Goal: Information Seeking & Learning: Learn about a topic

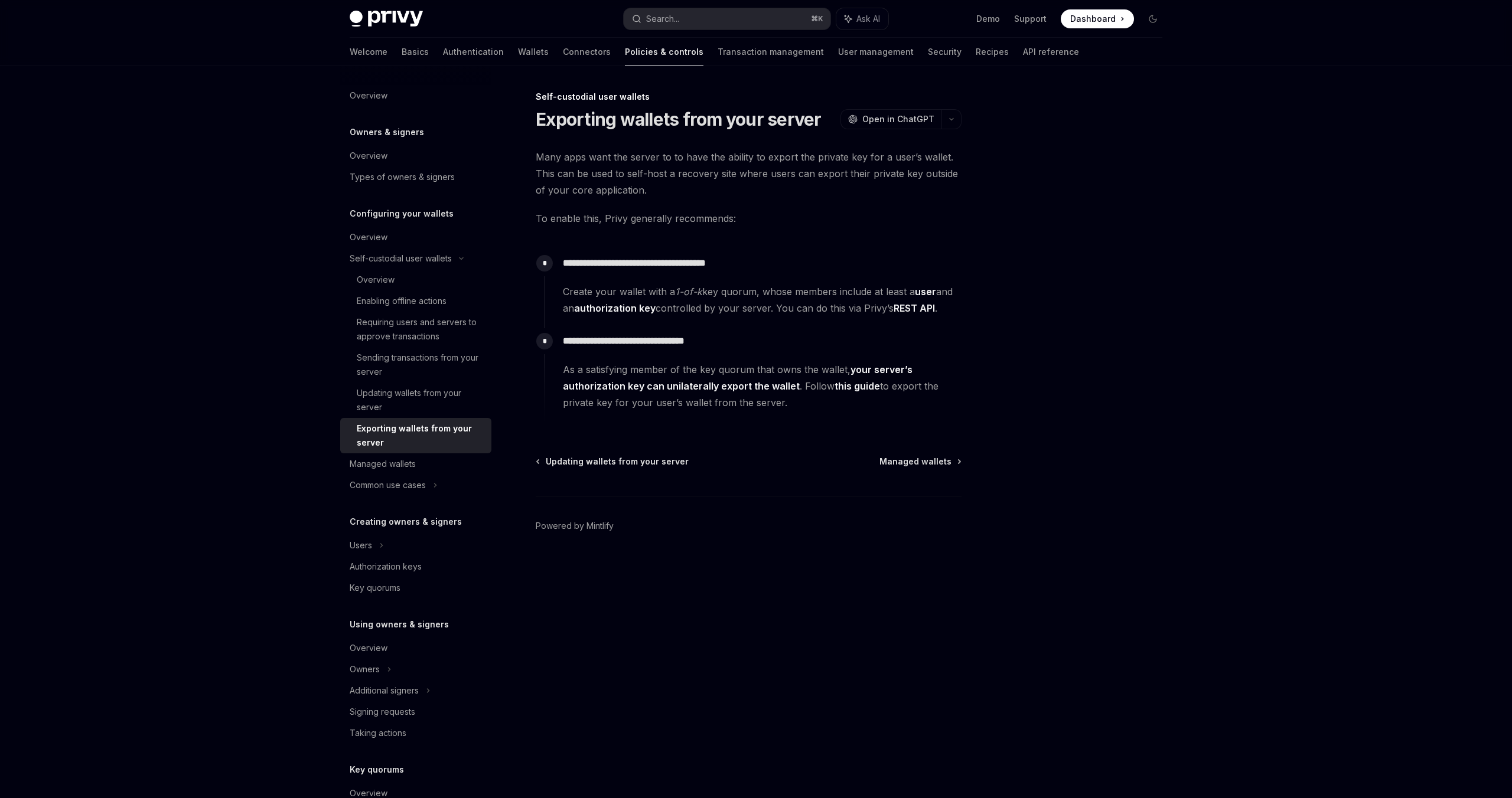
click at [407, 425] on div "Exporting wallets from your server" at bounding box center [420, 435] width 128 height 28
click at [407, 429] on div "Exporting wallets from your server" at bounding box center [420, 435] width 128 height 28
click at [918, 467] on span "Managed wallets" at bounding box center [915, 462] width 72 height 12
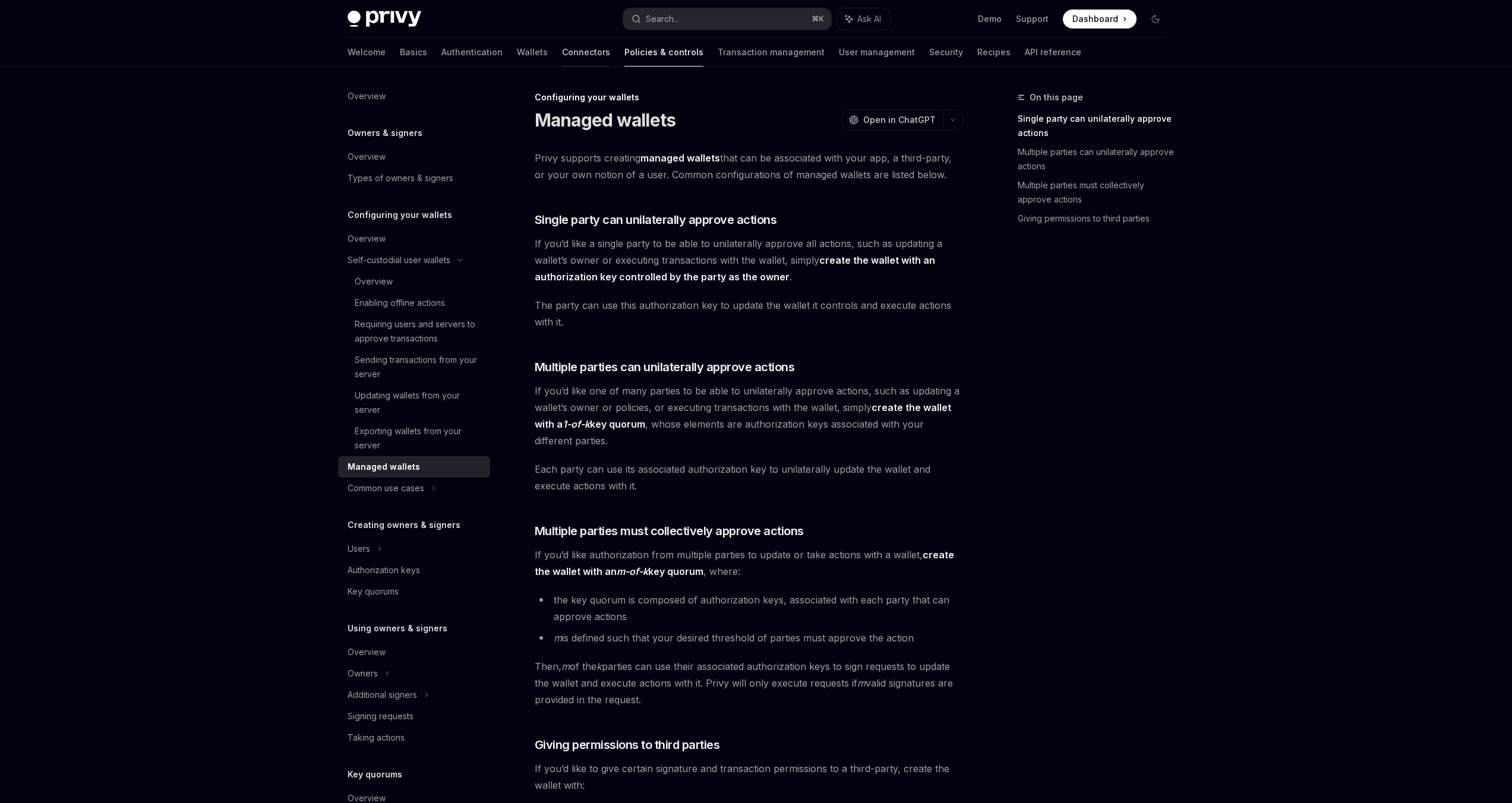
click at [562, 57] on link "Connectors" at bounding box center [586, 52] width 48 height 28
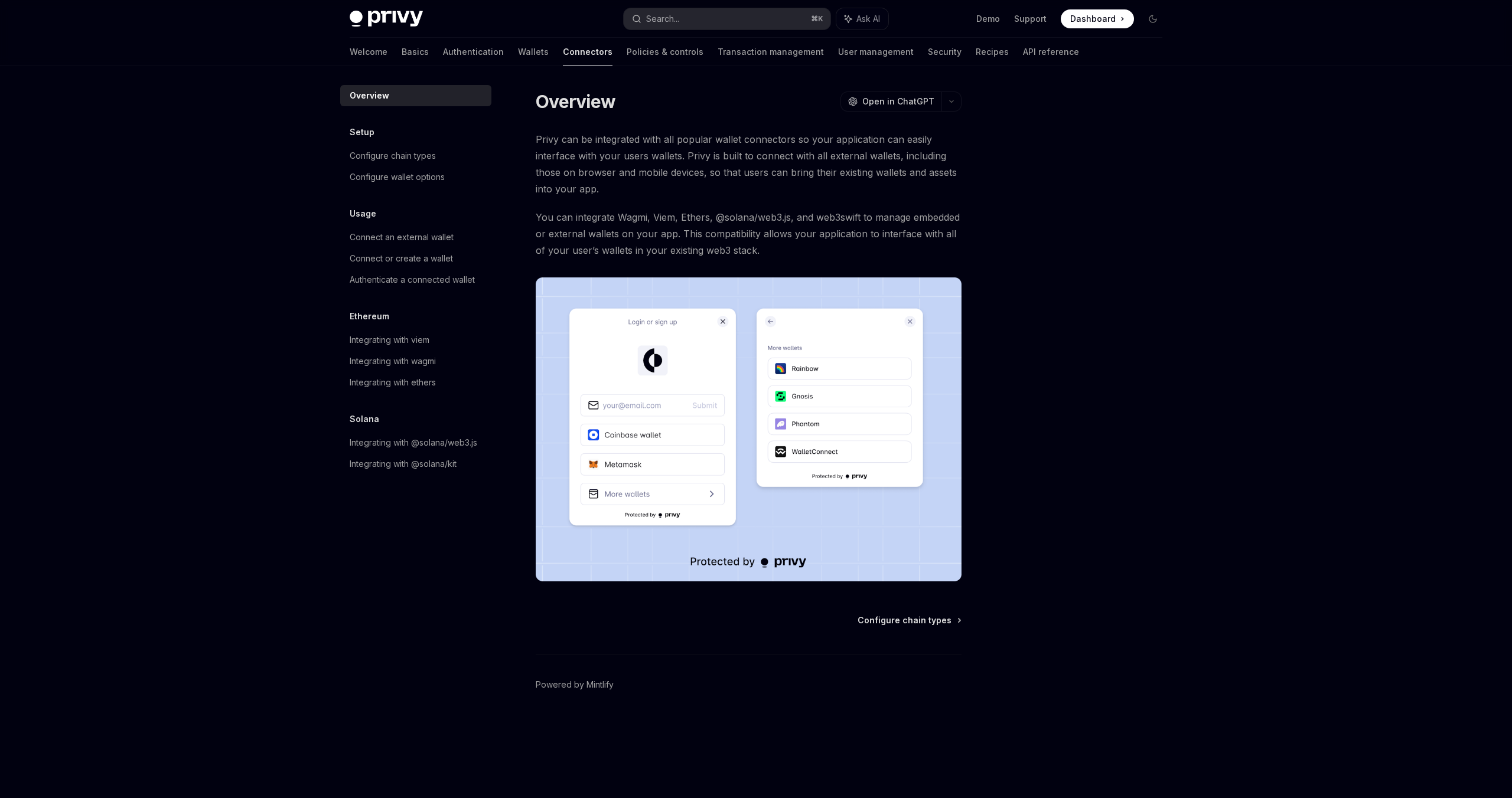
click at [499, 57] on div "Welcome Basics Authentication Wallets Connectors Policies & controls Transactio…" at bounding box center [714, 52] width 730 height 28
click at [491, 57] on div "Welcome Basics Authentication Wallets Connectors Policies & controls Transactio…" at bounding box center [714, 52] width 730 height 28
click at [518, 55] on link "Wallets" at bounding box center [533, 52] width 31 height 28
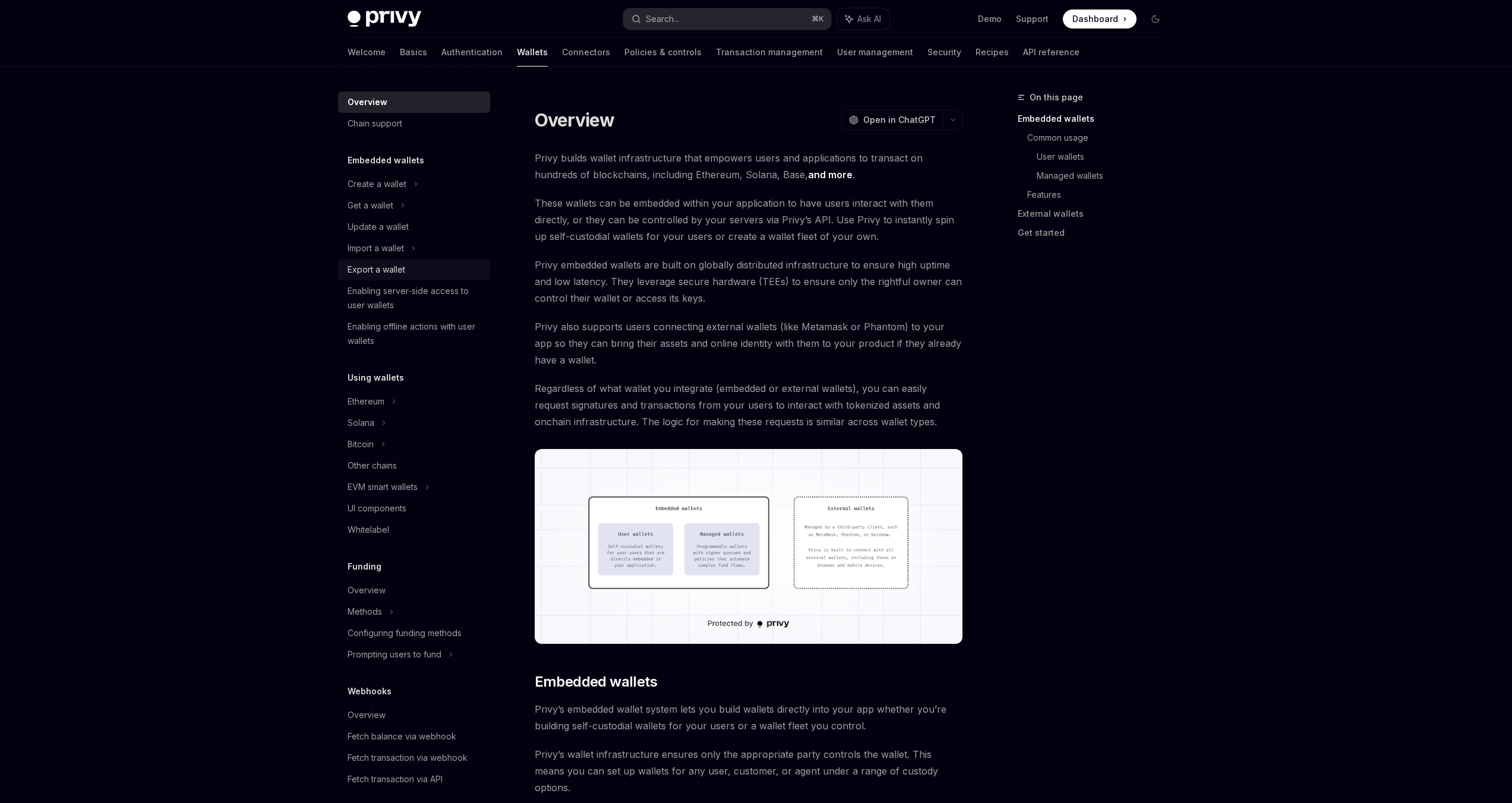
click at [396, 263] on div "Export a wallet" at bounding box center [376, 270] width 57 height 14
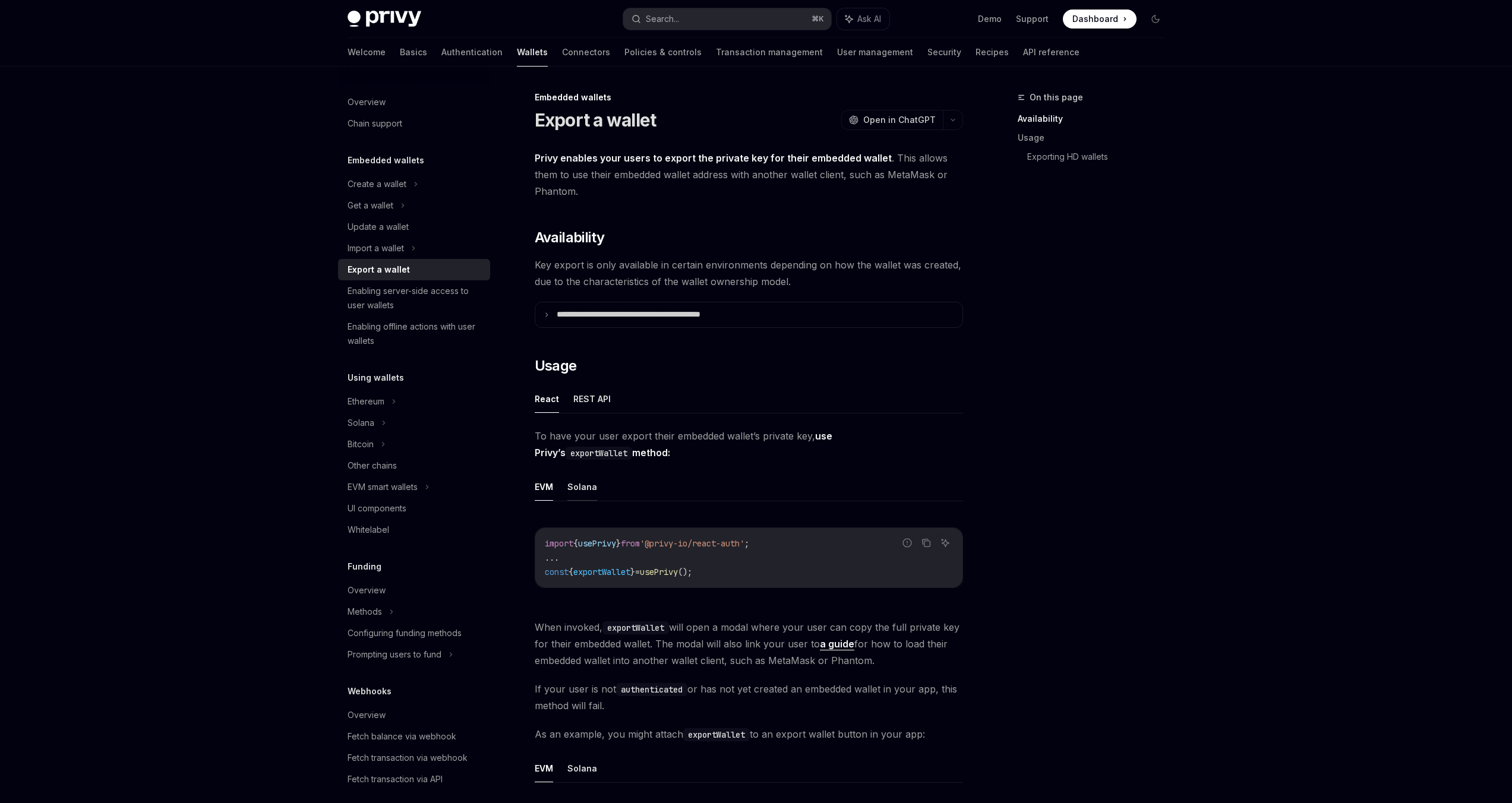
click at [572, 483] on button "Solana" at bounding box center [582, 487] width 30 height 28
click at [549, 479] on button "EVM" at bounding box center [544, 487] width 18 height 28
click at [550, 771] on button "EVM" at bounding box center [544, 769] width 18 height 28
click at [577, 481] on button "Solana" at bounding box center [582, 487] width 30 height 28
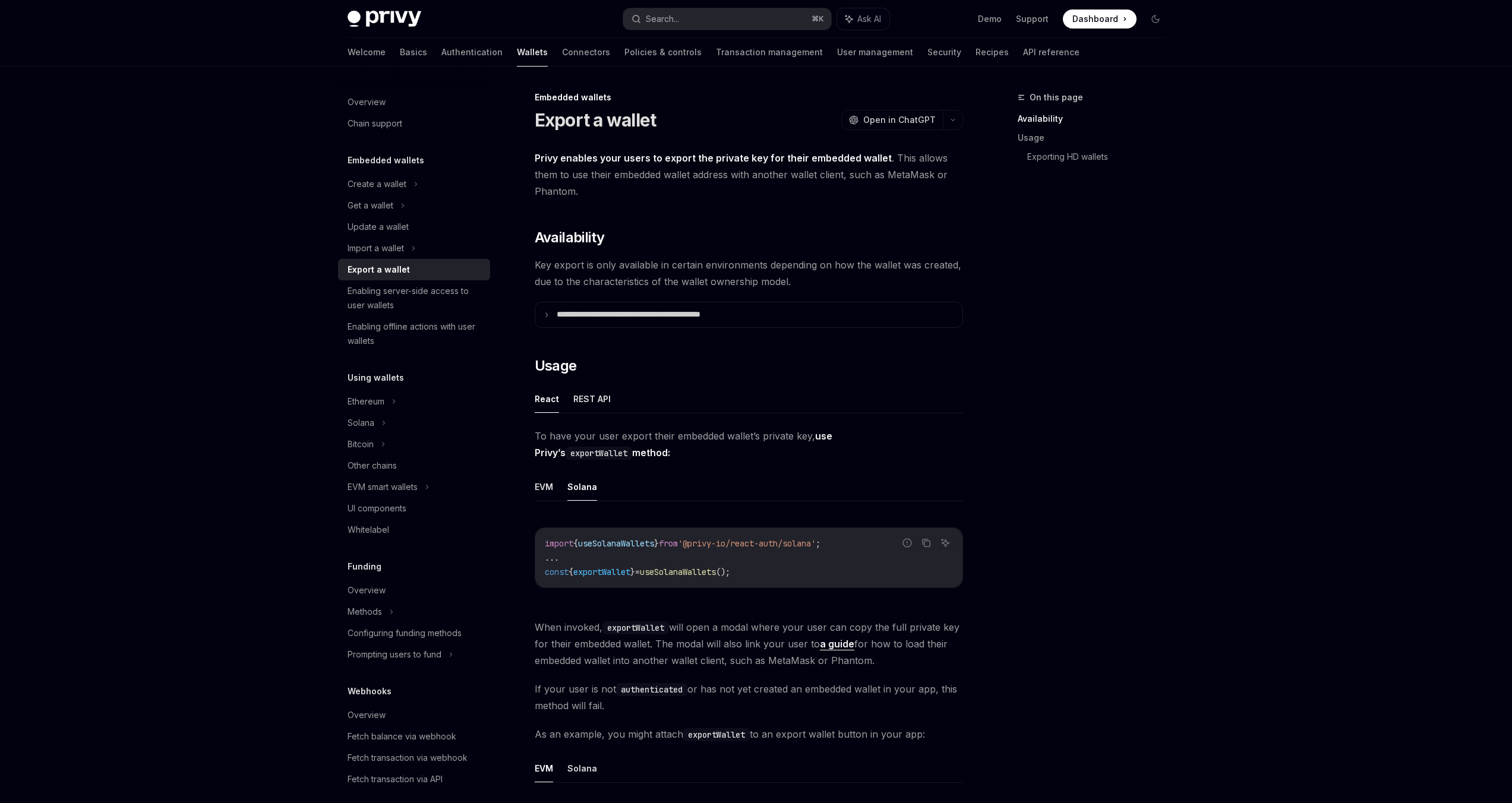
click at [577, 481] on button "Solana" at bounding box center [582, 487] width 30 height 28
type textarea "*"
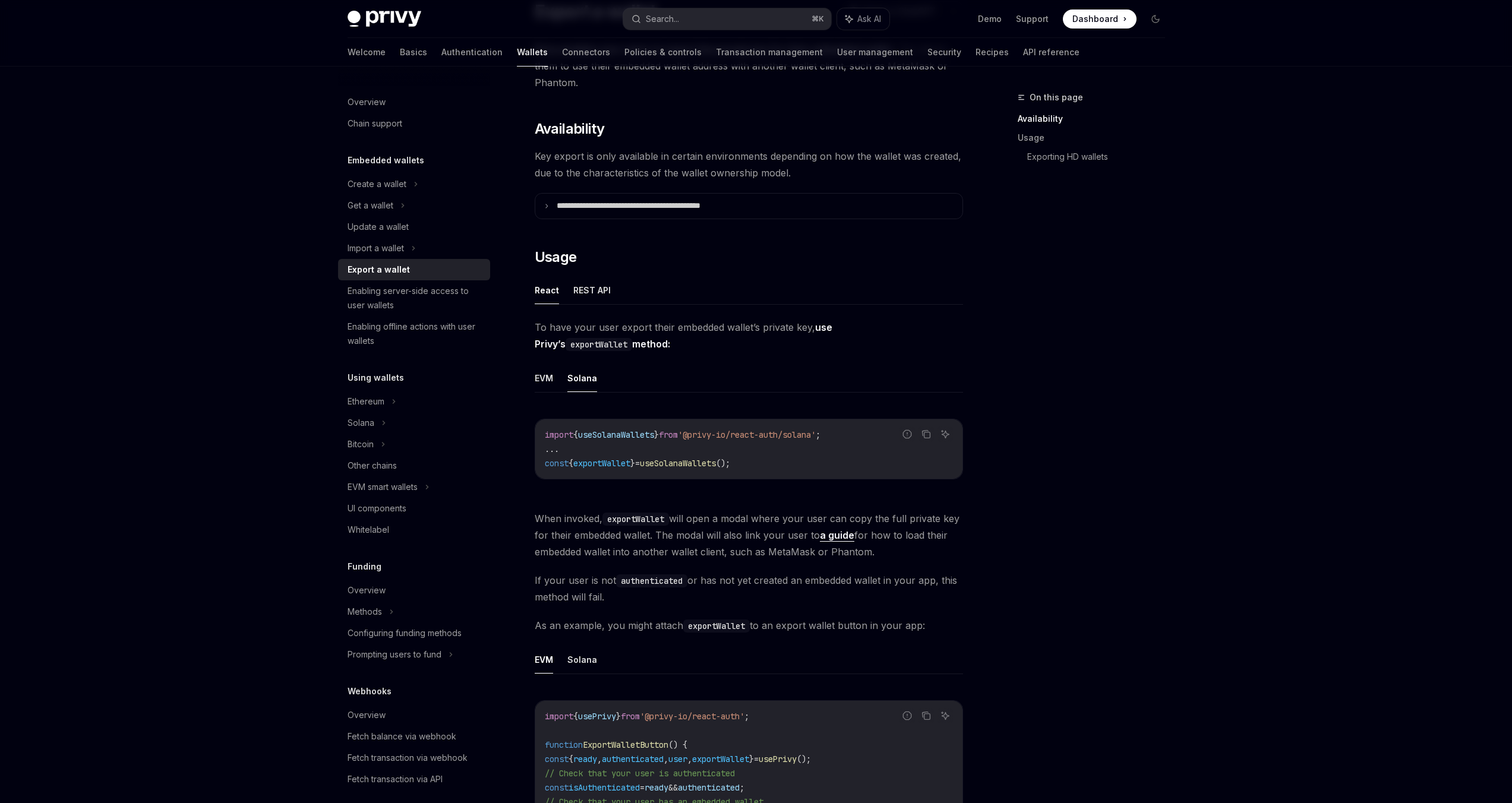
scroll to position [112, 0]
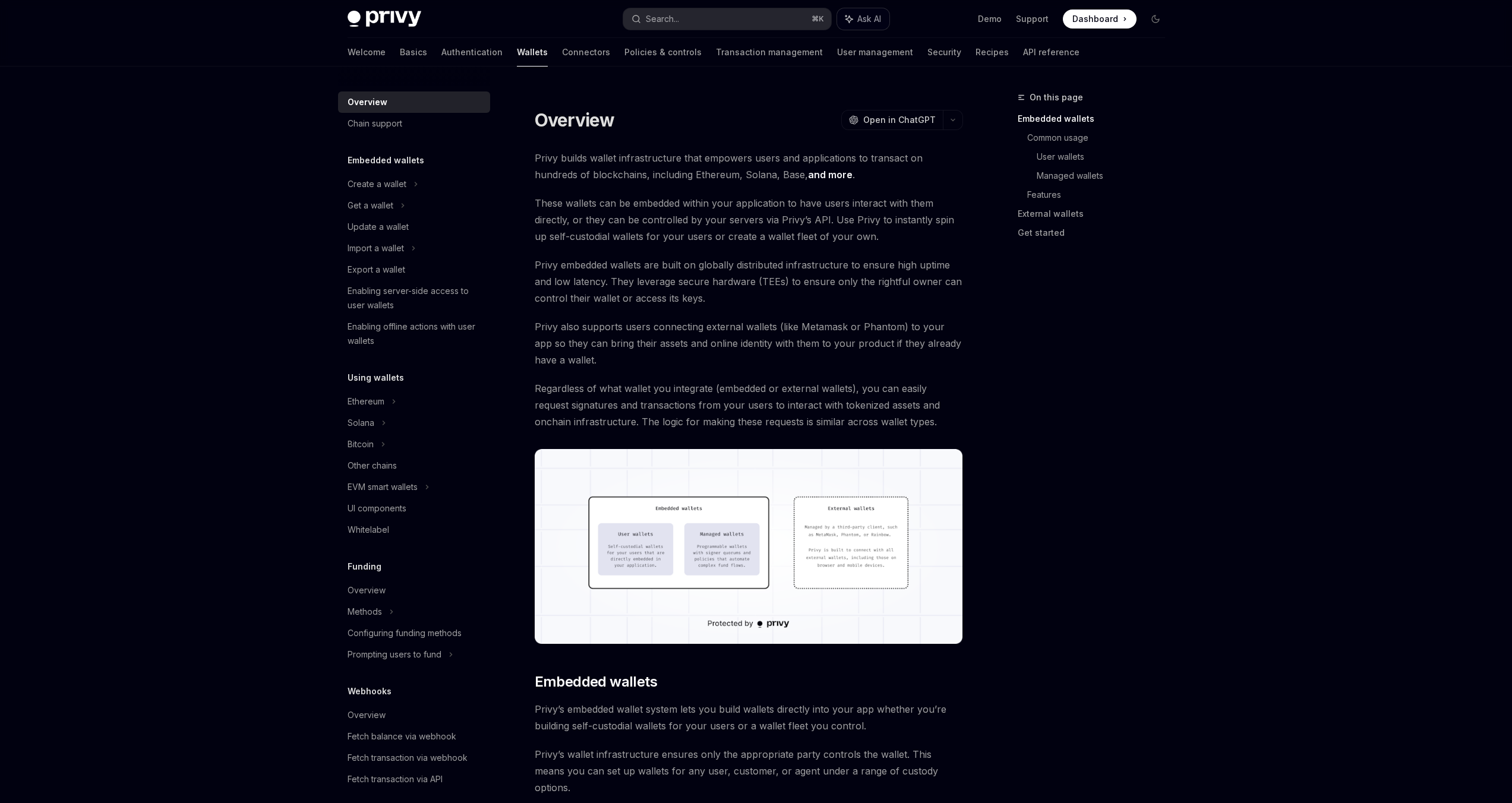
click at [884, 24] on button "Ask AI" at bounding box center [863, 19] width 52 height 22
type textarea "*"
paste textarea "**********"
type textarea "**********"
type textarea "*"
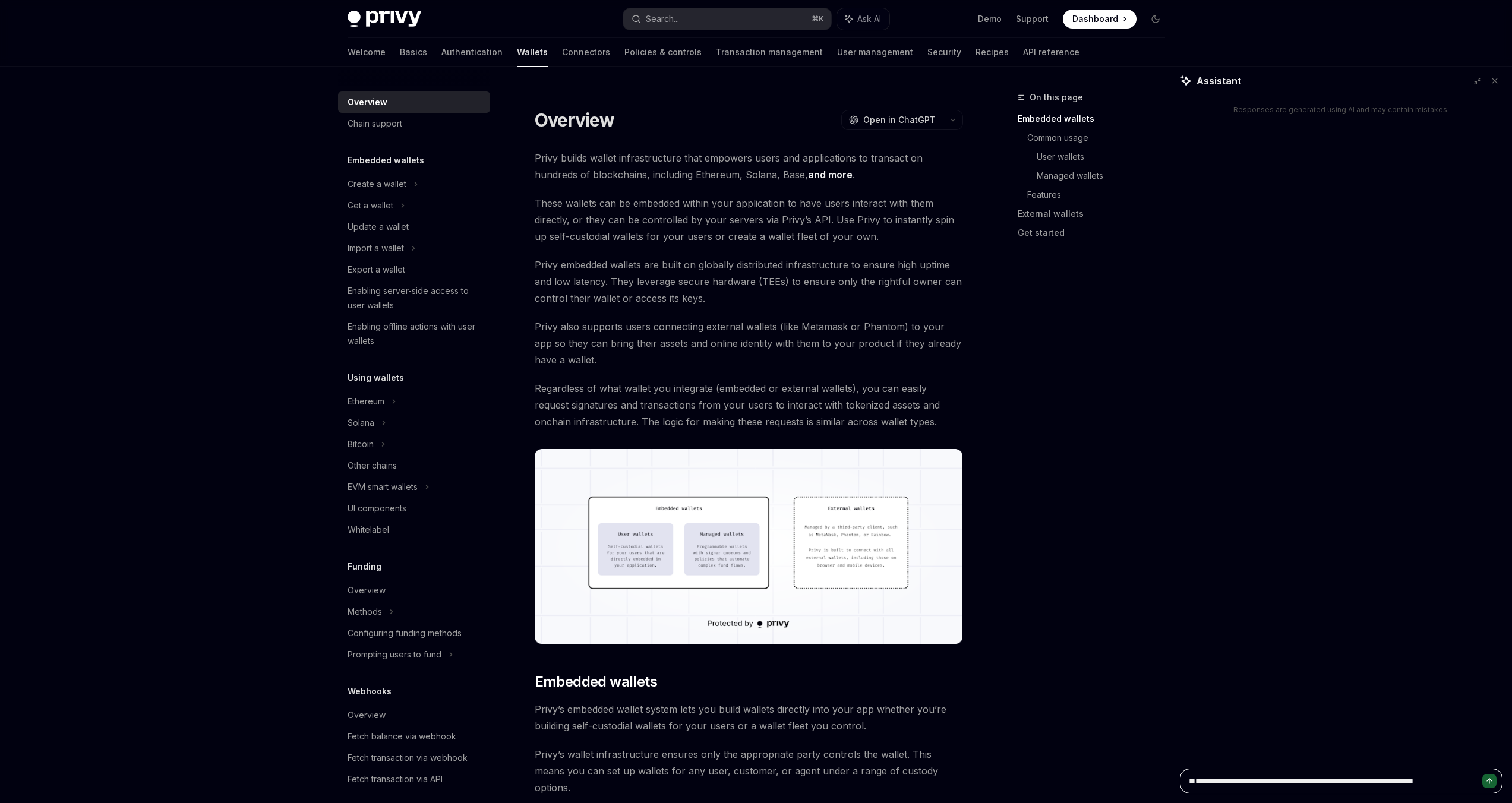
type textarea "**********"
type textarea "*"
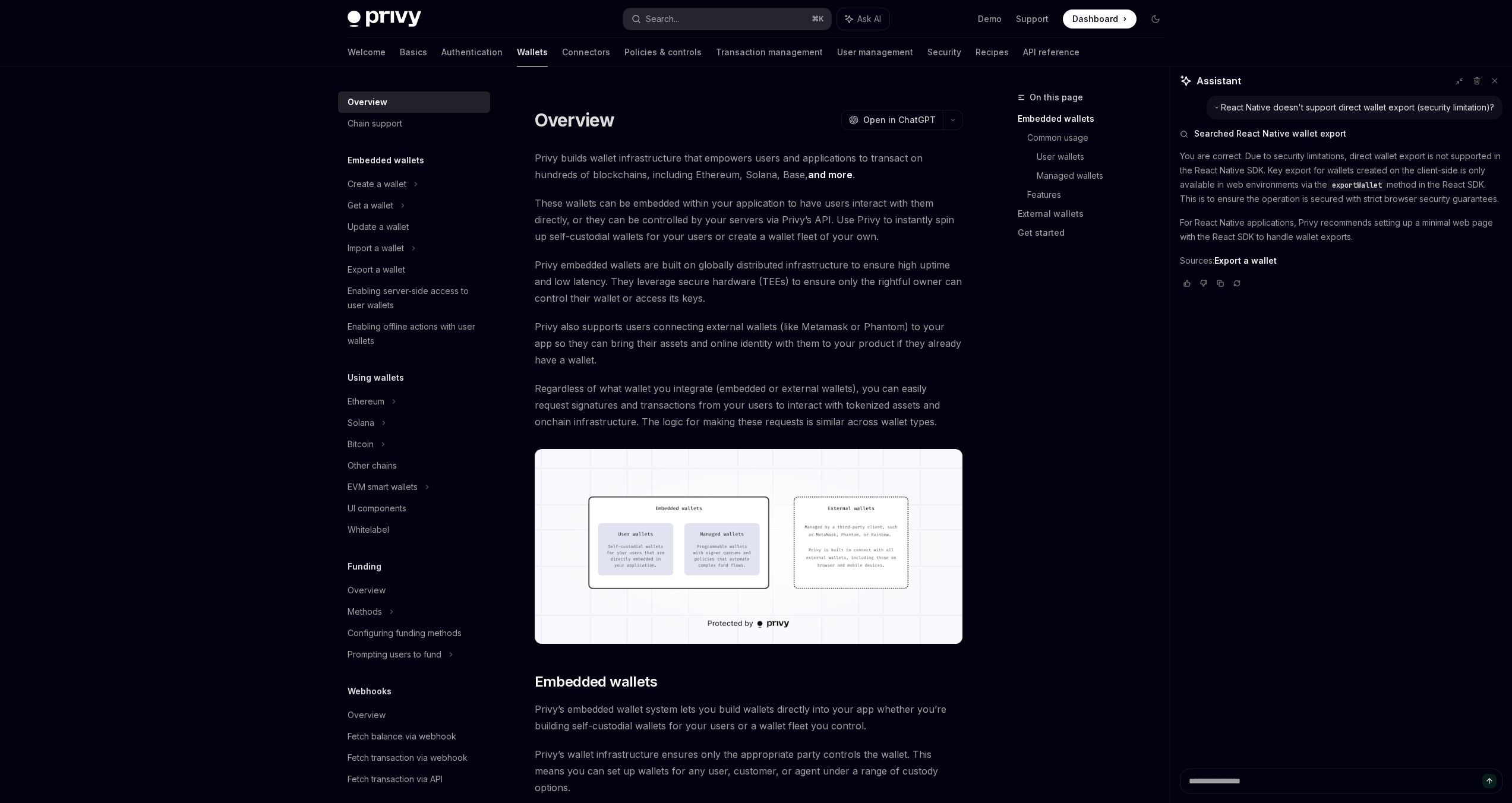
click at [1216, 158] on p "You are correct. Due to security limitations, direct wallet export is not suppo…" at bounding box center [1341, 178] width 323 height 57
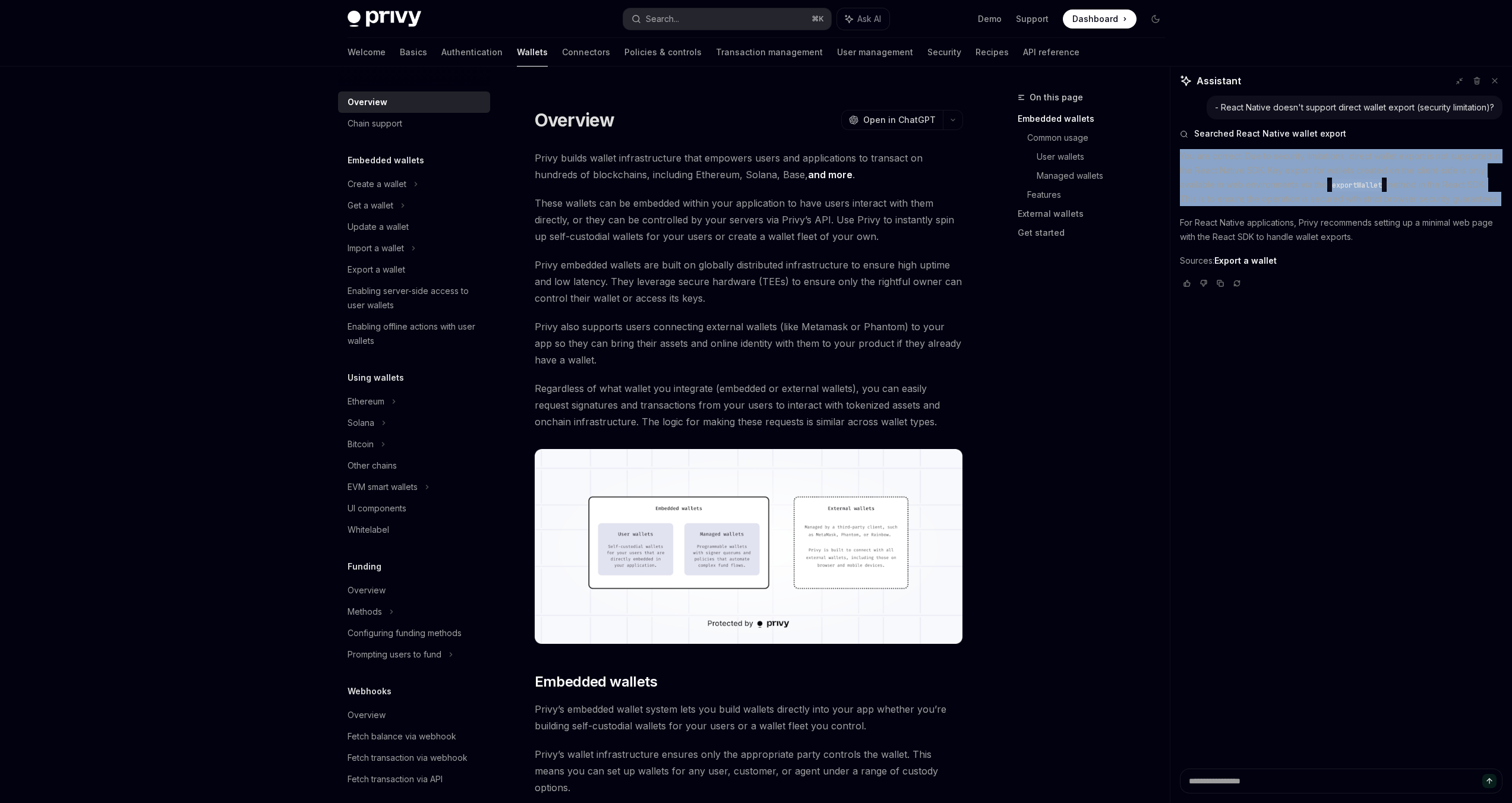
click at [1216, 158] on p "You are correct. Due to security limitations, direct wallet export is not suppo…" at bounding box center [1341, 178] width 323 height 57
copy div "You are correct. Due to security limitations, direct wallet export is not suppo…"
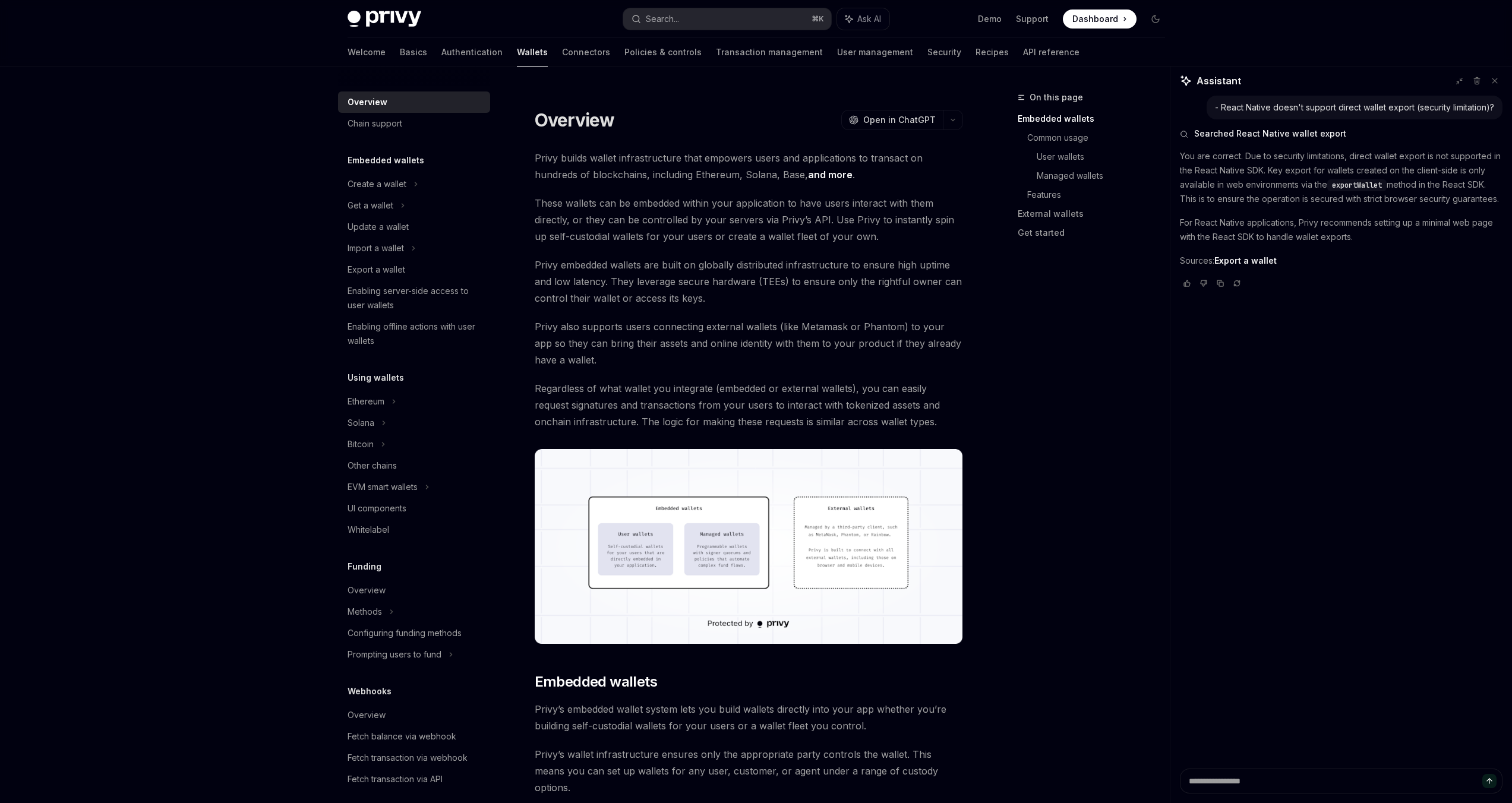
click at [1294, 229] on p "For React Native applications, Privy recommends setting up a minimal web page w…" at bounding box center [1341, 230] width 323 height 28
copy div "For React Native applications, Privy recommends setting up a minimal web page w…"
click at [359, 424] on div "Solana" at bounding box center [361, 422] width 27 height 14
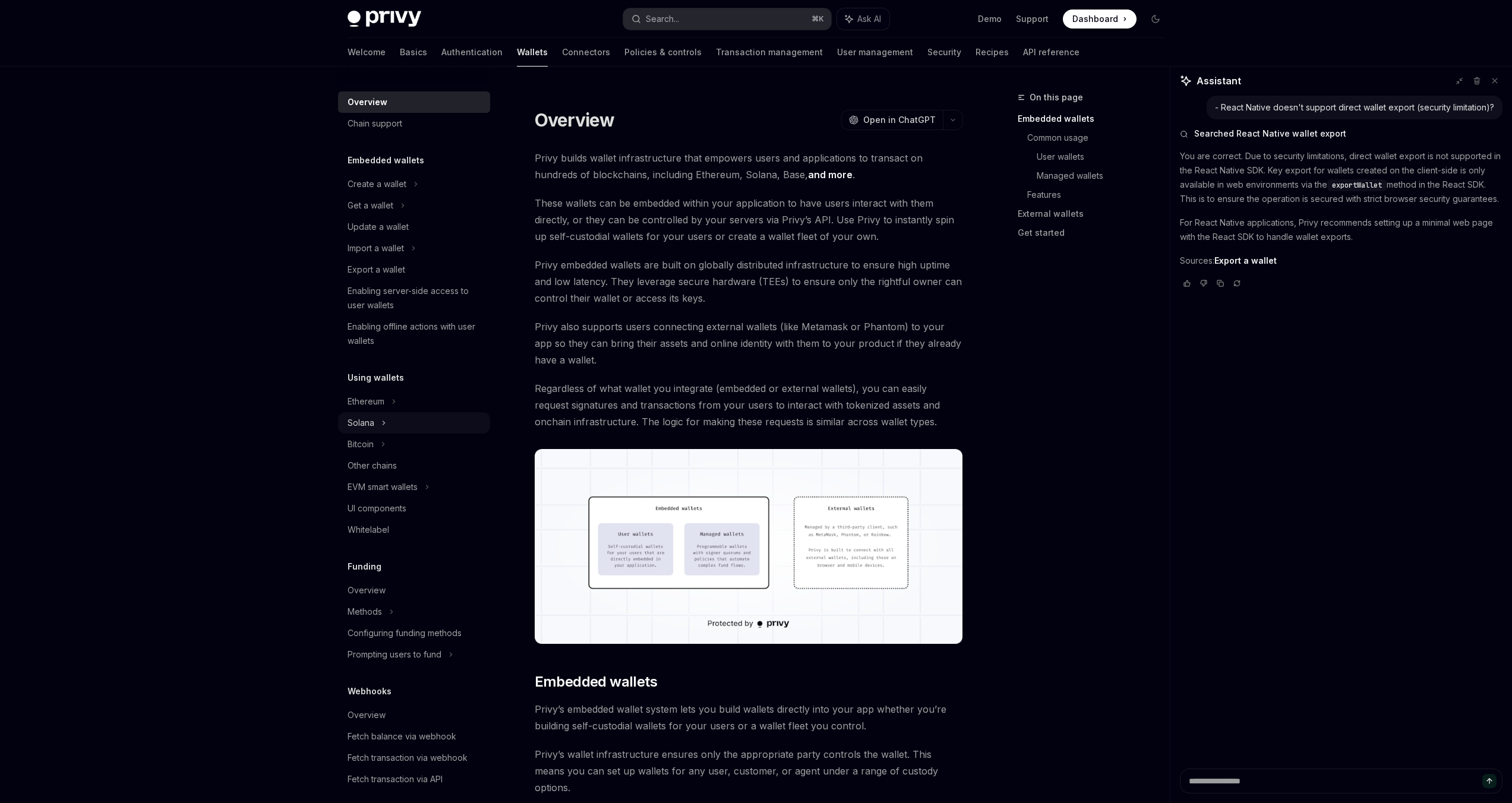
type textarea "*"
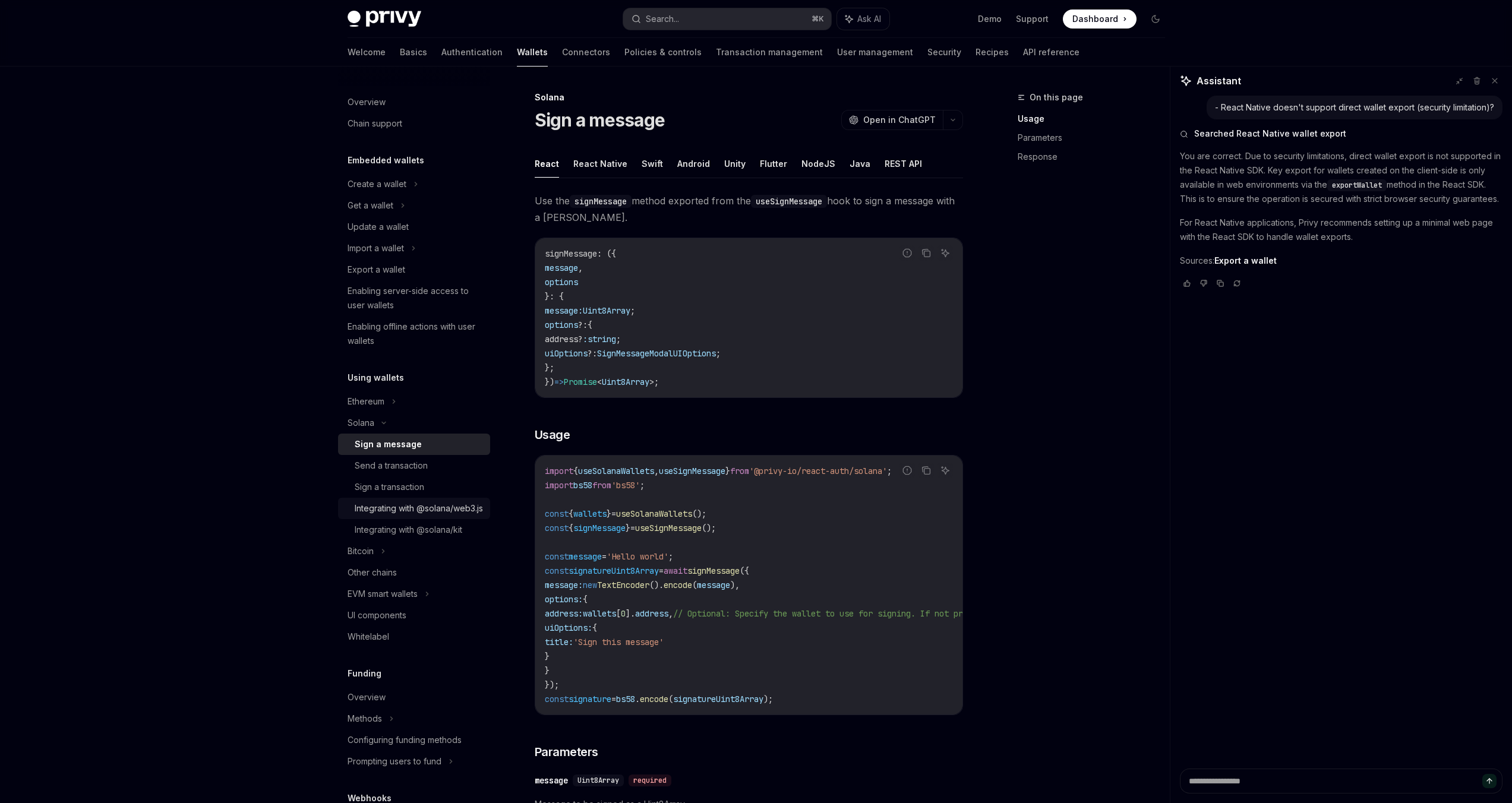
click at [386, 516] on div "Integrating with @solana/web3.js" at bounding box center [419, 509] width 129 height 14
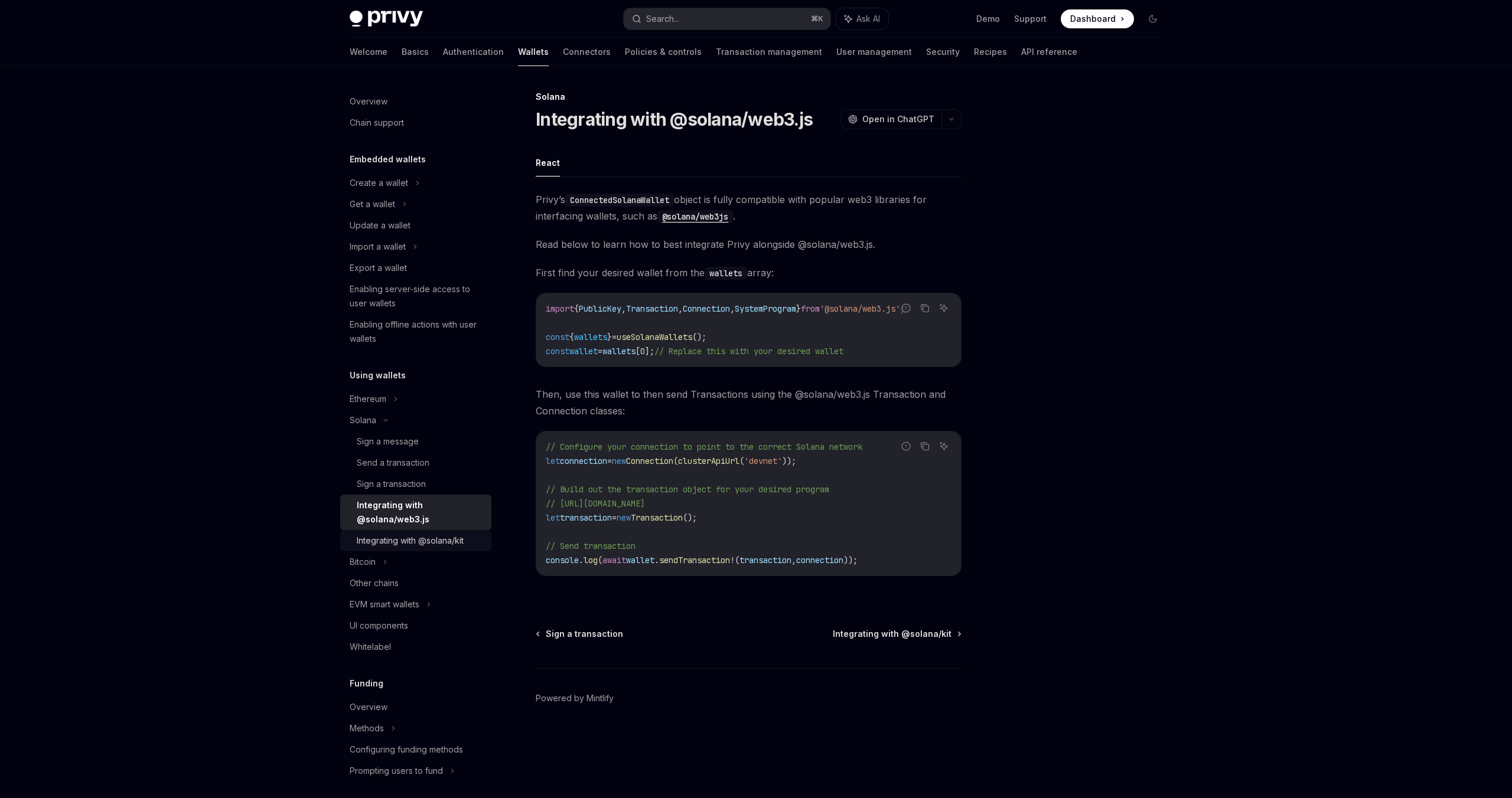
click at [406, 545] on div "Integrating with @solana/kit" at bounding box center [411, 541] width 107 height 14
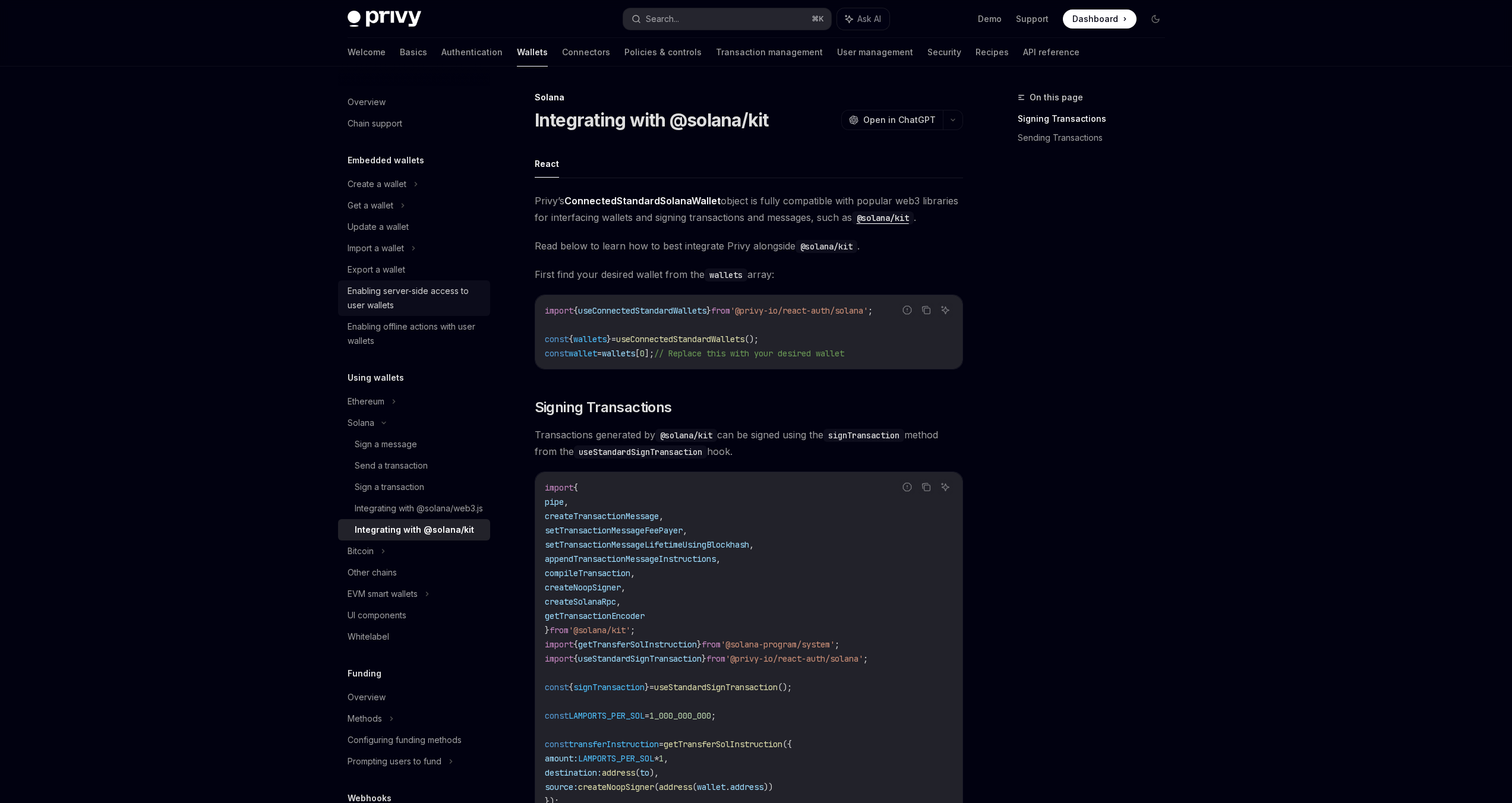
click at [421, 303] on div "Enabling server-side access to user wallets" at bounding box center [415, 298] width 135 height 28
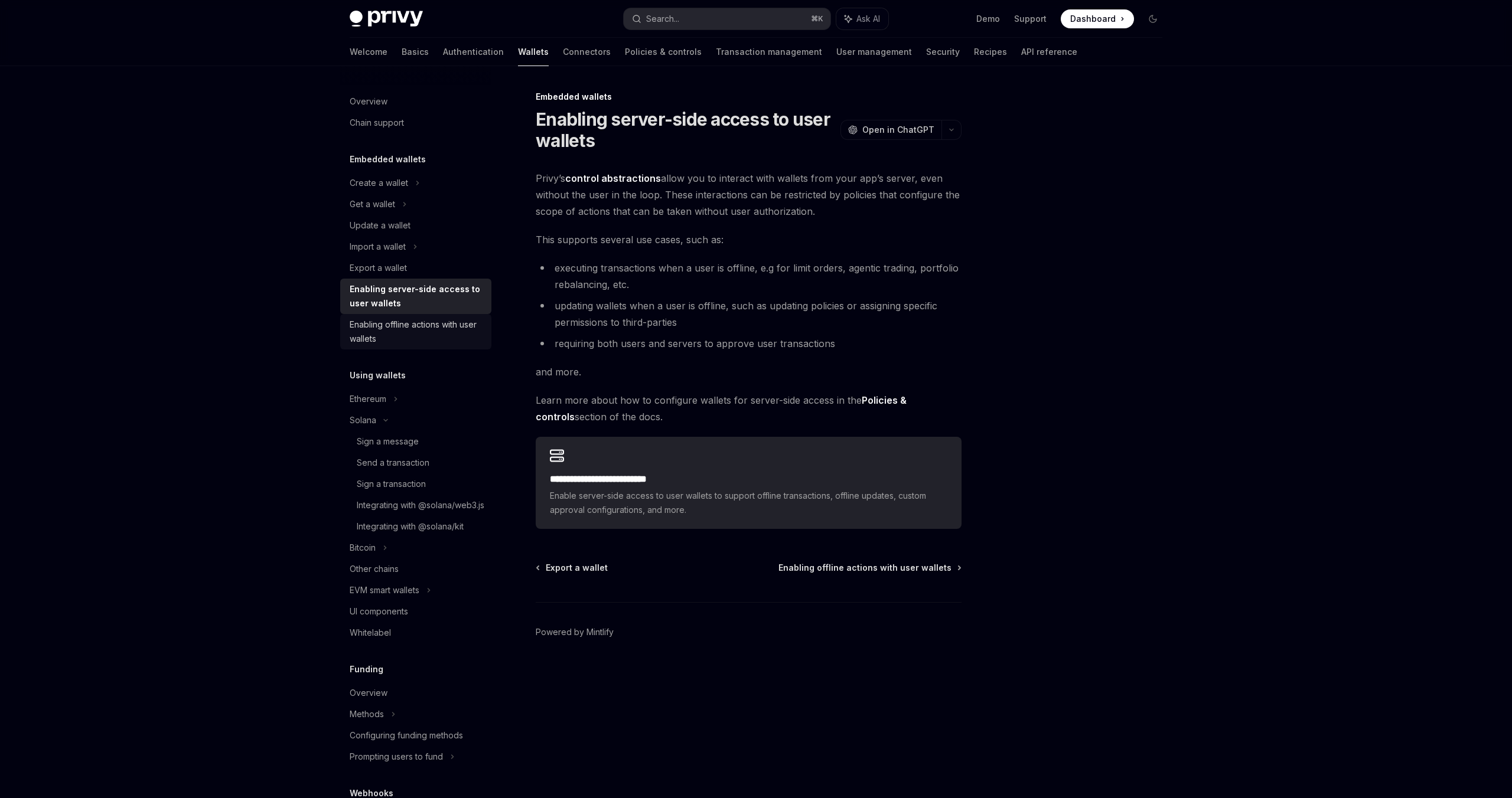
click at [380, 344] on div "Enabling offline actions with user wallets" at bounding box center [416, 331] width 134 height 28
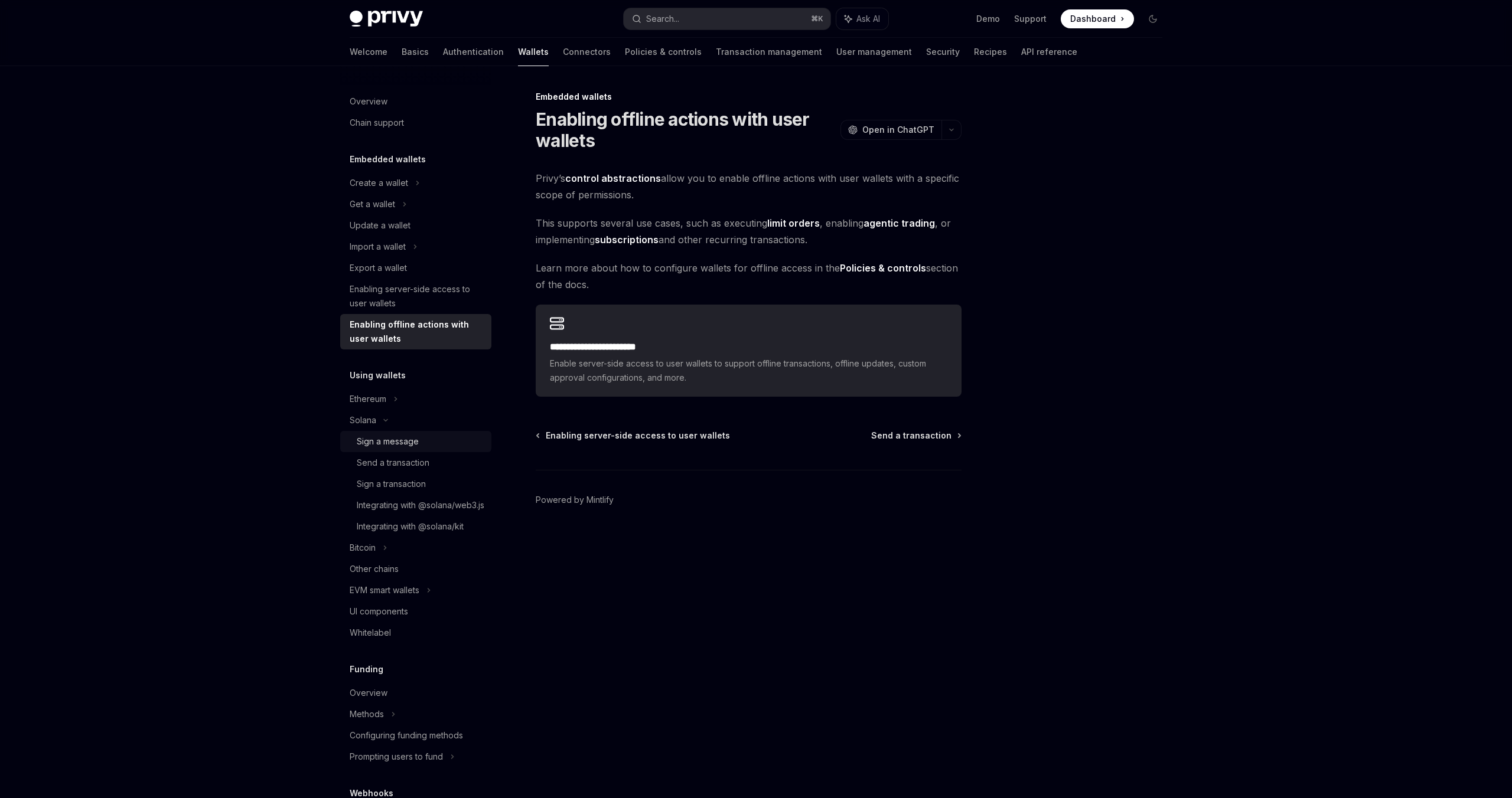
click at [394, 446] on div "Sign a message" at bounding box center [387, 441] width 62 height 14
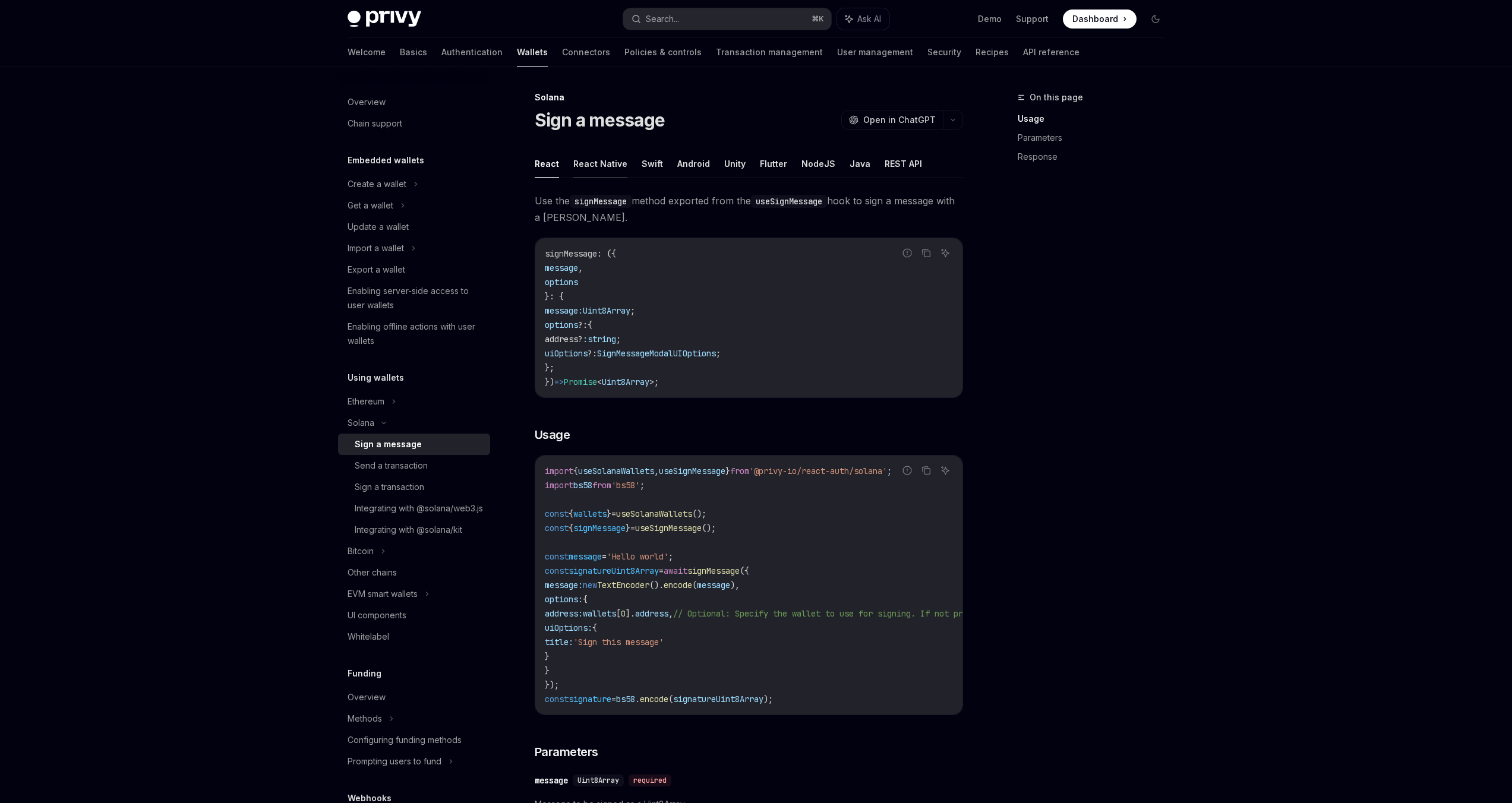
click at [590, 158] on button "React Native" at bounding box center [600, 163] width 54 height 28
type textarea "*"
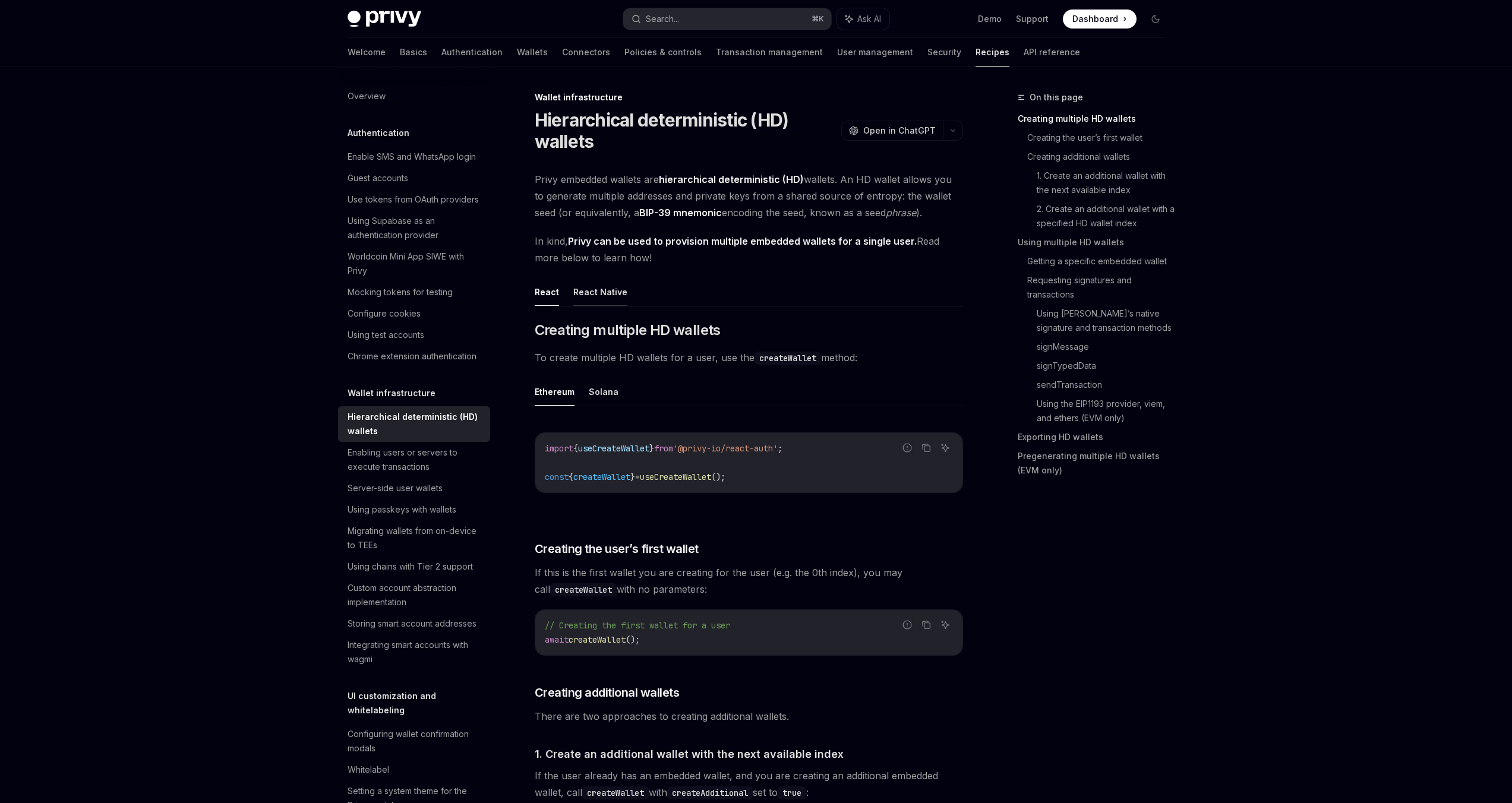
click at [600, 288] on button "React Native" at bounding box center [600, 292] width 54 height 28
type textarea "*"
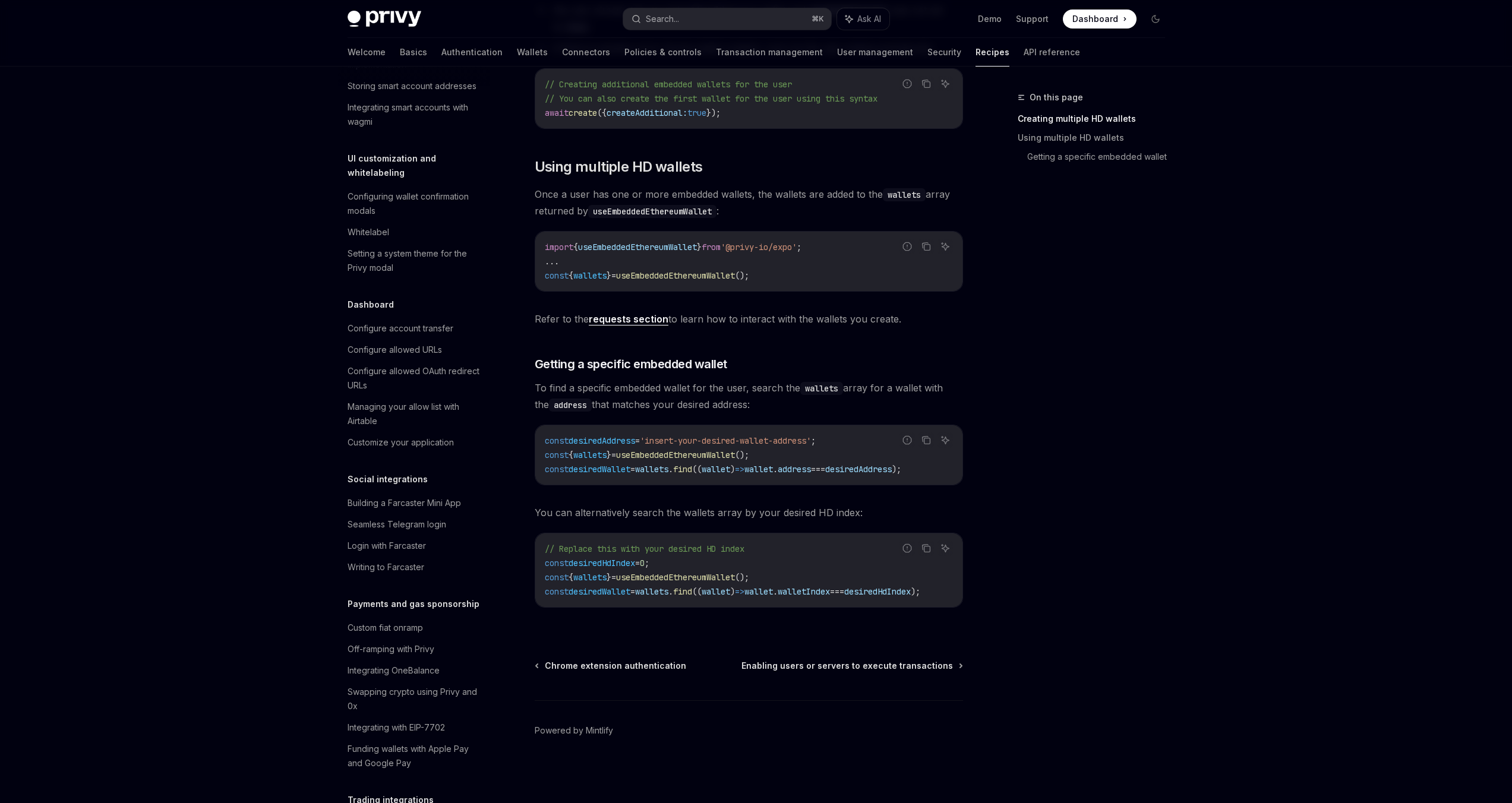
scroll to position [637, 0]
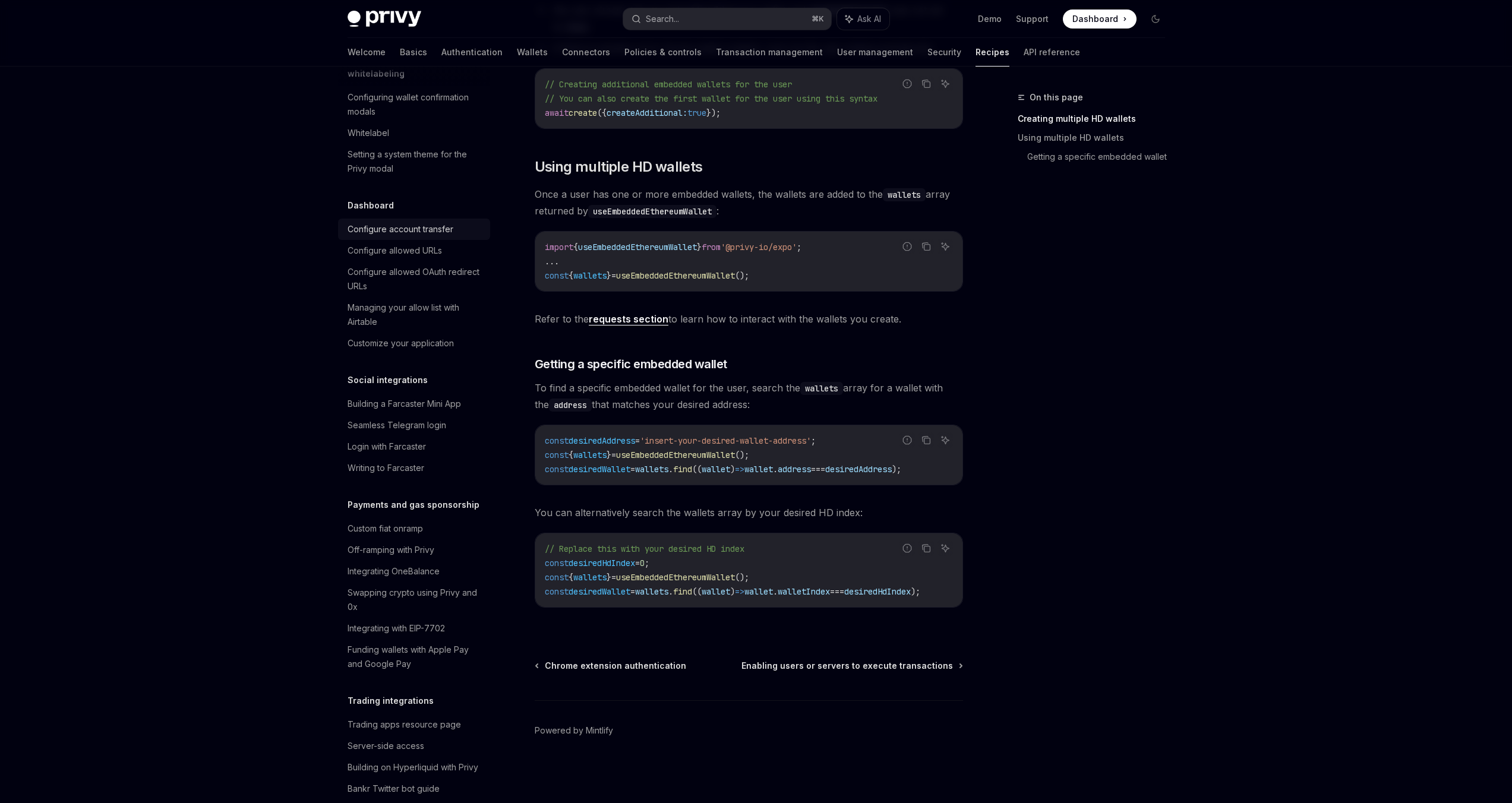
click at [374, 240] on link "Configure account transfer" at bounding box center [414, 230] width 152 height 22
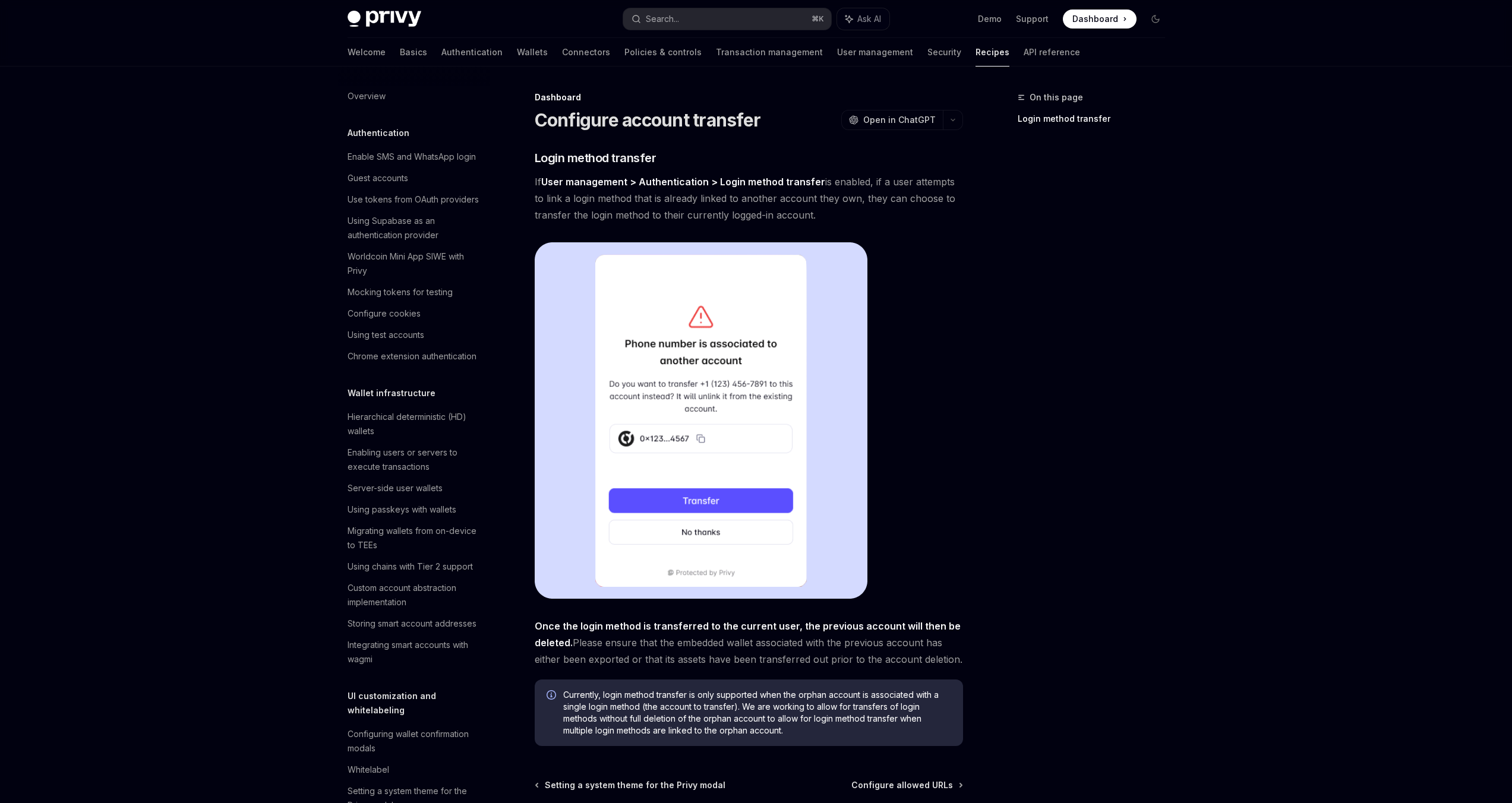
scroll to position [503, 0]
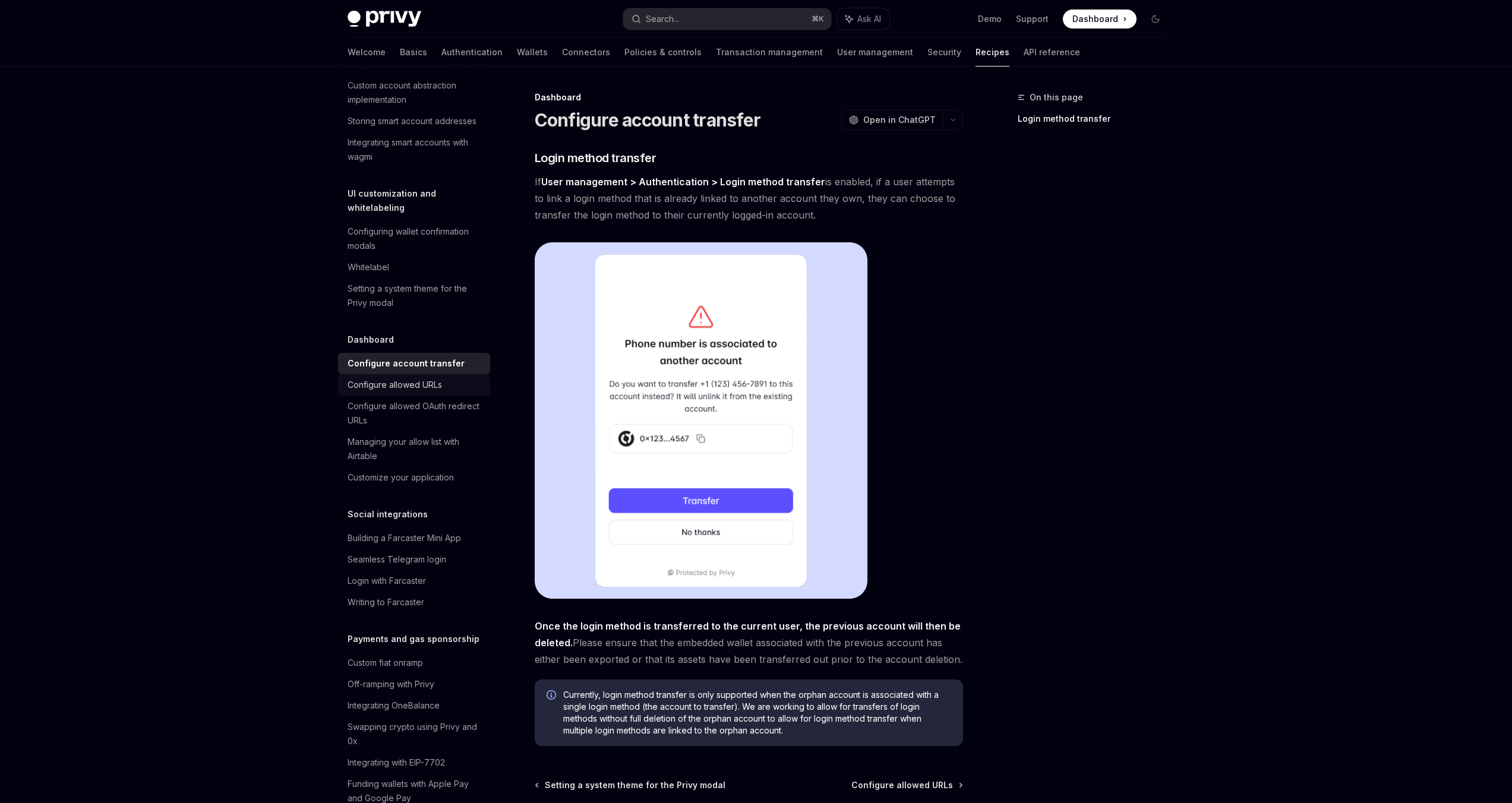
click at [393, 392] on div "Configure allowed URLs" at bounding box center [395, 385] width 95 height 14
type textarea "*"
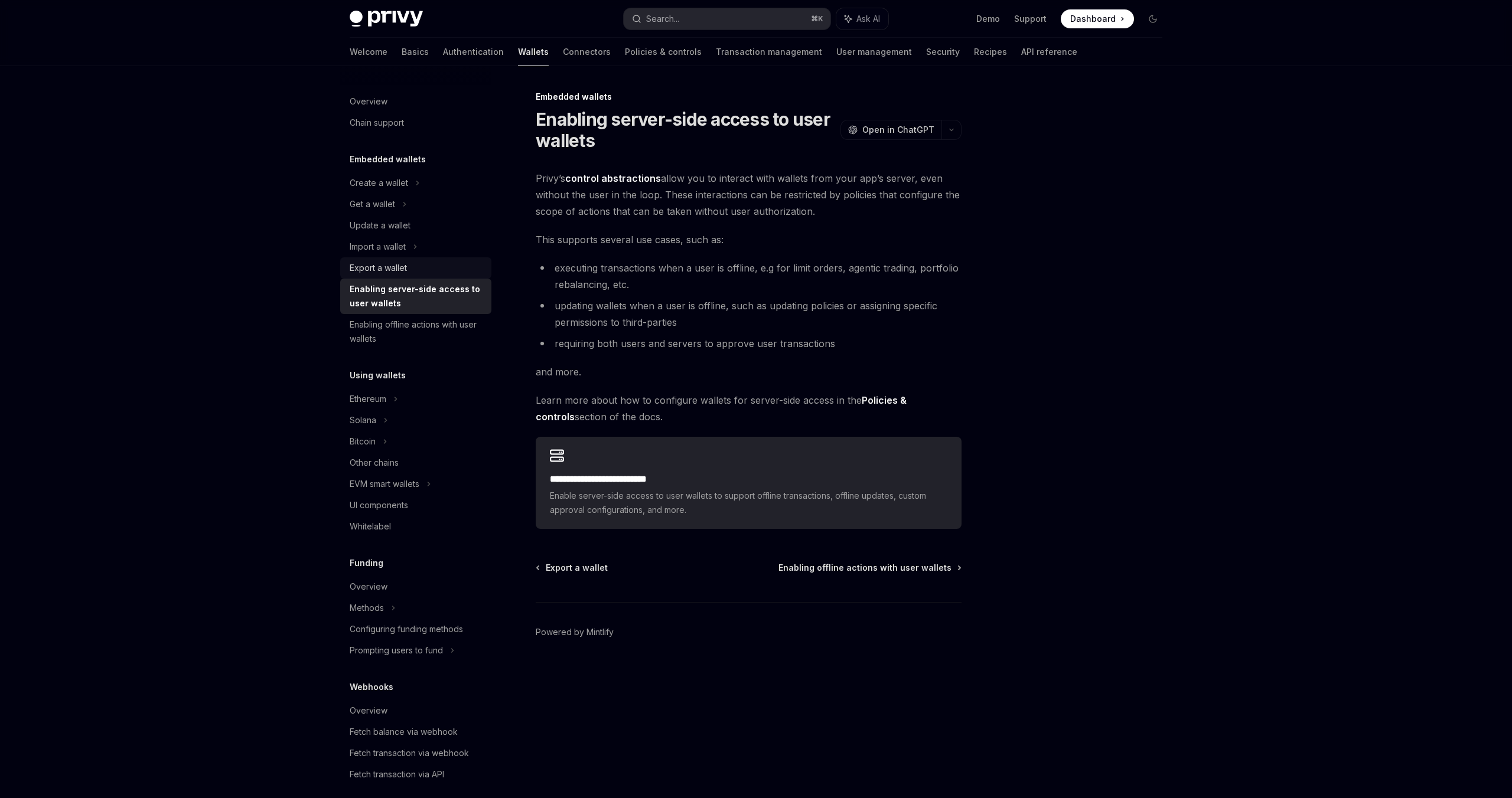
click at [404, 271] on div "Export a wallet" at bounding box center [378, 268] width 57 height 14
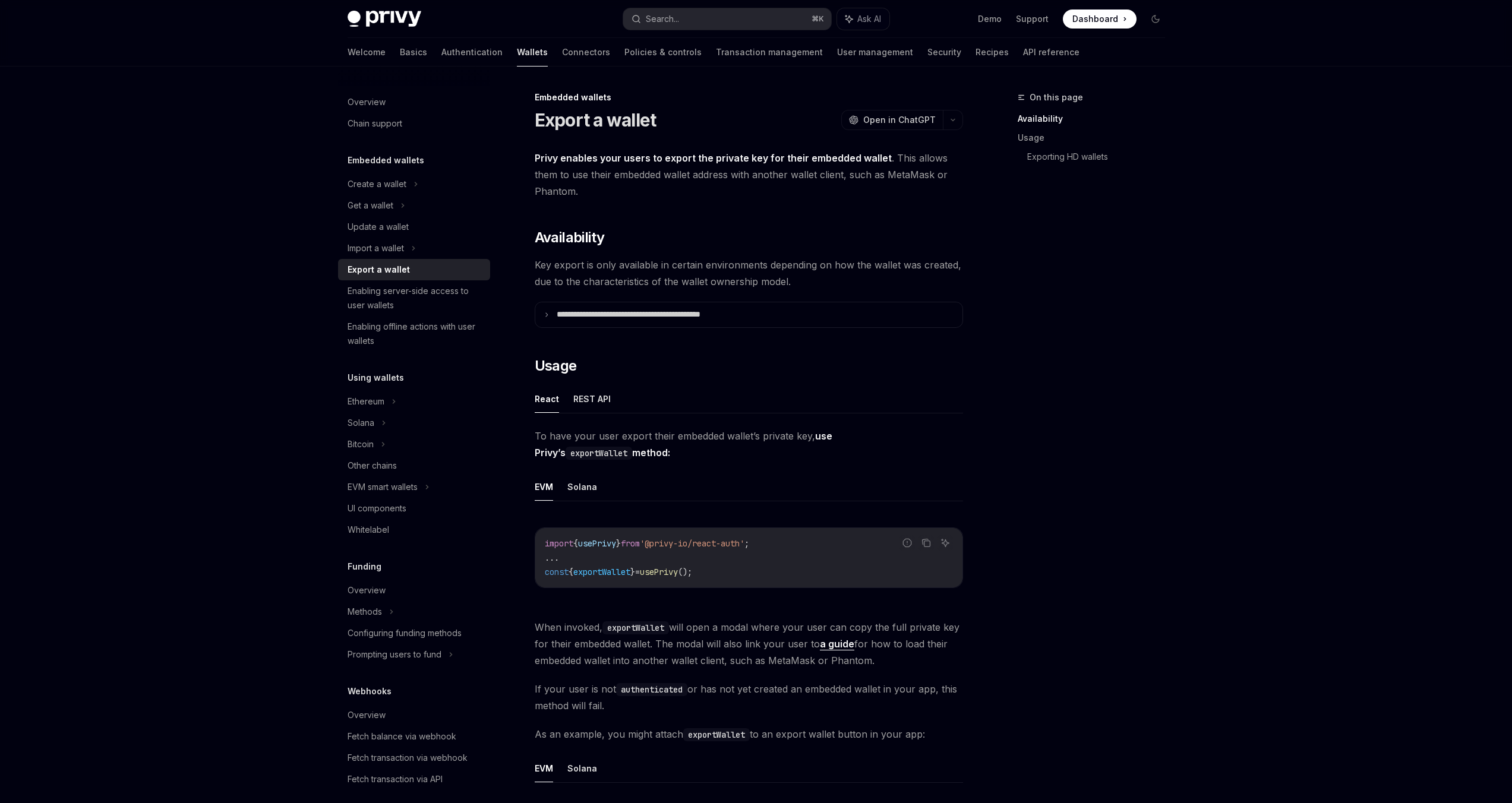
click at [546, 493] on button "EVM" at bounding box center [544, 487] width 18 height 28
click at [587, 484] on button "Solana" at bounding box center [582, 487] width 30 height 28
click at [682, 278] on span "Key export is only available in certain environments depending on how the walle…" at bounding box center [749, 273] width 428 height 33
click at [568, 494] on button "Solana" at bounding box center [582, 487] width 30 height 28
click at [585, 490] on button "Solana" at bounding box center [582, 487] width 30 height 28
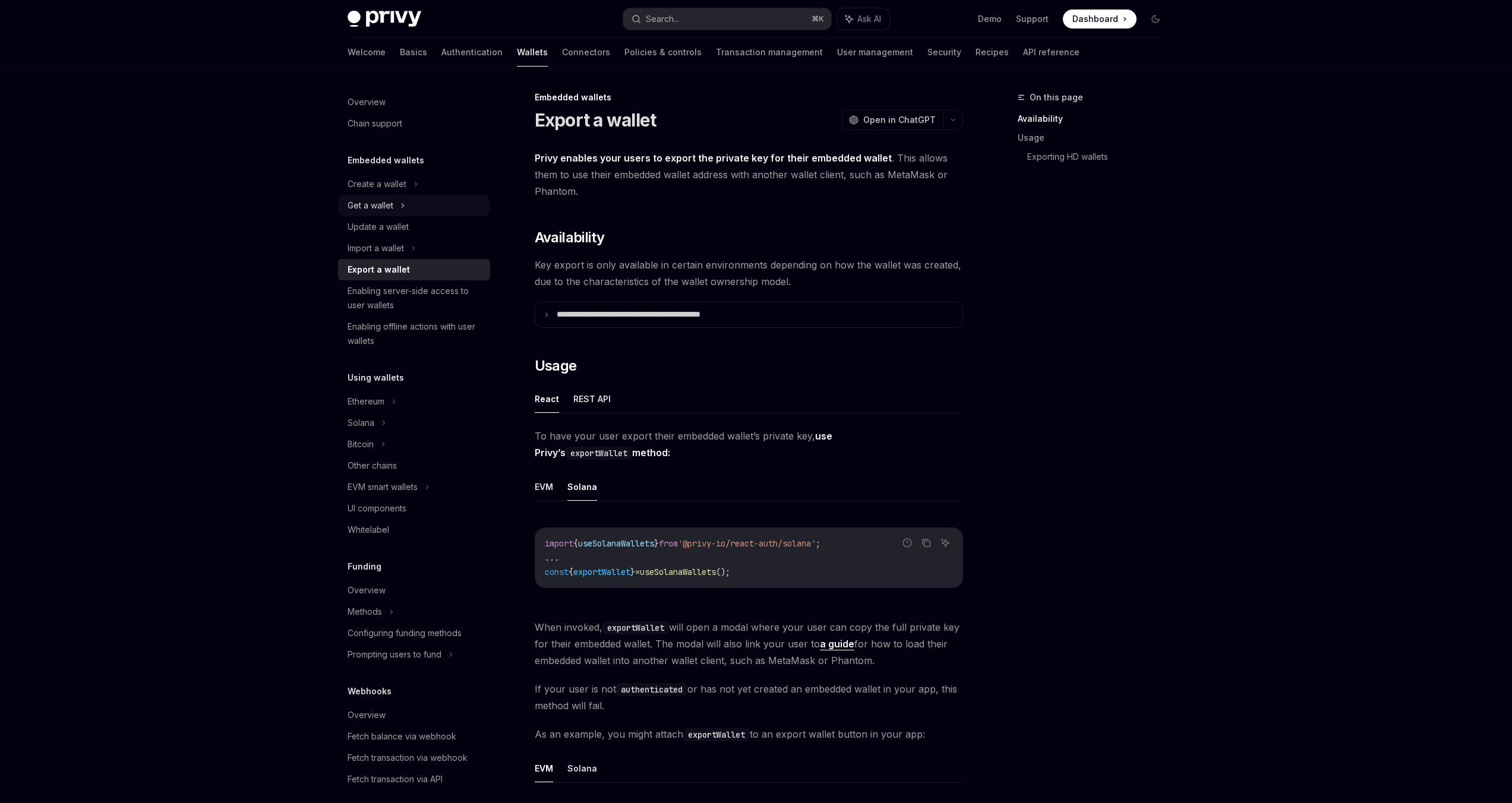
click at [401, 208] on icon at bounding box center [403, 205] width 5 height 14
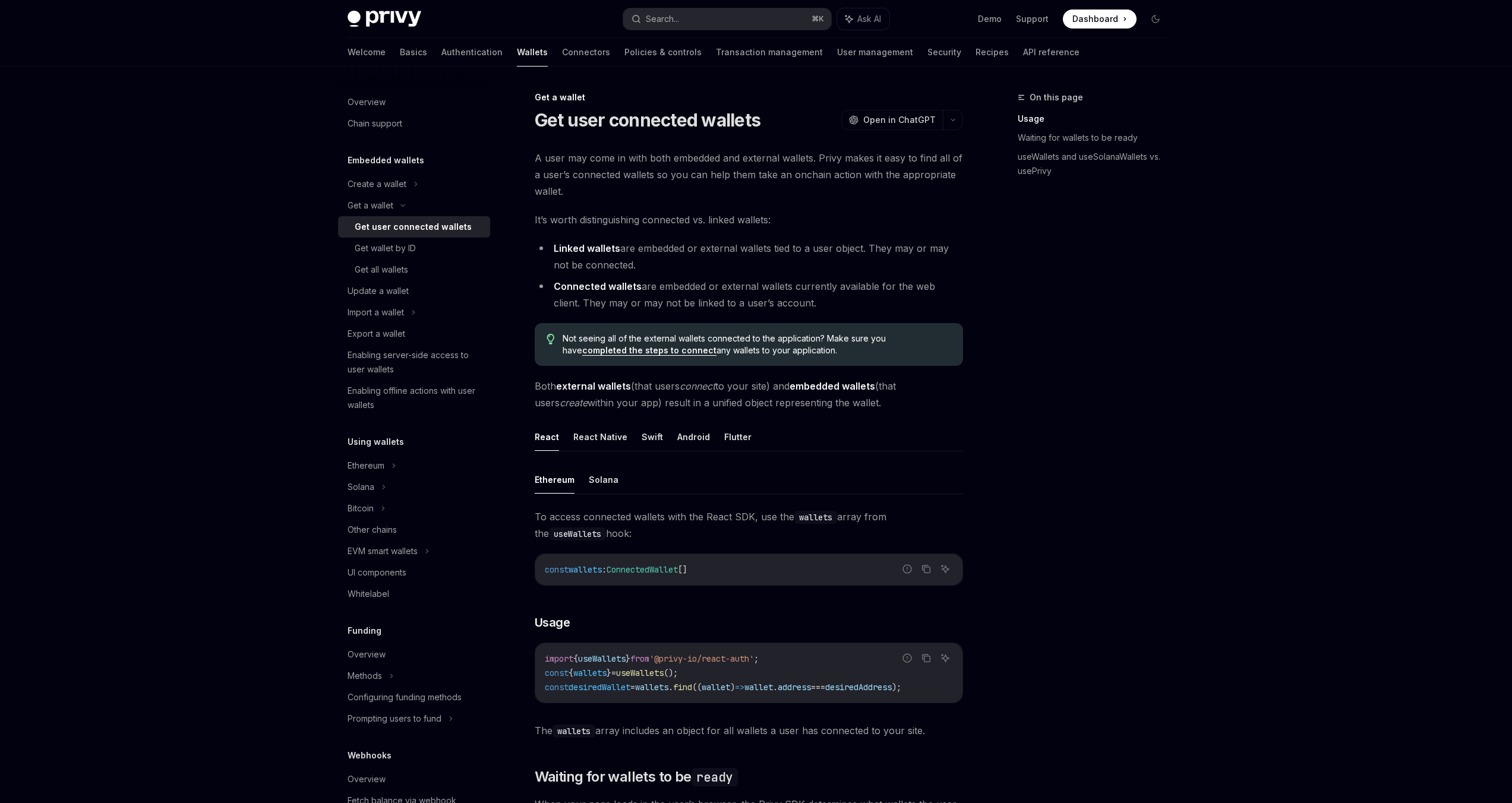
click at [399, 230] on div "Get user connected wallets" at bounding box center [413, 226] width 117 height 14
click at [615, 431] on button "React Native" at bounding box center [600, 437] width 54 height 28
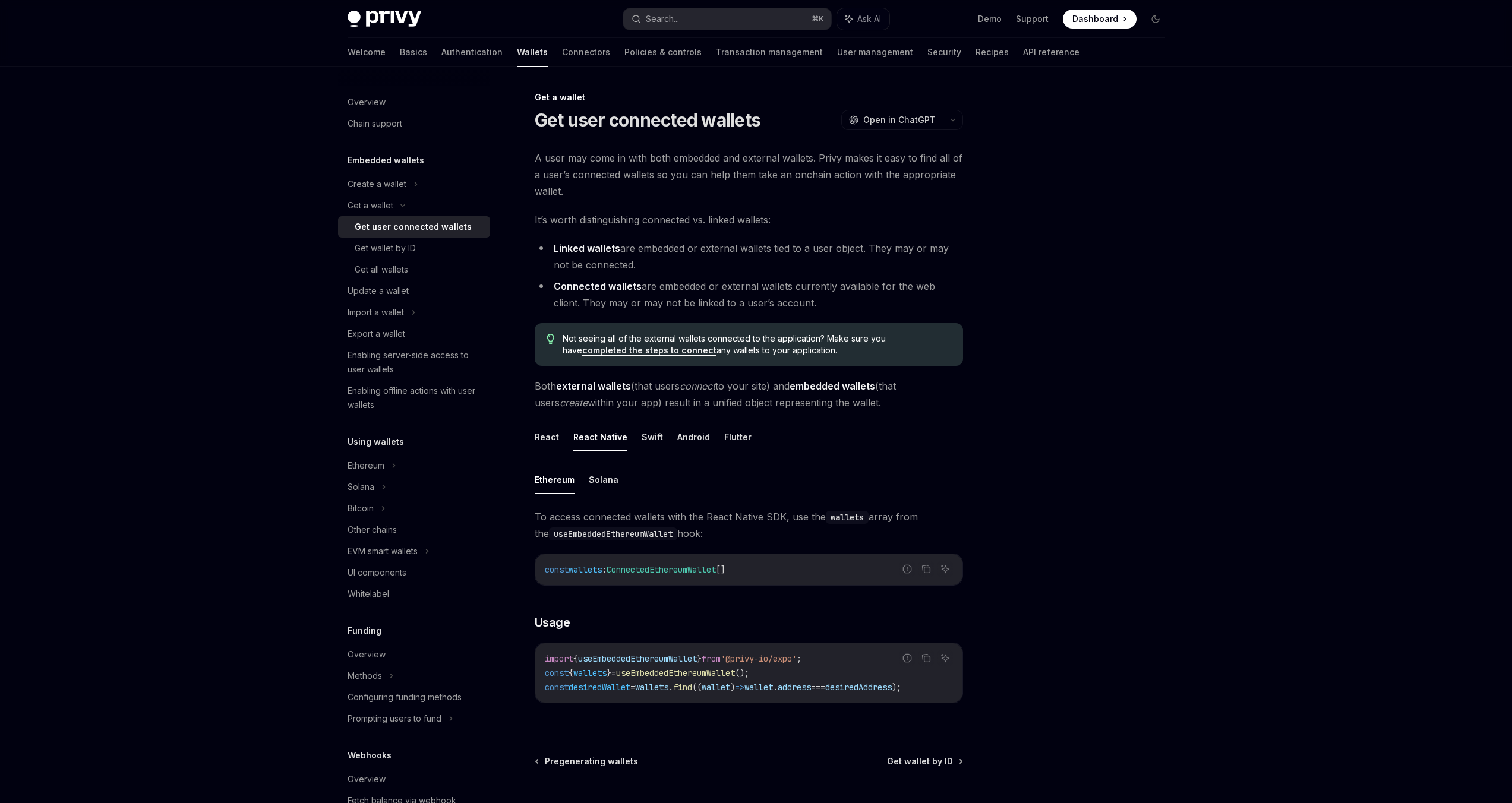
click at [563, 482] on button "Ethereum" at bounding box center [555, 480] width 40 height 28
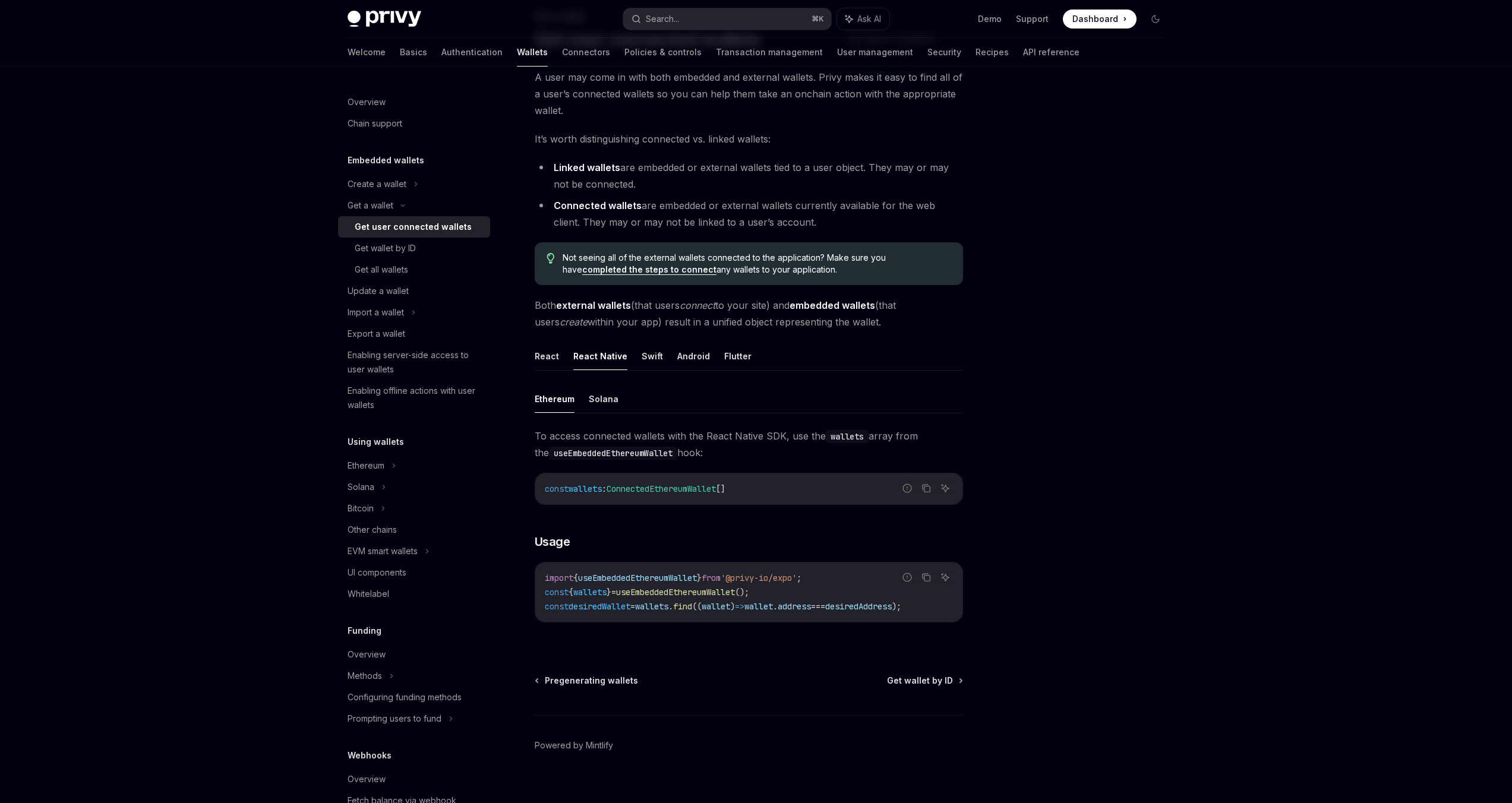
scroll to position [80, 0]
click at [421, 266] on div "Get all wallets" at bounding box center [419, 270] width 129 height 14
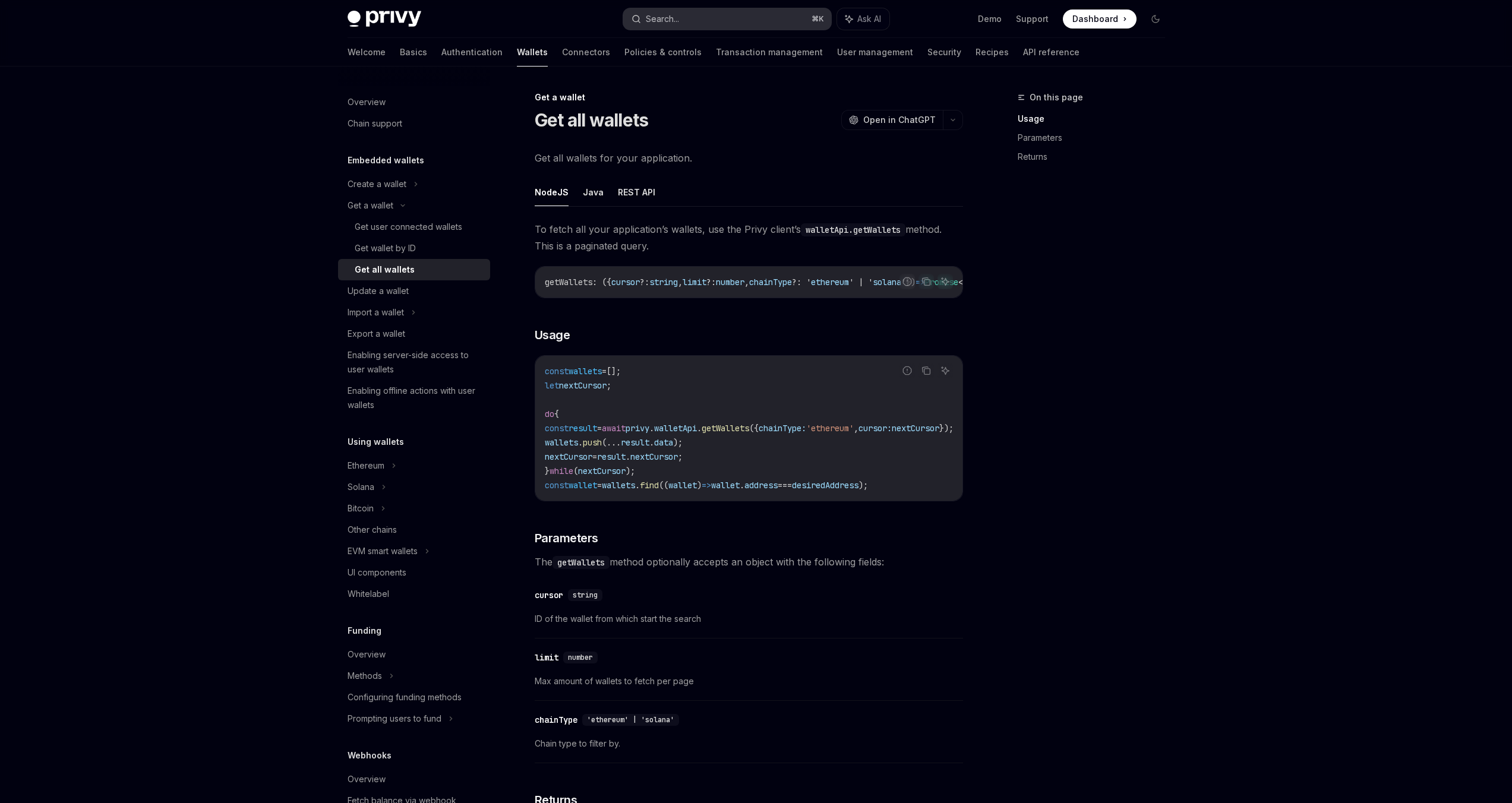
click at [685, 25] on button "Search... ⌘ K" at bounding box center [727, 19] width 208 height 22
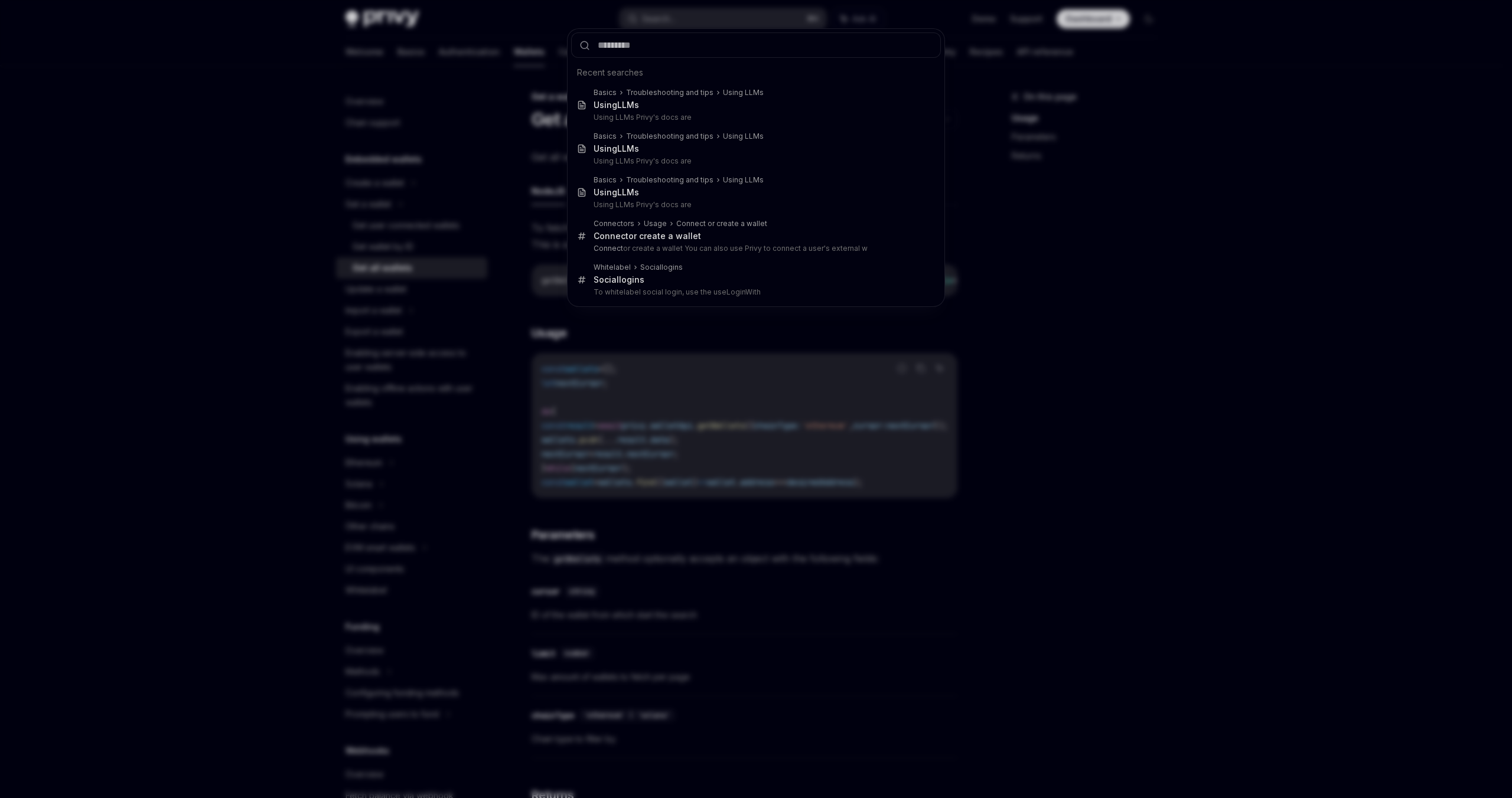
click at [561, 52] on div "Recent searches Basics Troubleshooting and tips Using LLMs Using LL Ms Using LL…" at bounding box center [756, 399] width 1512 height 798
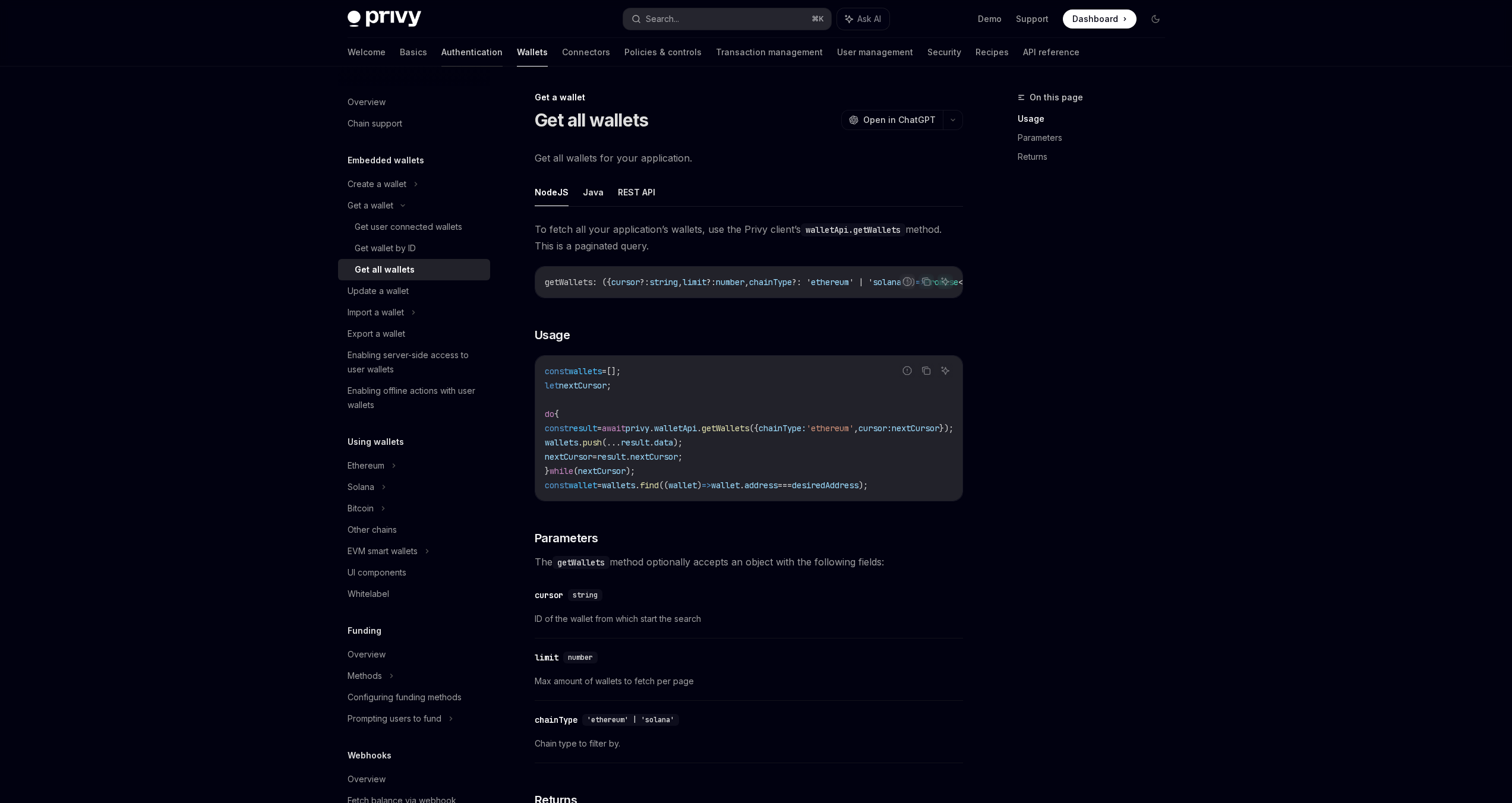
click at [441, 53] on link "Authentication" at bounding box center [472, 52] width 61 height 28
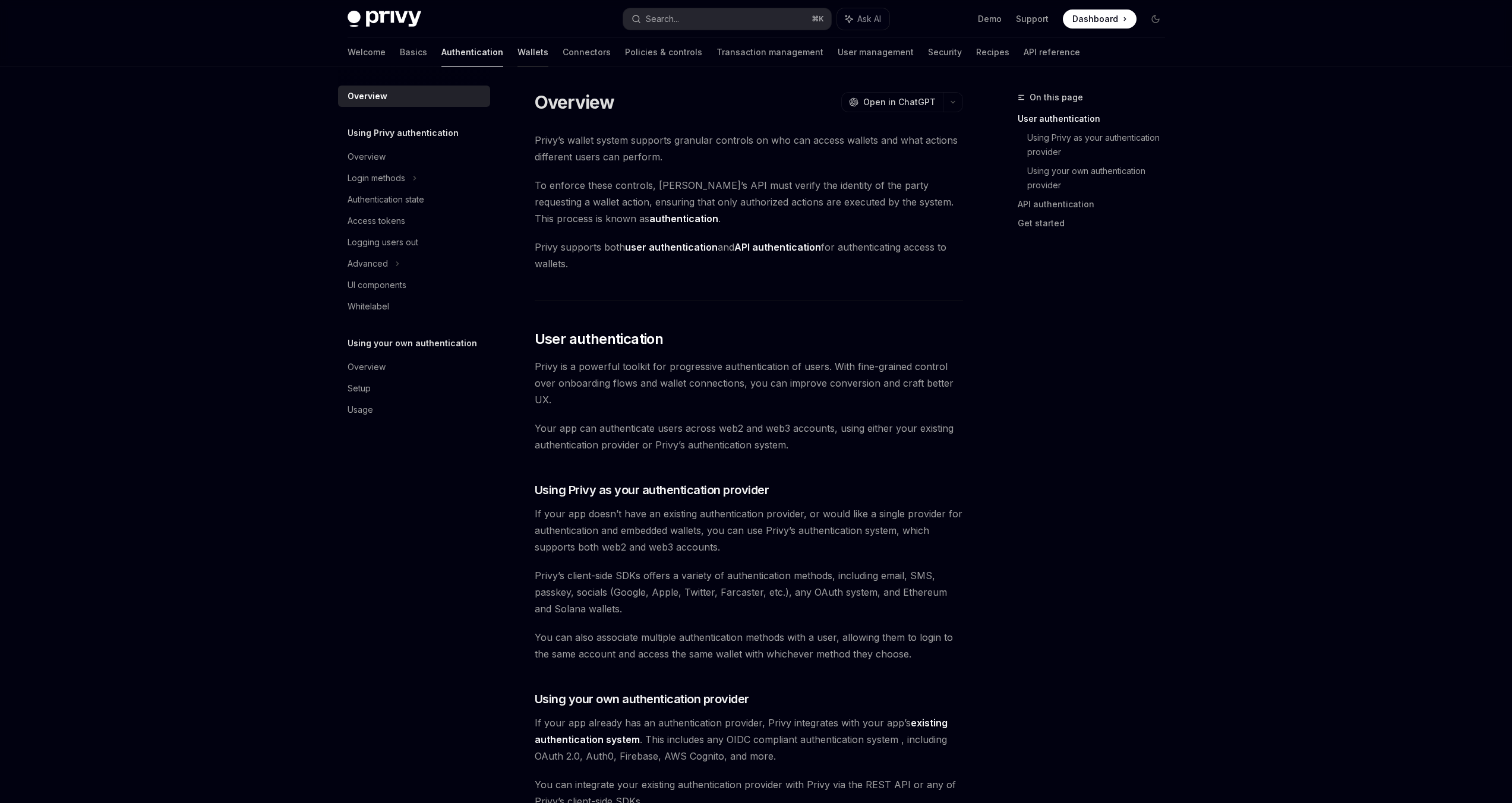
click at [518, 45] on link "Wallets" at bounding box center [532, 52] width 31 height 28
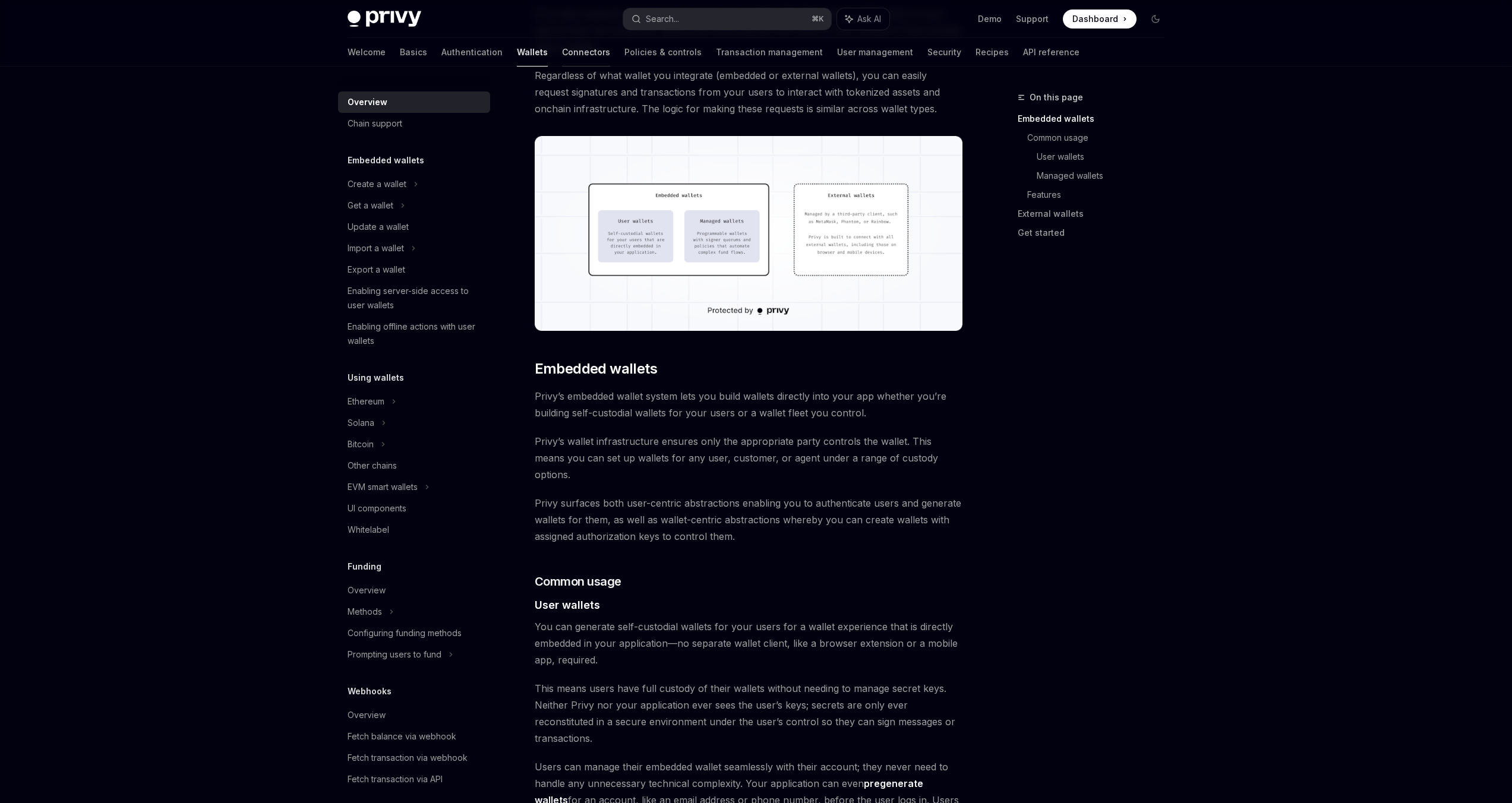
click at [562, 58] on link "Connectors" at bounding box center [586, 52] width 48 height 28
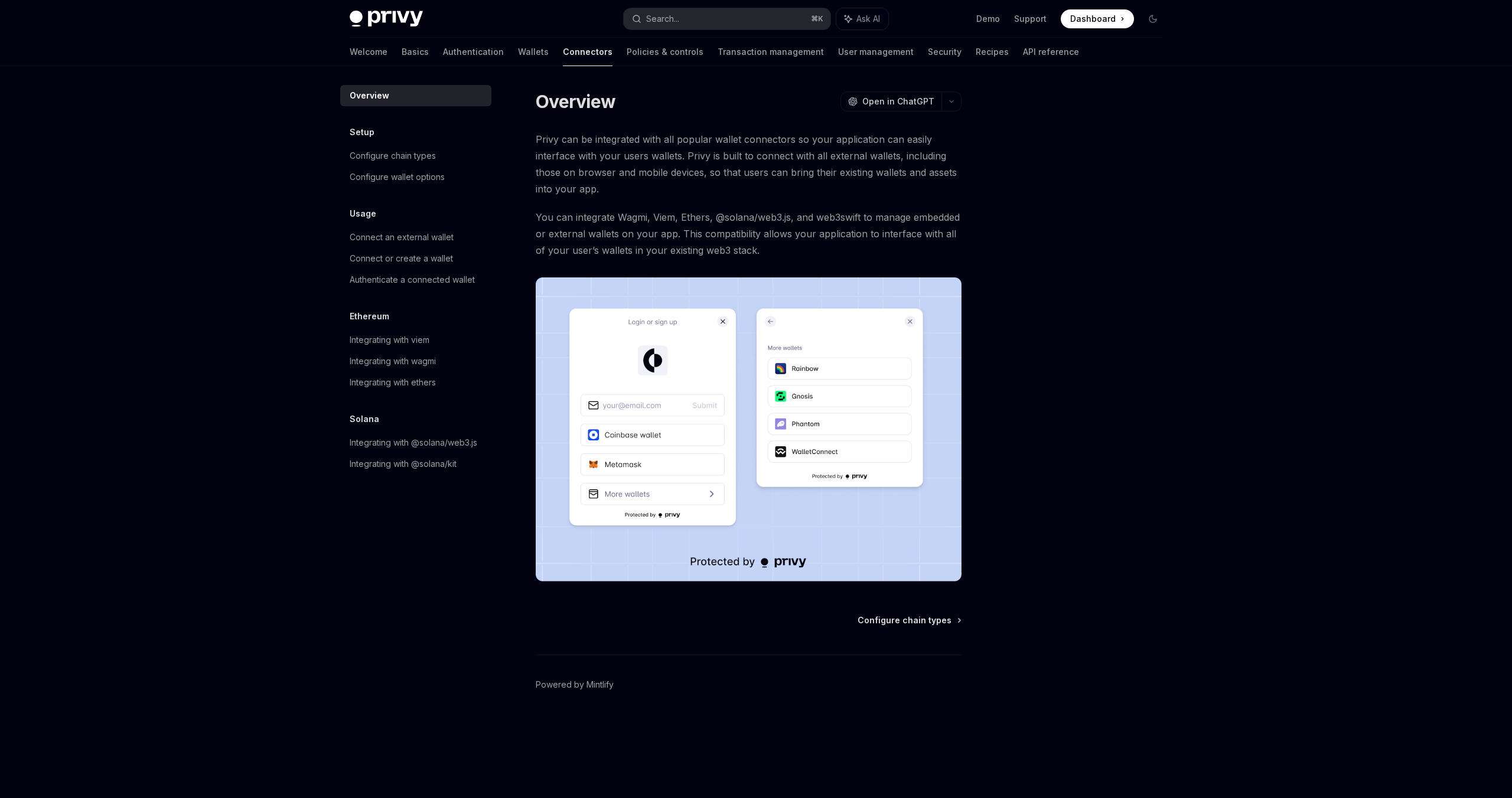
click at [561, 55] on div "Welcome Basics Authentication Wallets Connectors Policies & controls Transactio…" at bounding box center [714, 52] width 730 height 28
click at [627, 51] on link "Policies & controls" at bounding box center [664, 52] width 77 height 28
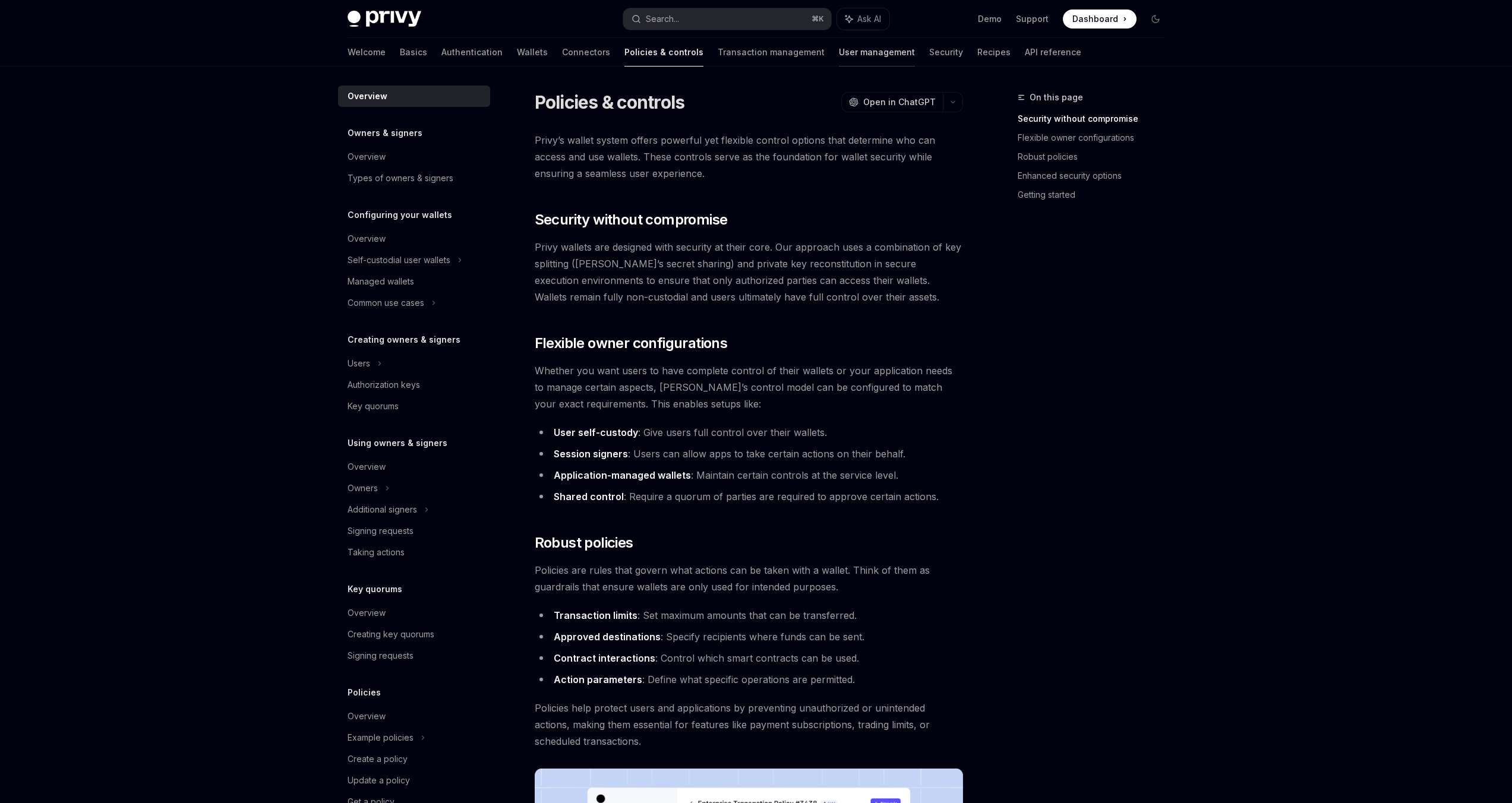
click at [839, 53] on link "User management" at bounding box center [877, 52] width 76 height 28
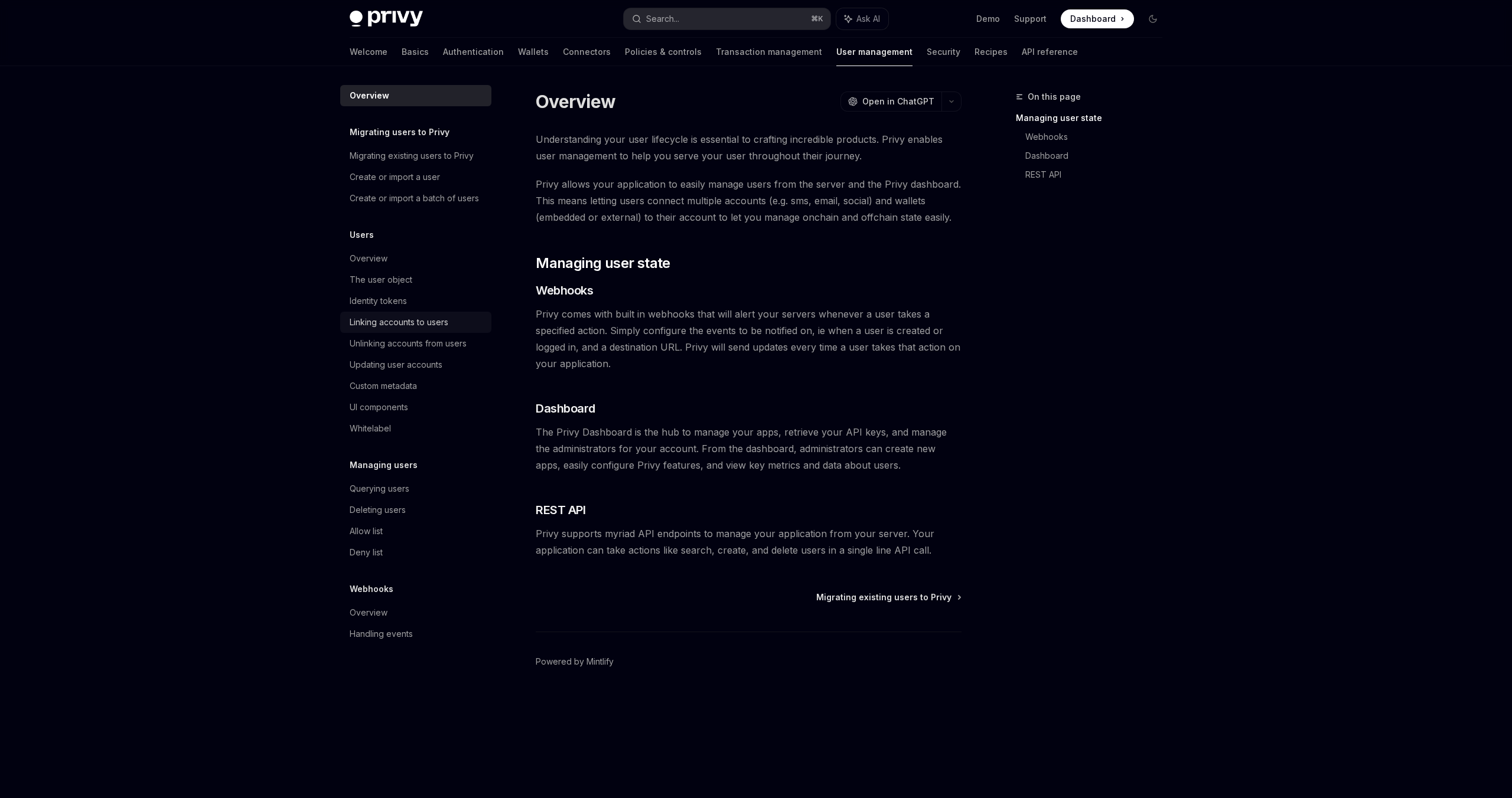
click at [416, 328] on div "Linking accounts to users" at bounding box center [399, 322] width 99 height 14
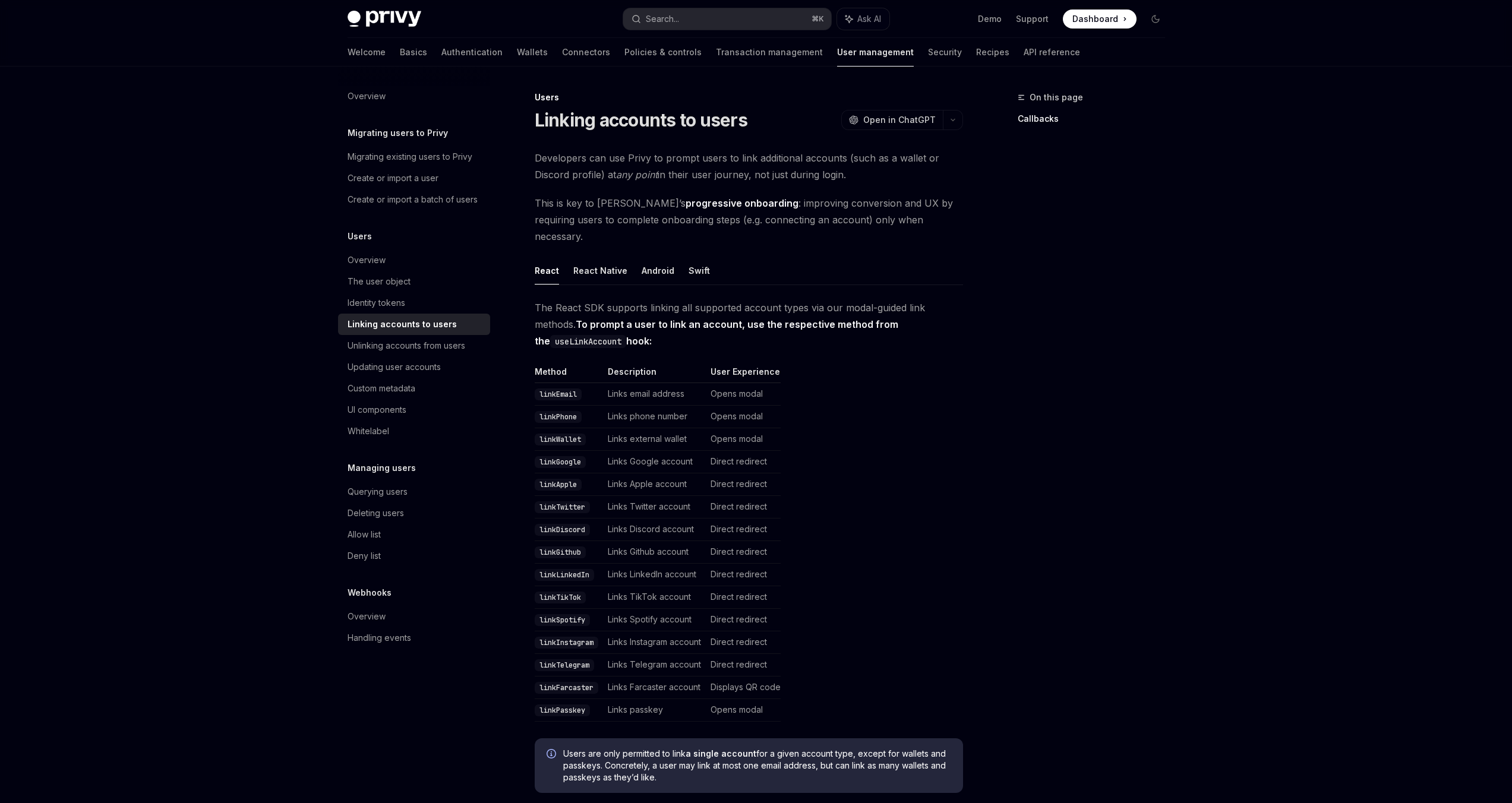
click at [569, 502] on code "linkTwitter" at bounding box center [562, 508] width 56 height 12
click at [560, 502] on code "linkTwitter" at bounding box center [562, 508] width 56 height 12
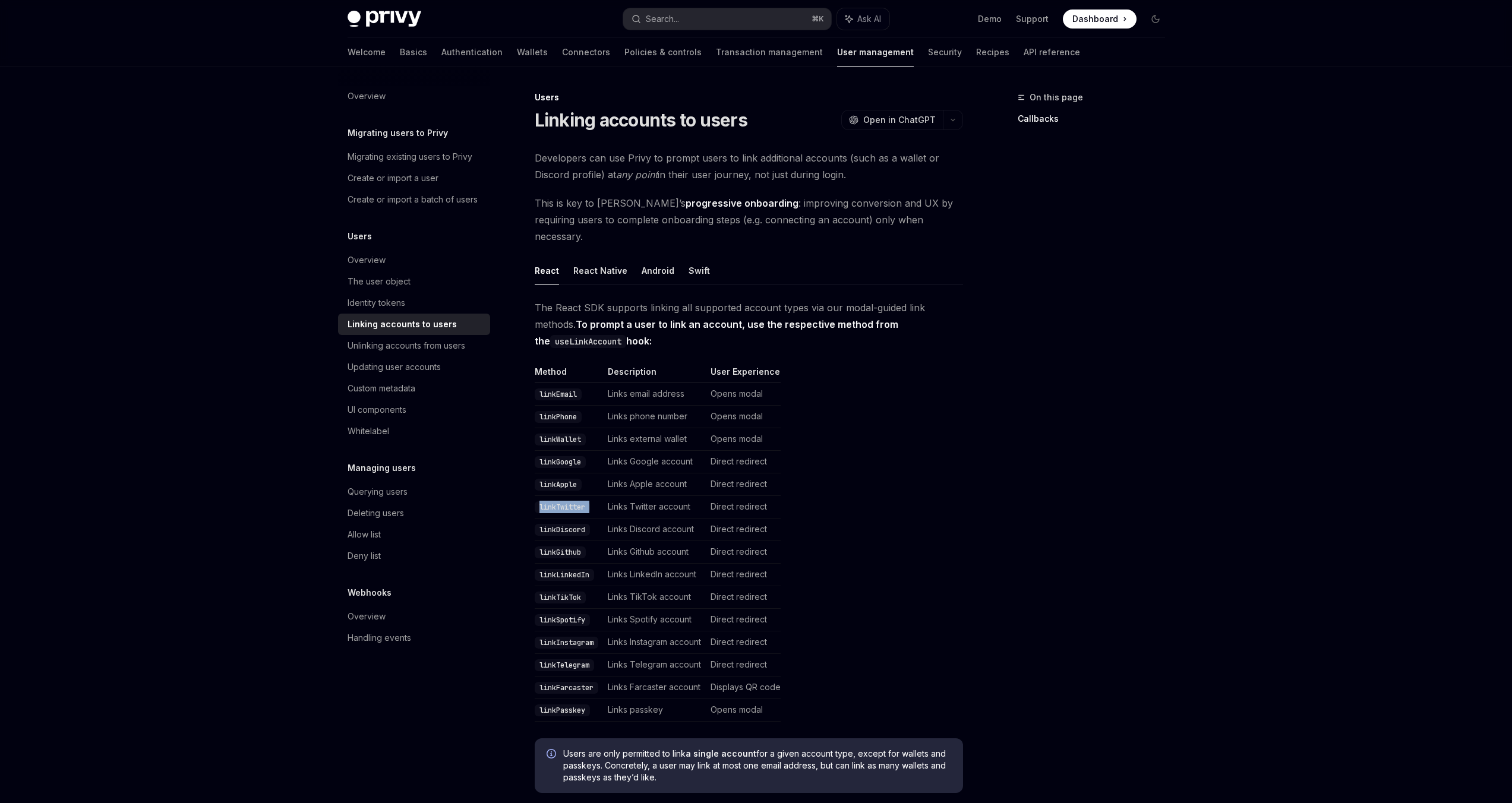
click at [560, 502] on code "linkTwitter" at bounding box center [562, 508] width 56 height 12
drag, startPoint x: 560, startPoint y: 495, endPoint x: 750, endPoint y: 484, distance: 190.3
click at [750, 496] on tr "linkTwitter Links Twitter account Direct redirect" at bounding box center [658, 507] width 246 height 22
click at [594, 263] on button "React Native" at bounding box center [600, 270] width 54 height 28
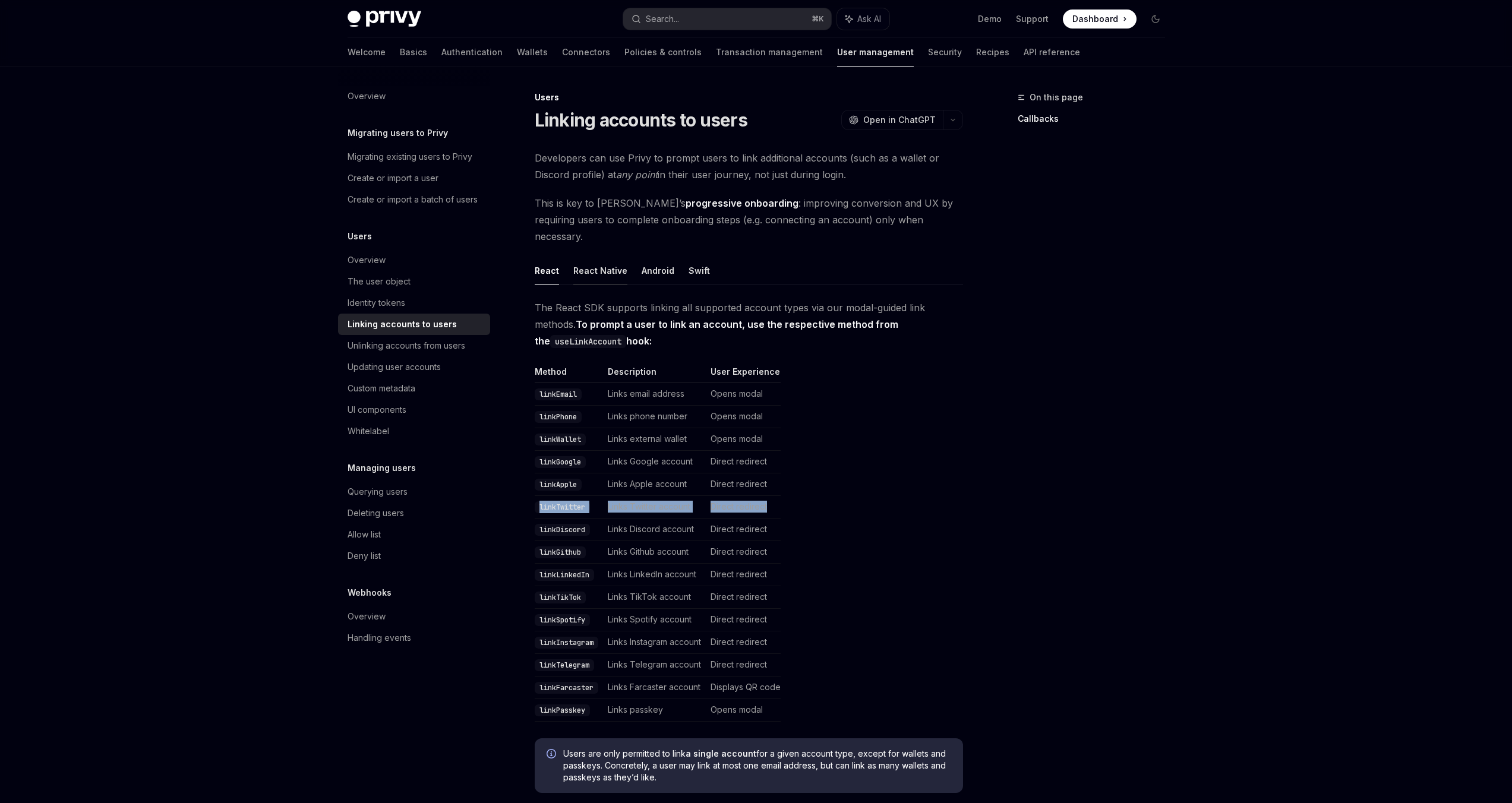
type textarea "*"
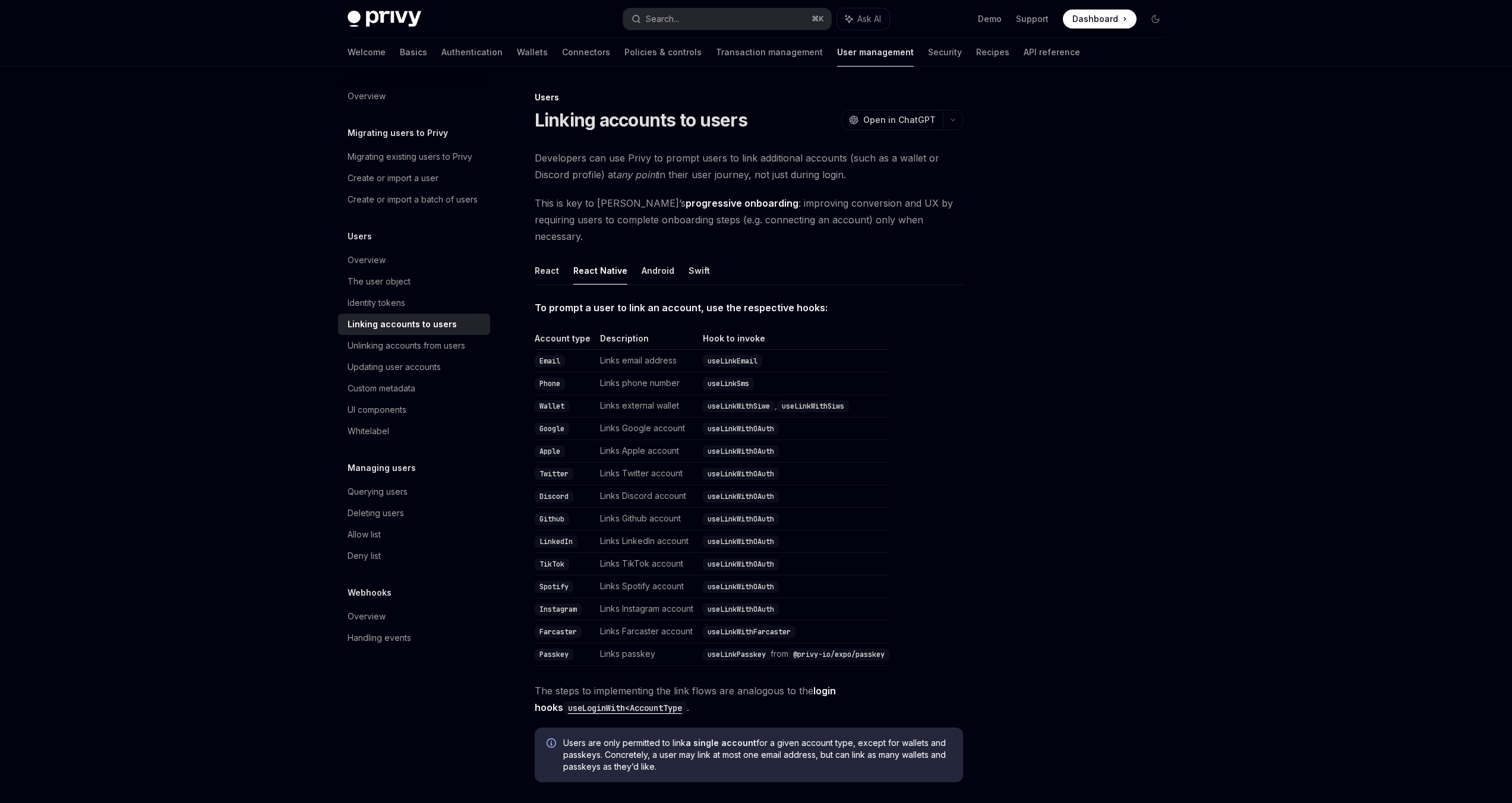
click at [568, 468] on code "Twitter" at bounding box center [554, 474] width 39 height 12
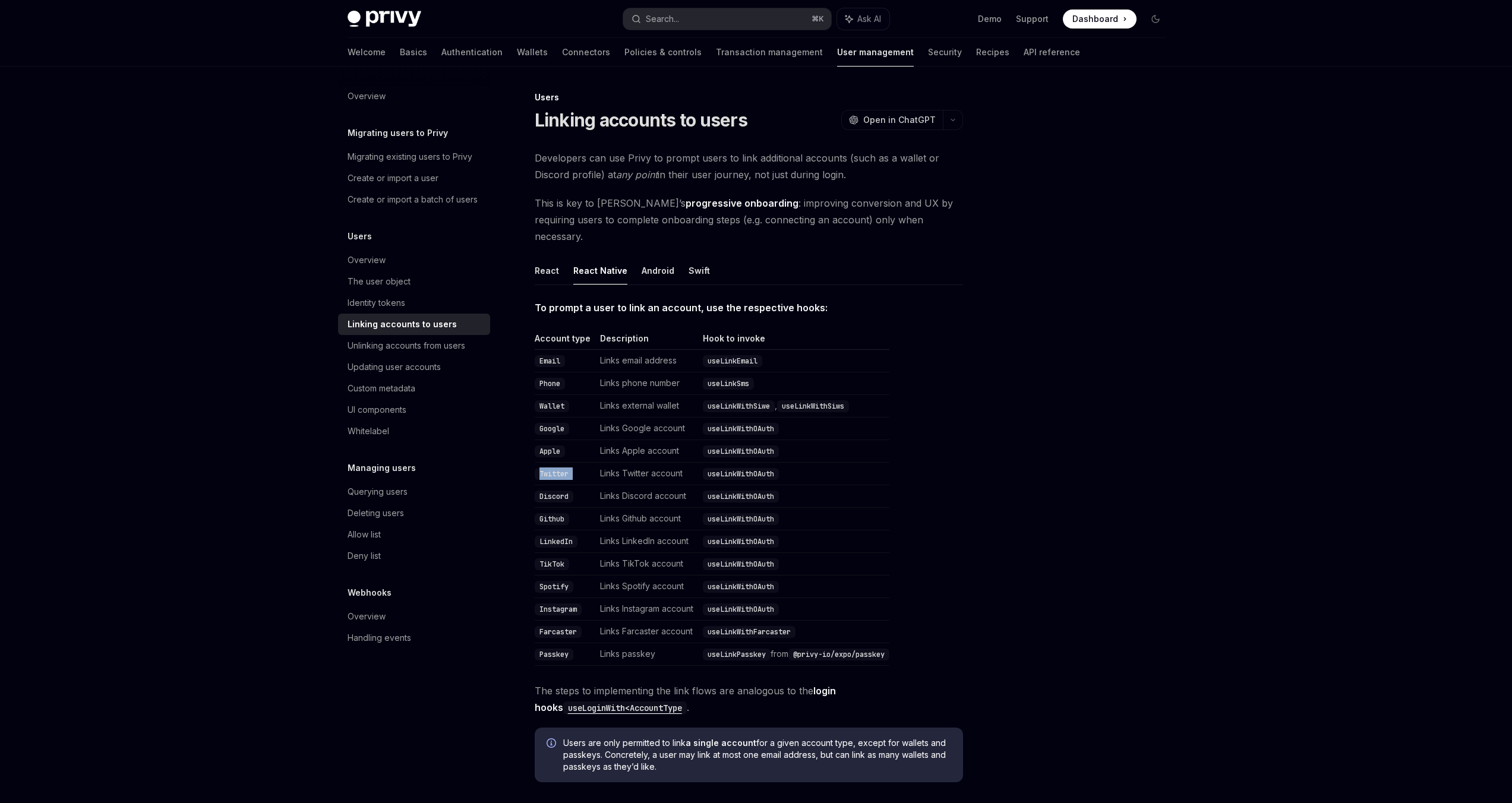
click at [558, 468] on code "Twitter" at bounding box center [554, 474] width 39 height 12
drag, startPoint x: 558, startPoint y: 459, endPoint x: 717, endPoint y: 465, distance: 159.1
click at [717, 465] on tr "Twitter Links Twitter account useLinkWithOAuth" at bounding box center [712, 474] width 355 height 22
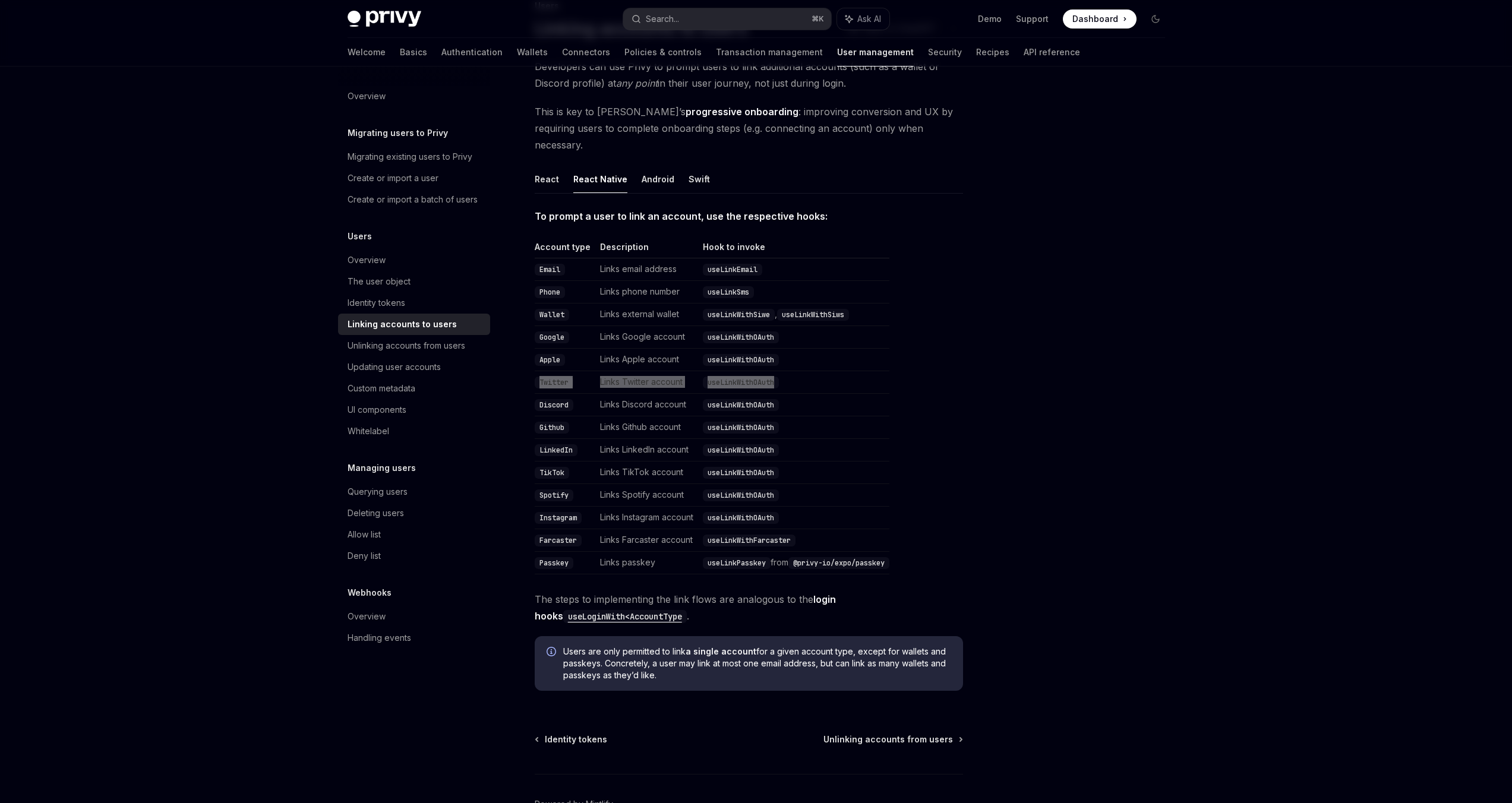
scroll to position [148, 0]
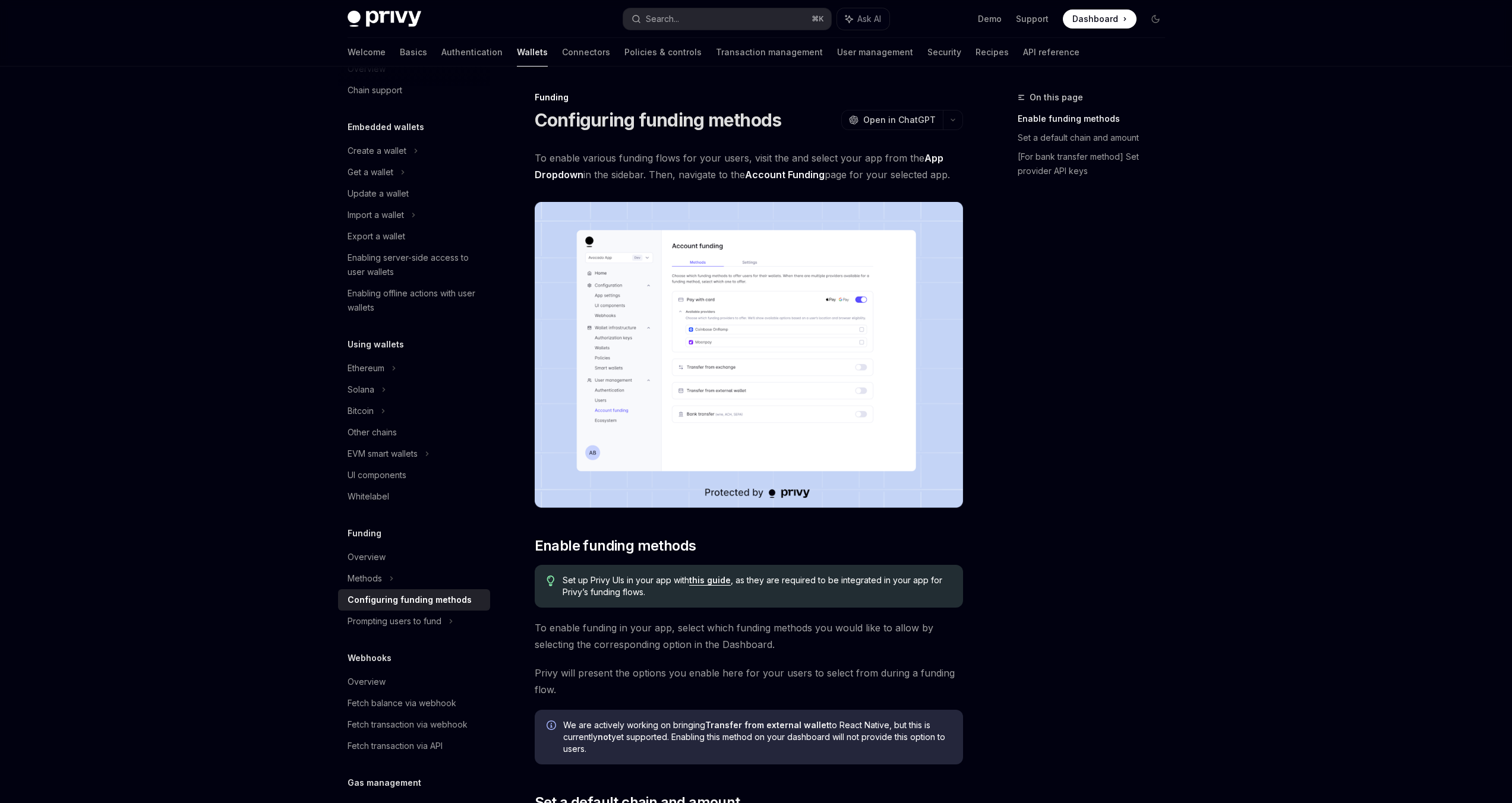
scroll to position [36, 0]
click at [430, 627] on div "Prompting users to fund" at bounding box center [414, 619] width 152 height 22
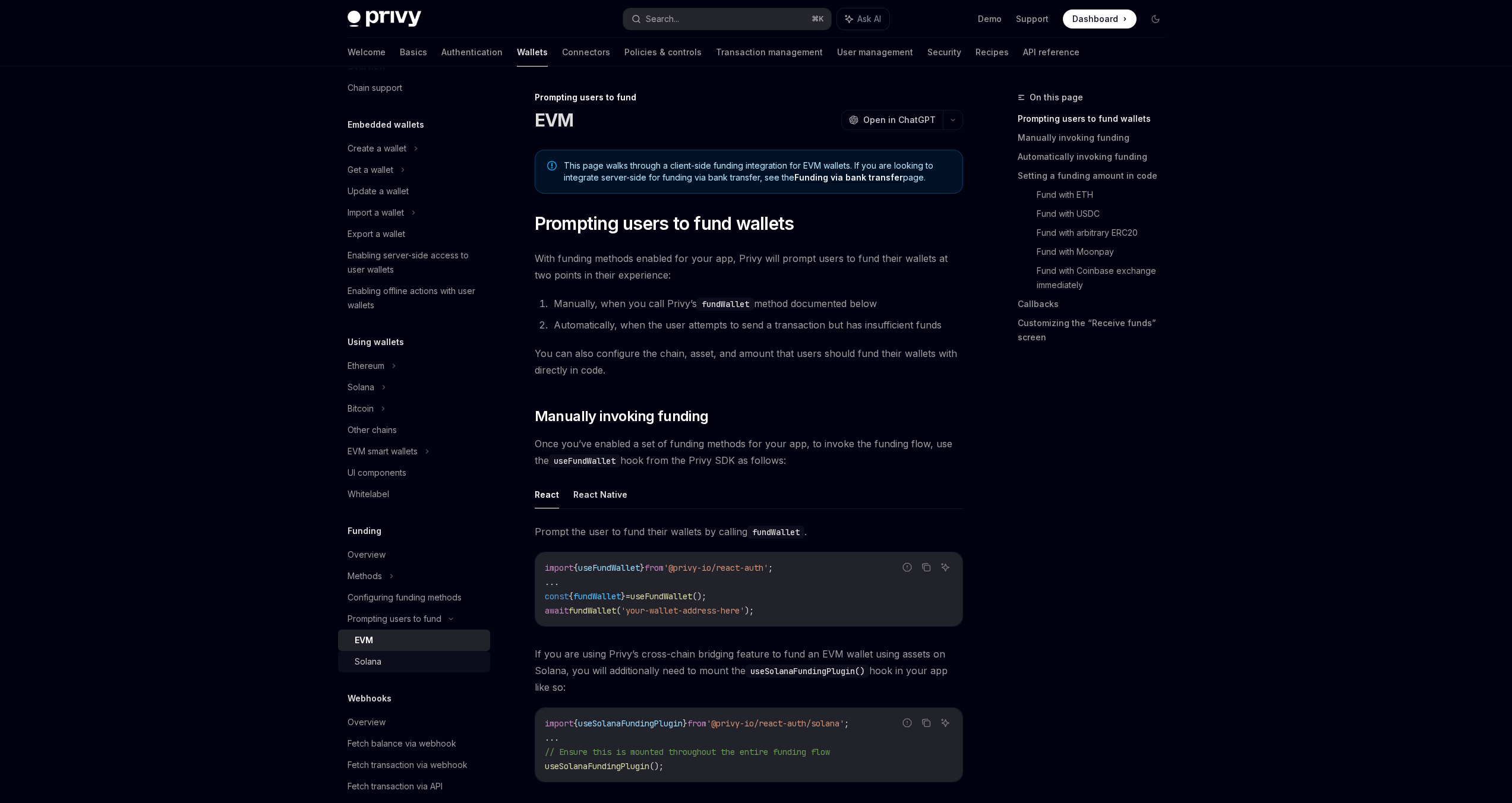
click at [410, 667] on div "Solana" at bounding box center [419, 661] width 129 height 14
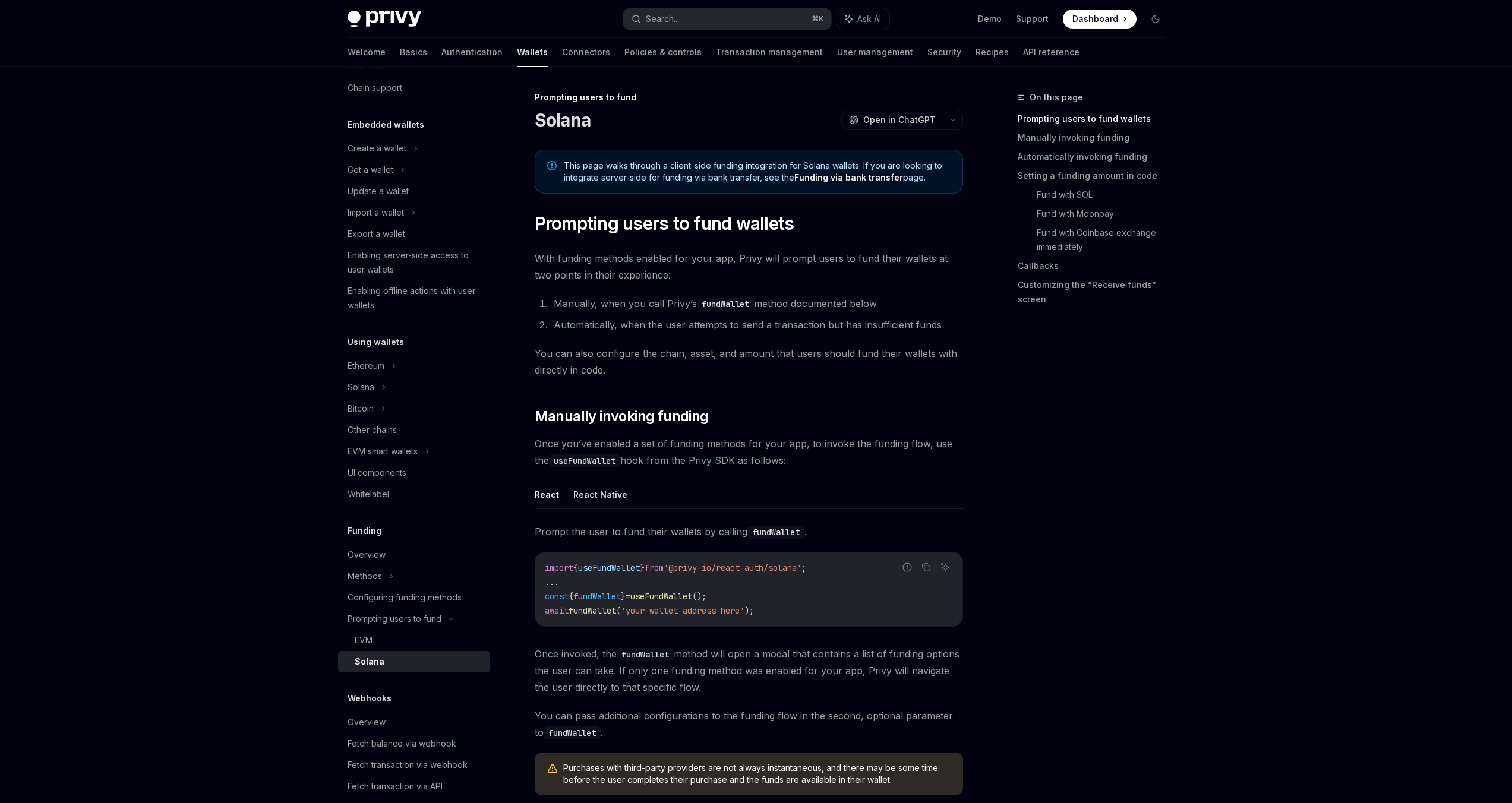
click at [581, 494] on button "React Native" at bounding box center [600, 494] width 54 height 28
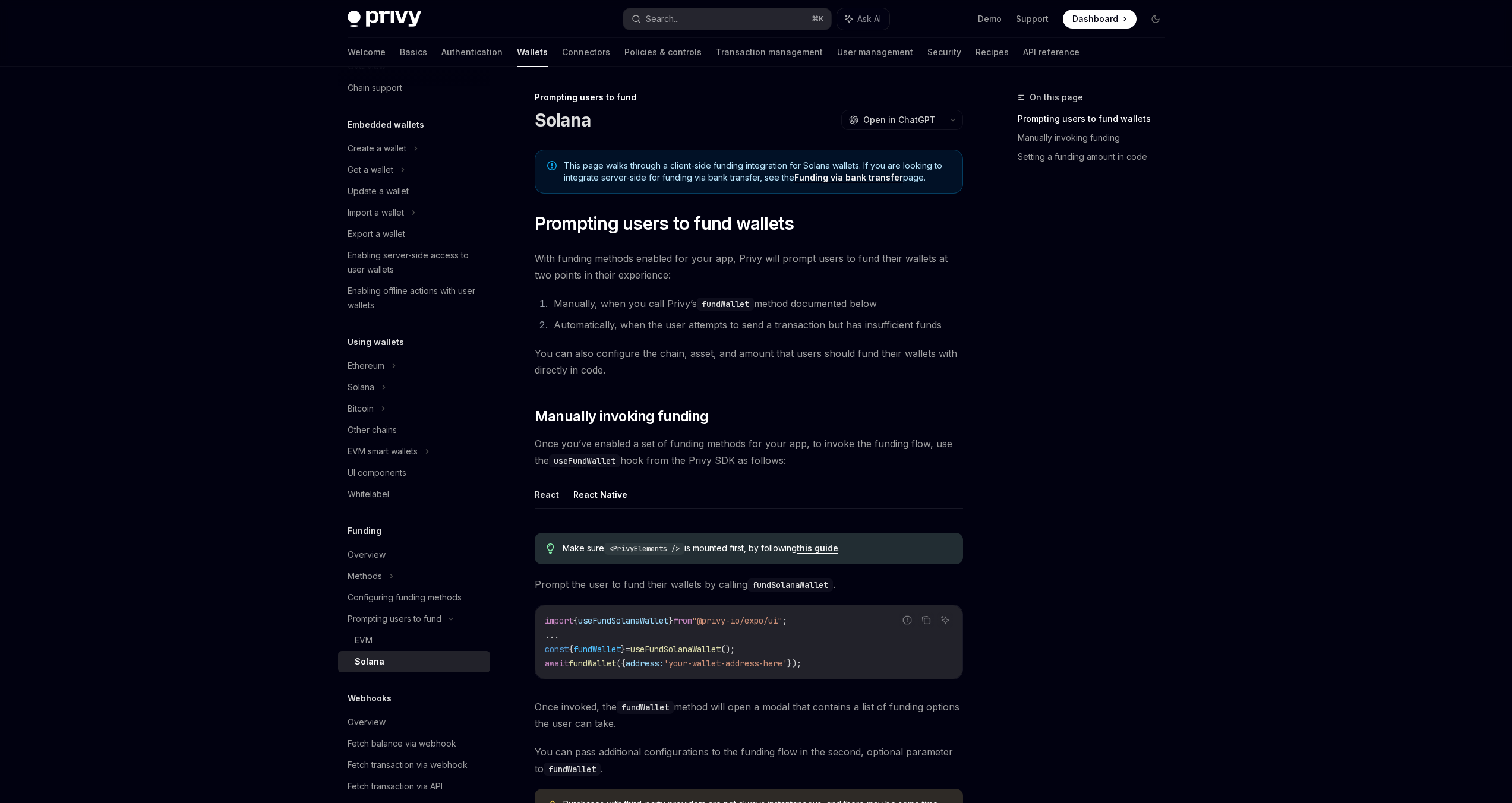
click at [583, 494] on button "React Native" at bounding box center [600, 494] width 54 height 28
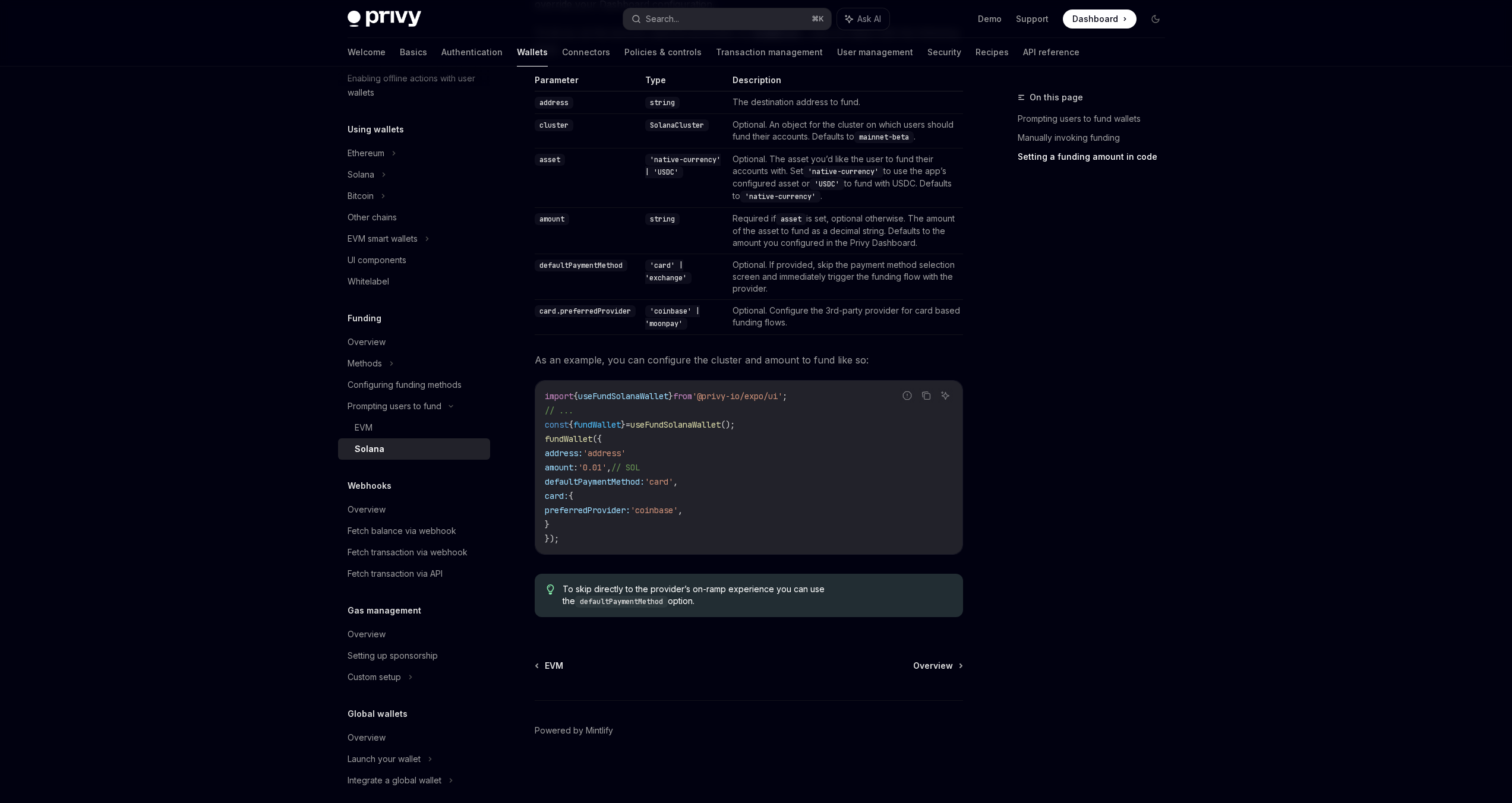
scroll to position [242, 0]
click at [435, 394] on div "Configuring funding methods" at bounding box center [405, 391] width 114 height 14
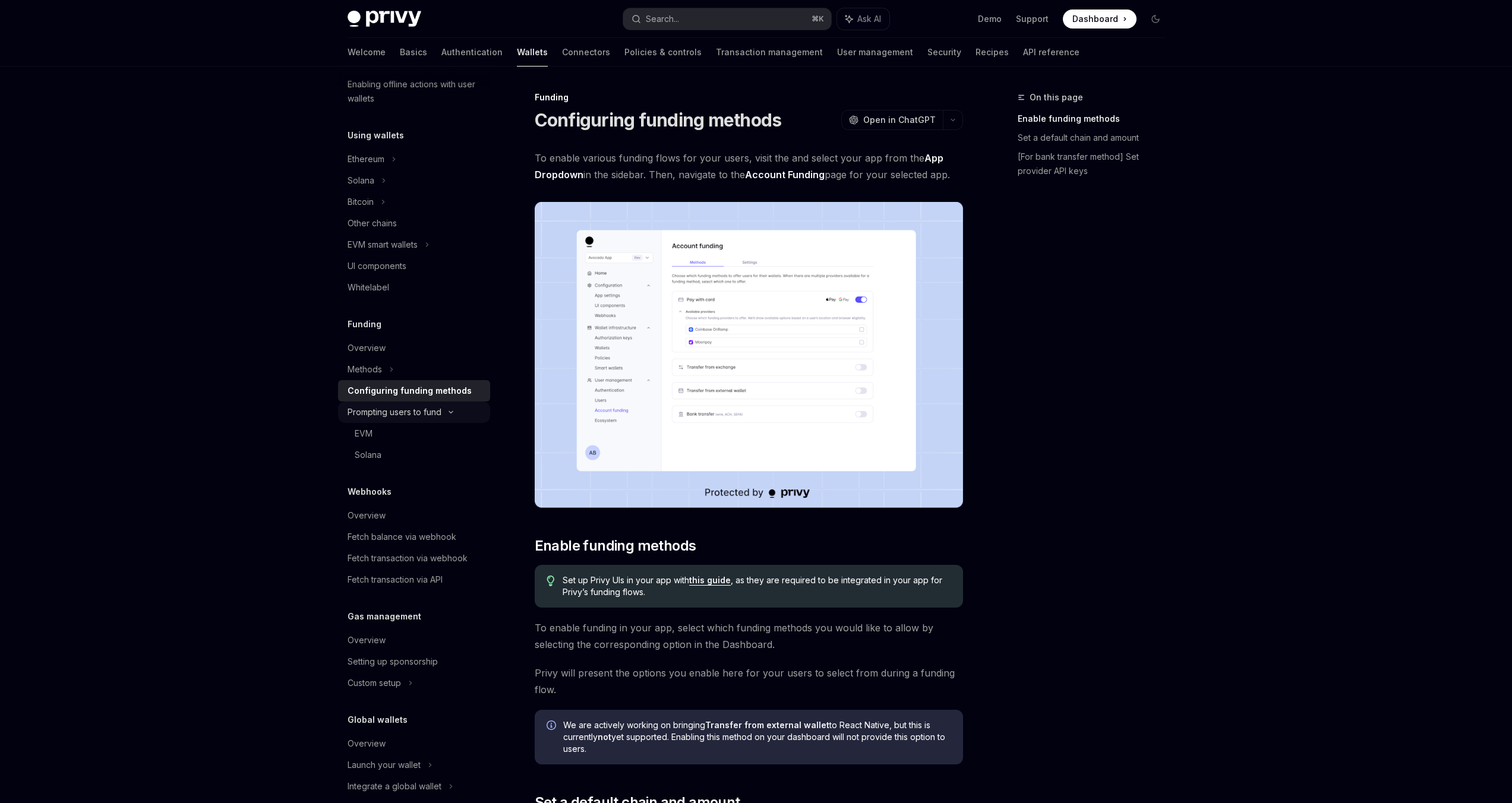
click at [433, 410] on div "Prompting users to fund" at bounding box center [394, 411] width 94 height 14
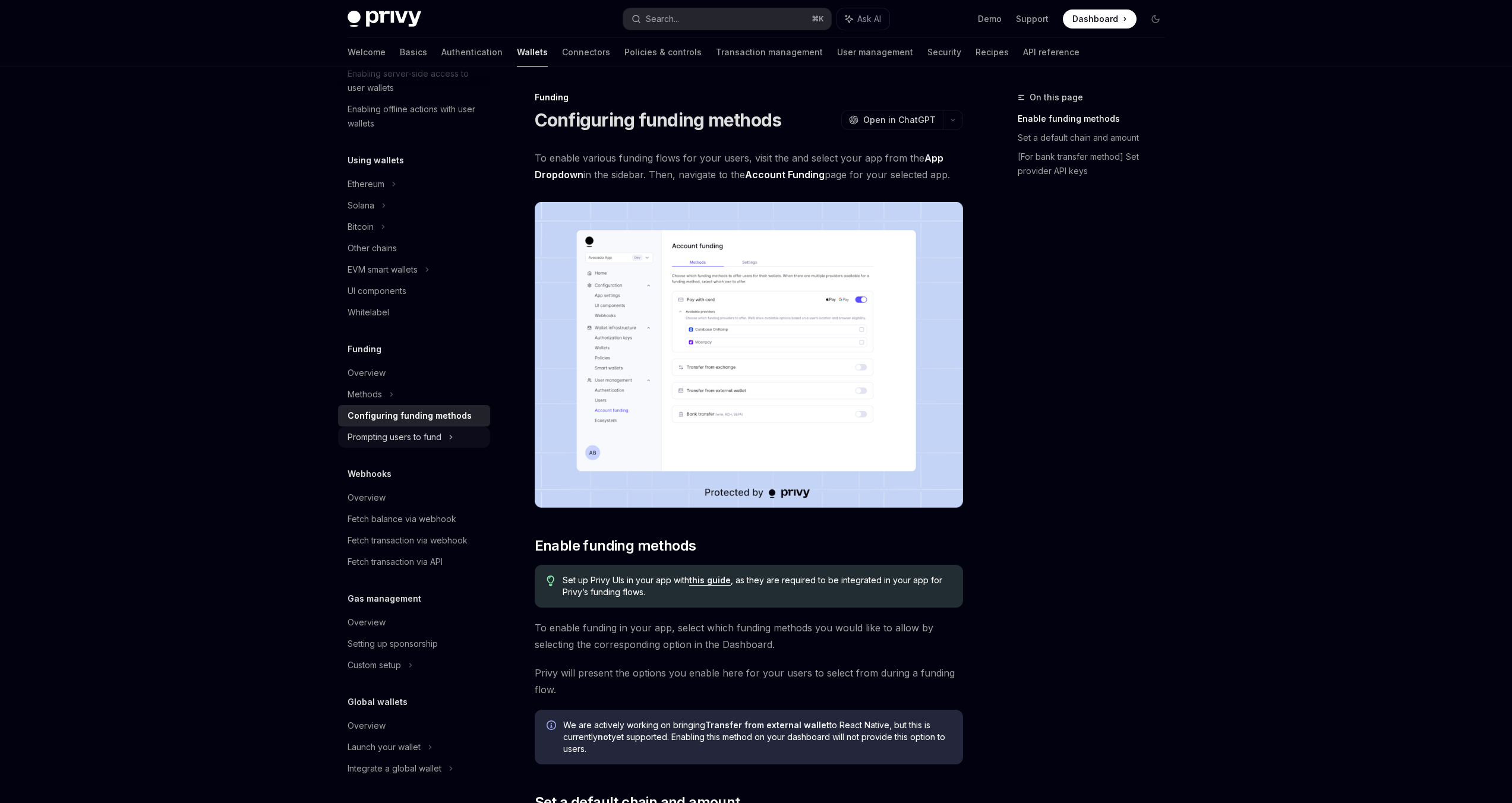
scroll to position [217, 0]
click at [424, 429] on div "Prompting users to fund" at bounding box center [414, 437] width 152 height 22
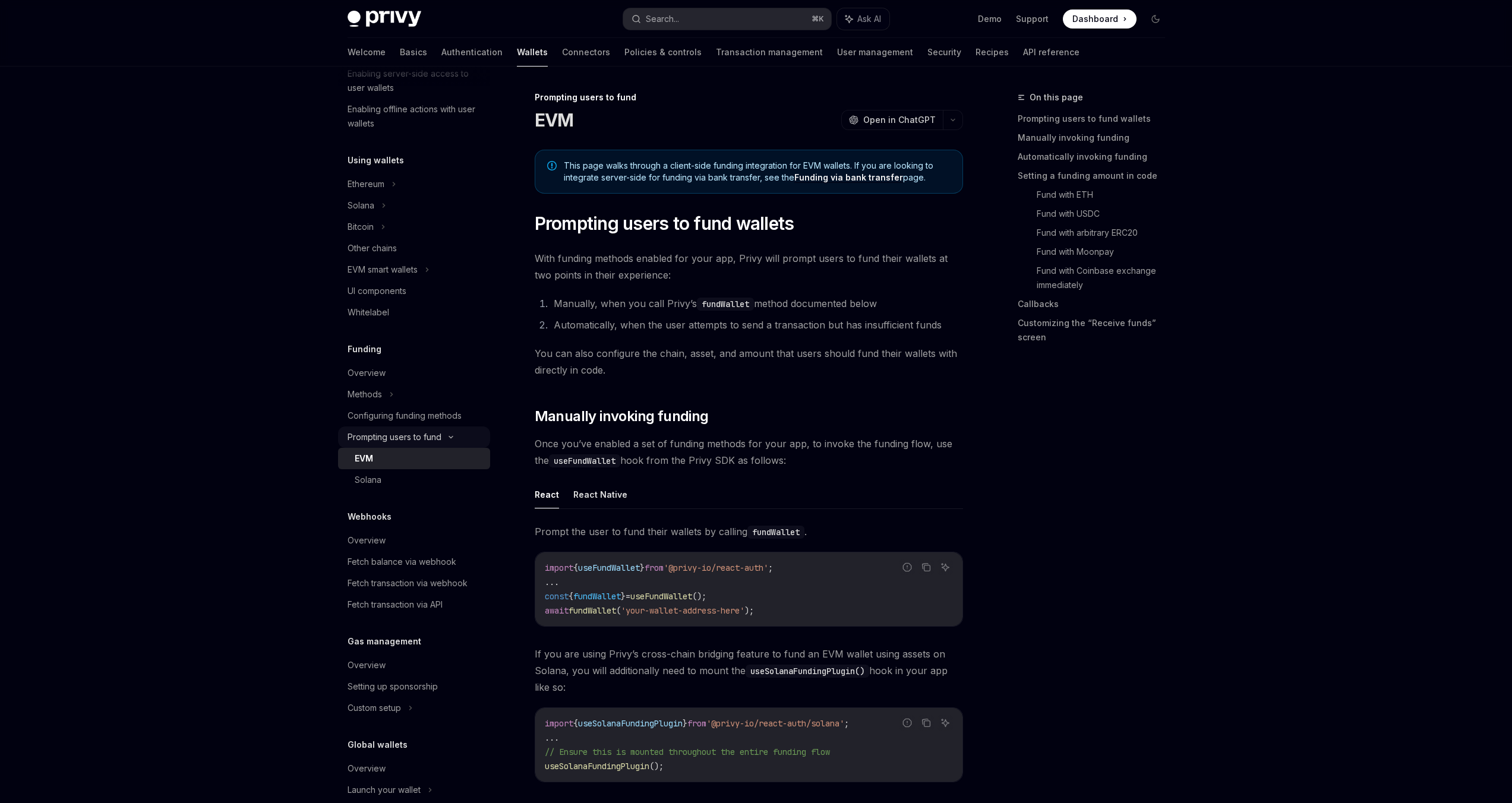
scroll to position [242, 0]
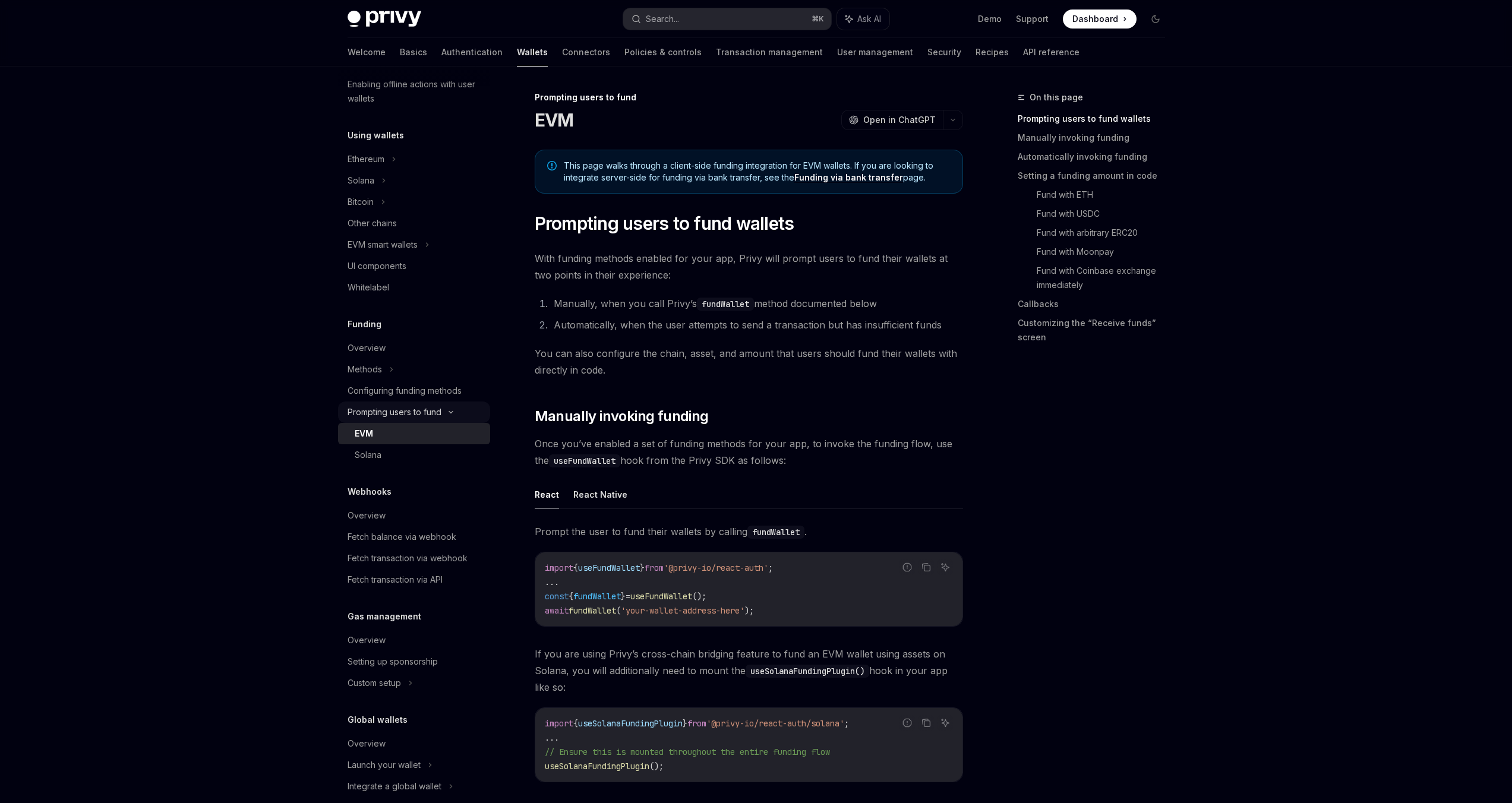
click at [415, 411] on div "Prompting users to fund" at bounding box center [394, 411] width 94 height 14
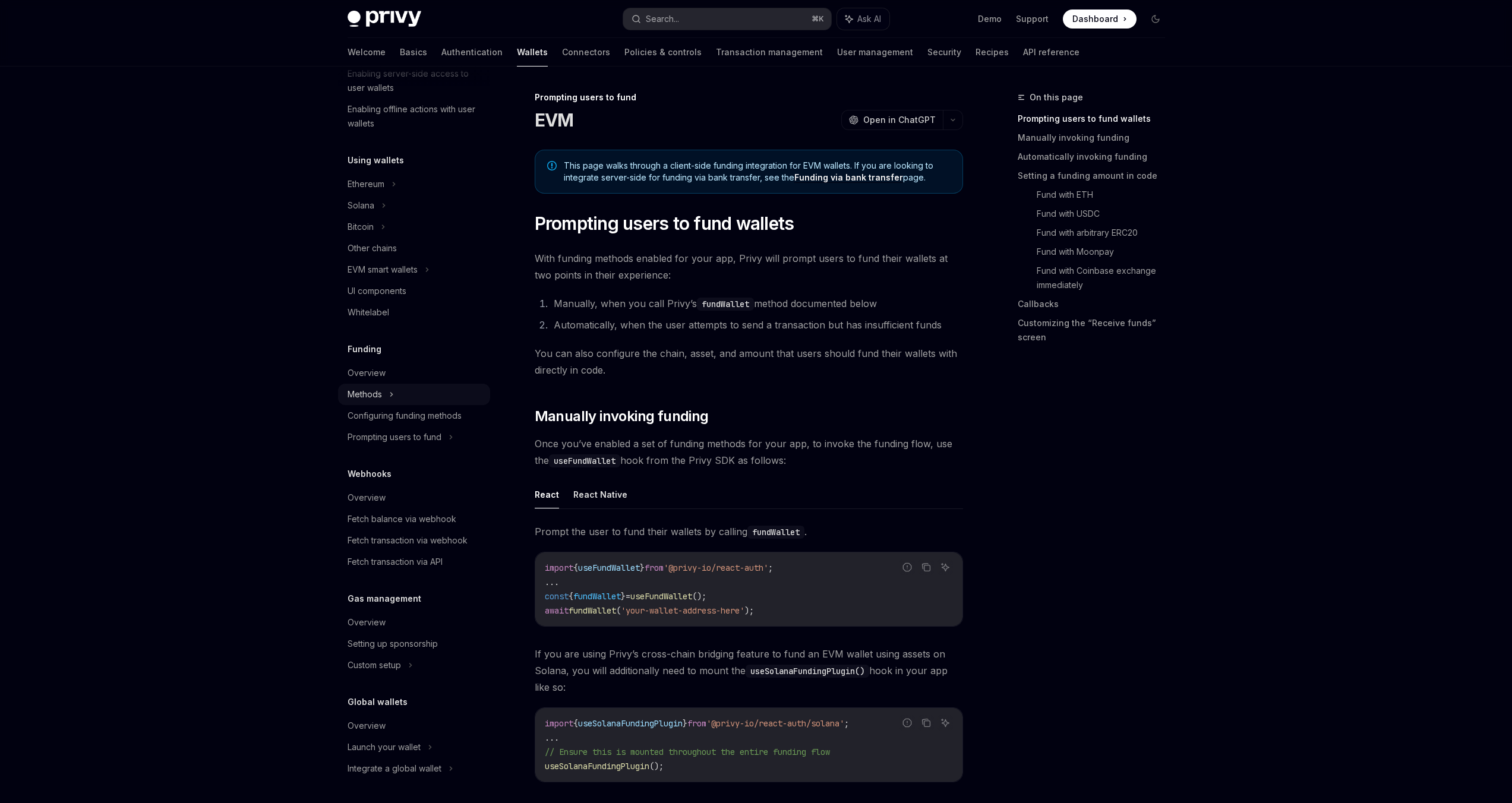
click at [388, 393] on div "Methods" at bounding box center [414, 395] width 152 height 22
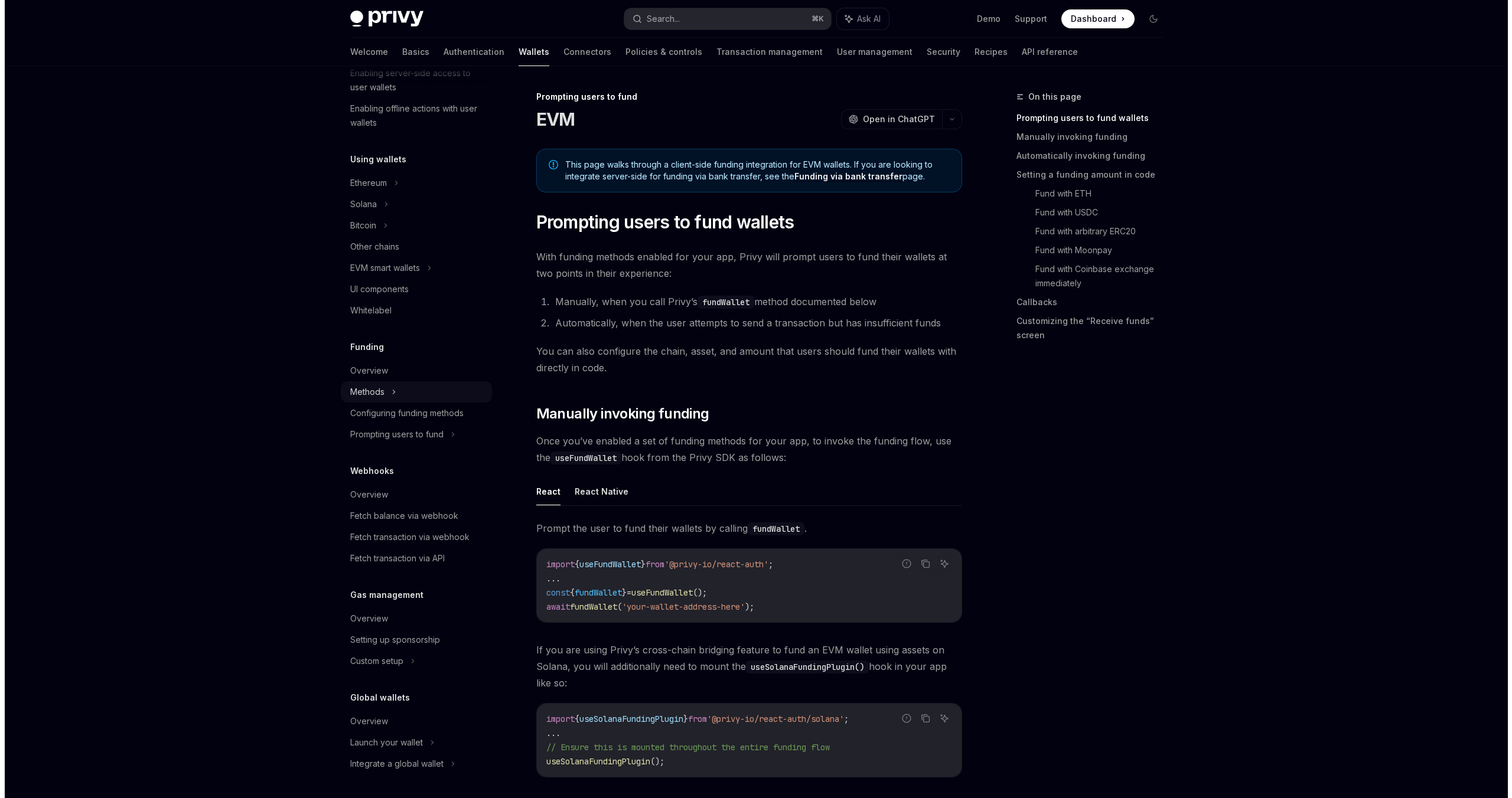
scroll to position [241, 0]
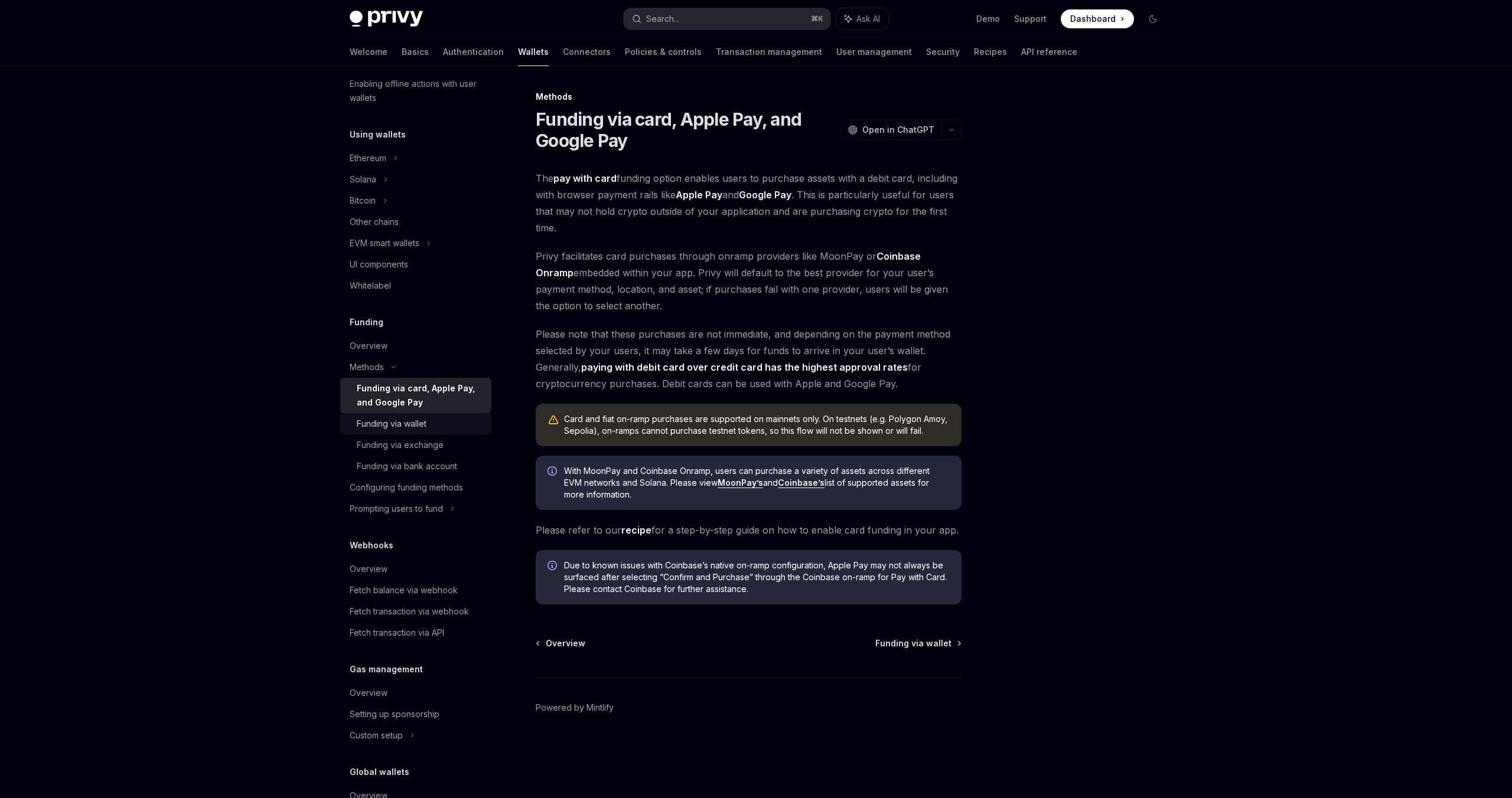
click at [405, 422] on div "Funding via wallet" at bounding box center [392, 424] width 70 height 14
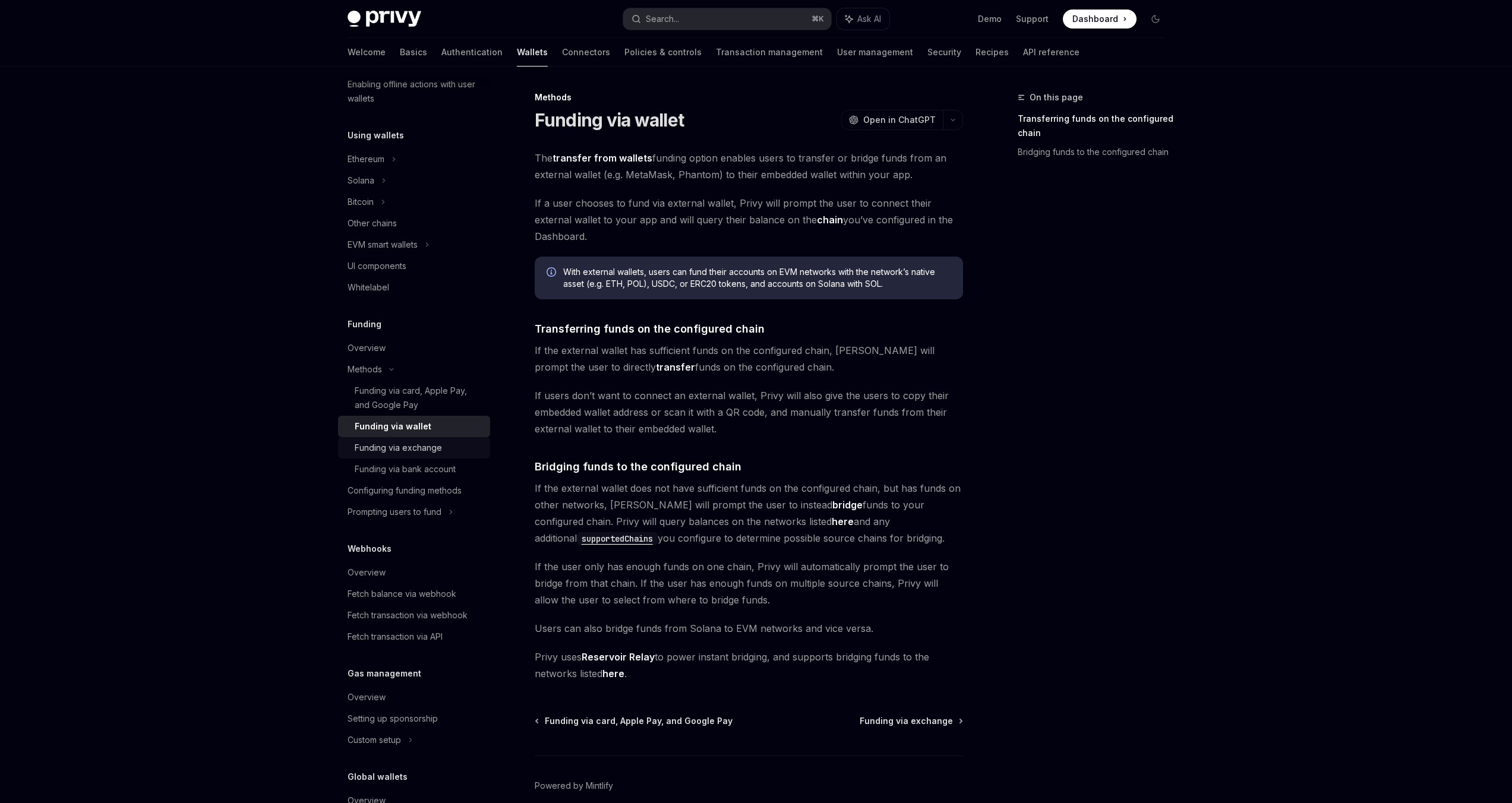
click at [392, 446] on div "Funding via exchange" at bounding box center [398, 447] width 87 height 14
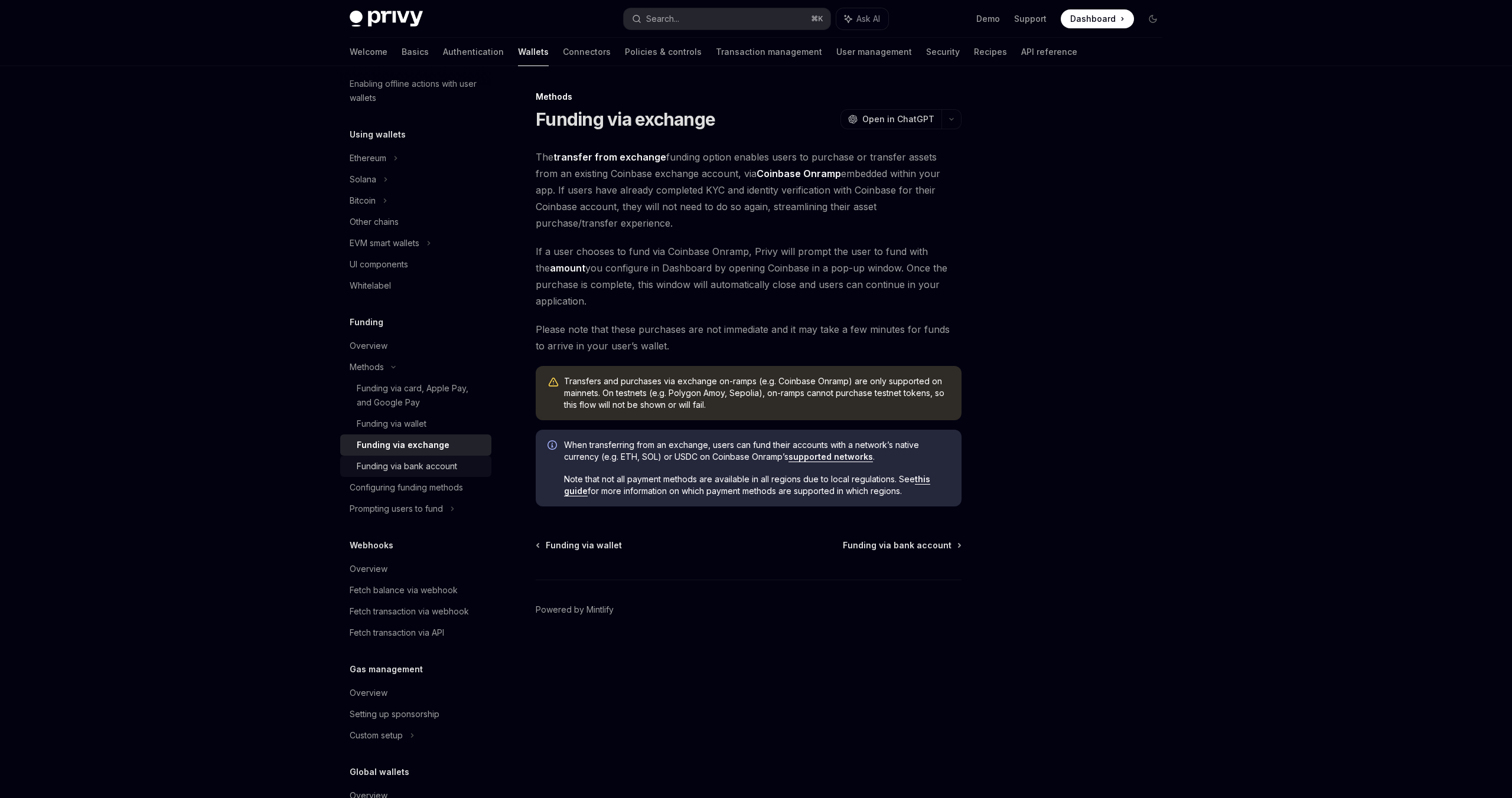
click at [386, 467] on div "Funding via bank account" at bounding box center [407, 466] width 101 height 14
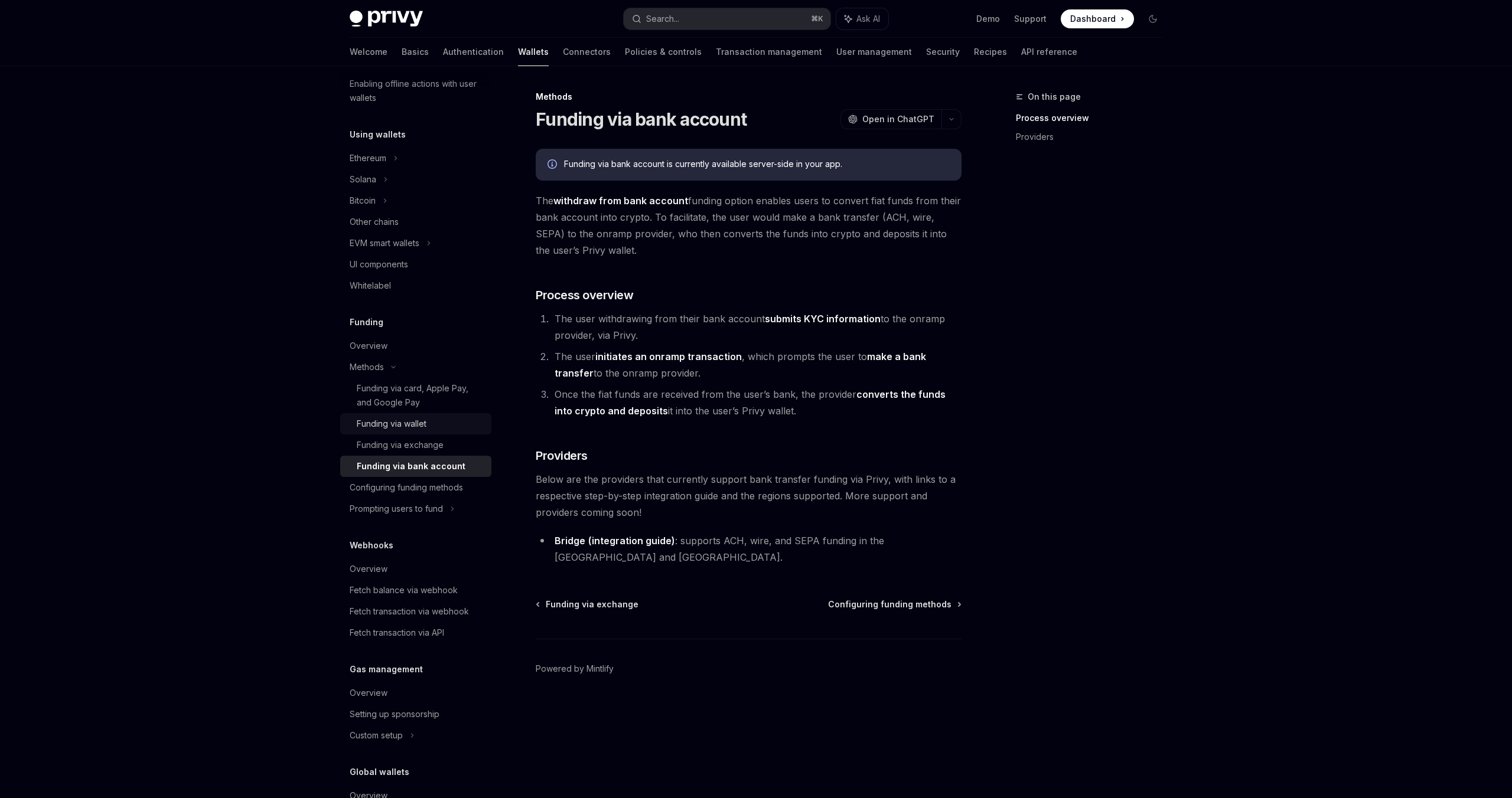
click at [398, 428] on div "Funding via wallet" at bounding box center [392, 424] width 70 height 14
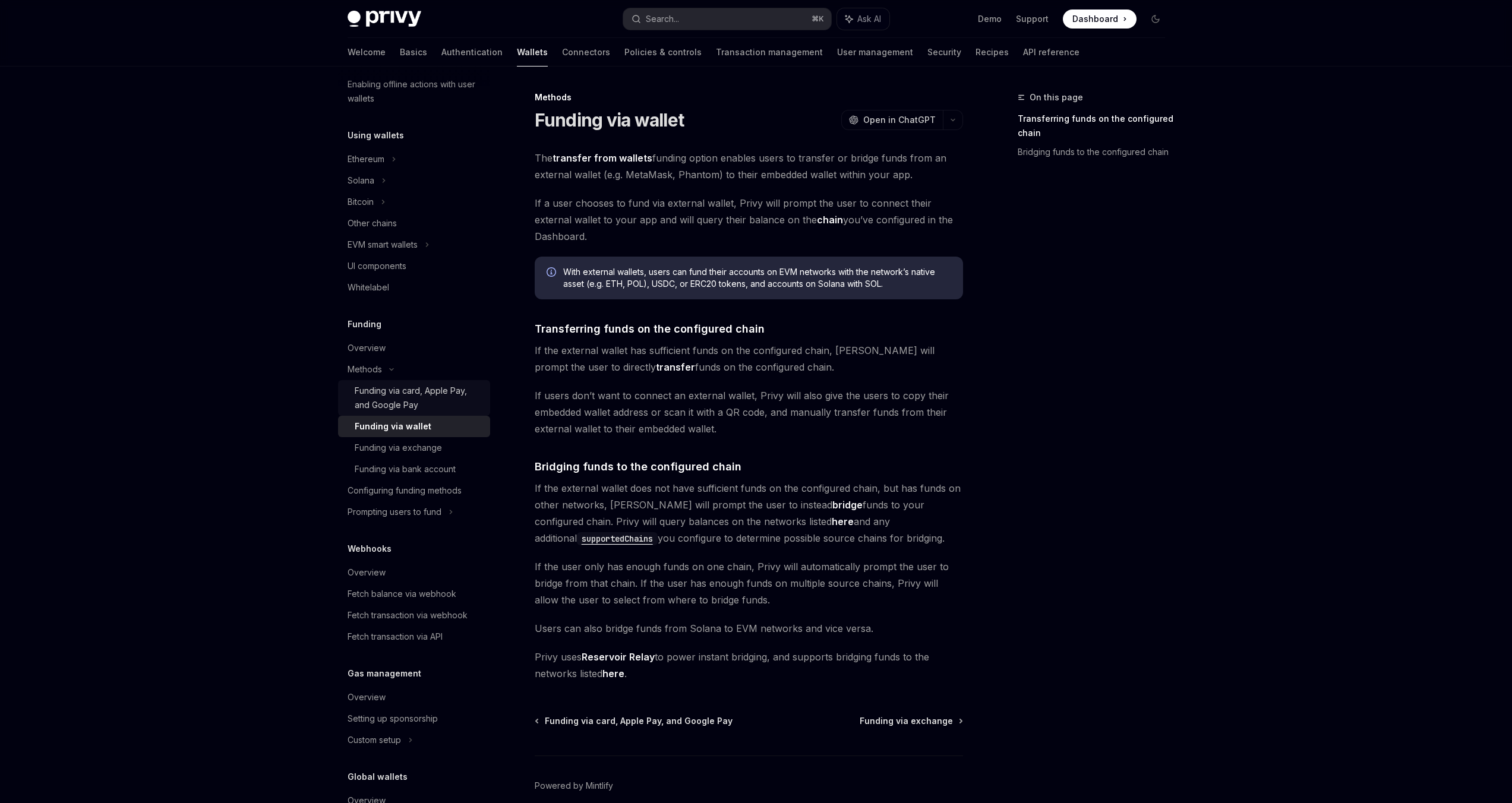
click at [403, 406] on div "Funding via card, Apple Pay, and Google Pay" at bounding box center [419, 398] width 129 height 28
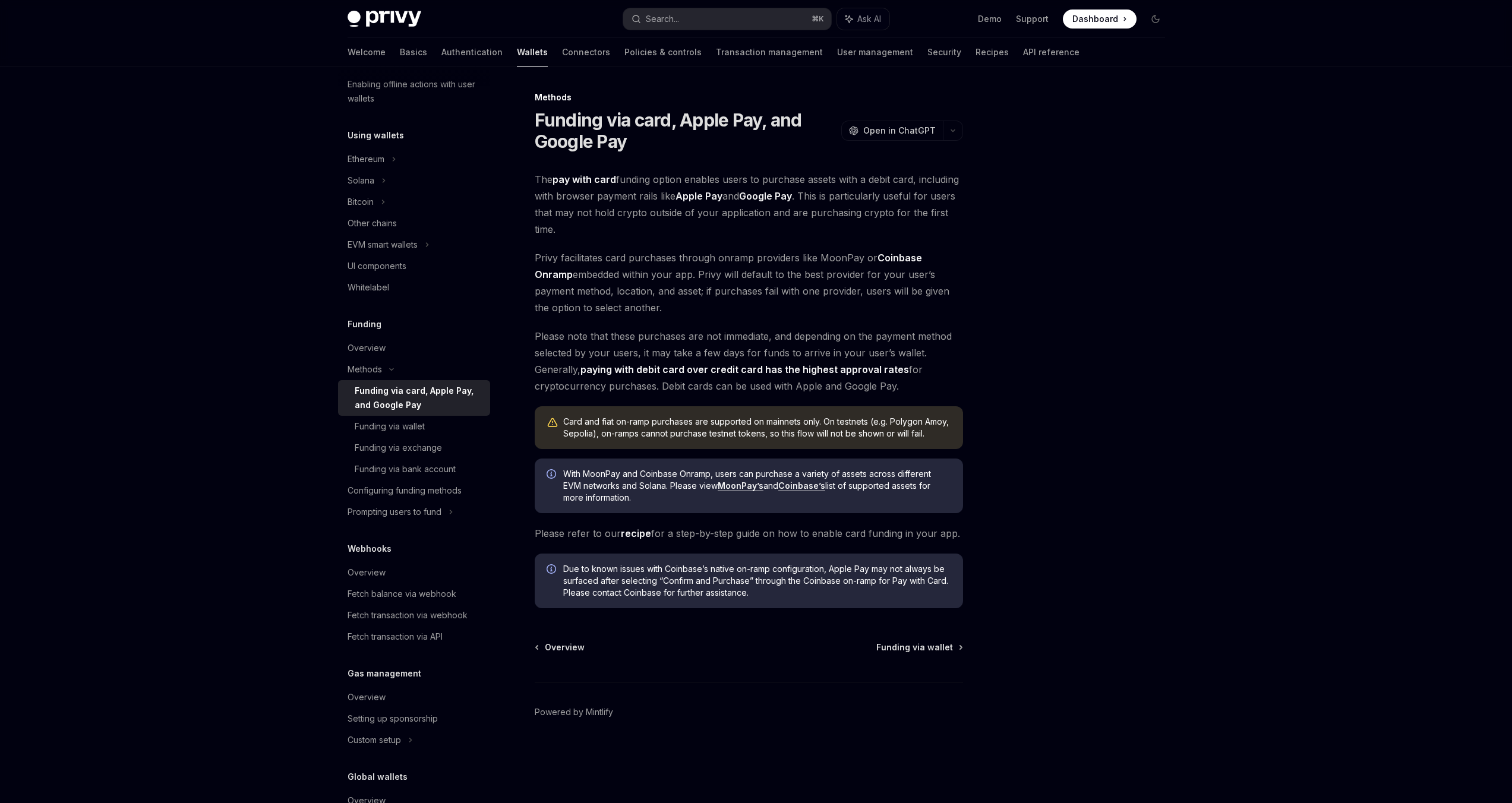
type textarea "*"
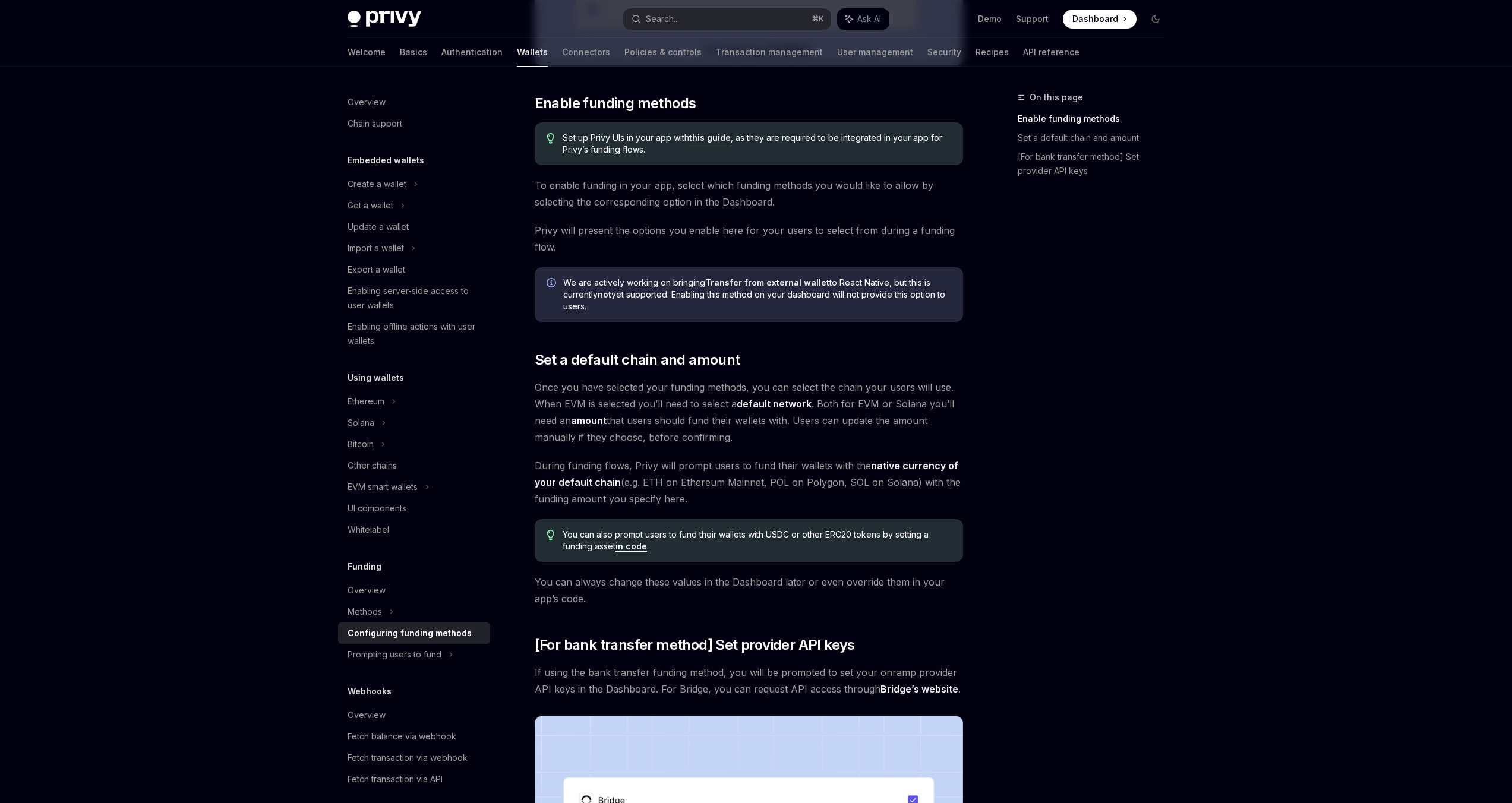
scroll to position [648, 0]
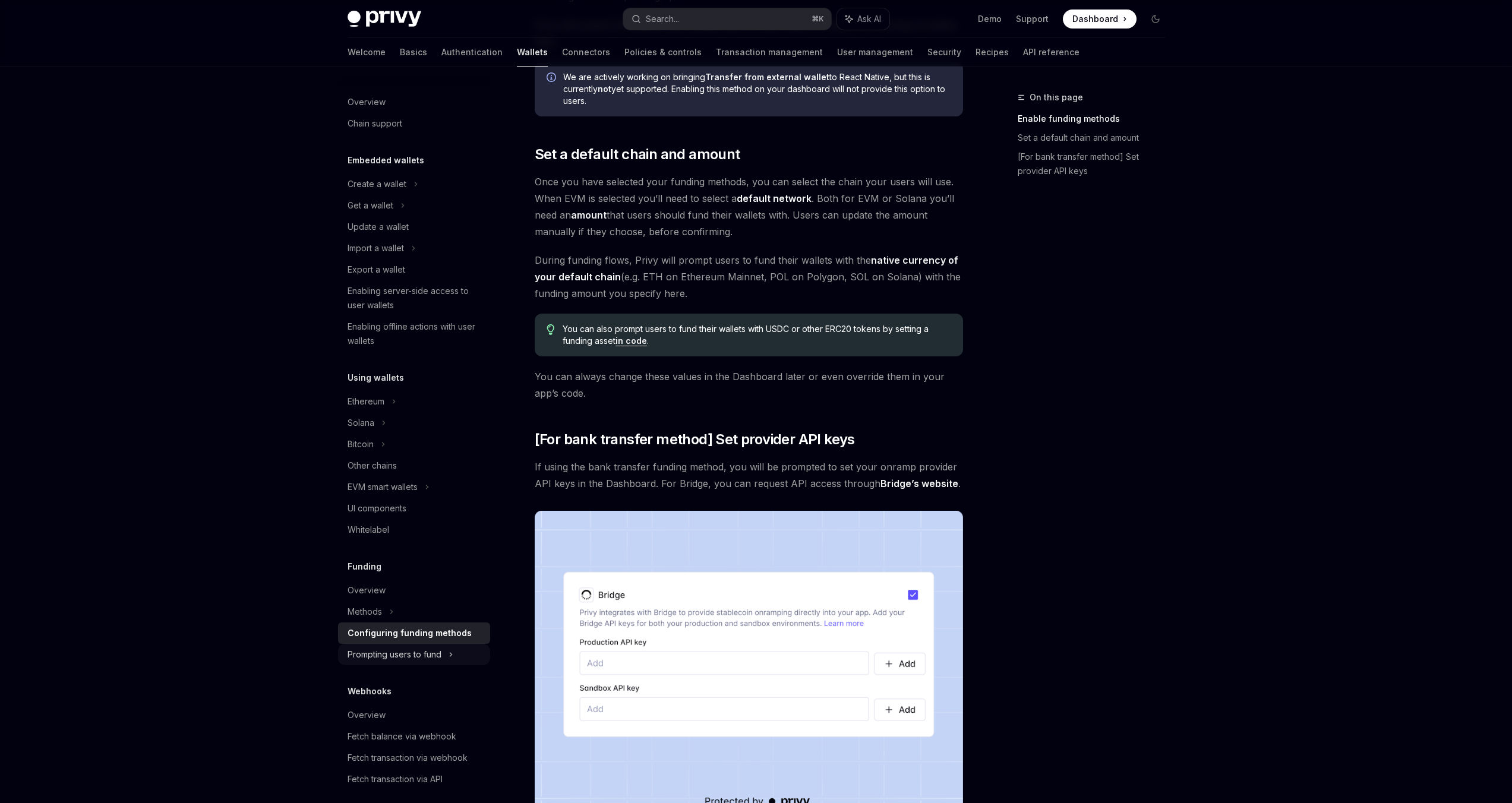
click at [424, 655] on div "Prompting users to fund" at bounding box center [394, 655] width 94 height 14
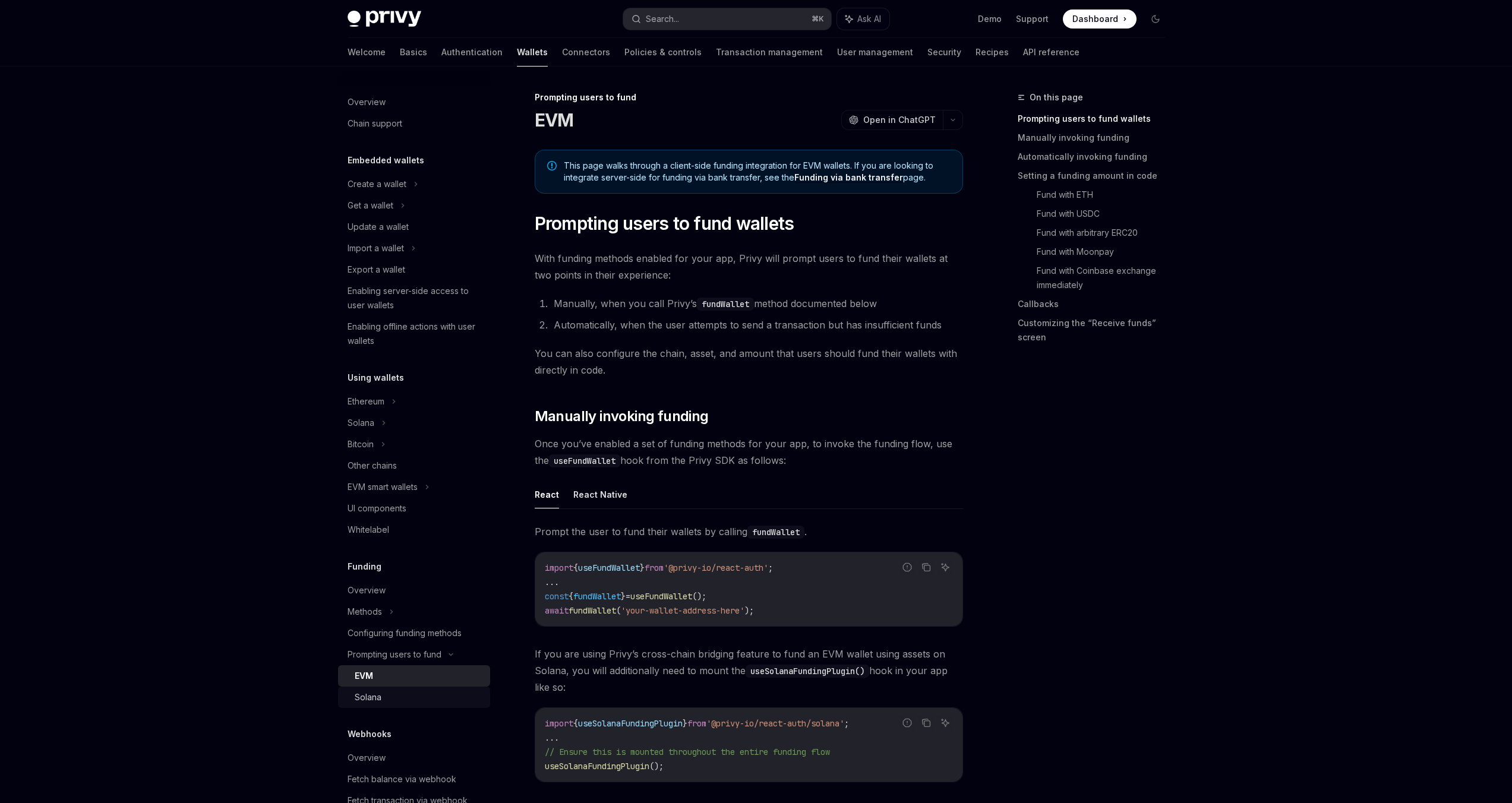
click at [422, 687] on link "Solana" at bounding box center [414, 698] width 152 height 22
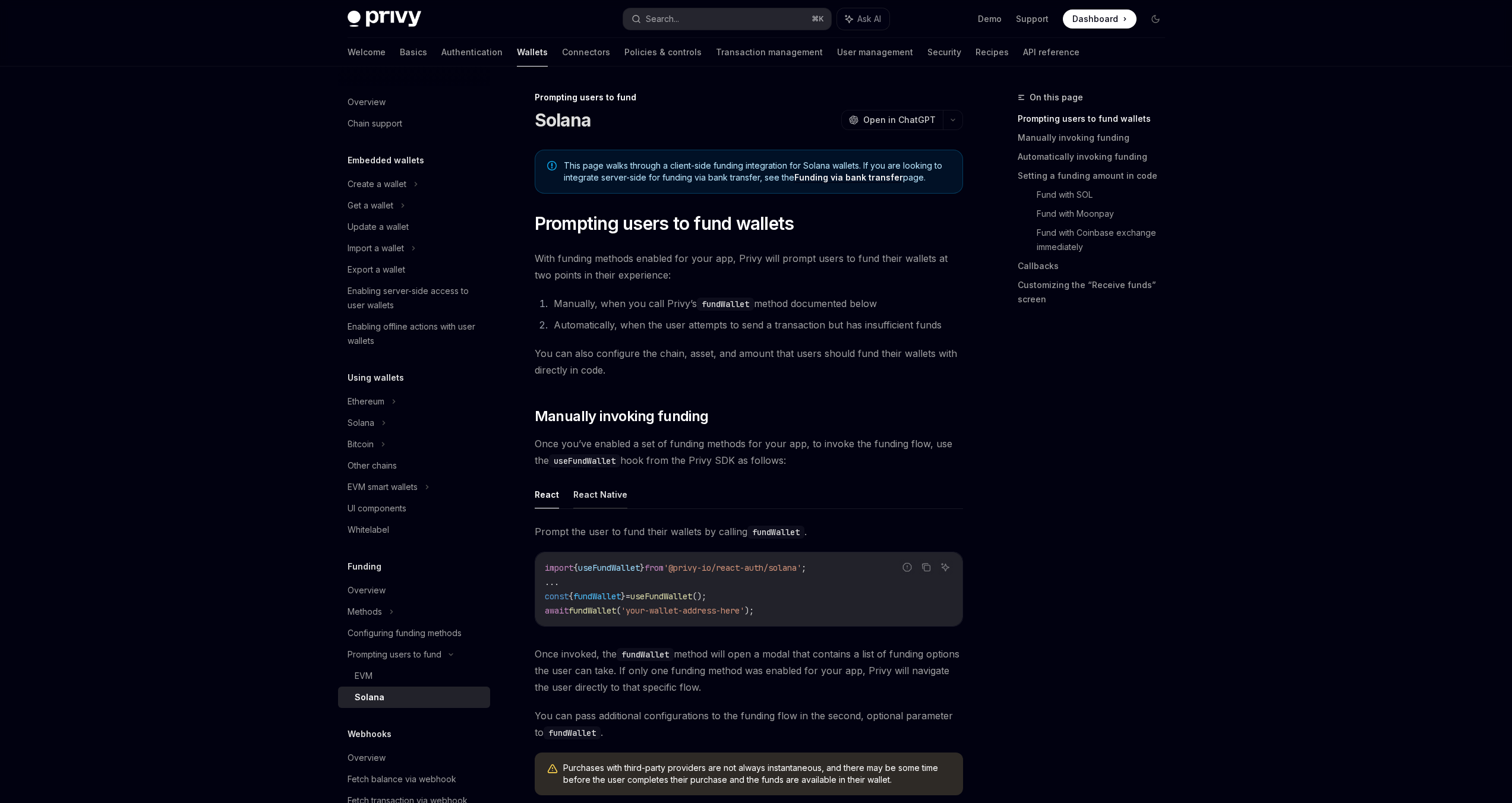
click at [592, 489] on button "React Native" at bounding box center [600, 494] width 54 height 28
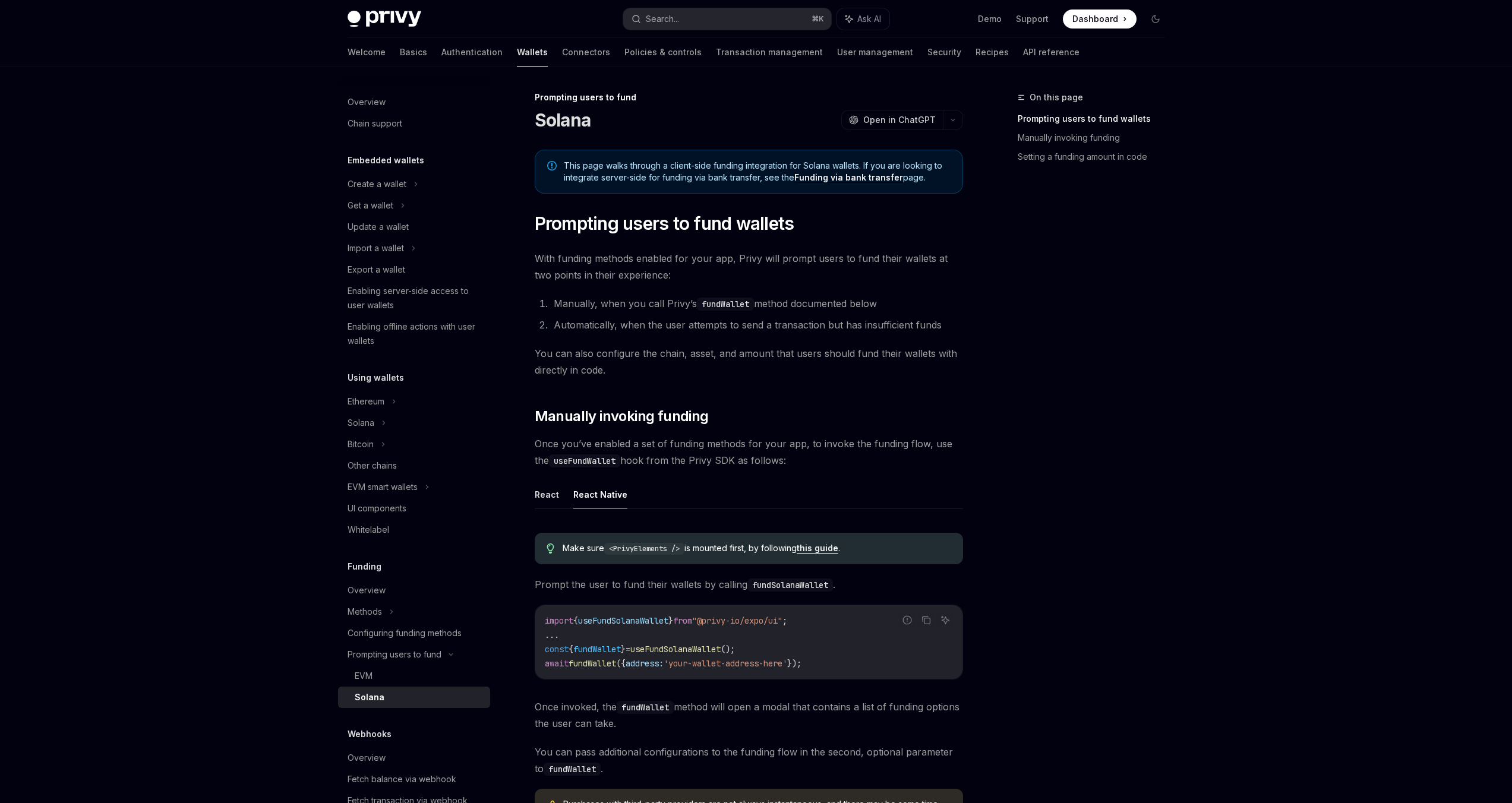
click at [1056, 200] on div "On this page Prompting users to fund wallets Manually invoking funding Setting …" at bounding box center [1084, 447] width 181 height 713
click at [860, 18] on span "Ask AI" at bounding box center [869, 19] width 24 height 12
type textarea "*"
click at [1274, 773] on textarea at bounding box center [1341, 781] width 323 height 25
paste textarea "**********"
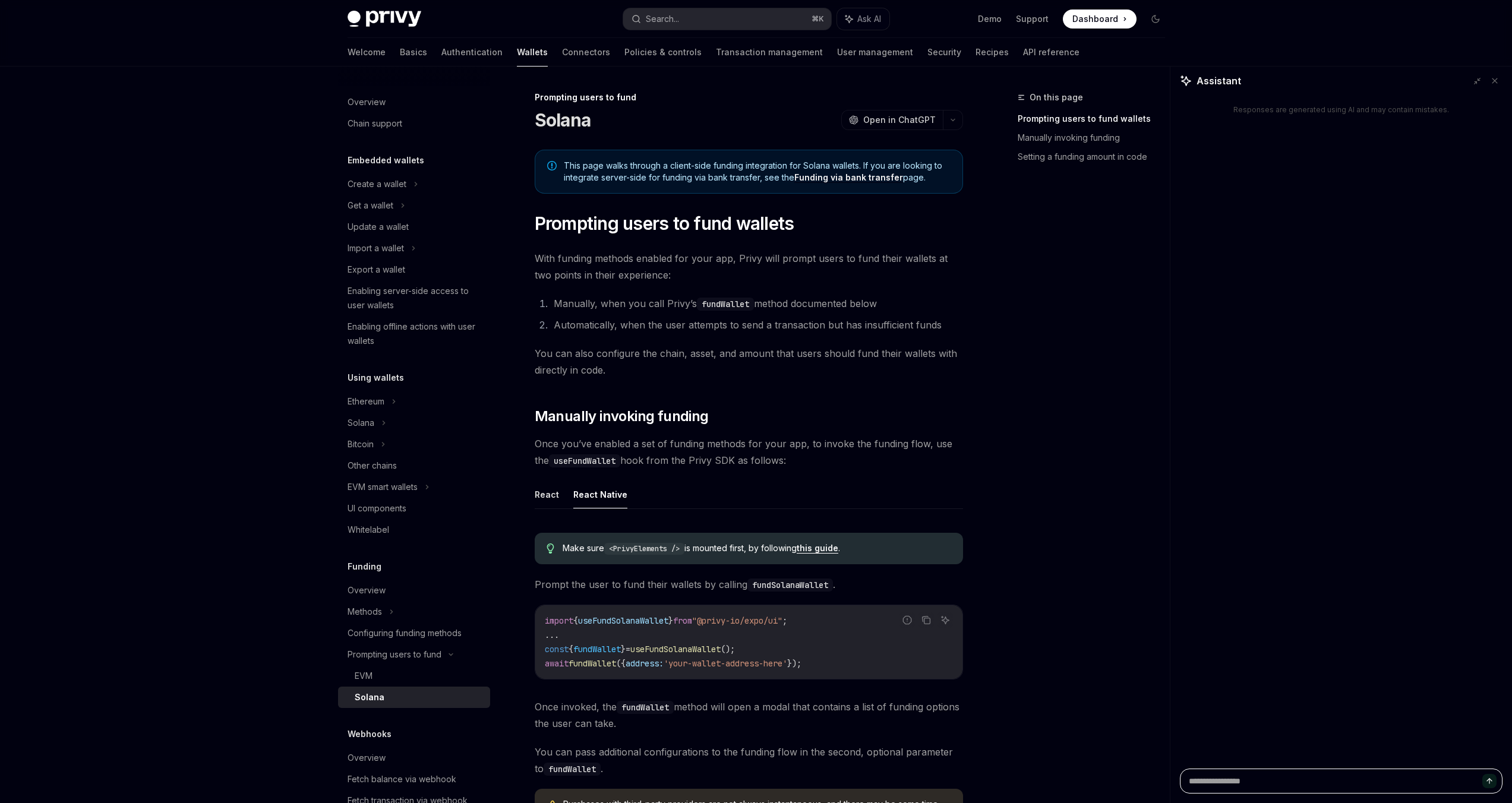
type textarea "**********"
type textarea "*"
type textarea "**********"
type textarea "*"
type textarea "**********"
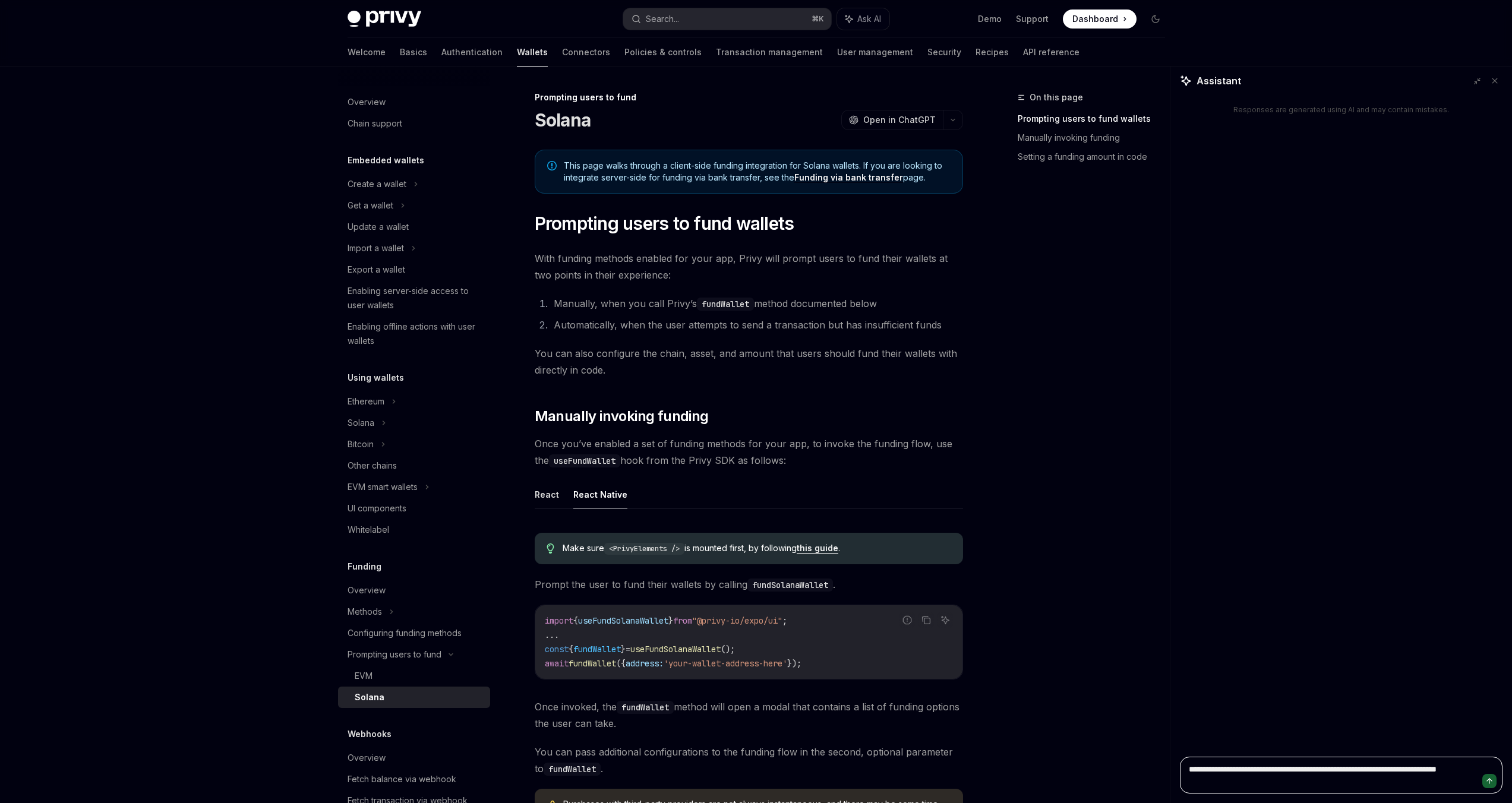
type textarea "*"
type textarea "**********"
type textarea "*"
type textarea "**********"
type textarea "*"
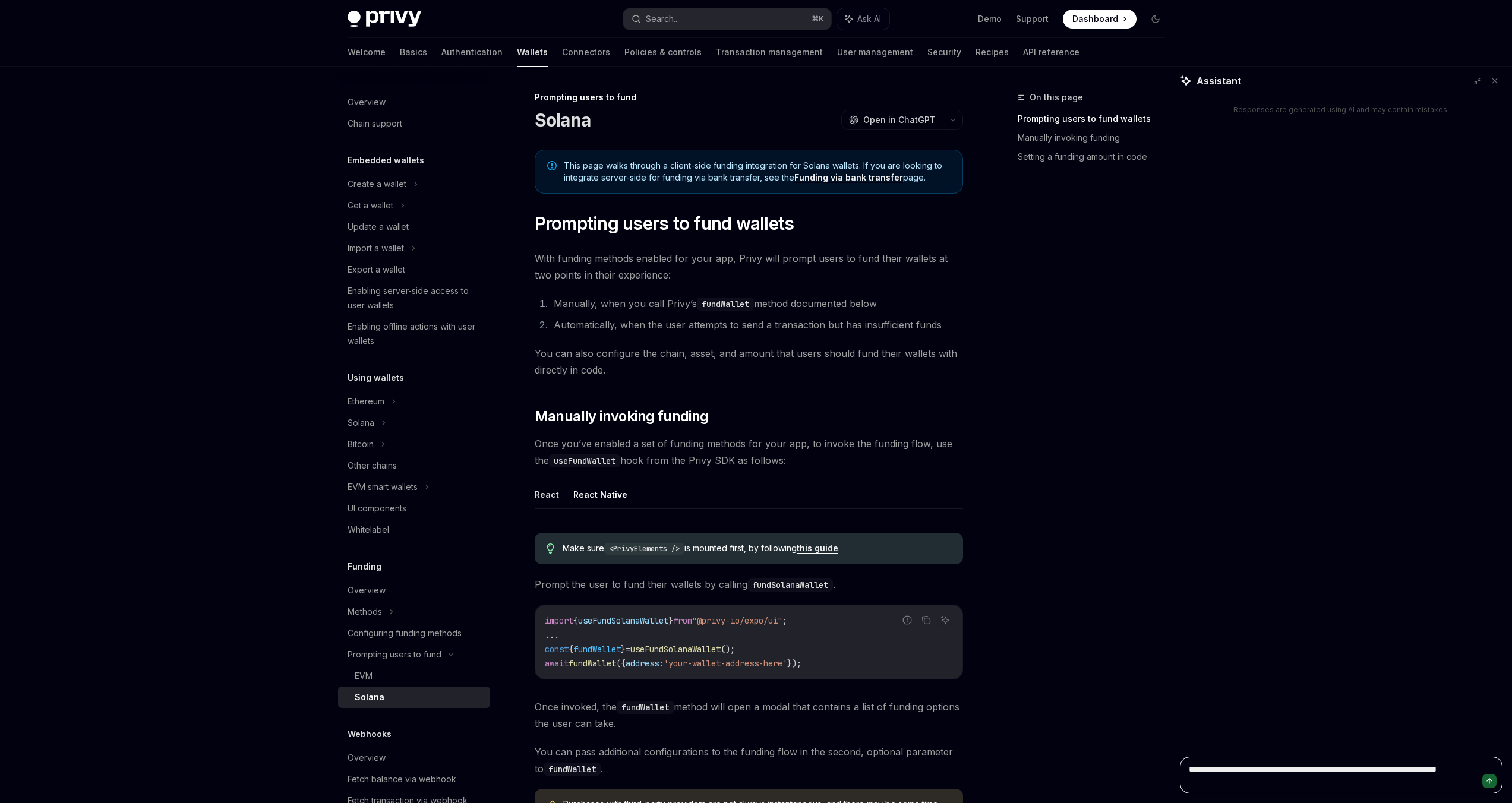
type textarea "**********"
type textarea "*"
type textarea "**********"
type textarea "*"
type textarea "**********"
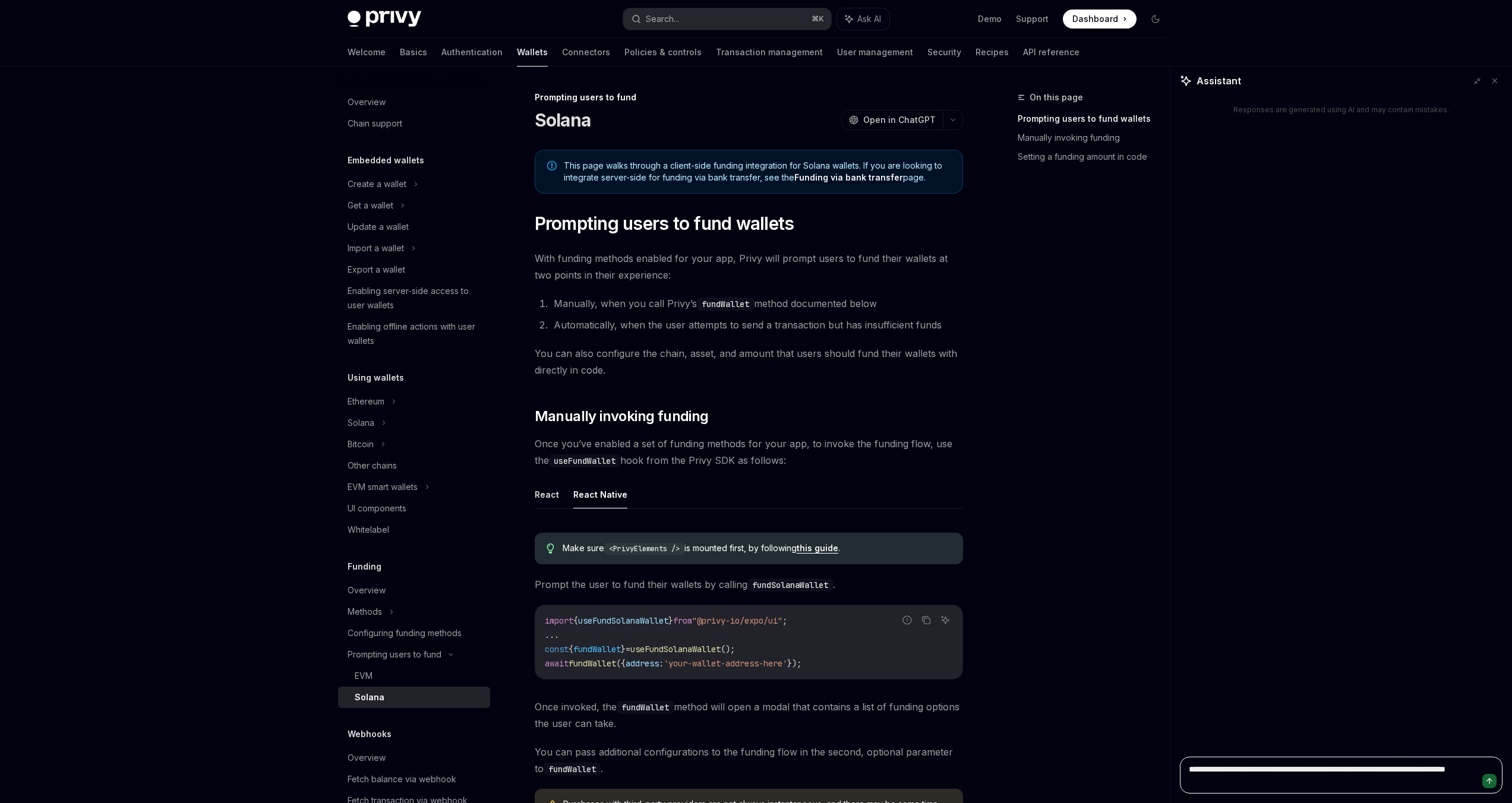
type textarea "*"
type textarea "**********"
type textarea "*"
type textarea "**********"
type textarea "*"
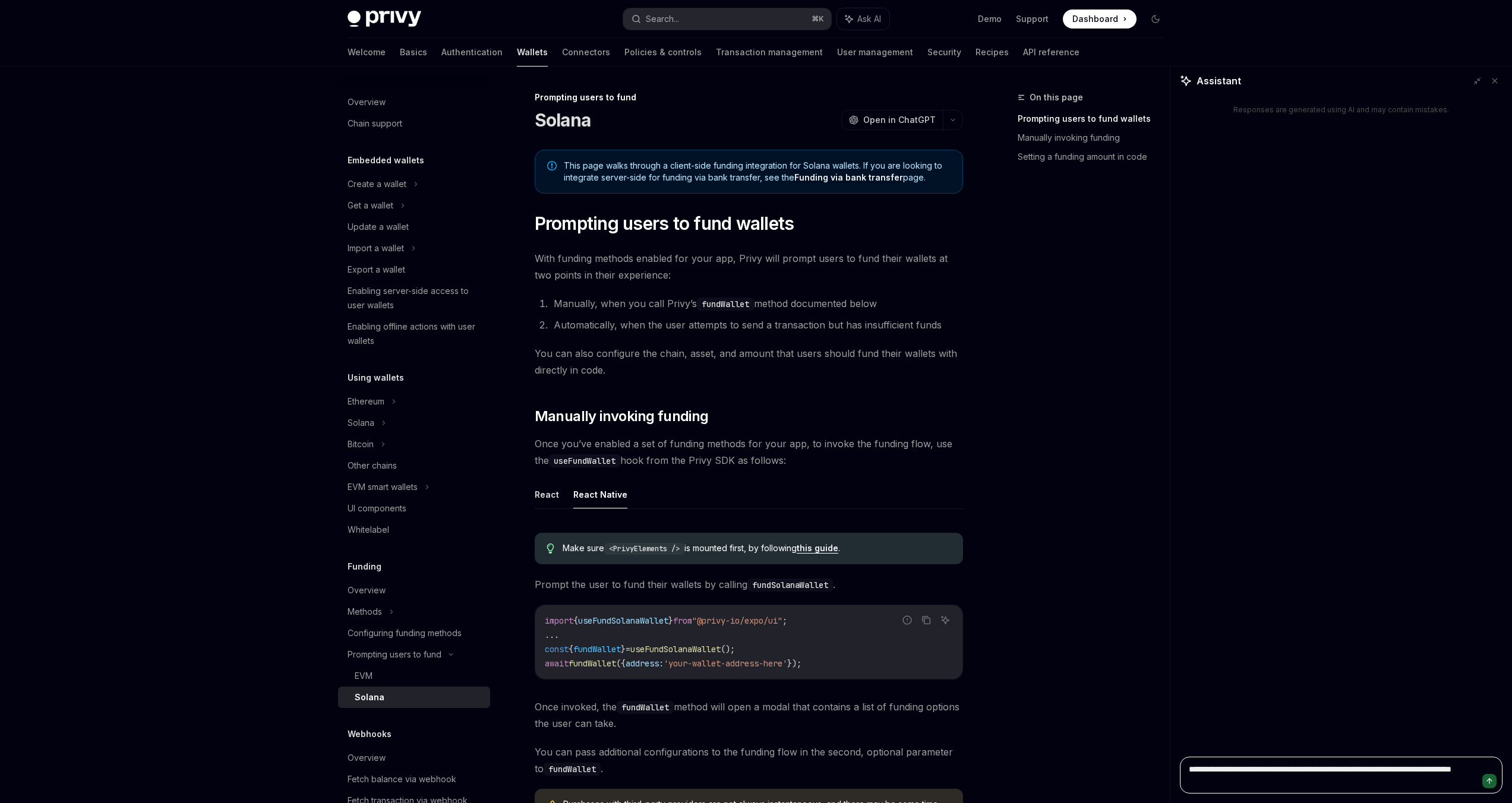
type textarea "**********"
type textarea "*"
type textarea "**********"
type textarea "*"
type textarea "**********"
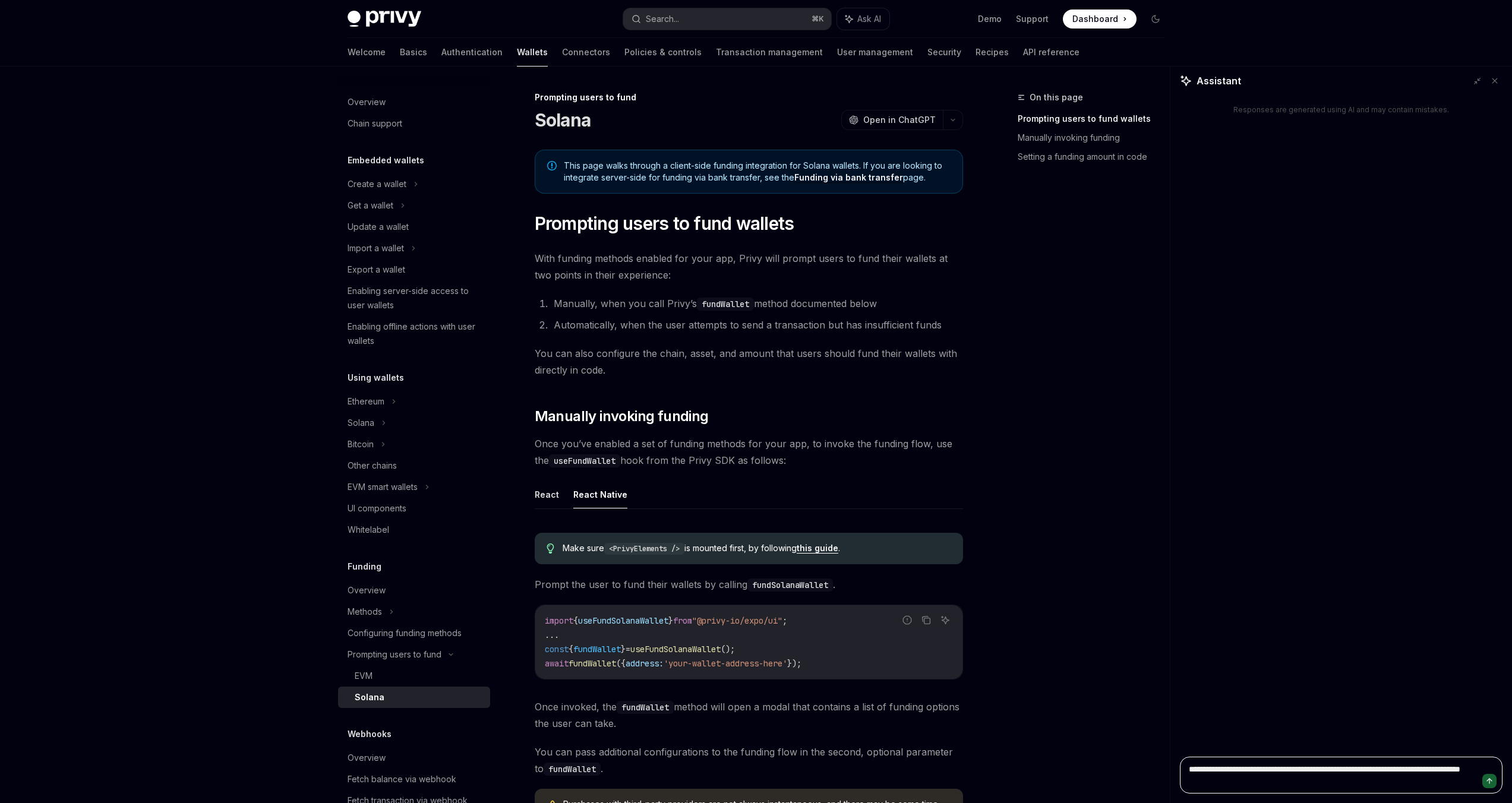
type textarea "*"
type textarea "**********"
type textarea "*"
type textarea "**********"
type textarea "*"
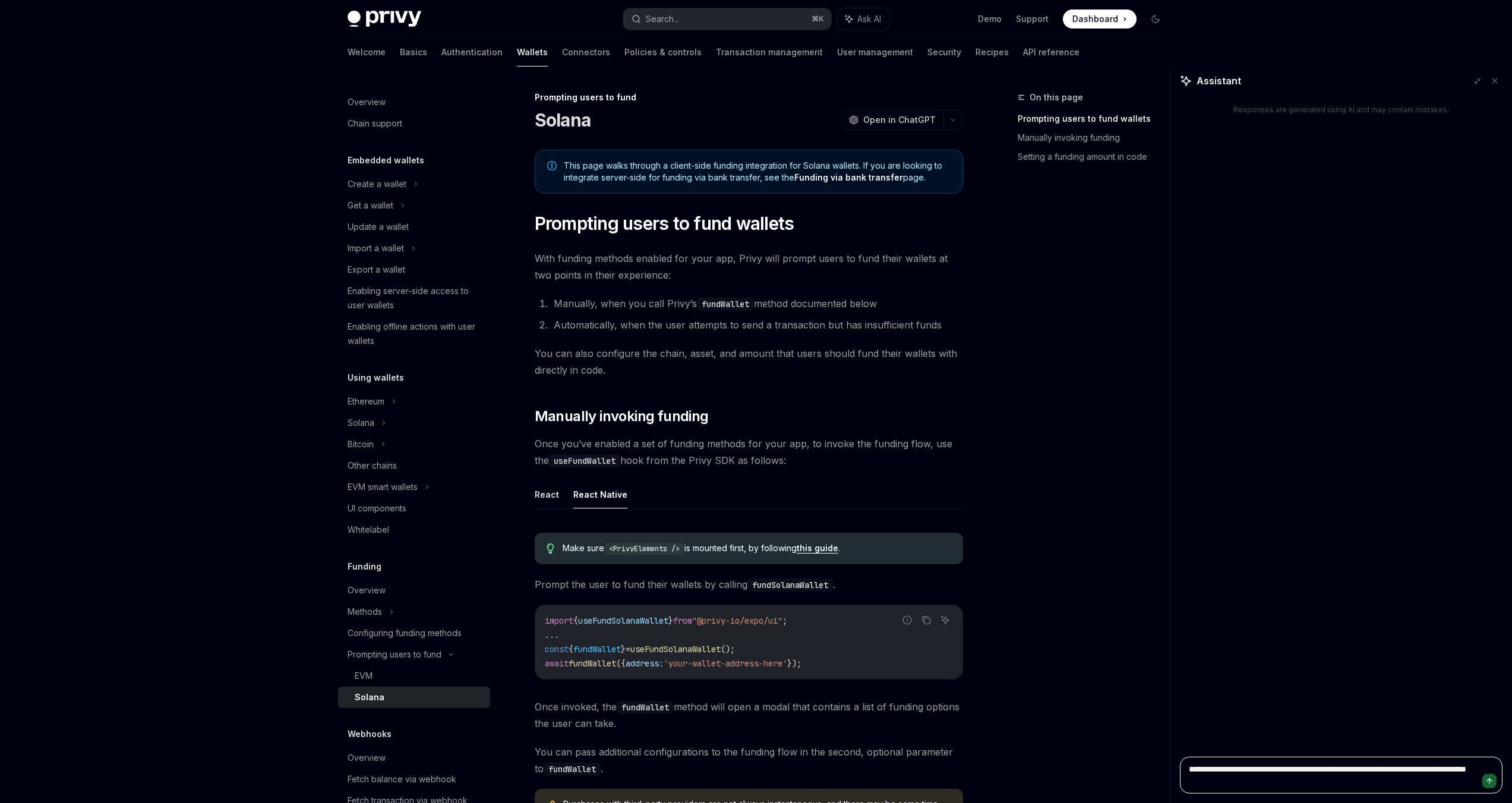
type textarea "**********"
type textarea "*"
type textarea "**********"
type textarea "*"
type textarea "**********"
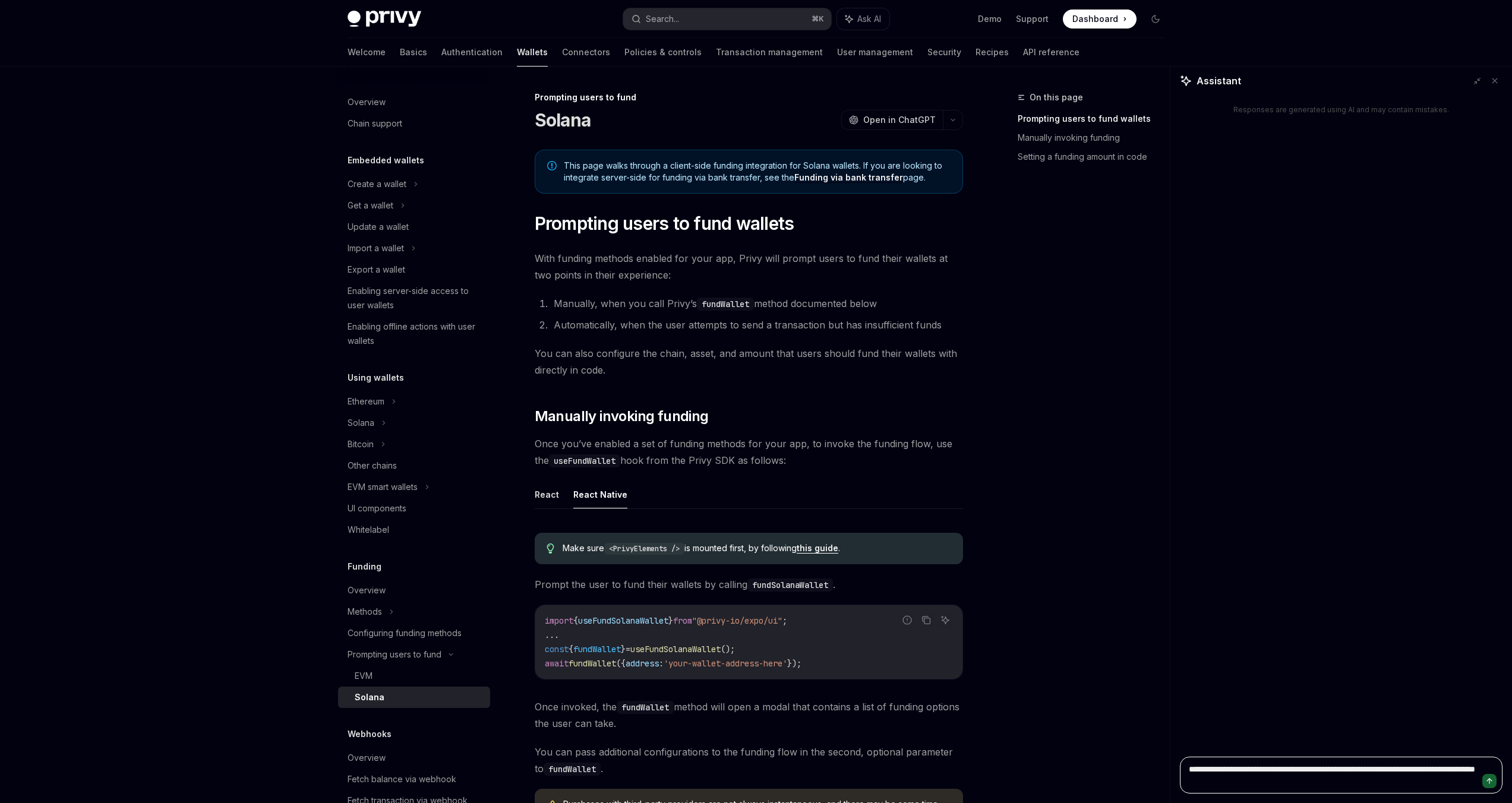
type textarea "*"
type textarea "**********"
type textarea "*"
type textarea "**********"
type textarea "*"
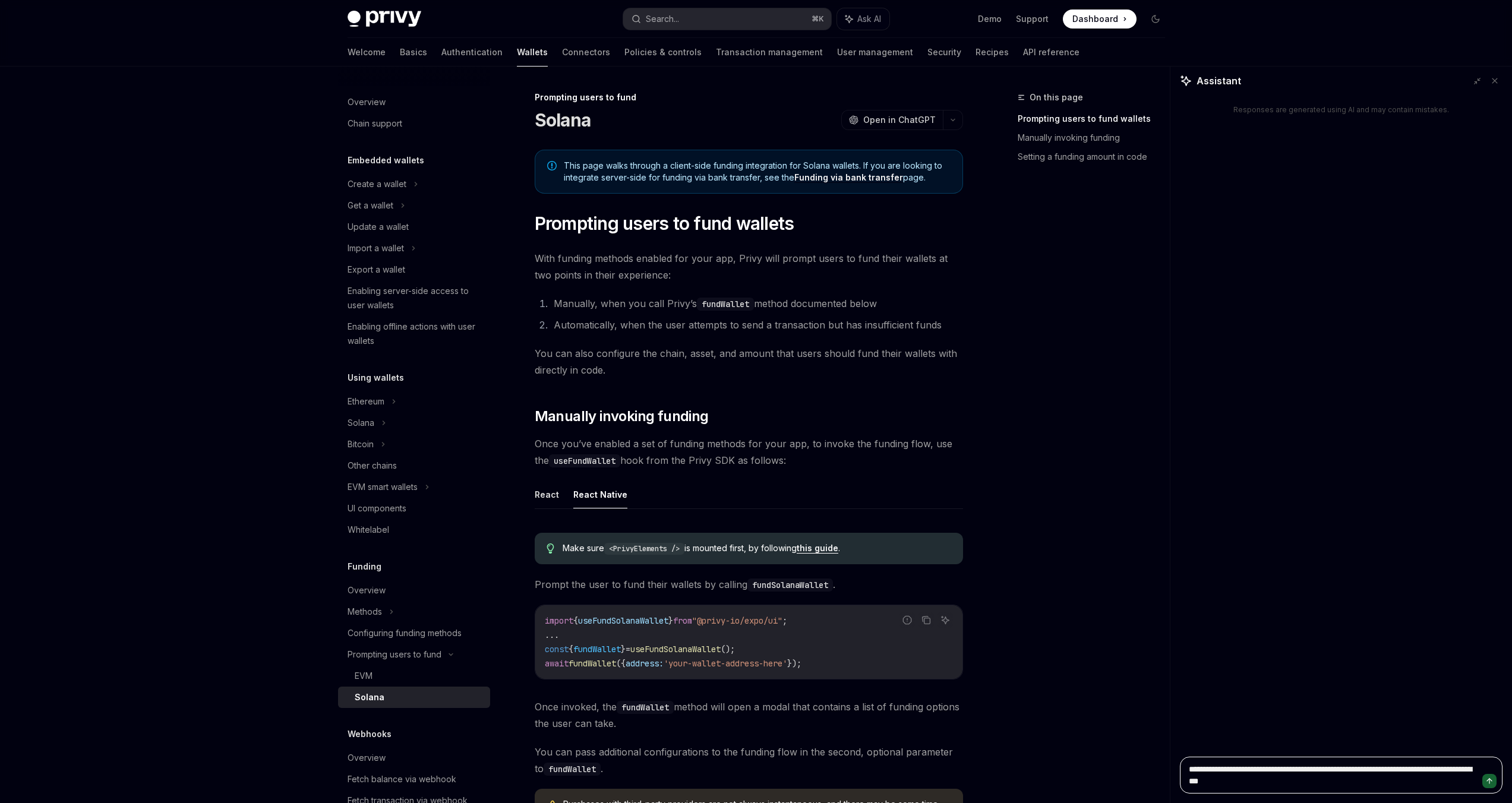
type textarea "**********"
type textarea "*"
type textarea "**********"
type textarea "*"
type textarea "**********"
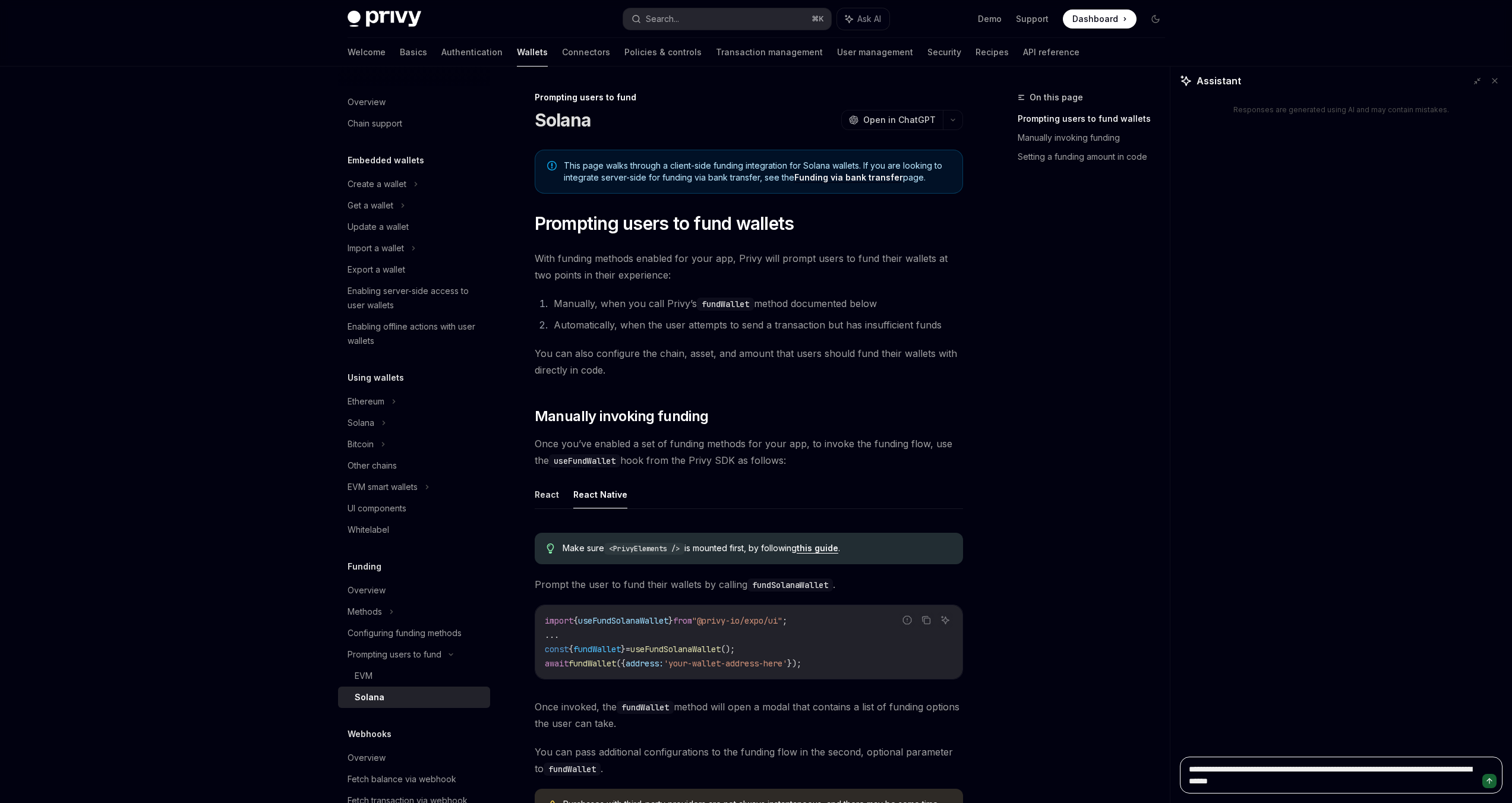
type textarea "*"
type textarea "**********"
type textarea "*"
type textarea "**********"
type textarea "*"
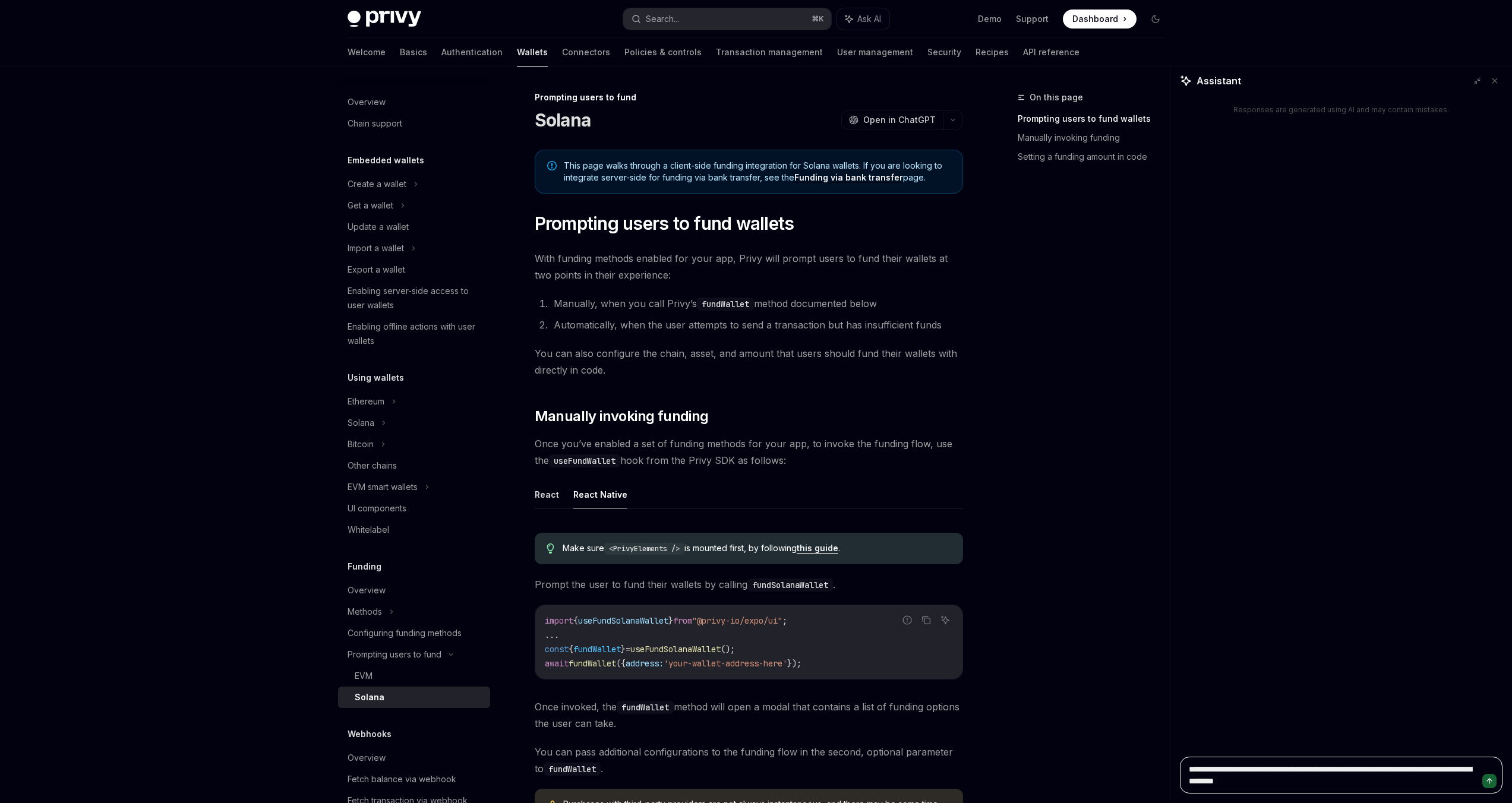
type textarea "**********"
type textarea "*"
type textarea "**********"
type textarea "*"
type textarea "**********"
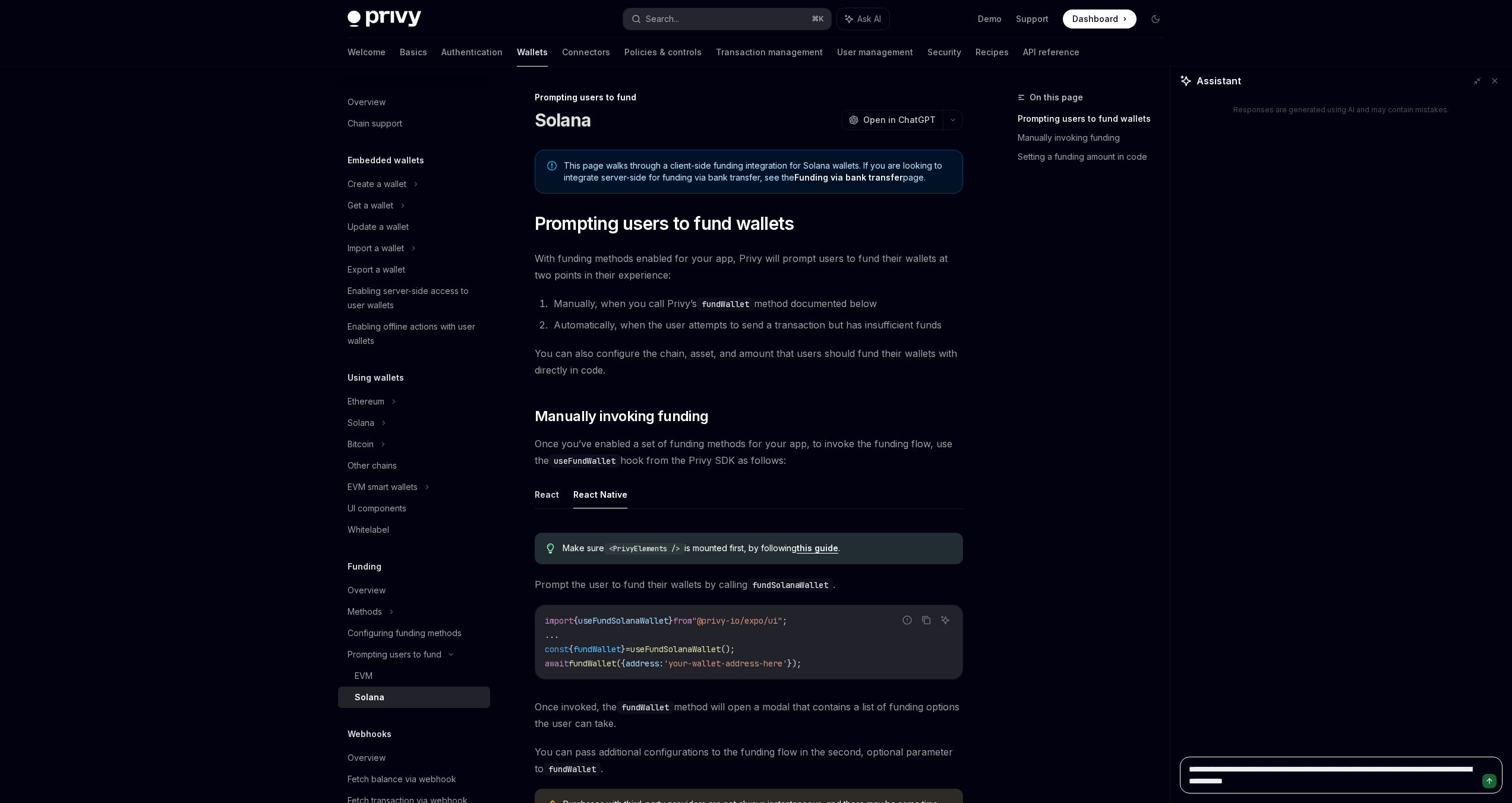
type textarea "*"
type textarea "**********"
type textarea "*"
type textarea "**********"
type textarea "*"
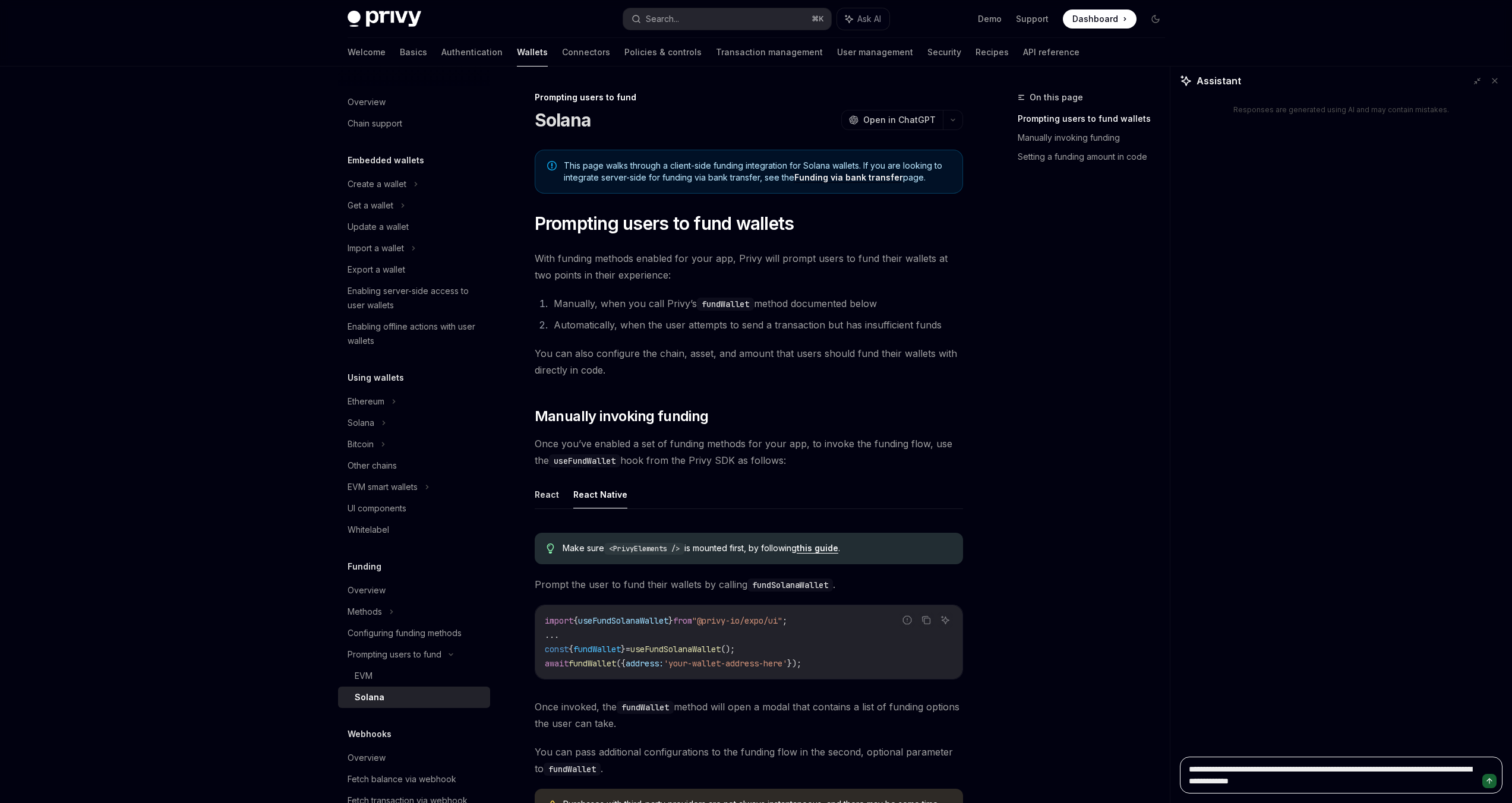
type textarea "**********"
type textarea "*"
type textarea "**********"
type textarea "*"
type textarea "**********"
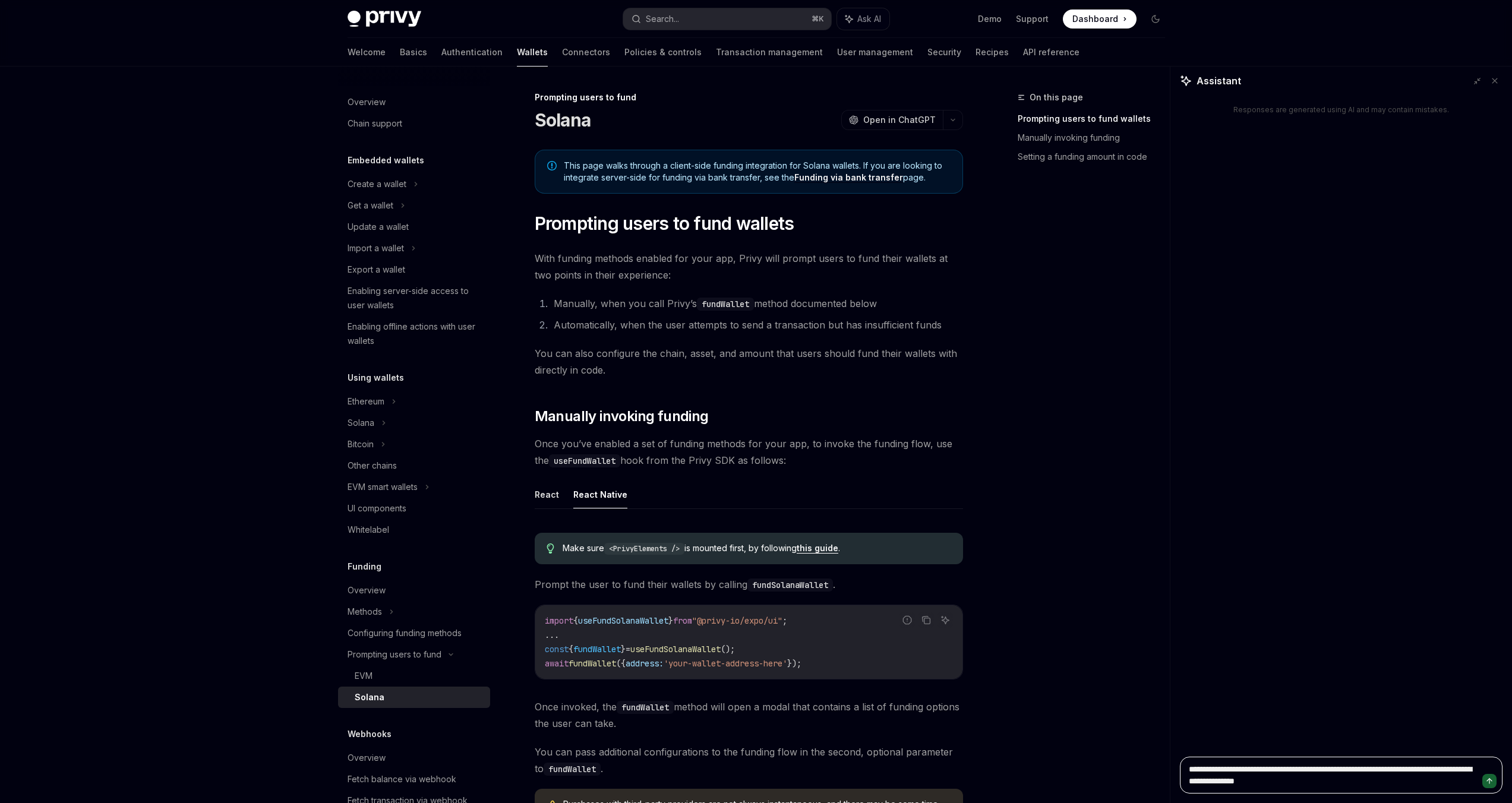
type textarea "*"
type textarea "**********"
type textarea "*"
type textarea "**********"
type textarea "*"
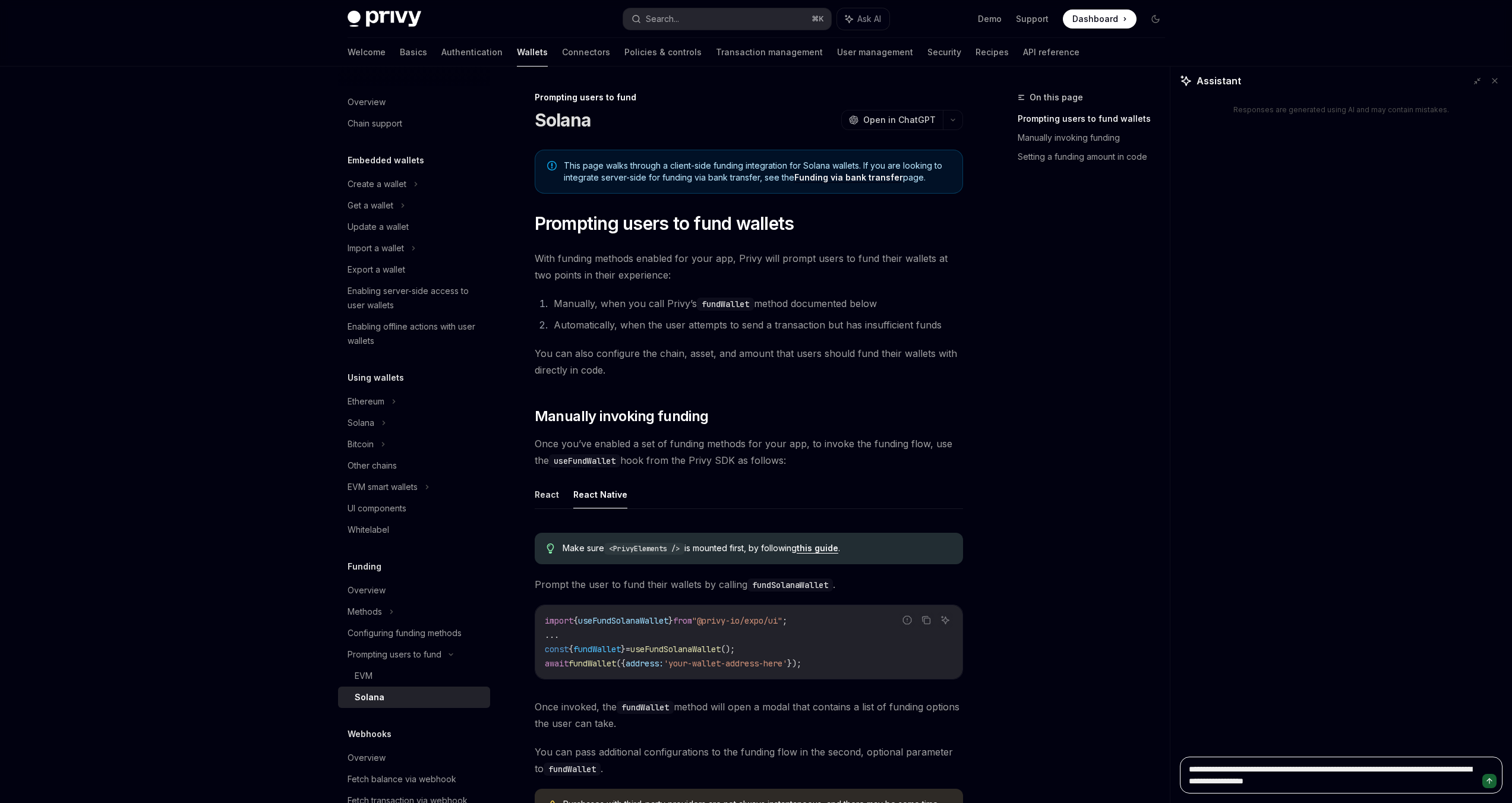
type textarea "**********"
type textarea "*"
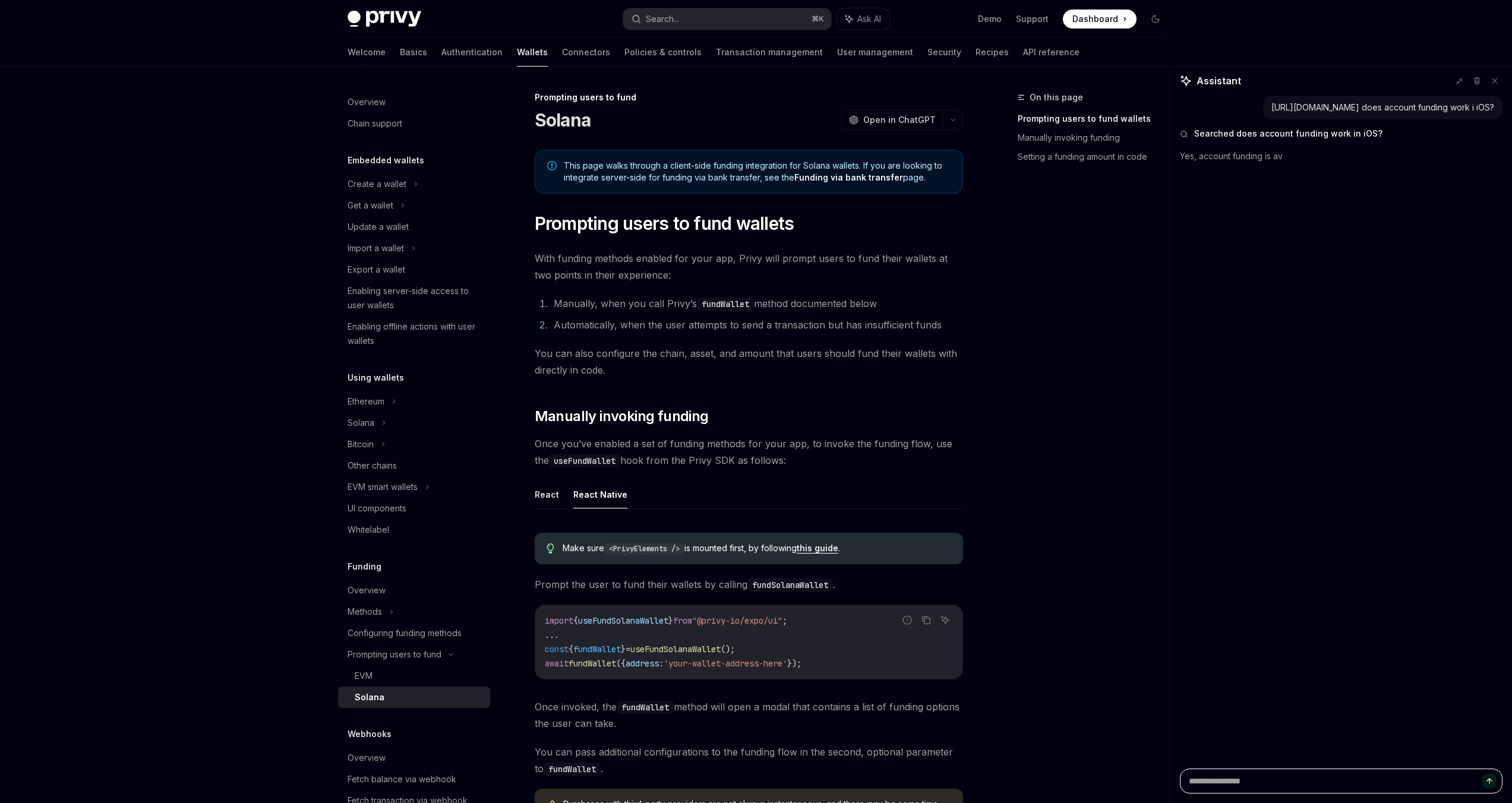
type textarea "*"
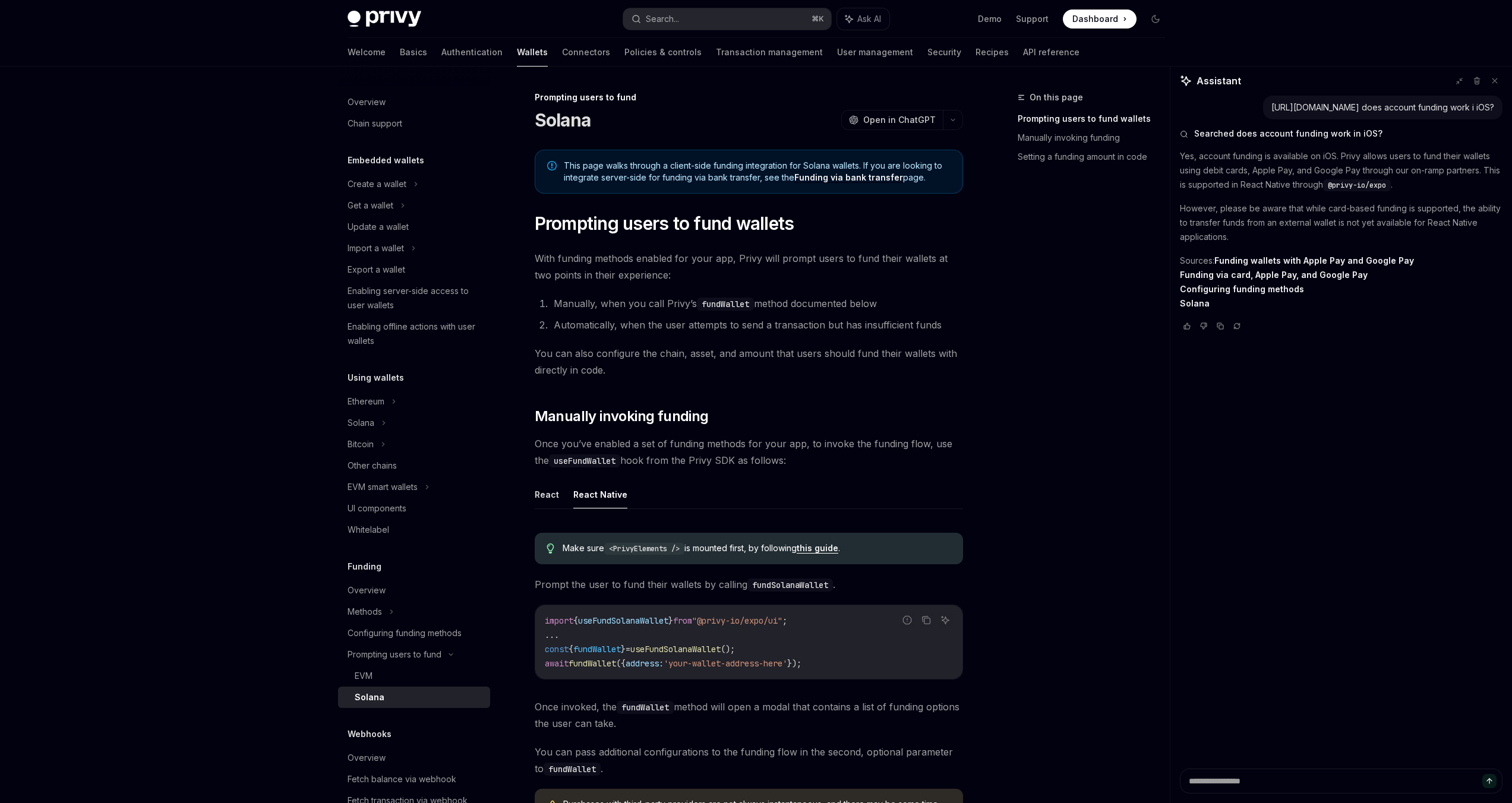
click at [1240, 179] on p "Yes, account funding is available on iOS. Privy allows users to fund their wall…" at bounding box center [1341, 171] width 323 height 43
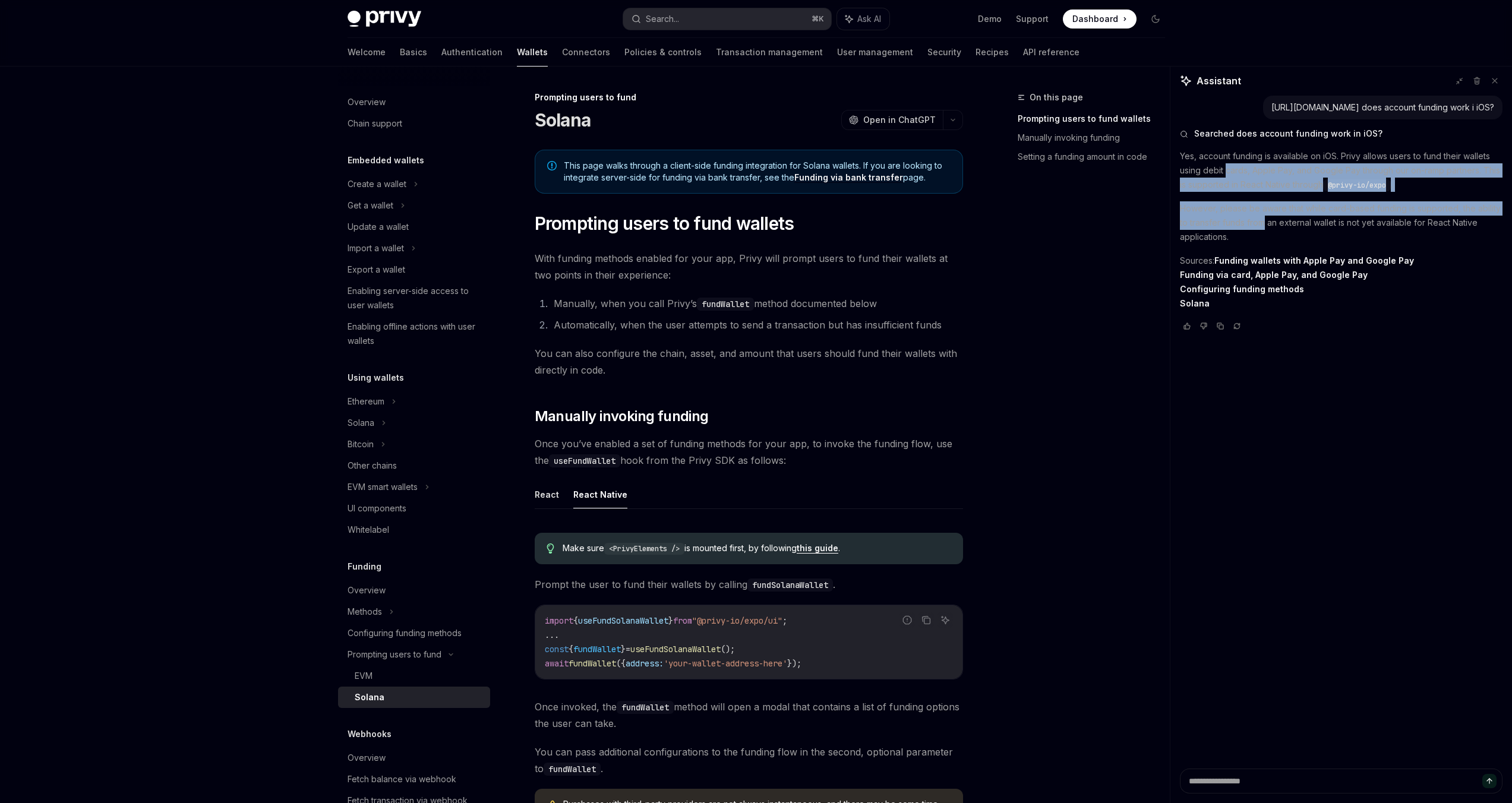
drag, startPoint x: 1248, startPoint y: 227, endPoint x: 1255, endPoint y: 231, distance: 8.1
click at [1255, 231] on div "Yes, account funding is available on iOS. Privy allows users to fund their wall…" at bounding box center [1341, 230] width 323 height 162
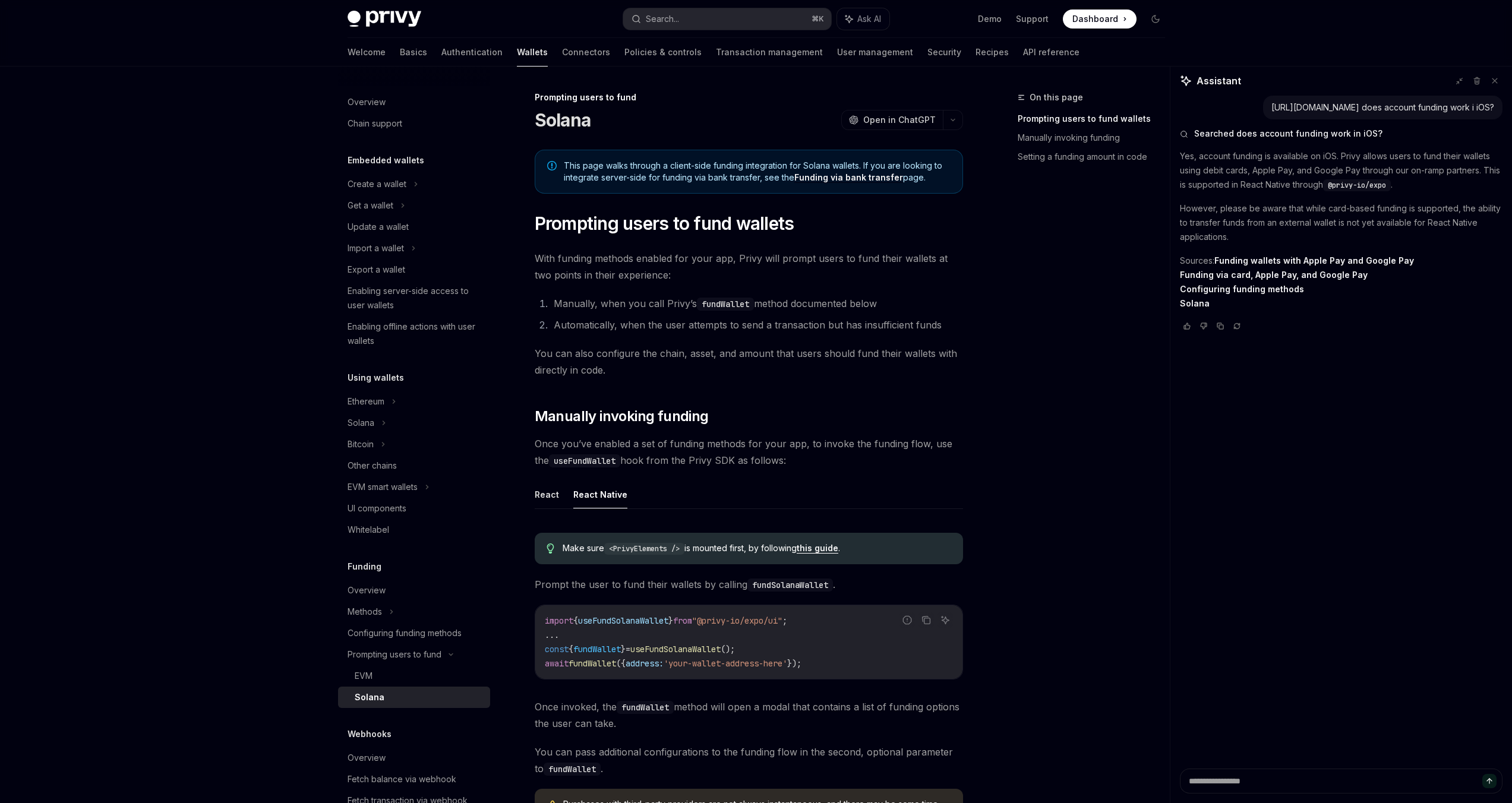
click at [1224, 160] on div "Searched does account funding work in iOS? Yes, account funding is available on…" at bounding box center [1341, 230] width 323 height 221
click at [1221, 172] on p "Yes, account funding is available on iOS. Privy allows users to fund their wall…" at bounding box center [1341, 171] width 323 height 43
click at [1219, 163] on p "Yes, account funding is available on iOS. Privy allows users to fund their wall…" at bounding box center [1341, 171] width 323 height 43
click at [1218, 163] on p "Yes, account funding is available on iOS. Privy allows users to fund their wall…" at bounding box center [1341, 171] width 323 height 43
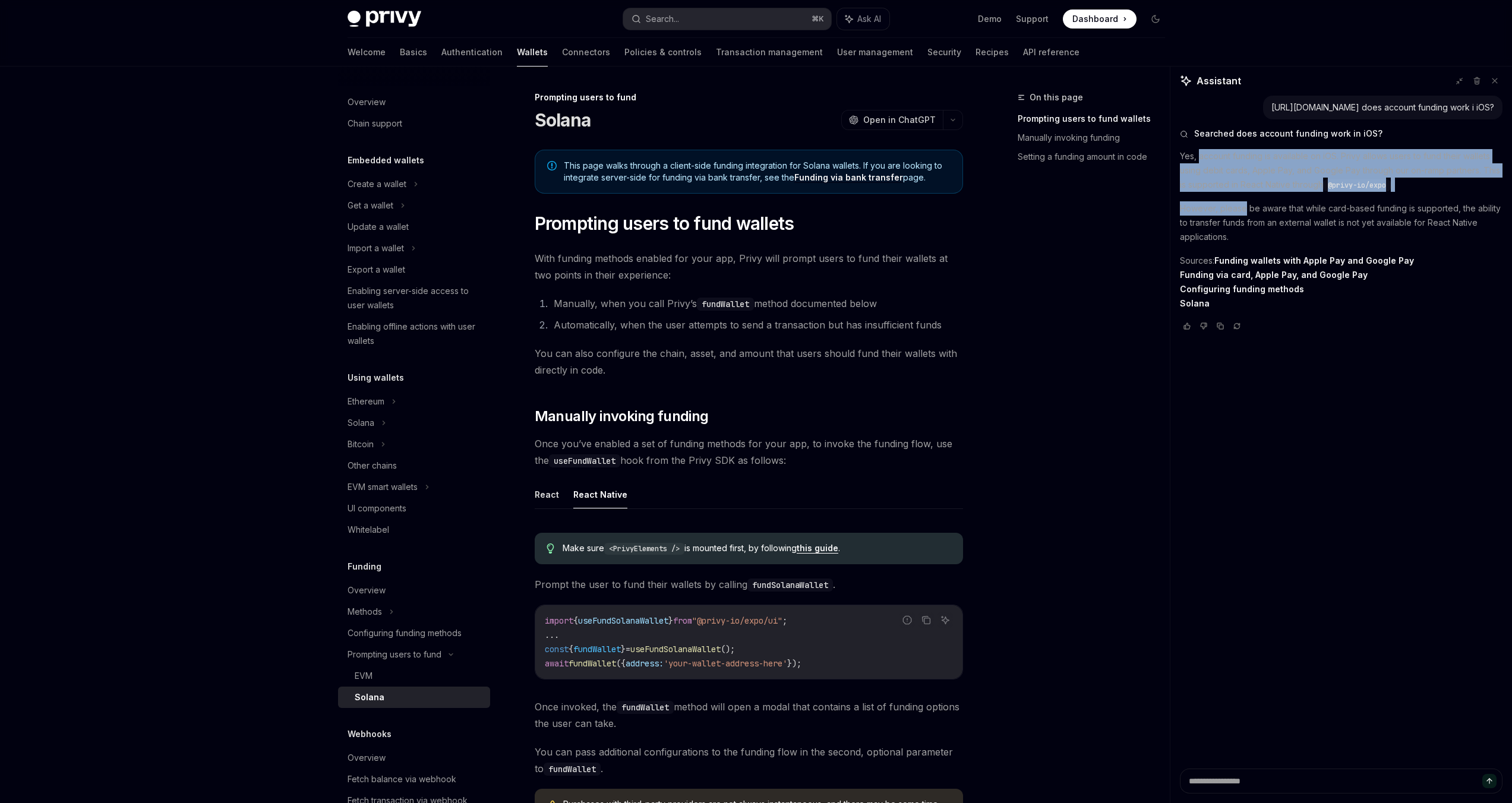
drag, startPoint x: 1218, startPoint y: 163, endPoint x: 1223, endPoint y: 226, distance: 63.2
click at [1223, 226] on div "Yes, account funding is available on iOS. Privy allows users to fund their wall…" at bounding box center [1341, 230] width 323 height 162
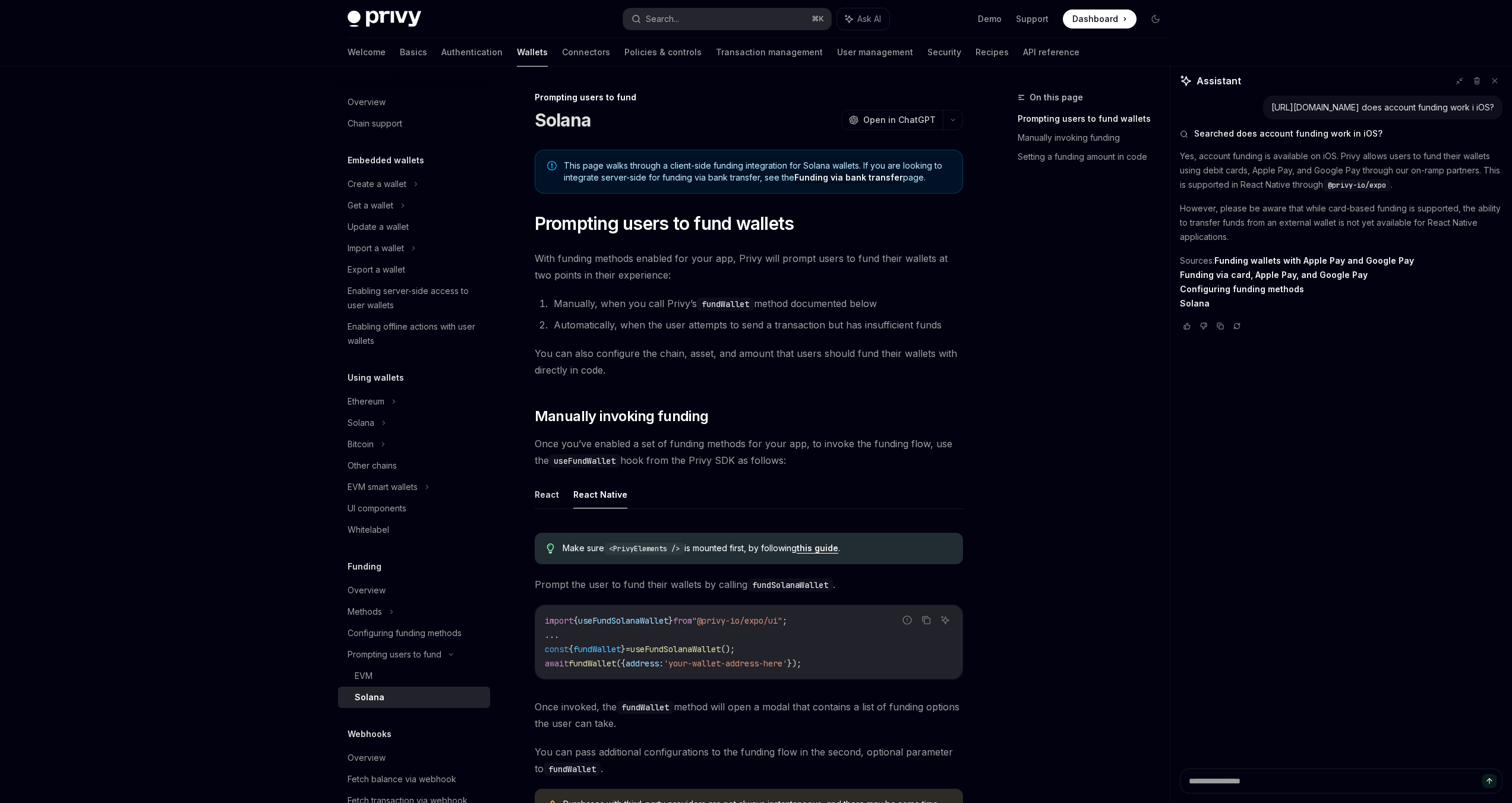
click at [1191, 171] on p "Yes, account funding is available on iOS. Privy allows users to fund their wall…" at bounding box center [1341, 171] width 323 height 43
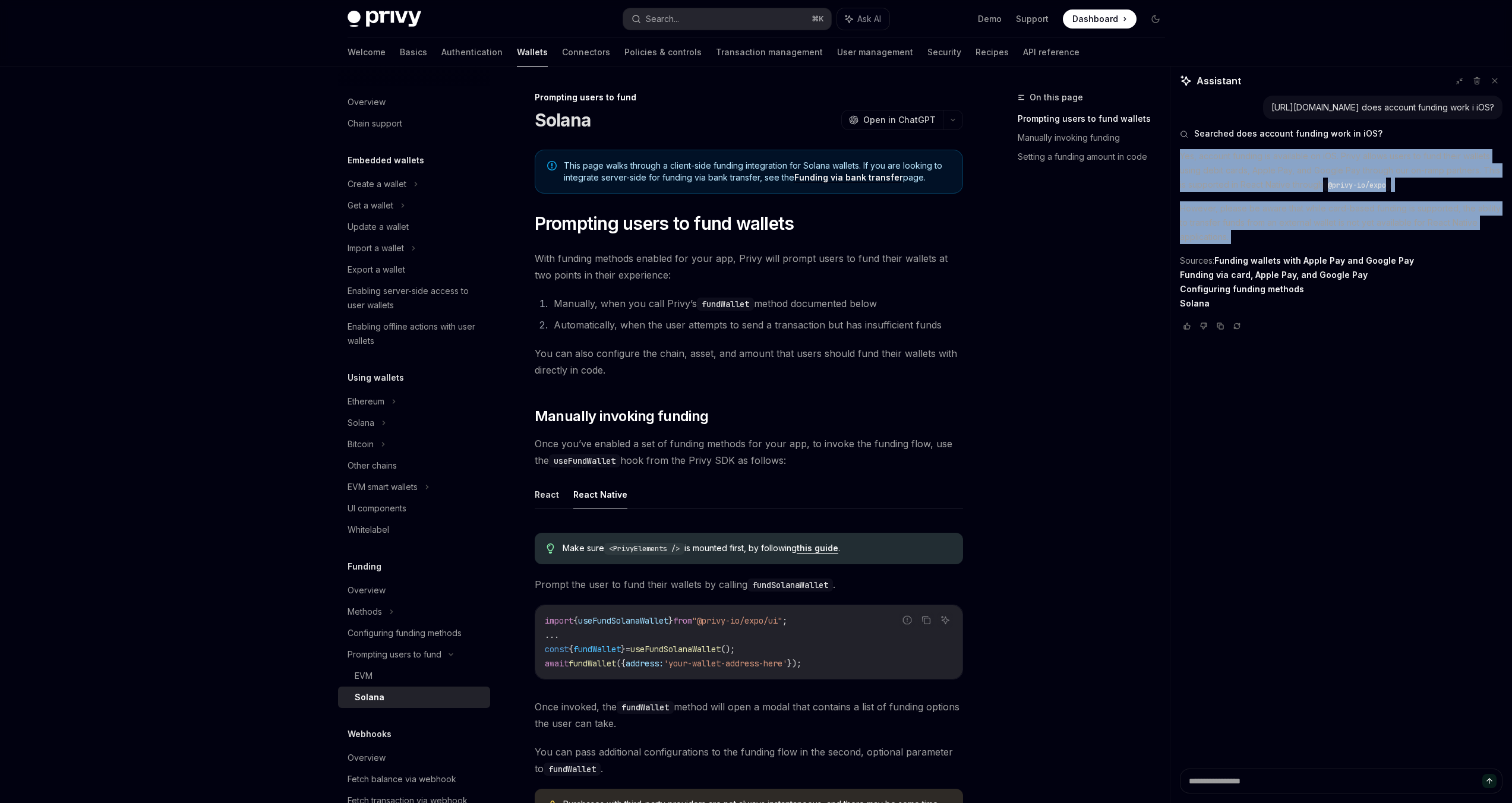
drag, startPoint x: 1191, startPoint y: 171, endPoint x: 1201, endPoint y: 252, distance: 81.6
click at [1201, 252] on div "Yes, account funding is available on iOS. Privy allows users to fund their wall…" at bounding box center [1341, 230] width 323 height 162
copy div "Yes, account funding is available on iOS. Privy allows users to fund their wall…"
click at [1246, 266] on link "Funding wallets with Apple Pay and Google Pay" at bounding box center [1314, 260] width 200 height 11
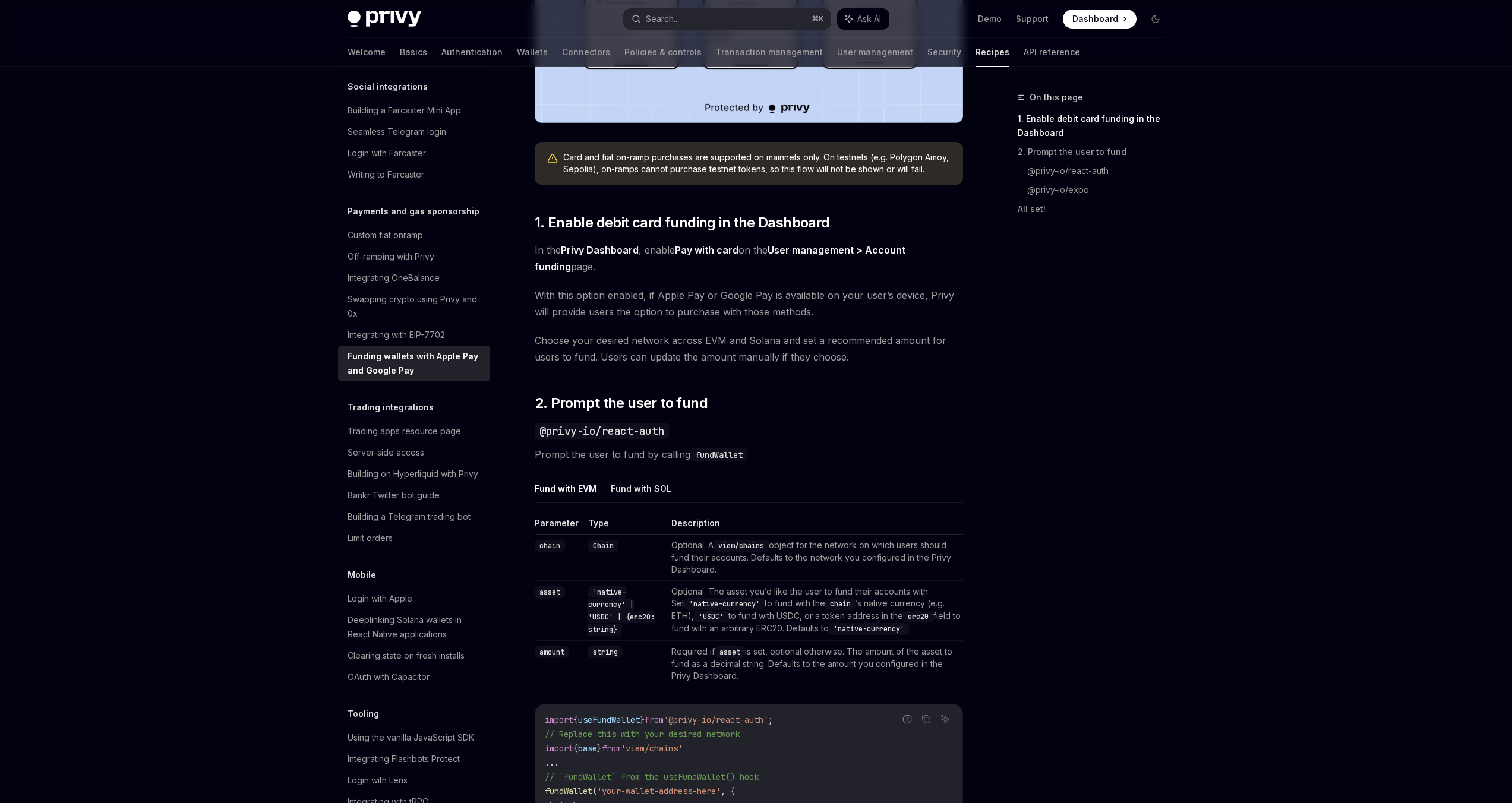
scroll to position [692, 0]
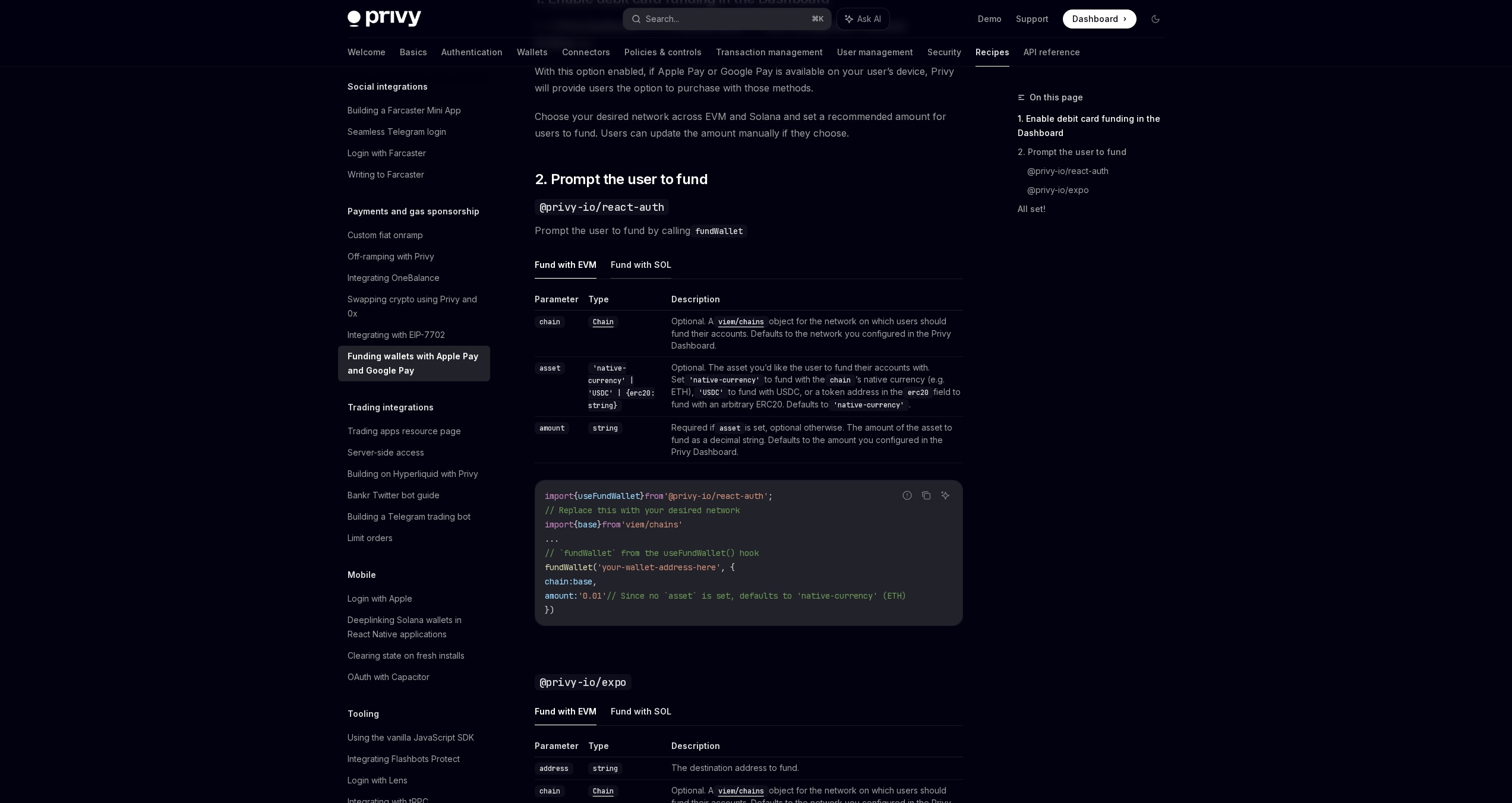
click at [642, 263] on button "Fund with SOL" at bounding box center [640, 265] width 61 height 28
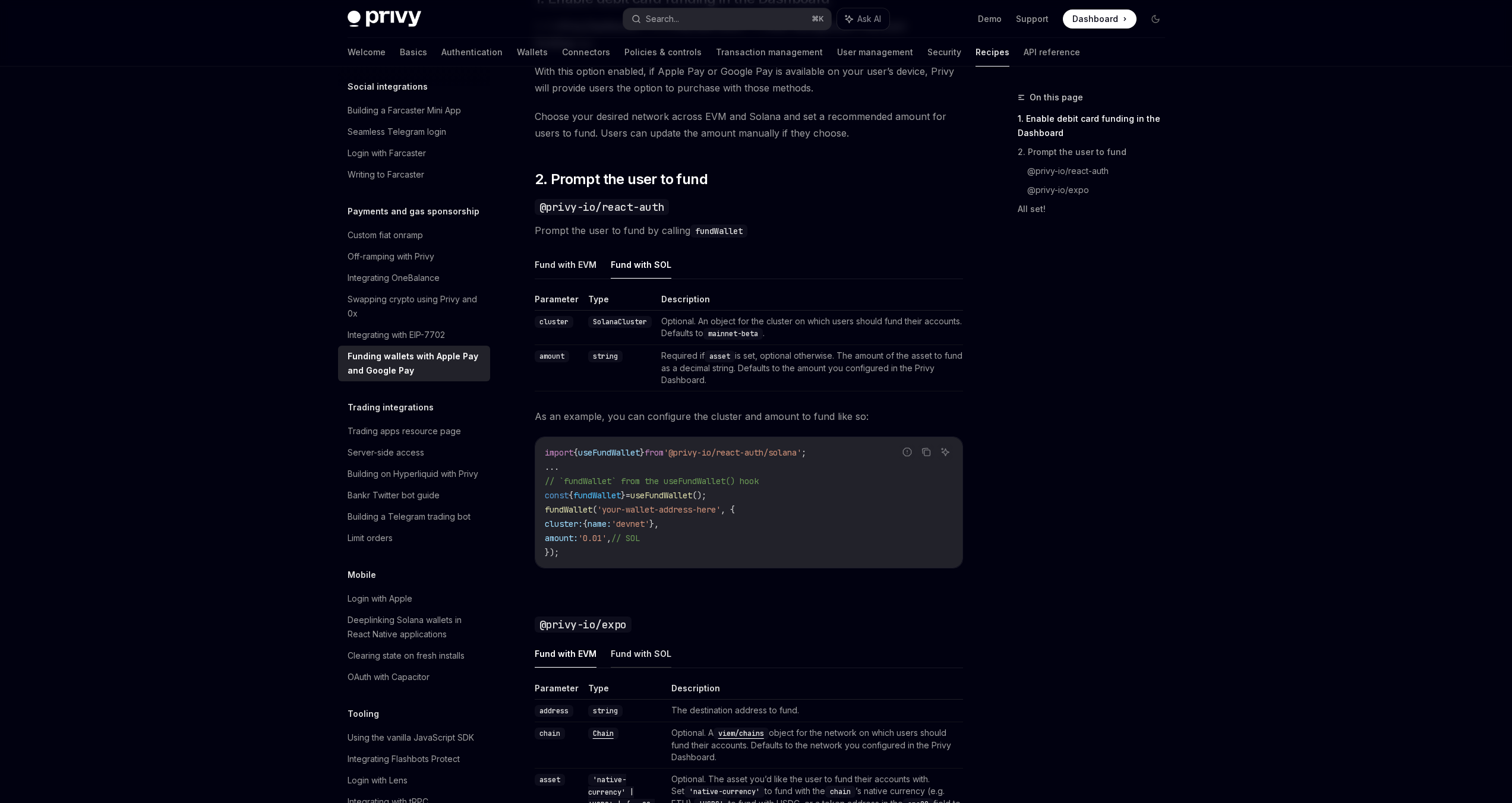
click at [643, 656] on button "Fund with SOL" at bounding box center [640, 654] width 61 height 28
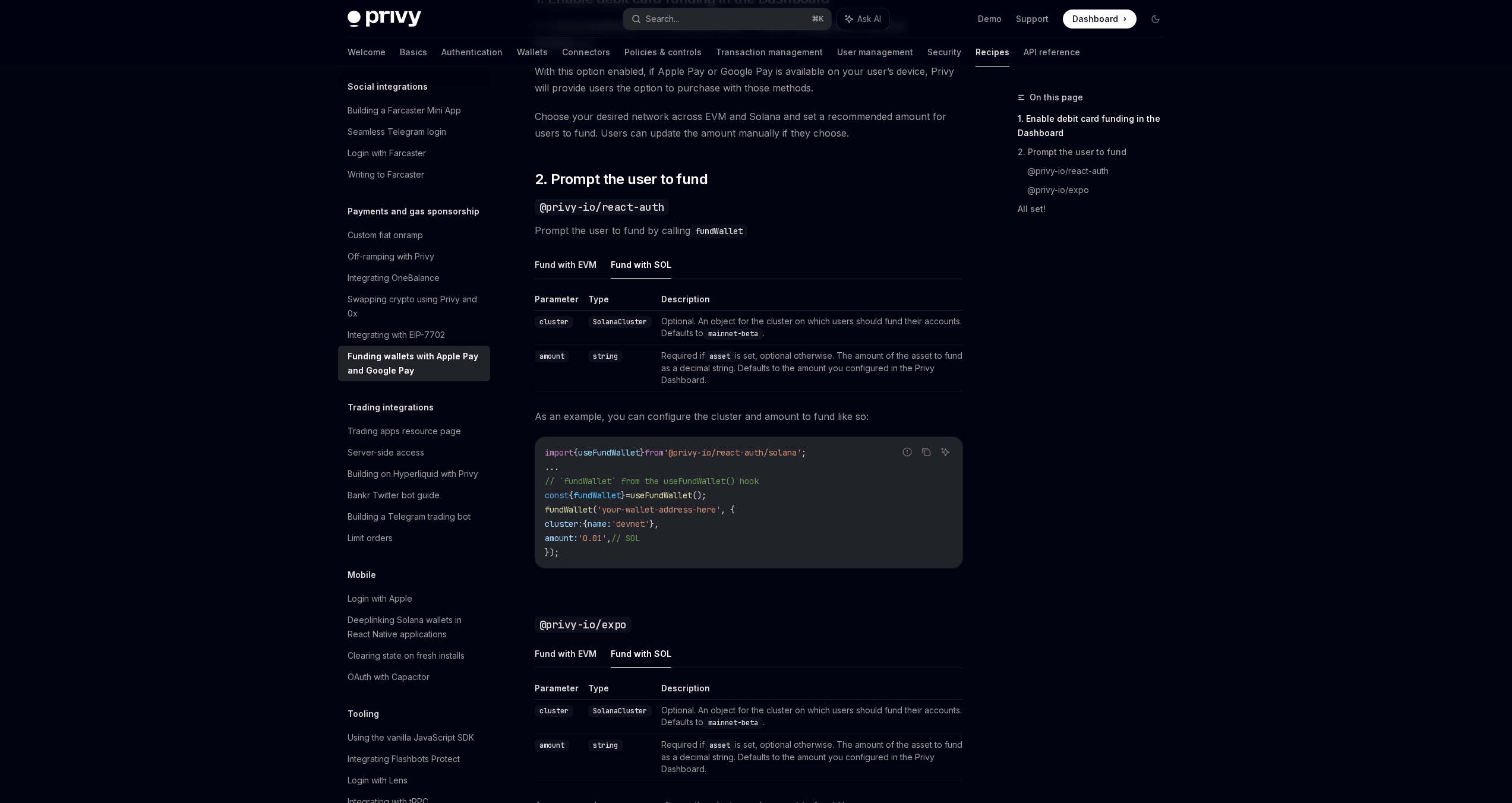
click at [643, 656] on button "Fund with SOL" at bounding box center [640, 654] width 61 height 28
click at [643, 655] on button "Fund with SOL" at bounding box center [640, 654] width 61 height 28
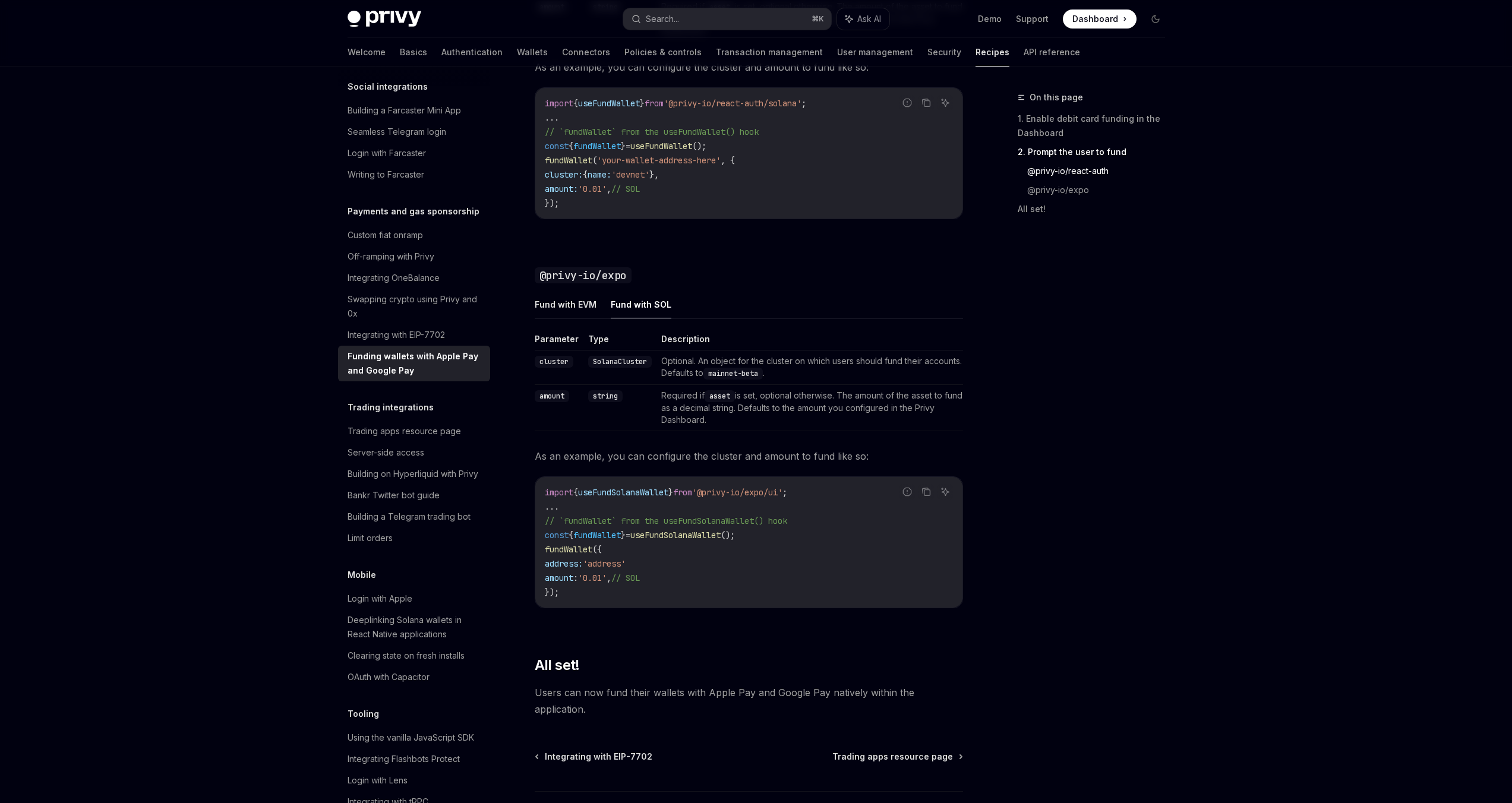
scroll to position [1041, 0]
click at [929, 491] on icon "Copy the contents from the code block" at bounding box center [926, 494] width 6 height 6
drag, startPoint x: 533, startPoint y: 340, endPoint x: 844, endPoint y: 419, distance: 320.9
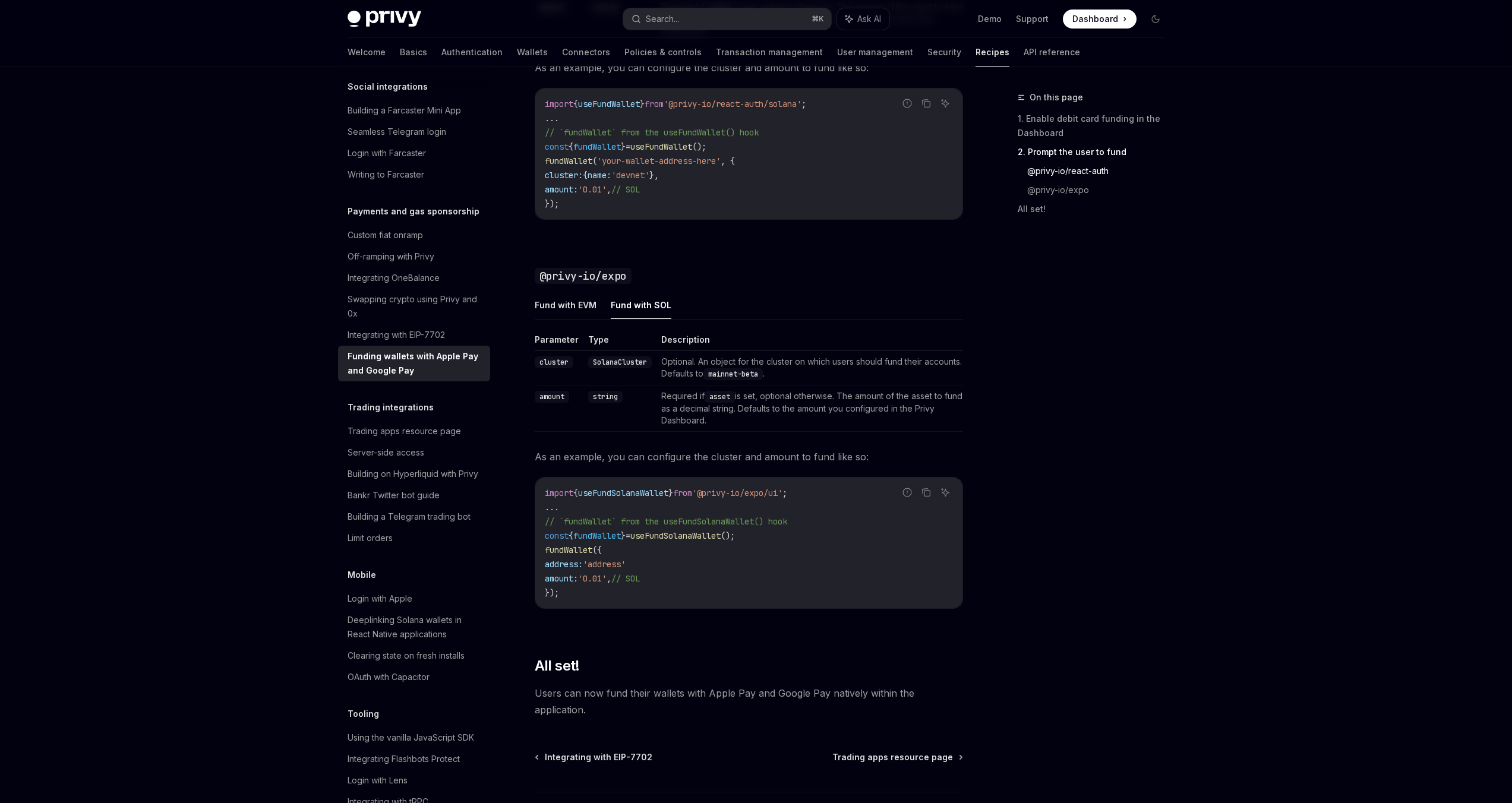
copy table "Parameter Type Description cluster SolanaCluster Optional. An object for the cl…"
click at [921, 496] on icon "Copy the contents from the code block" at bounding box center [926, 492] width 9 height 9
click at [579, 302] on button "Fund with EVM" at bounding box center [566, 305] width 61 height 28
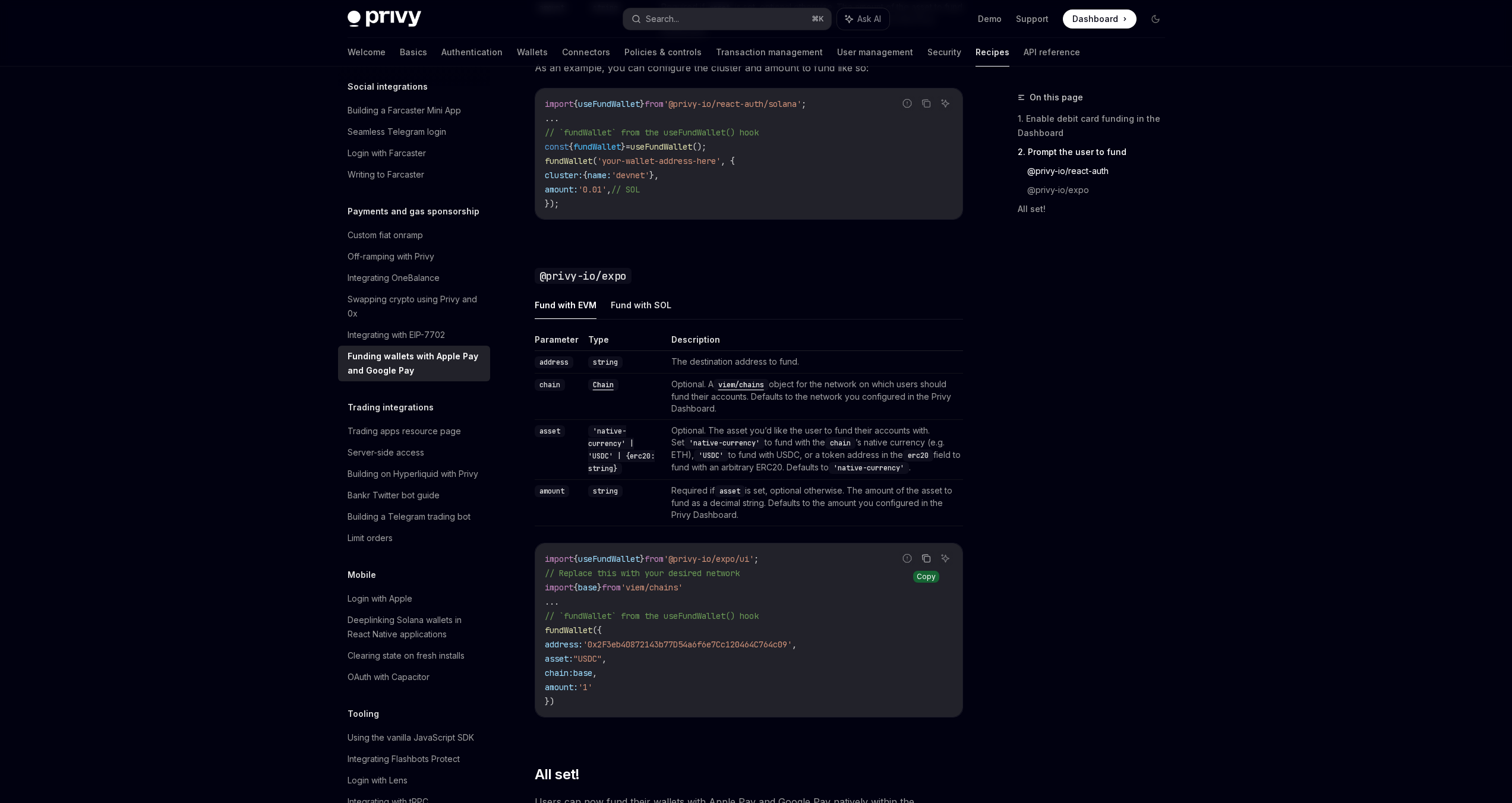
click at [920, 558] on button "Copy the contents from the code block" at bounding box center [926, 558] width 16 height 16
click at [923, 557] on icon "Copy the contents from the code block" at bounding box center [926, 558] width 9 height 9
click at [923, 557] on icon "Copy the contents from the code block" at bounding box center [926, 559] width 9 height 7
click at [1075, 194] on link "@privy-io/expo" at bounding box center [1101, 190] width 148 height 19
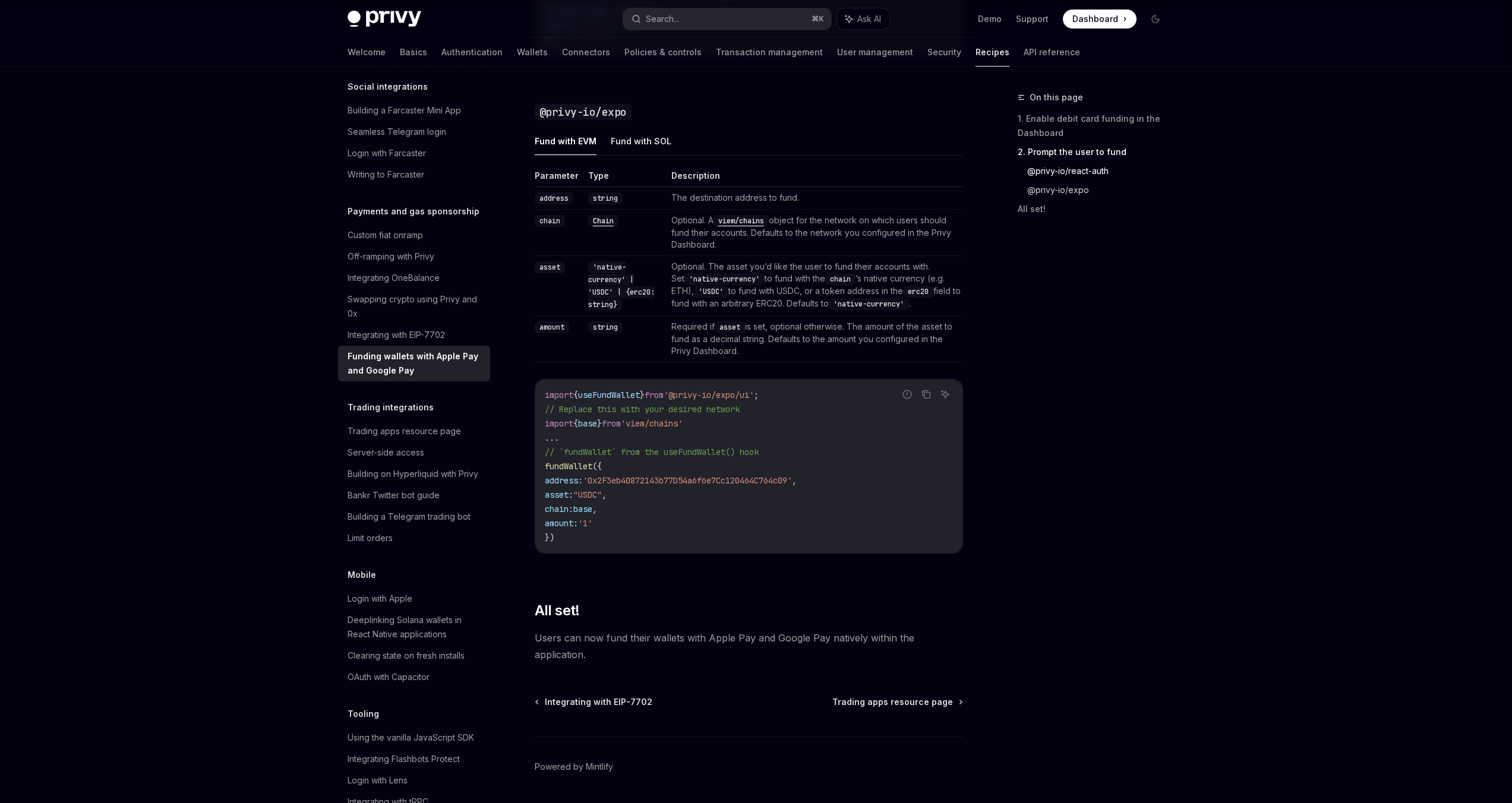
scroll to position [1218, 0]
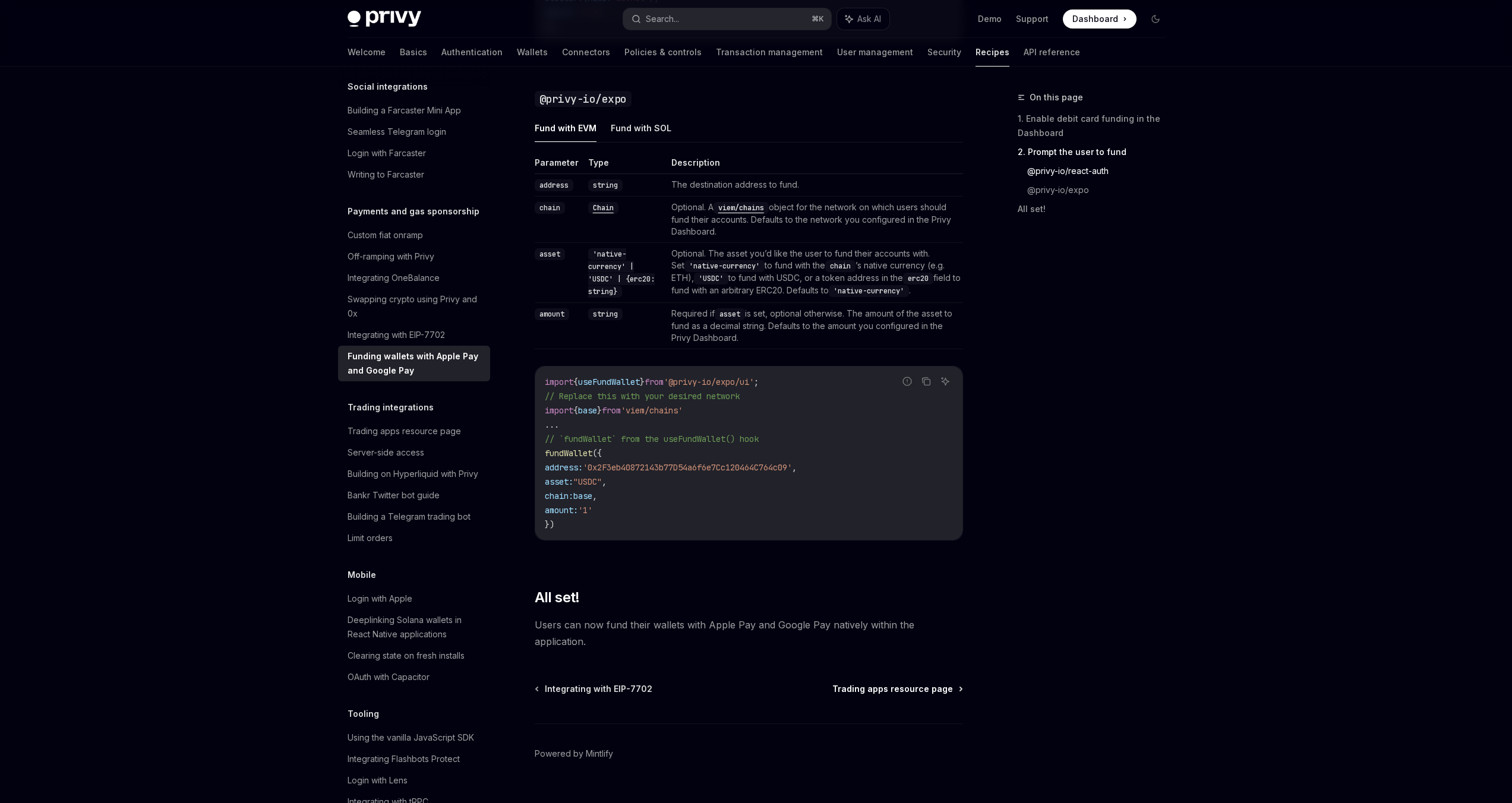
click at [853, 691] on span "Trading apps resource page" at bounding box center [892, 689] width 120 height 12
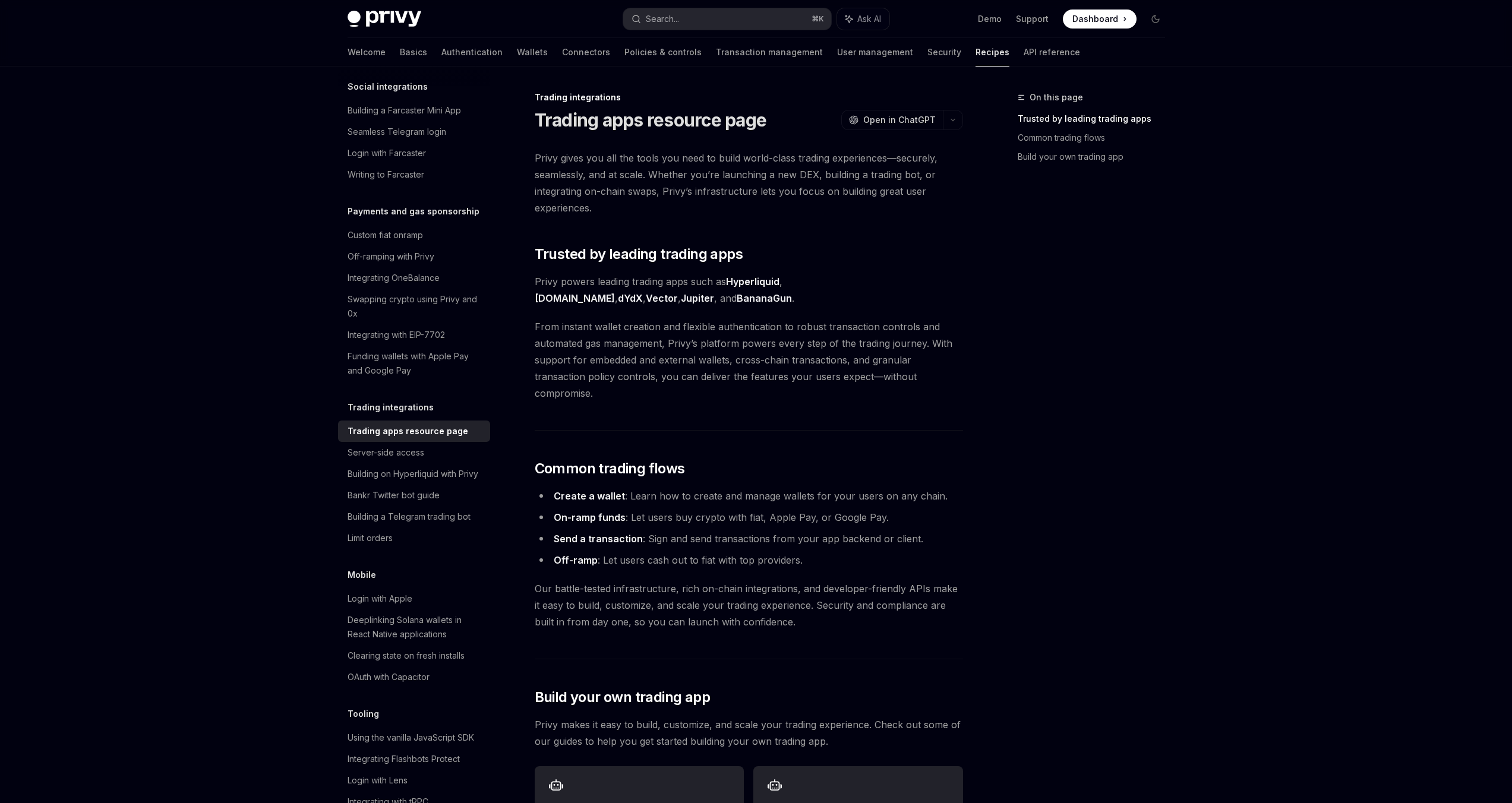
click at [212, 276] on div "Privy Docs home page Search... ⌘ K Ask AI Demo Support Dashboard Dashboard Sear…" at bounding box center [756, 746] width 1512 height 1492
click at [869, 22] on span "Ask AI" at bounding box center [869, 19] width 24 height 12
type textarea "*"
click at [1232, 785] on textarea at bounding box center [1341, 781] width 323 height 25
paste textarea "**********"
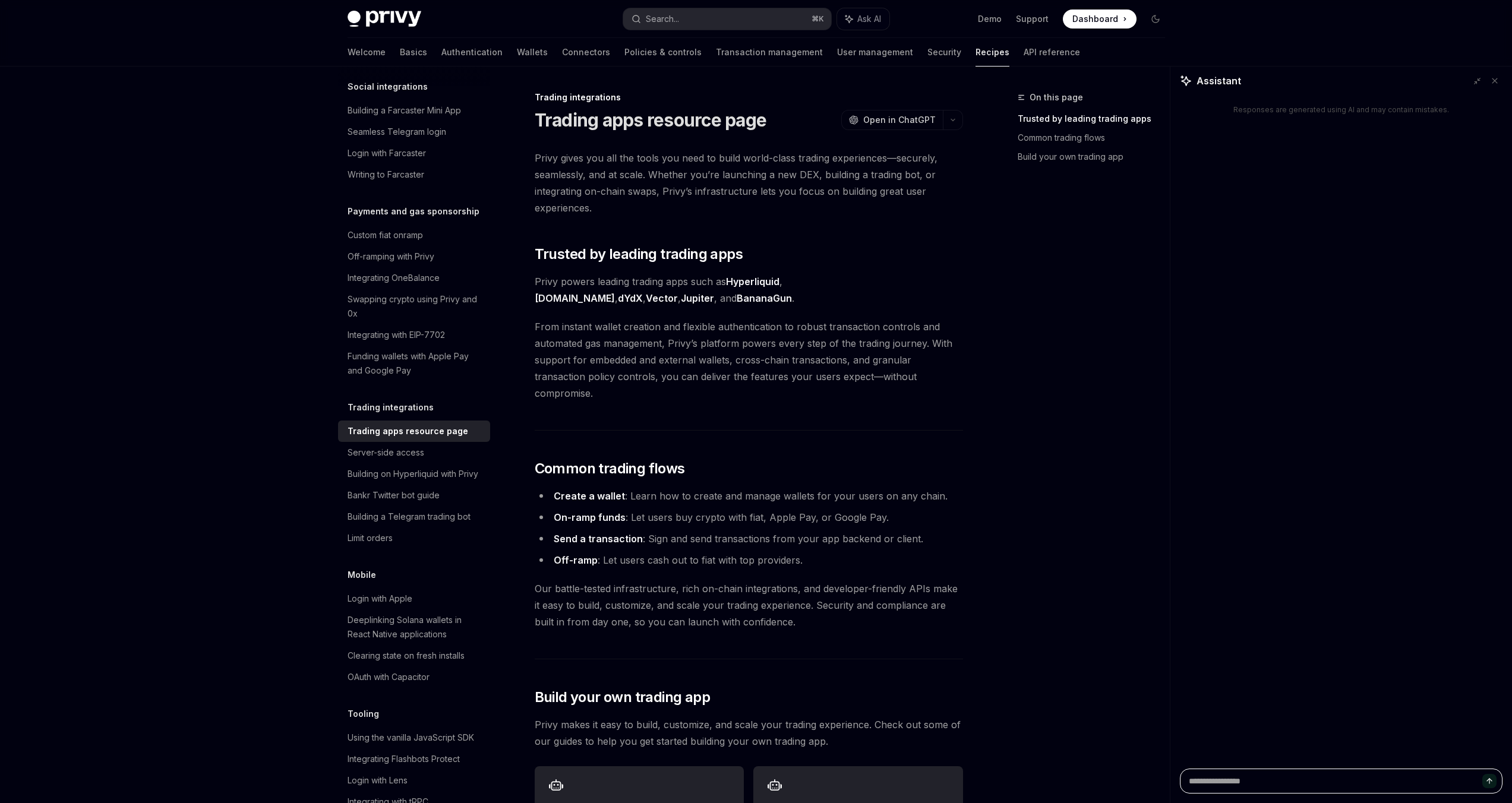
type textarea "**********"
type textarea "*"
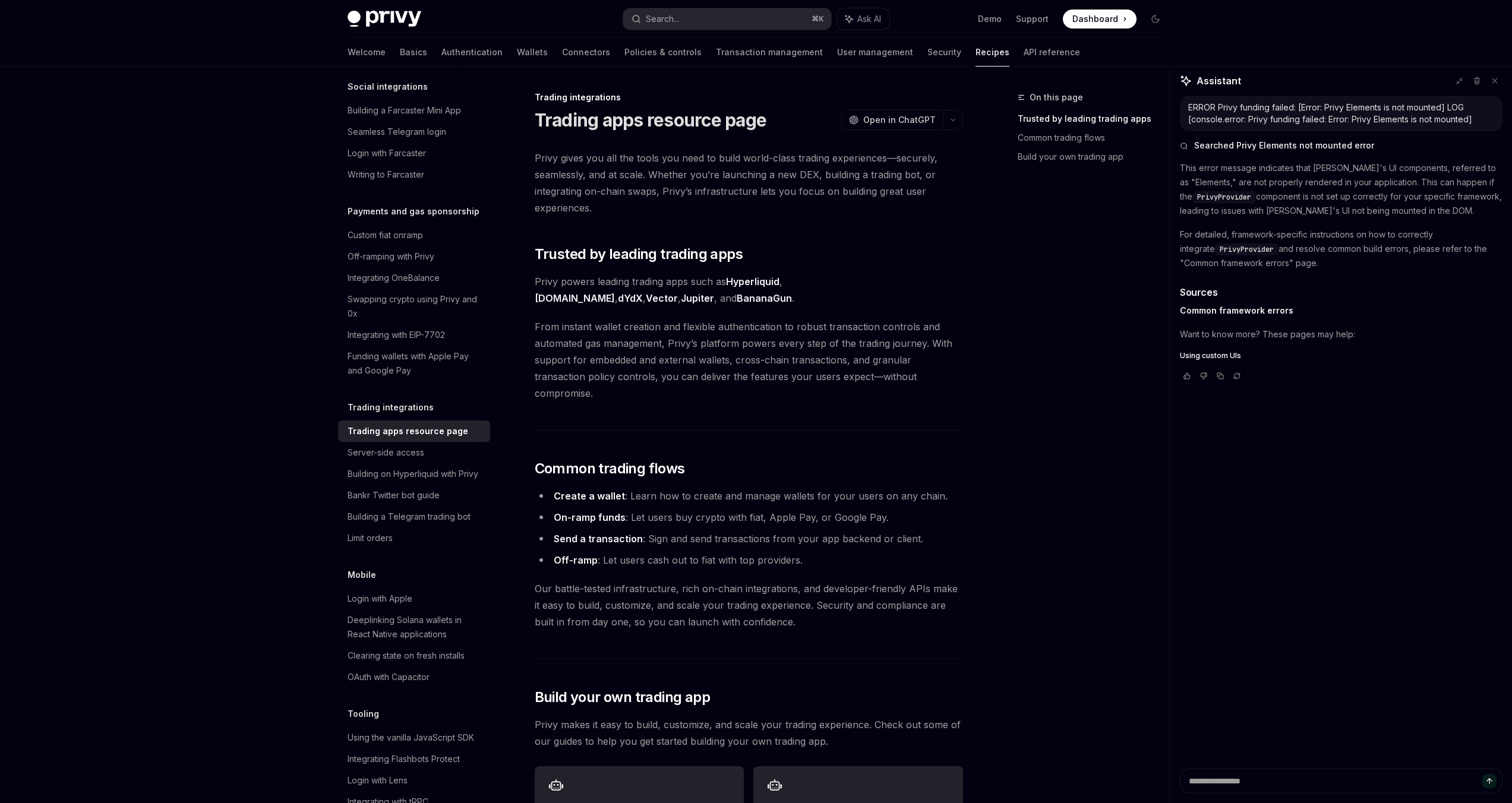
type textarea "*"
click at [1203, 168] on p "This error message indicates that Privy's UI components, referred to as "Elemen…" at bounding box center [1341, 189] width 323 height 57
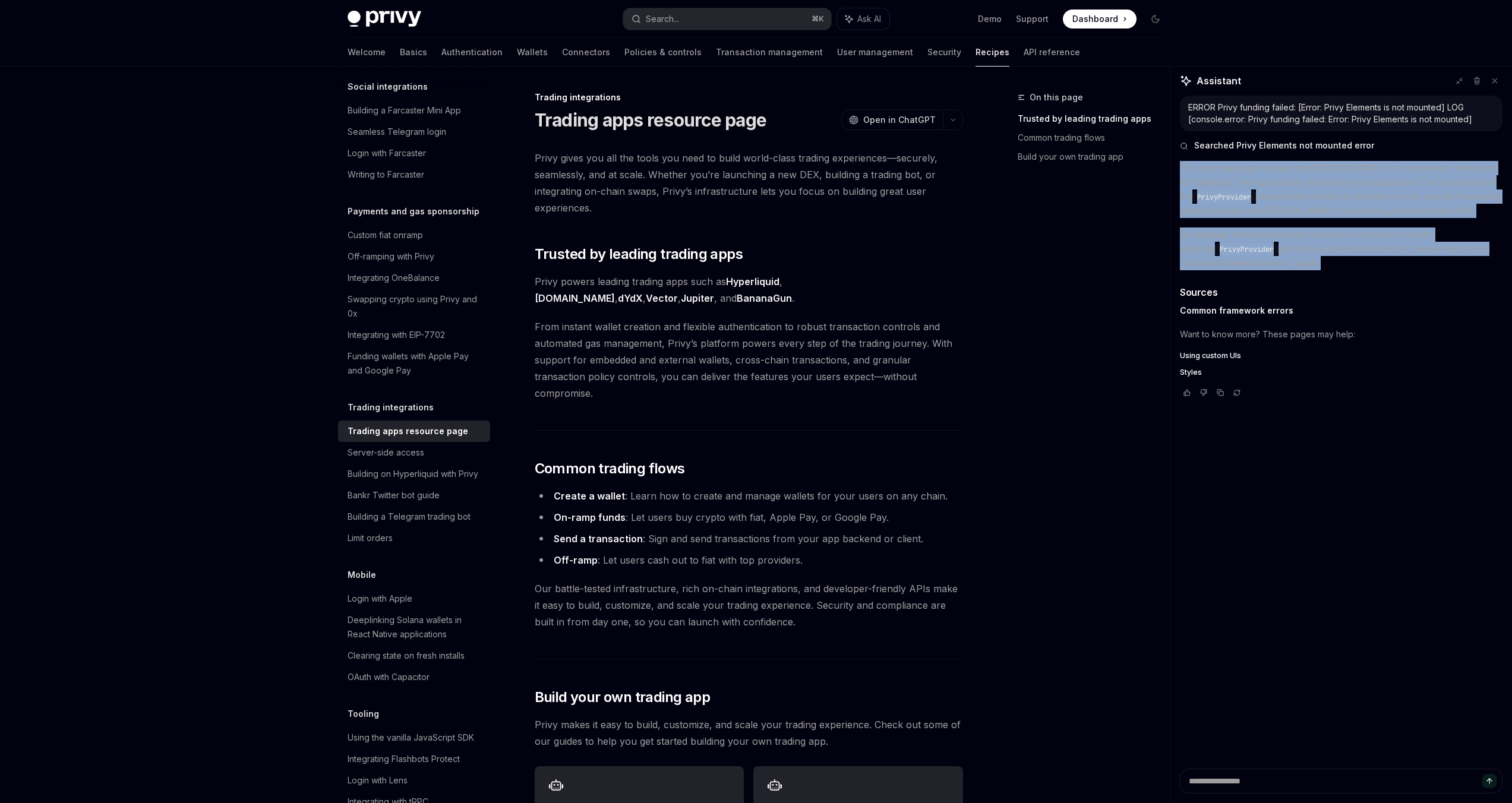
drag, startPoint x: 1203, startPoint y: 168, endPoint x: 1208, endPoint y: 240, distance: 72.2
click at [1208, 240] on div "This error message indicates that Privy's UI components, referred to as "Elemen…" at bounding box center [1341, 269] width 323 height 217
copy div "This error message indicates that Privy's UI components, referred to as "Elemen…"
click at [1198, 312] on link "Common framework errors" at bounding box center [1237, 310] width 114 height 11
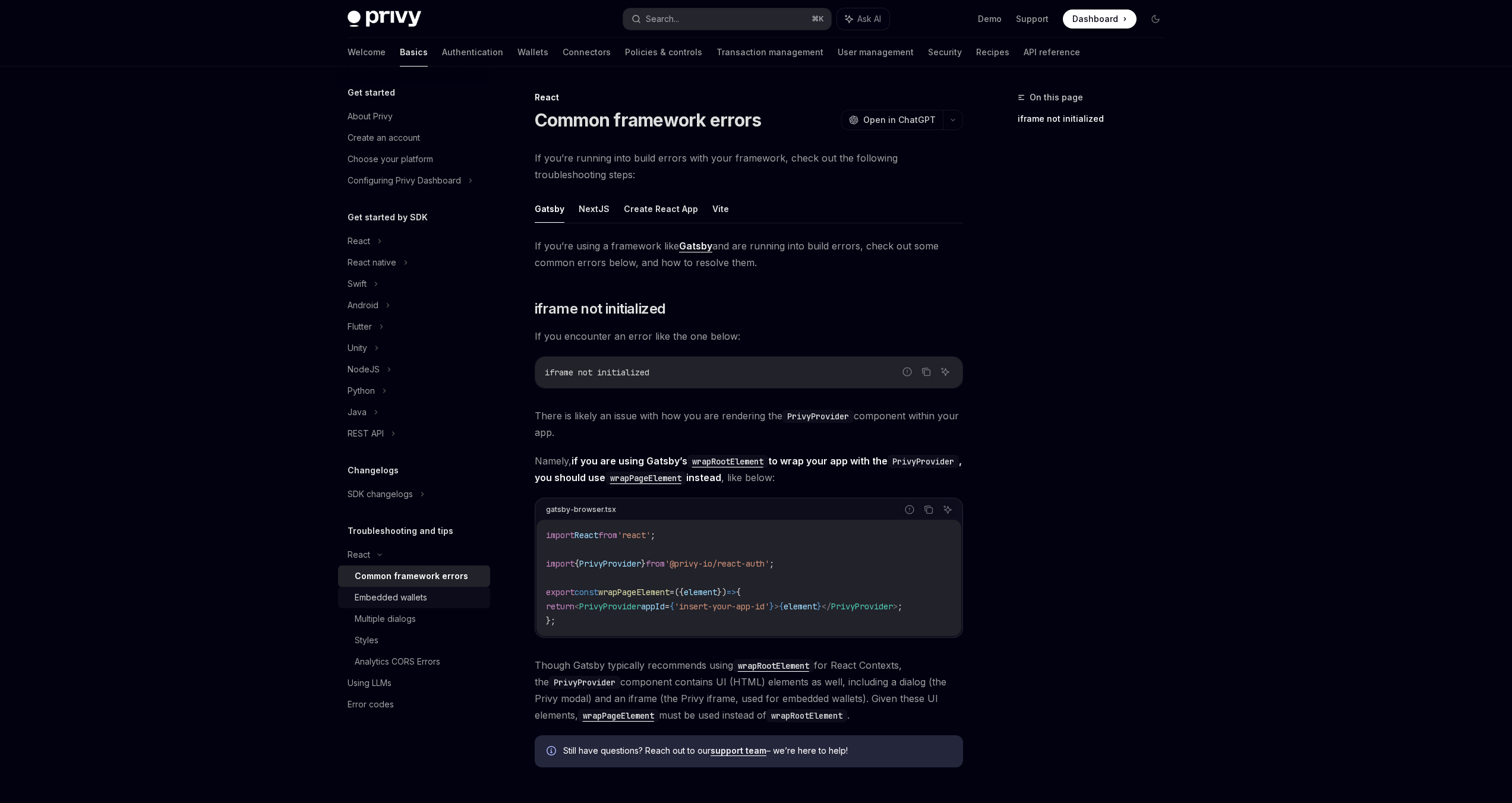
click at [411, 599] on div "Embedded wallets" at bounding box center [391, 597] width 72 height 14
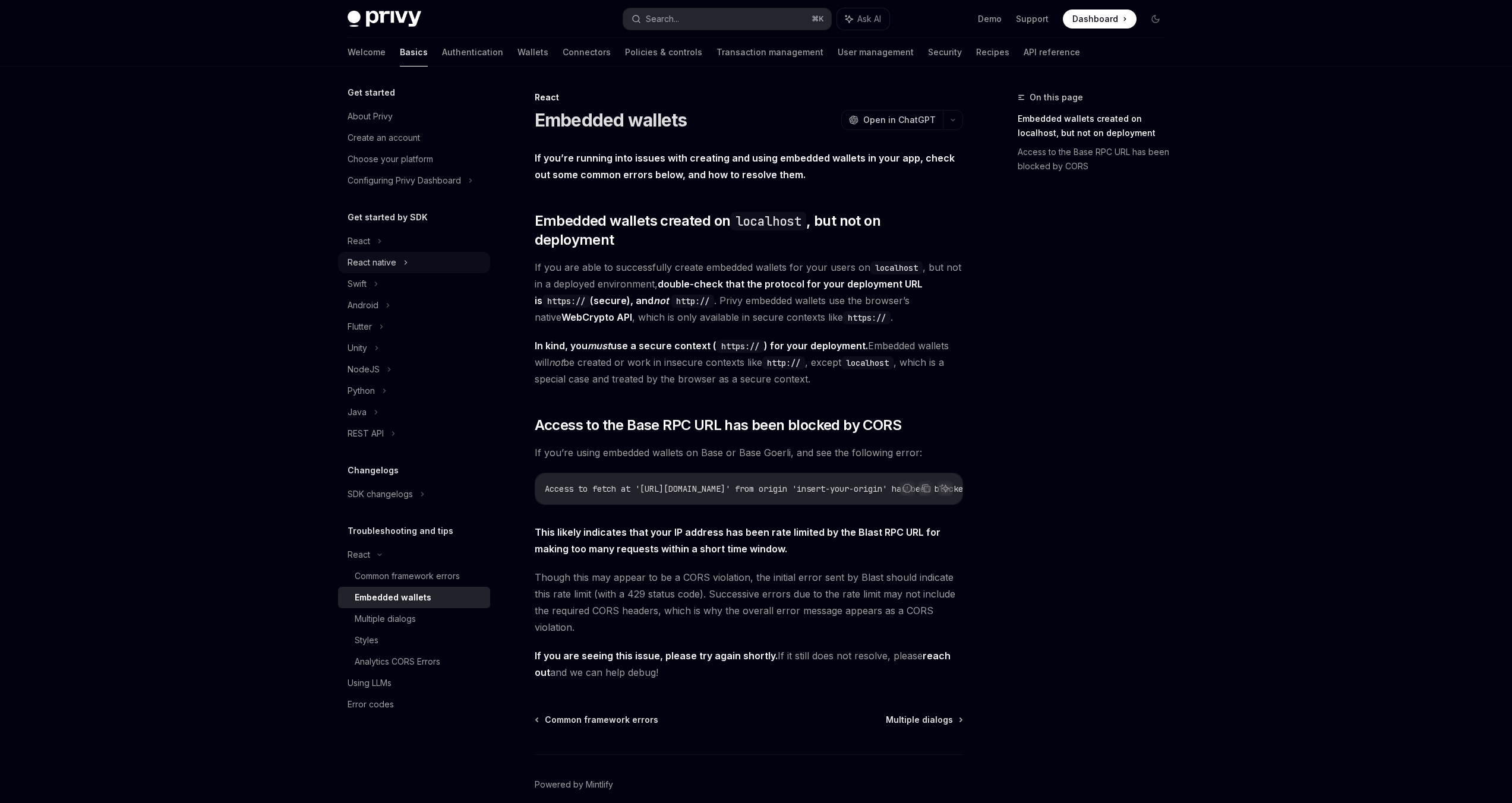
click at [378, 268] on div "React native" at bounding box center [372, 262] width 49 height 14
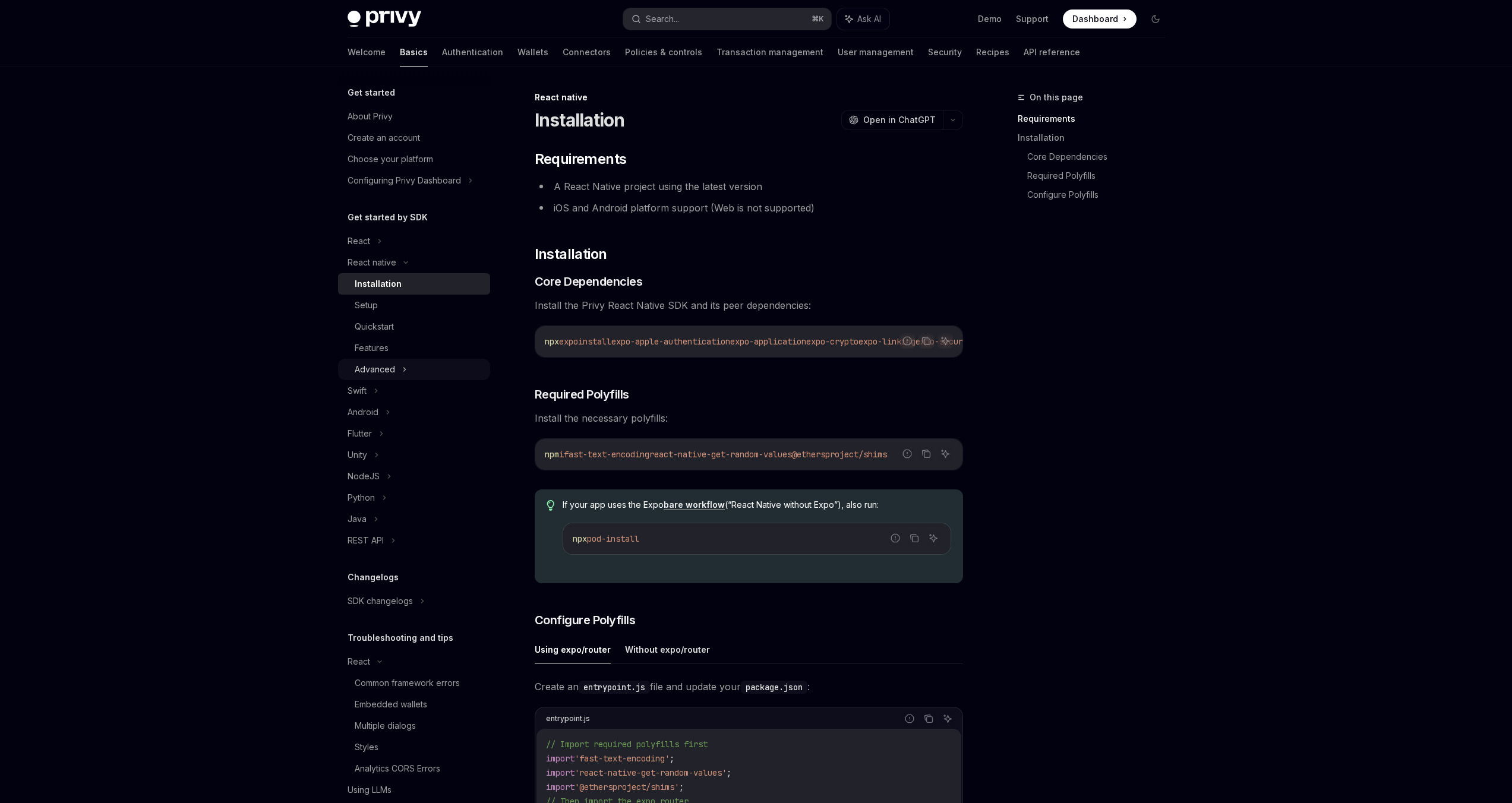
click at [394, 366] on div "Advanced" at bounding box center [375, 369] width 41 height 14
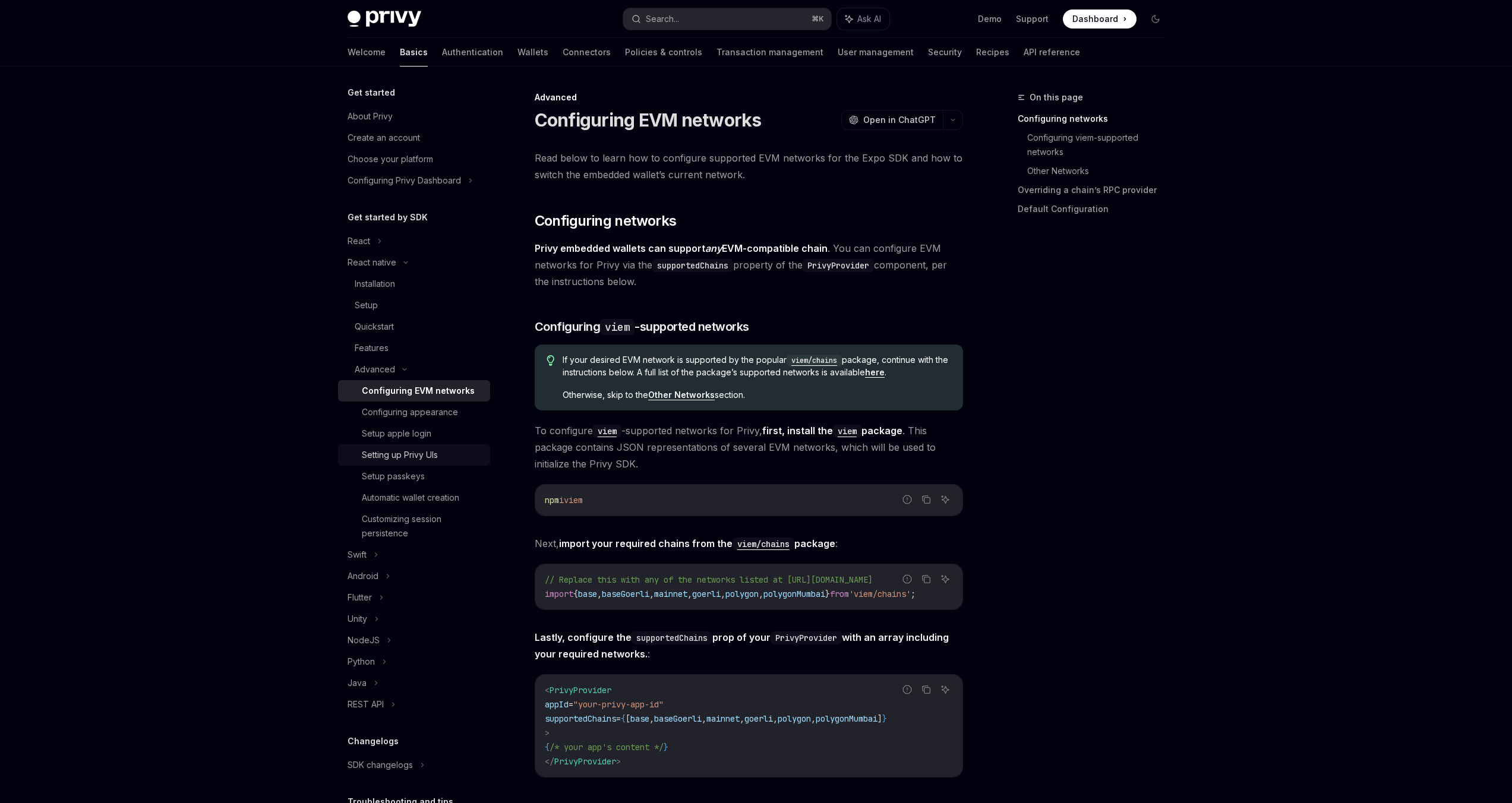
click at [414, 455] on div "Setting up Privy UIs" at bounding box center [400, 455] width 76 height 14
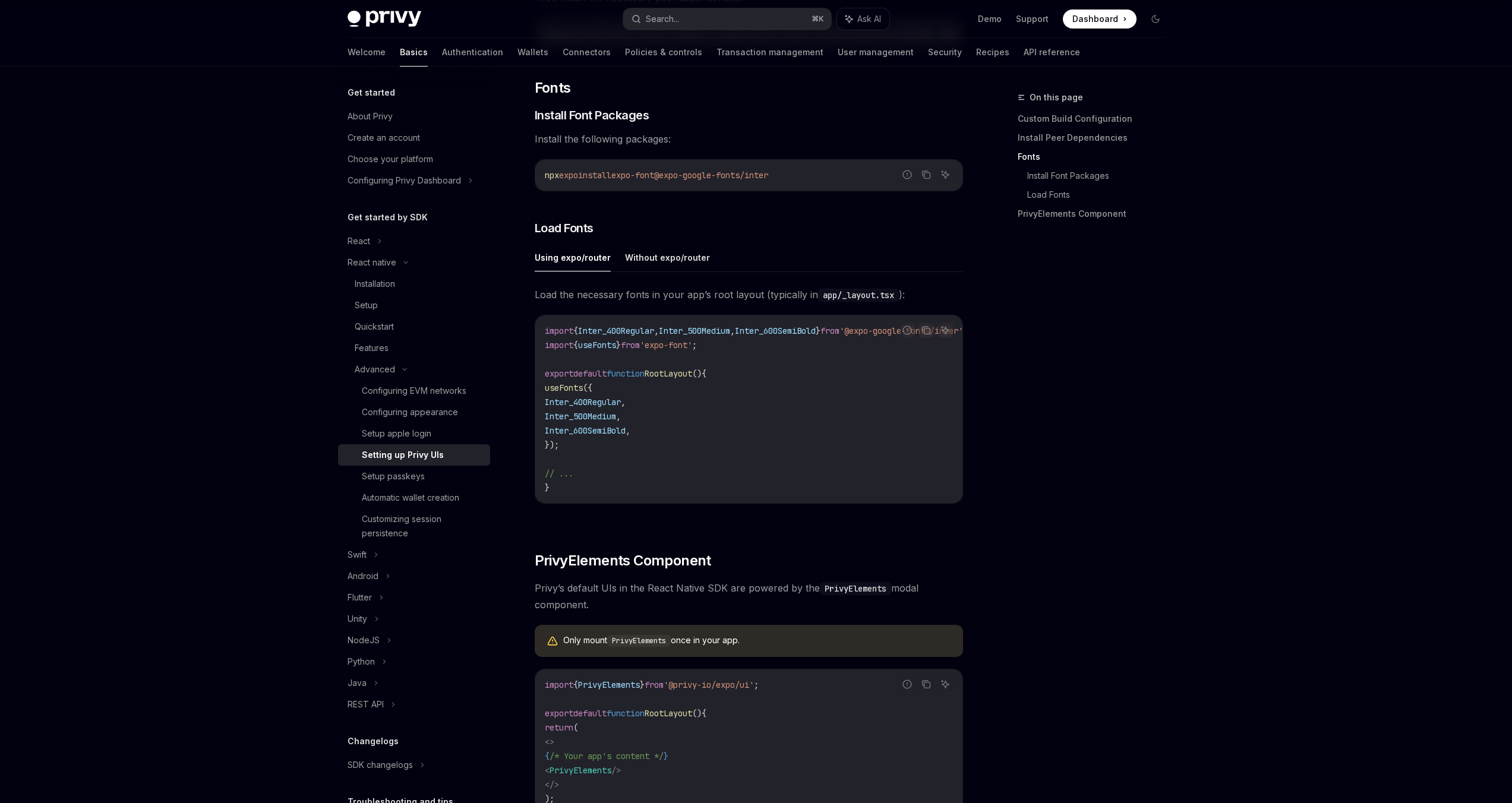
scroll to position [372, 0]
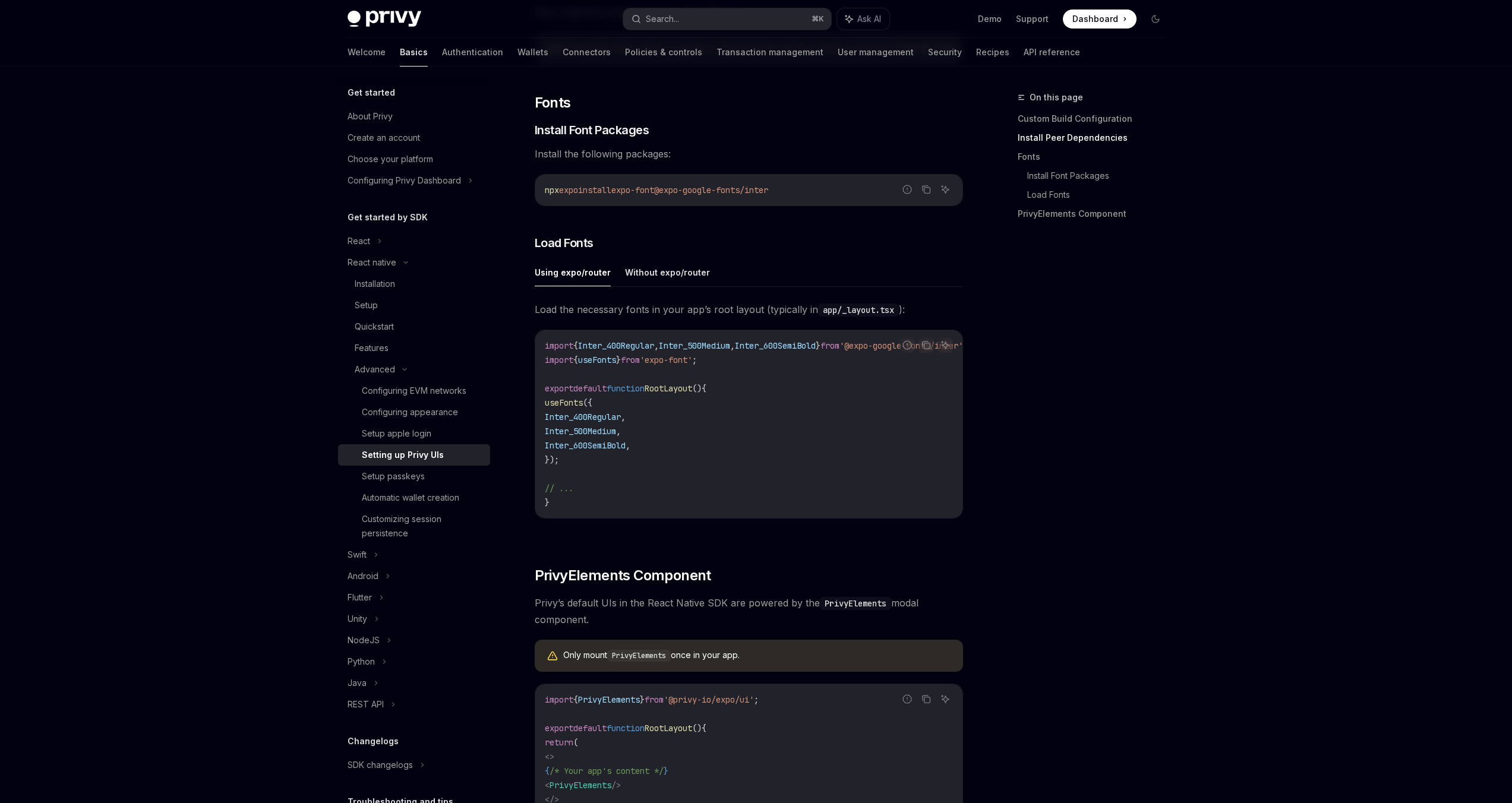
click at [571, 273] on button "Using expo/router" at bounding box center [573, 273] width 76 height 28
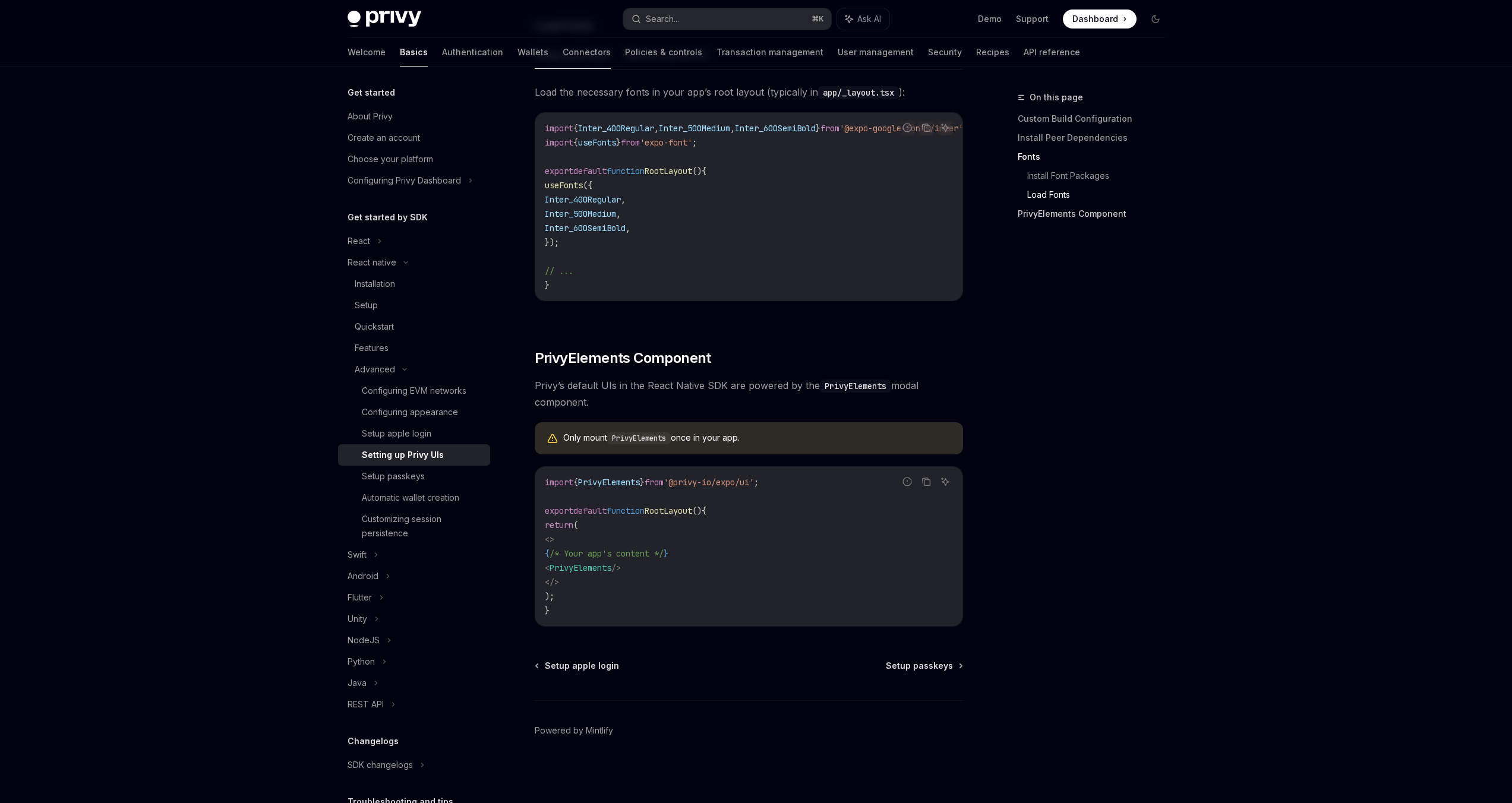
click at [1048, 217] on link "PrivyElements Component" at bounding box center [1096, 213] width 157 height 19
click at [1024, 143] on link "Install Peer Dependencies" at bounding box center [1096, 138] width 157 height 19
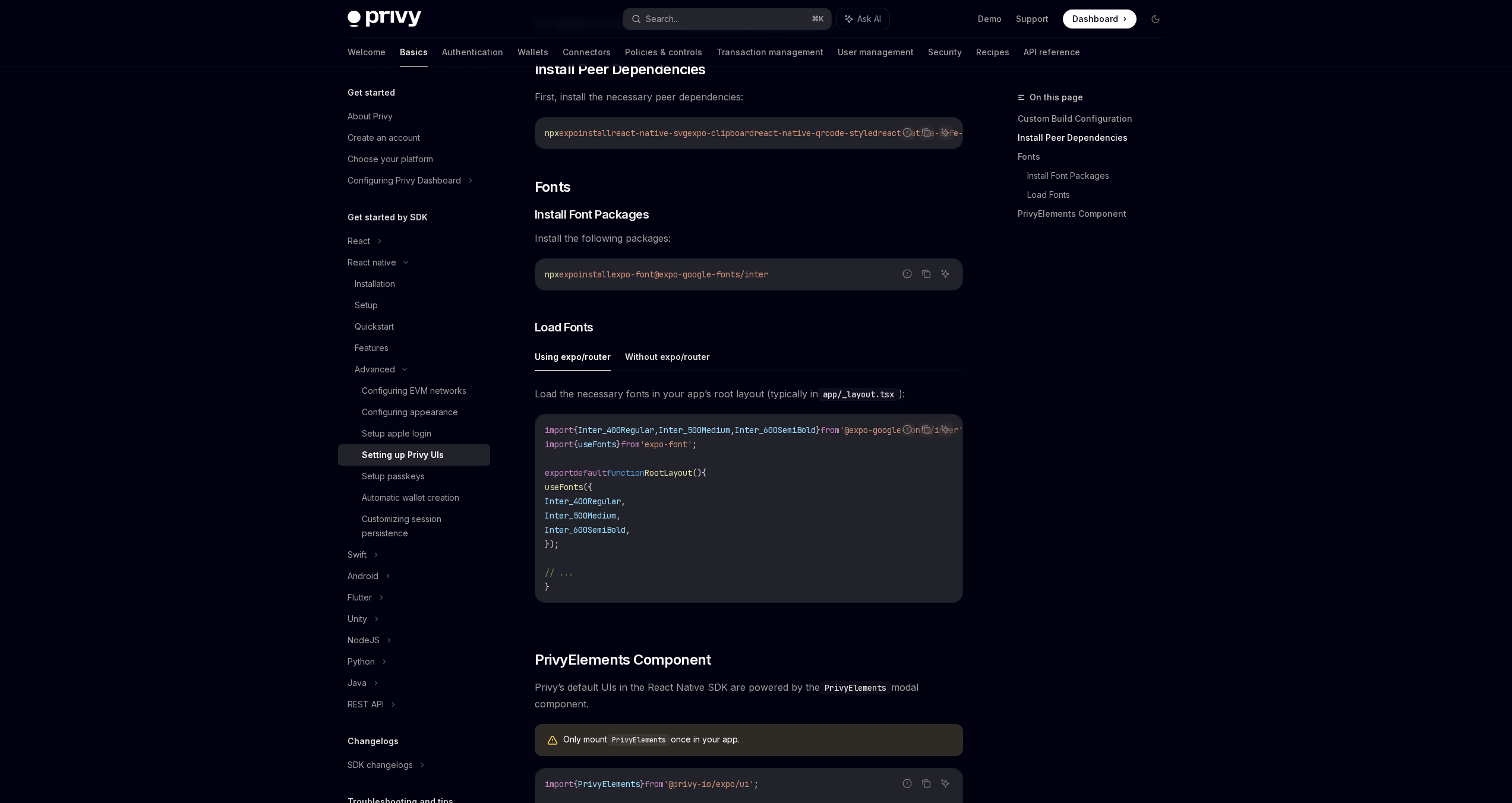
scroll to position [256, 0]
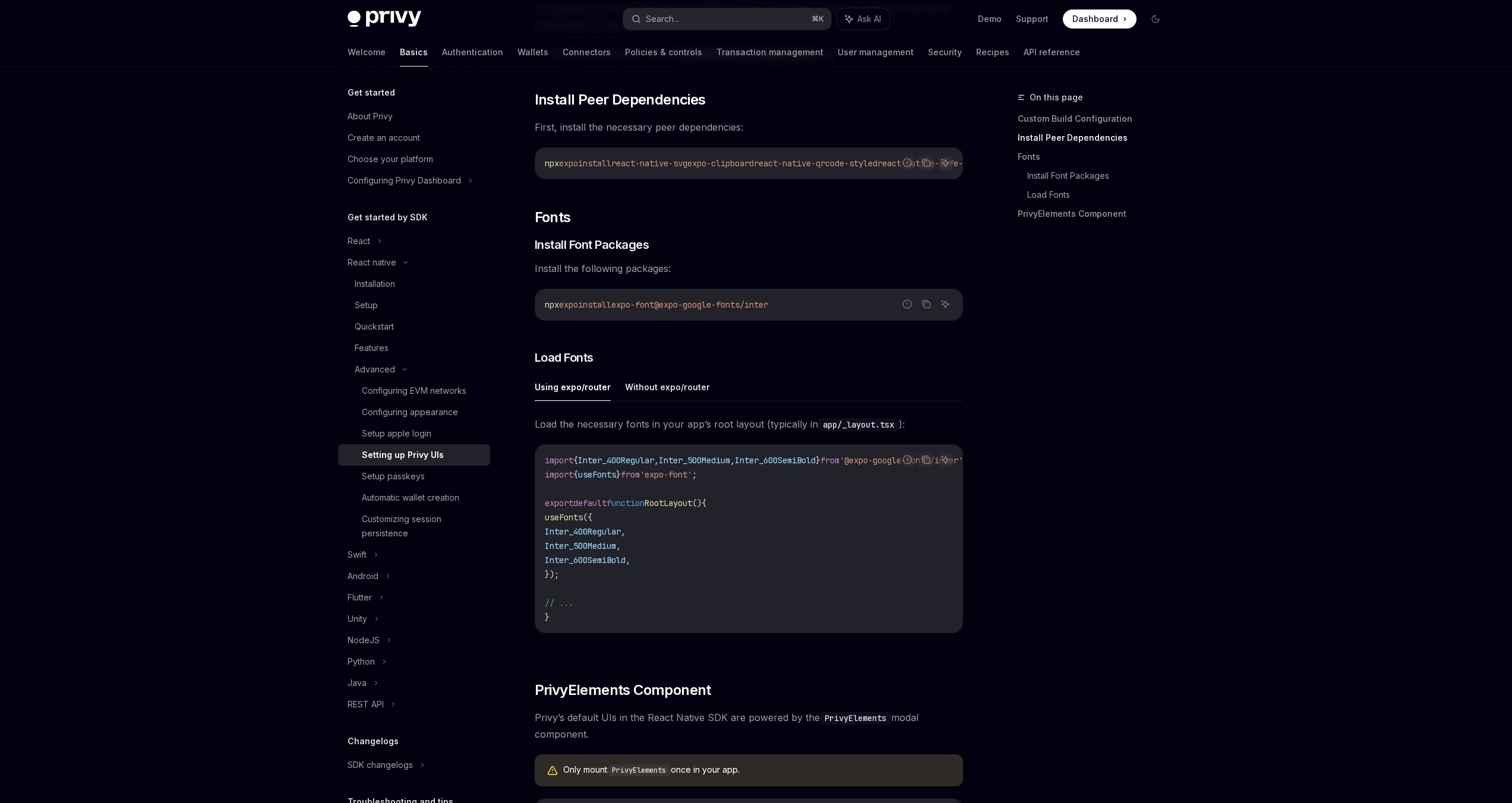
click at [1024, 143] on link "Install Peer Dependencies" at bounding box center [1096, 138] width 157 height 19
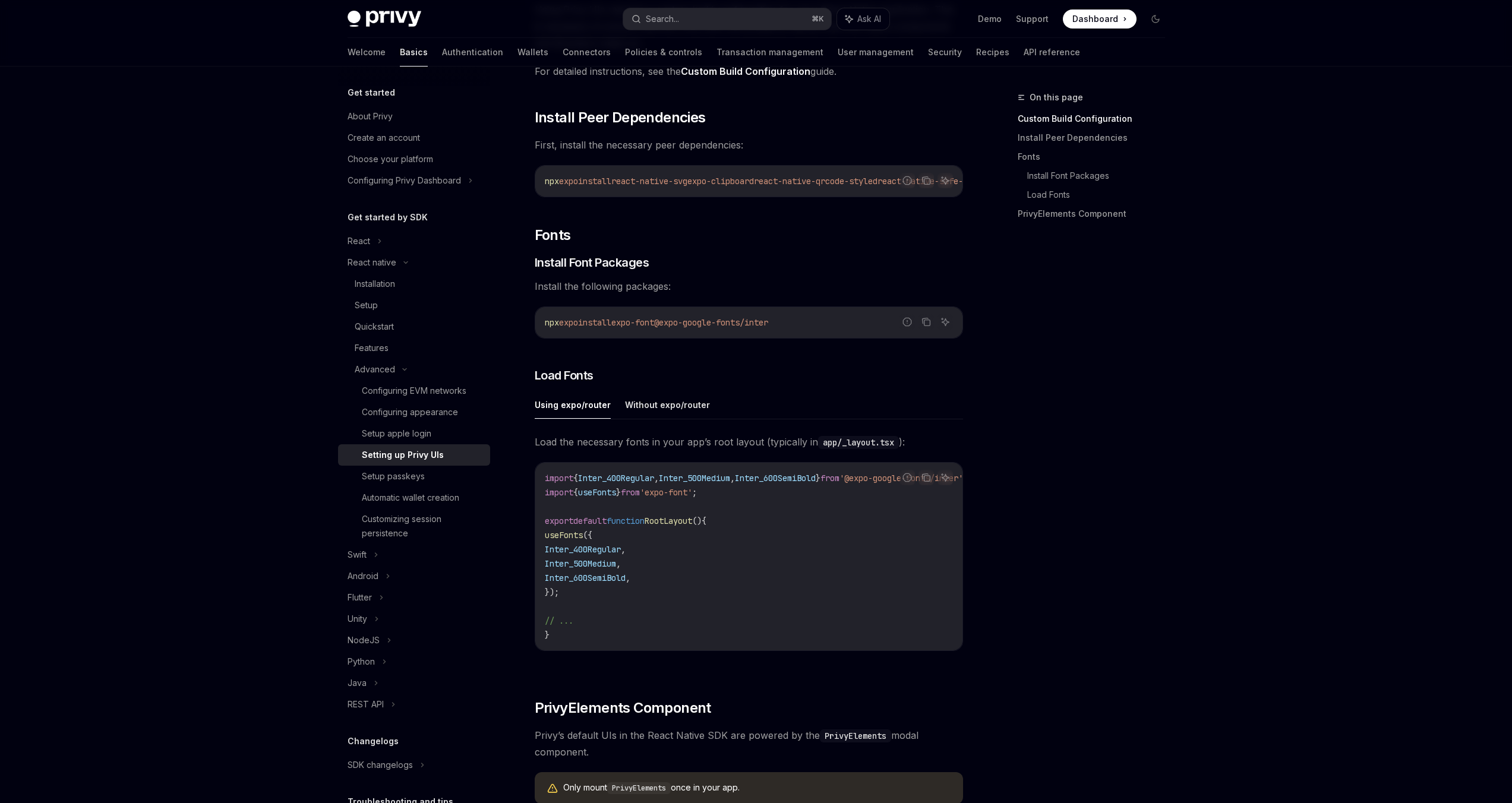
scroll to position [238, 0]
click at [407, 390] on div "Configuring EVM networks" at bounding box center [414, 391] width 105 height 14
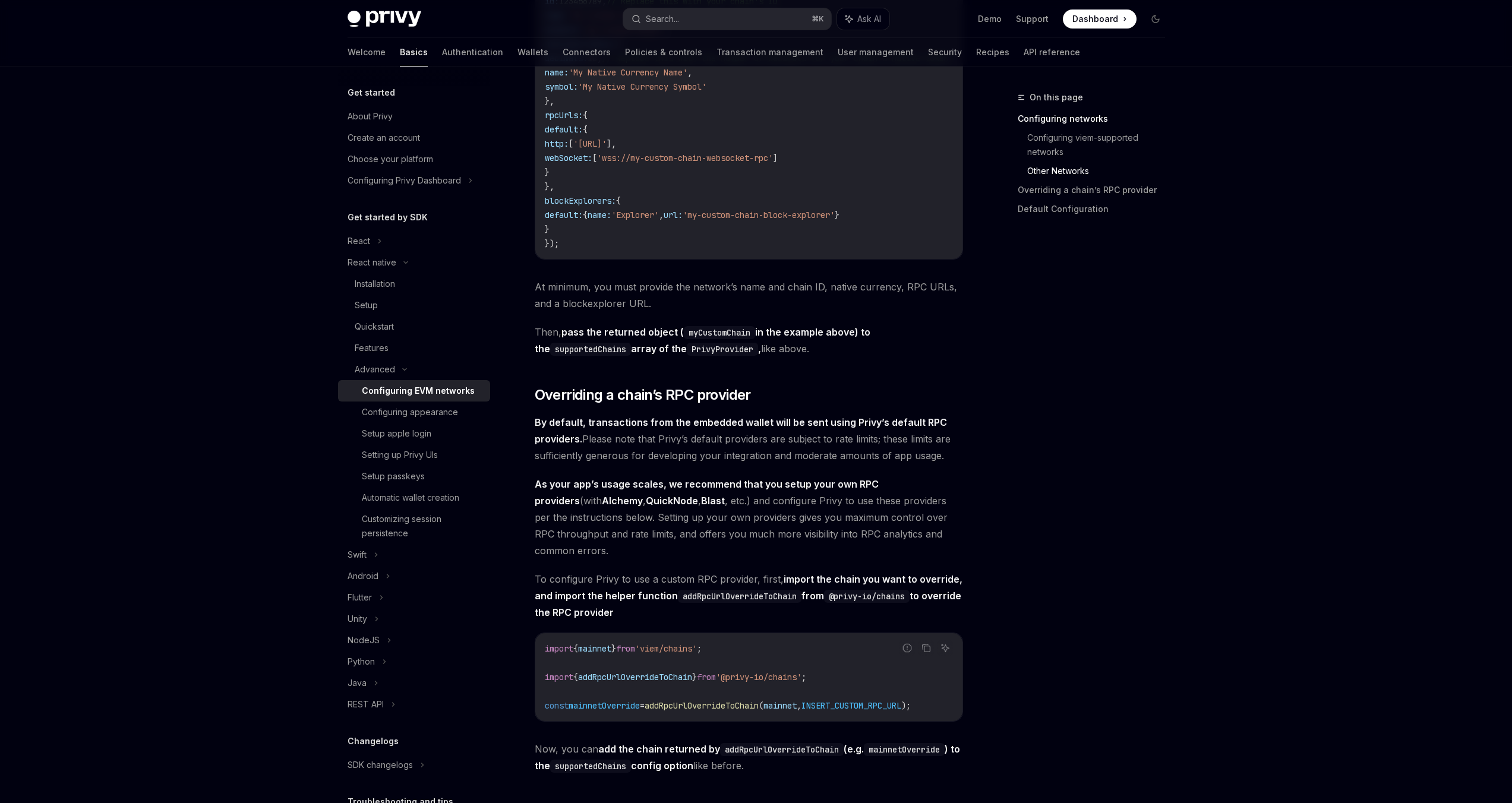
scroll to position [1337, 0]
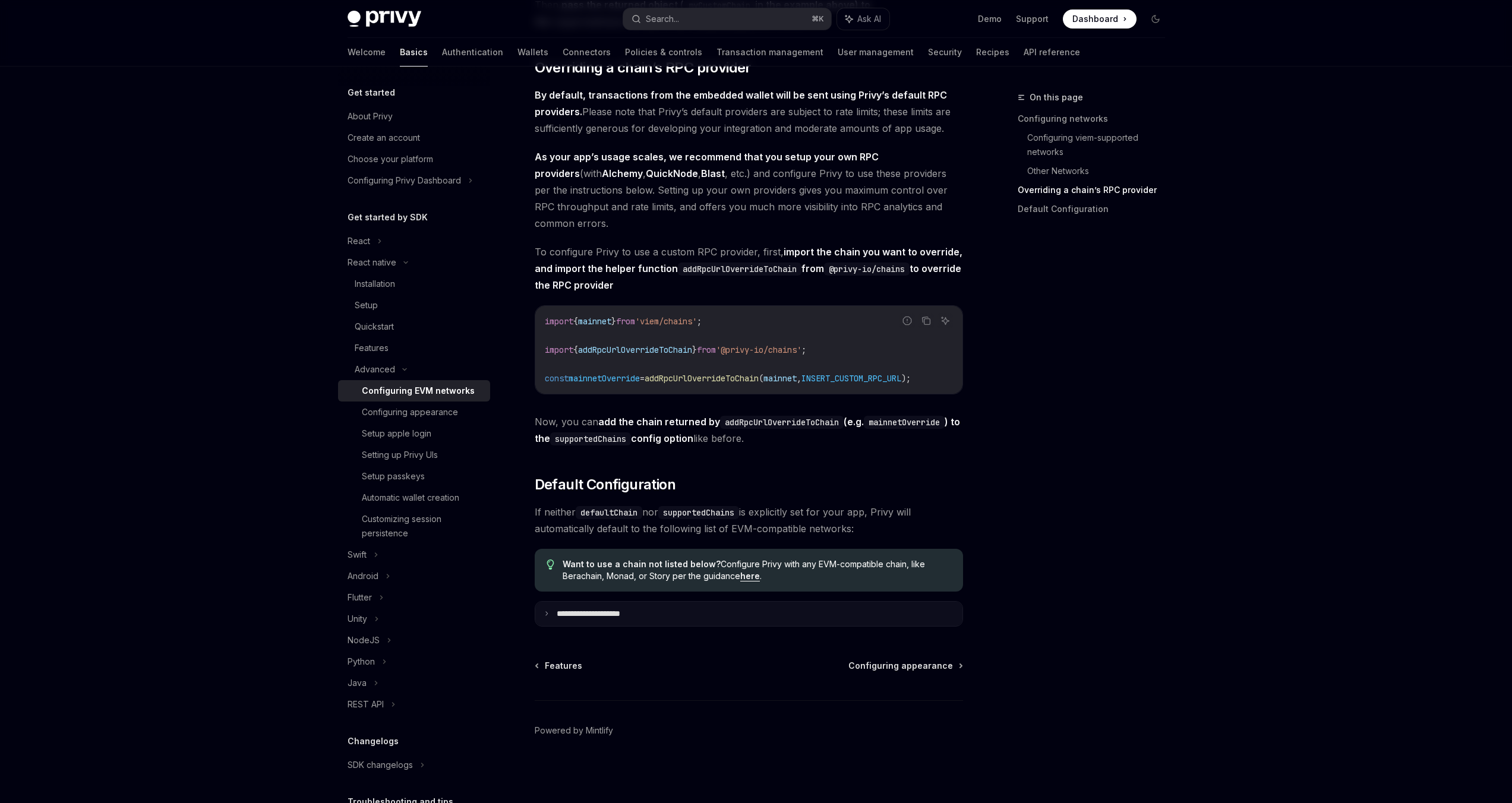
click at [625, 609] on p "**********" at bounding box center [601, 614] width 90 height 11
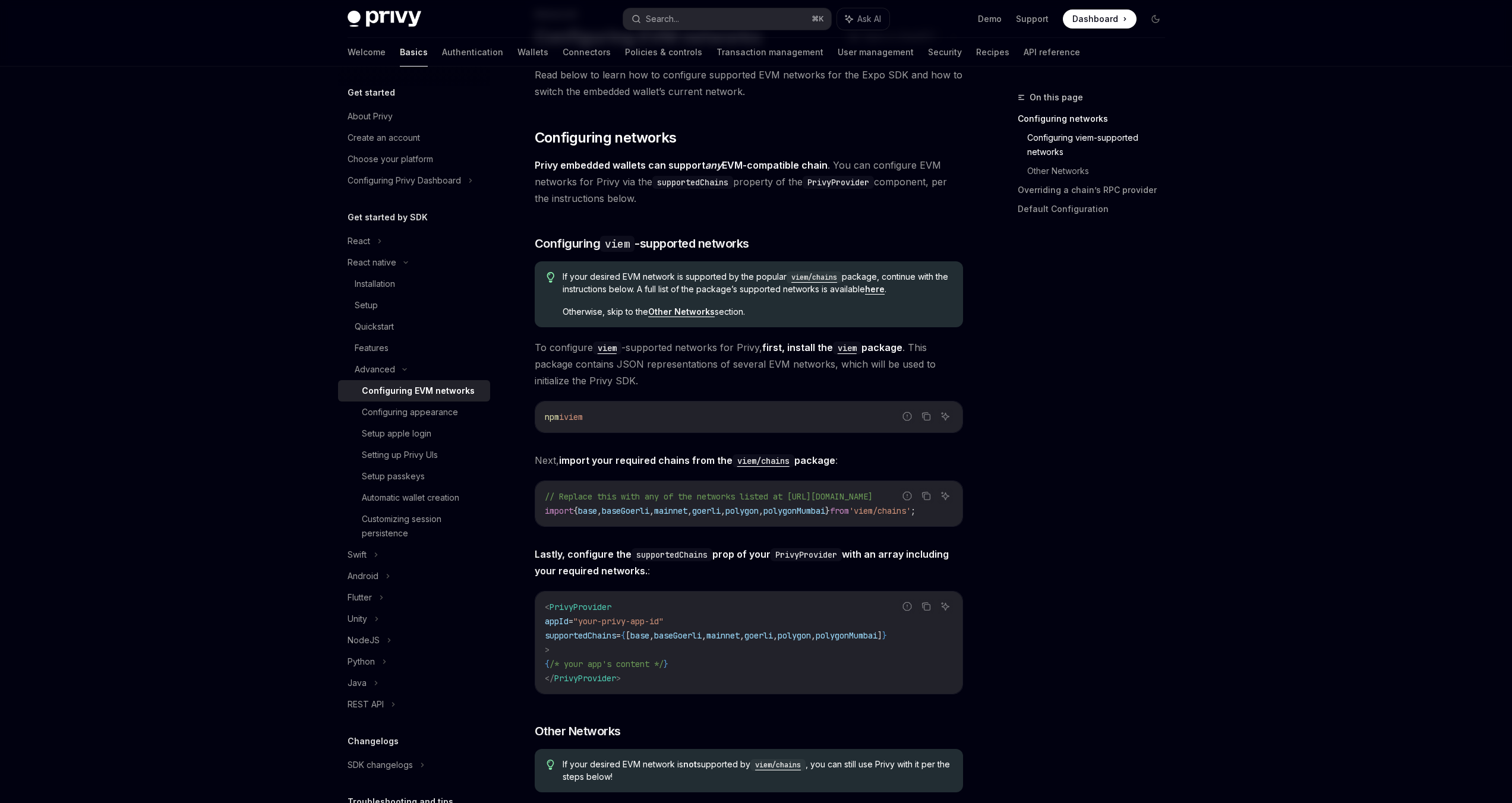
scroll to position [0, 0]
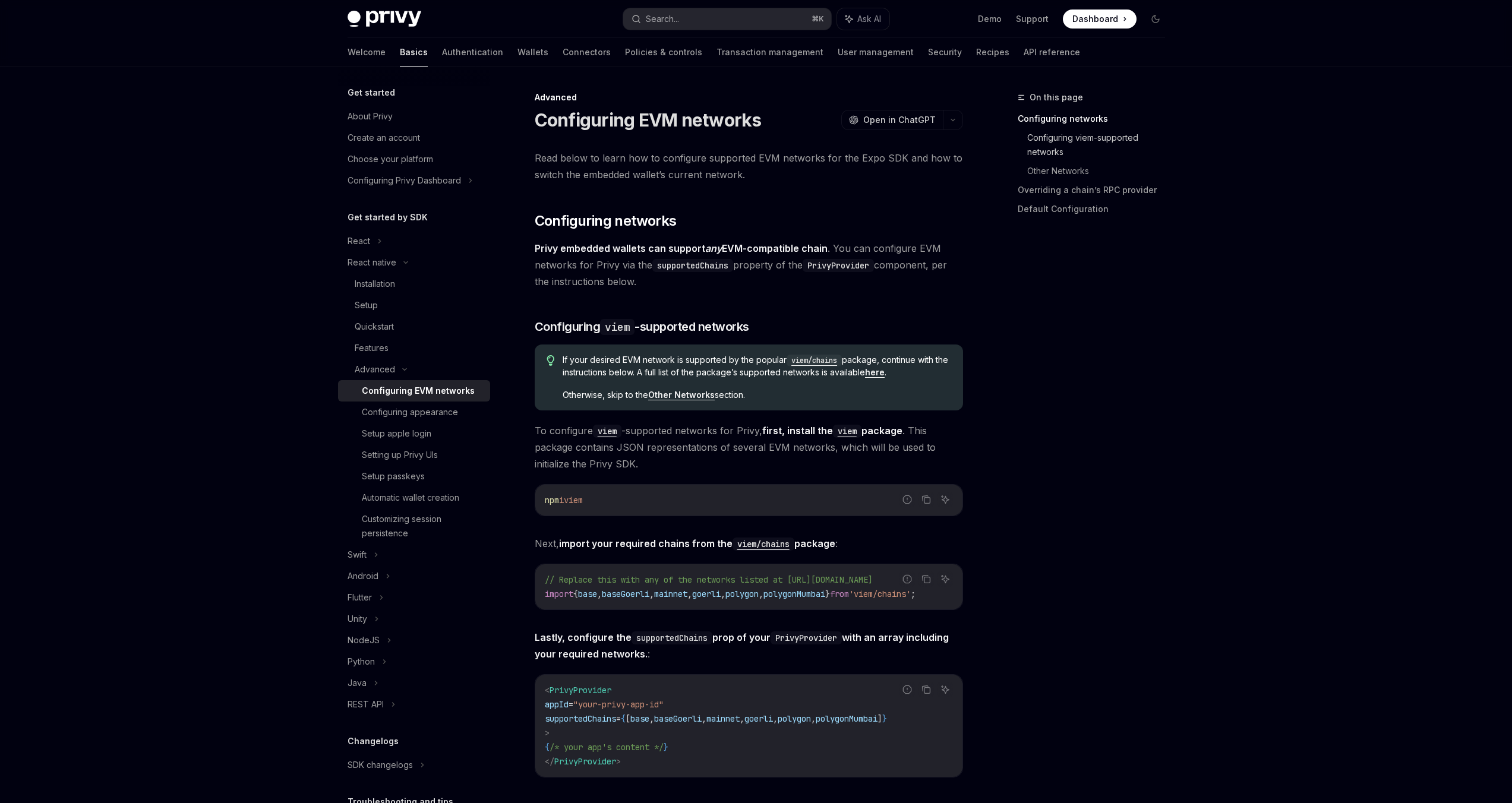
click at [1075, 137] on link "Configuring viem-supported networks" at bounding box center [1101, 145] width 148 height 33
click at [413, 182] on div "Configuring Privy Dashboard" at bounding box center [404, 180] width 114 height 14
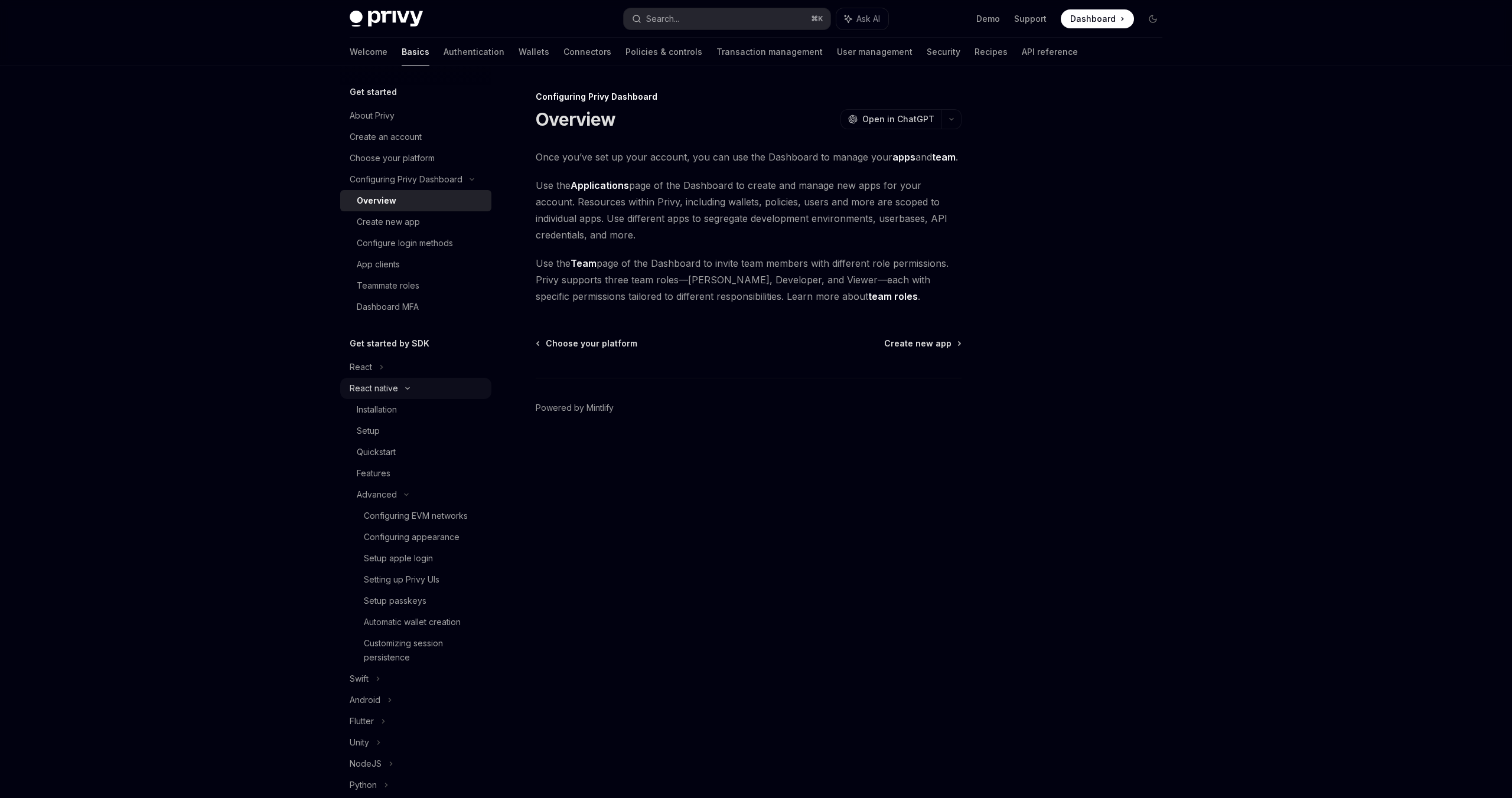
click at [402, 387] on icon at bounding box center [407, 388] width 14 height 5
click at [373, 396] on div "React native" at bounding box center [416, 388] width 151 height 21
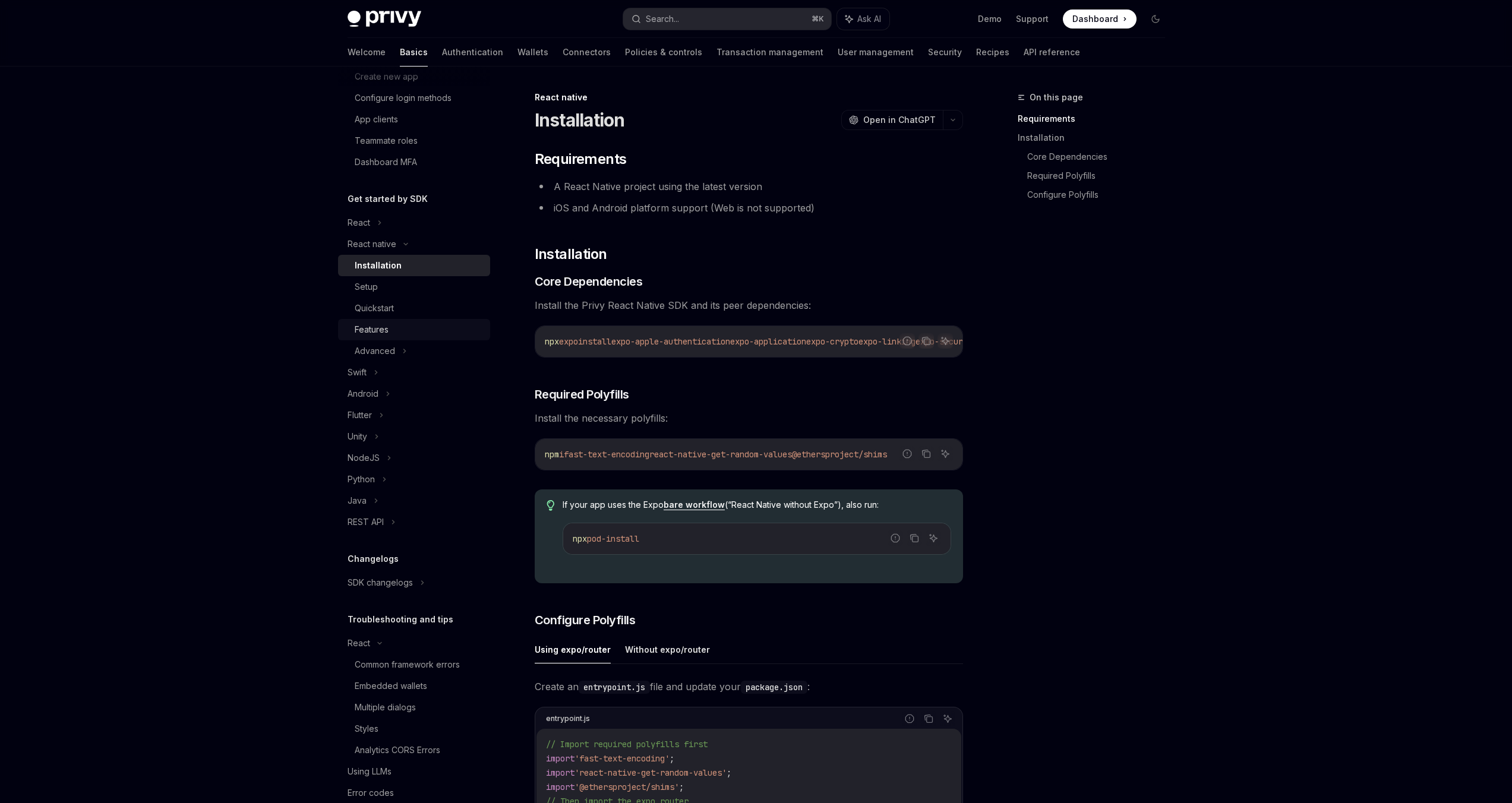
scroll to position [171, 0]
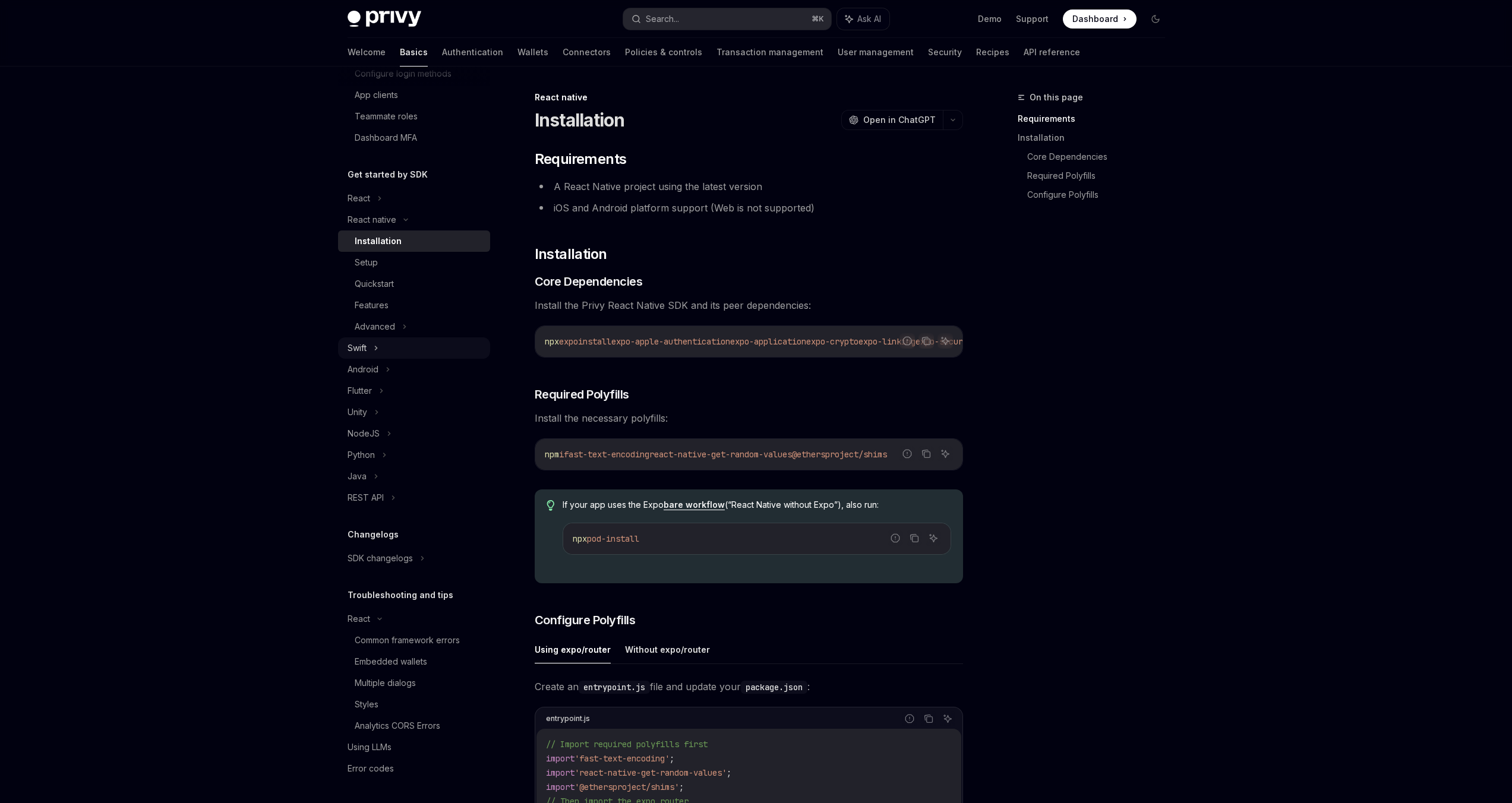
click at [398, 338] on div "Swift" at bounding box center [414, 348] width 152 height 22
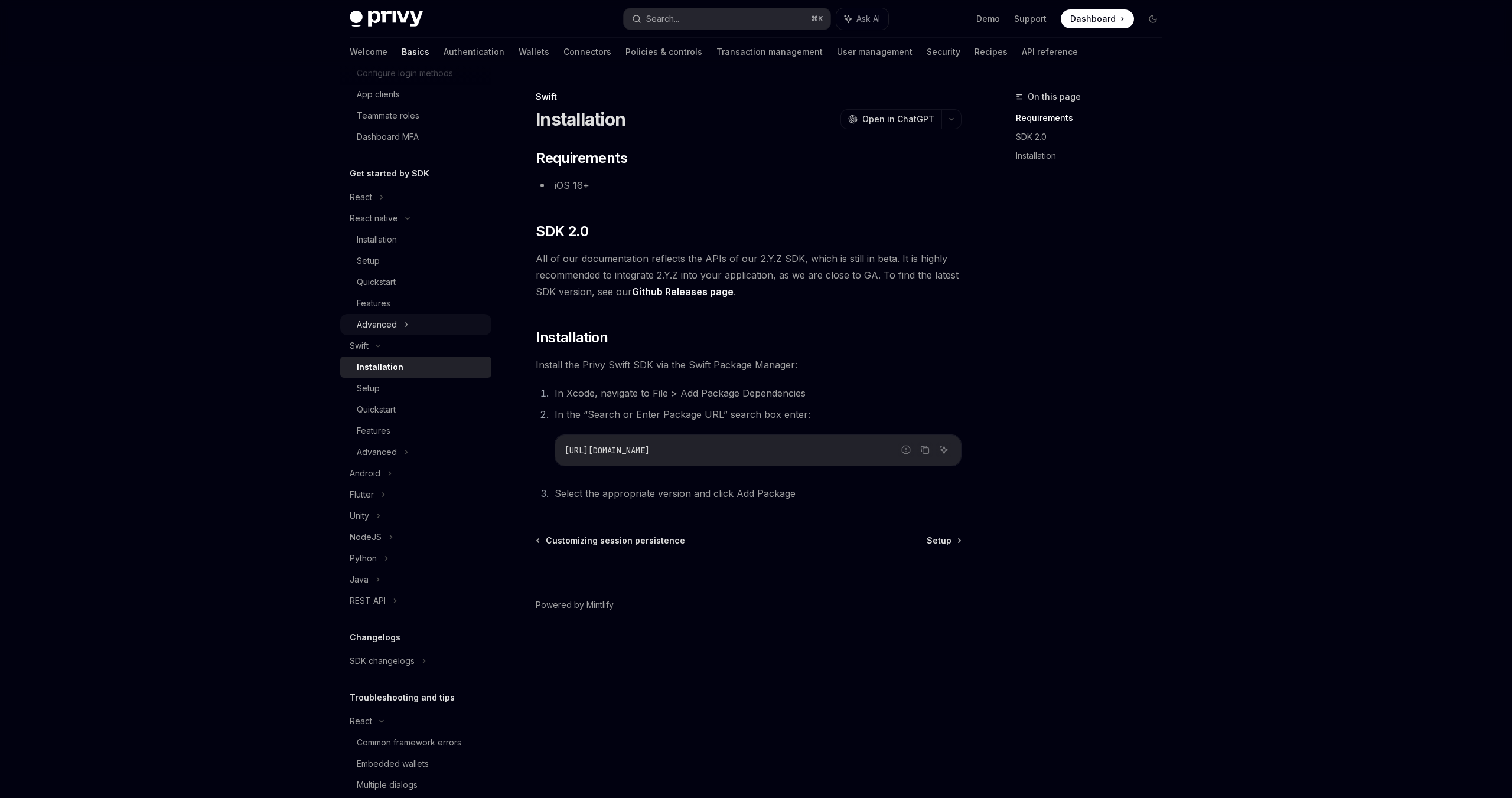
click at [396, 326] on div "Advanced" at bounding box center [377, 324] width 40 height 14
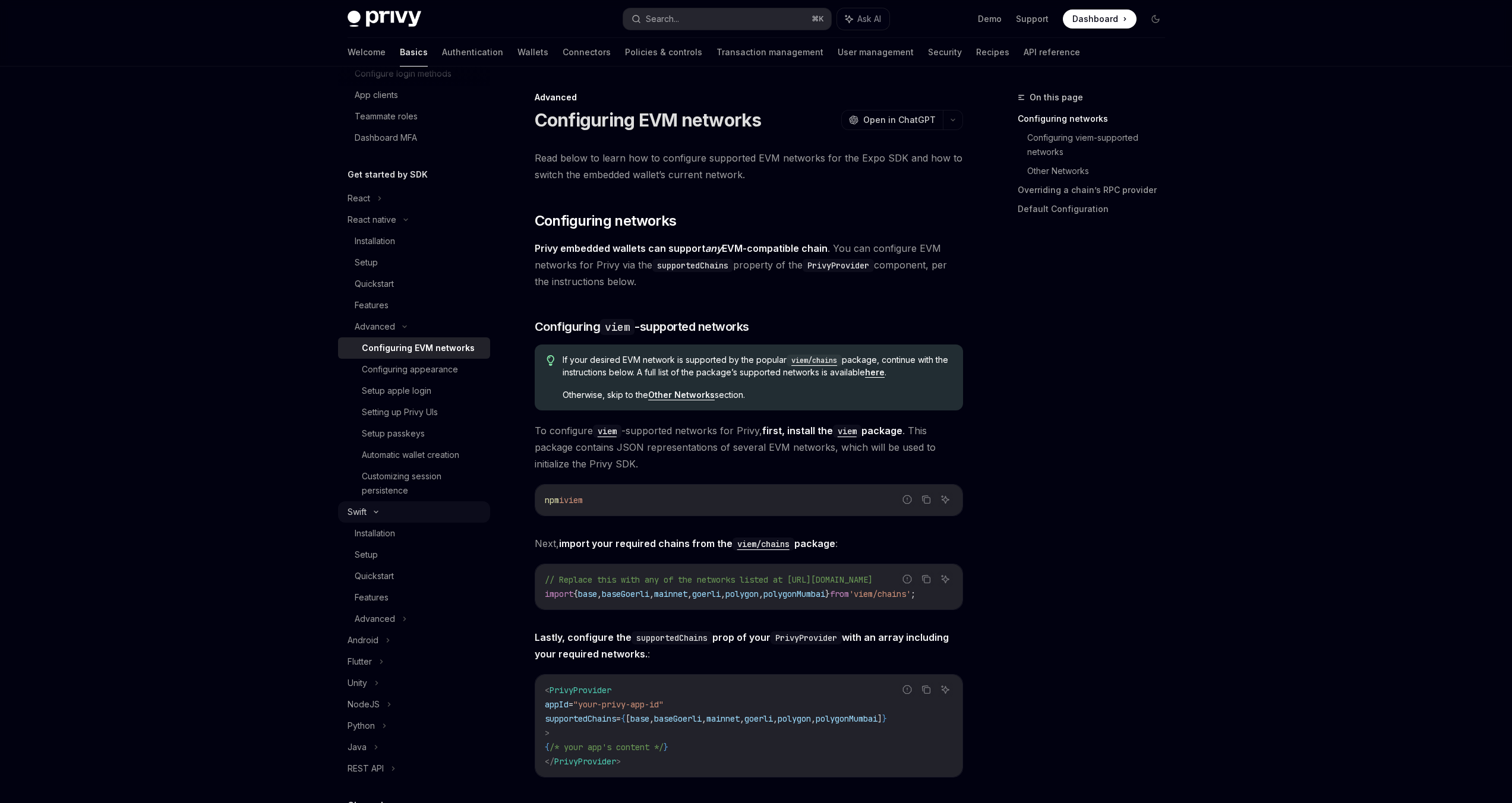
click at [367, 513] on div "Swift" at bounding box center [357, 512] width 19 height 14
click at [441, 412] on div "Setting up Privy UIs" at bounding box center [422, 411] width 121 height 14
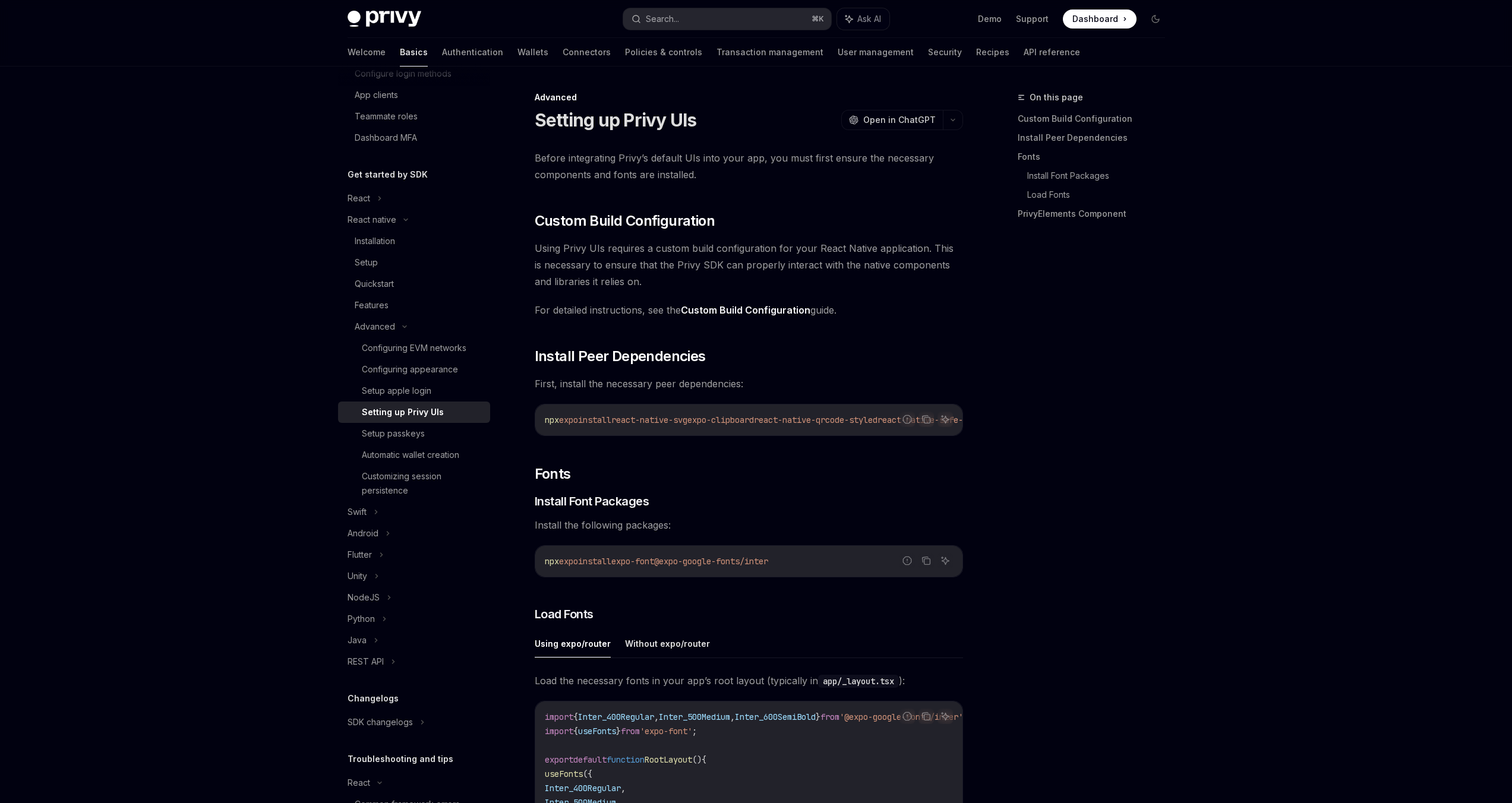
type textarea "*"
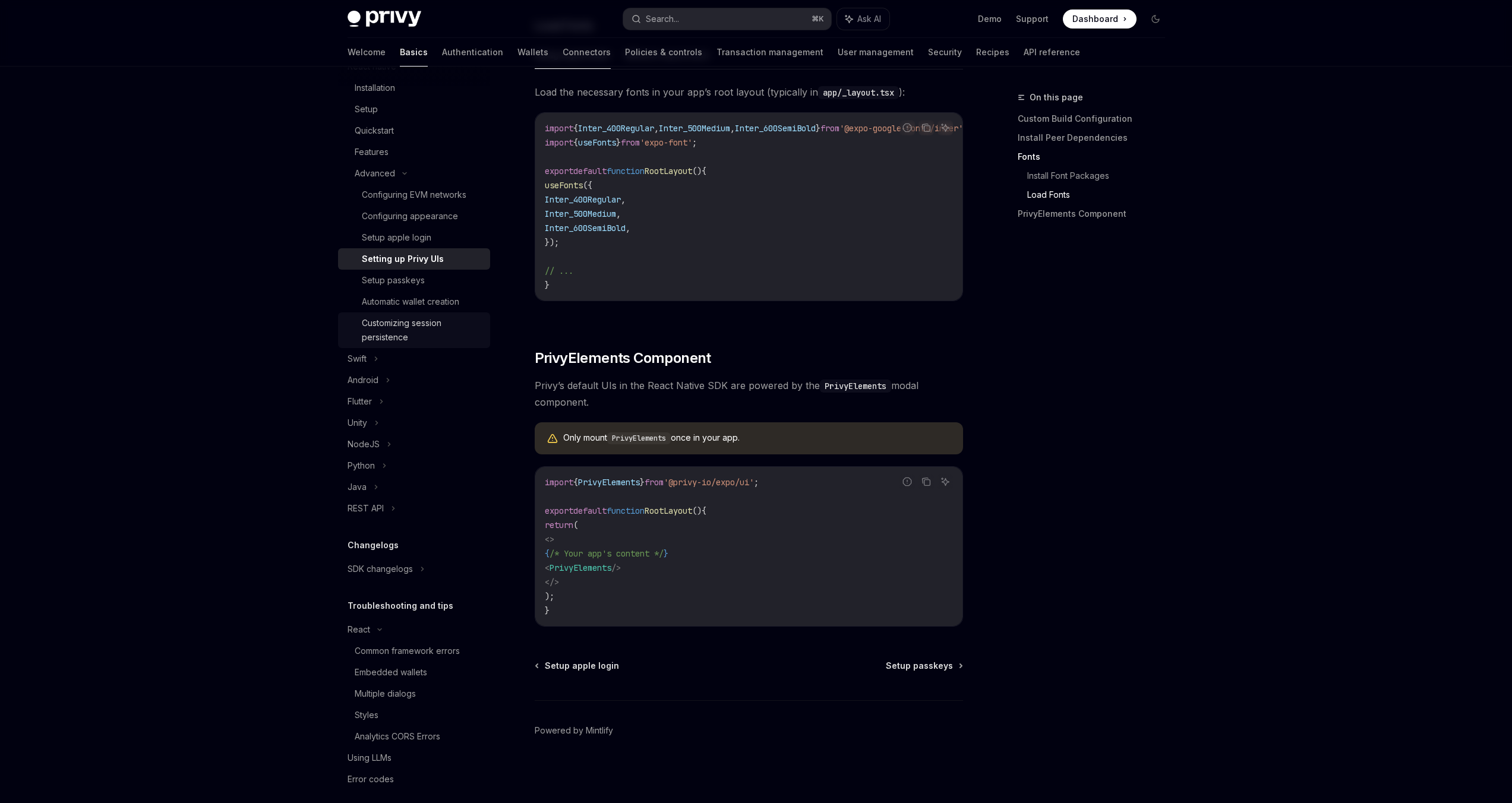
scroll to position [335, 0]
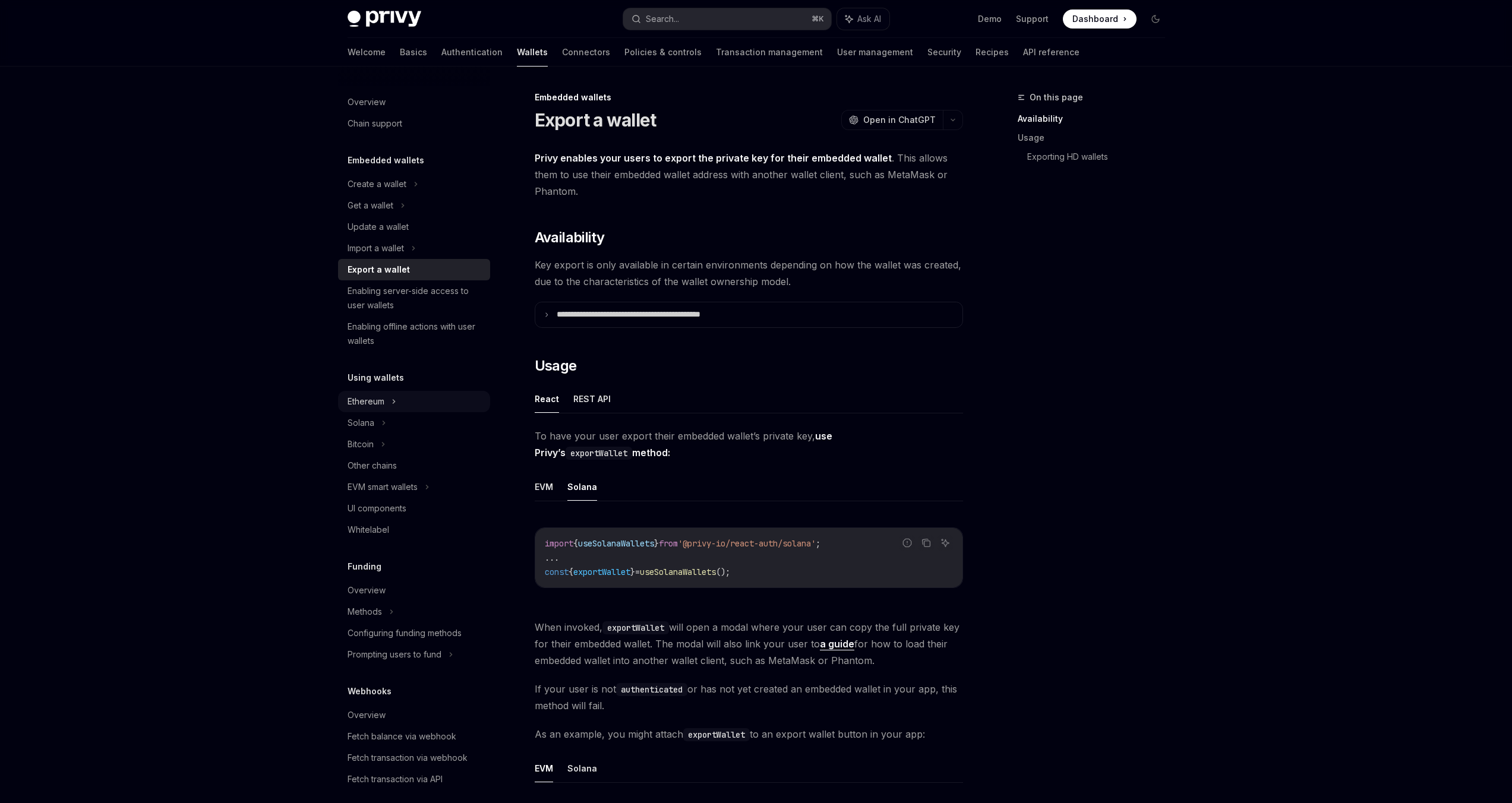
scroll to position [112, 0]
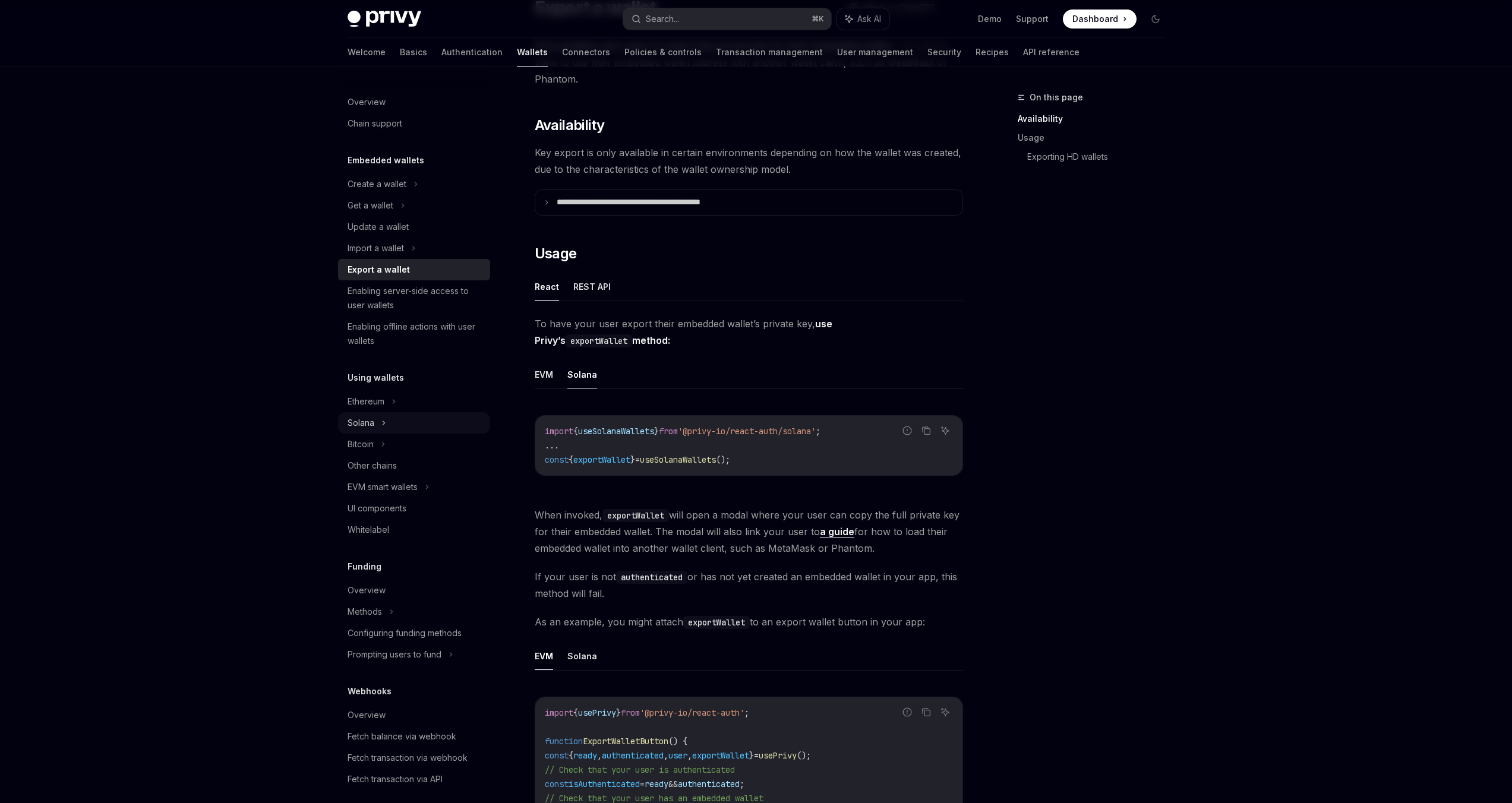
click at [401, 417] on div "Solana" at bounding box center [414, 423] width 152 height 22
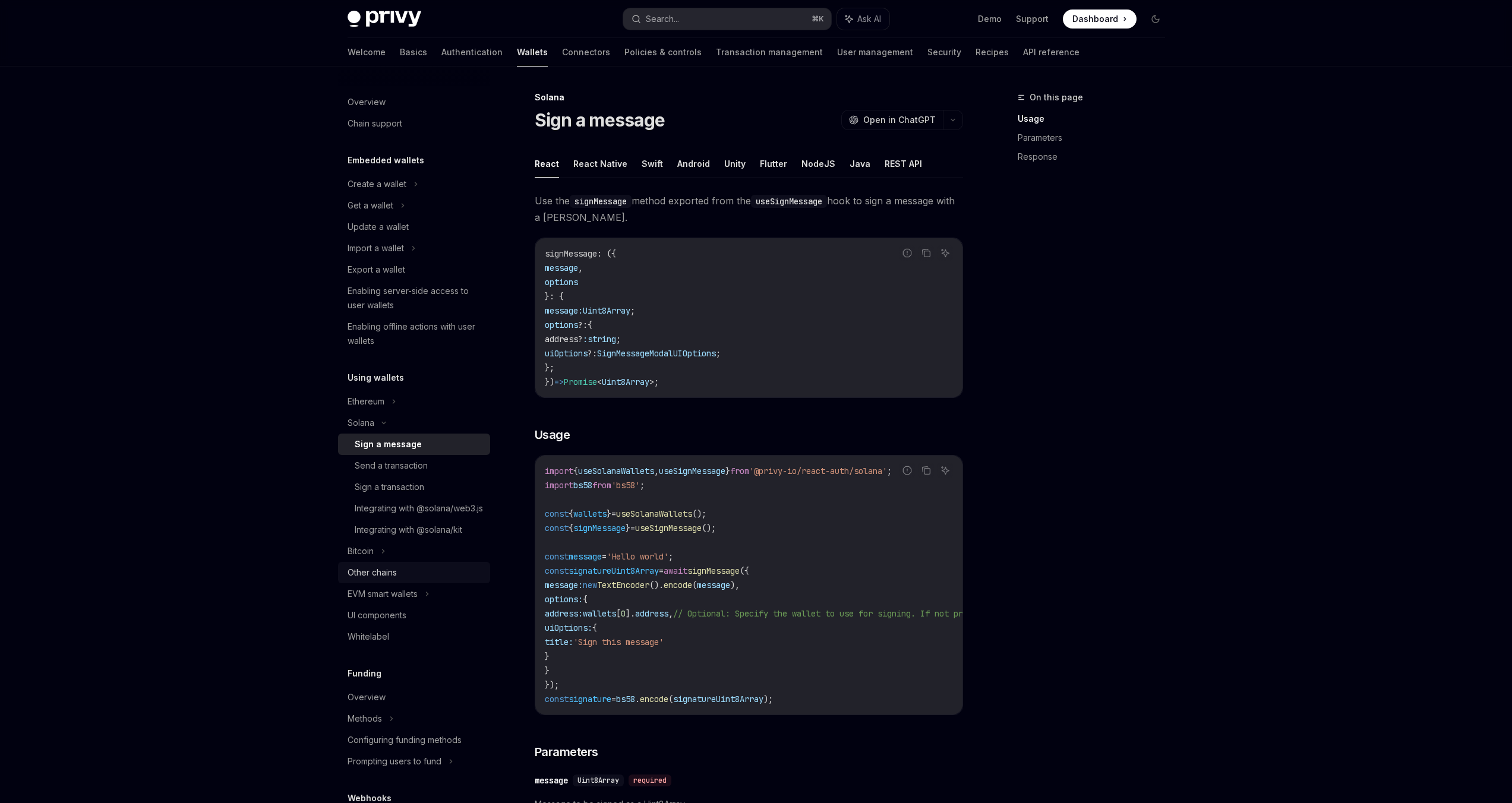
click at [401, 580] on div "Other chains" at bounding box center [415, 572] width 135 height 14
type textarea "*"
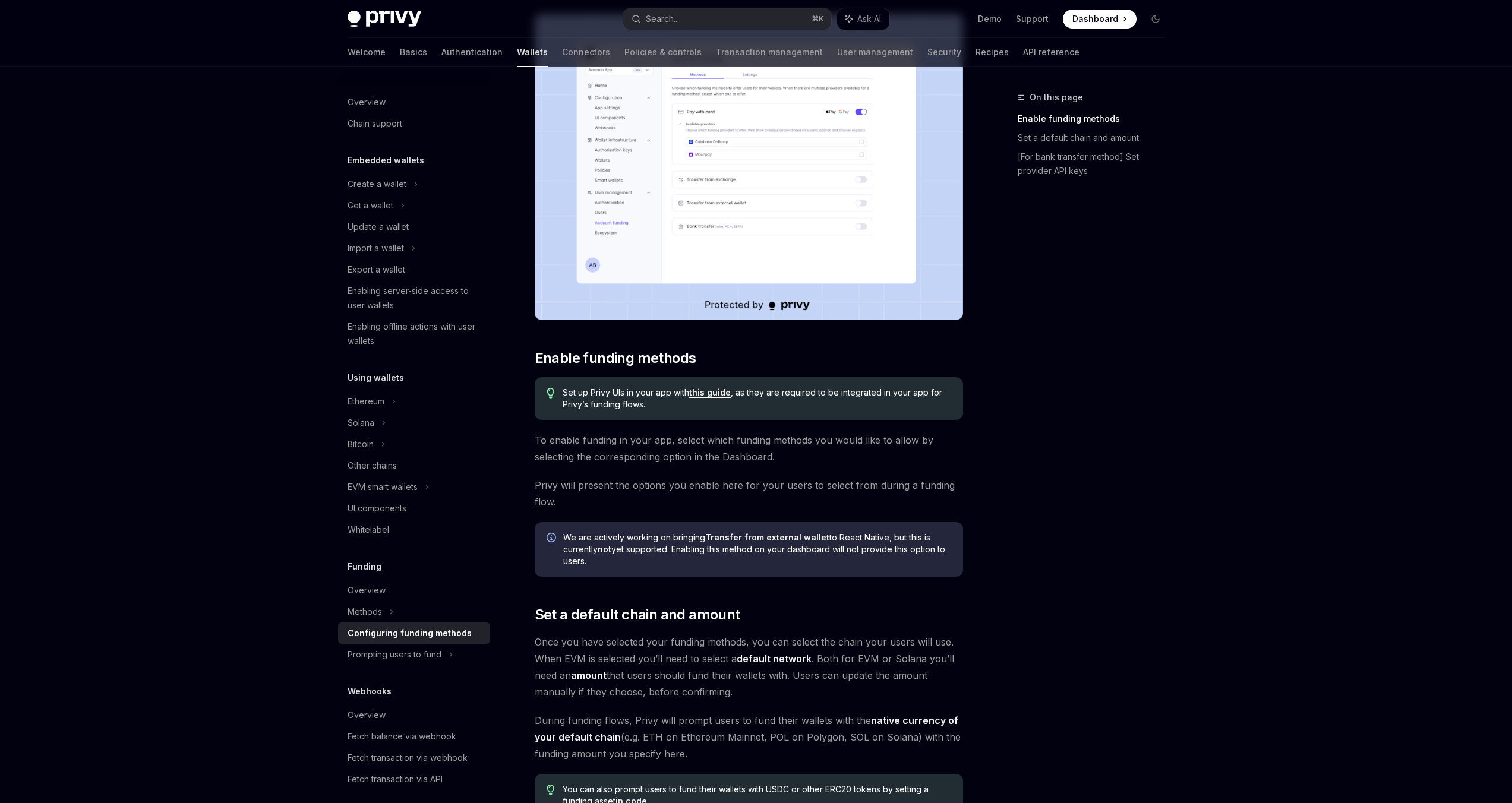
scroll to position [187, 0]
click at [562, 357] on span "Enable funding methods" at bounding box center [615, 358] width 162 height 19
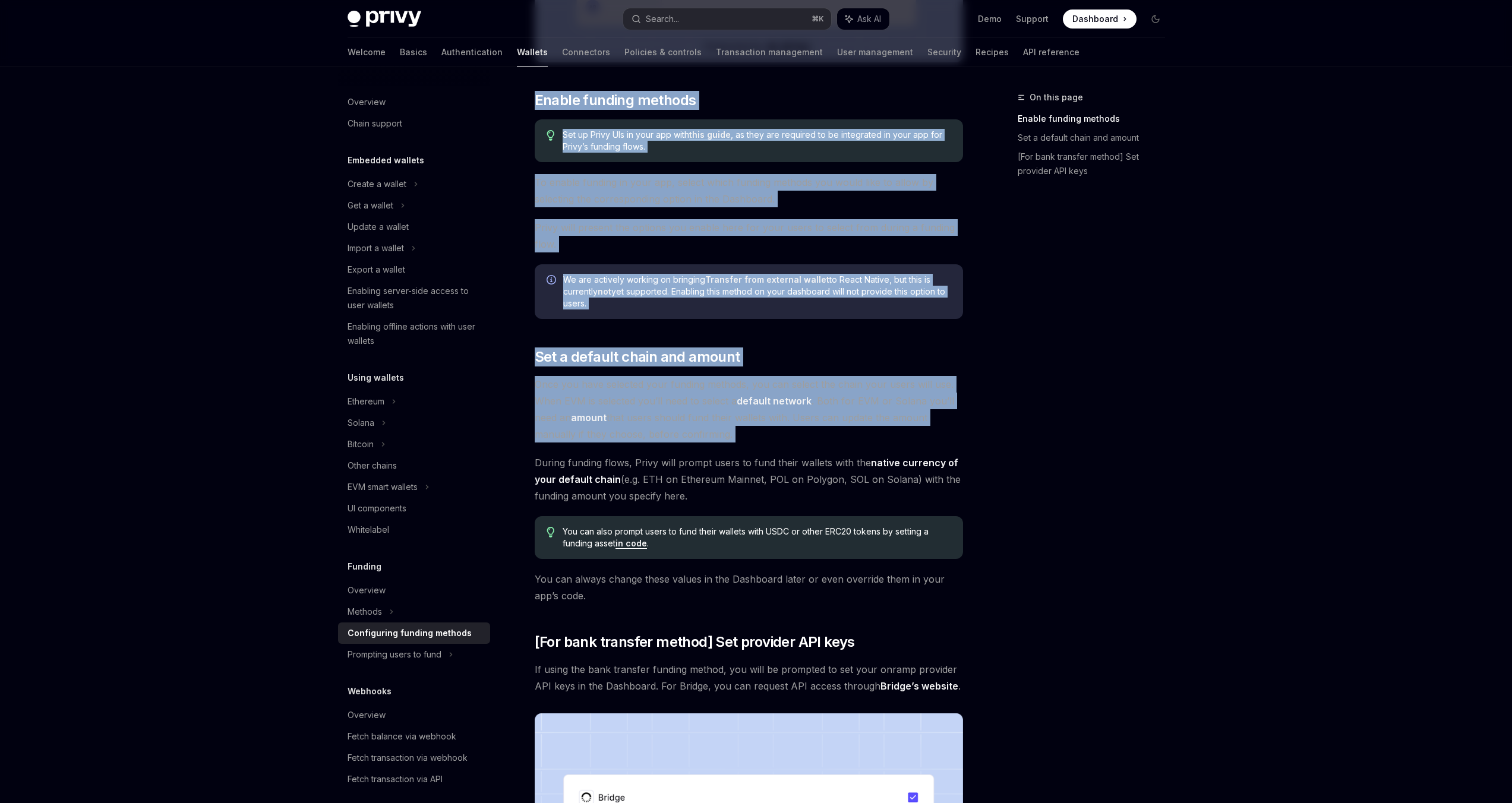
drag, startPoint x: 562, startPoint y: 357, endPoint x: 605, endPoint y: 373, distance: 45.9
click at [614, 398] on div "To enable various funding flows for your users, visit the and select your app f…" at bounding box center [749, 362] width 428 height 1316
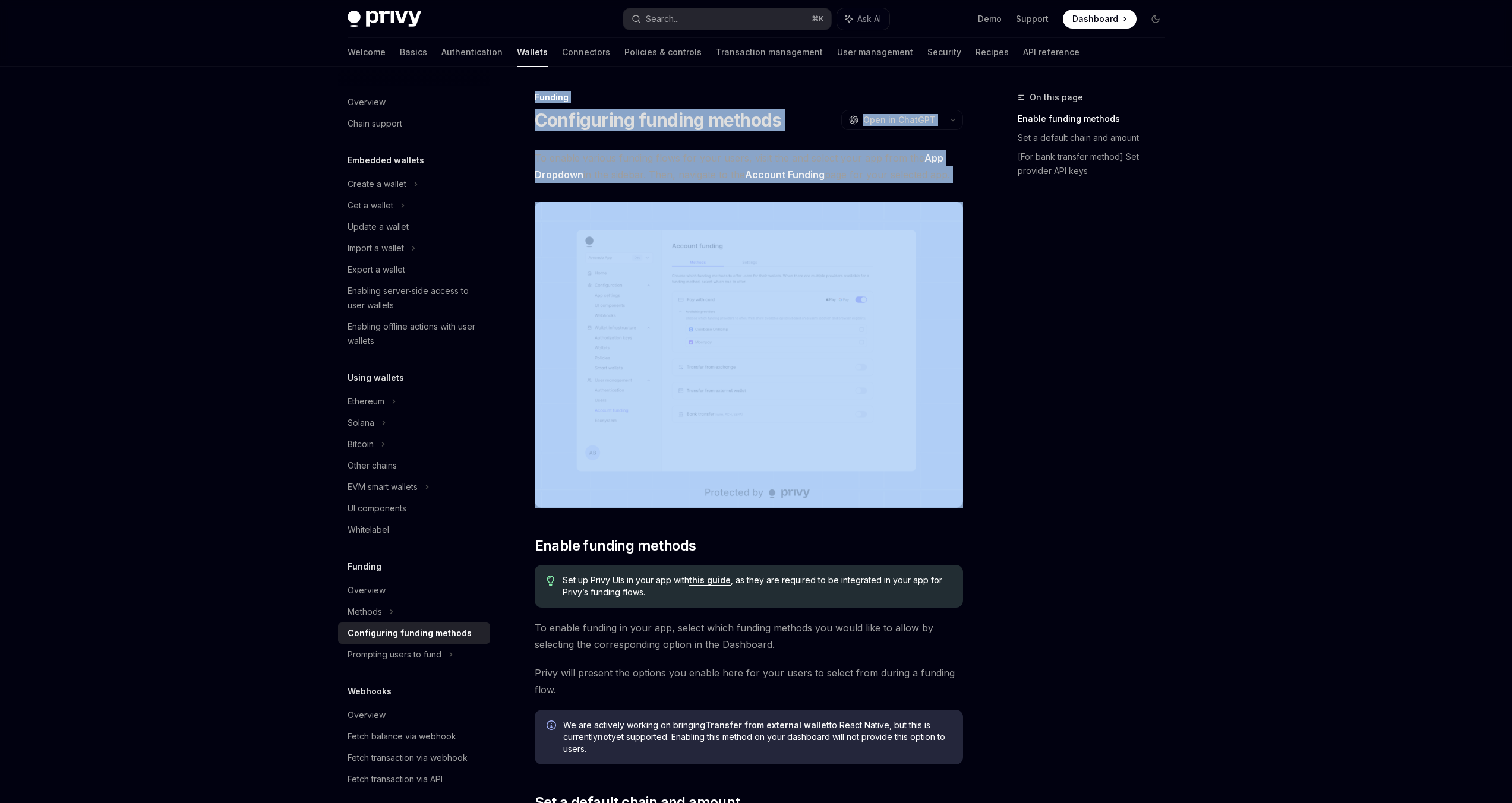
drag, startPoint x: 524, startPoint y: 85, endPoint x: 887, endPoint y: 196, distance: 379.6
copy div "Funding Configuring funding methods OpenAI Open in ChatGPT OpenAI Open in ChatG…"
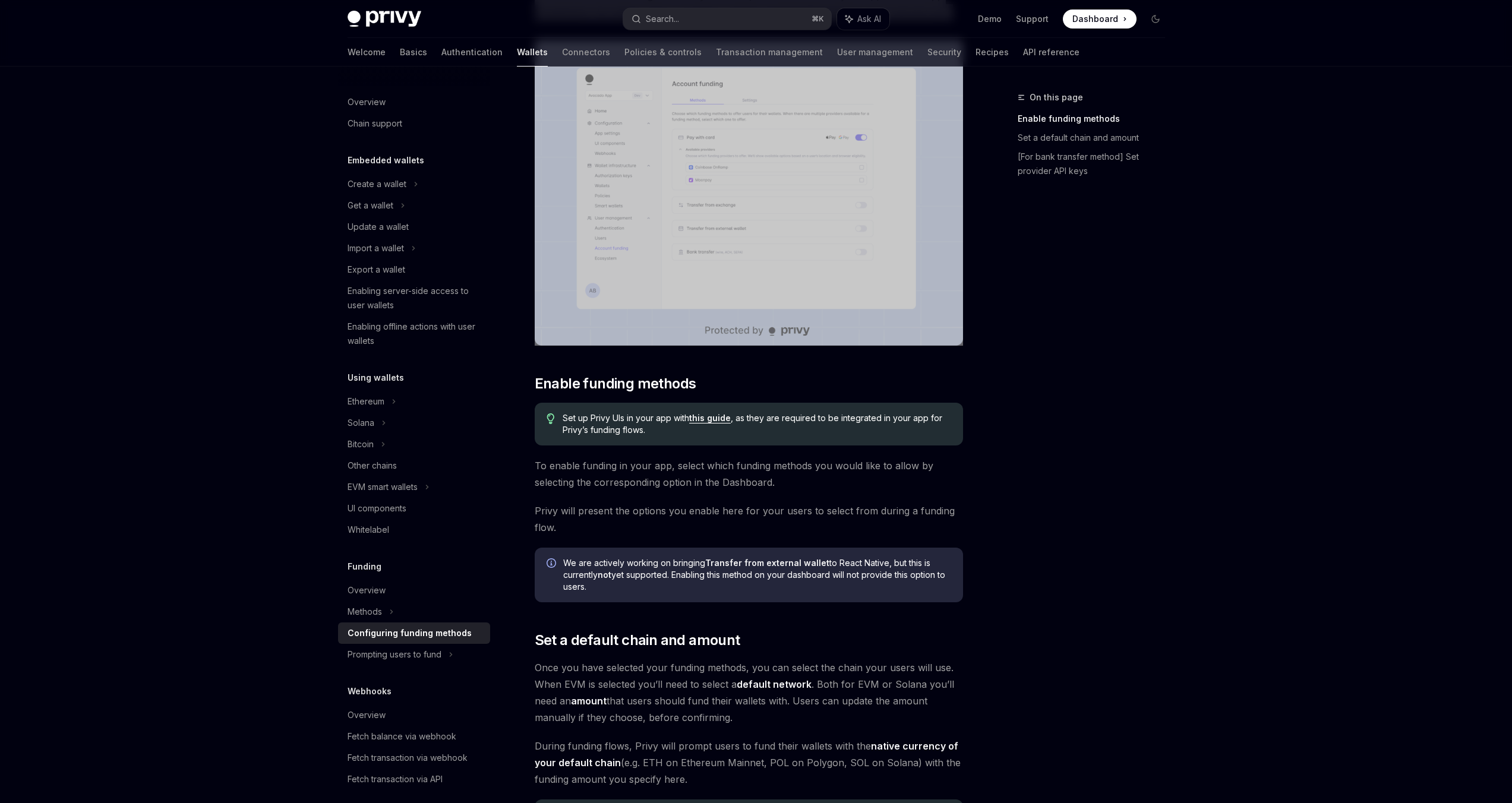
scroll to position [244, 0]
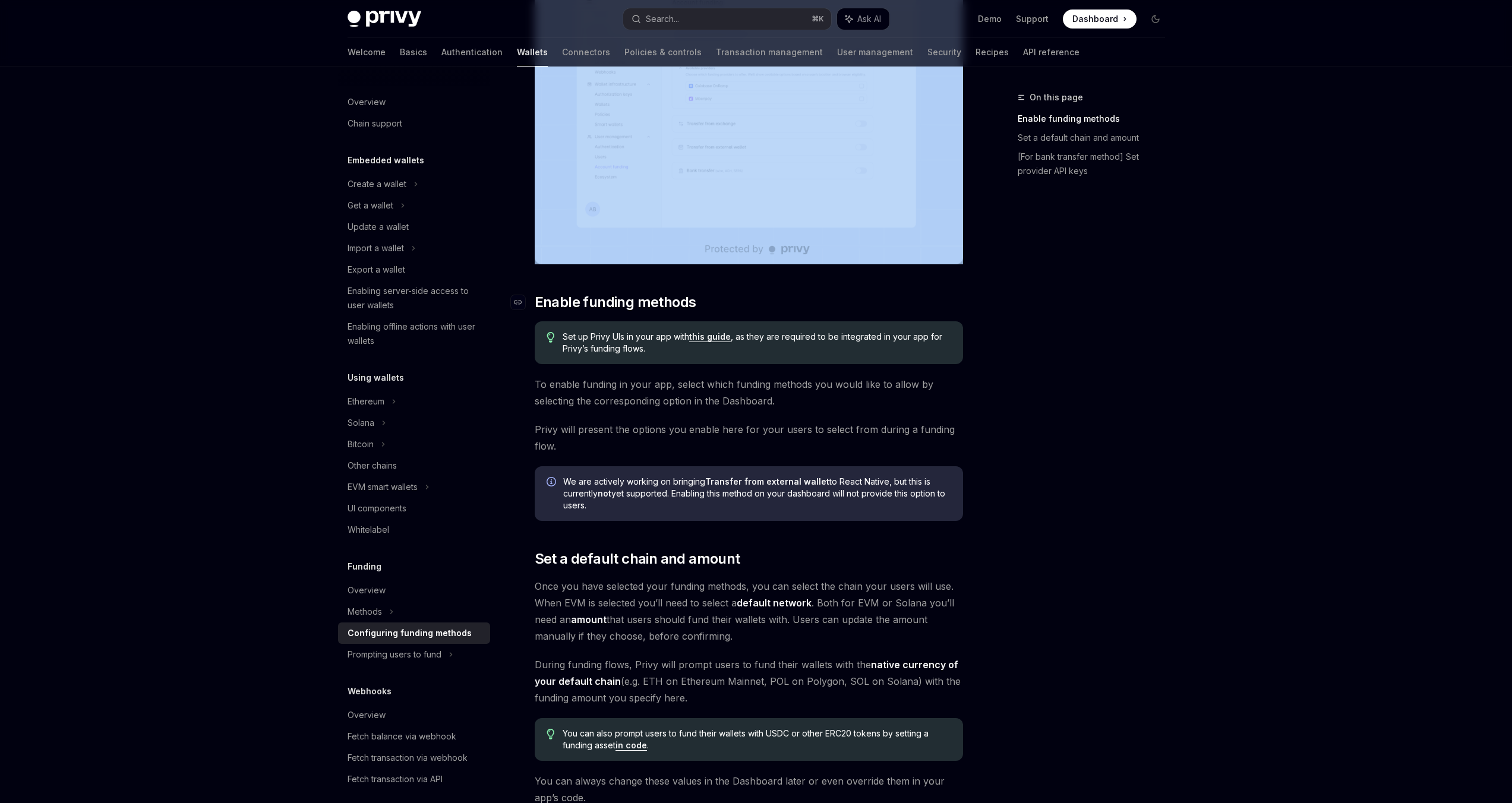
click at [568, 296] on span "Enable funding methods" at bounding box center [615, 302] width 162 height 19
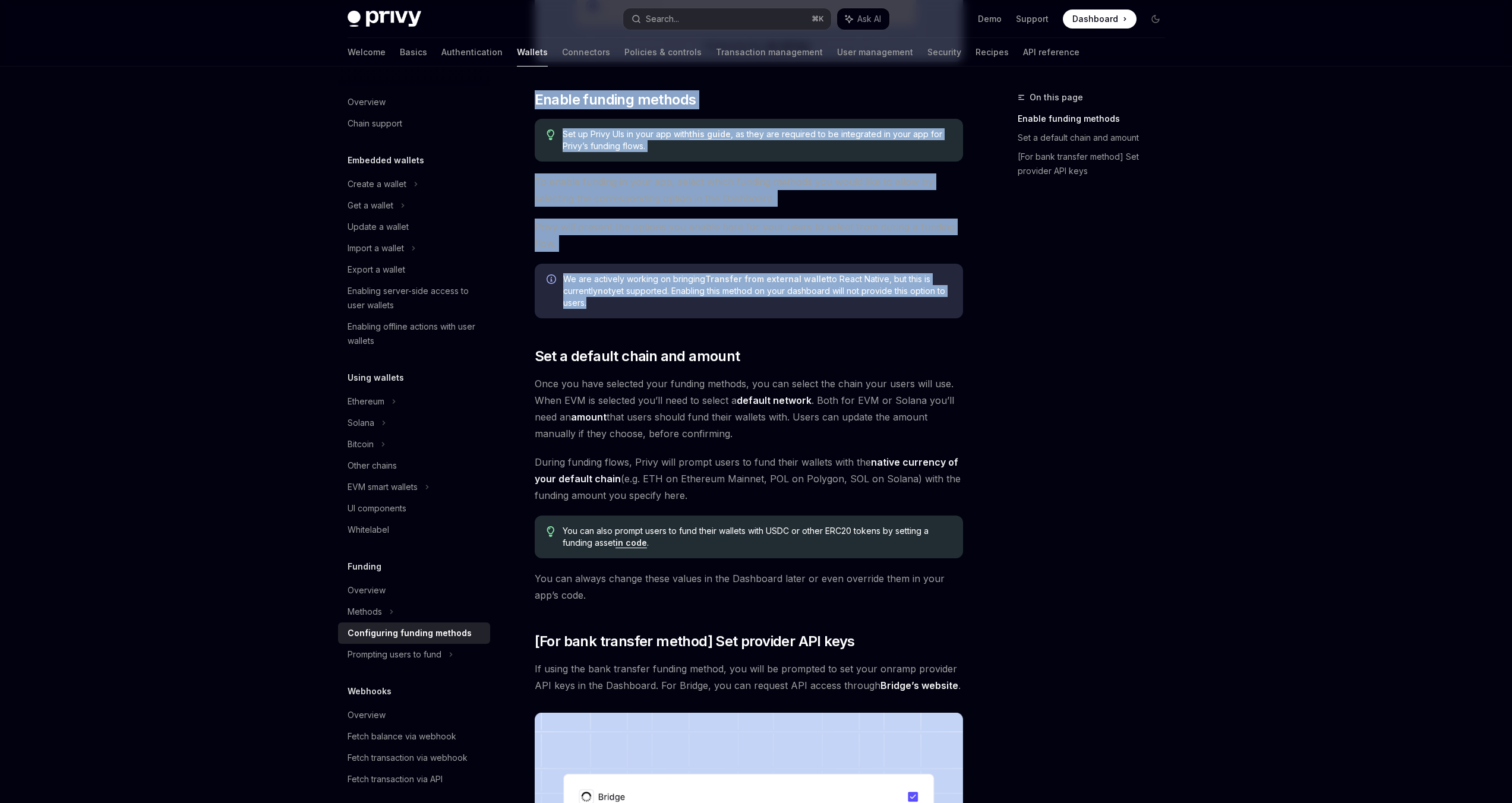
drag, startPoint x: 568, startPoint y: 296, endPoint x: 582, endPoint y: 303, distance: 15.7
click at [582, 303] on div "To enable various funding flows for your users, visit the and select your app f…" at bounding box center [749, 362] width 428 height 1316
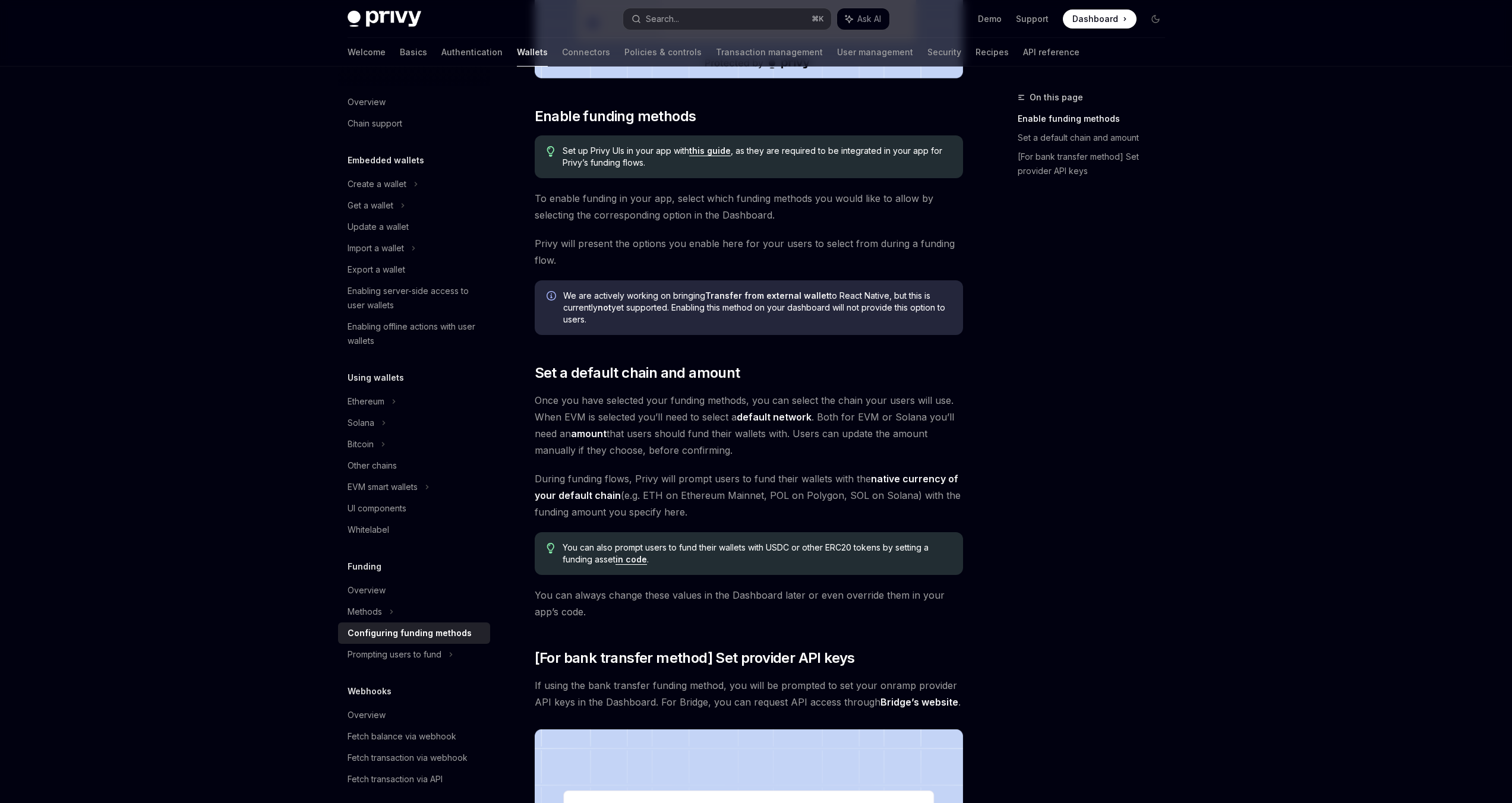
click at [583, 139] on div "Set up Privy UIs in your app with this guide , as they are required to be integ…" at bounding box center [749, 157] width 428 height 43
click at [568, 118] on span "Enable funding methods" at bounding box center [615, 116] width 162 height 19
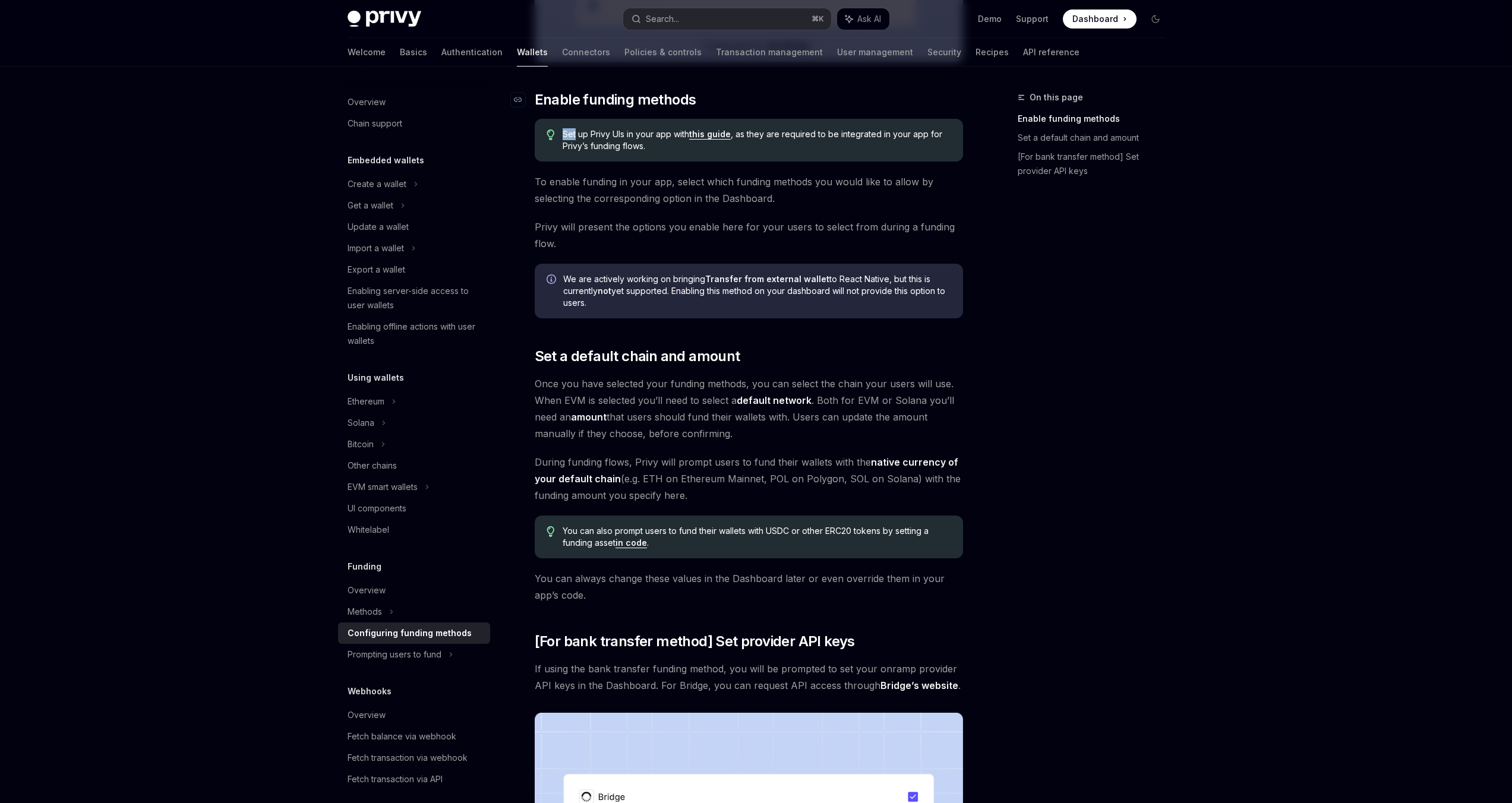
click at [568, 118] on div "To enable various funding flows for your users, visit the and select your app f…" at bounding box center [749, 362] width 428 height 1316
drag, startPoint x: 542, startPoint y: 90, endPoint x: 623, endPoint y: 123, distance: 87.5
click at [623, 123] on div "To enable various funding flows for your users, visit the and select your app f…" at bounding box center [749, 362] width 428 height 1316
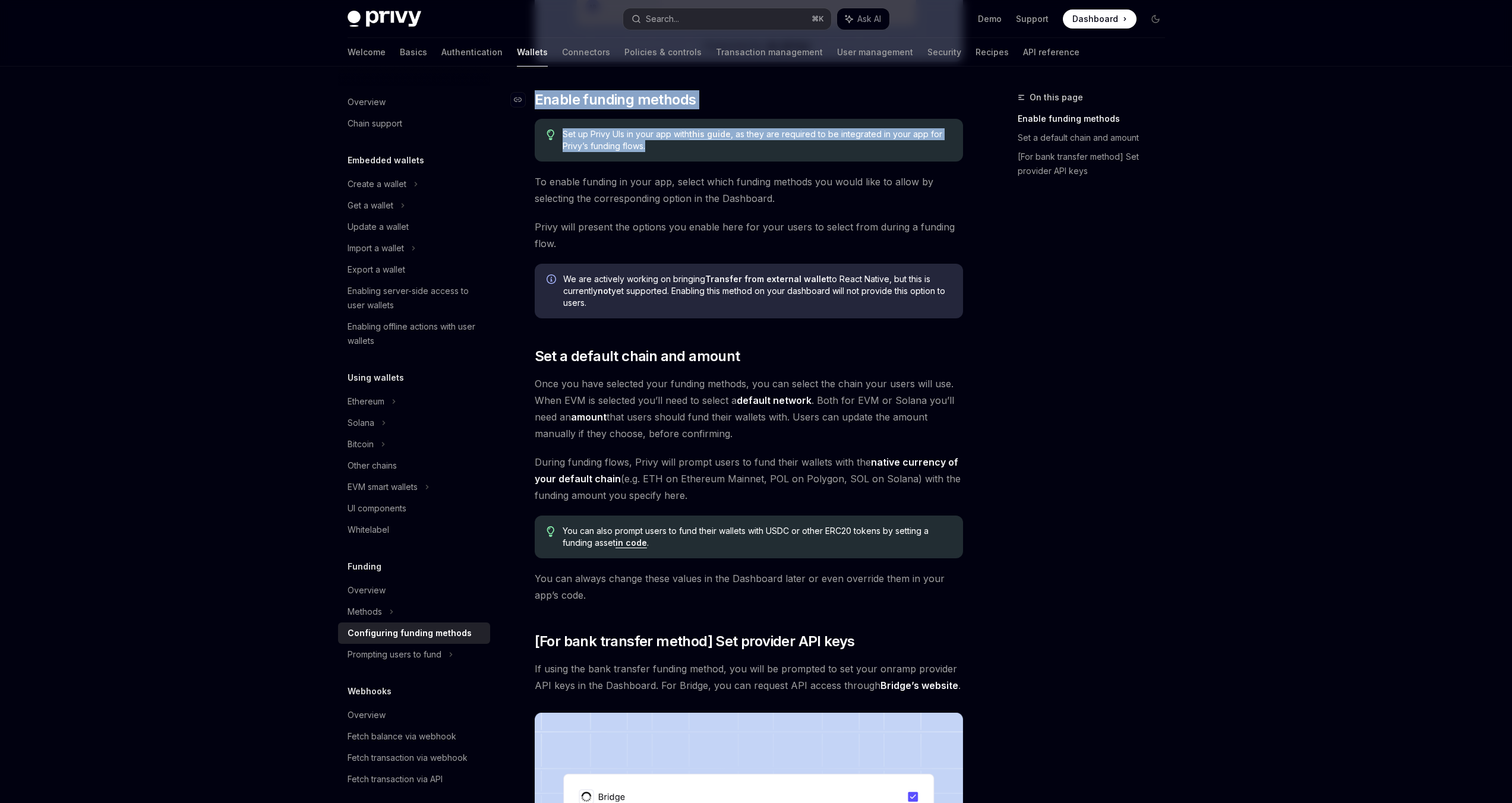
drag, startPoint x: 662, startPoint y: 158, endPoint x: 534, endPoint y: 100, distance: 140.5
click at [535, 100] on div "To enable various funding flows for your users, visit the and select your app f…" at bounding box center [749, 362] width 428 height 1316
copy div "​ Enable funding methods Set up Privy UIs in your app with this guide , as they…"
click at [721, 136] on link "this guide" at bounding box center [710, 134] width 41 height 11
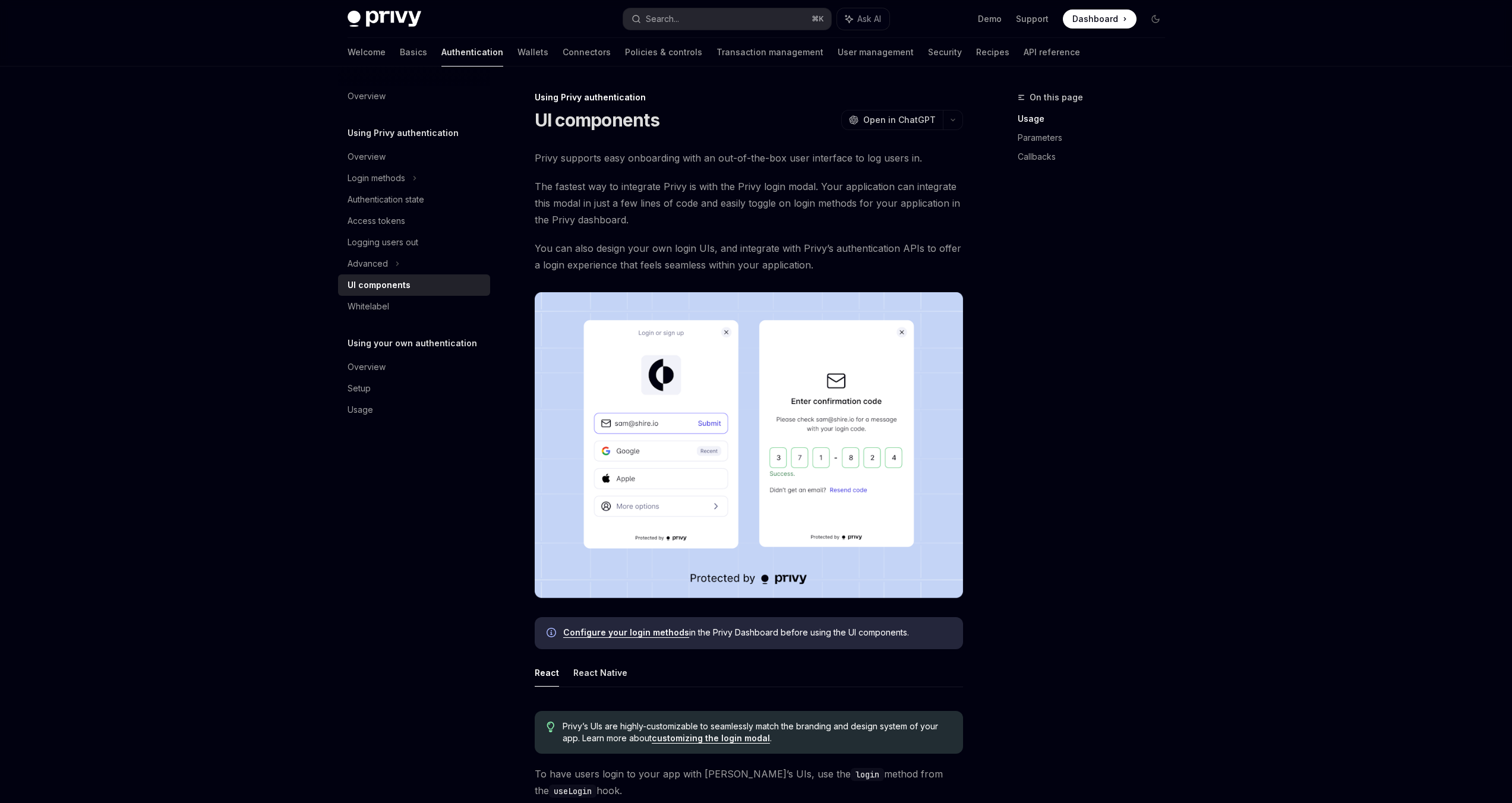
click at [605, 666] on button "React Native" at bounding box center [600, 673] width 54 height 28
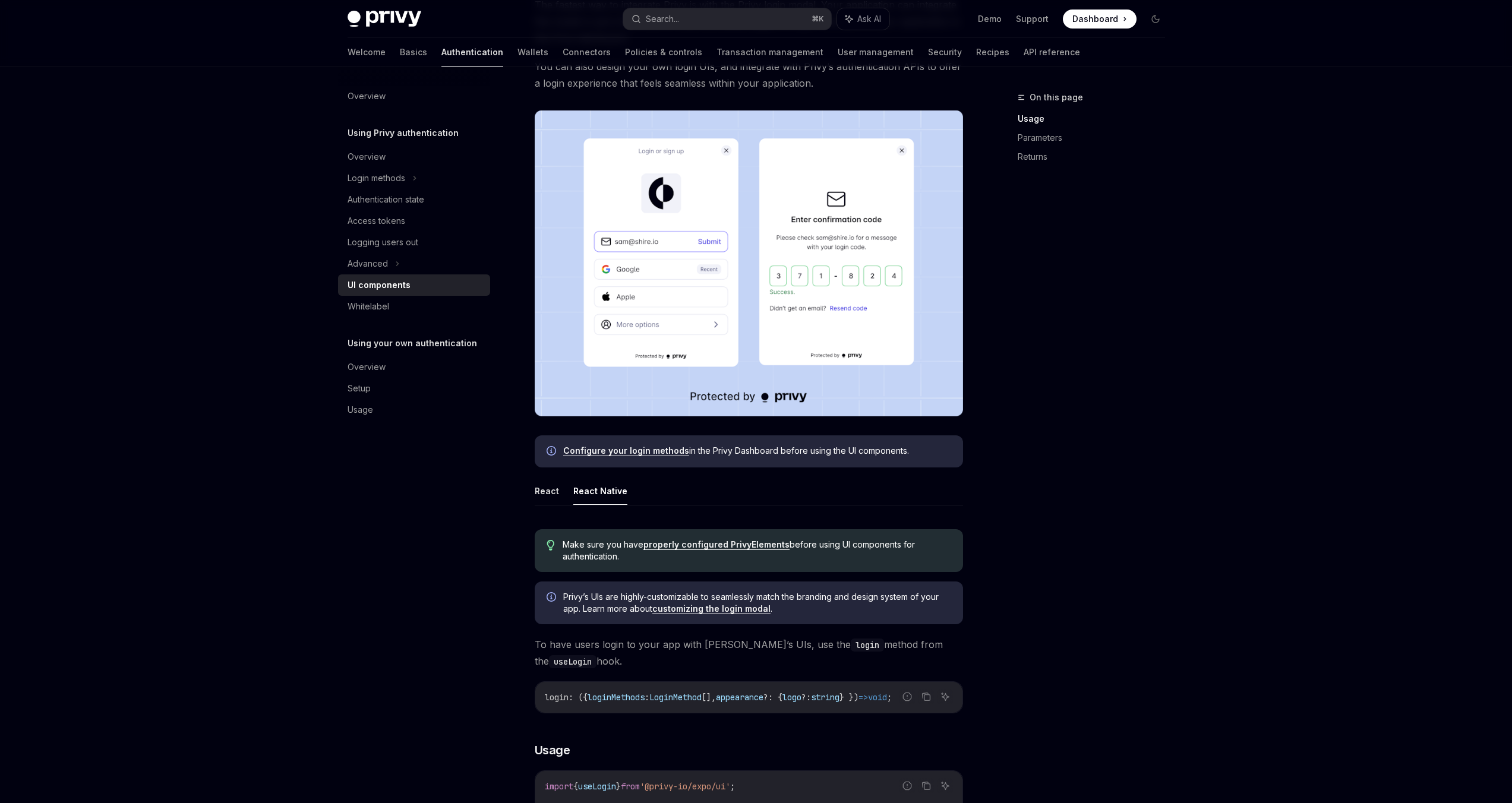
scroll to position [183, 0]
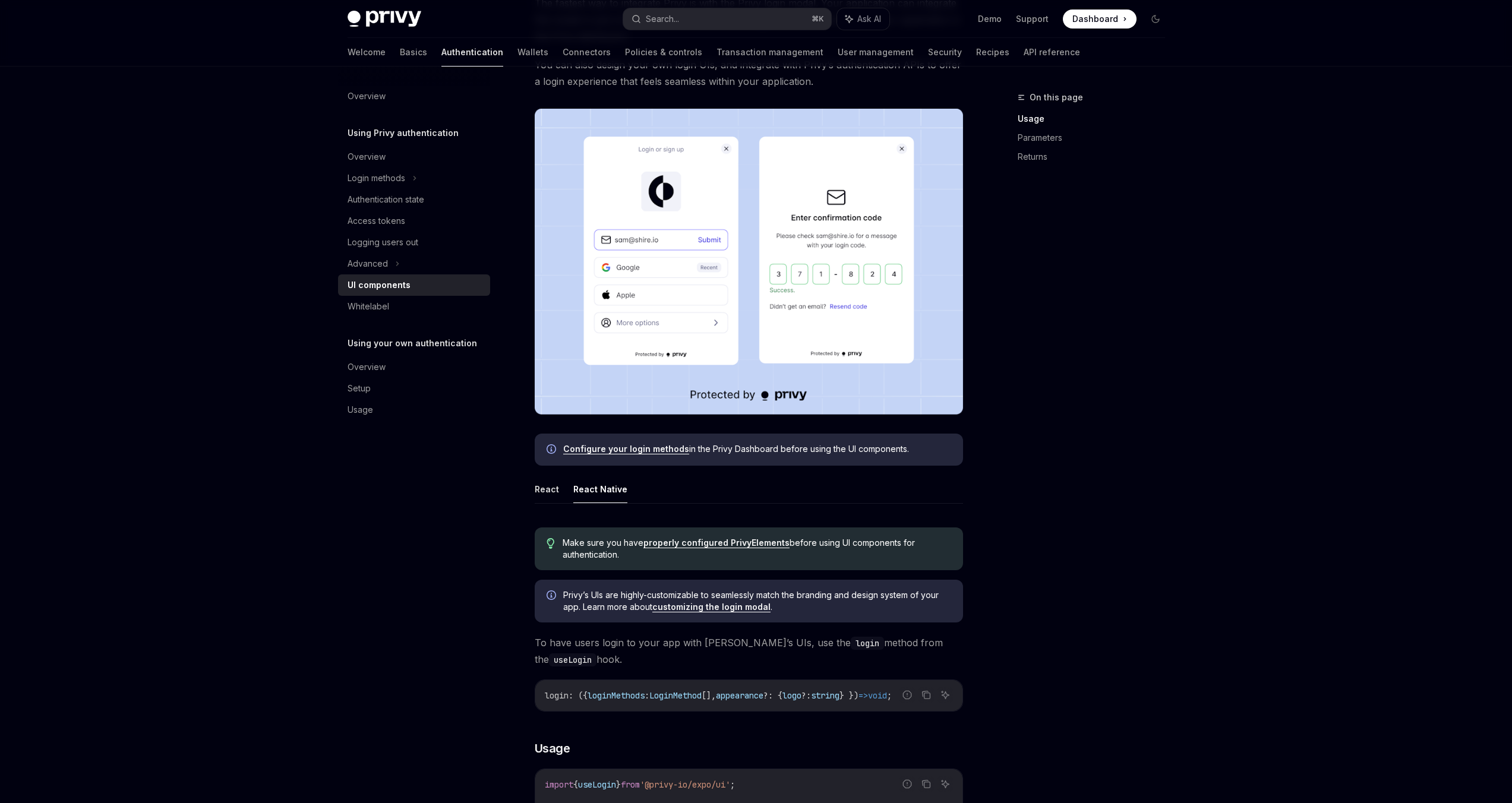
drag, startPoint x: 559, startPoint y: 541, endPoint x: 632, endPoint y: 558, distance: 75.0
click at [632, 558] on div "Make sure you have properly configured PrivyElements before using UI components…" at bounding box center [749, 549] width 428 height 43
copy span "Make sure you have properly configured PrivyElements before using UI components…"
click at [562, 541] on span "Make sure you have properly configured PrivyElements before using UI components…" at bounding box center [756, 549] width 388 height 24
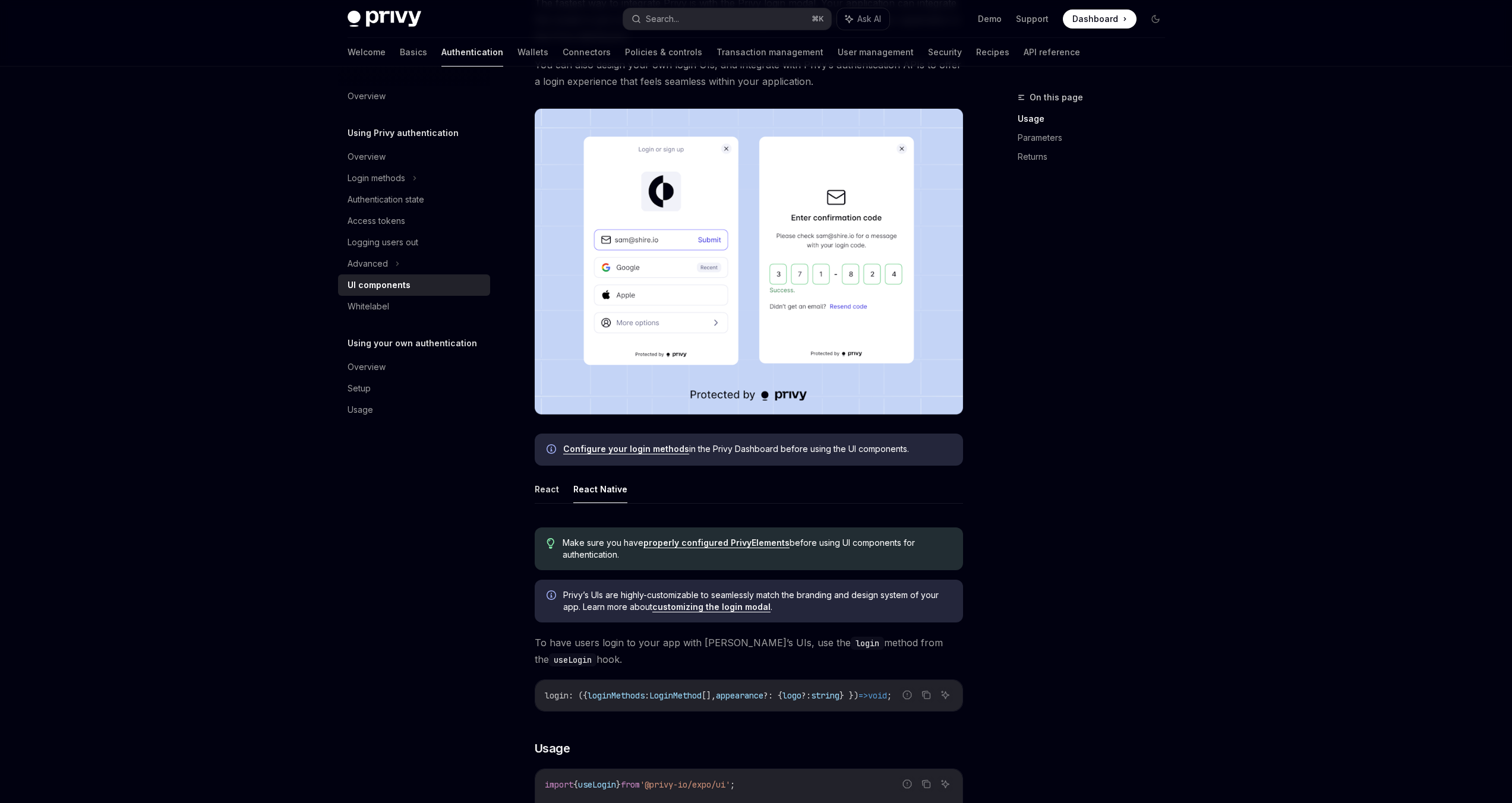
click at [584, 565] on div "Make sure you have properly configured PrivyElements before using UI components…" at bounding box center [749, 549] width 428 height 43
drag, startPoint x: 561, startPoint y: 540, endPoint x: 698, endPoint y: 563, distance: 138.9
click at [698, 563] on div "Make sure you have properly configured PrivyElements before using UI components…" at bounding box center [749, 549] width 428 height 43
copy span "Make sure you have properly configured PrivyElements before using UI components…"
click at [749, 543] on link "properly configured PrivyElements" at bounding box center [717, 543] width 146 height 11
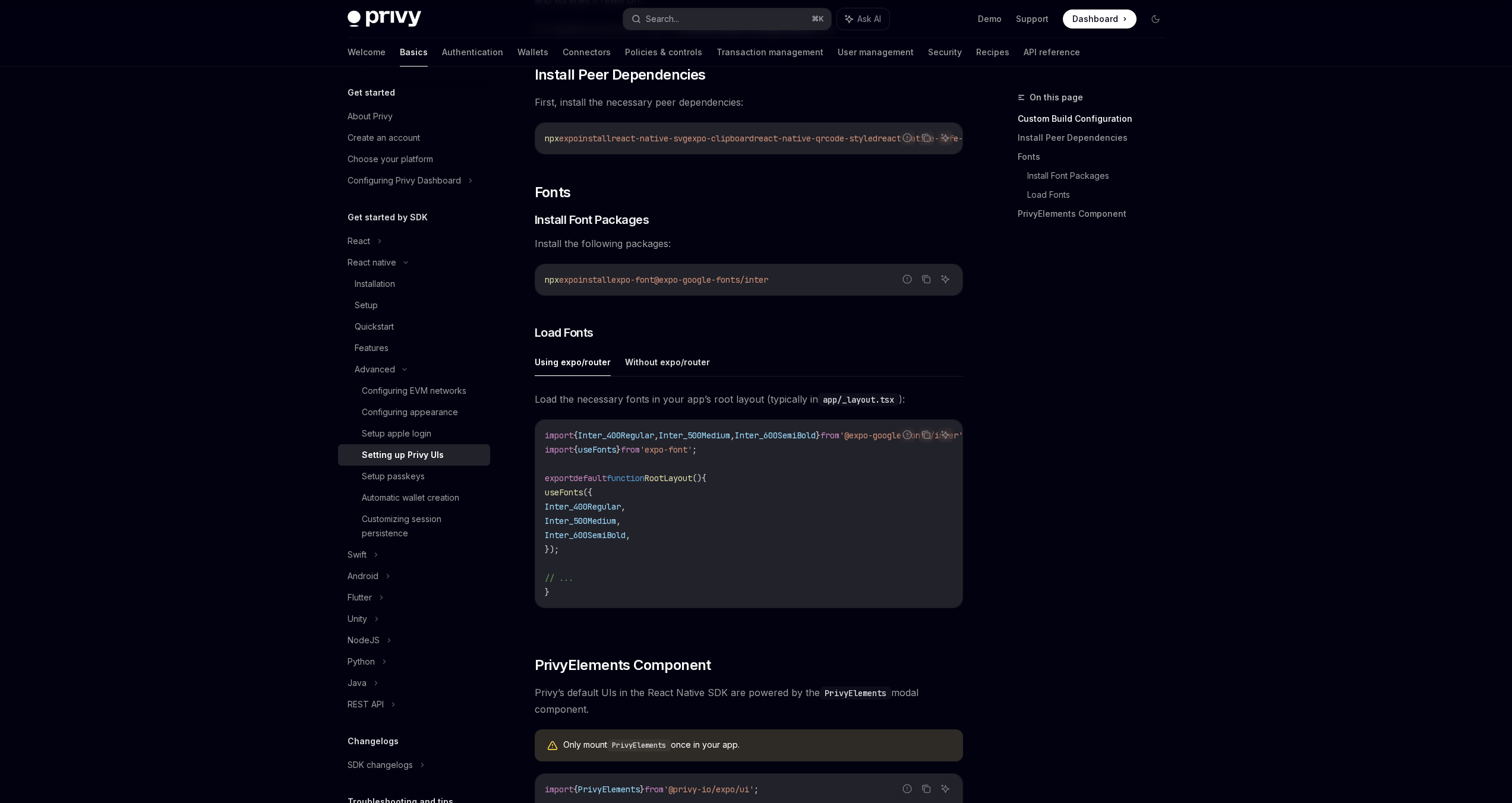
scroll to position [296, 0]
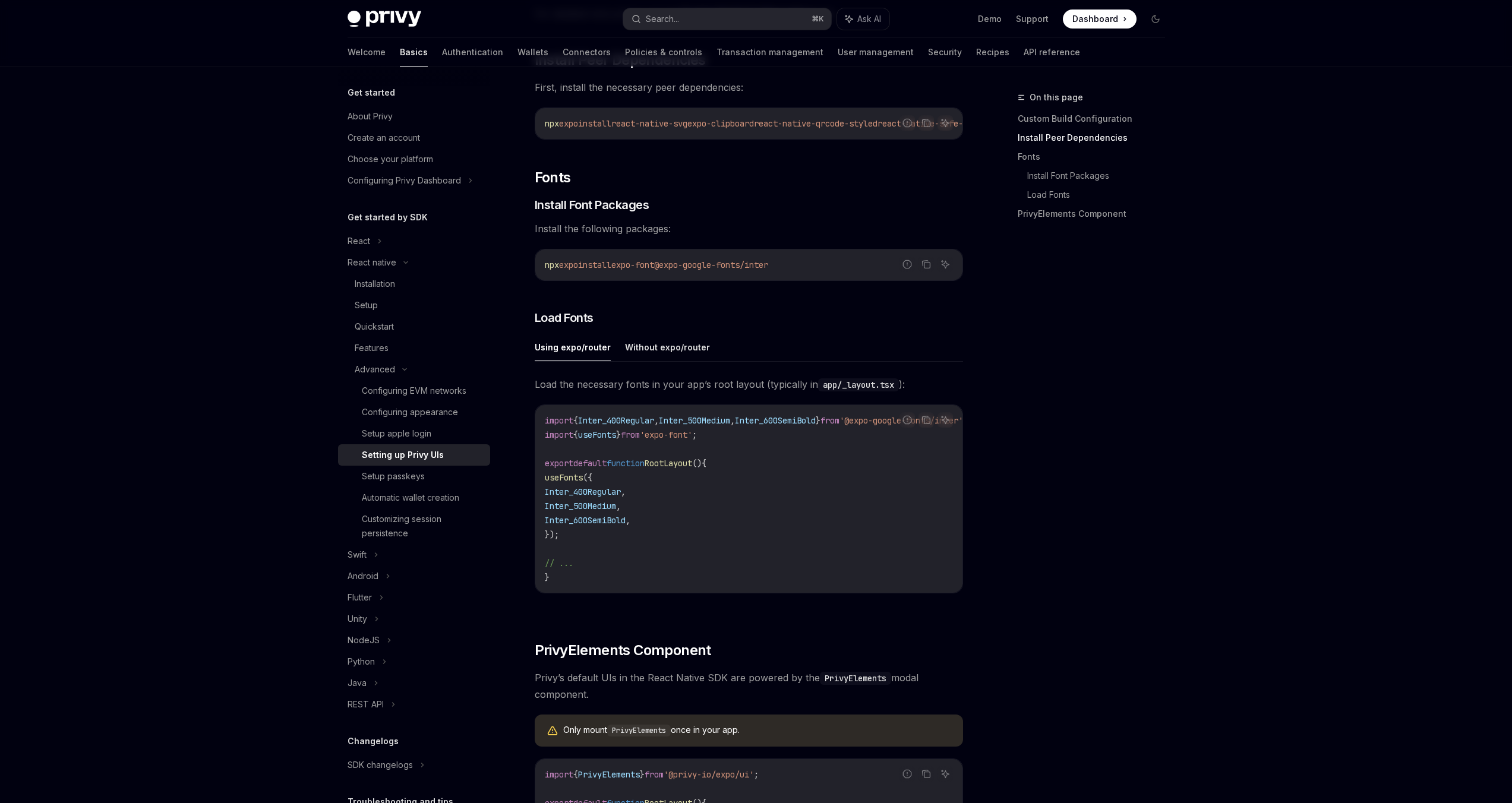
click at [587, 350] on button "Using expo/router" at bounding box center [573, 348] width 76 height 28
type textarea "*"
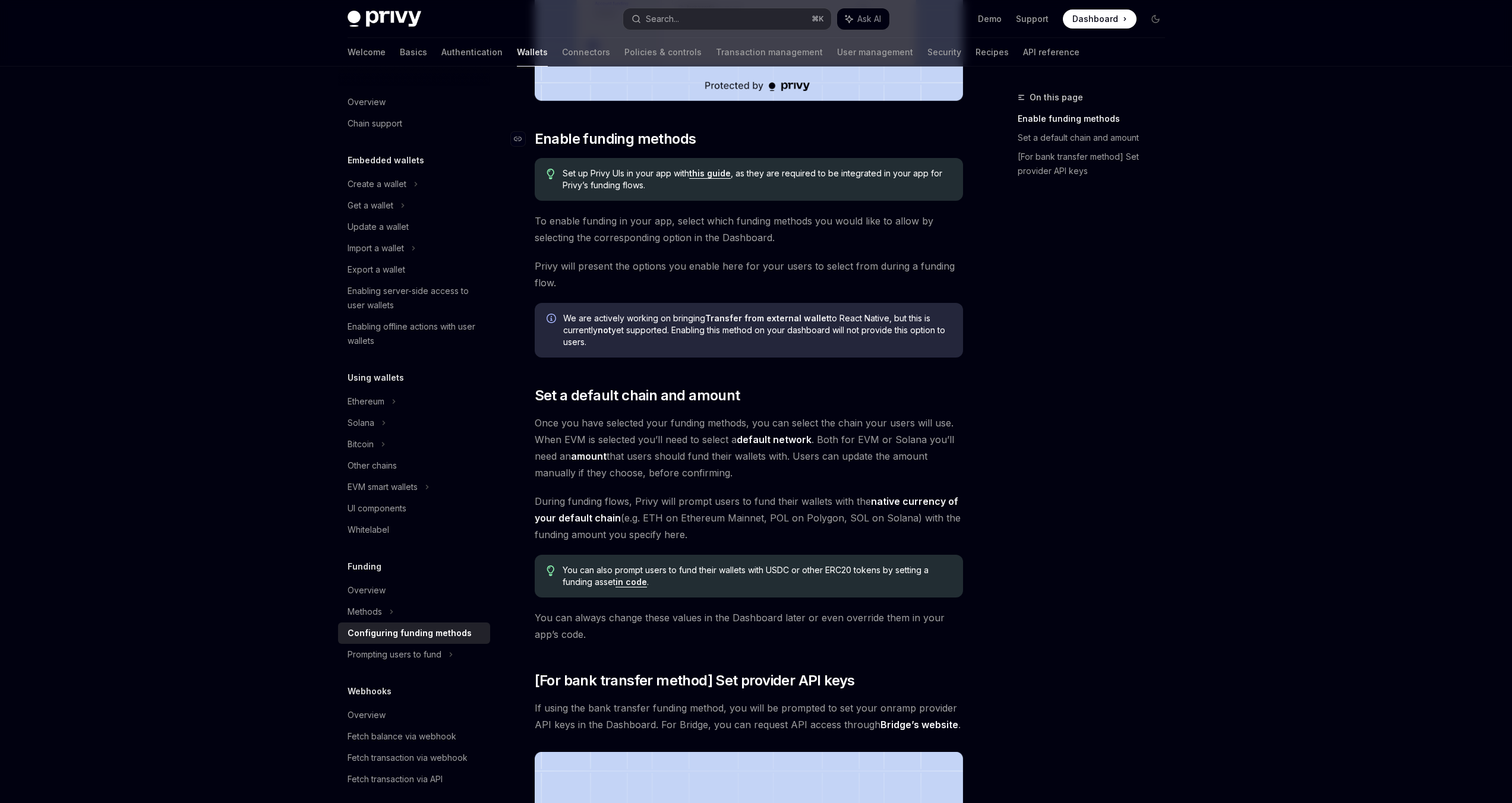
scroll to position [406, 0]
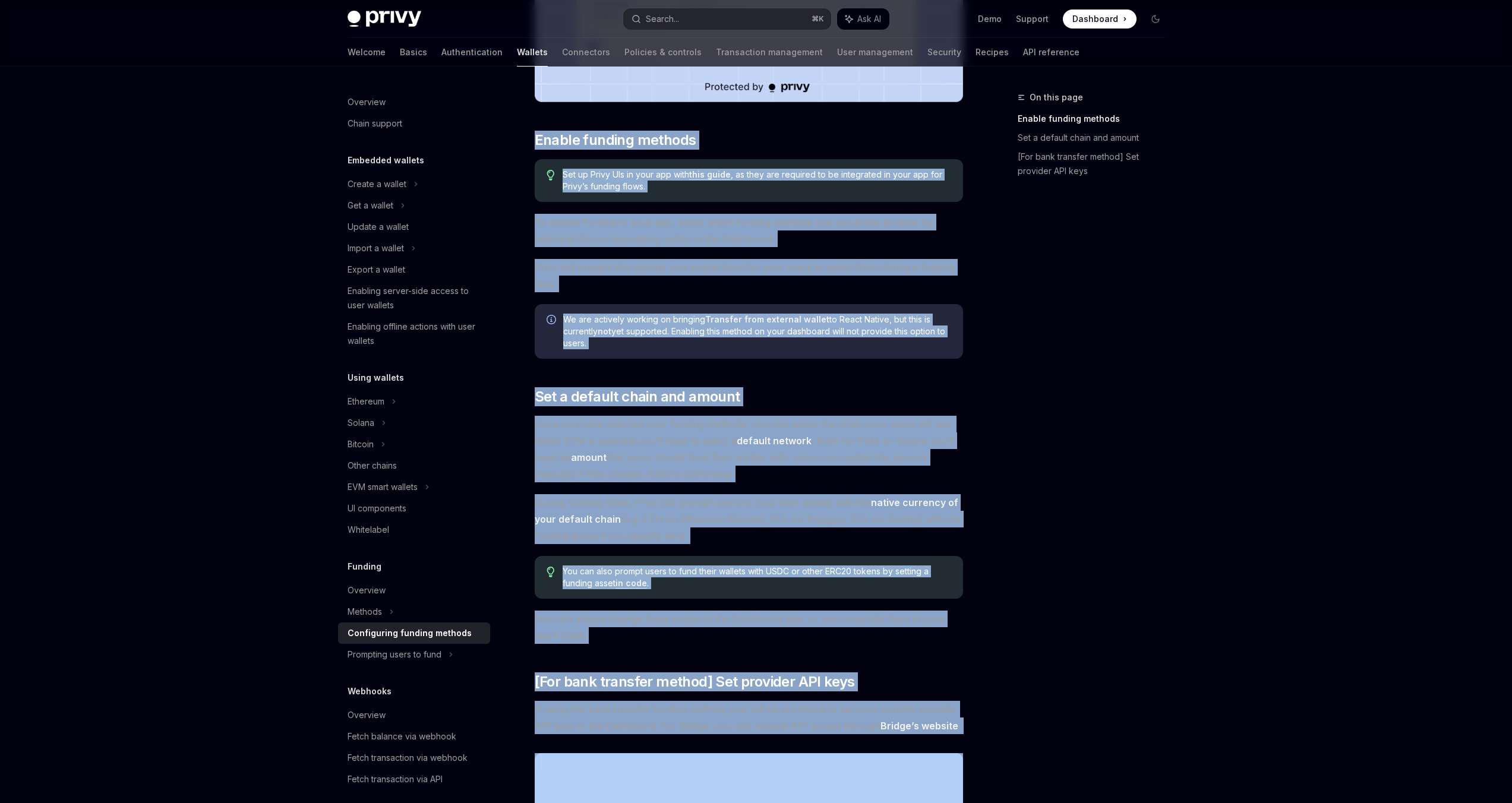
drag, startPoint x: 533, startPoint y: 127, endPoint x: 682, endPoint y: 738, distance: 628.9
click at [682, 738] on div "Funding Configuring funding methods OpenAI Open in ChatGPT OpenAI Open in ChatG…" at bounding box center [637, 460] width 656 height 1551
copy div "Loremi dolorsi ametcon Adi el Seddo EIu te inci utl etdo magn aliqu , en admi v…"
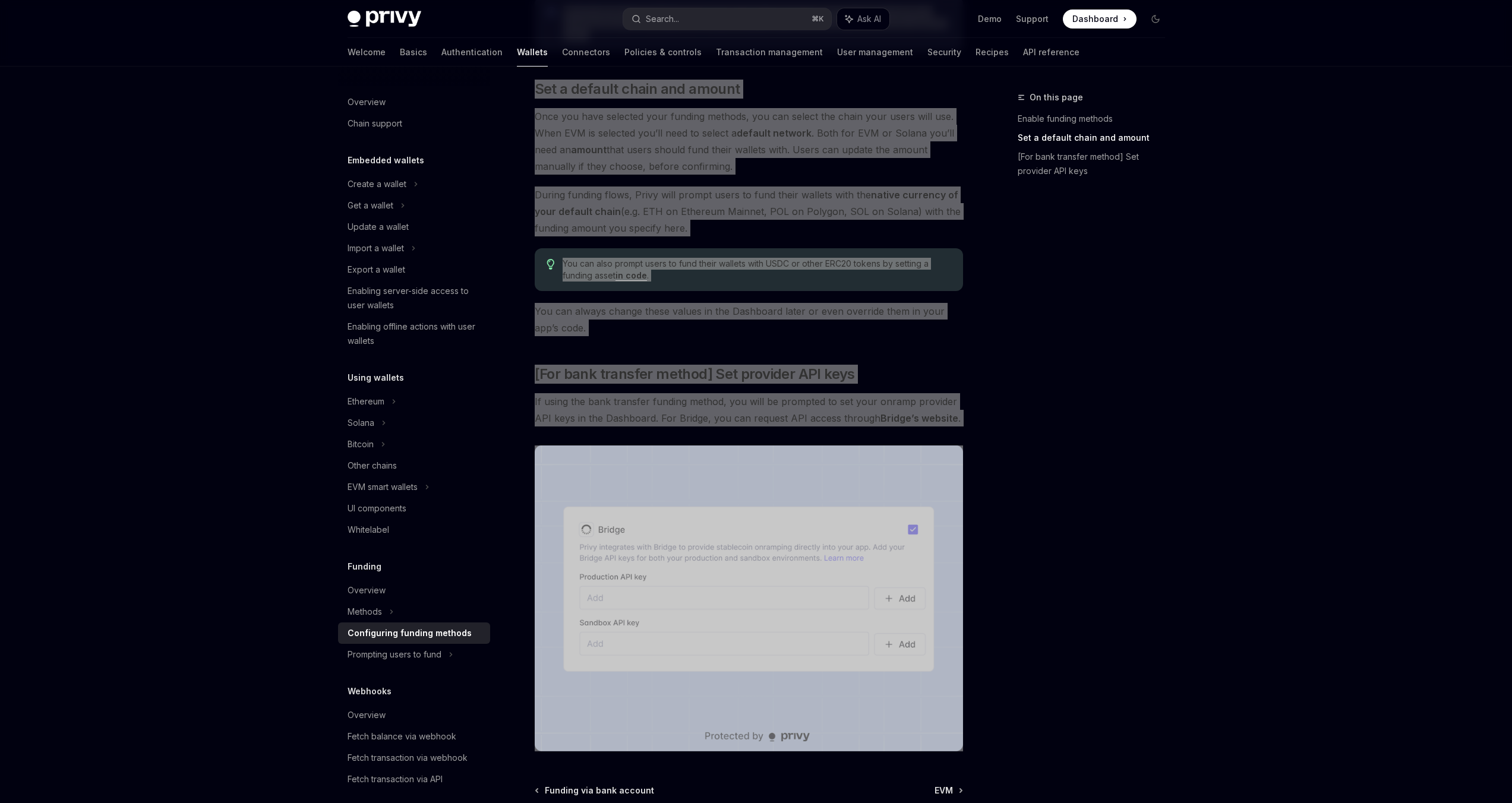
scroll to position [839, 0]
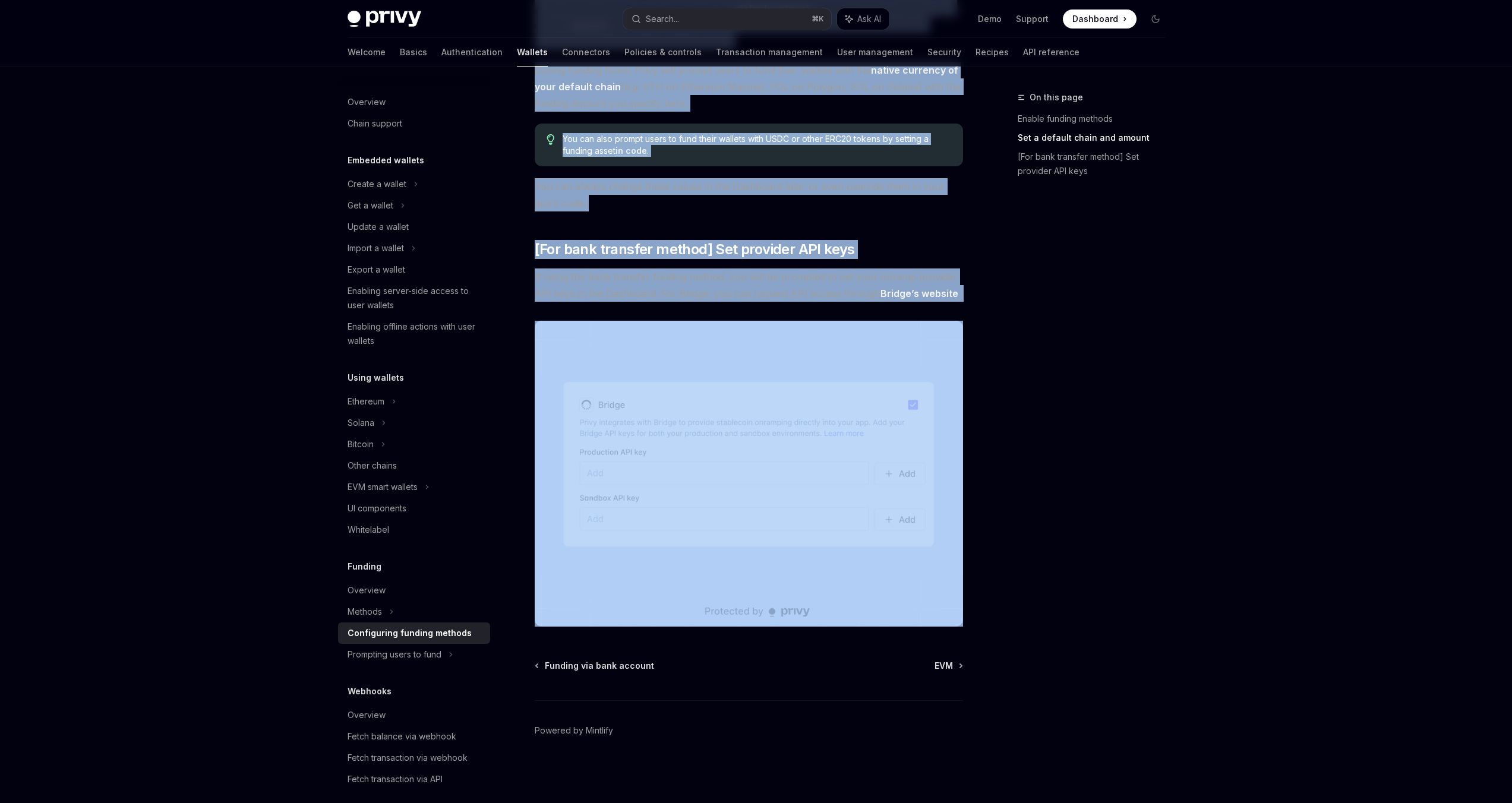
click at [535, 184] on span "You can always change these values in the Dashboard later or even override them…" at bounding box center [749, 195] width 428 height 33
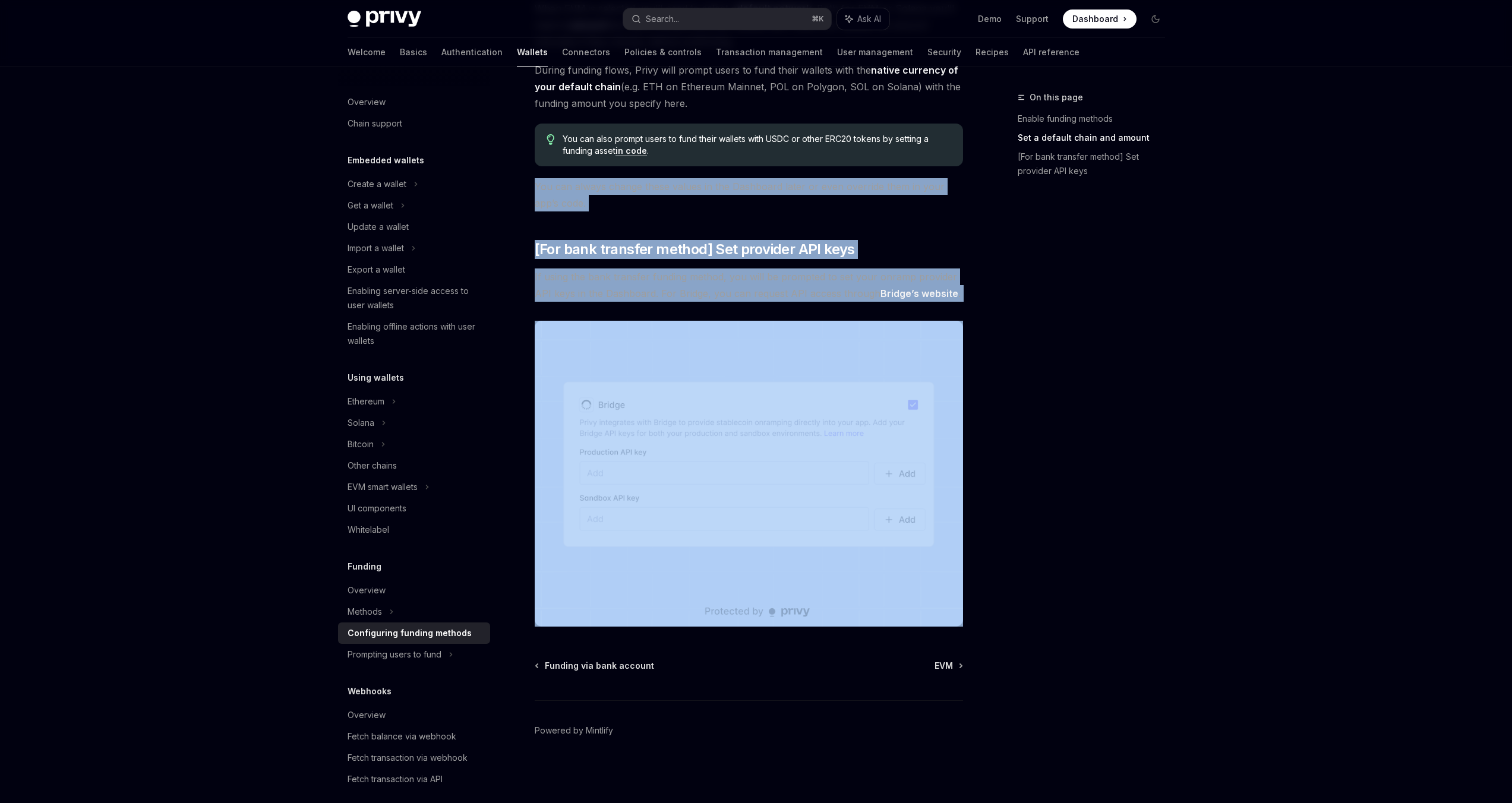
drag, startPoint x: 535, startPoint y: 184, endPoint x: 959, endPoint y: 300, distance: 439.6
copy div "You can always change these values in the Dashboard later or even override them…"
click at [887, 296] on link "Bridge’s website" at bounding box center [920, 294] width 78 height 12
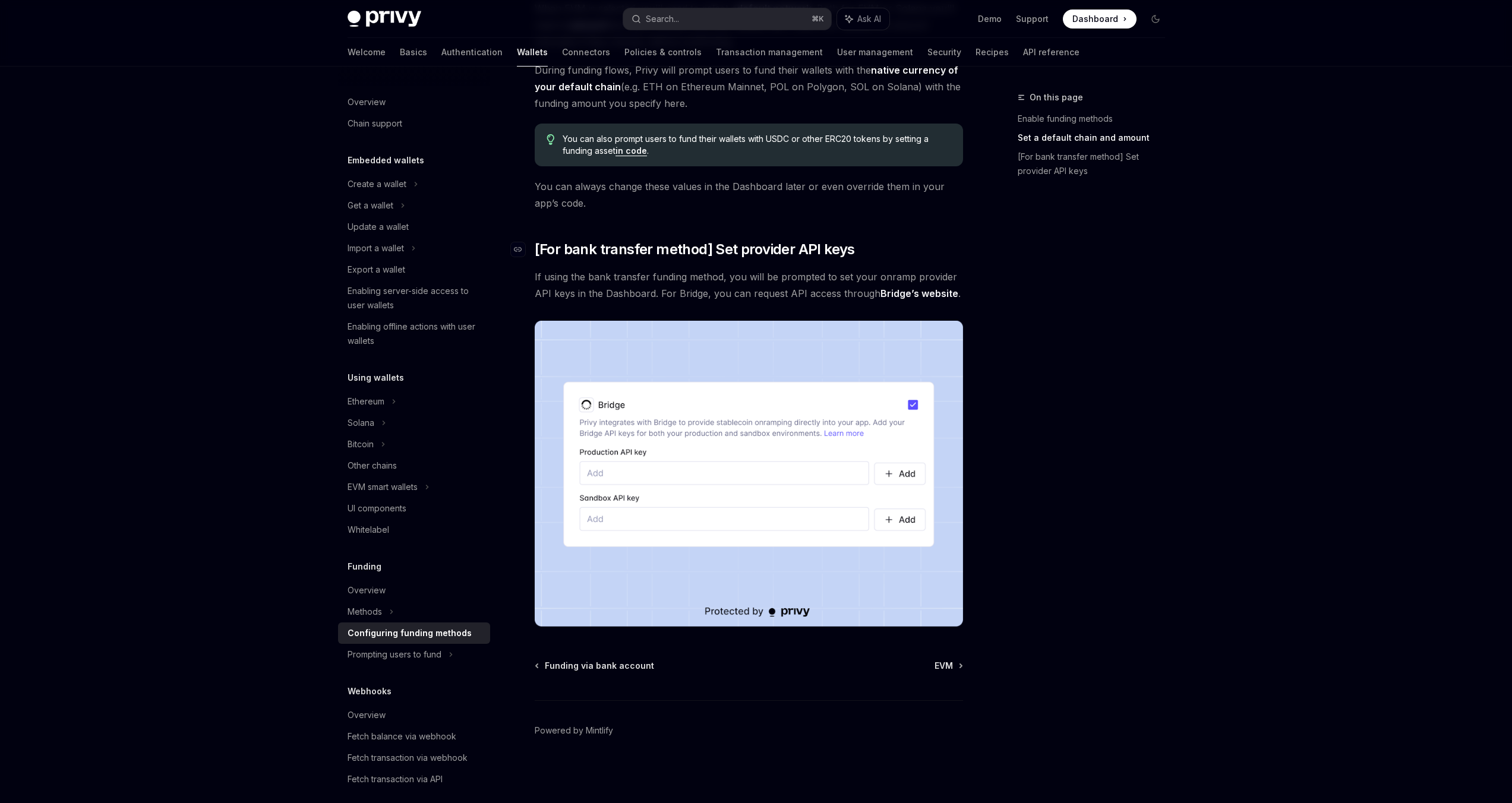
click at [688, 253] on span "[For bank transfer method] Set provider API keys" at bounding box center [695, 249] width 320 height 19
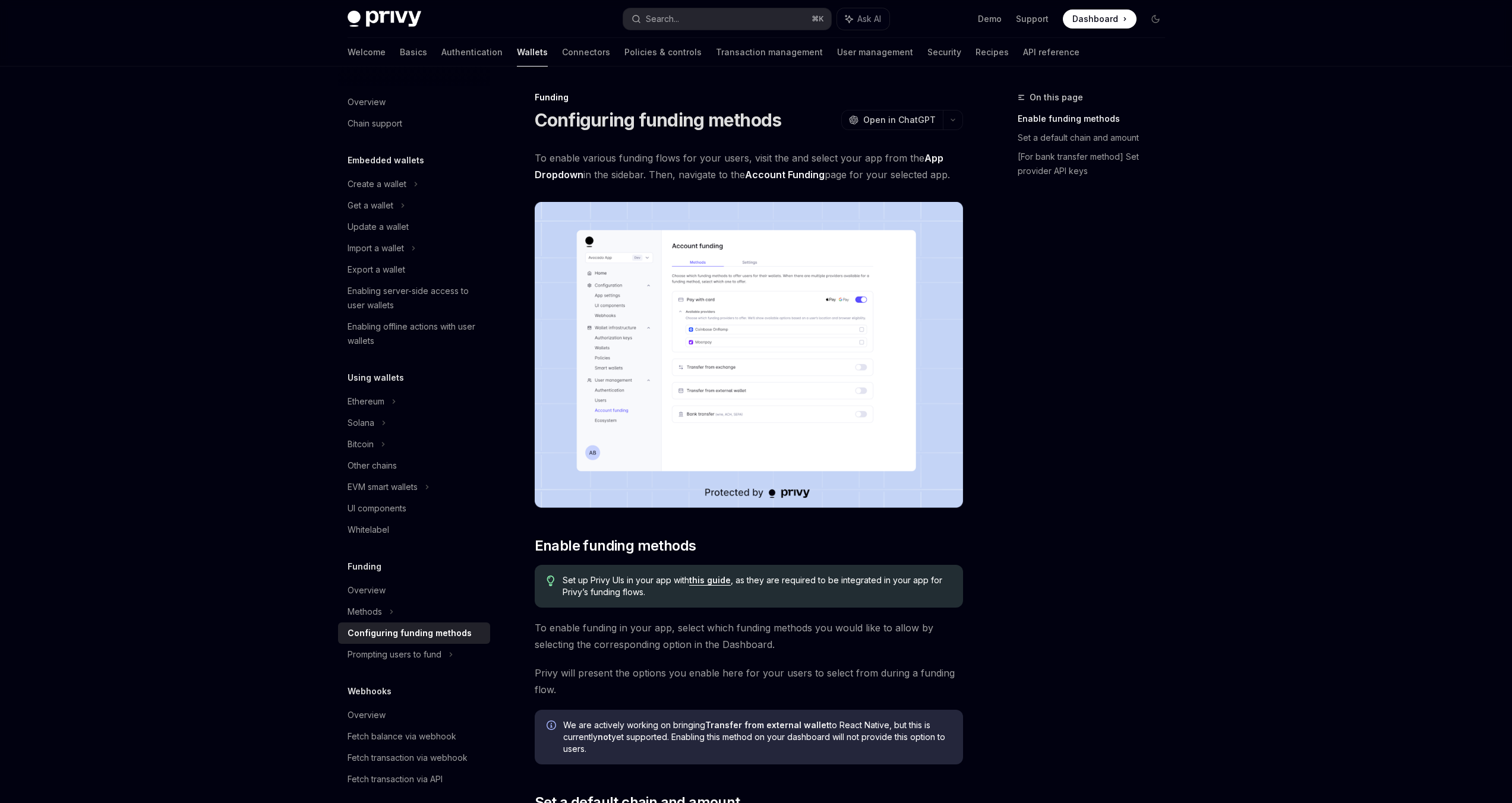
click at [781, 178] on link "Account Funding" at bounding box center [785, 174] width 80 height 12
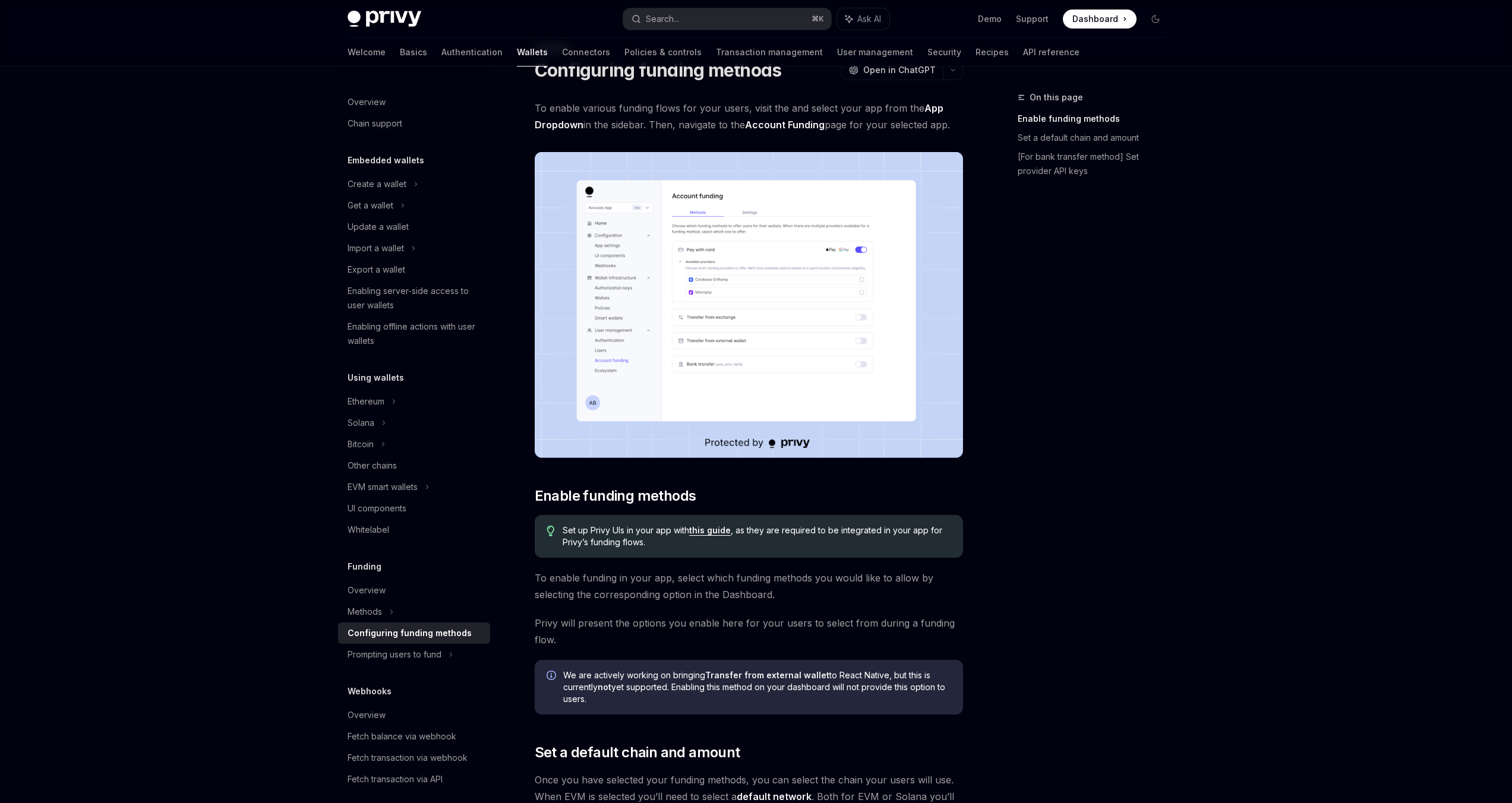
scroll to position [64, 0]
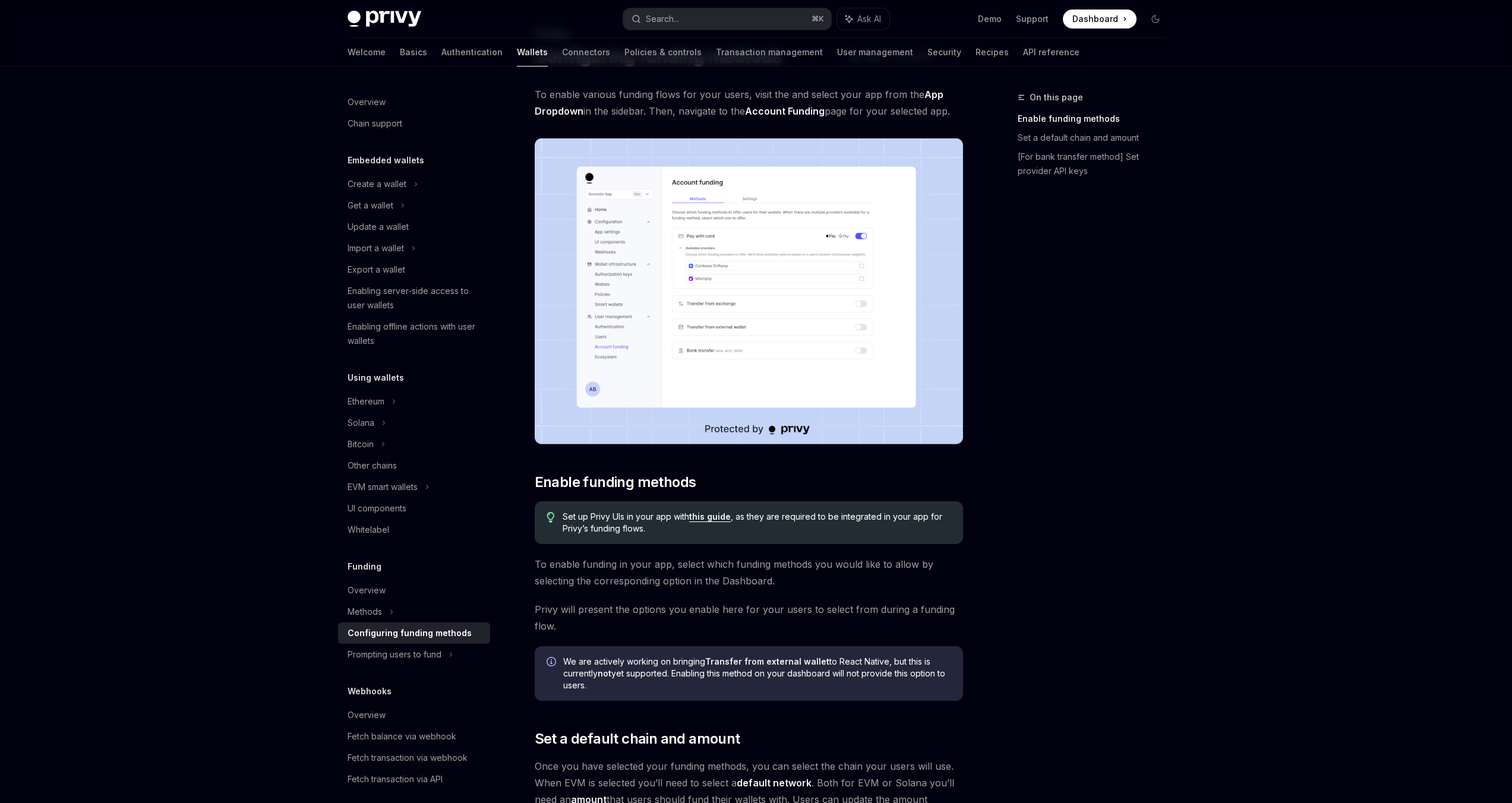
click at [702, 516] on link "this guide" at bounding box center [710, 517] width 41 height 11
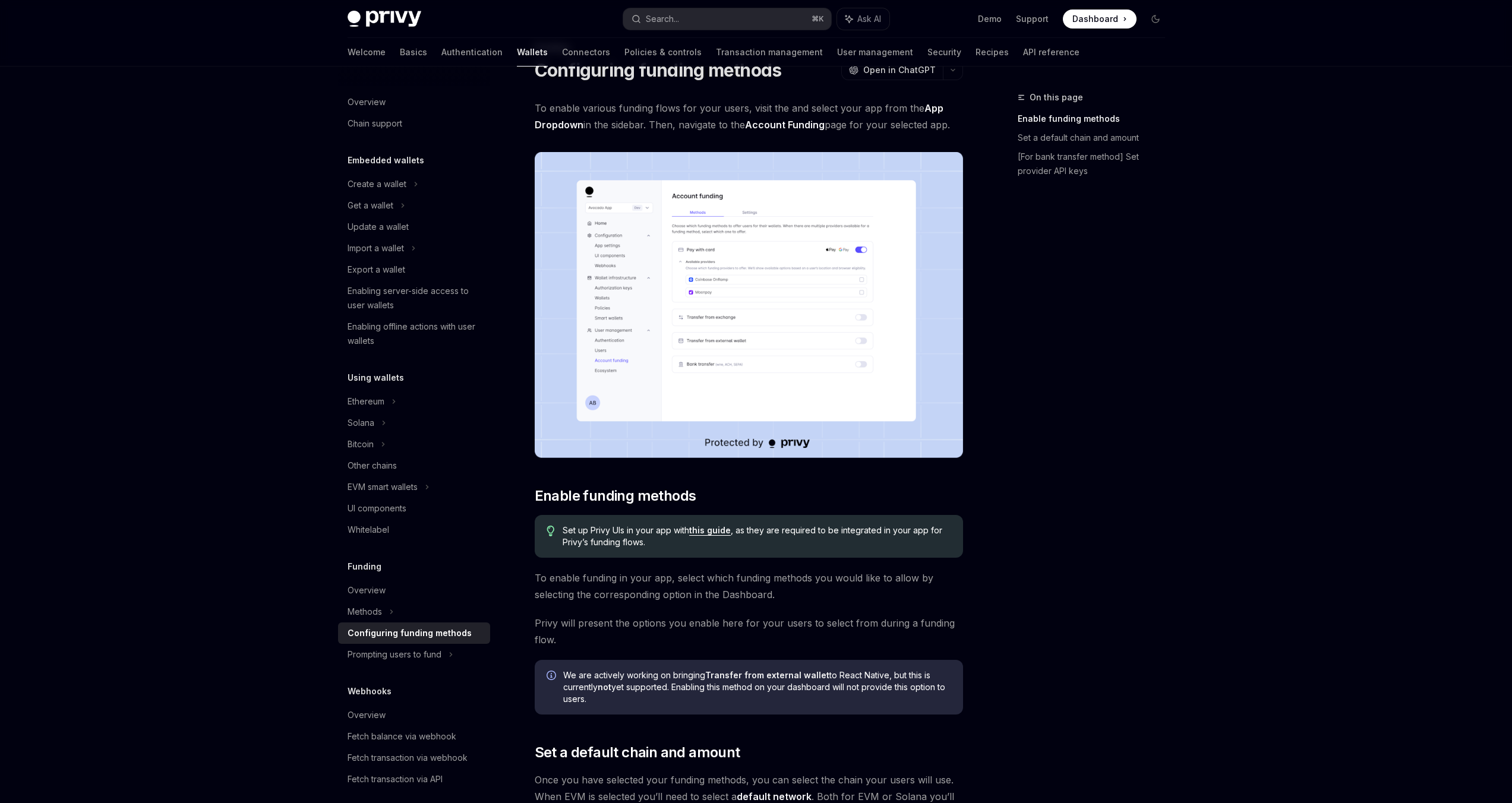
scroll to position [64, 0]
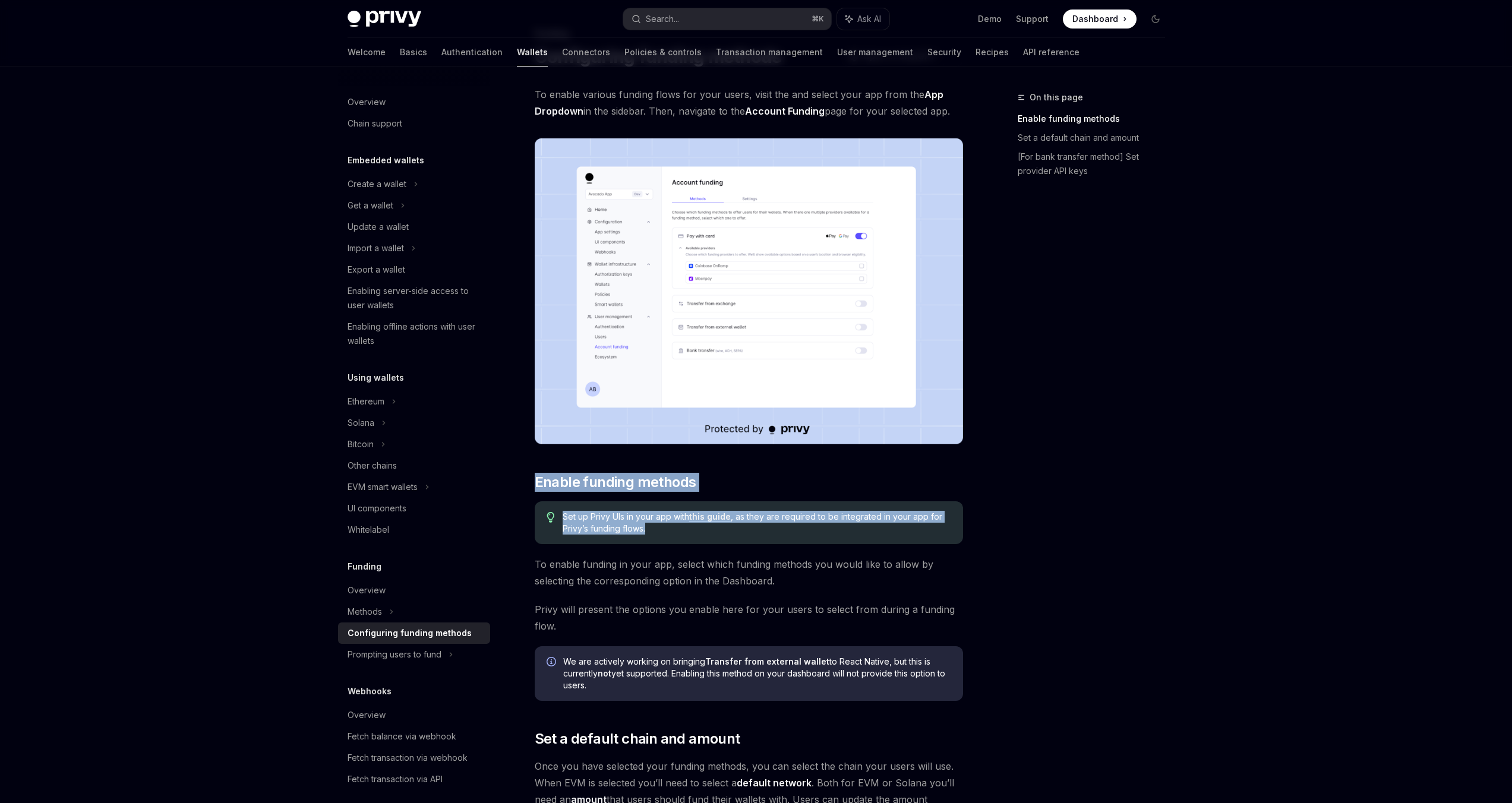
drag, startPoint x: 537, startPoint y: 474, endPoint x: 665, endPoint y: 533, distance: 140.9
click at [665, 533] on div "To enable various funding flows for your users, visit the and select your app f…" at bounding box center [749, 744] width 428 height 1316
copy div "Enable funding methods Set up Privy UIs in your app with this guide , as they a…"
click at [698, 518] on link "this guide" at bounding box center [710, 517] width 41 height 11
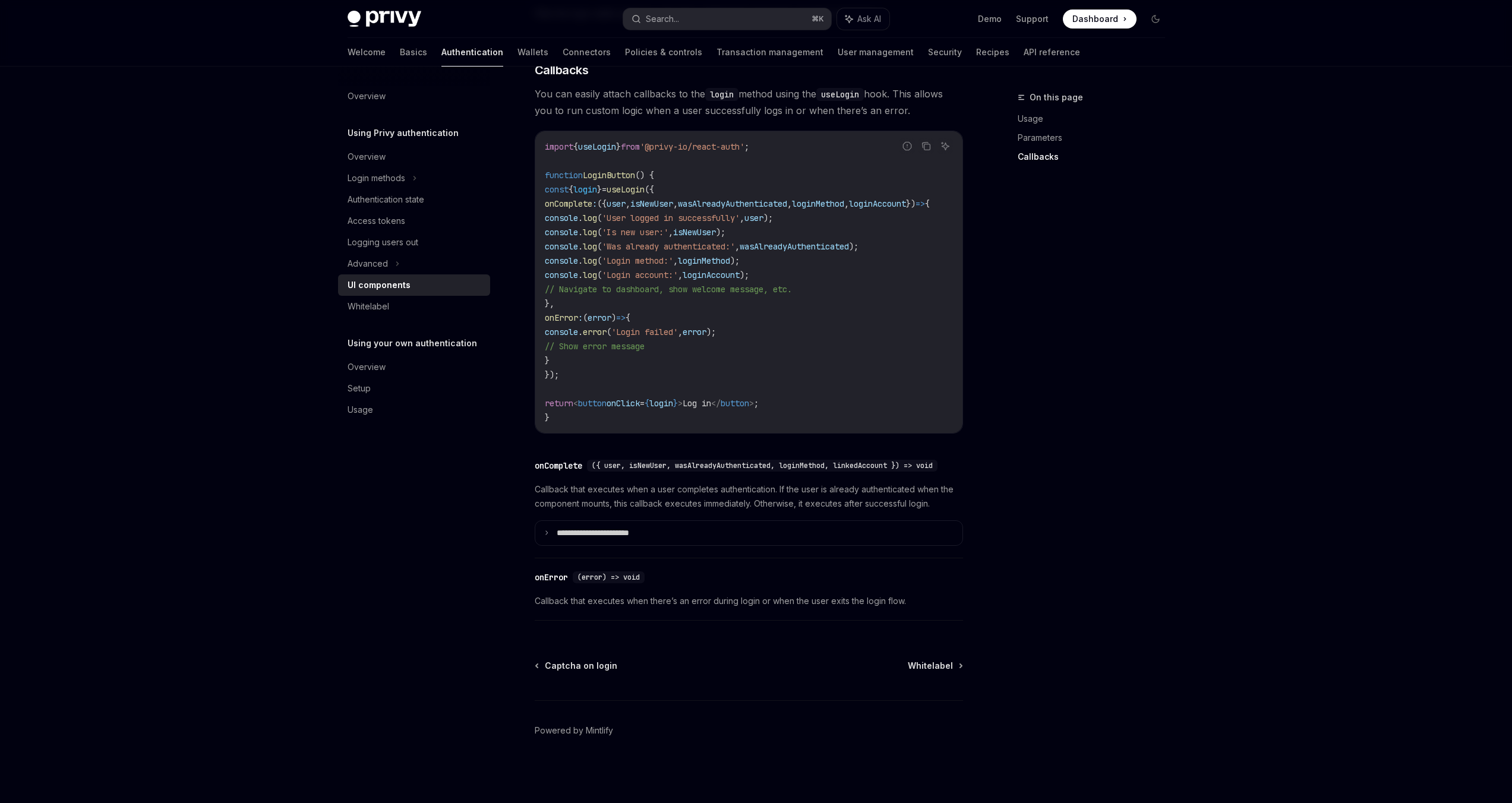
scroll to position [1449, 0]
type textarea "*"
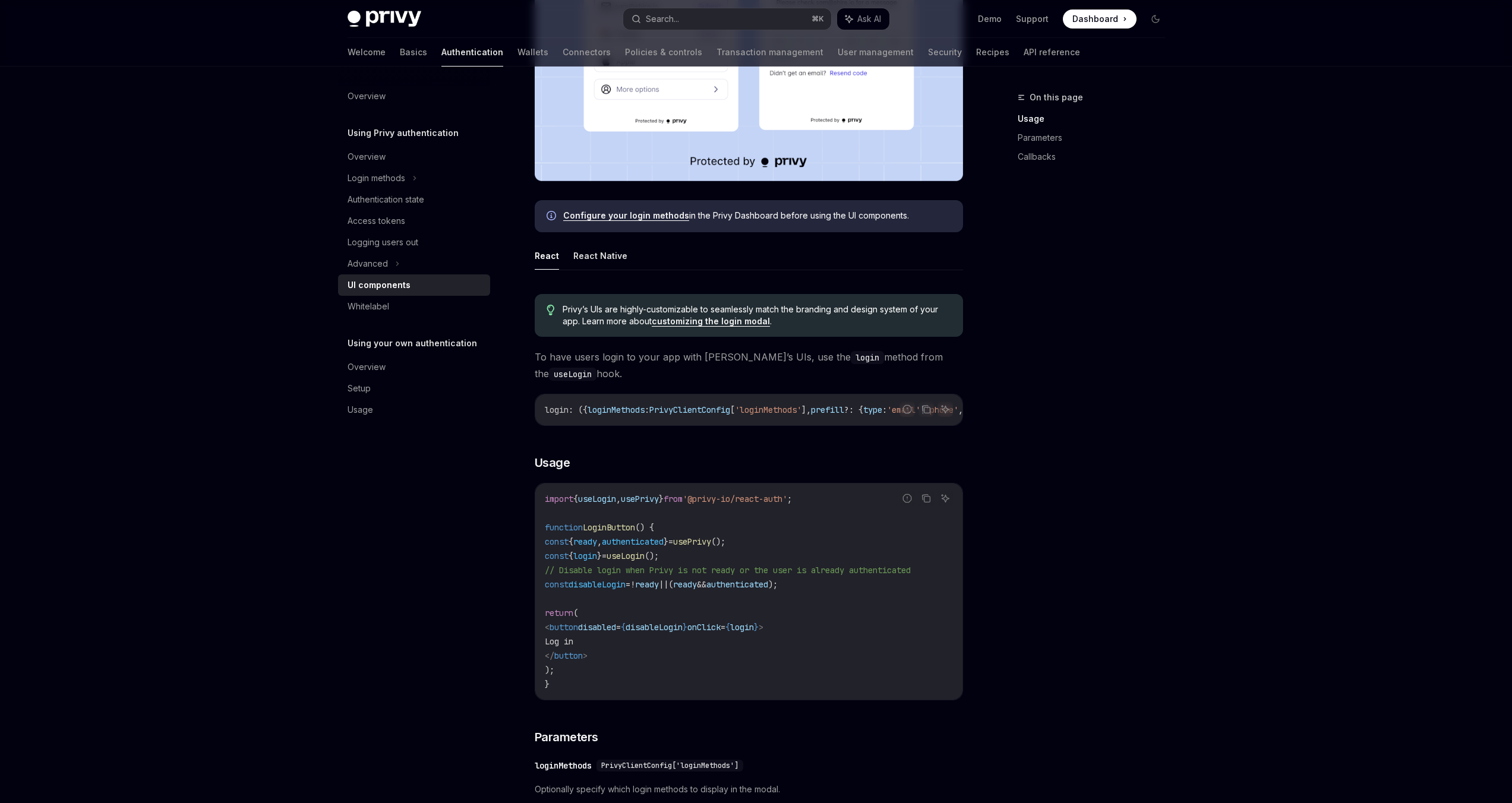
scroll to position [0, 0]
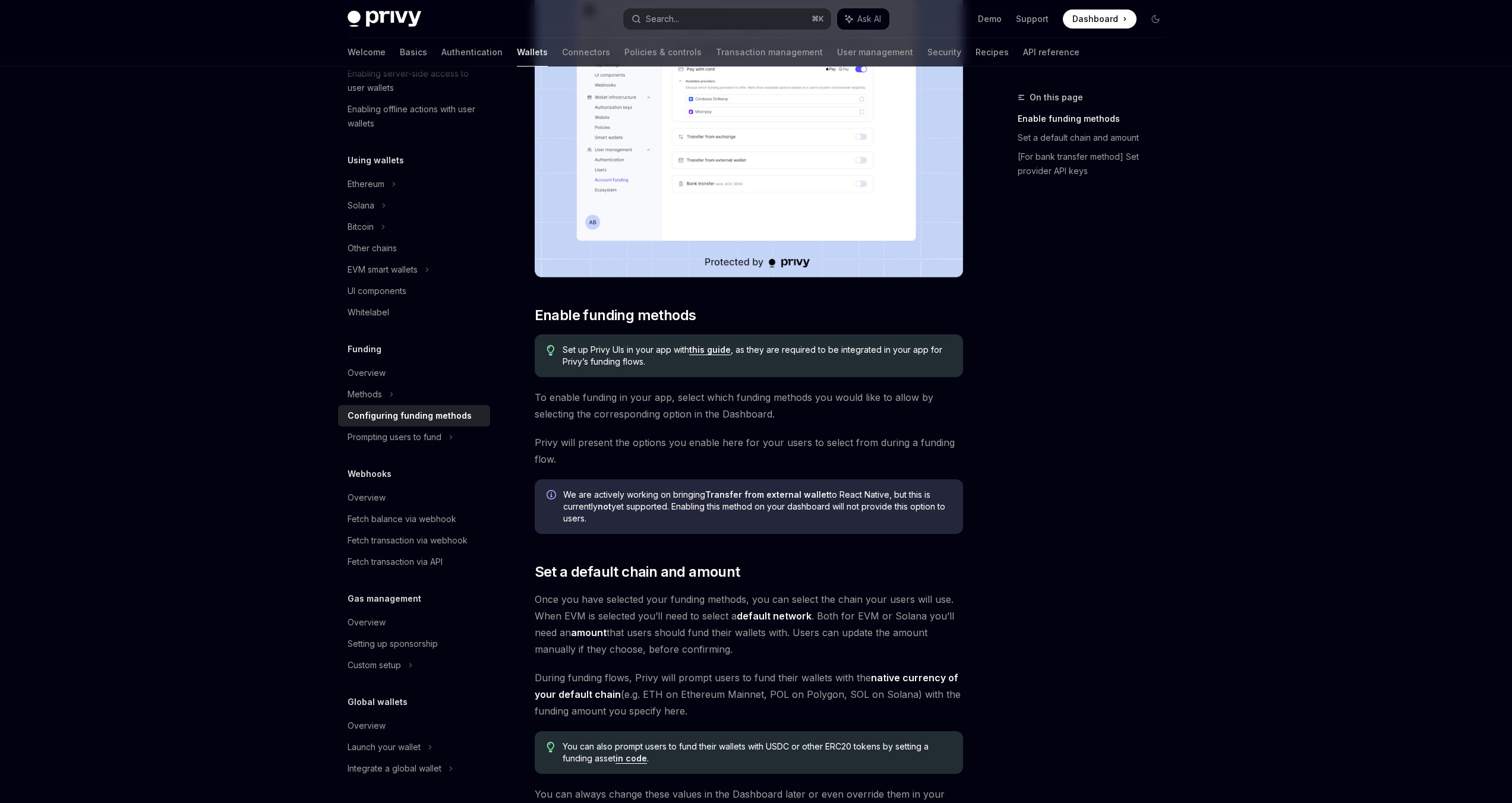
scroll to position [283, 0]
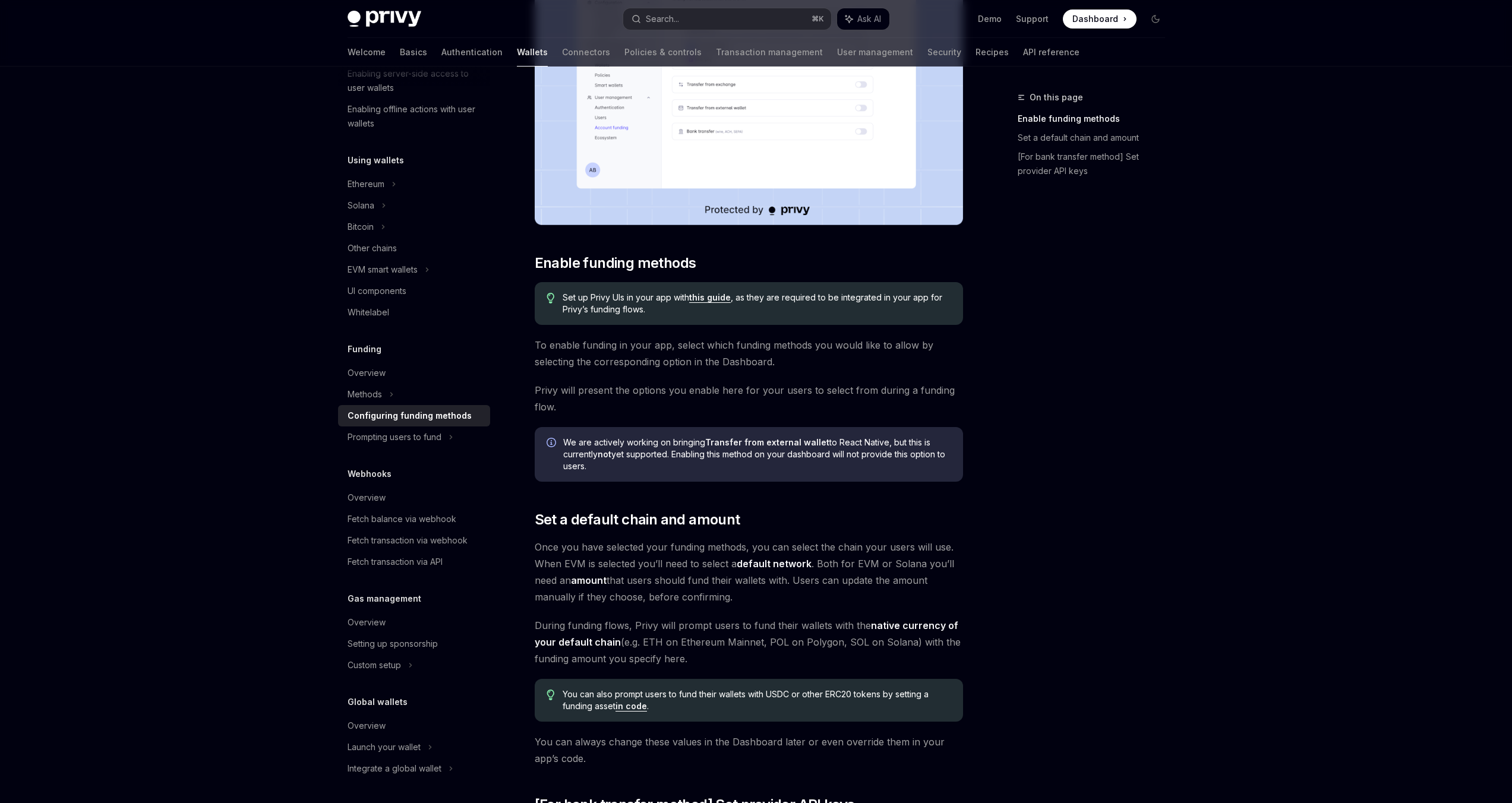
click at [638, 439] on span "We are actively working on bringing Transfer from external wallet to React Nati…" at bounding box center [757, 454] width 388 height 36
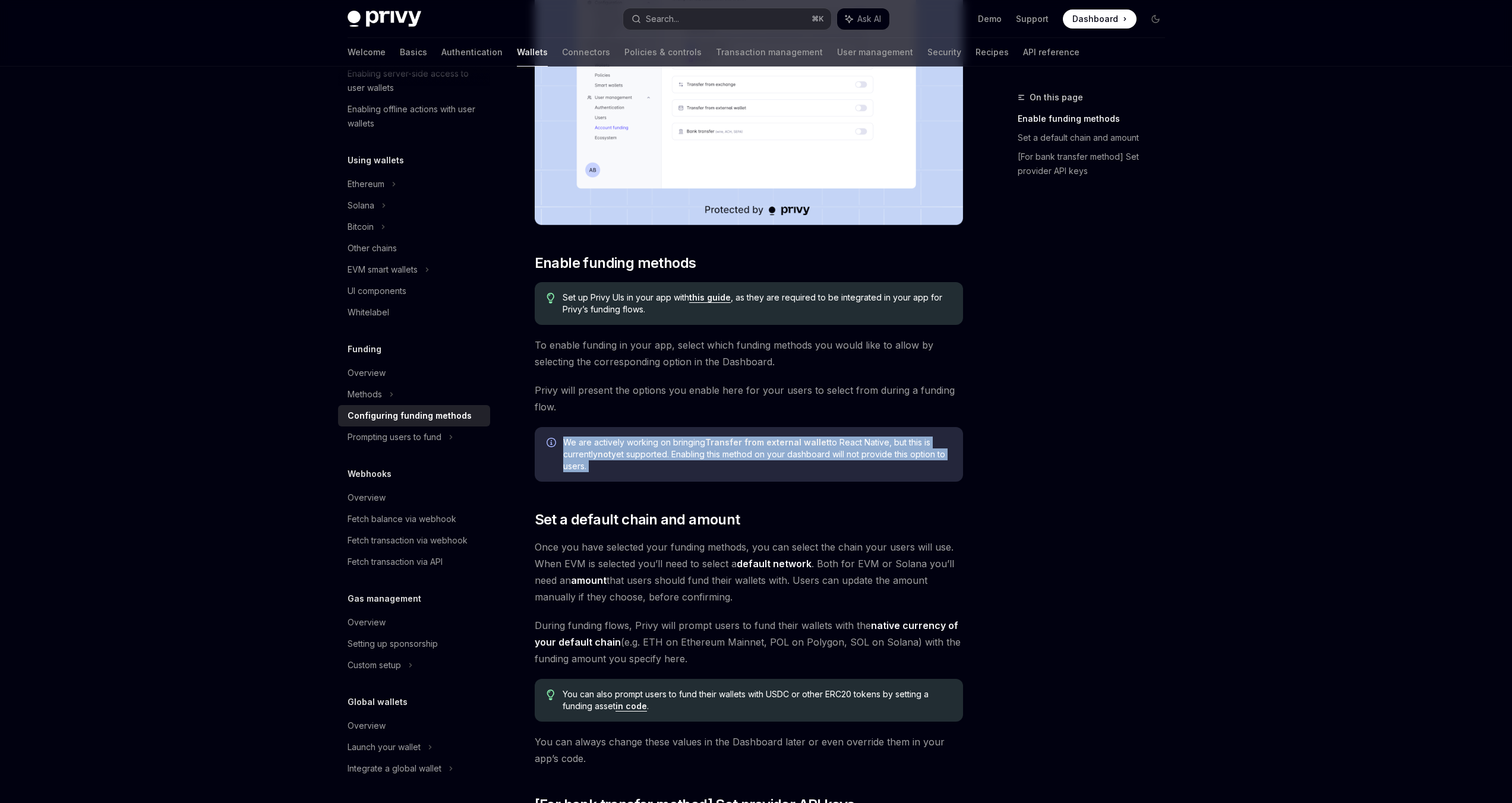
click at [638, 439] on span "We are actively working on bringing Transfer from external wallet to React Nati…" at bounding box center [757, 454] width 388 height 36
copy div "We are actively working on bringing Transfer from external wallet to React Nati…"
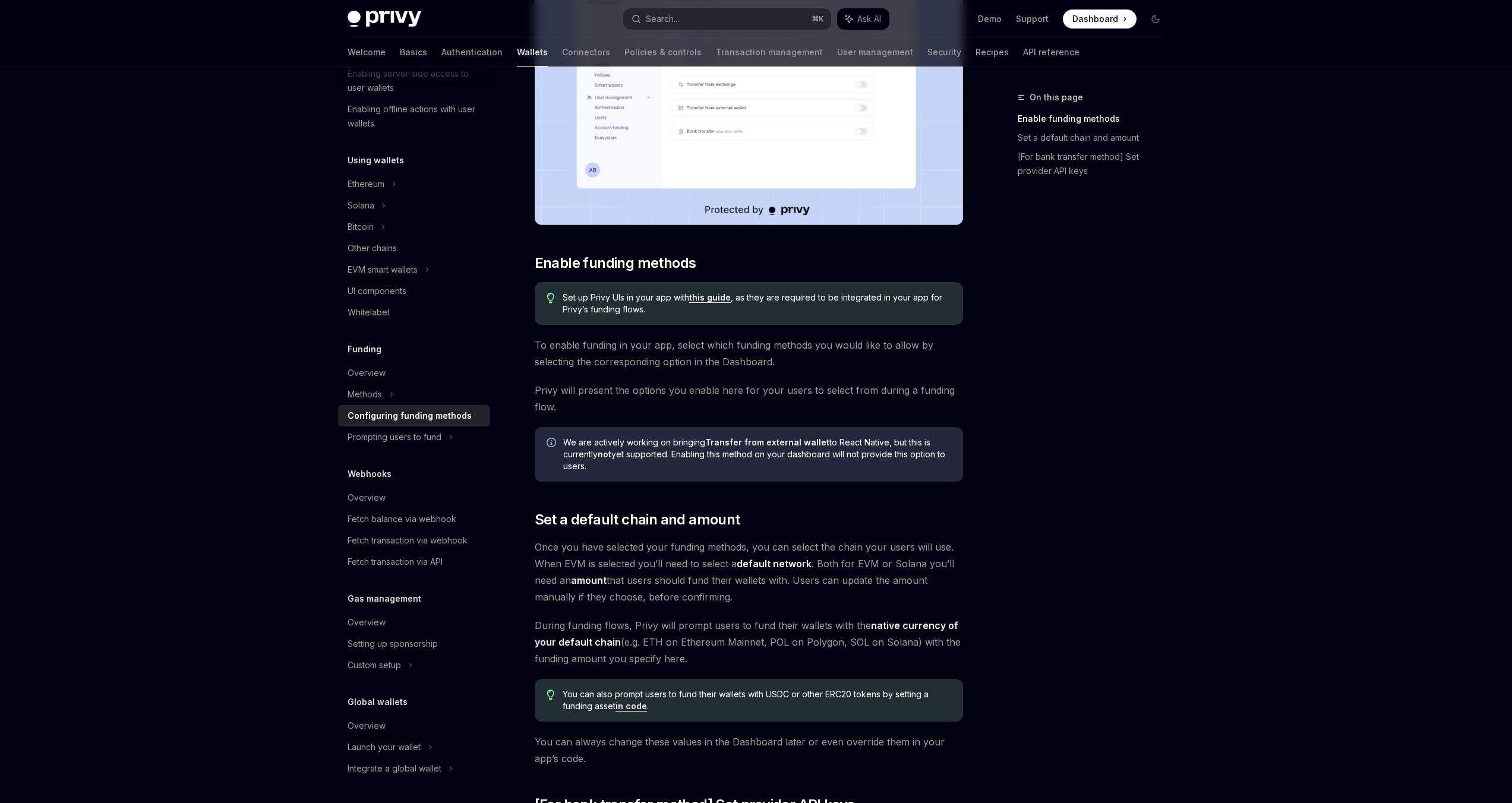
click at [551, 444] on icon "Info" at bounding box center [552, 444] width 12 height 12
click at [550, 444] on icon "Info" at bounding box center [552, 444] width 12 height 12
click at [550, 404] on span "Privy will present the options you enable here for your users to select from du…" at bounding box center [749, 399] width 428 height 33
click at [549, 398] on span "Privy will present the options you enable here for your users to select from du…" at bounding box center [749, 399] width 428 height 33
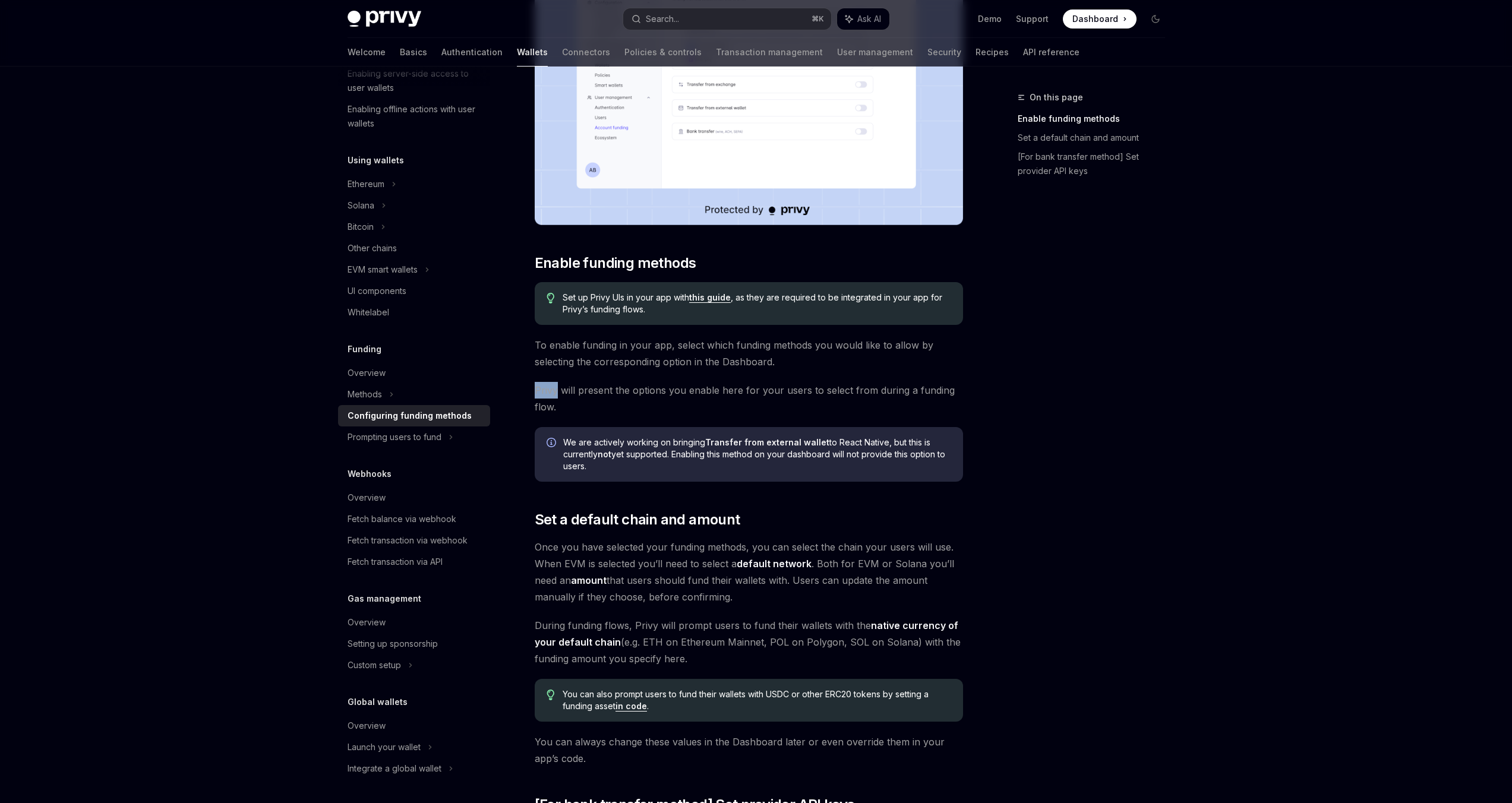
click at [549, 398] on span "Privy will present the options you enable here for your users to select from du…" at bounding box center [749, 399] width 428 height 33
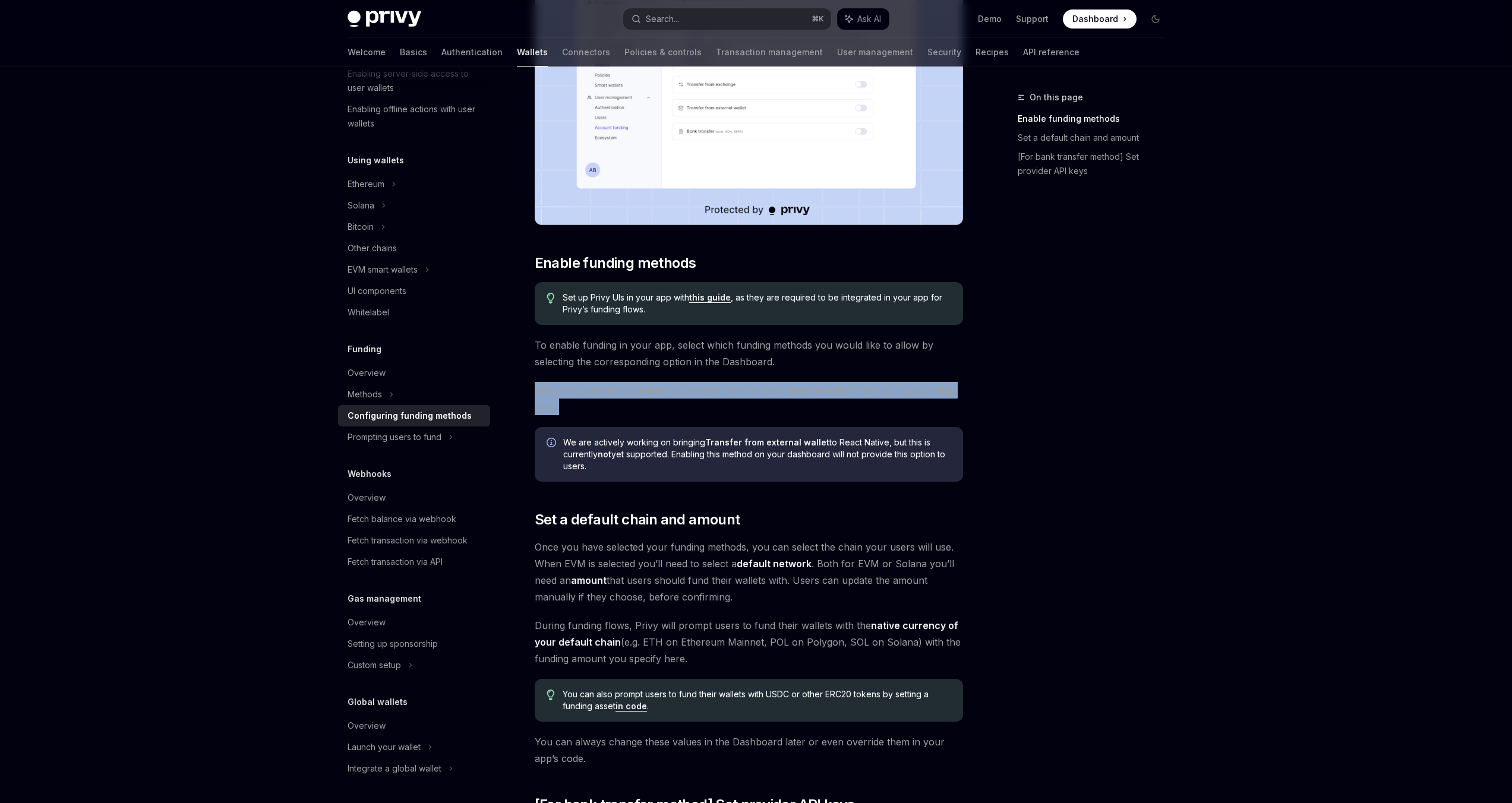
click at [549, 398] on span "Privy will present the options you enable here for your users to select from du…" at bounding box center [749, 399] width 428 height 33
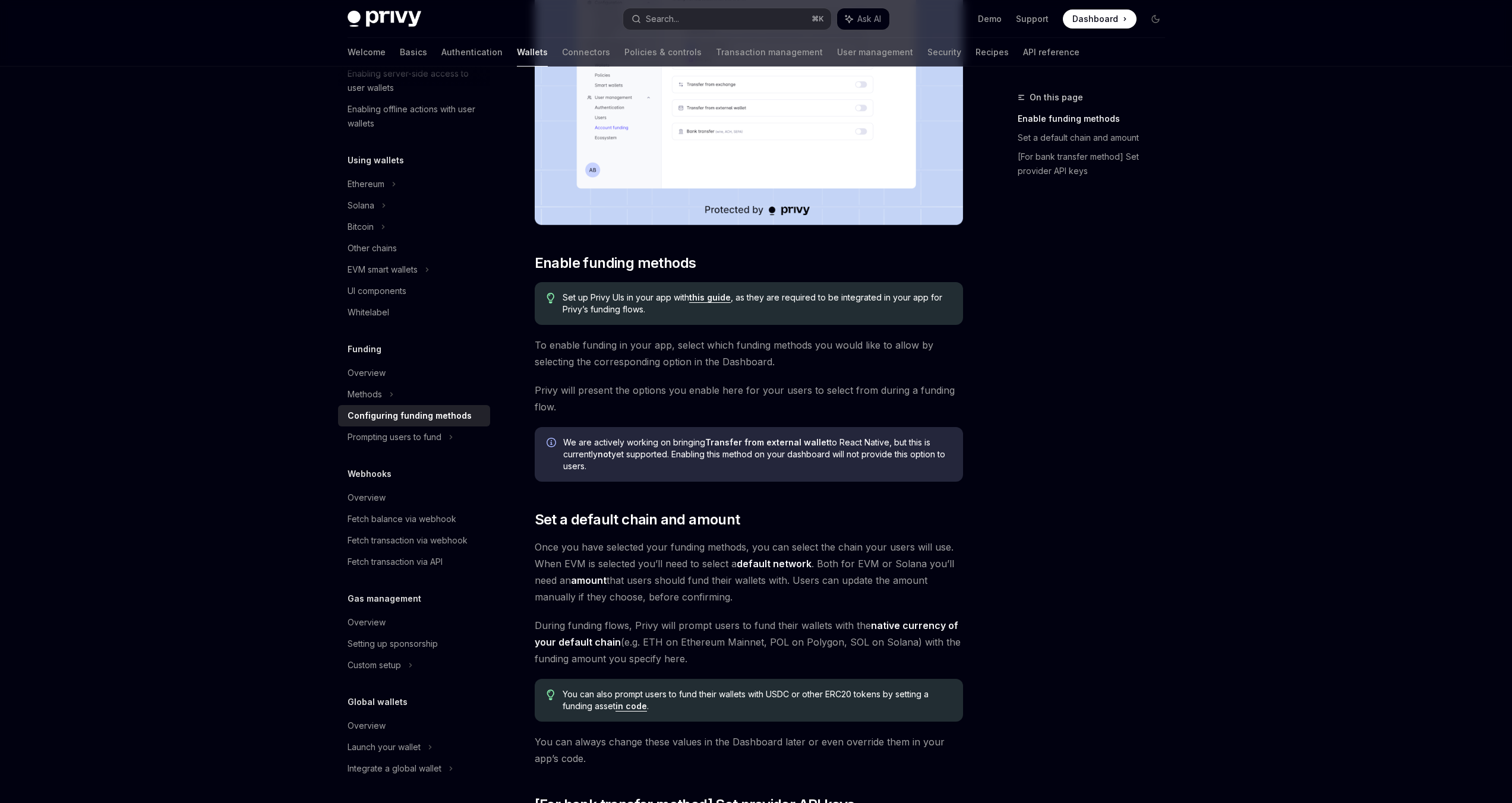
click at [557, 355] on span "To enable funding in your app, select which funding methods you would like to a…" at bounding box center [749, 353] width 428 height 33
click at [649, 332] on div "To enable various funding flows for your users, visit the and select your app f…" at bounding box center [749, 525] width 428 height 1316
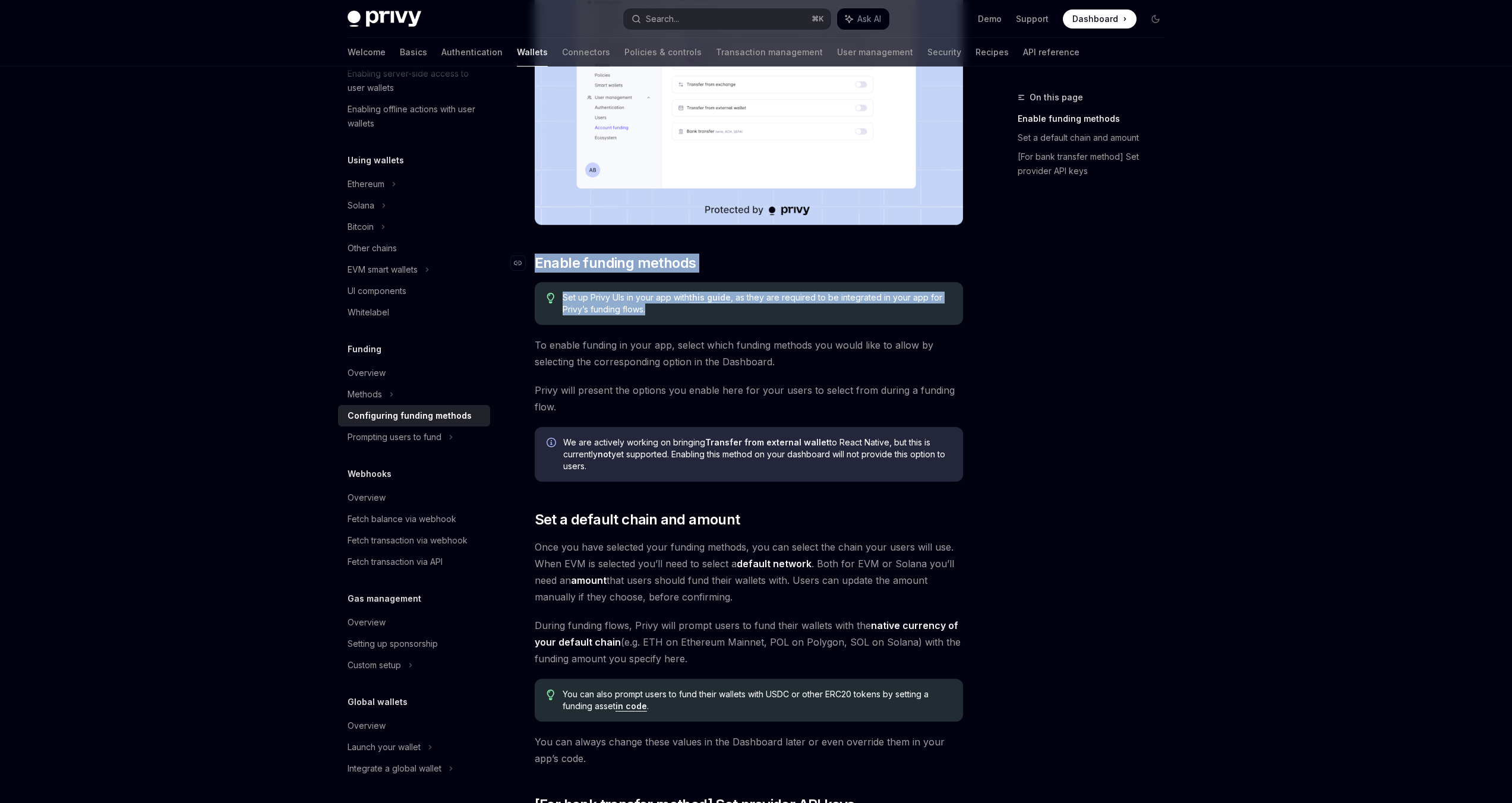
drag, startPoint x: 681, startPoint y: 314, endPoint x: 529, endPoint y: 260, distance: 161.3
click at [535, 260] on div "To enable various funding flows for your users, visit the and select your app f…" at bounding box center [749, 525] width 428 height 1316
copy div "​ Enable funding methods Set up Privy UIs in your app with this guide , as they…"
click at [703, 296] on link "this guide" at bounding box center [710, 297] width 41 height 11
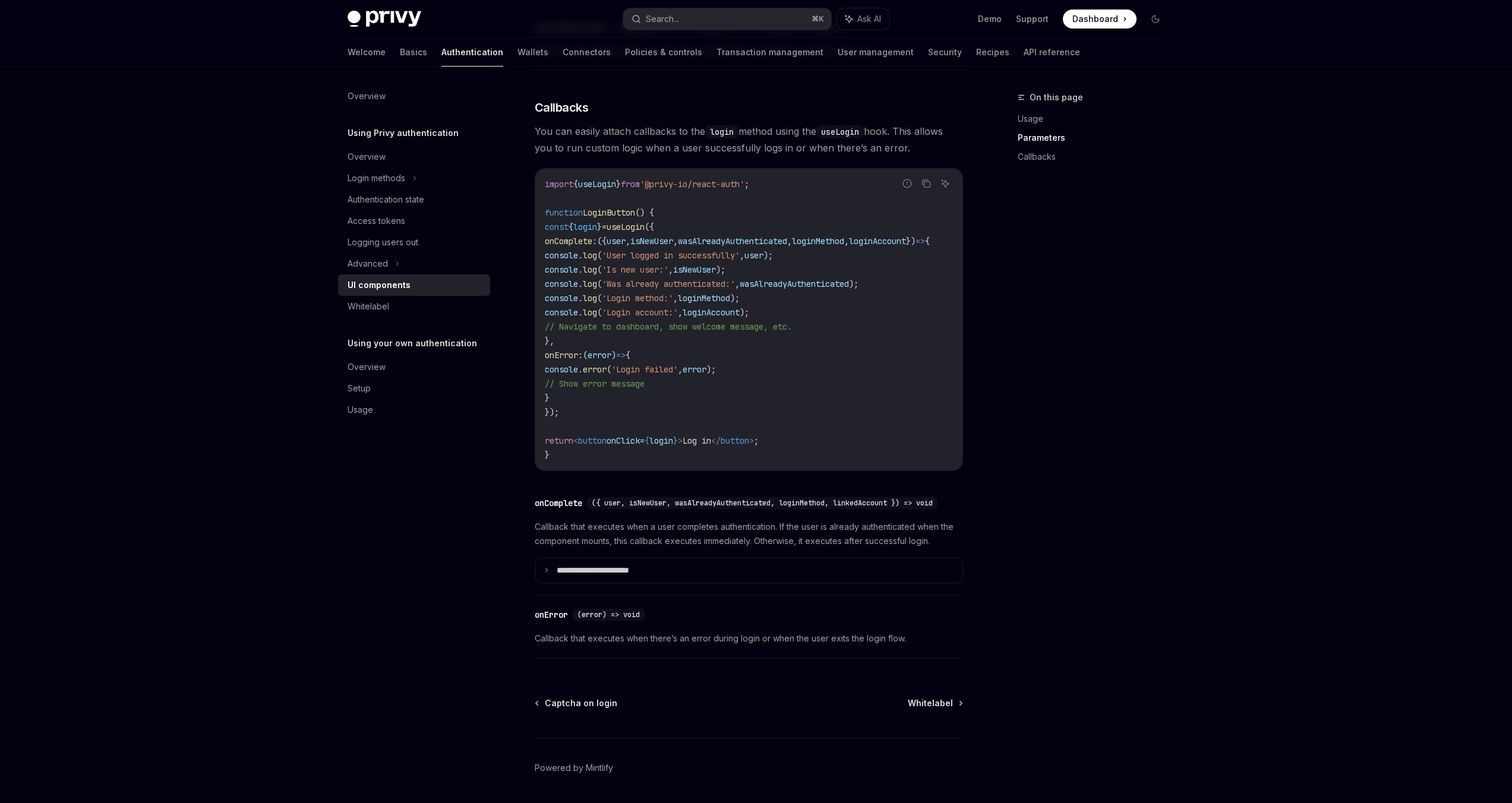
scroll to position [1461, 0]
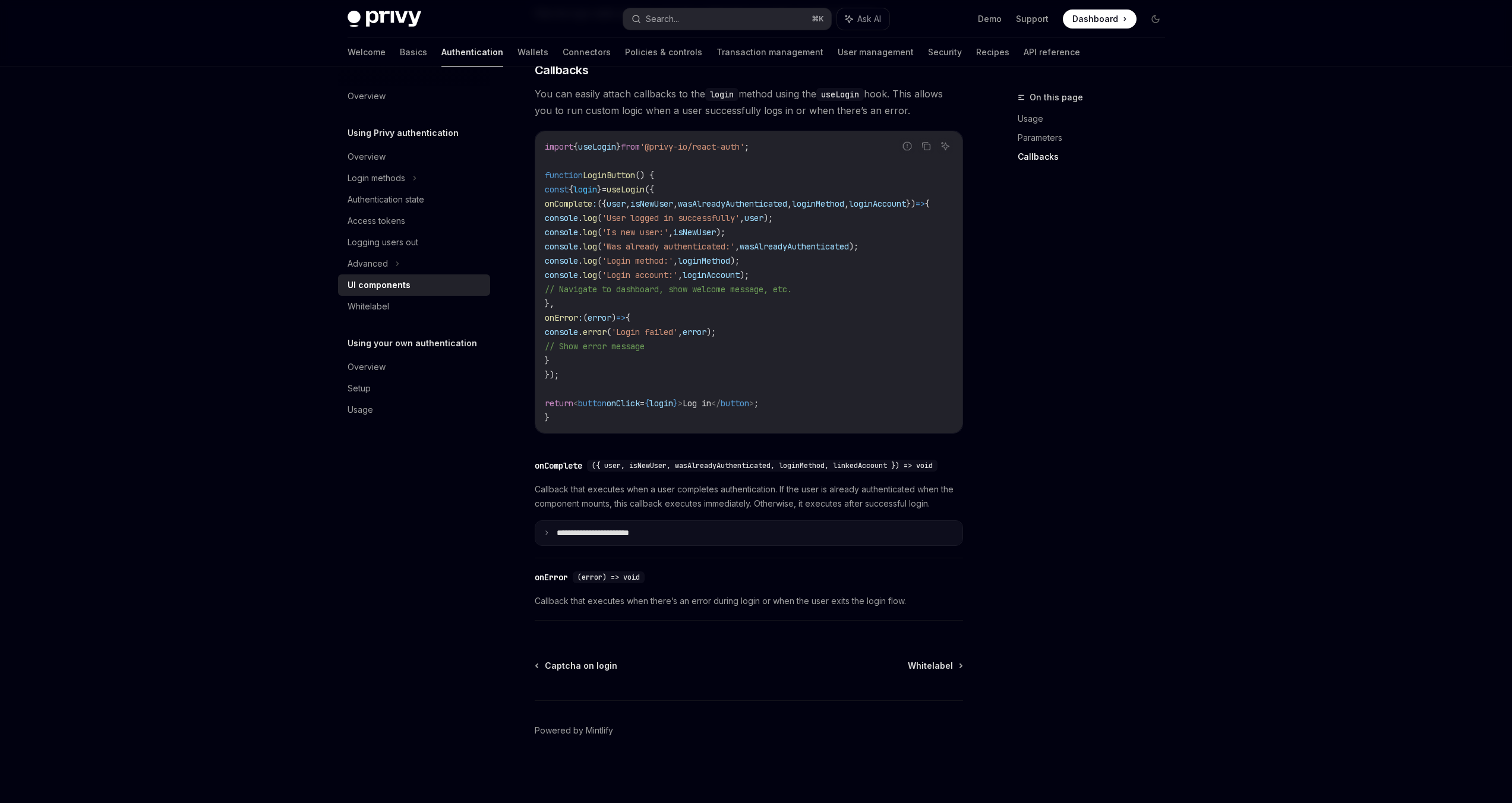
click at [542, 535] on summary "**********" at bounding box center [748, 533] width 427 height 25
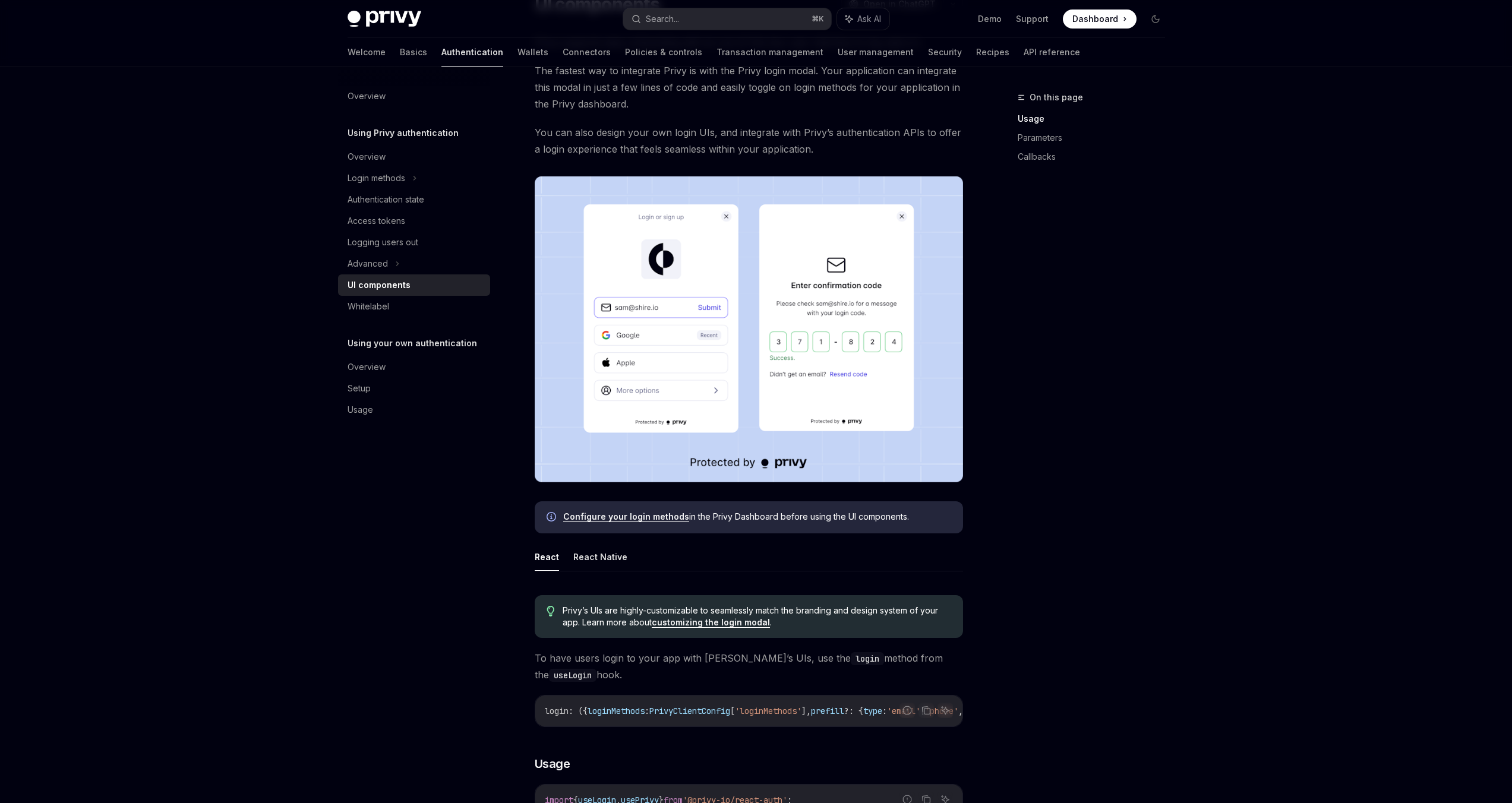
scroll to position [115, 0]
click at [587, 551] on button "React Native" at bounding box center [600, 557] width 54 height 28
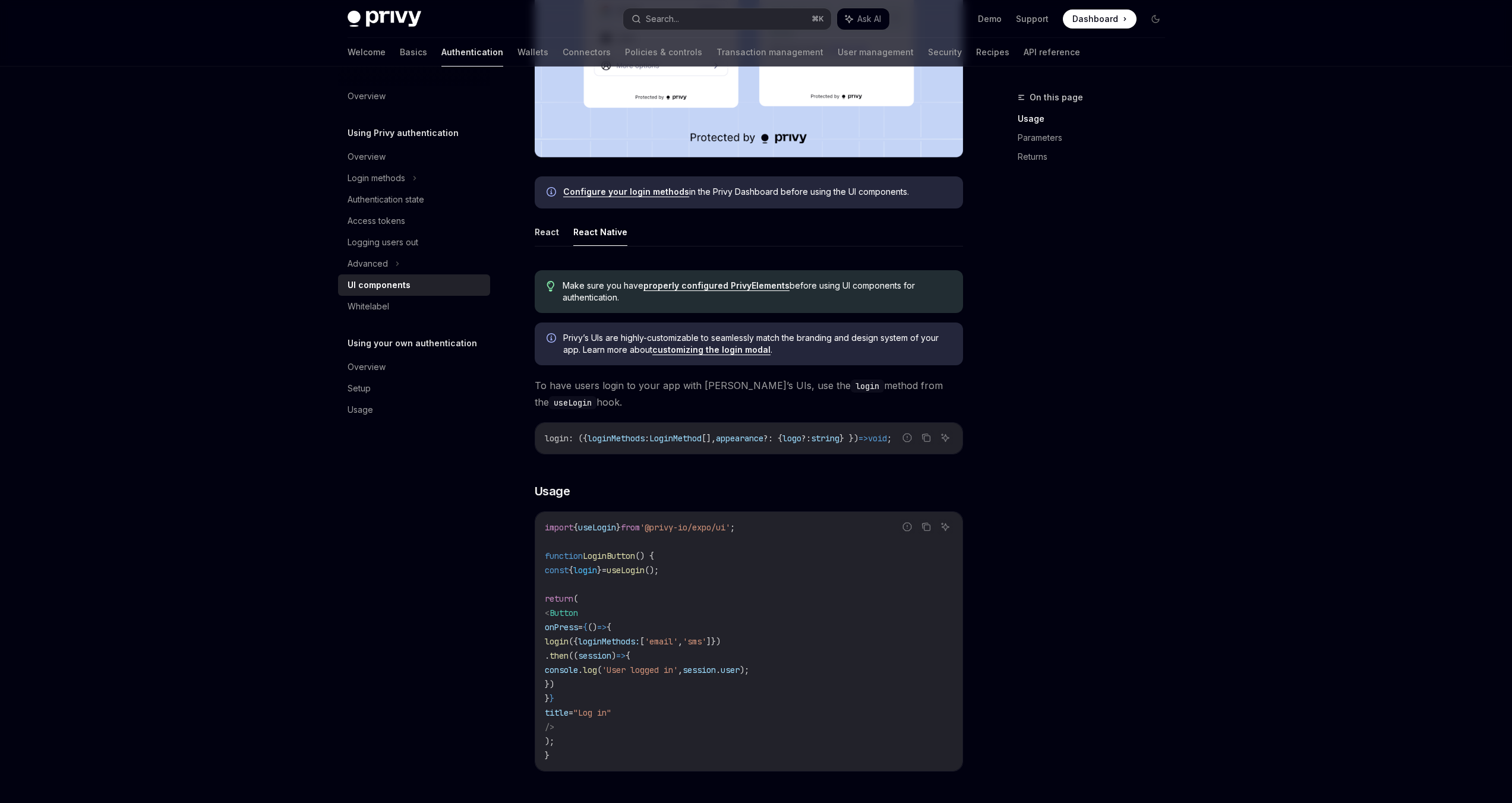
scroll to position [562, 0]
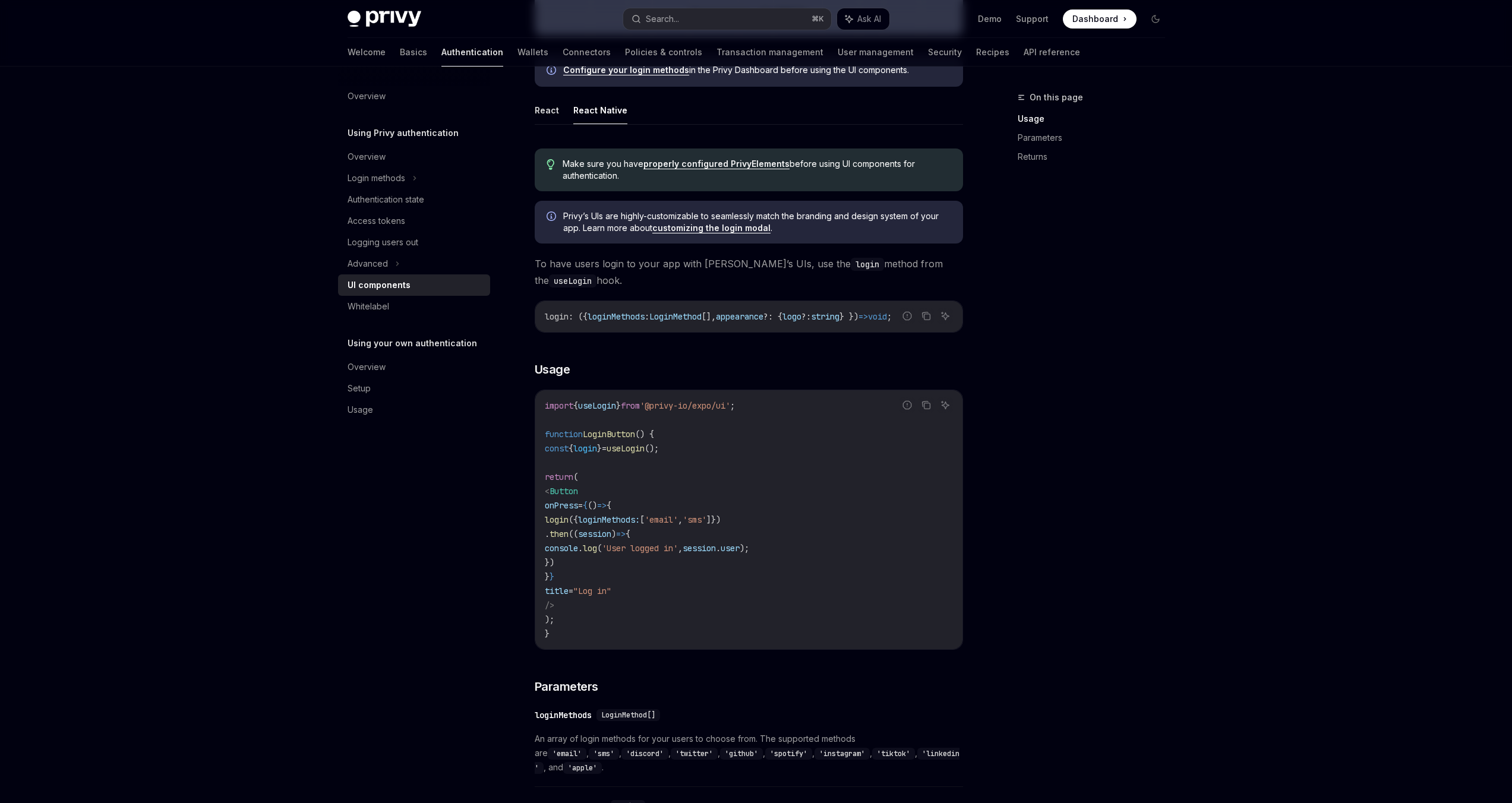
click at [574, 167] on span "Make sure you have properly configured PrivyElements before using UI components…" at bounding box center [756, 170] width 388 height 24
drag, startPoint x: 574, startPoint y: 167, endPoint x: 583, endPoint y: 168, distance: 9.1
click at [583, 168] on span "Make sure you have properly configured PrivyElements before using UI components…" at bounding box center [756, 170] width 388 height 24
copy div "Make sure you have properly configured PrivyElements before using UI components…"
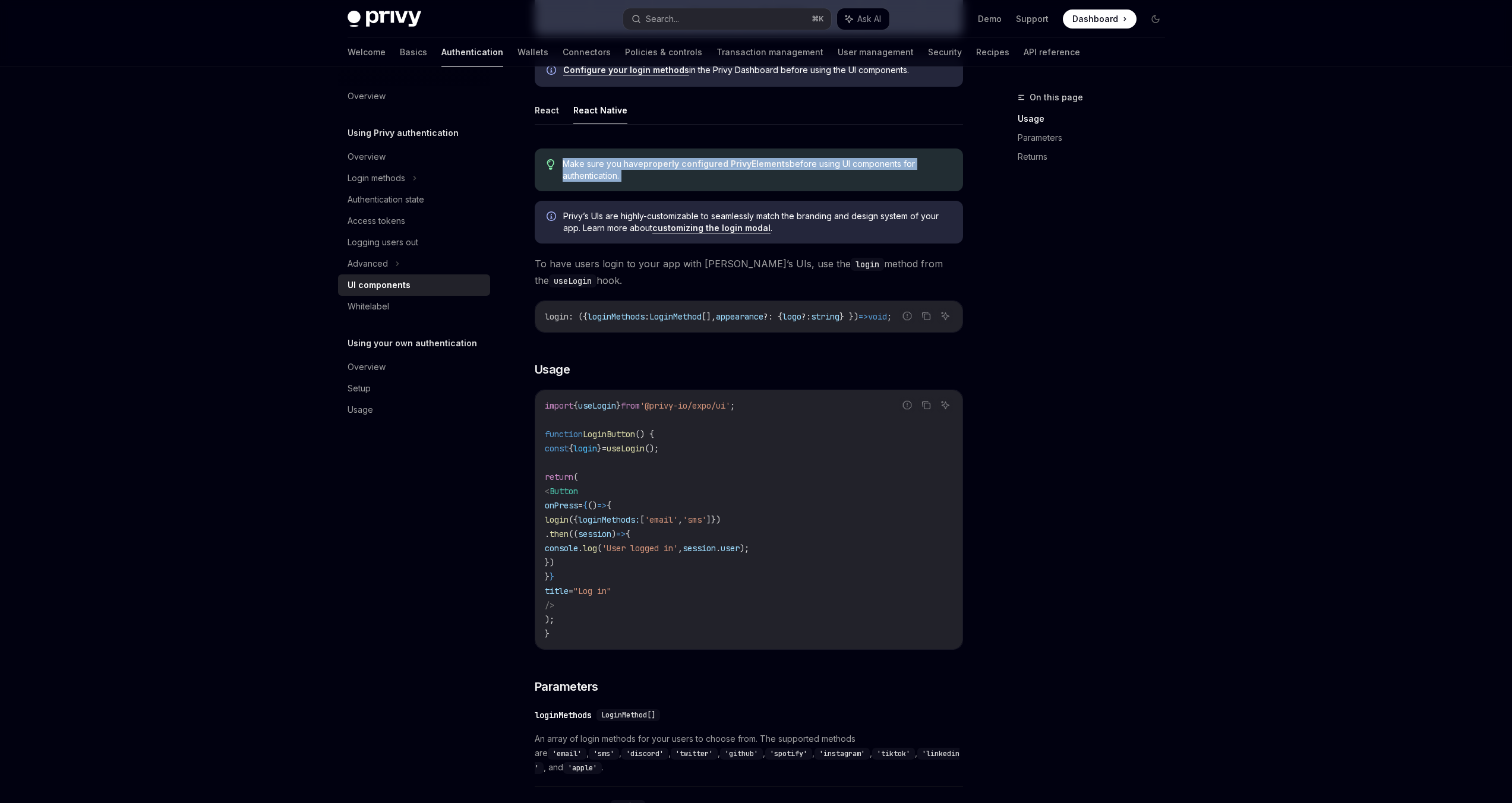
click at [740, 163] on link "properly configured PrivyElements" at bounding box center [717, 163] width 146 height 11
type textarea "*"
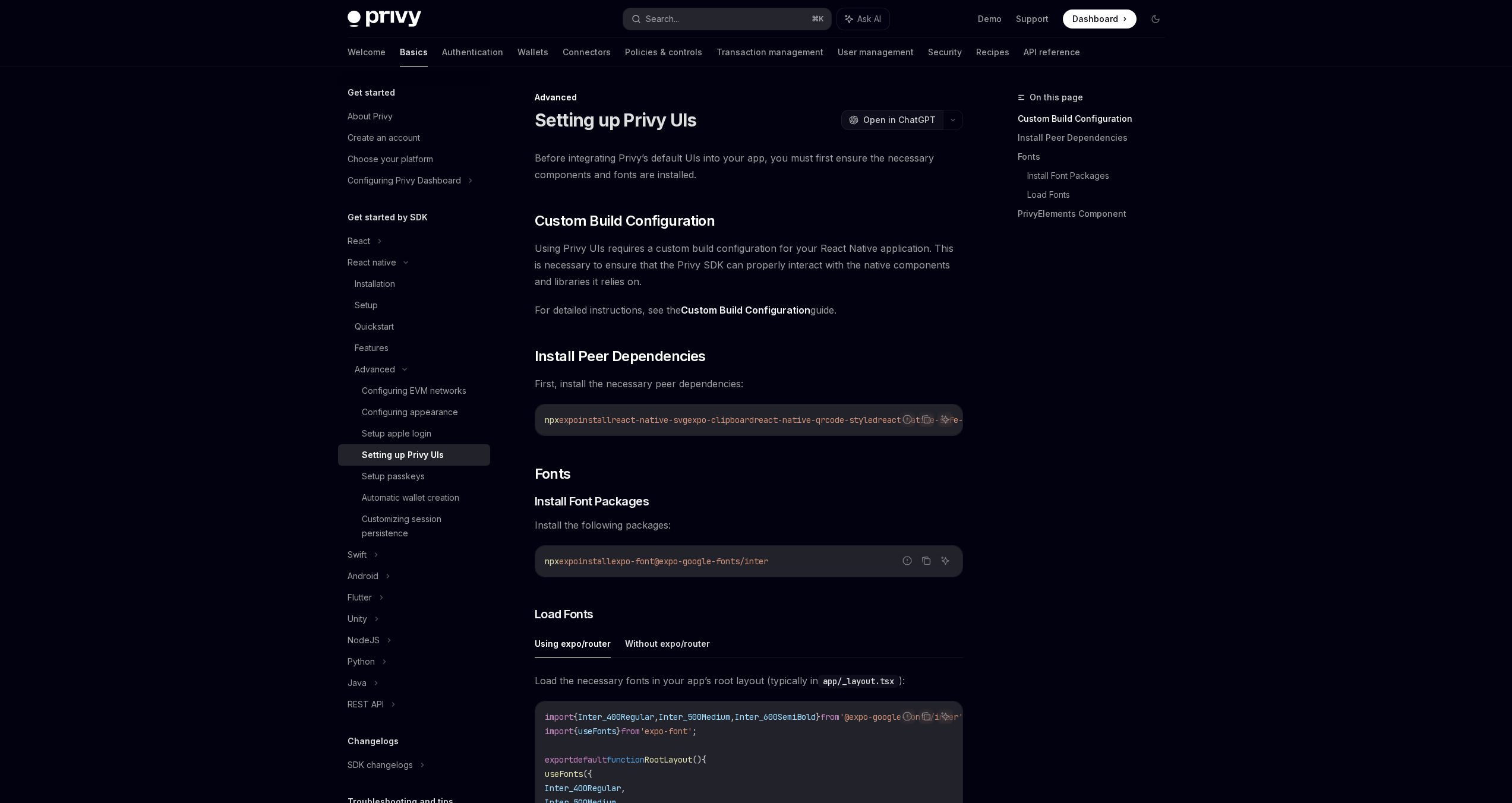
click at [907, 119] on span "Open in ChatGPT" at bounding box center [899, 120] width 72 height 12
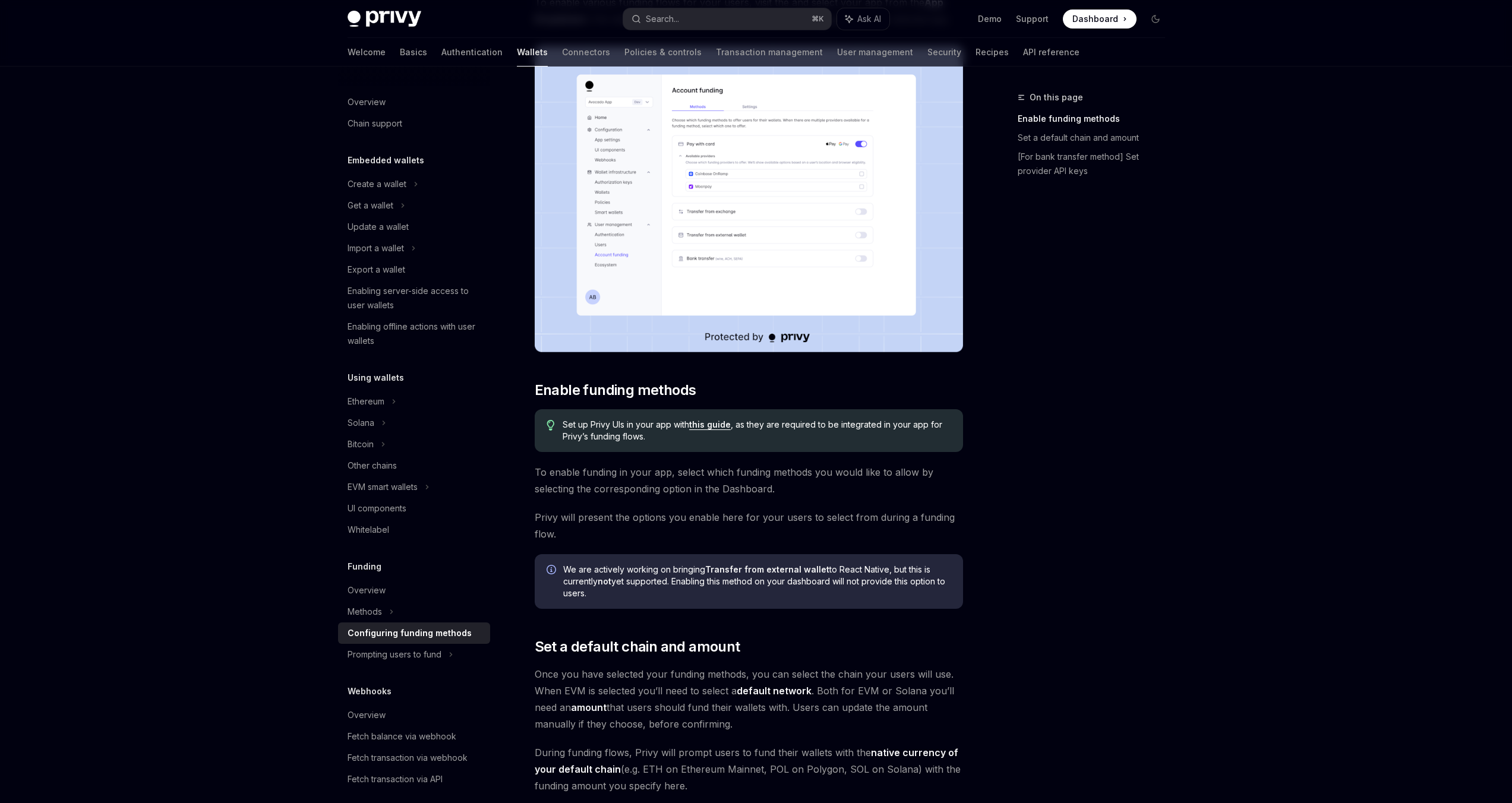
scroll to position [156, 0]
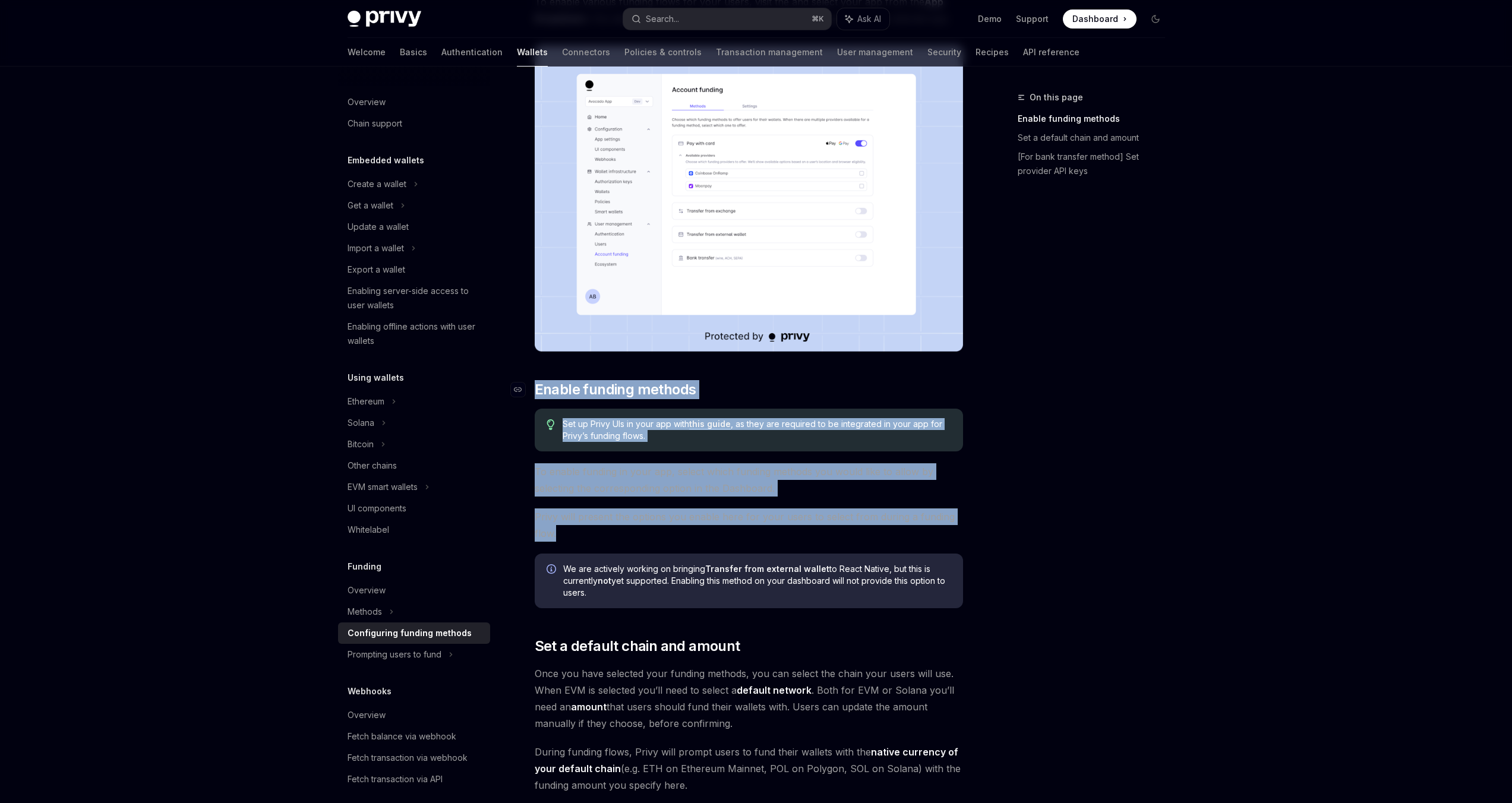
drag, startPoint x: 581, startPoint y: 535, endPoint x: 531, endPoint y: 392, distance: 151.5
click at [535, 390] on div "To enable various funding flows for your users, visit the and select your app f…" at bounding box center [749, 651] width 428 height 1316
copy div "​ Enable funding methods Set up Privy UIs in your app with this guide , as they…"
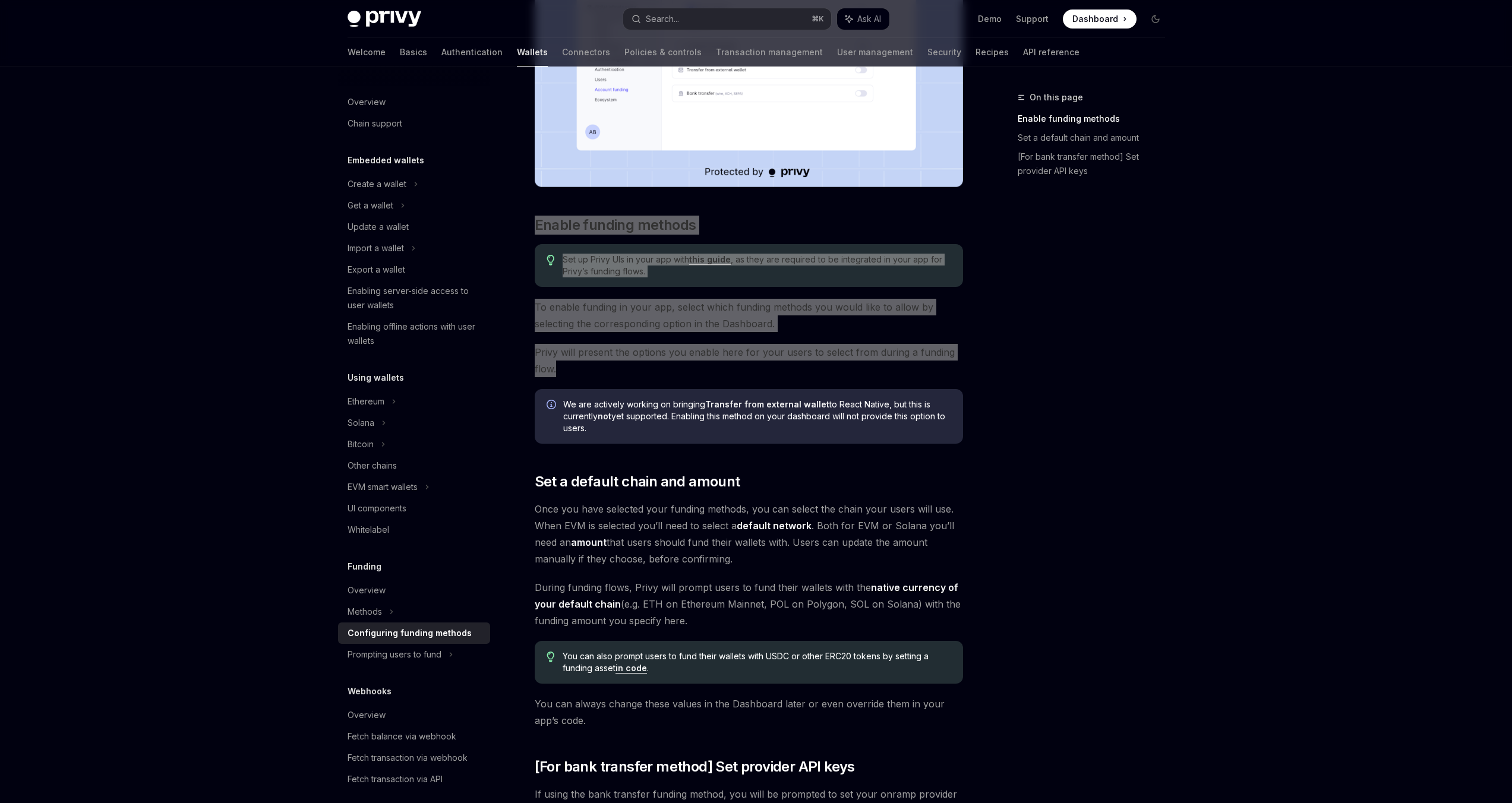
scroll to position [348, 0]
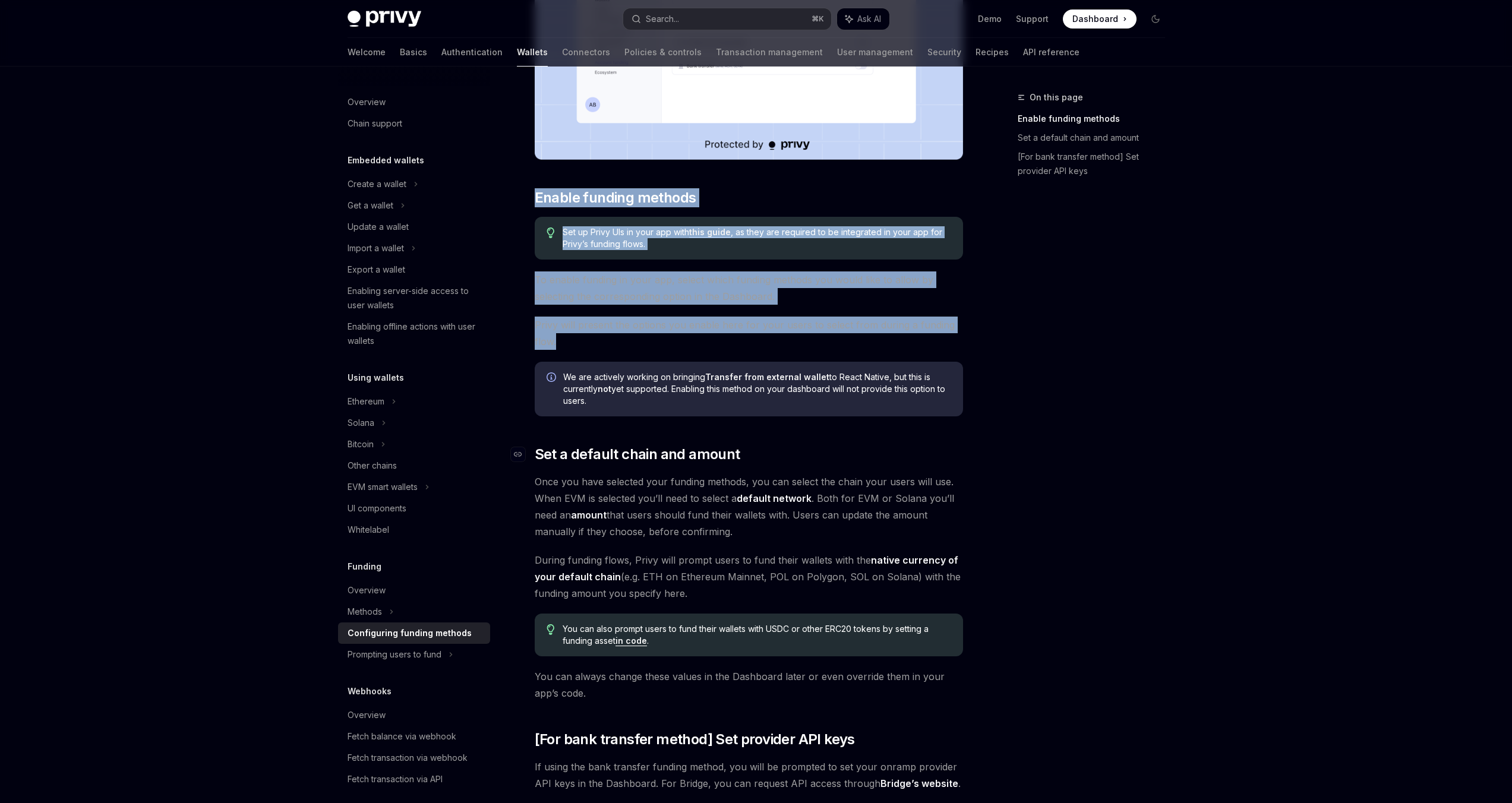
click at [547, 452] on span "Set a default chain and amount" at bounding box center [638, 454] width 206 height 19
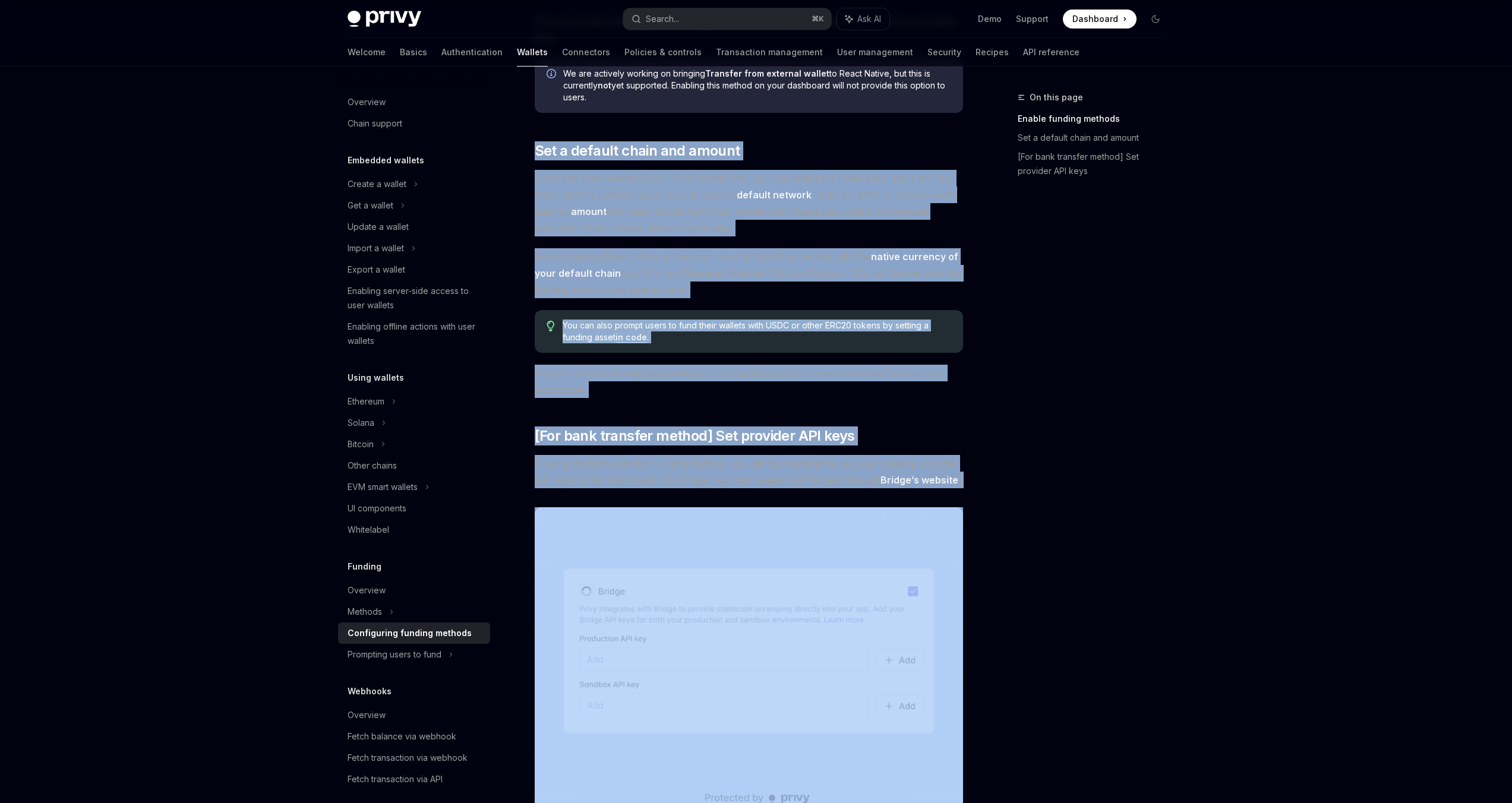
scroll to position [703, 0]
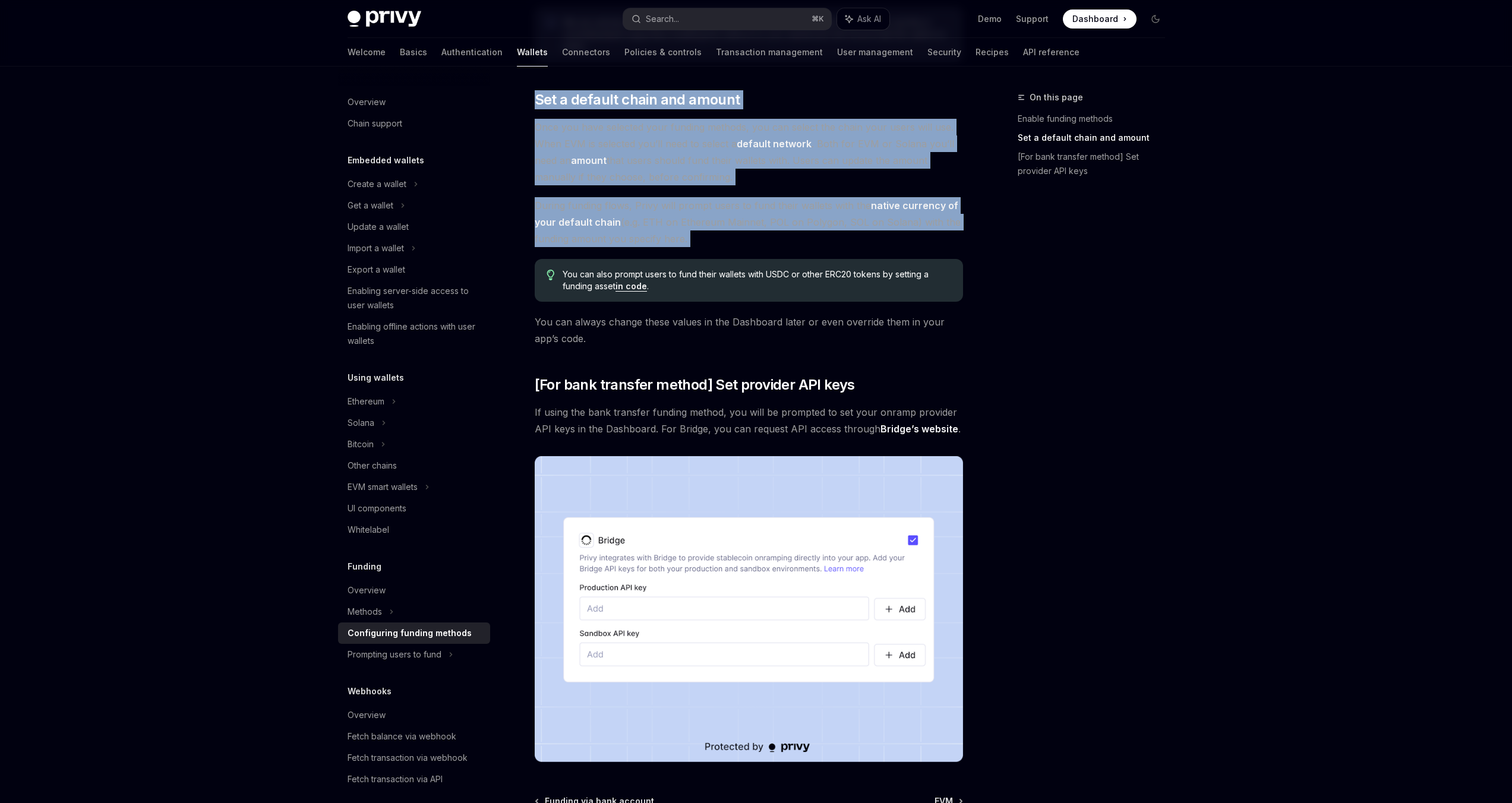
drag, startPoint x: 547, startPoint y: 452, endPoint x: 717, endPoint y: 231, distance: 278.8
click at [717, 230] on div "To enable various funding flows for your users, visit the and select your app f…" at bounding box center [749, 105] width 428 height 1316
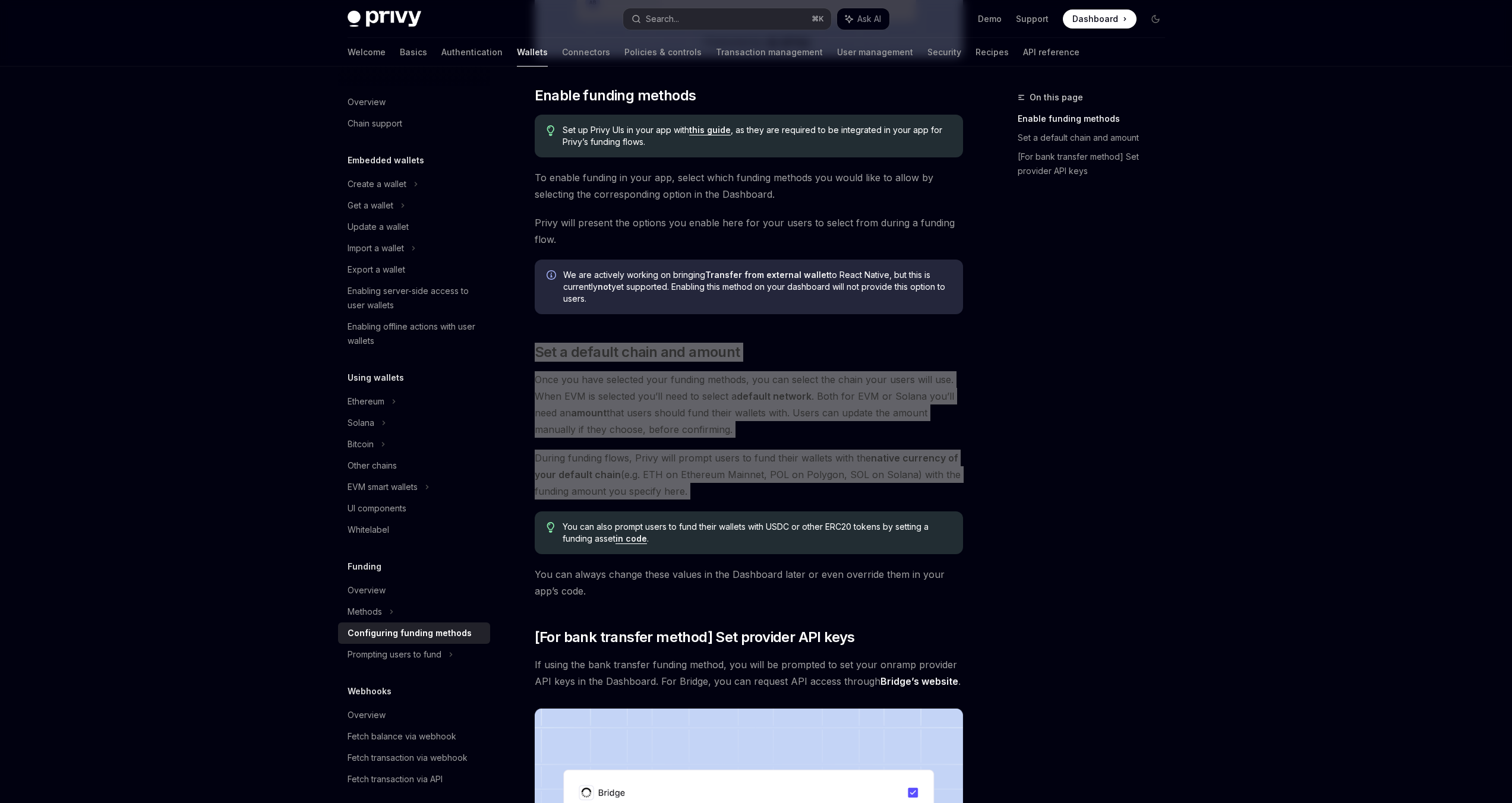
scroll to position [419, 0]
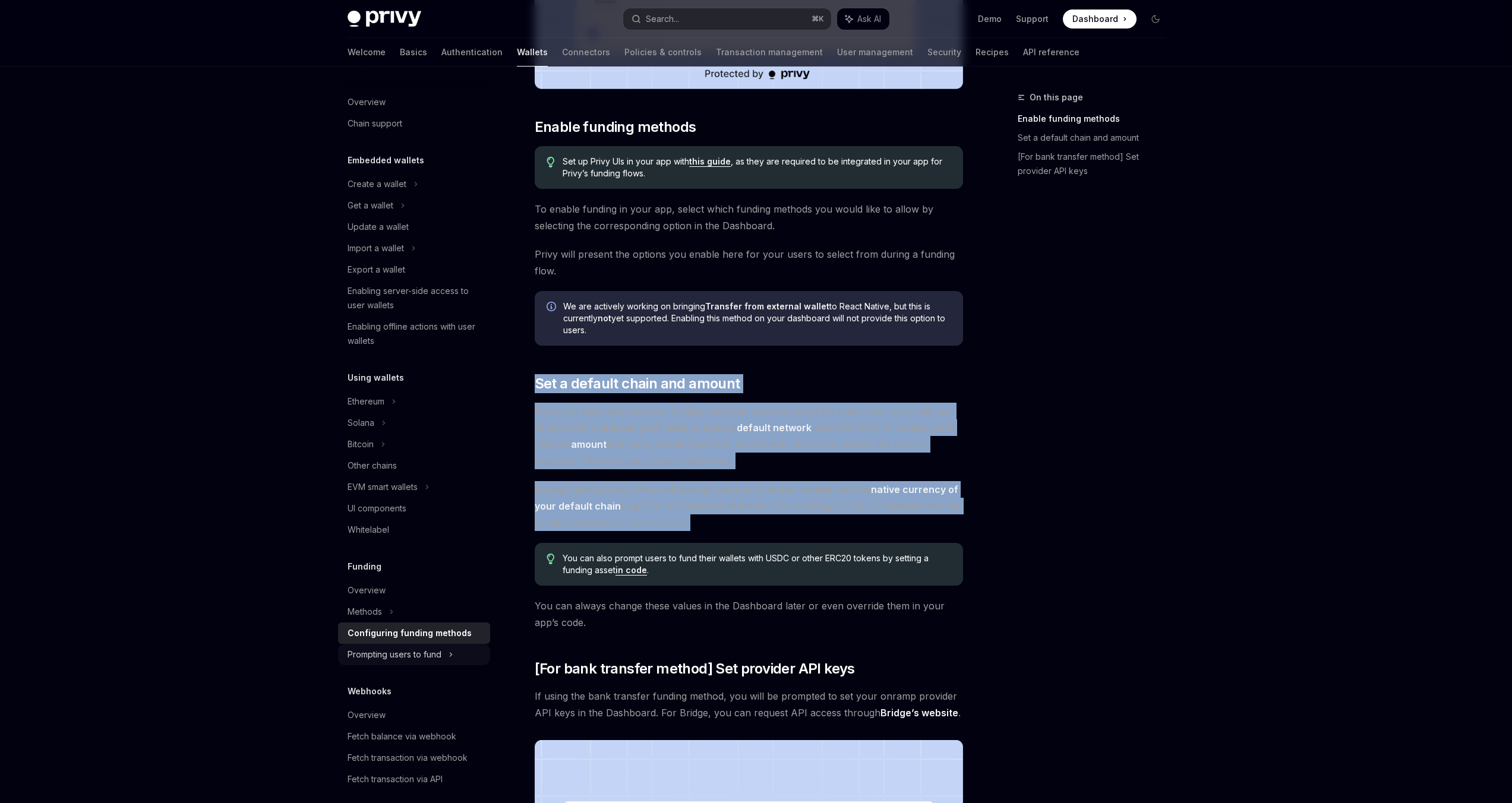
click at [440, 656] on div "Prompting users to fund" at bounding box center [394, 655] width 94 height 14
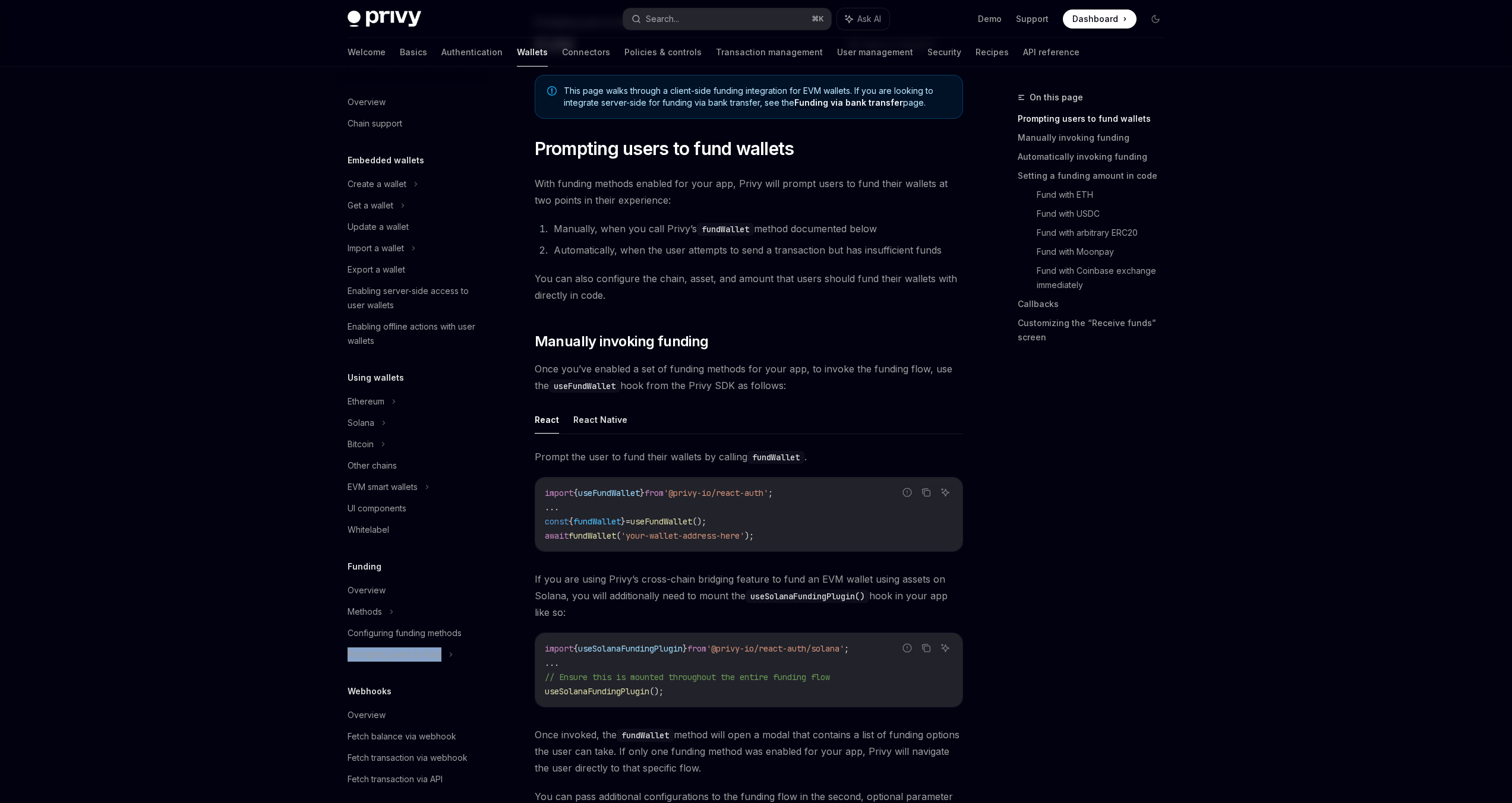
scroll to position [76, 0]
click at [540, 139] on span "Prompting users to fund wallets" at bounding box center [664, 147] width 260 height 22
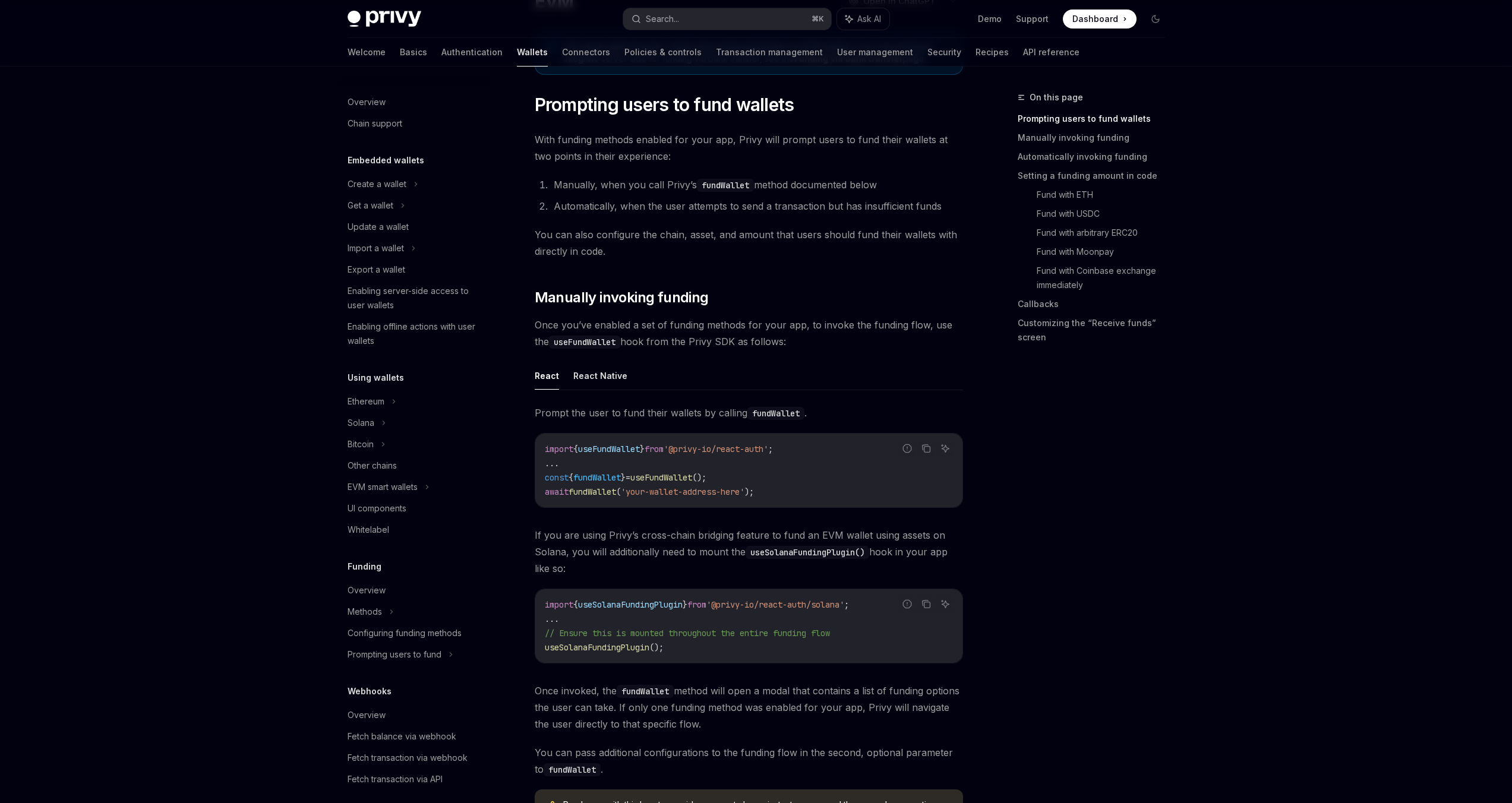
scroll to position [123, 0]
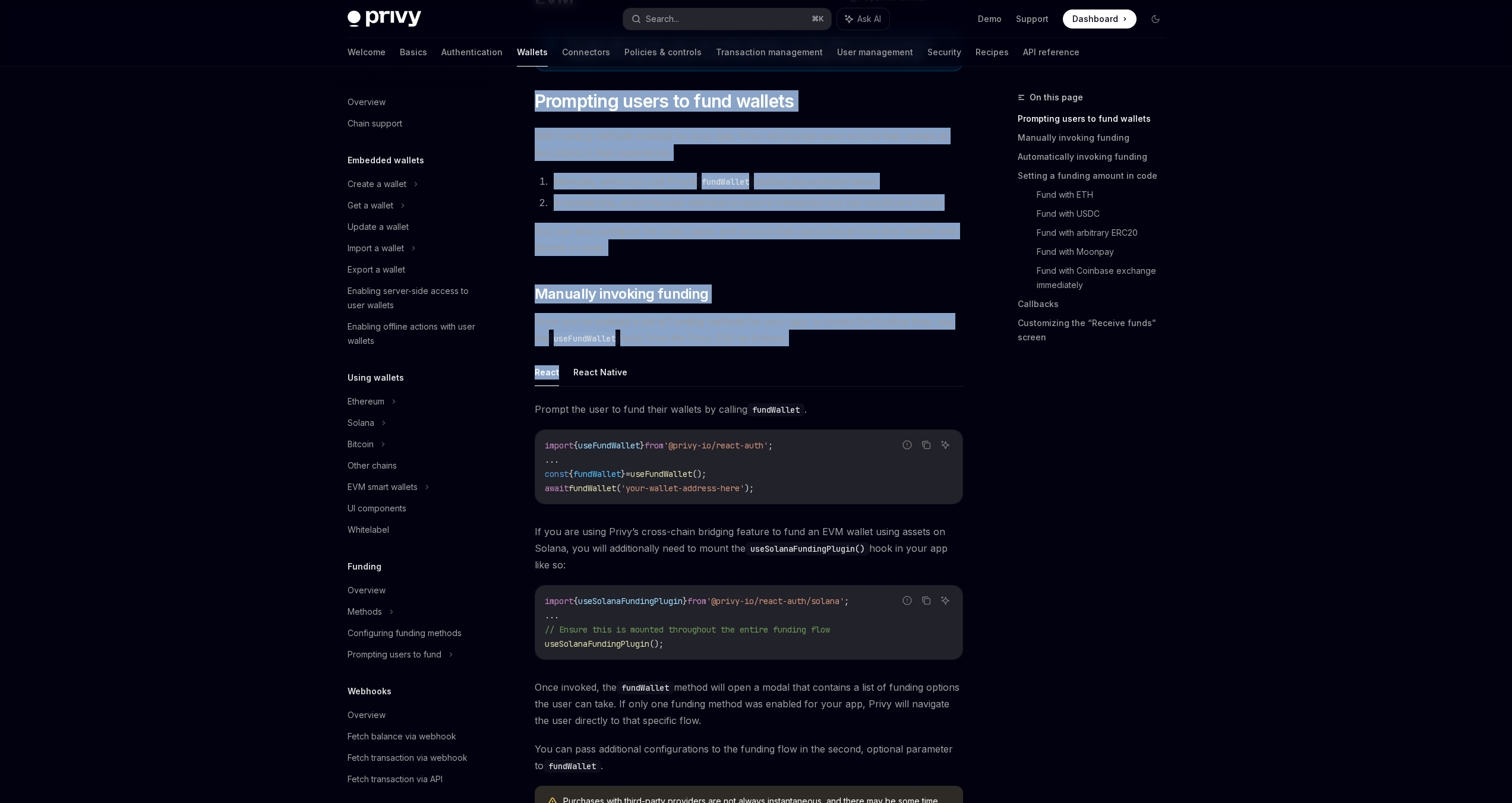
drag, startPoint x: 531, startPoint y: 89, endPoint x: 684, endPoint y: 361, distance: 312.1
click at [586, 372] on button "React Native" at bounding box center [600, 372] width 54 height 28
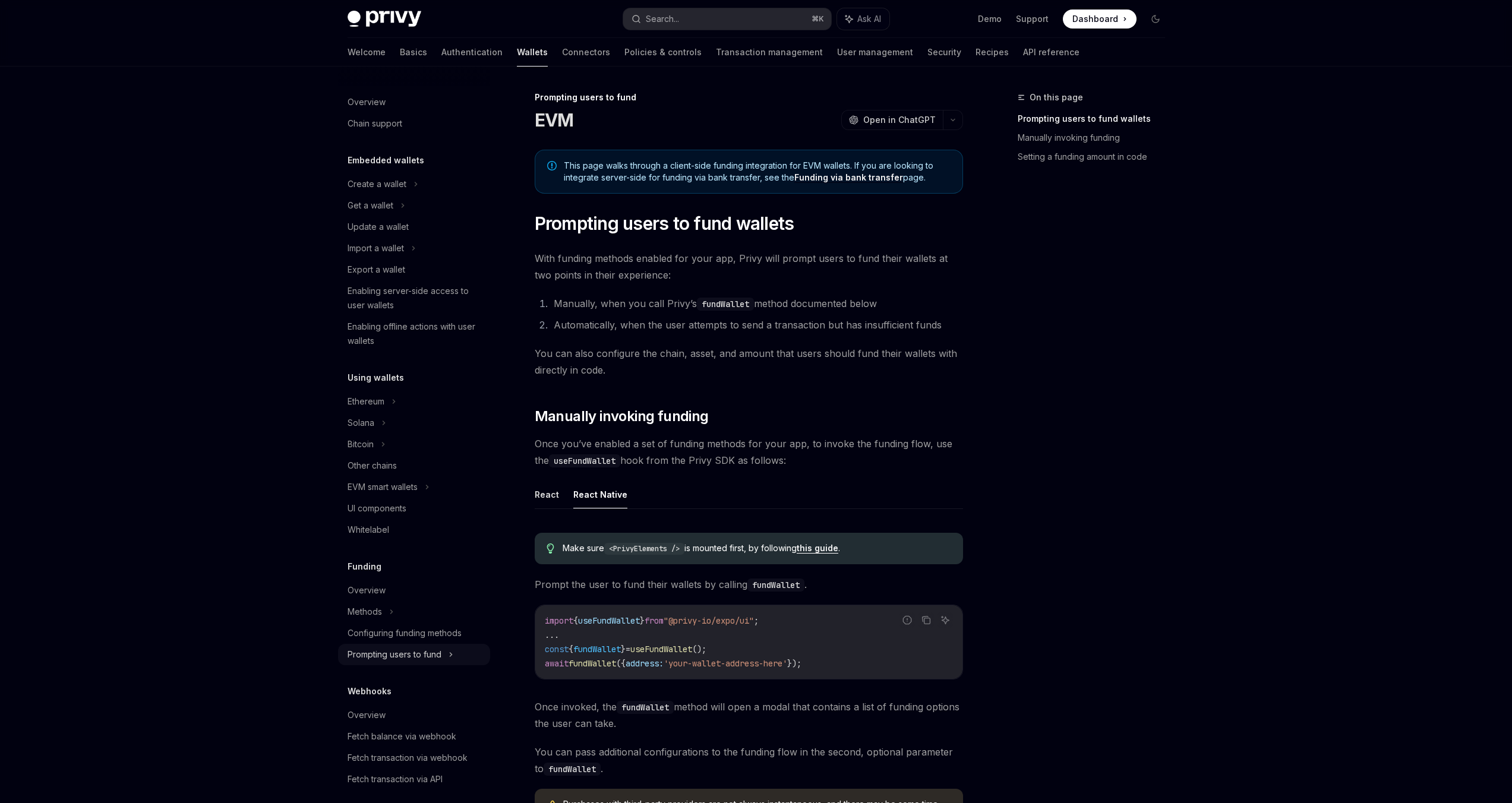
click at [398, 655] on div "Prompting users to fund" at bounding box center [394, 655] width 94 height 14
click at [392, 707] on link "Solana" at bounding box center [414, 698] width 152 height 22
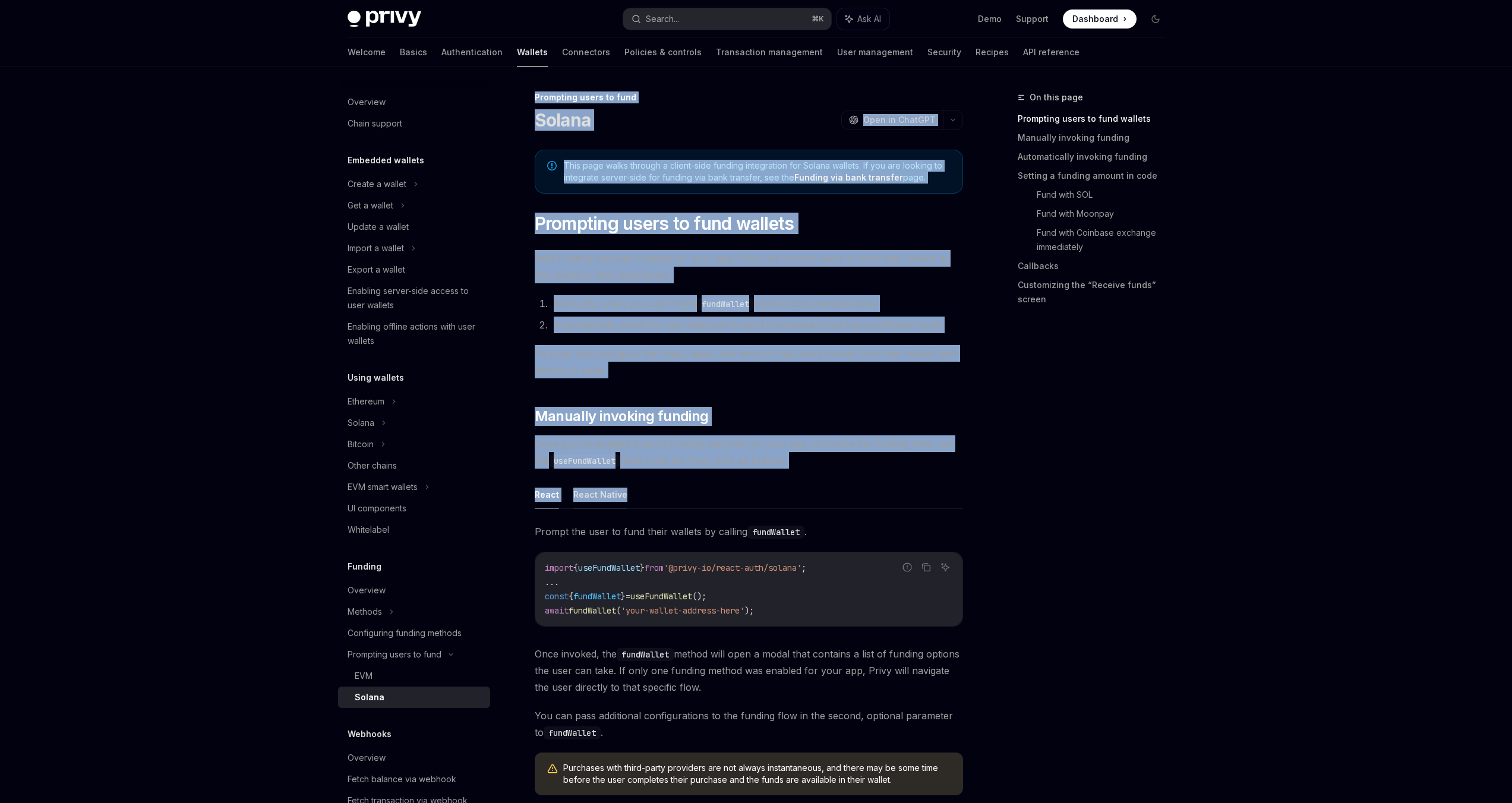
drag, startPoint x: 530, startPoint y: 91, endPoint x: 588, endPoint y: 502, distance: 415.1
click at [588, 502] on button "React Native" at bounding box center [600, 494] width 54 height 28
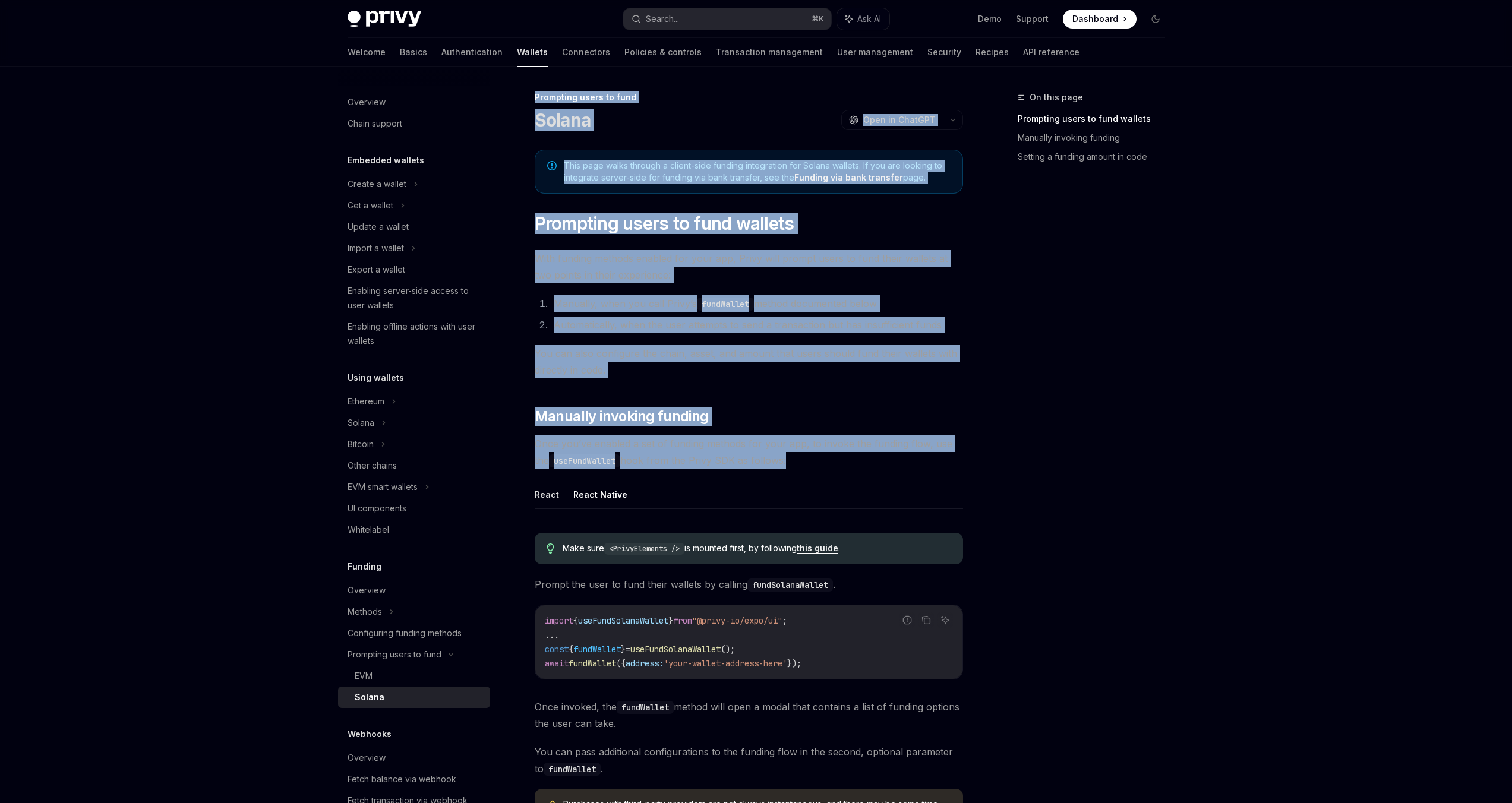
click at [588, 502] on button "React Native" at bounding box center [600, 494] width 54 height 28
type textarea "*"
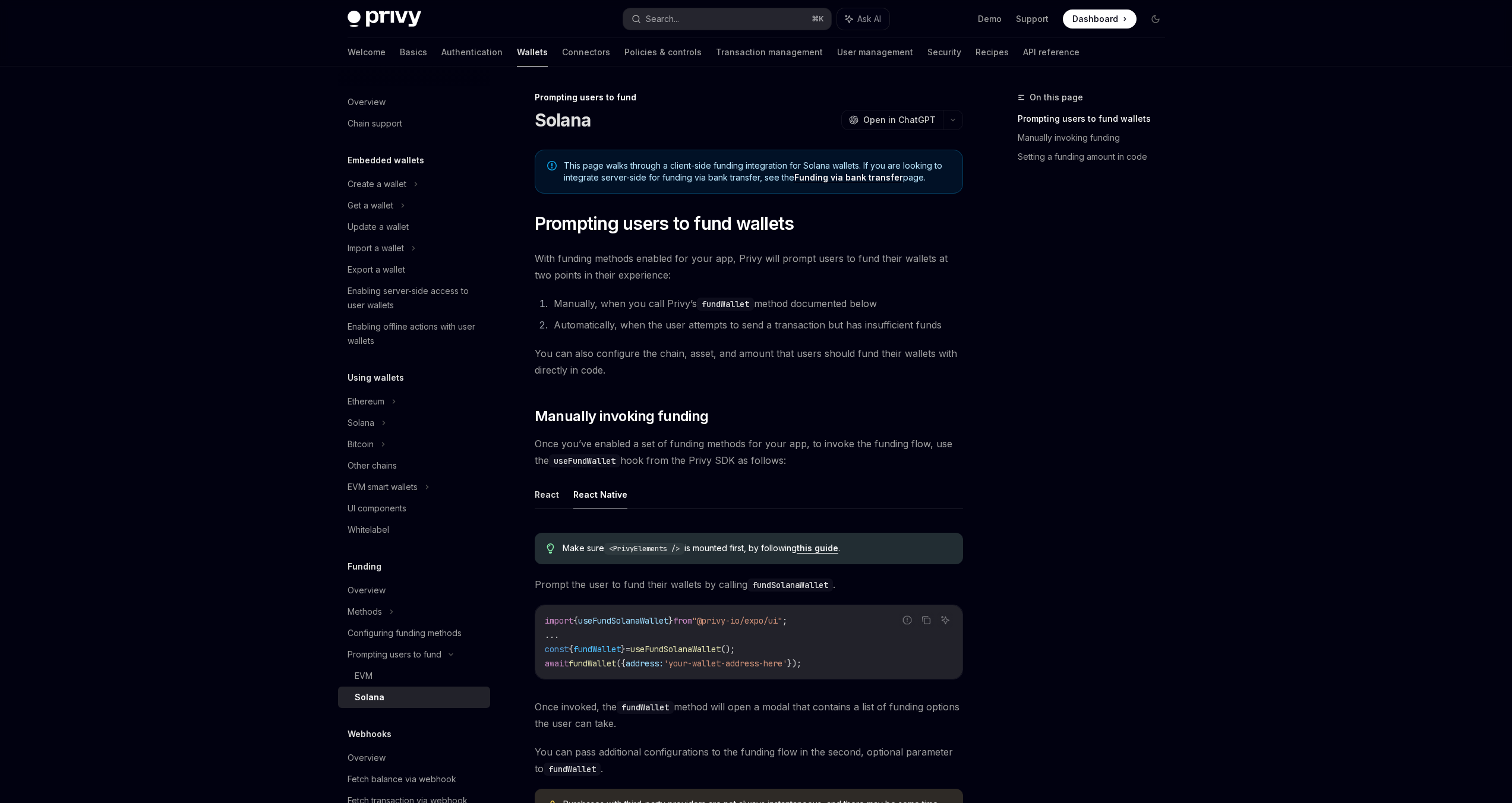
click at [543, 104] on div "Prompting users to fund Solana OpenAI Open in ChatGPT" at bounding box center [749, 110] width 428 height 39
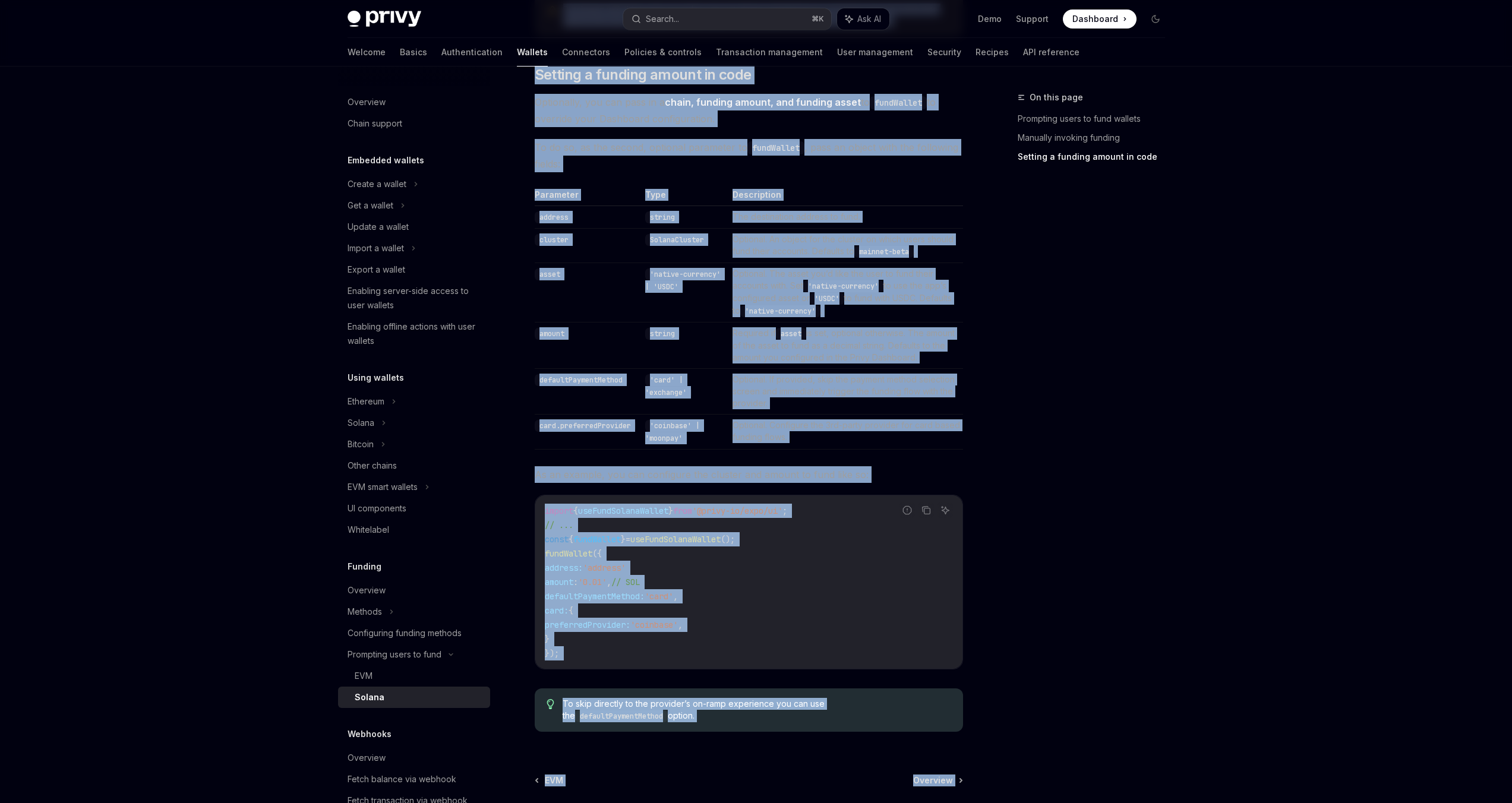
scroll to position [910, 0]
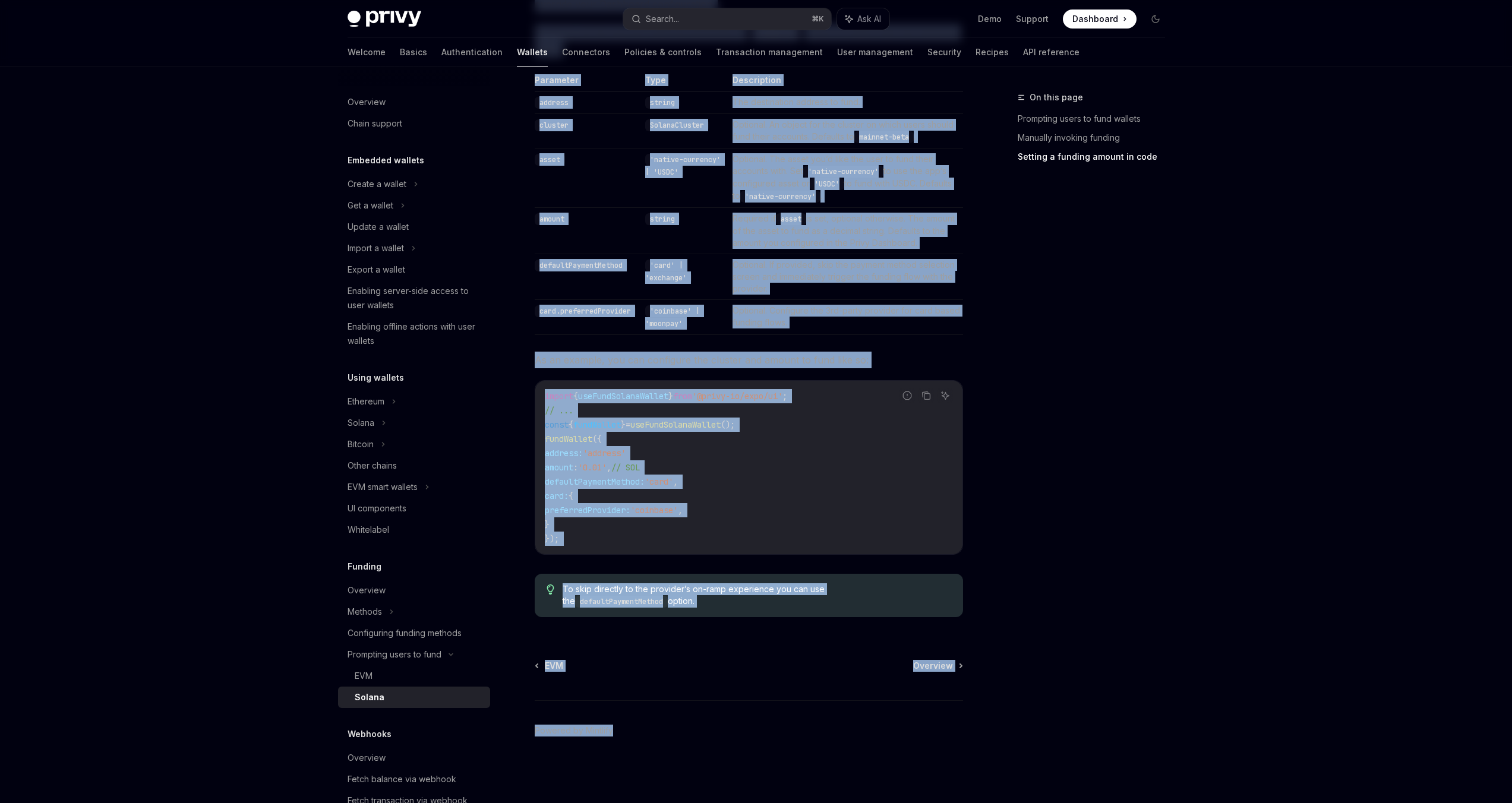
drag, startPoint x: 532, startPoint y: 90, endPoint x: 885, endPoint y: 803, distance: 795.6
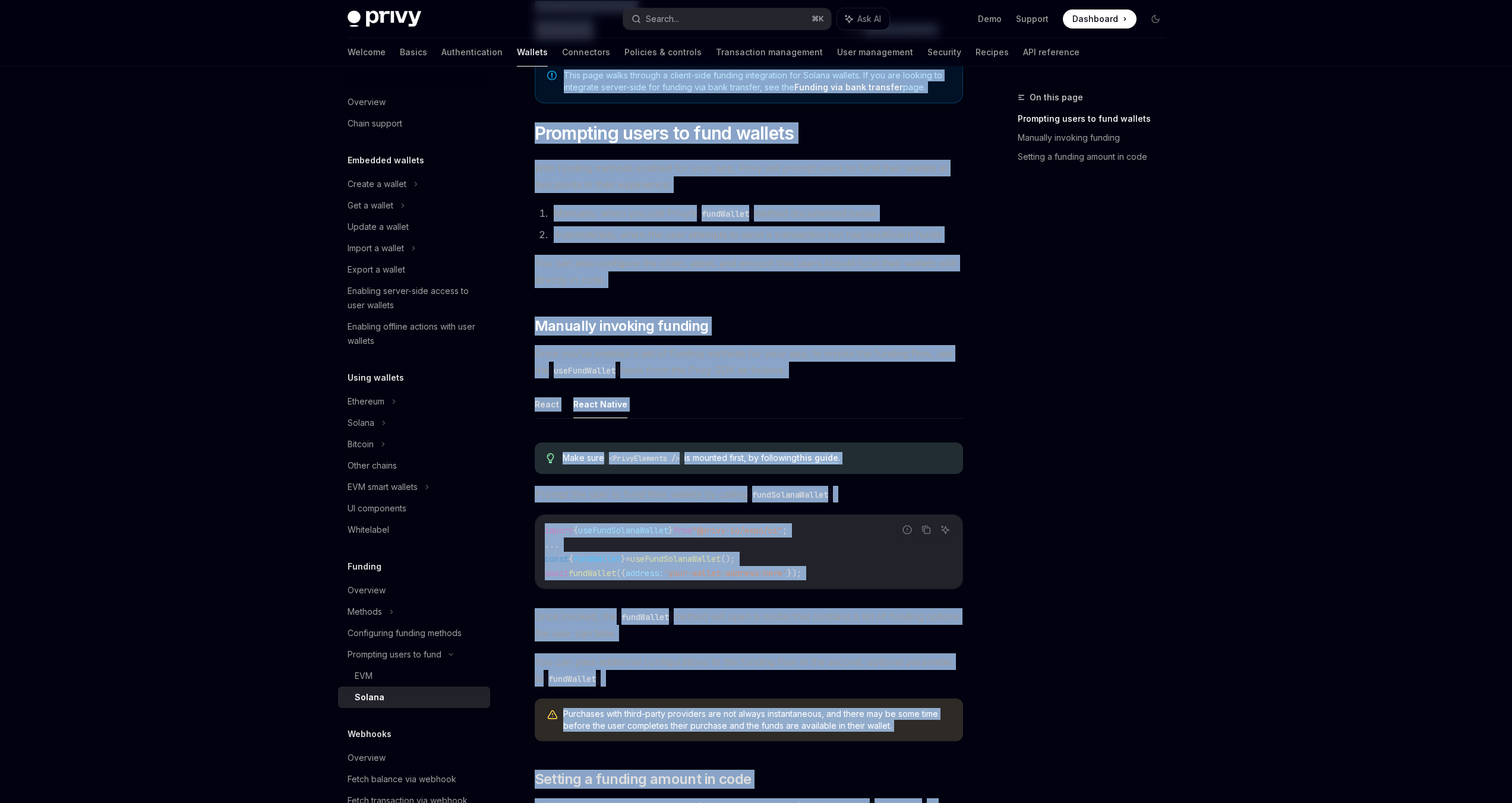
scroll to position [0, 0]
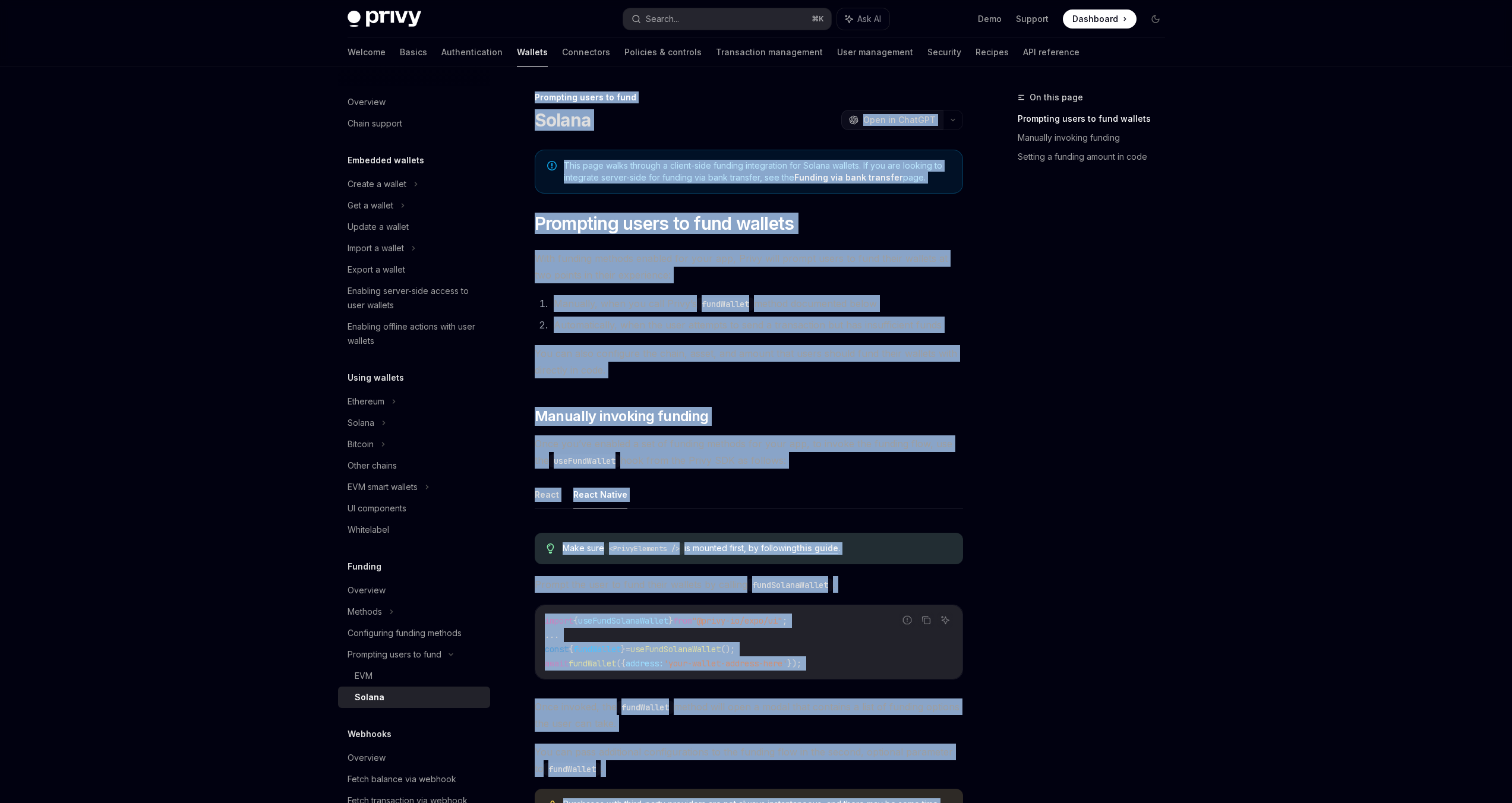
click at [902, 120] on span "Open in ChatGPT" at bounding box center [899, 120] width 72 height 12
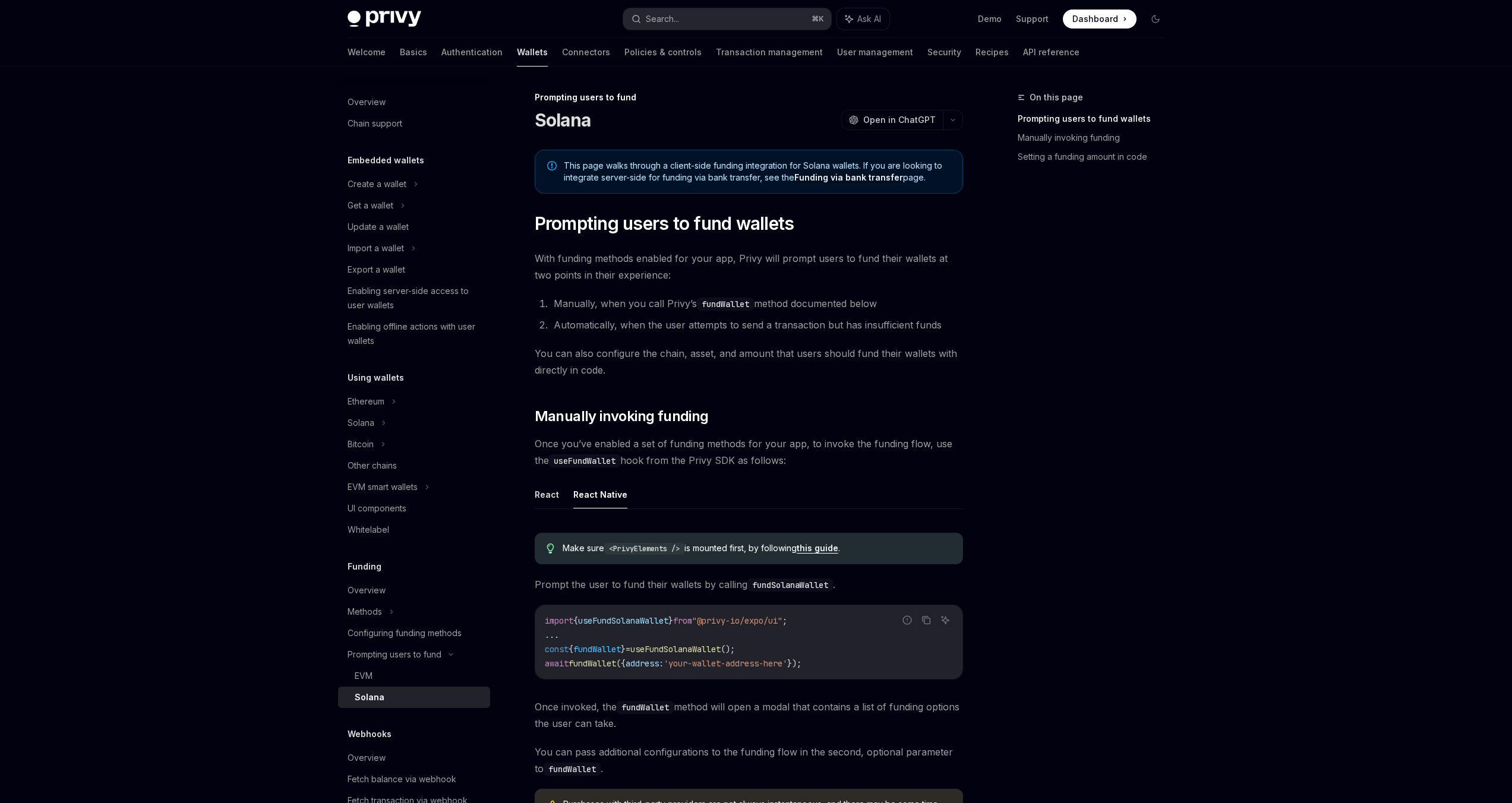
click at [601, 91] on div "Prompting users to fund" at bounding box center [749, 97] width 428 height 12
click at [661, 25] on div "Search..." at bounding box center [663, 18] width 33 height 14
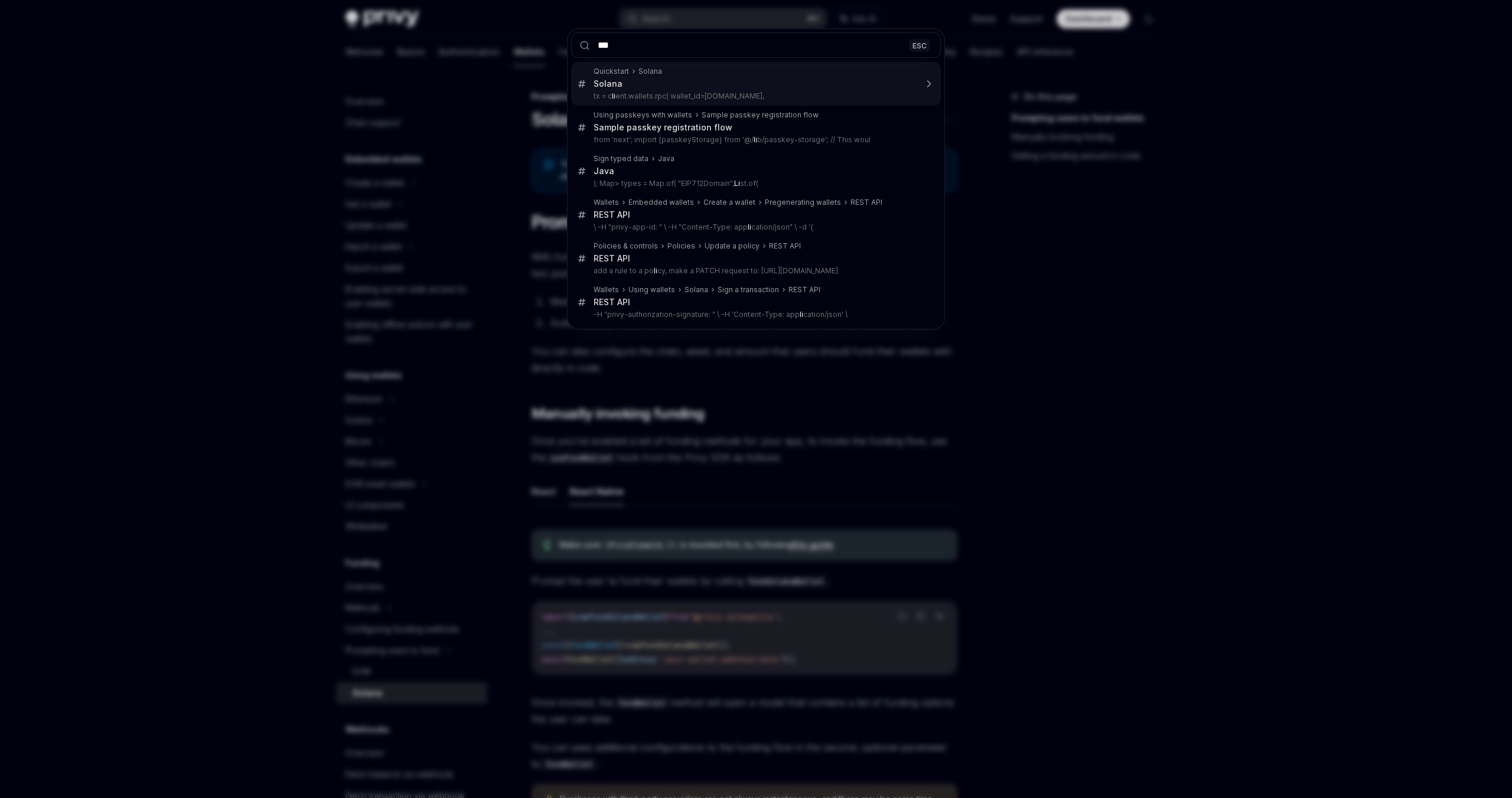
type input "****"
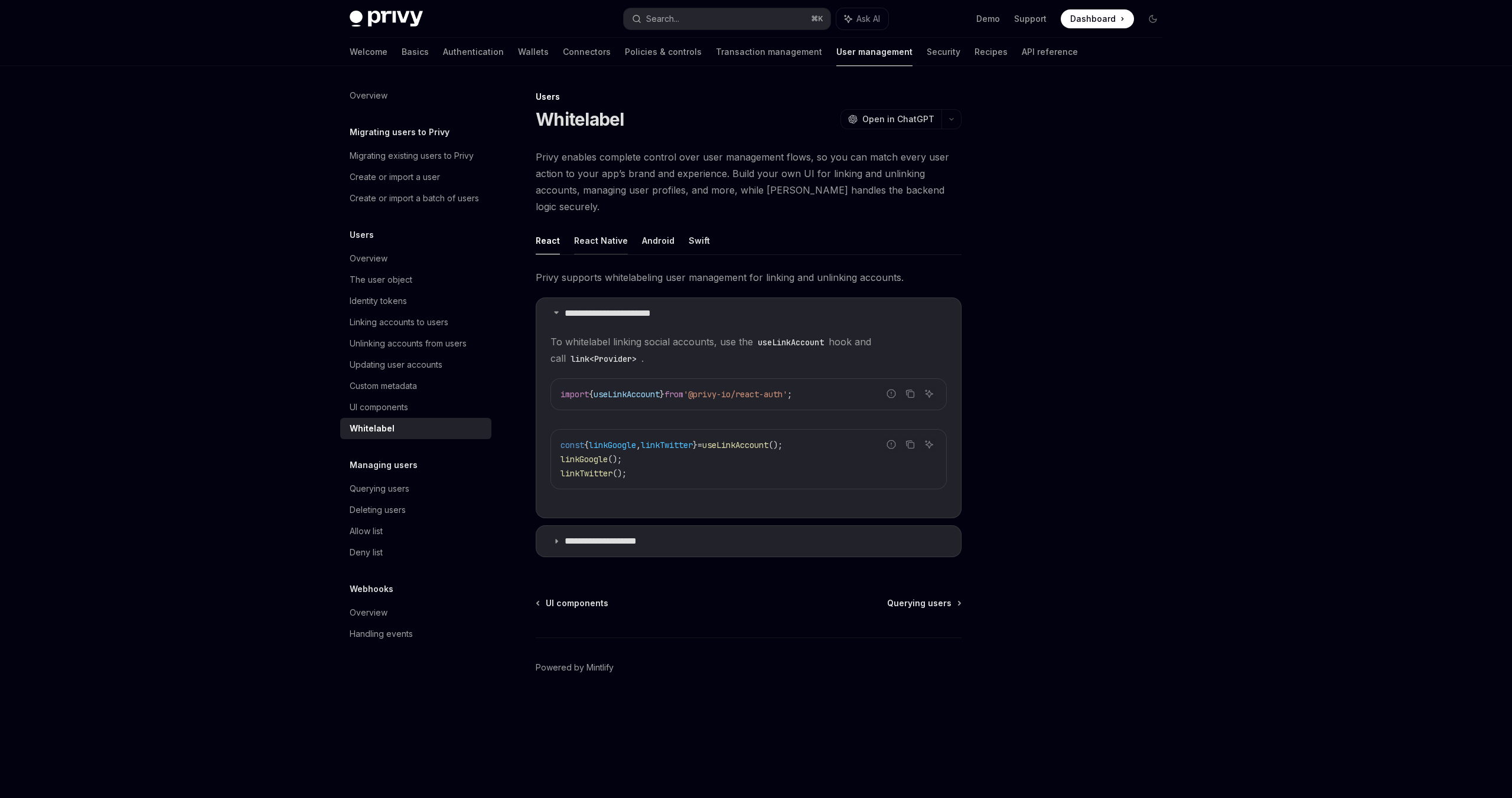
click at [598, 232] on button "React Native" at bounding box center [600, 241] width 54 height 28
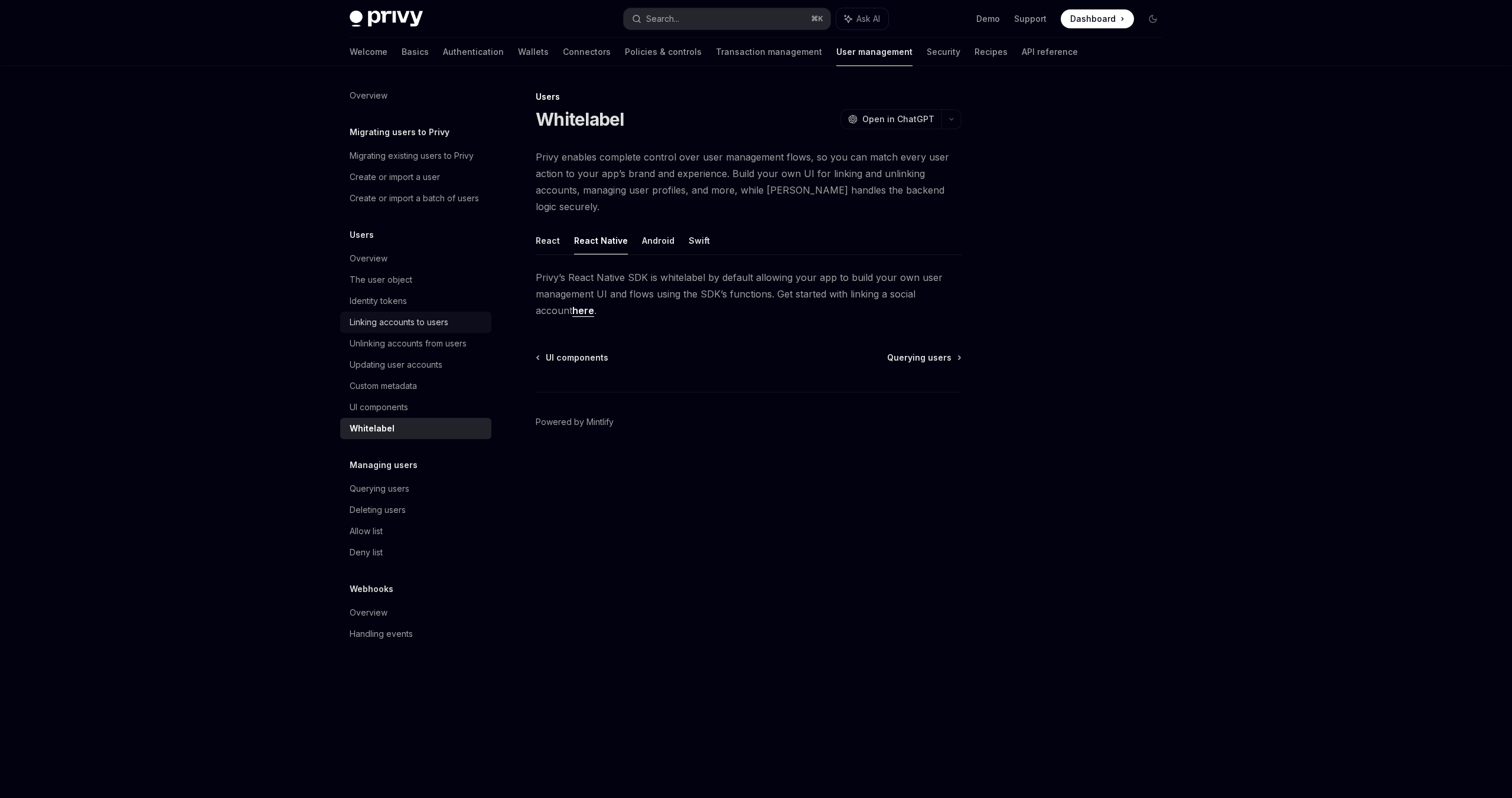
click at [408, 329] on div "Linking accounts to users" at bounding box center [399, 322] width 99 height 14
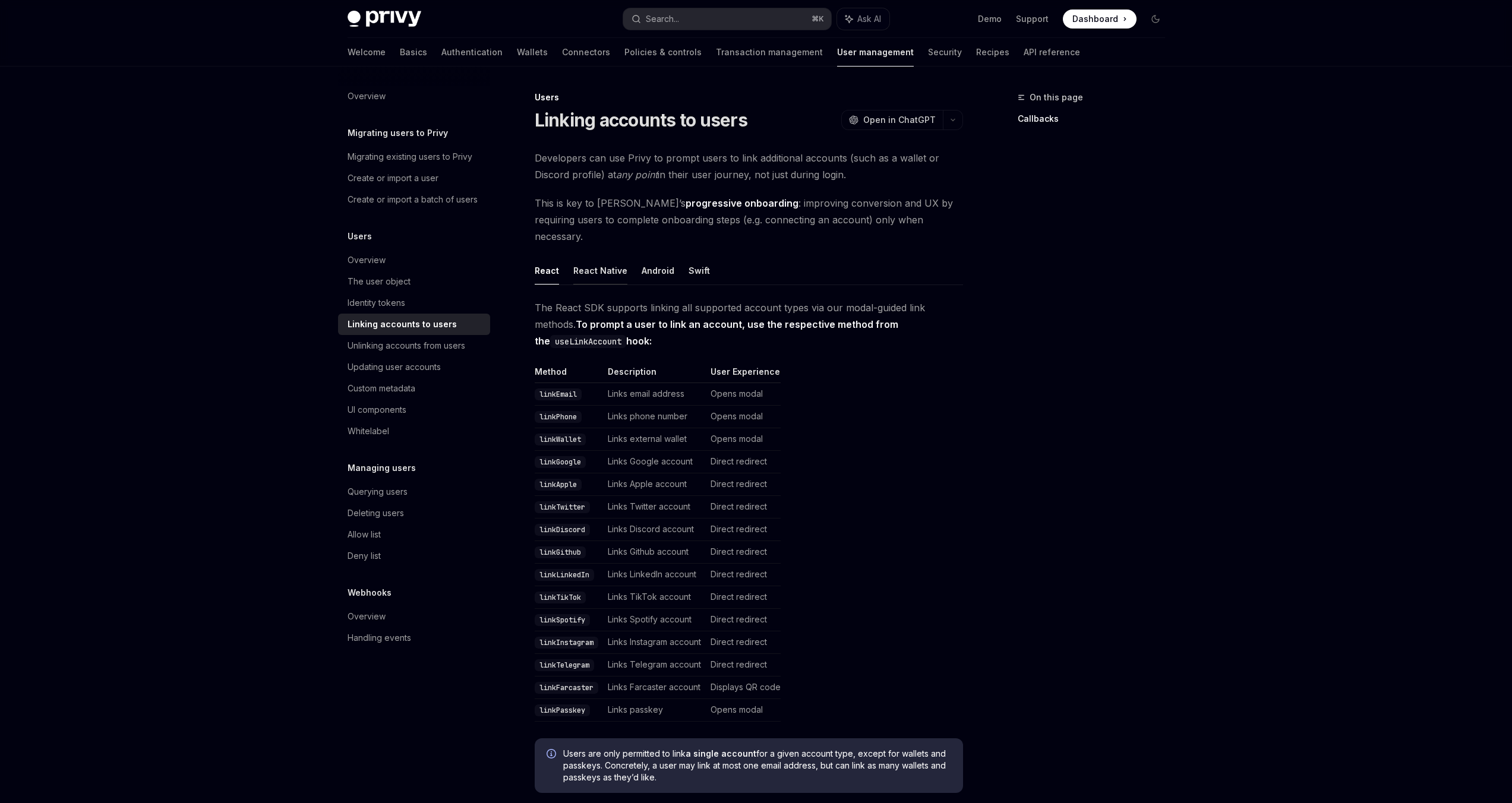
click at [600, 260] on button "React Native" at bounding box center [600, 270] width 54 height 28
type textarea "*"
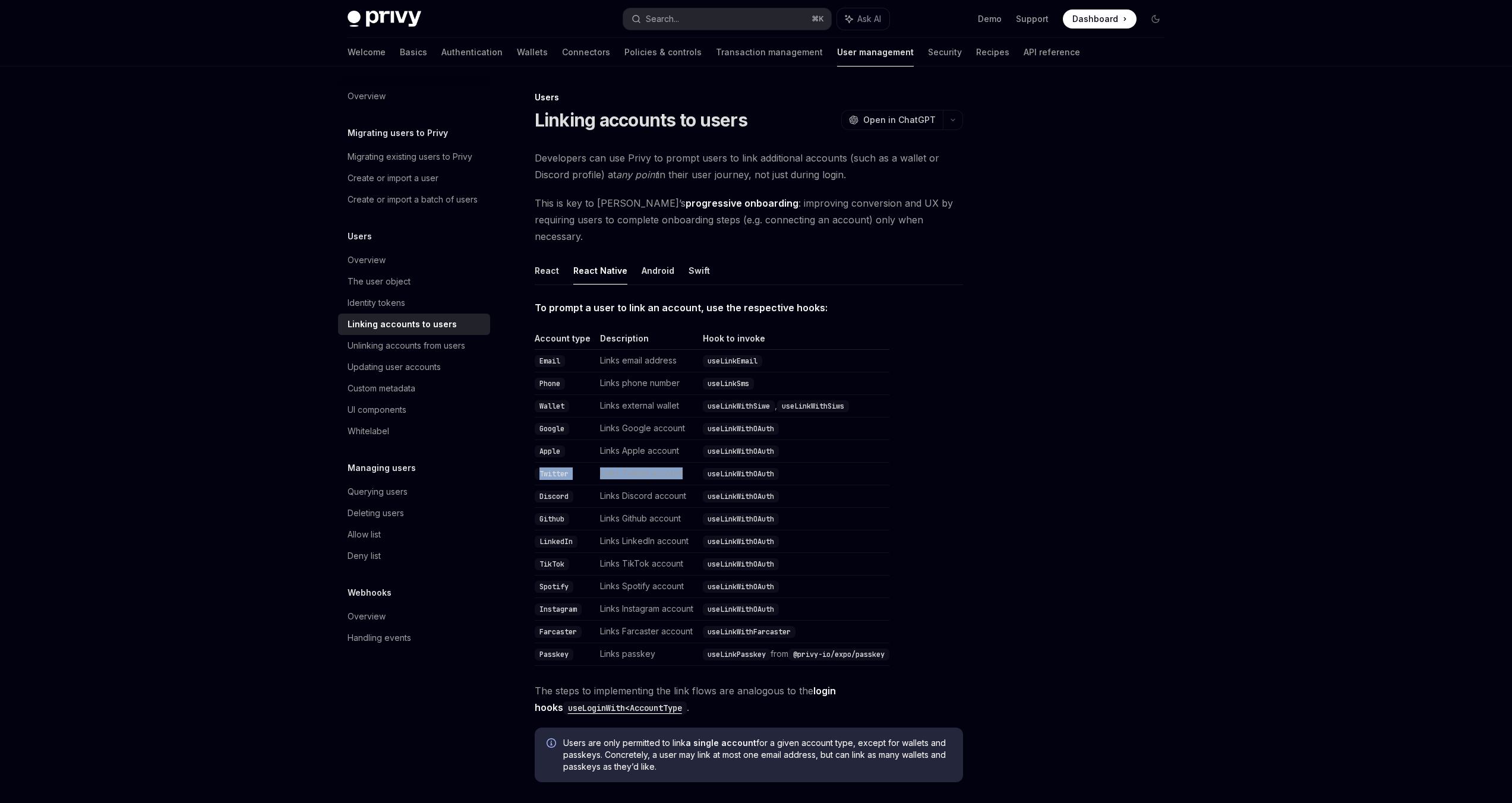
drag, startPoint x: 524, startPoint y: 462, endPoint x: 715, endPoint y: 451, distance: 191.3
click at [715, 450] on div "Users Linking accounts to users OpenAI Open in ChatGPT OpenAI Open in ChatGPT D…" at bounding box center [637, 529] width 656 height 878
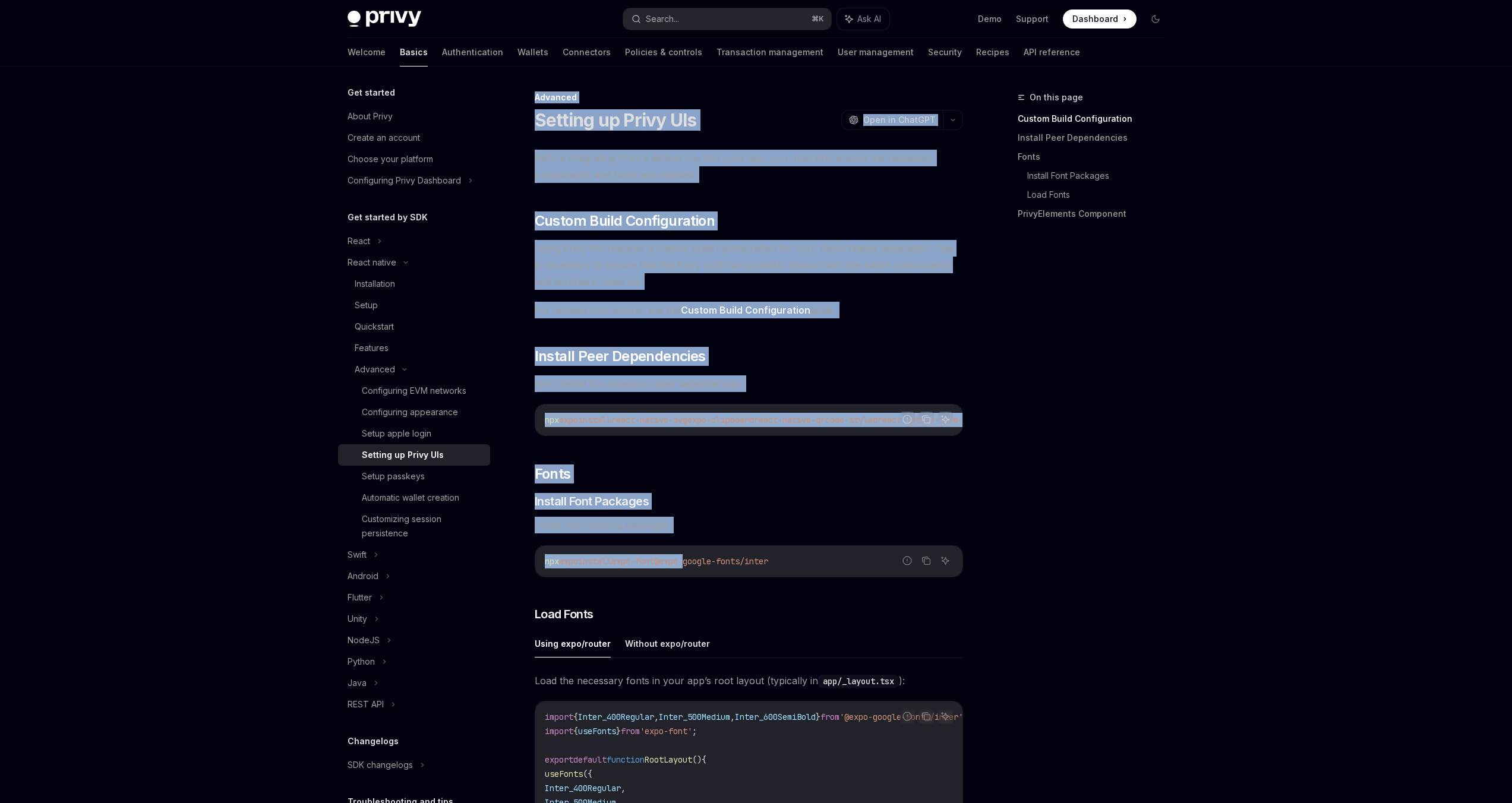
drag, startPoint x: 535, startPoint y: 96, endPoint x: 704, endPoint y: 571, distance: 504.2
click at [704, 571] on div "Advanced Setting up Privy UIs OpenAI Open in ChatGPT OpenAI Open in ChatGPT Bef…" at bounding box center [637, 741] width 656 height 1302
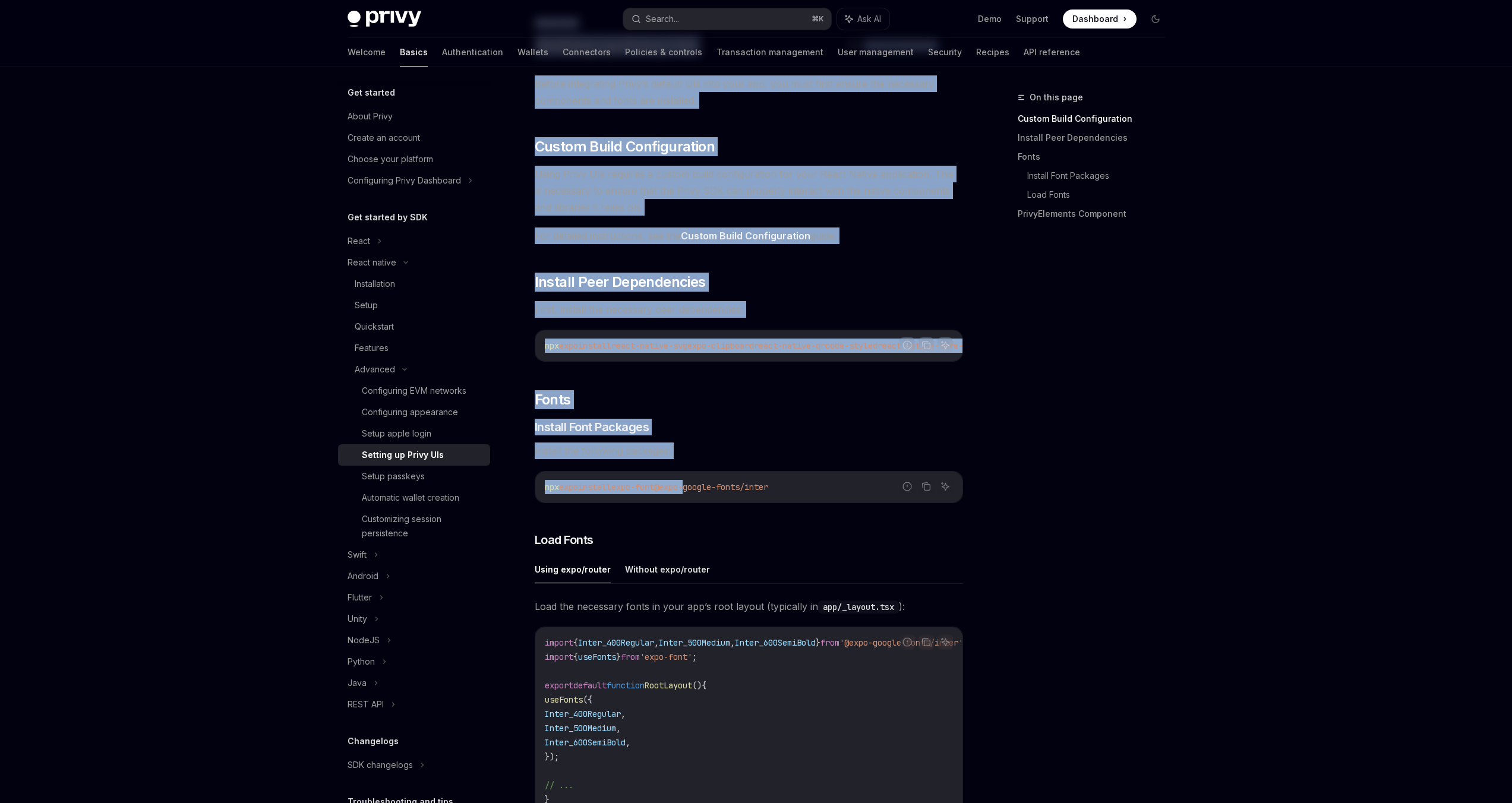
scroll to position [79, 0]
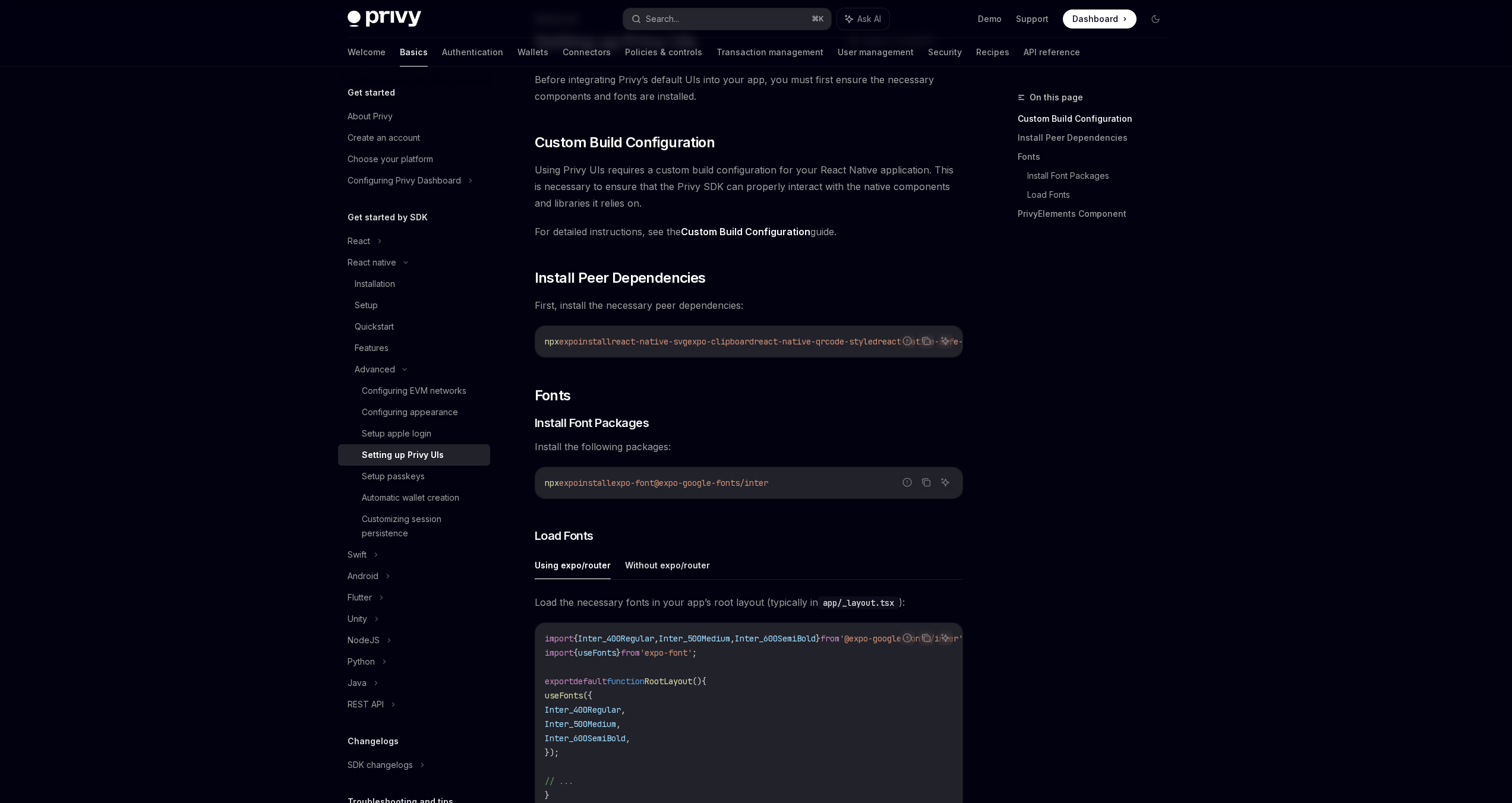
click at [784, 513] on div "Before integrating Privy’s default UIs into your app, you must first ensure the…" at bounding box center [749, 604] width 428 height 1066
drag, startPoint x: 818, startPoint y: 486, endPoint x: 585, endPoint y: 167, distance: 395.0
click at [572, 152] on div "Before integrating Privy’s default UIs into your app, you must first ensure the…" at bounding box center [749, 604] width 428 height 1066
click at [585, 167] on span "Using Privy UIs requires a custom build configuration for your React Native app…" at bounding box center [749, 187] width 428 height 50
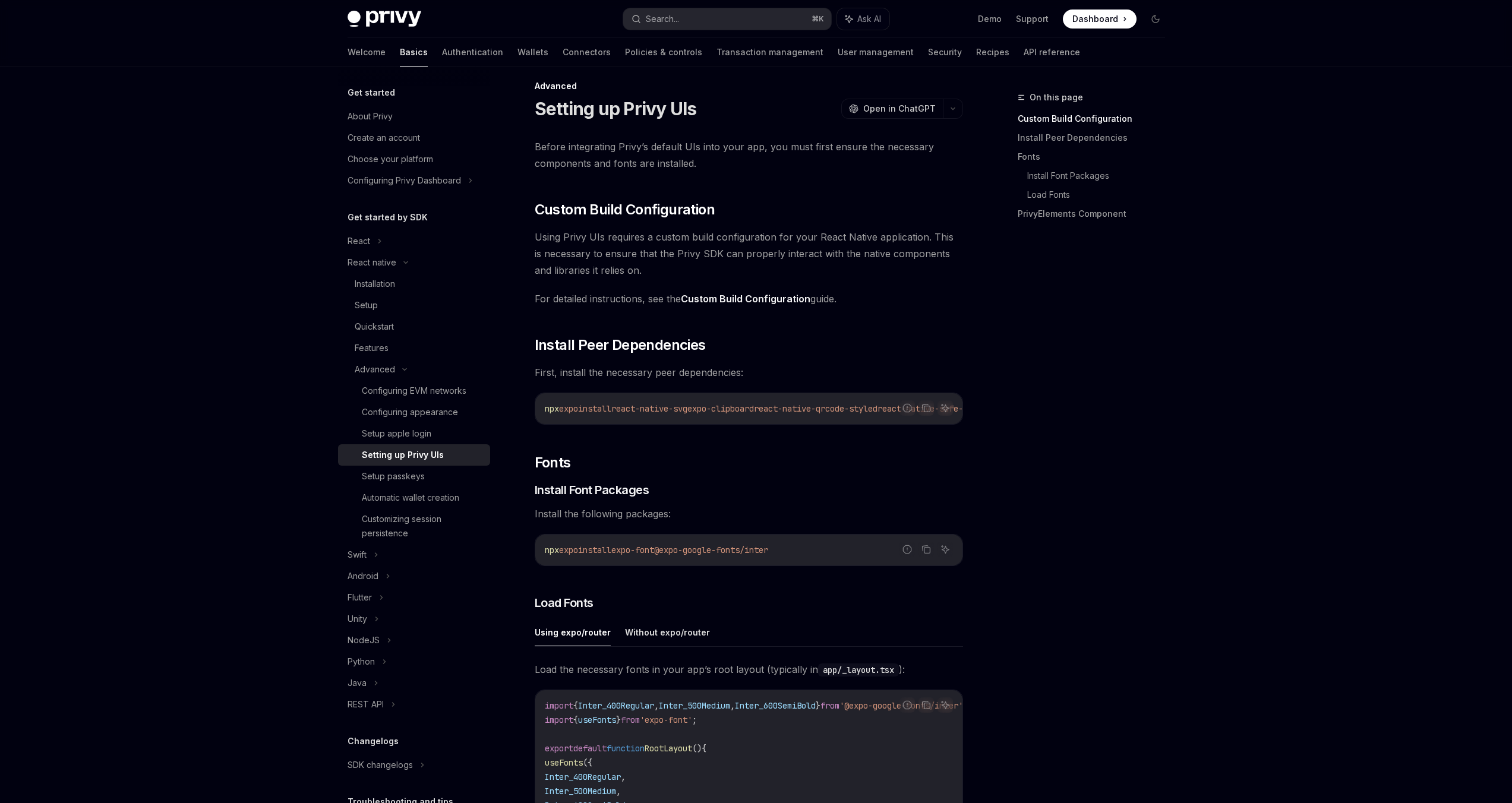
scroll to position [0, 0]
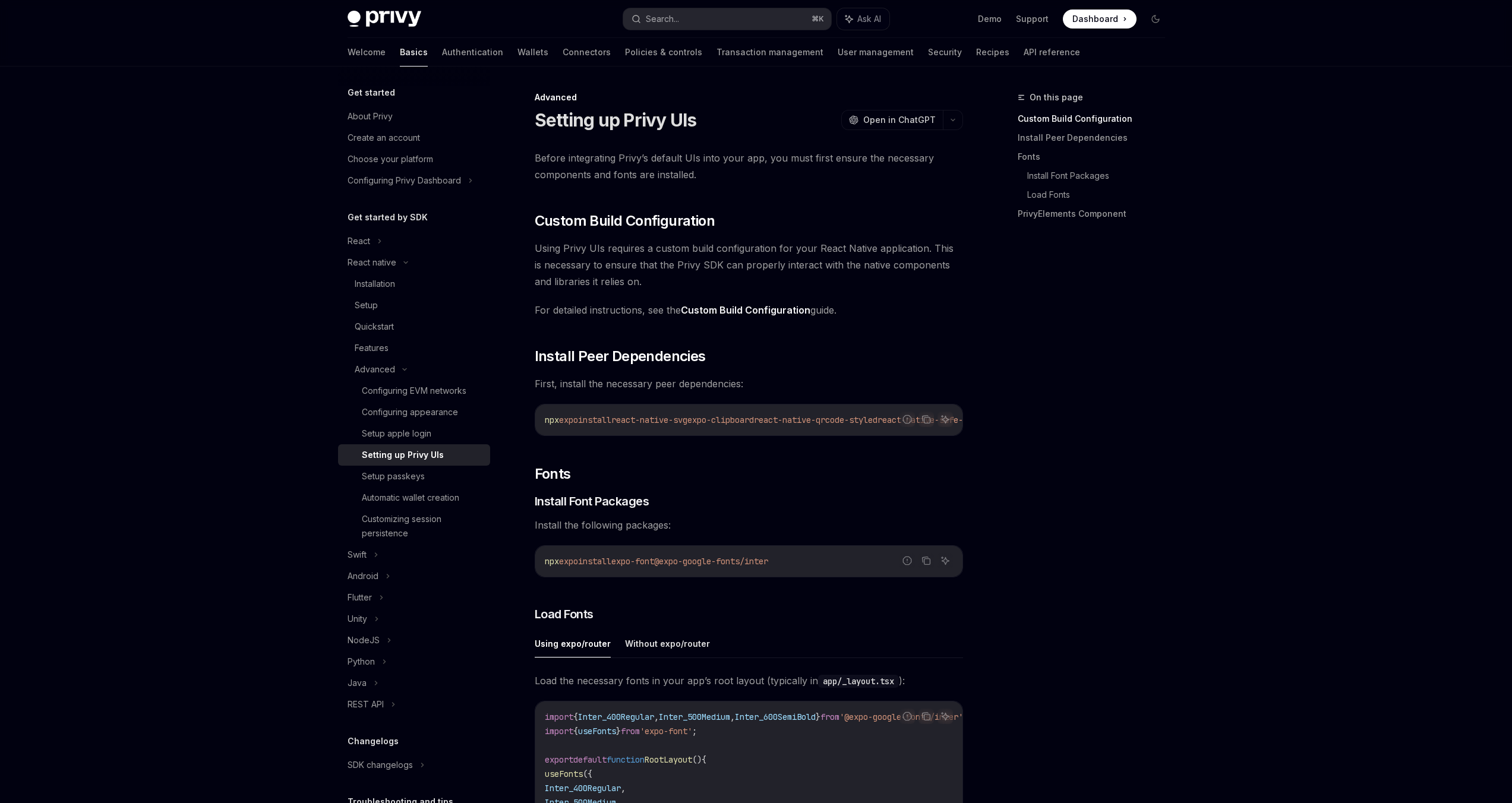
click at [533, 120] on div "Advanced Setting up Privy UIs OpenAI Open in ChatGPT OpenAI Open in ChatGPT Bef…" at bounding box center [637, 741] width 656 height 1302
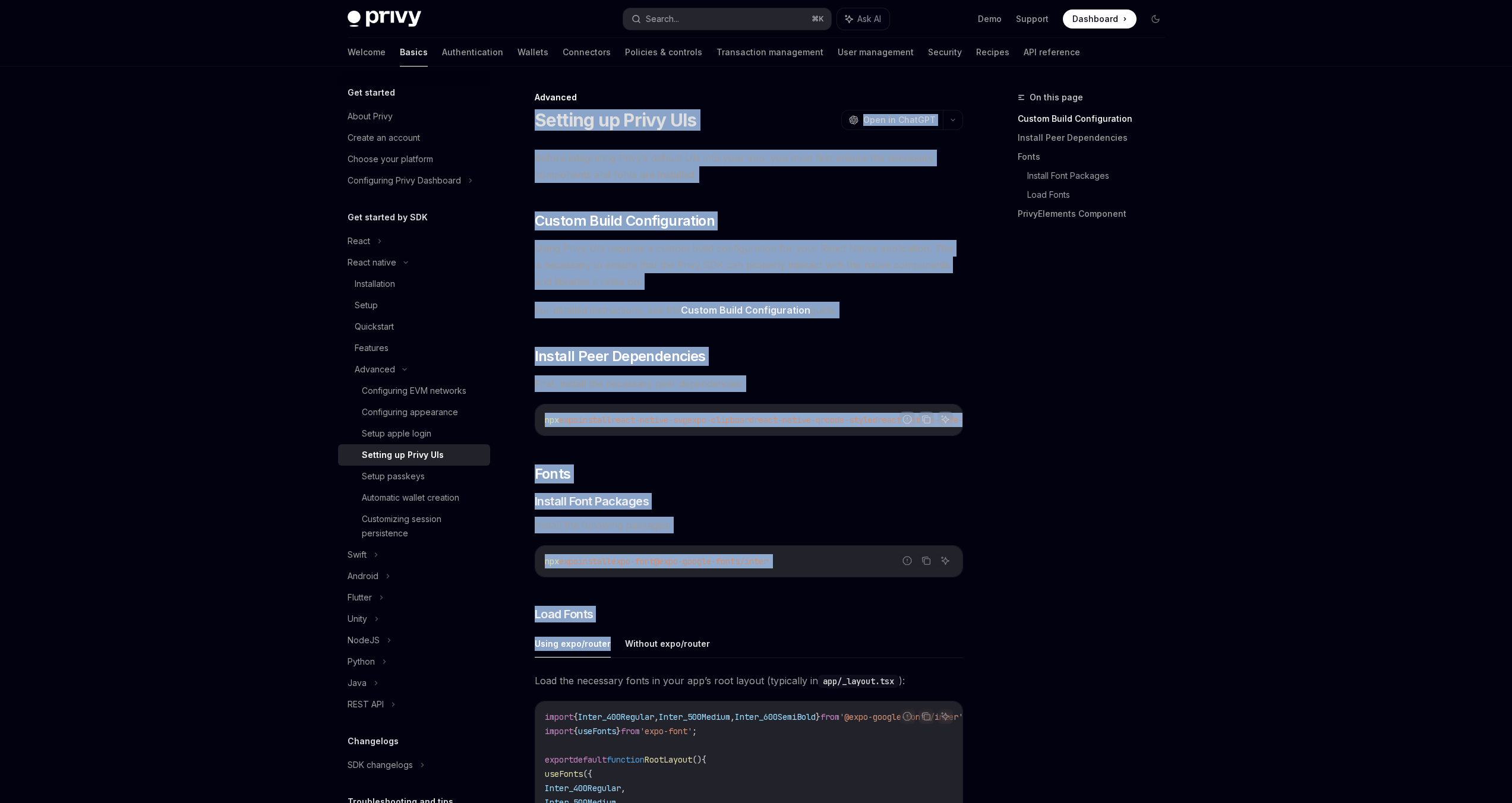
drag, startPoint x: 533, startPoint y: 120, endPoint x: 608, endPoint y: 648, distance: 533.3
click at [608, 648] on div "Advanced Setting up Privy UIs OpenAI Open in ChatGPT OpenAI Open in ChatGPT Bef…" at bounding box center [637, 741] width 656 height 1302
copy div "Setting up Privy UIs OpenAI Open in ChatGPT OpenAI Open in ChatGPT Before integ…"
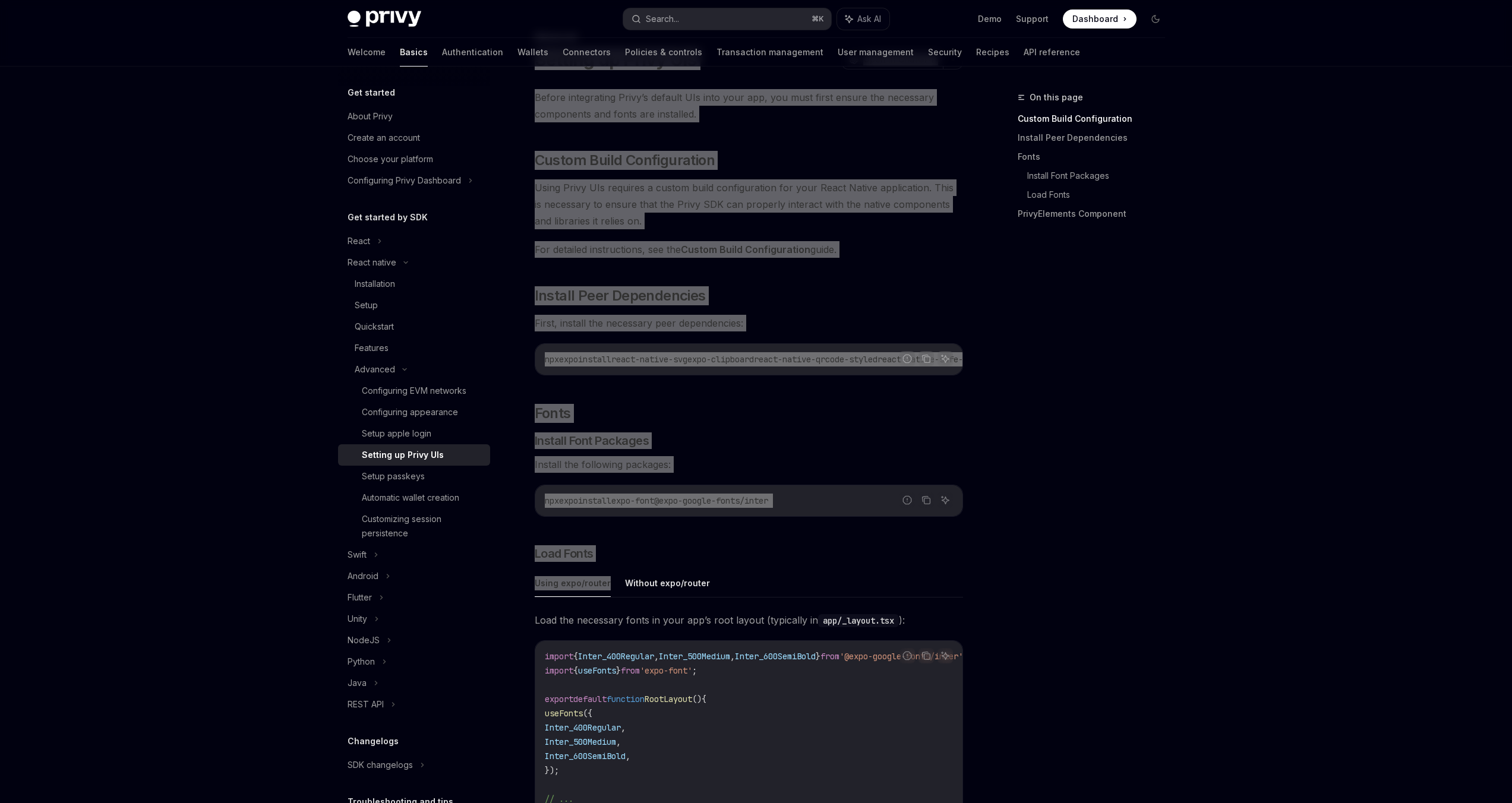
scroll to position [66, 0]
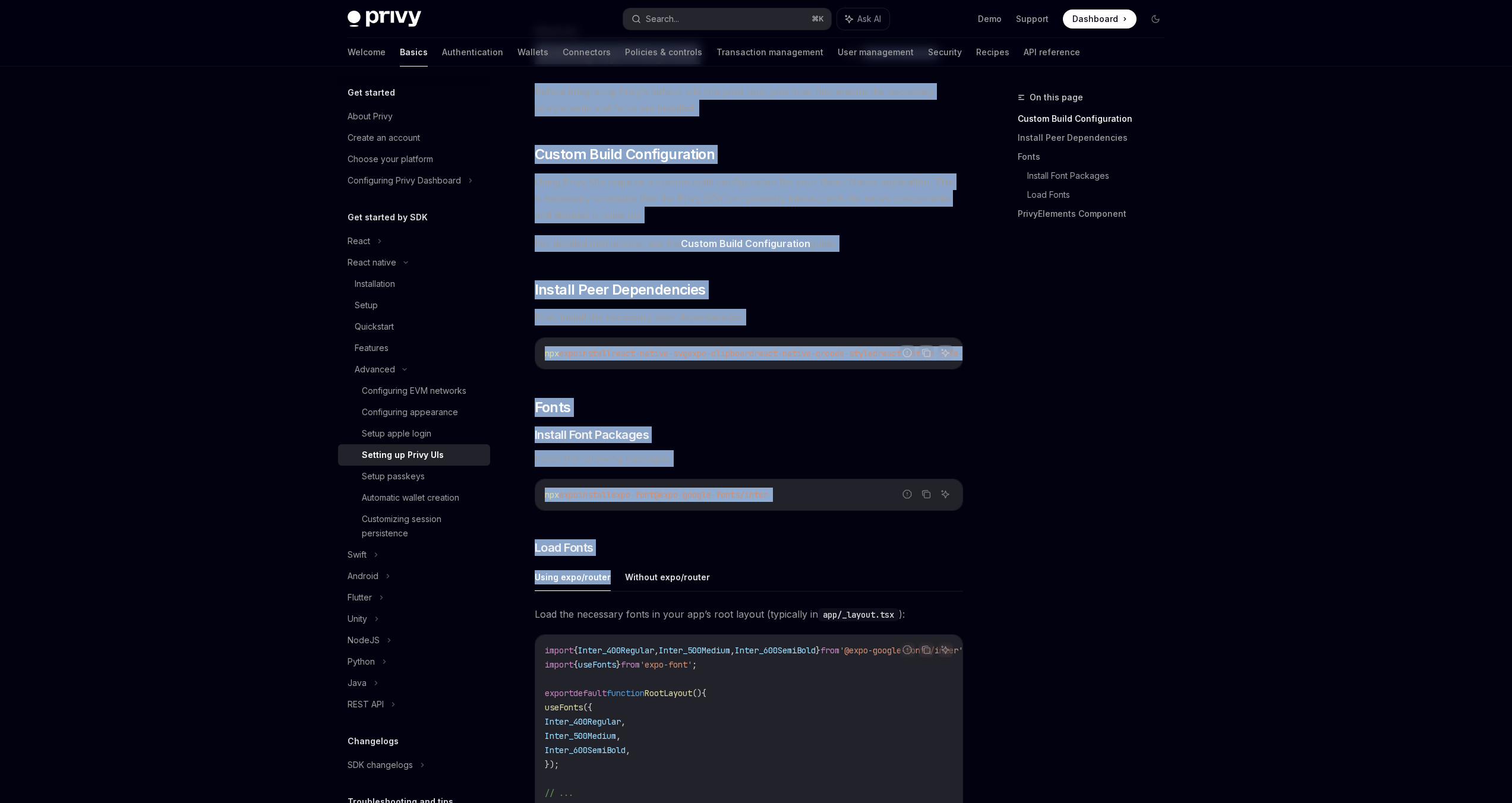
click at [572, 613] on span "Load the necessary fonts in your app’s root layout (typically in app/_layout.ts…" at bounding box center [749, 615] width 428 height 17
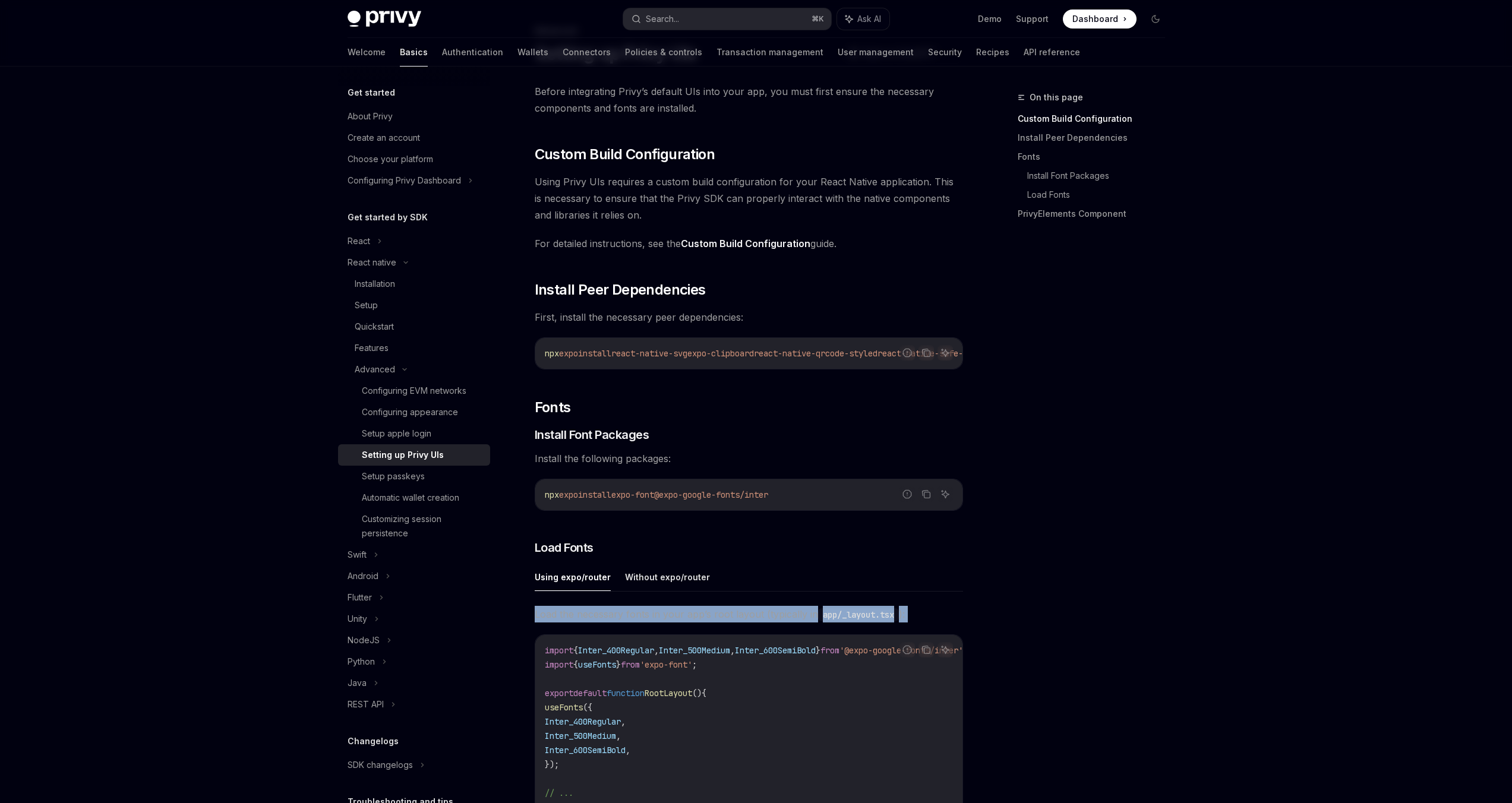
click at [572, 613] on span "Load the necessary fonts in your app’s root layout (typically in app/_layout.ts…" at bounding box center [749, 615] width 428 height 17
copy div "Load the necessary fonts in your app’s root layout (typically in app/_layout.ts…"
click at [926, 655] on icon "Copy the contents from the code block" at bounding box center [926, 650] width 9 height 9
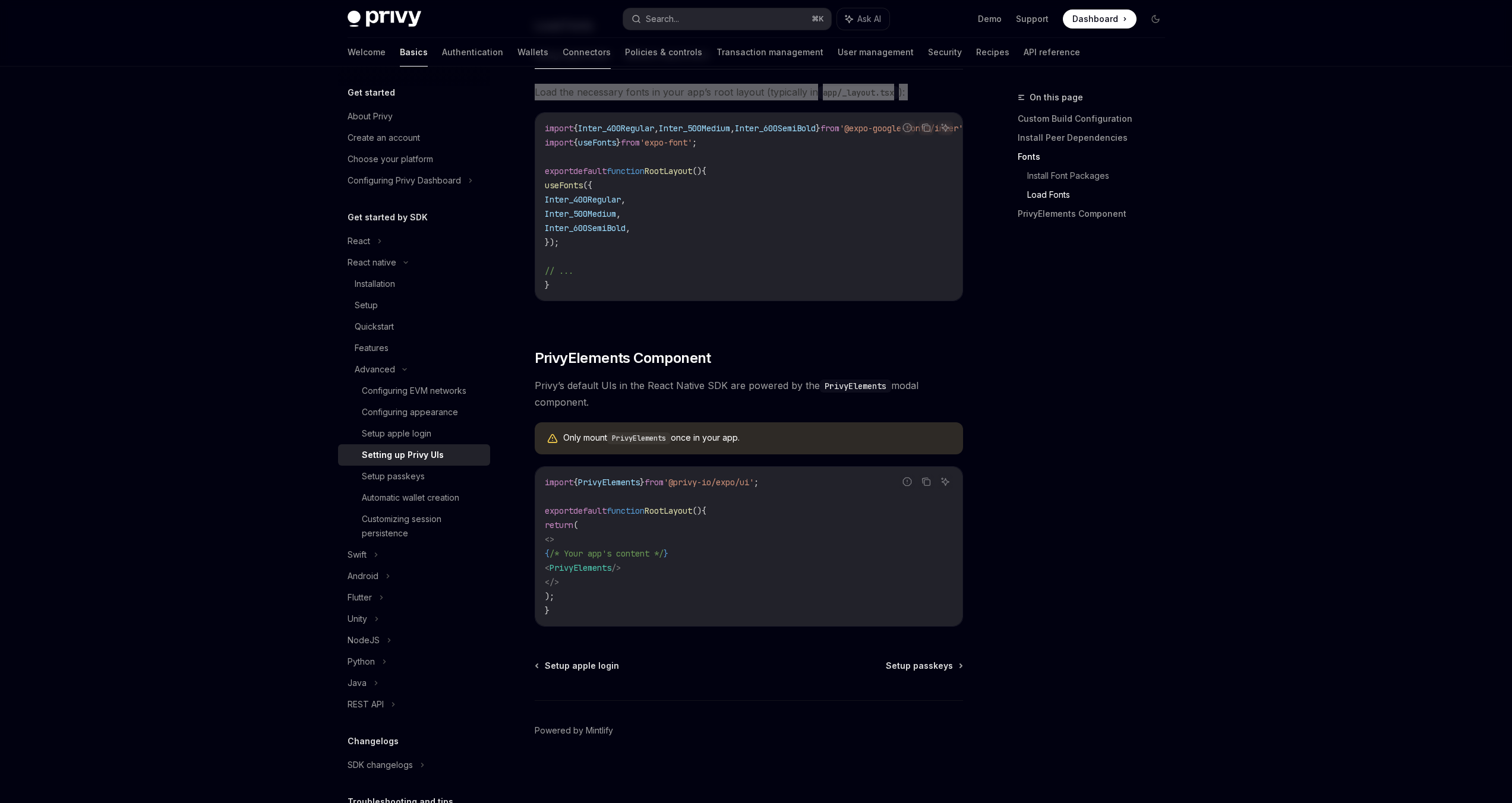
scroll to position [598, 0]
click at [527, 358] on link "​" at bounding box center [523, 358] width 24 height 19
drag, startPoint x: 527, startPoint y: 358, endPoint x: 543, endPoint y: 382, distance: 28.8
click at [543, 382] on div "Before integrating Privy’s default UIs into your app, you must first ensure the…" at bounding box center [749, 94] width 428 height 1066
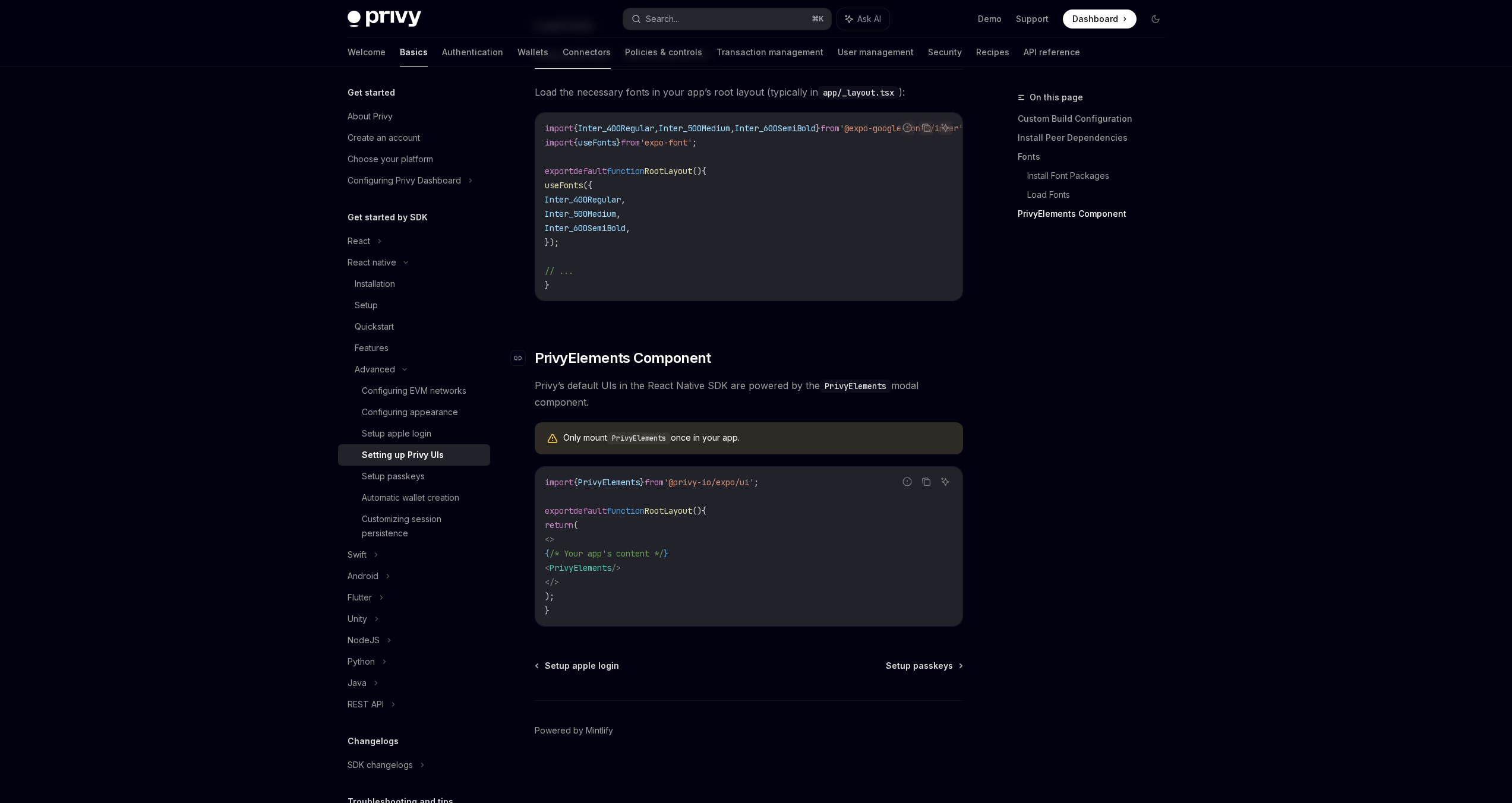
click at [542, 363] on span "PrivyElements Component" at bounding box center [623, 358] width 177 height 19
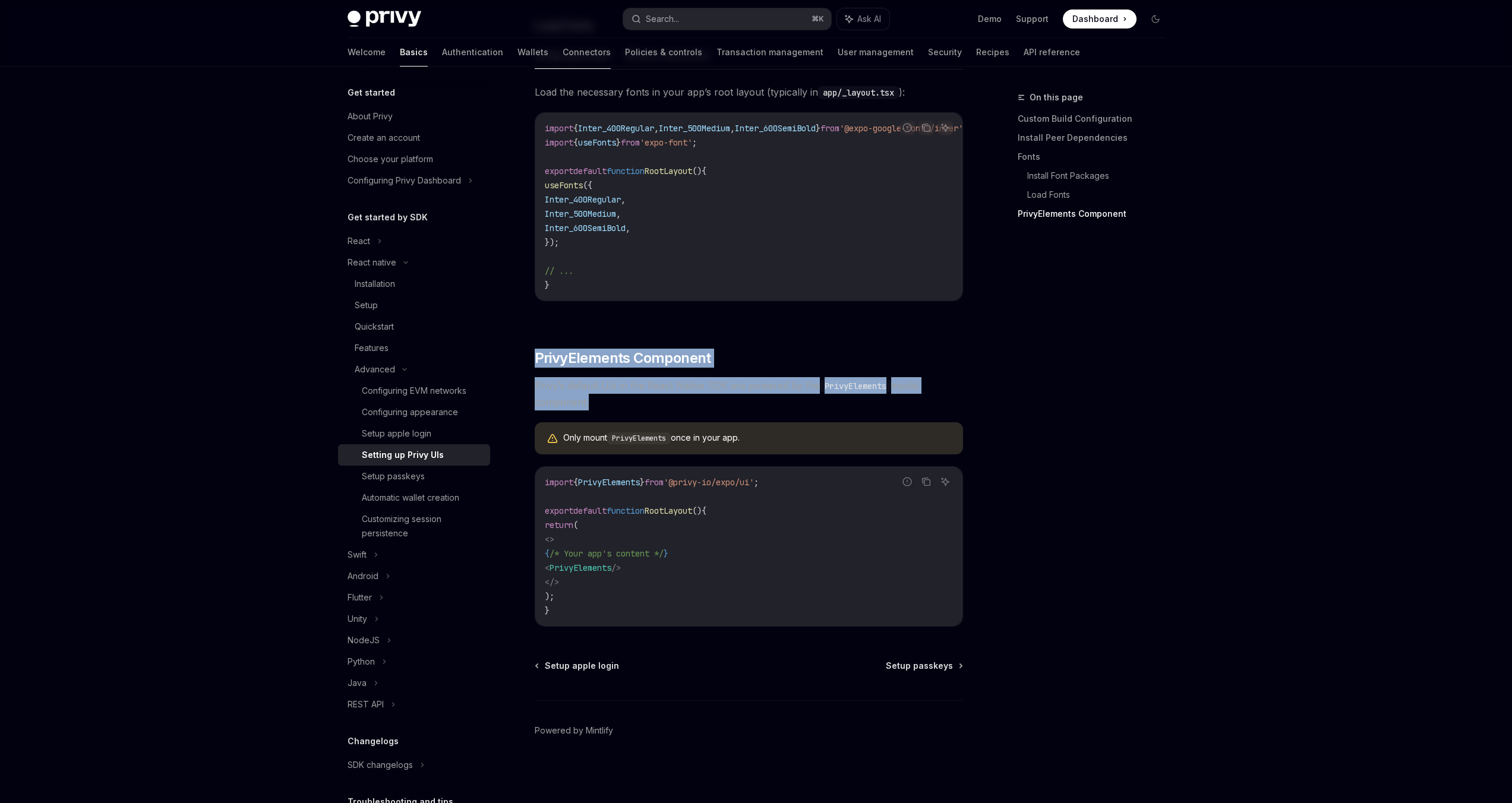
drag, startPoint x: 542, startPoint y: 363, endPoint x: 558, endPoint y: 399, distance: 39.4
click at [558, 399] on div "Before integrating Privy’s default UIs into your app, you must first ensure the…" at bounding box center [749, 94] width 428 height 1066
copy div "PrivyElements Component Privy’s default UIs in the React Native SDK are powered…"
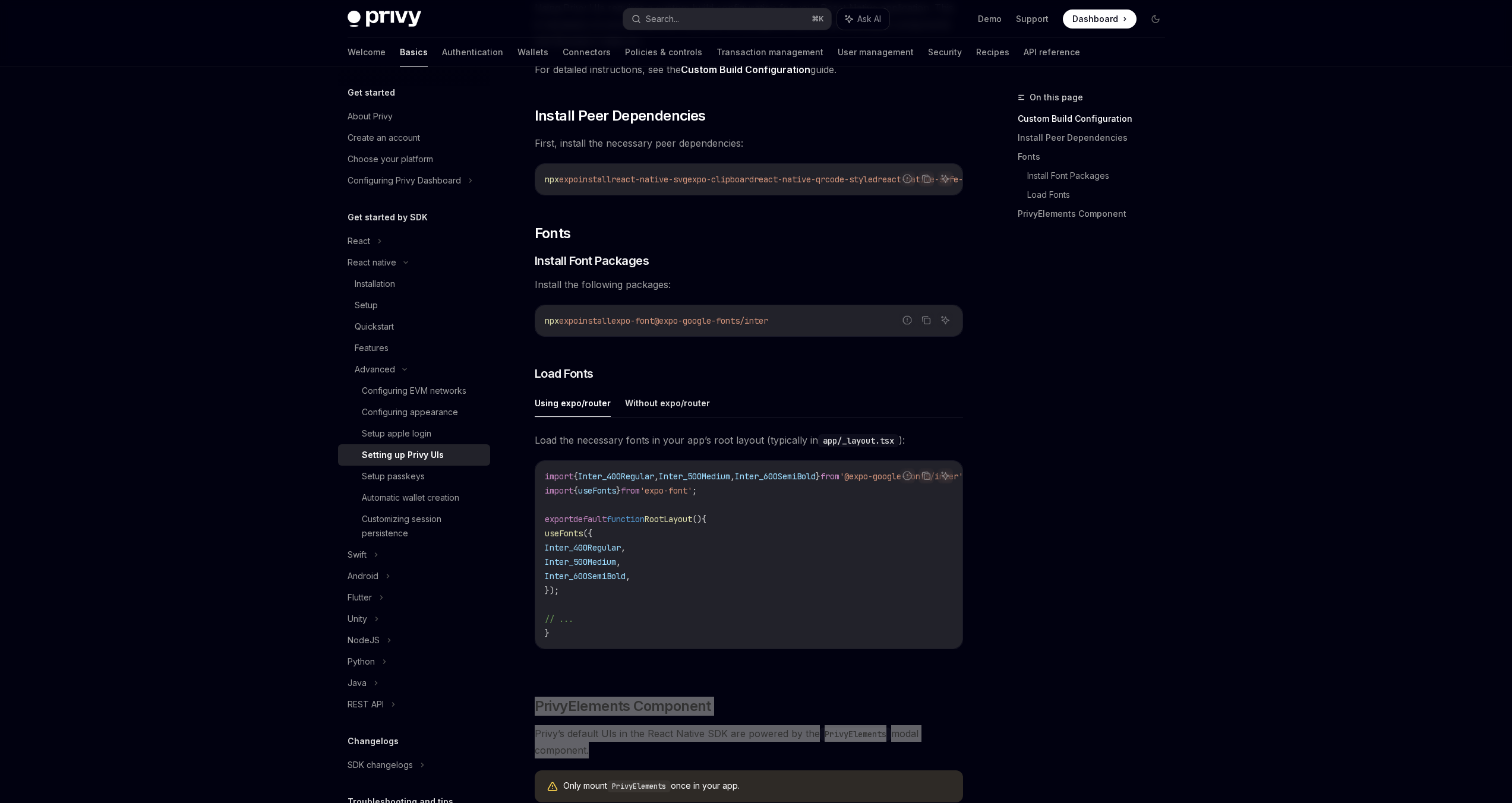
scroll to position [256, 0]
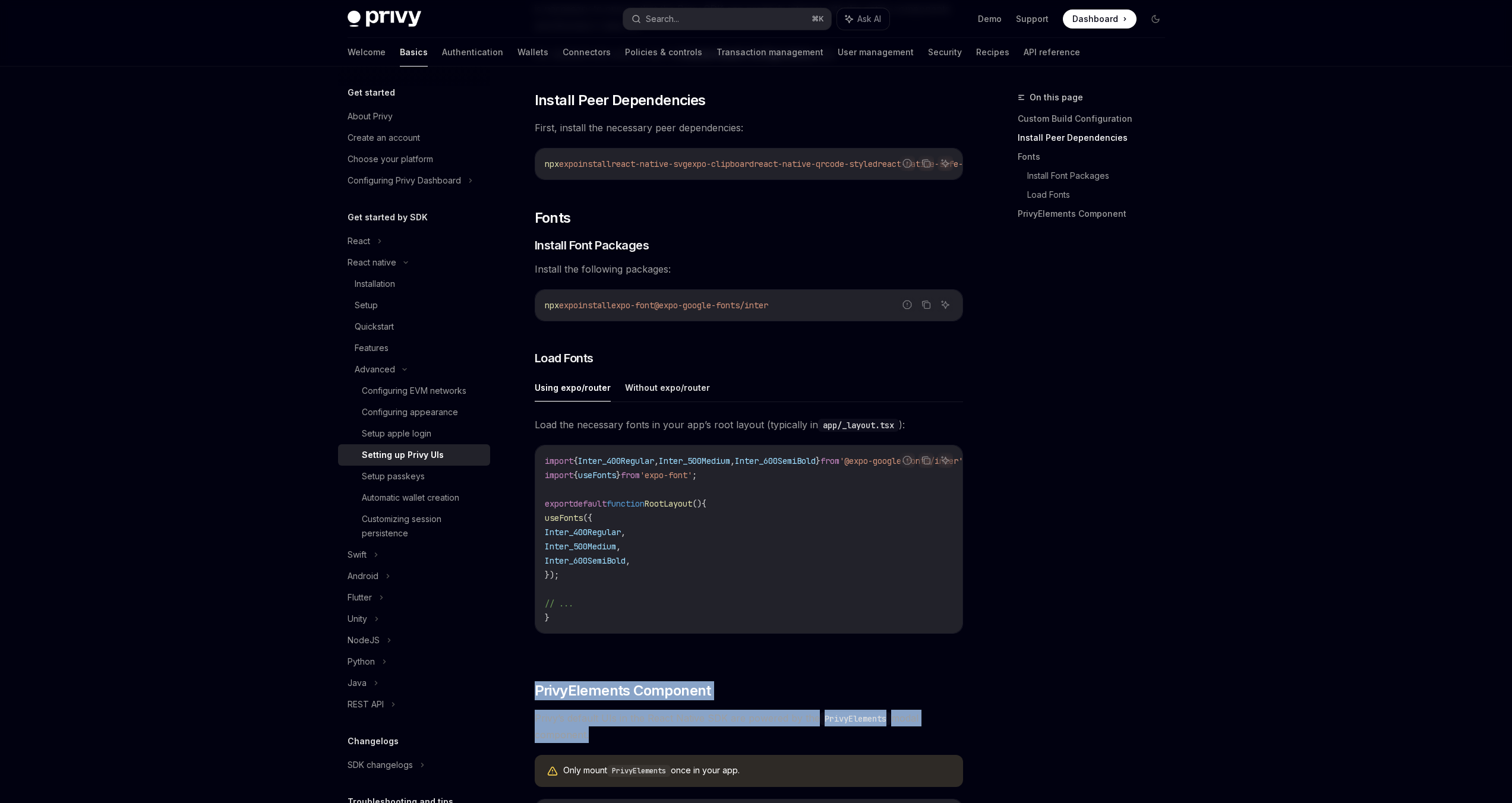
click at [572, 390] on button "Using expo/router" at bounding box center [573, 388] width 76 height 28
type textarea "*"
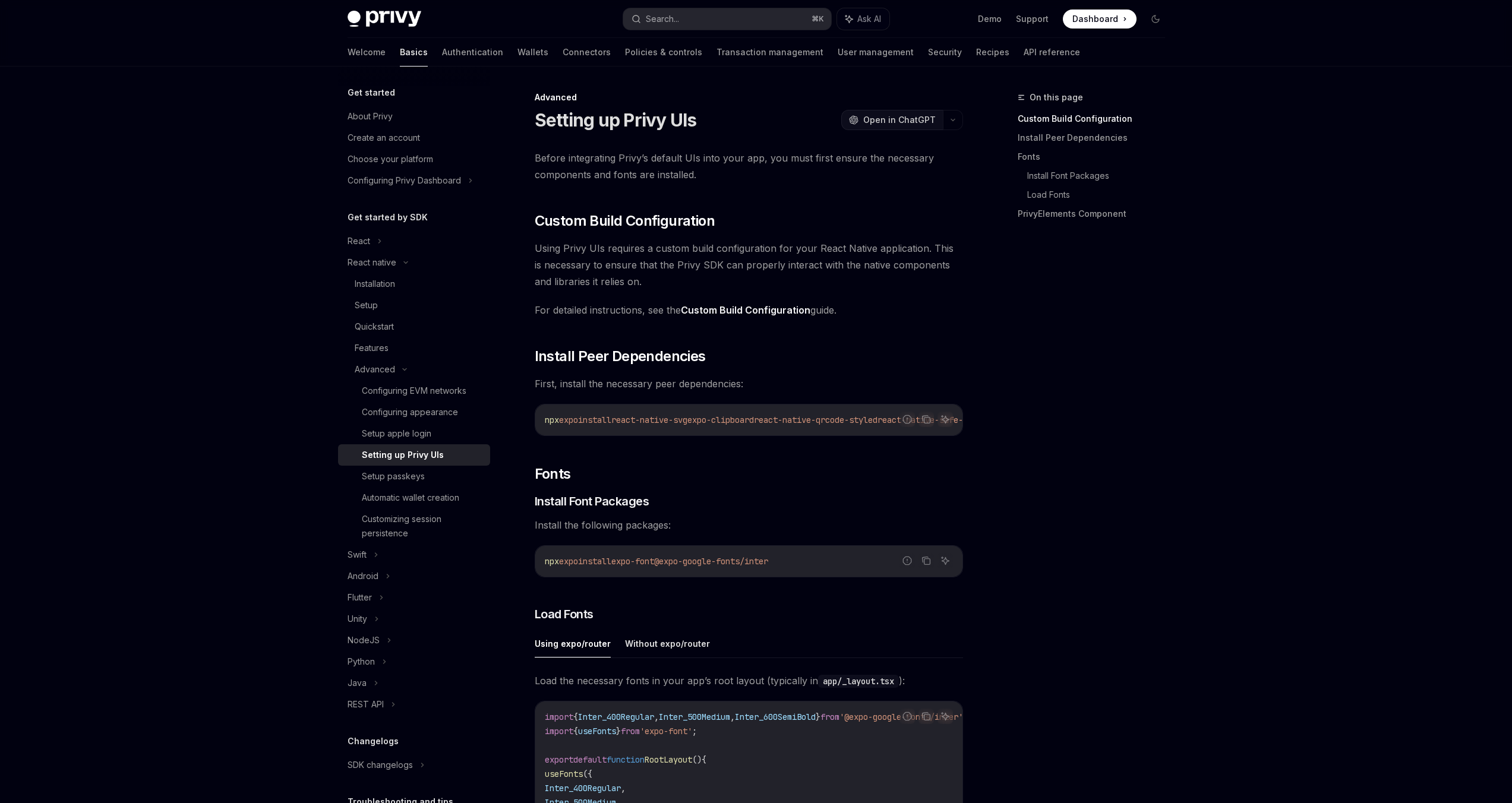
click at [878, 124] on span "Open in ChatGPT" at bounding box center [899, 120] width 72 height 12
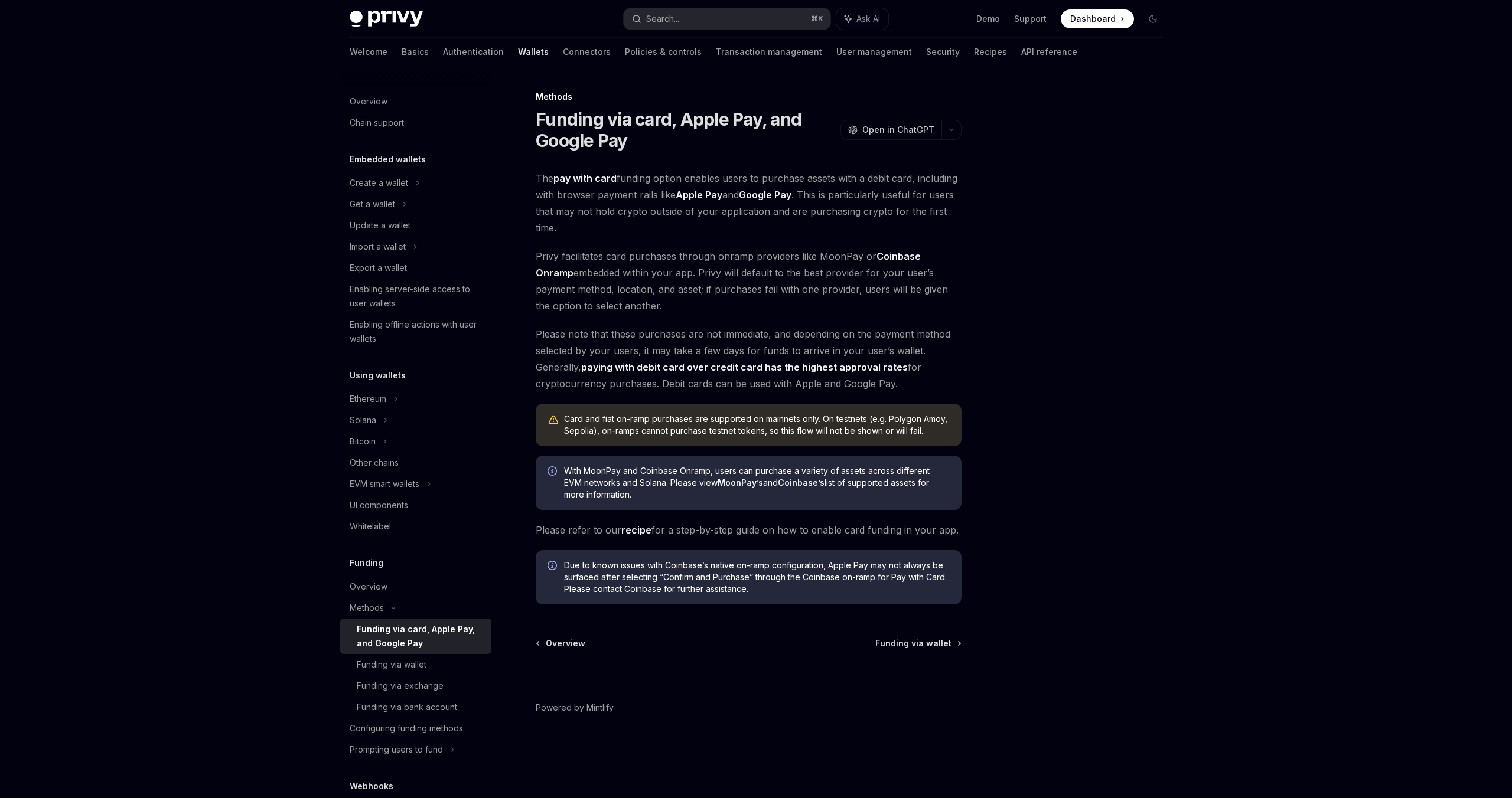
scroll to position [241, 0]
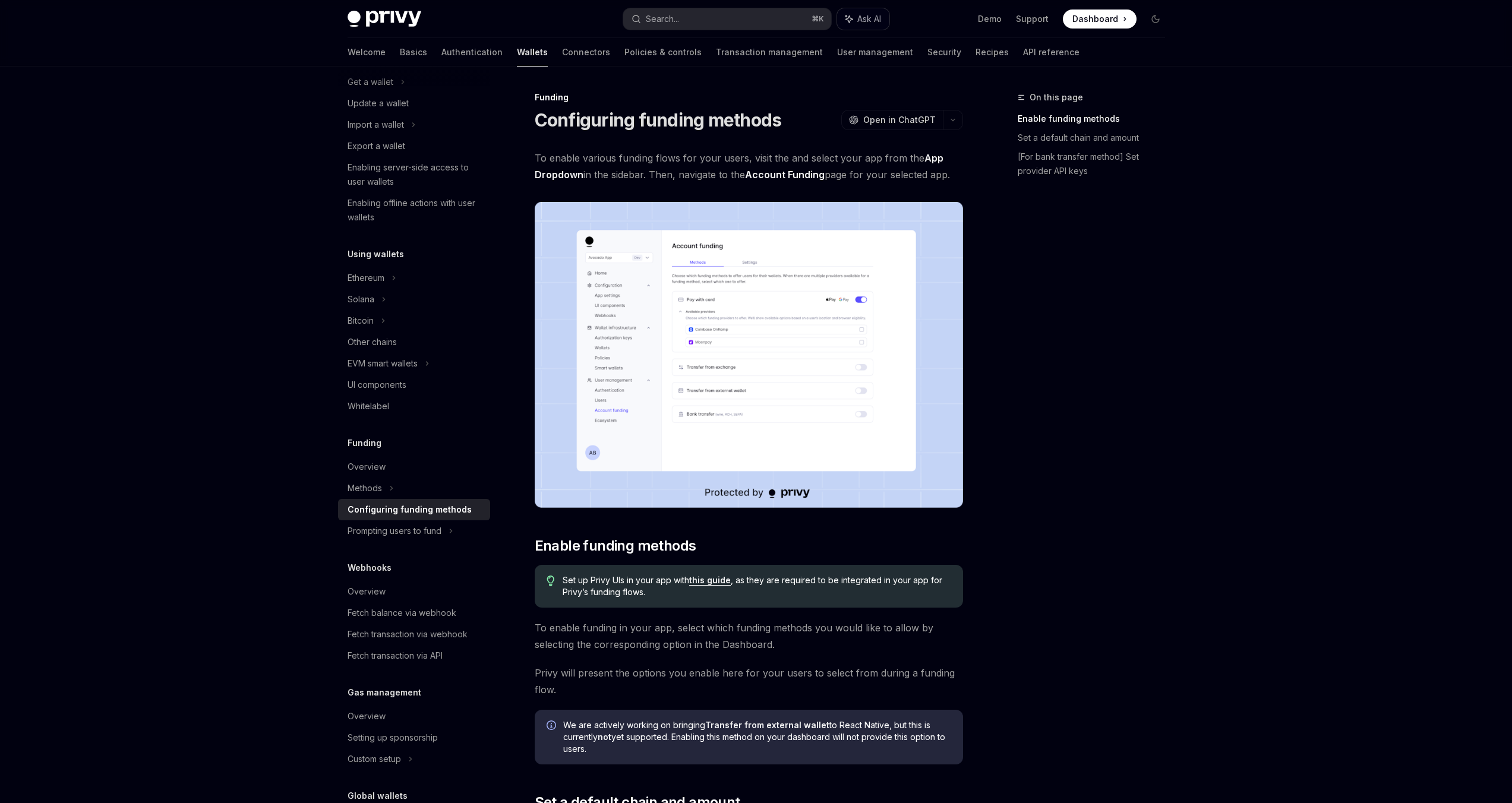
click at [864, 8] on button "Ask AI" at bounding box center [863, 19] width 52 height 22
type textarea "*"
type textarea "**"
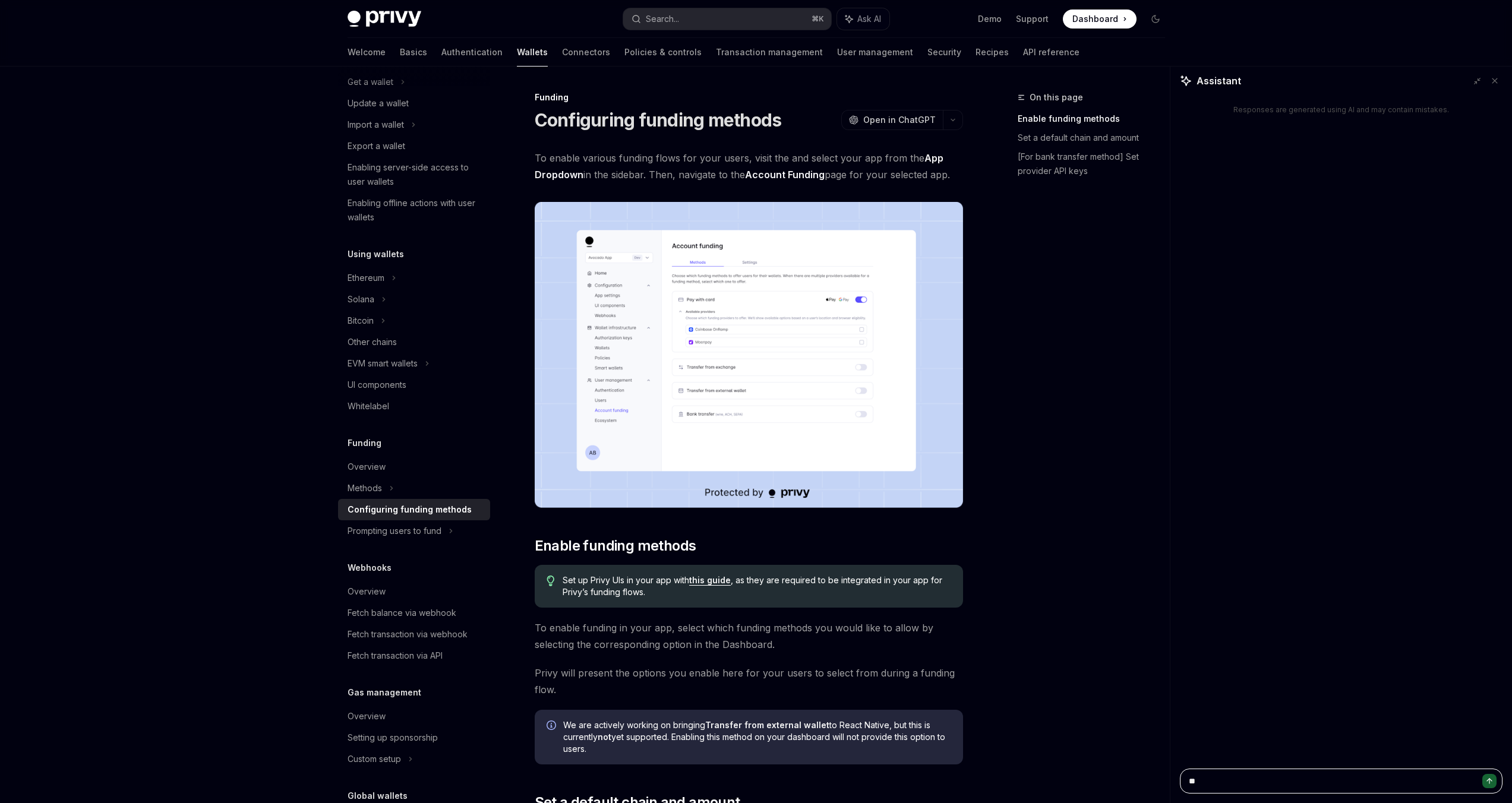
type textarea "*"
type textarea "***"
type textarea "*"
type textarea "***"
type textarea "*"
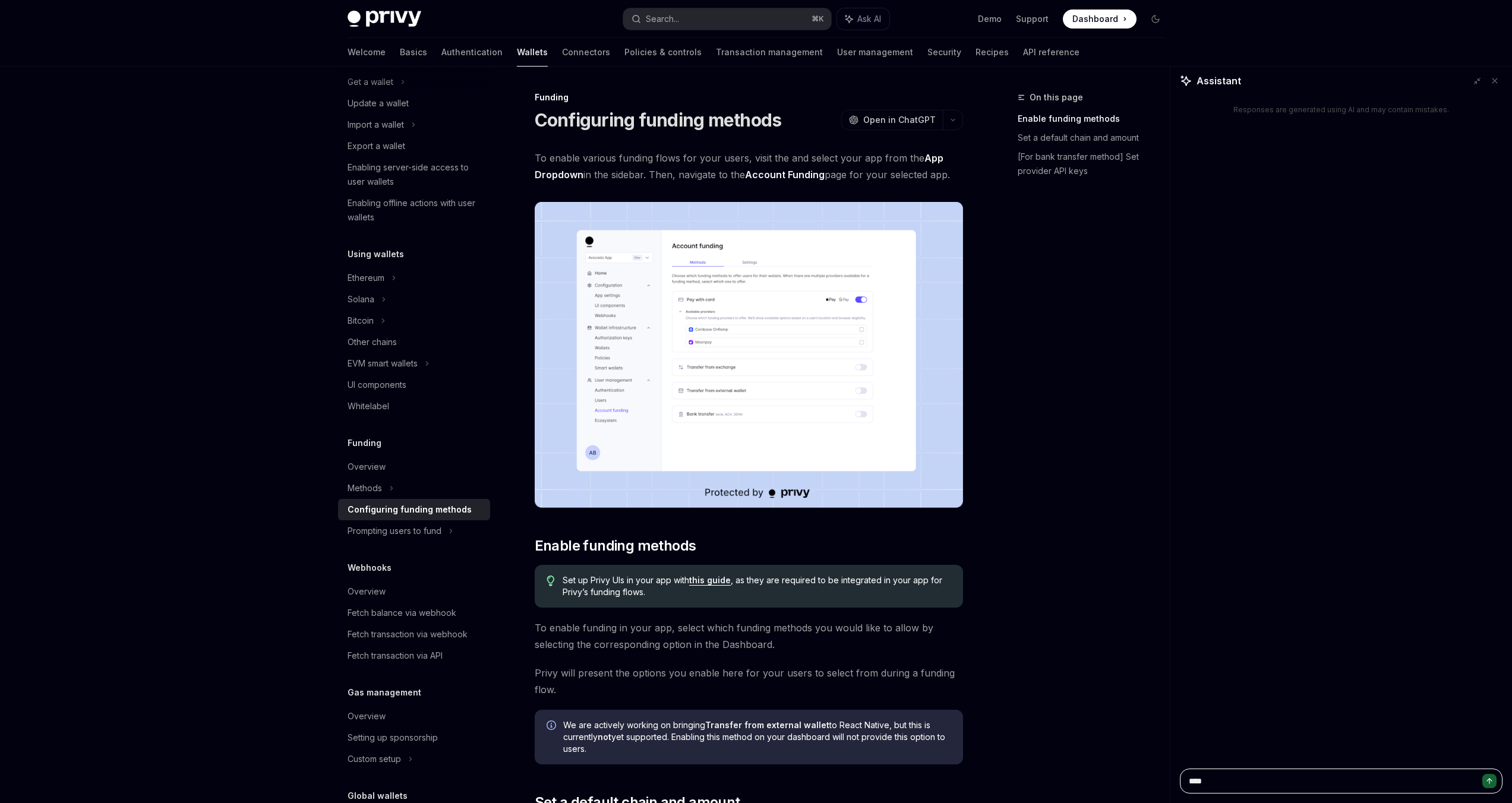
type textarea "*****"
type textarea "*"
type textarea "******"
type textarea "*"
type textarea "*******"
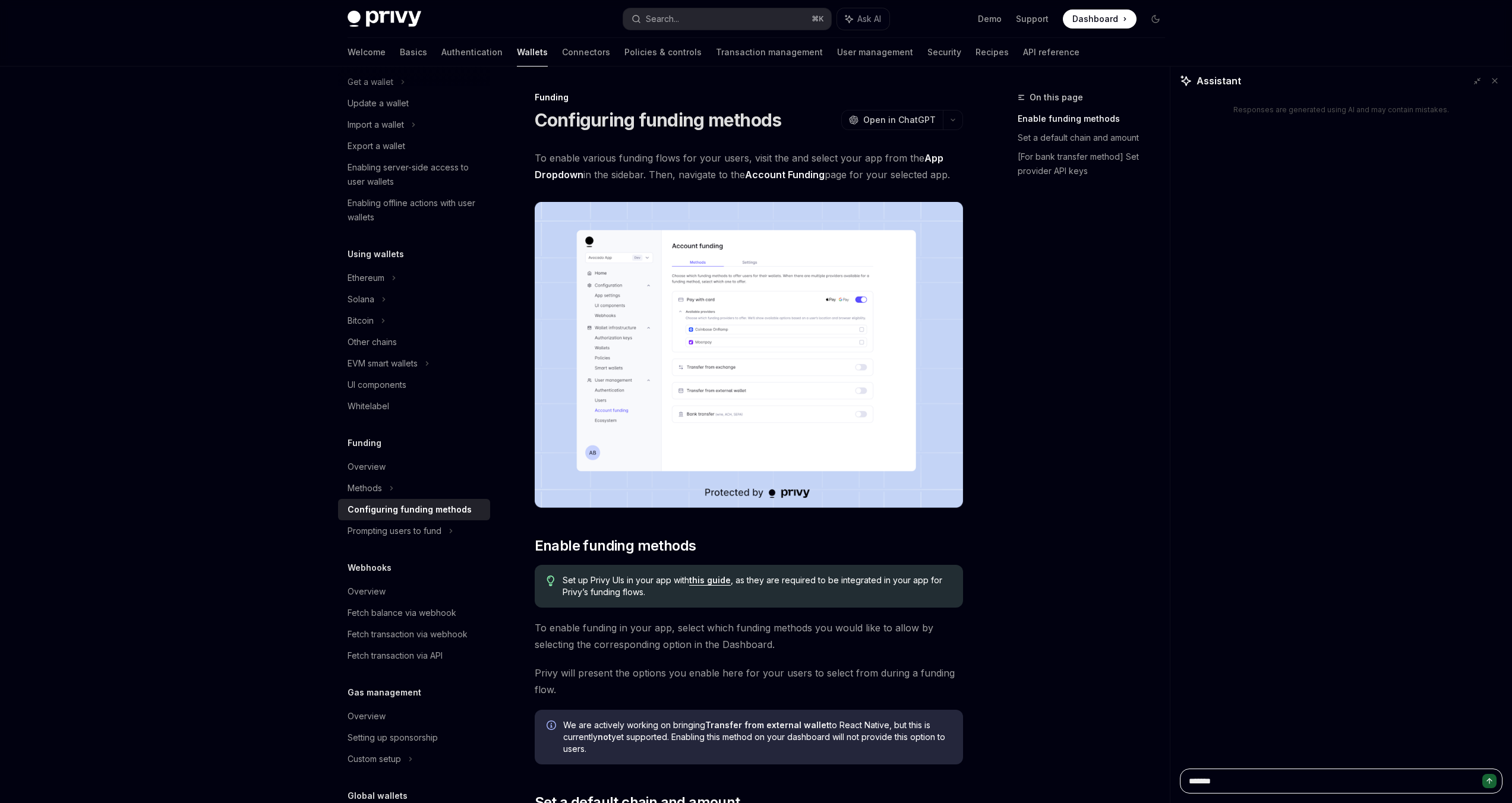
type textarea "*"
type textarea "********"
type textarea "*"
type textarea "*********"
type textarea "*"
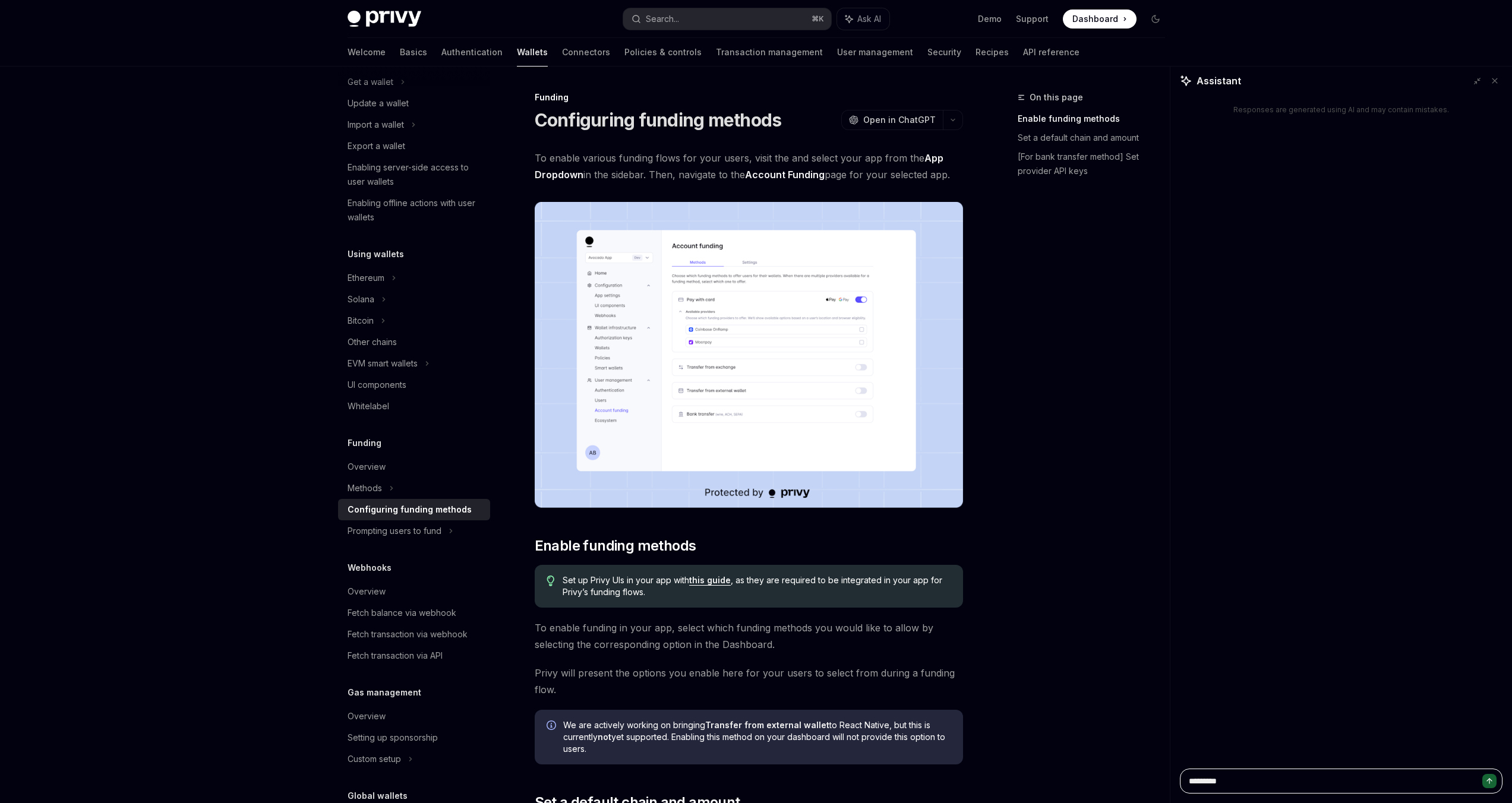
type textarea "**********"
type textarea "*"
type textarea "**********"
type textarea "*"
type textarea "**********"
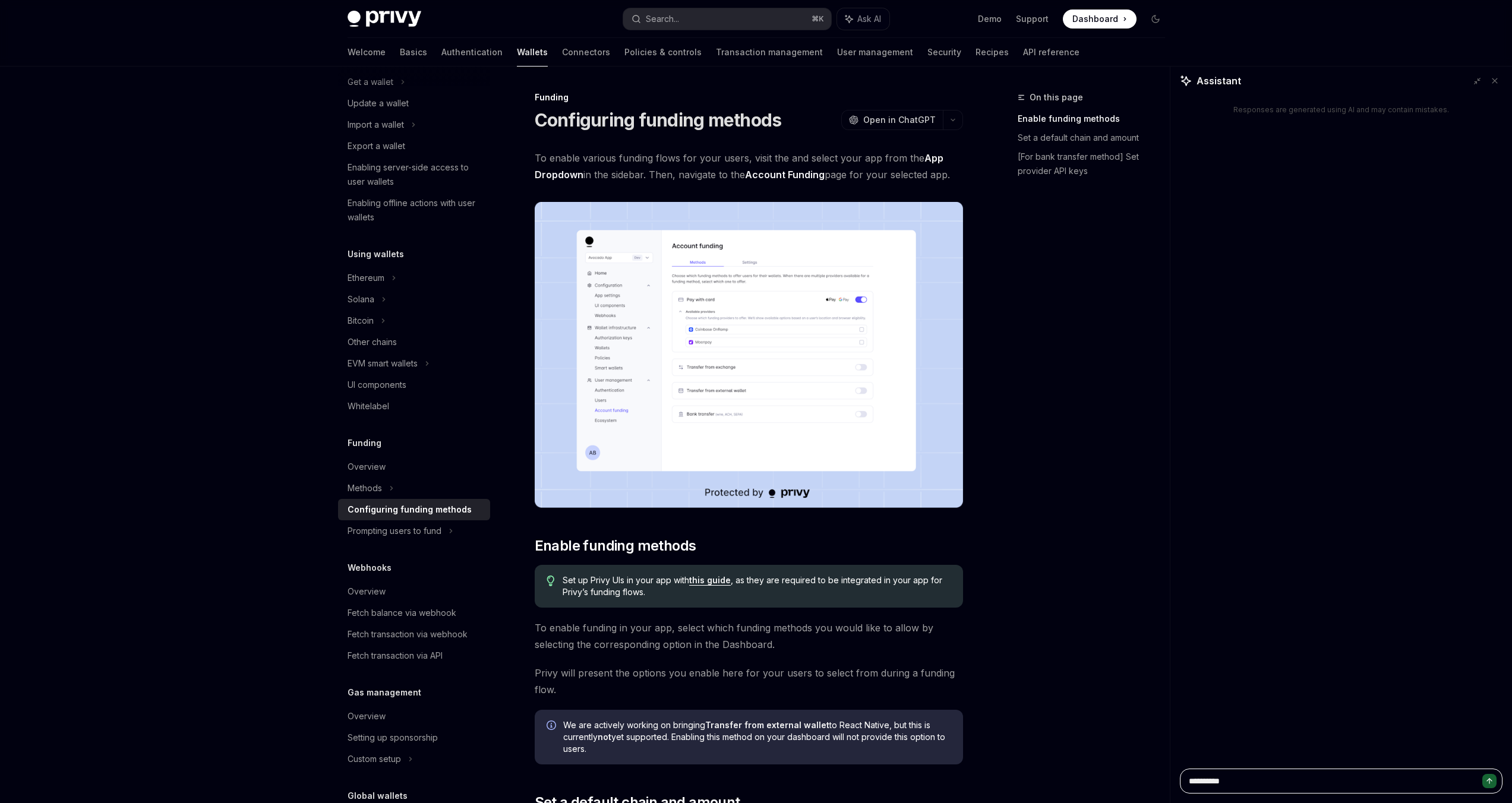
type textarea "*"
type textarea "**********"
type textarea "*"
type textarea "**********"
type textarea "*"
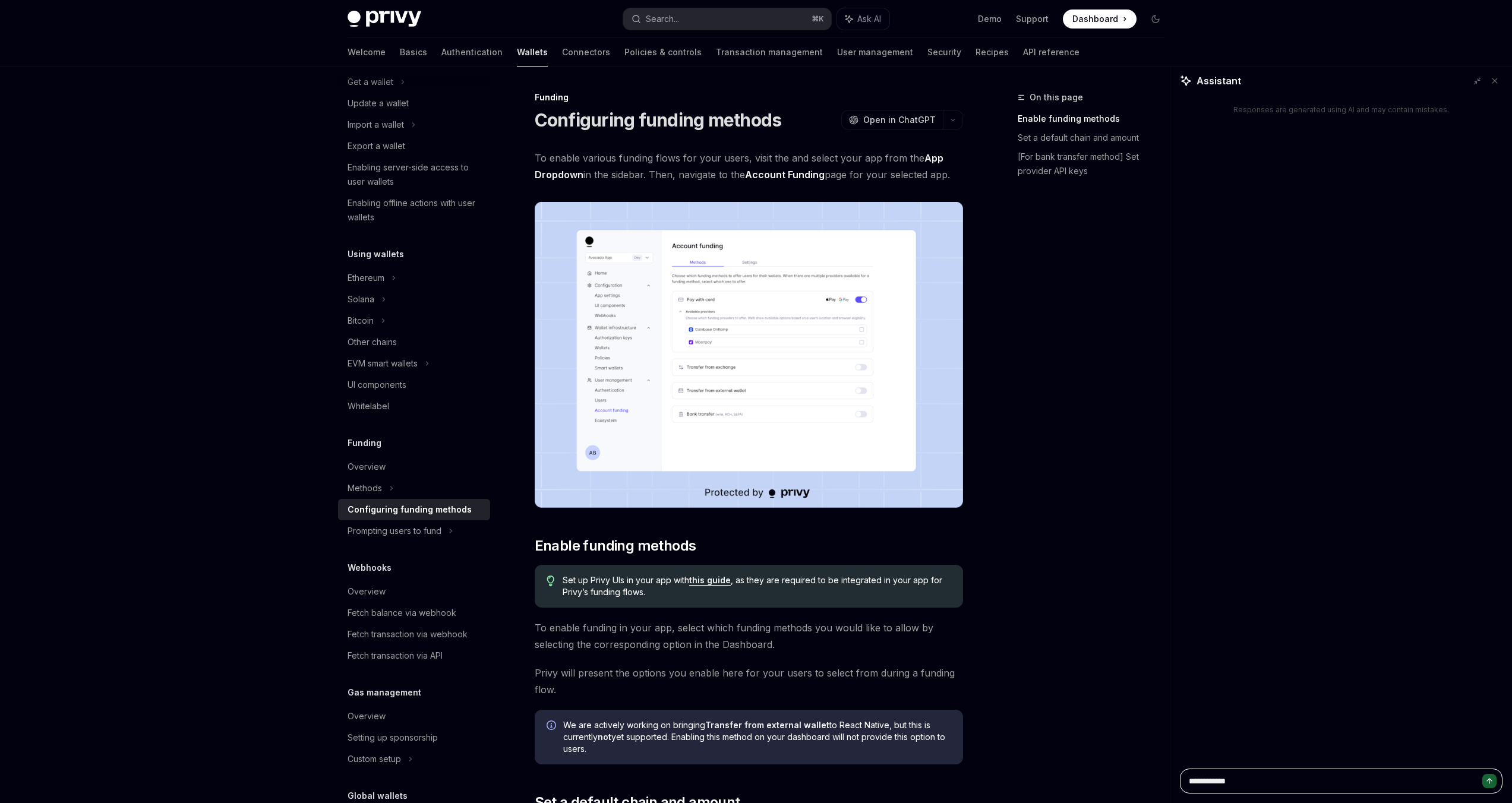
type textarea "**********"
type textarea "*"
type textarea "**********"
type textarea "*"
type textarea "**********"
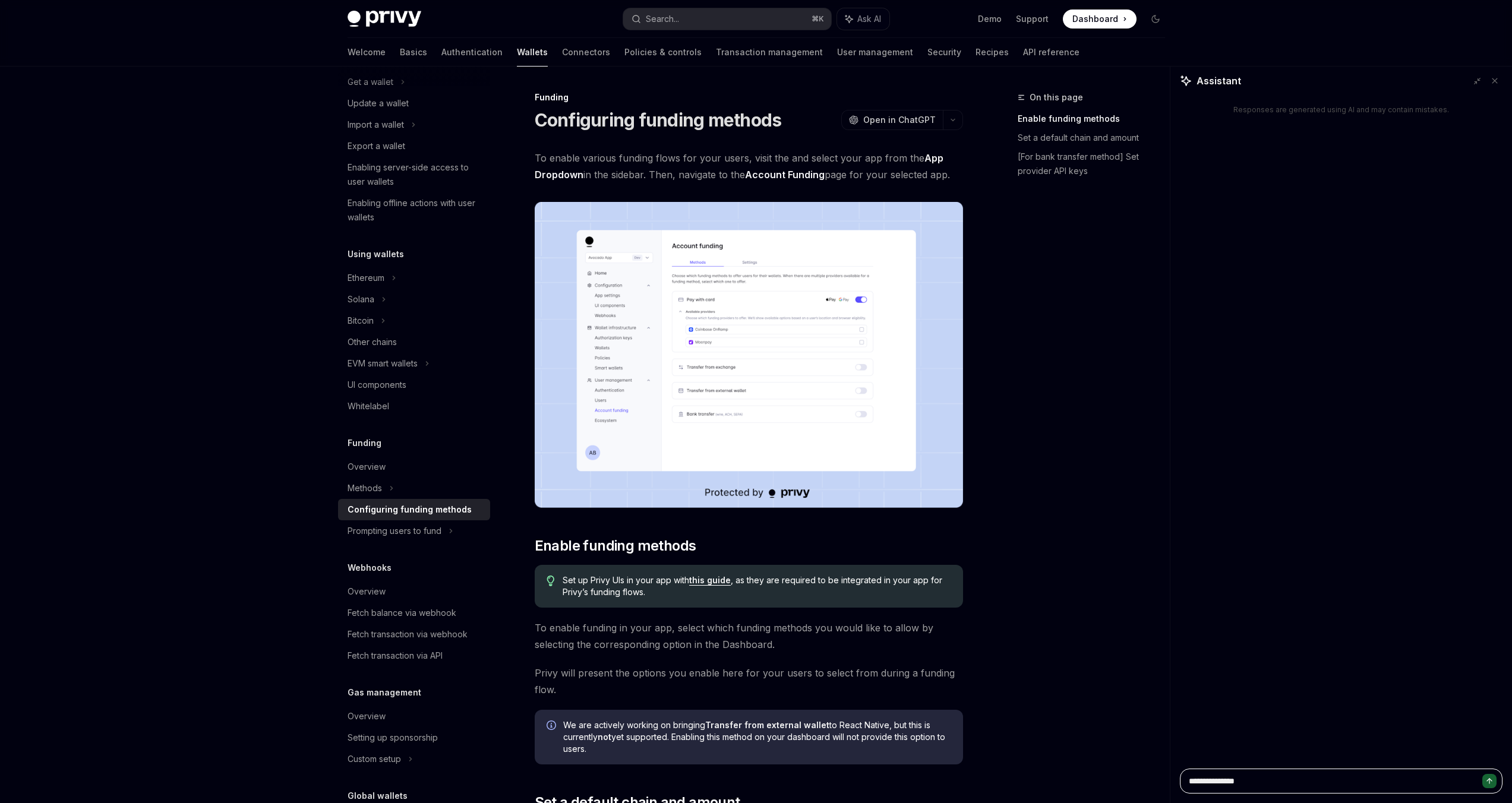
type textarea "*"
type textarea "**********"
type textarea "*"
type textarea "**********"
type textarea "*"
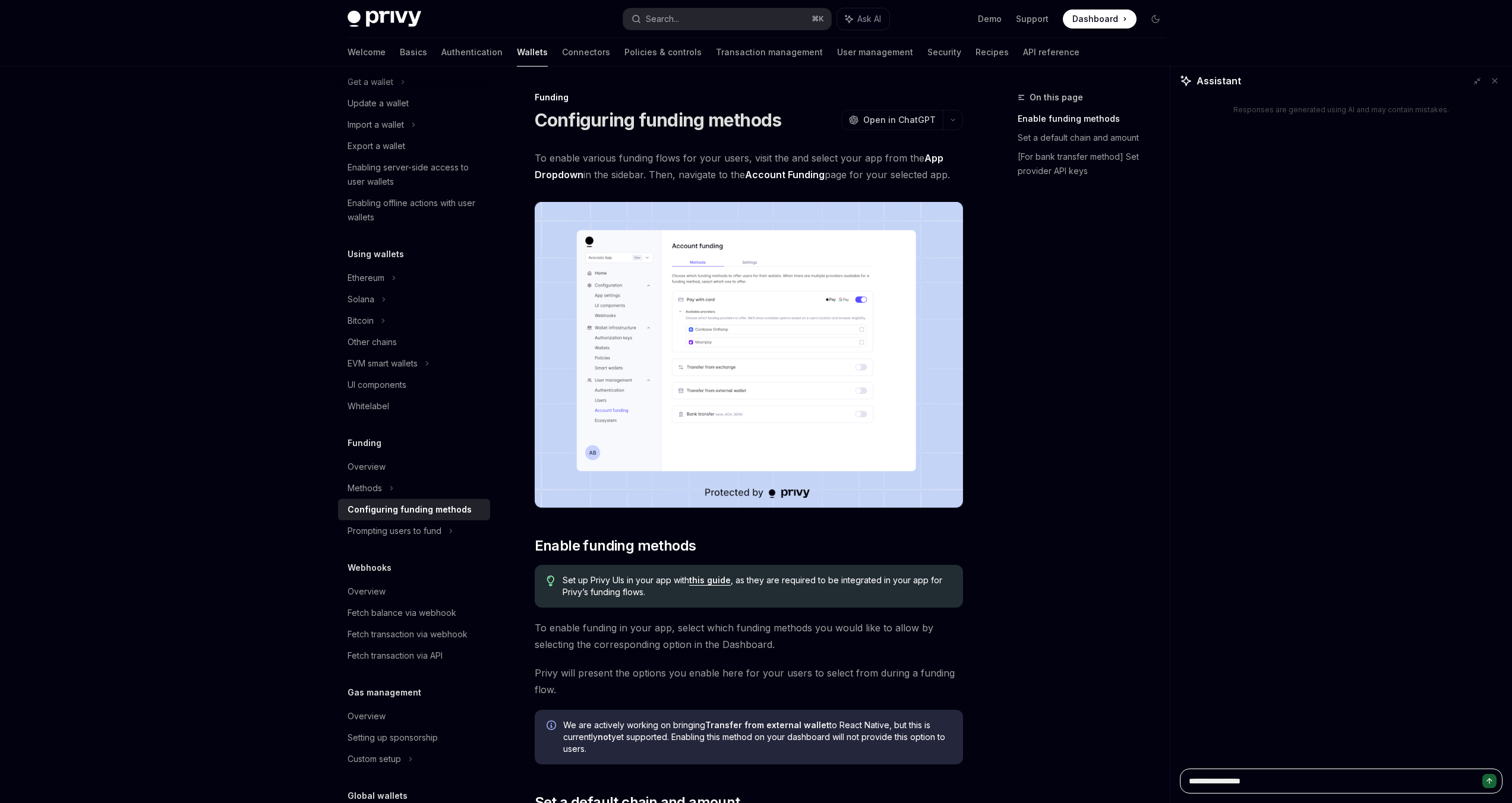
type textarea "**********"
type textarea "*"
type textarea "**********"
type textarea "*"
type textarea "**********"
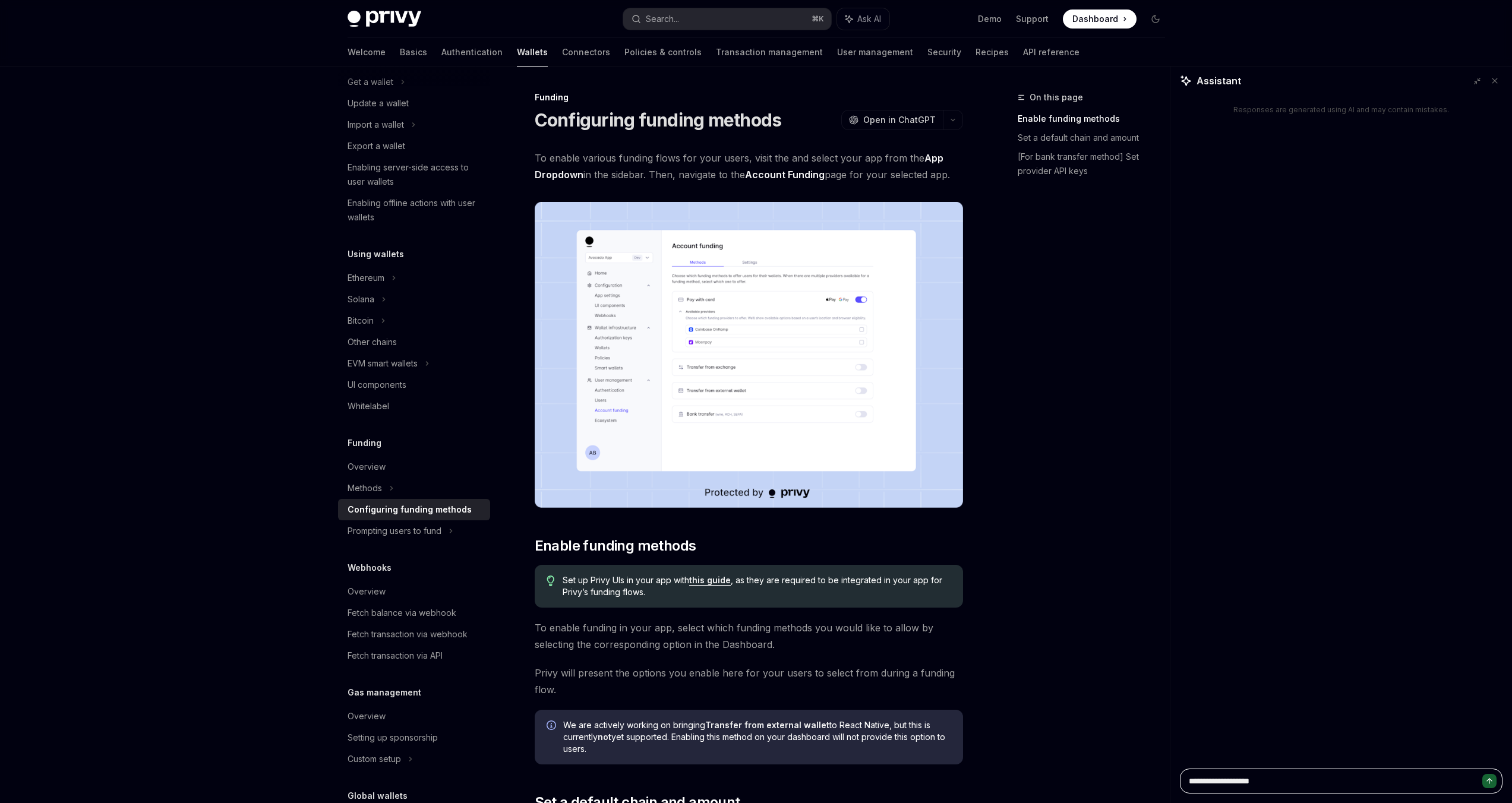
type textarea "*"
type textarea "**********"
type textarea "*"
type textarea "**********"
type textarea "*"
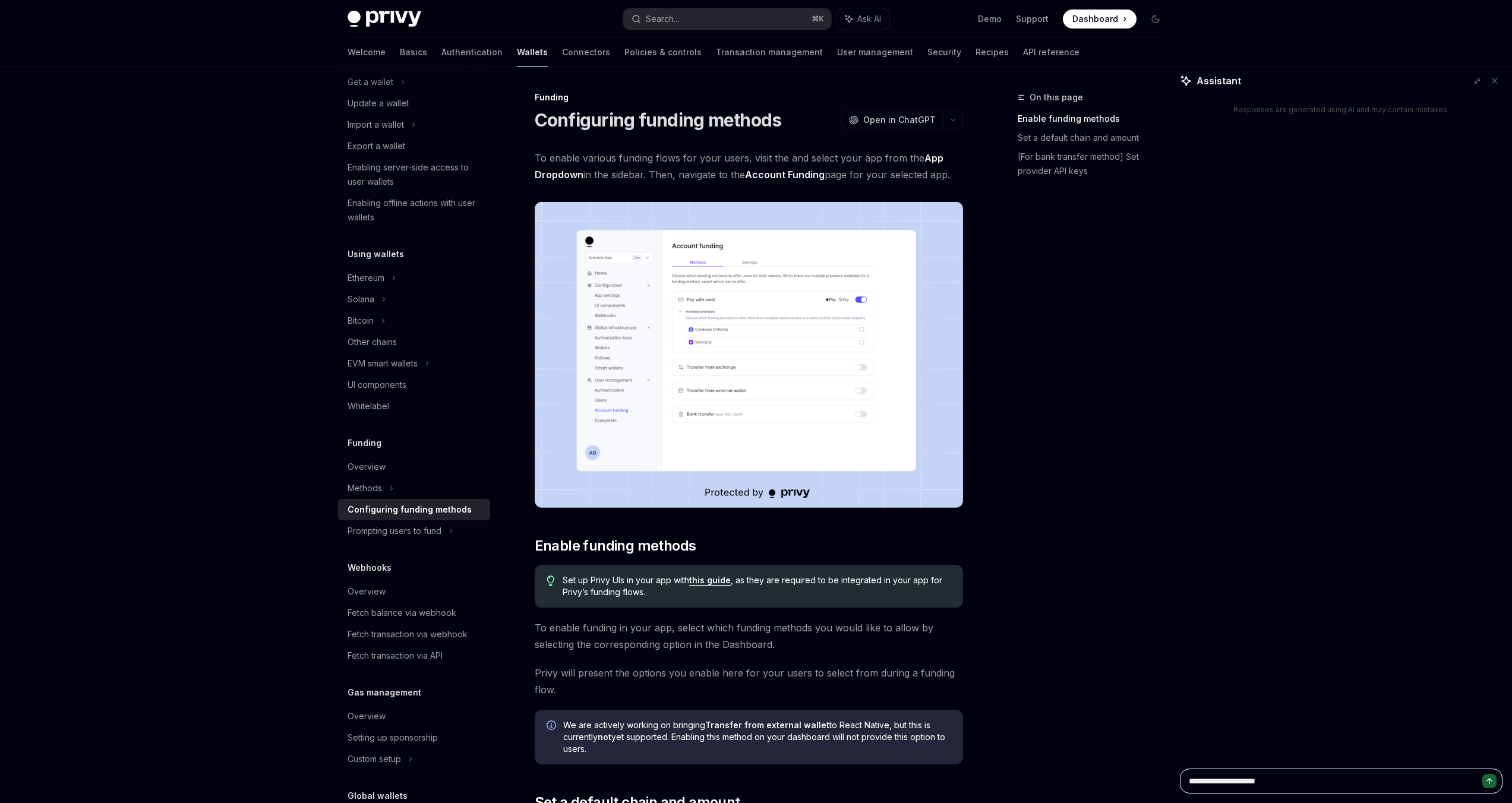
type textarea "**********"
type textarea "*"
type textarea "**********"
type textarea "*"
type textarea "**********"
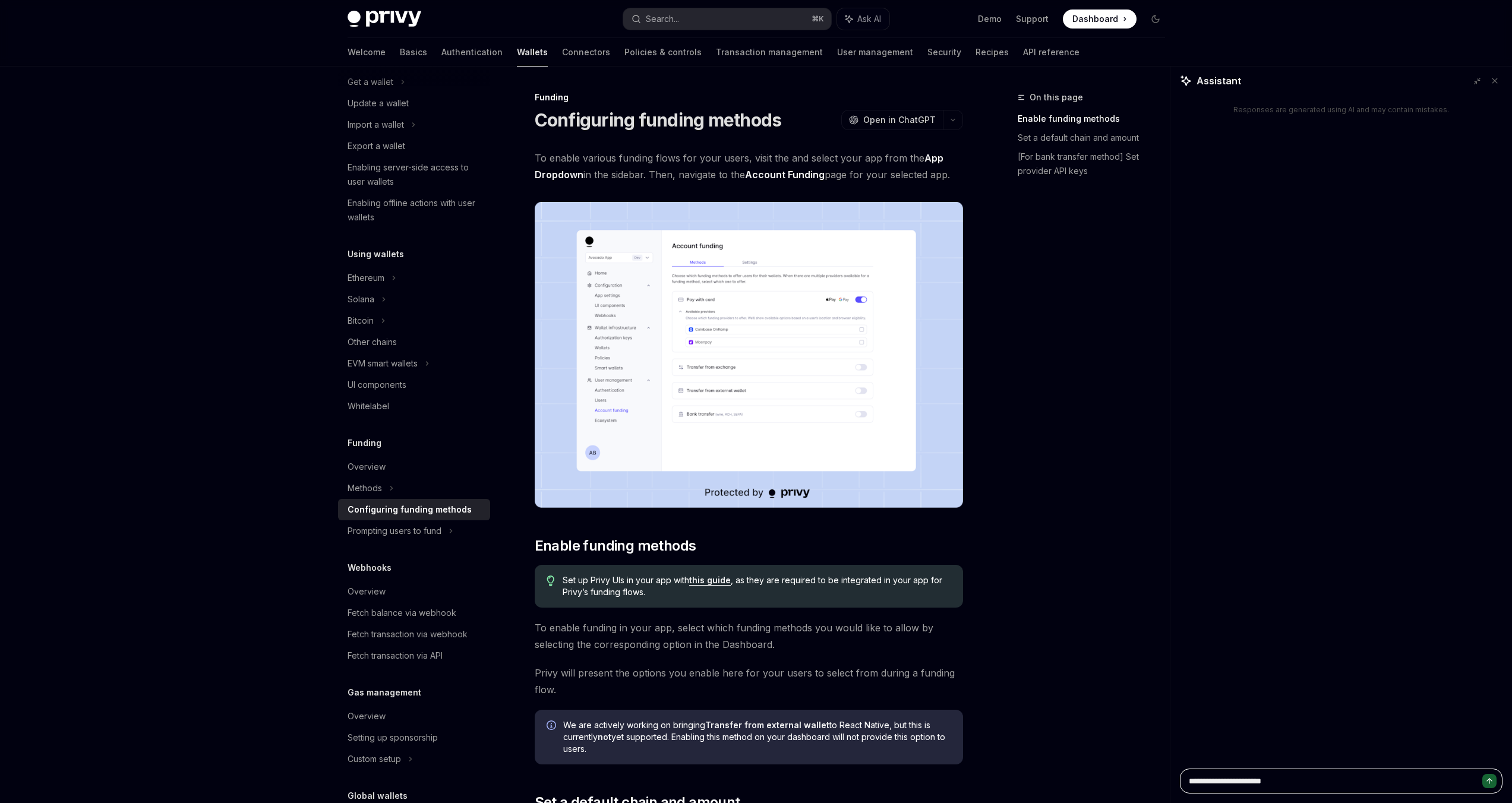
type textarea "*"
type textarea "**********"
type textarea "*"
type textarea "**********"
type textarea "*"
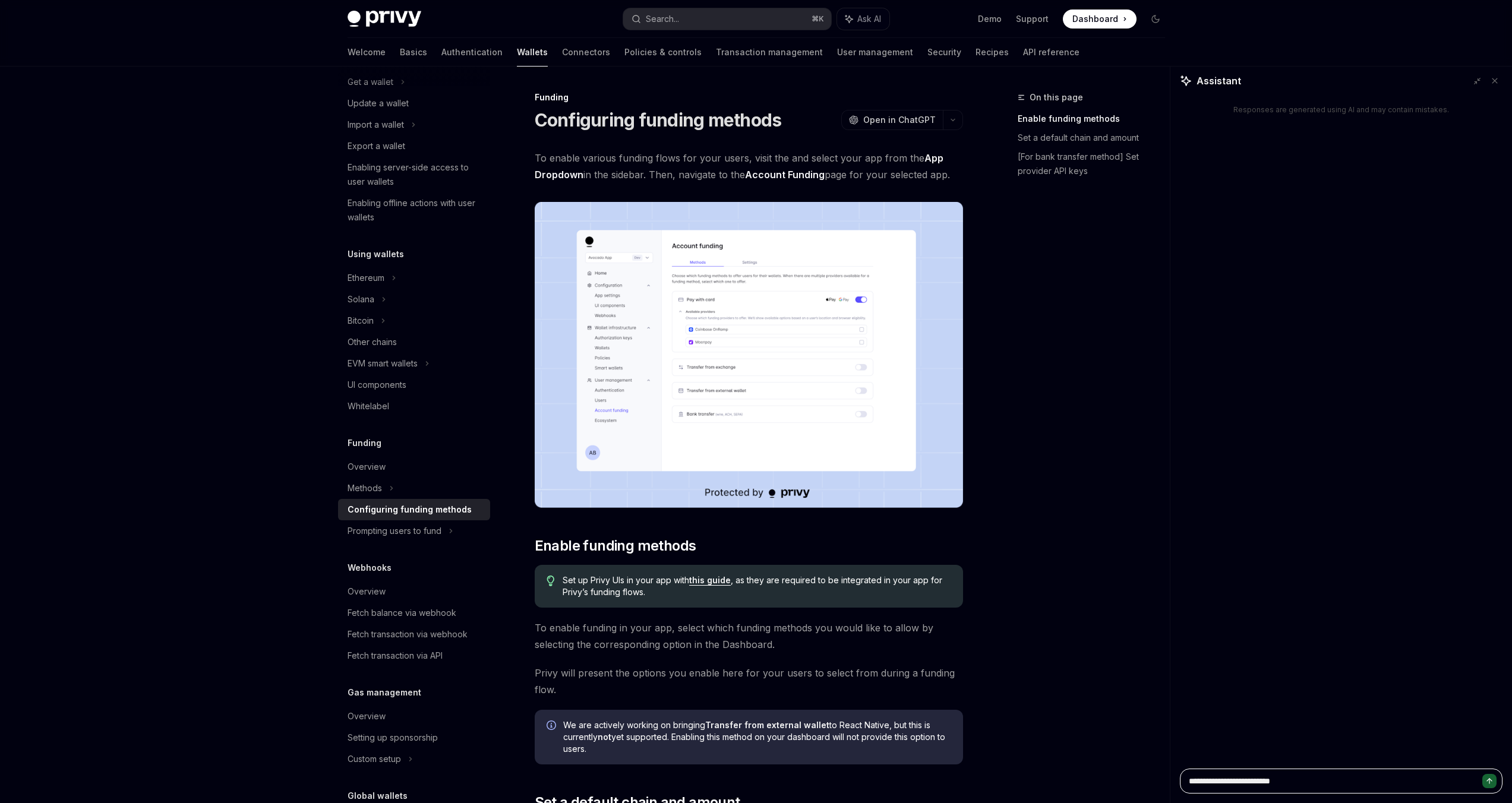
type textarea "**********"
type textarea "*"
type textarea "**********"
type textarea "*"
type textarea "**********"
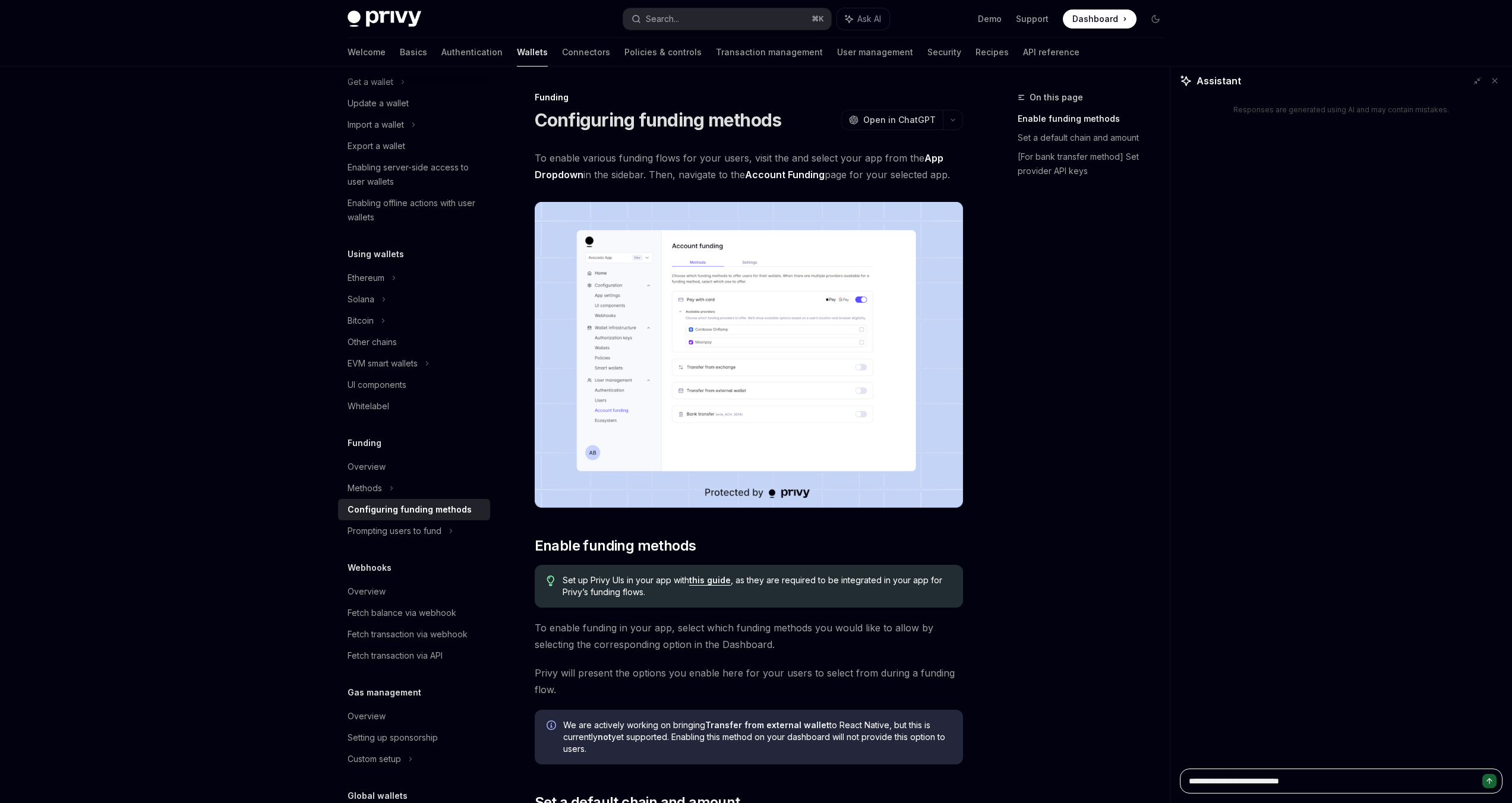
type textarea "*"
type textarea "**********"
type textarea "*"
type textarea "**********"
type textarea "*"
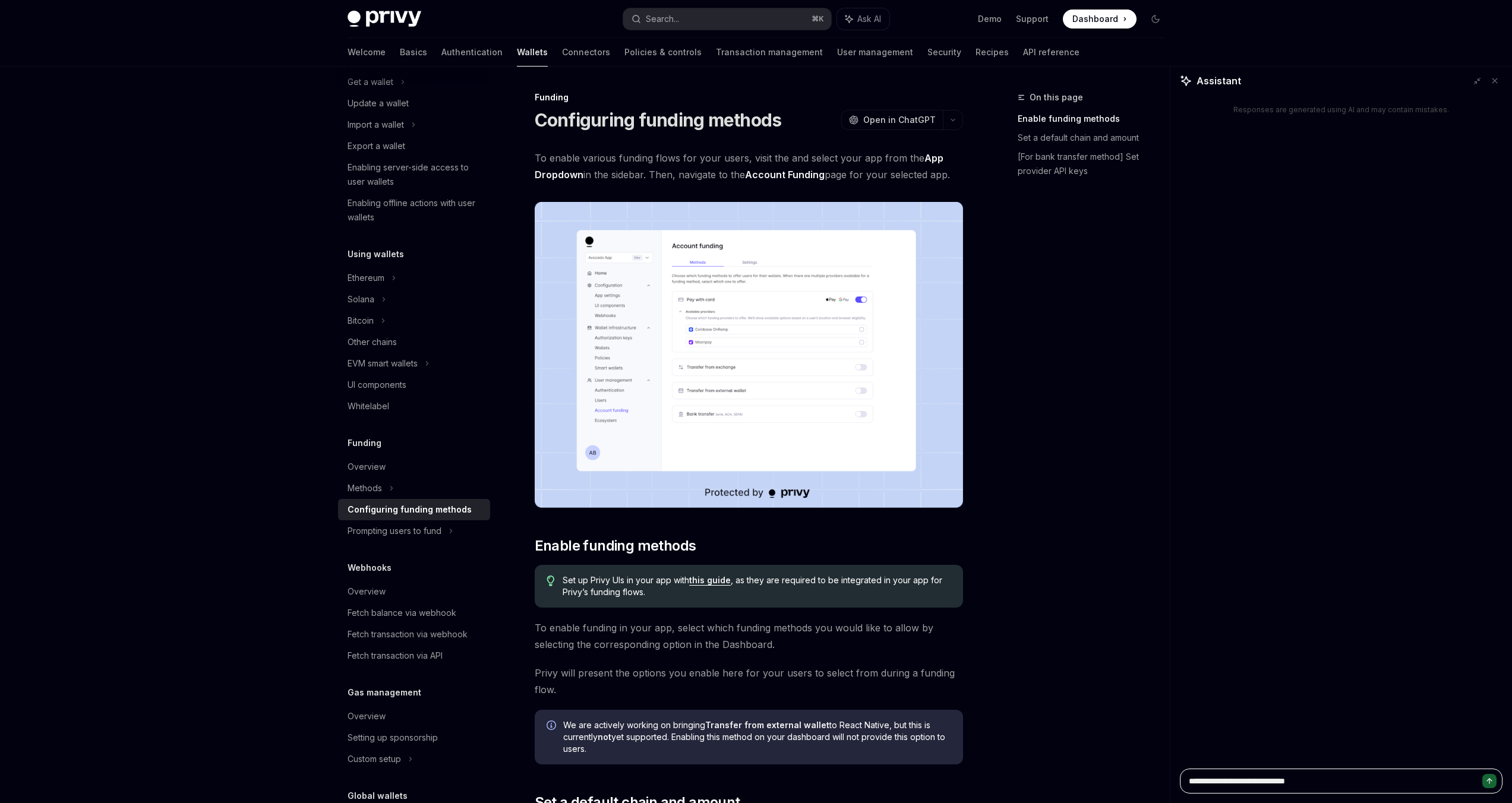
type textarea "**********"
type textarea "*"
type textarea "**********"
type textarea "*"
type textarea "**********"
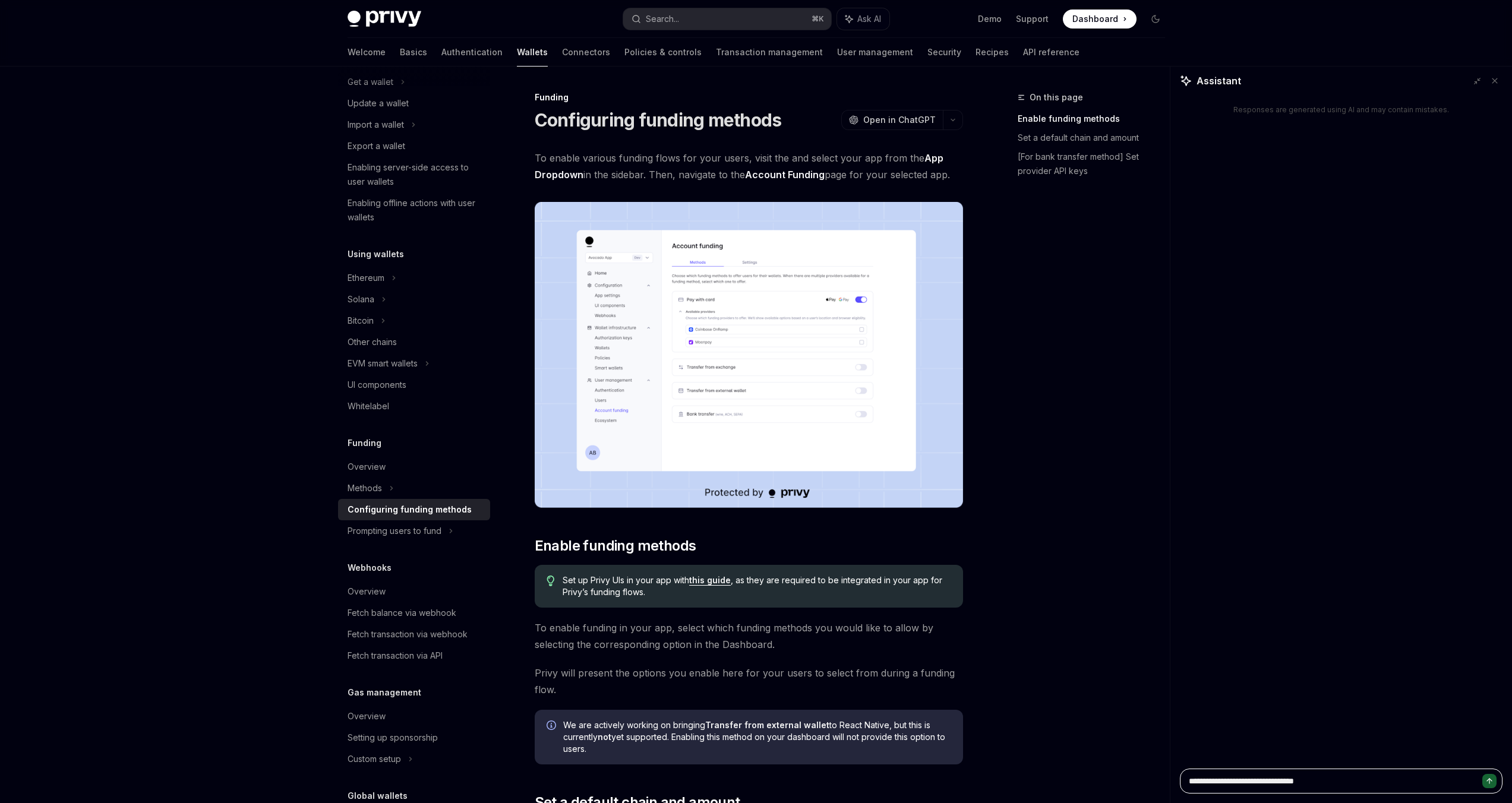
type textarea "*"
type textarea "**********"
type textarea "*"
type textarea "**********"
type textarea "*"
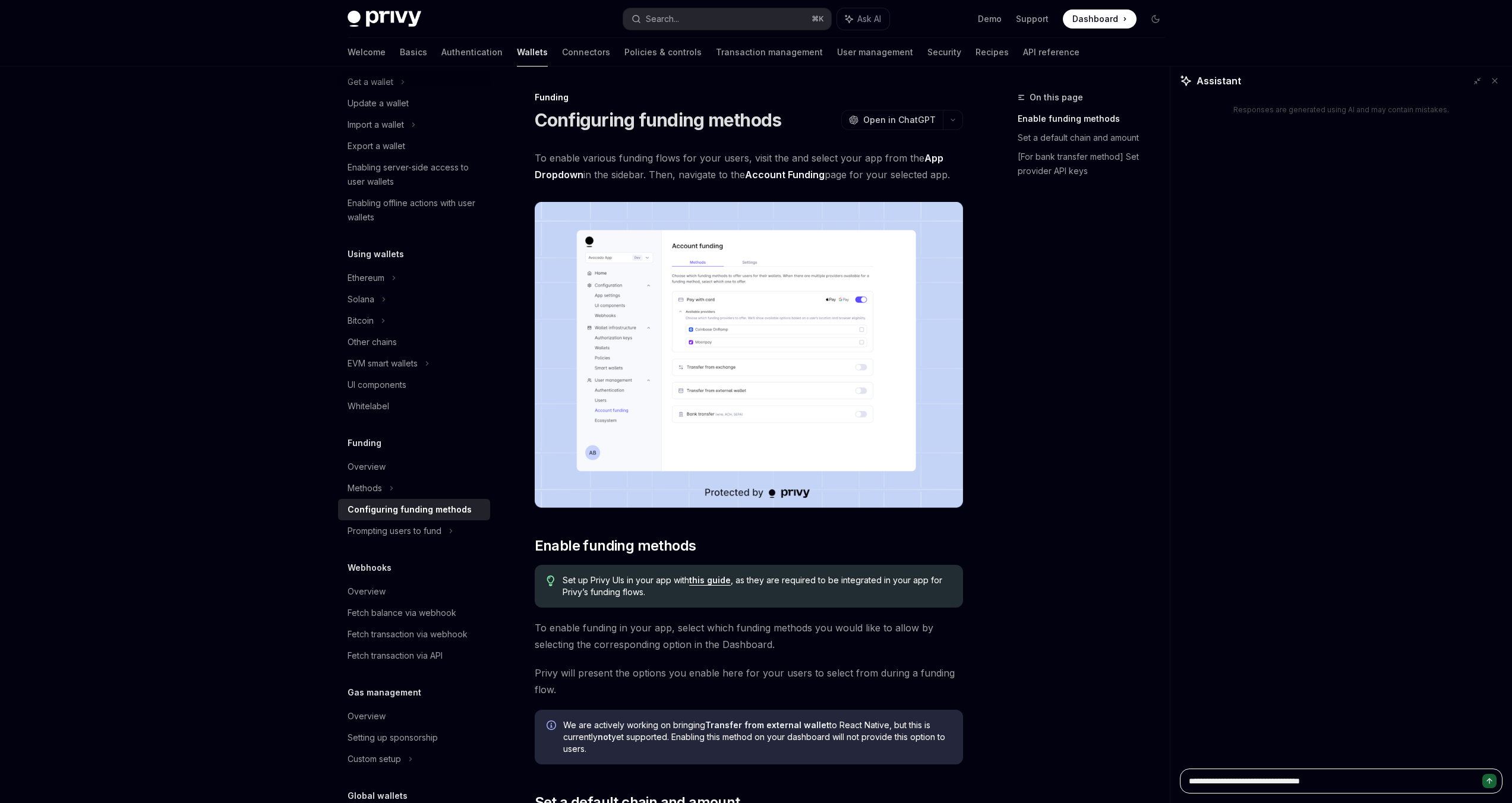
type textarea "**********"
type textarea "*"
type textarea "**********"
type textarea "*"
type textarea "**********"
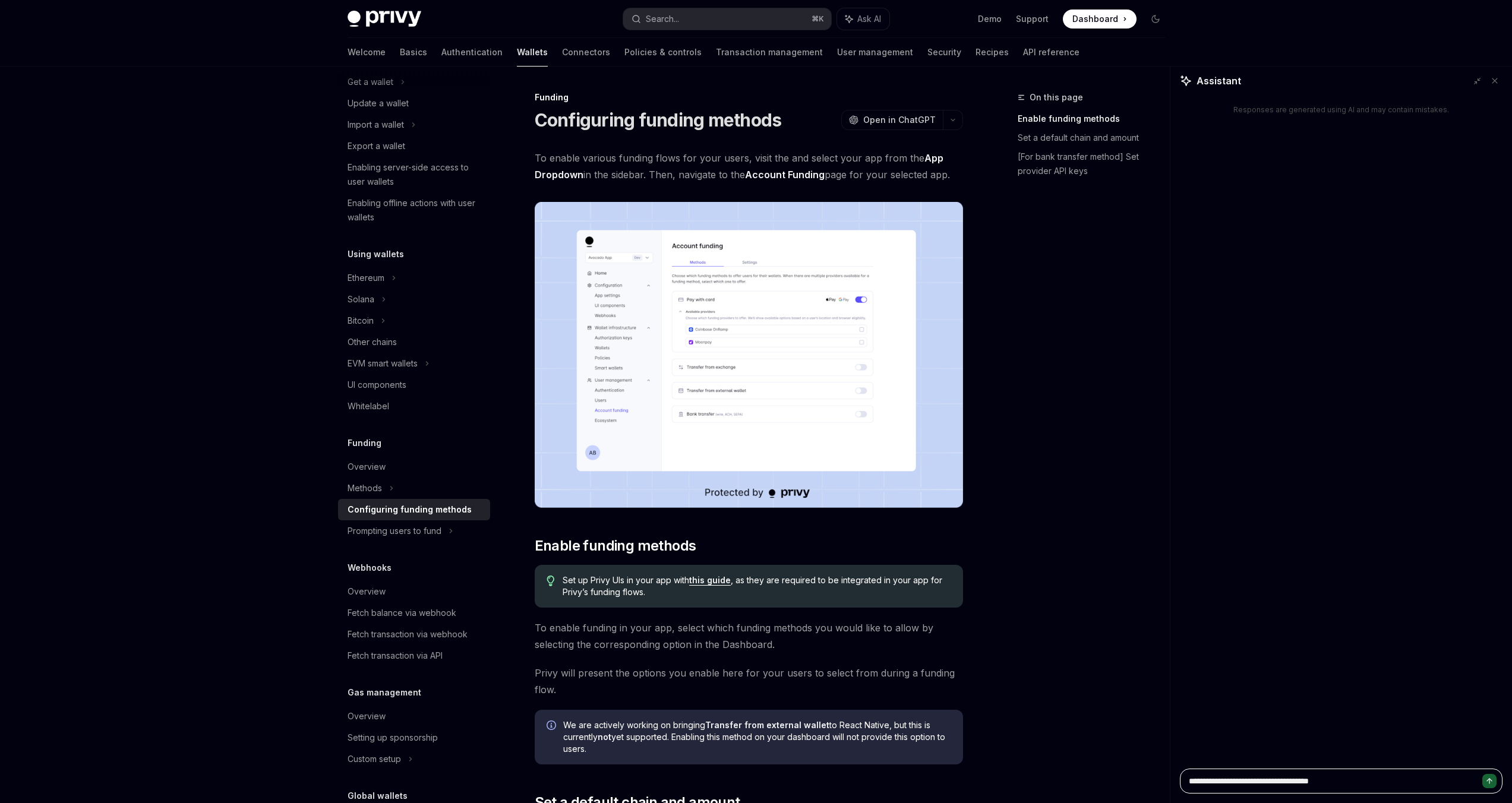
type textarea "*"
type textarea "**********"
type textarea "*"
type textarea "**********"
type textarea "*"
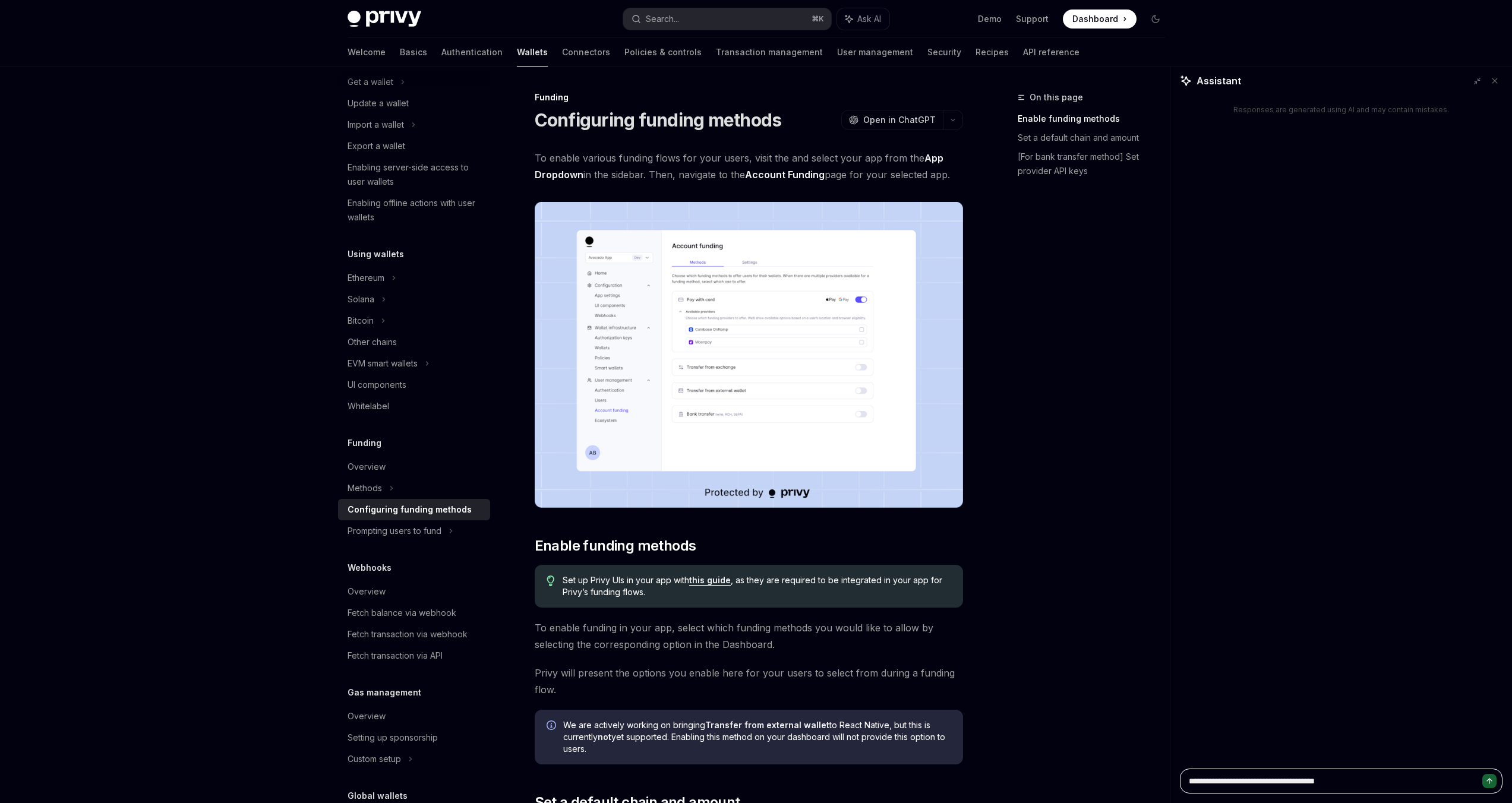
type textarea "**********"
type textarea "*"
type textarea "**********"
type textarea "*"
type textarea "**********"
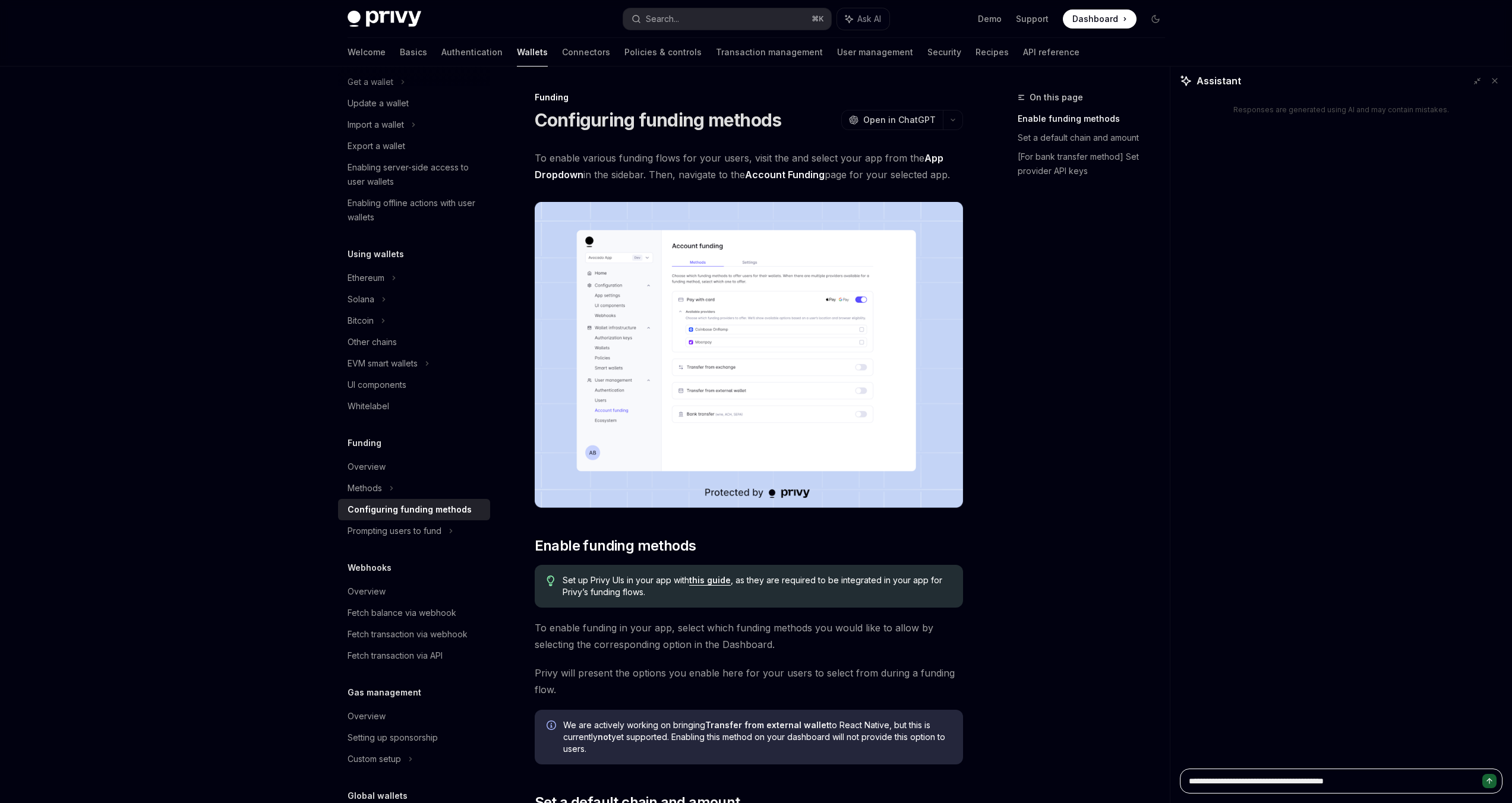
type textarea "*"
type textarea "**********"
type textarea "*"
type textarea "**********"
type textarea "*"
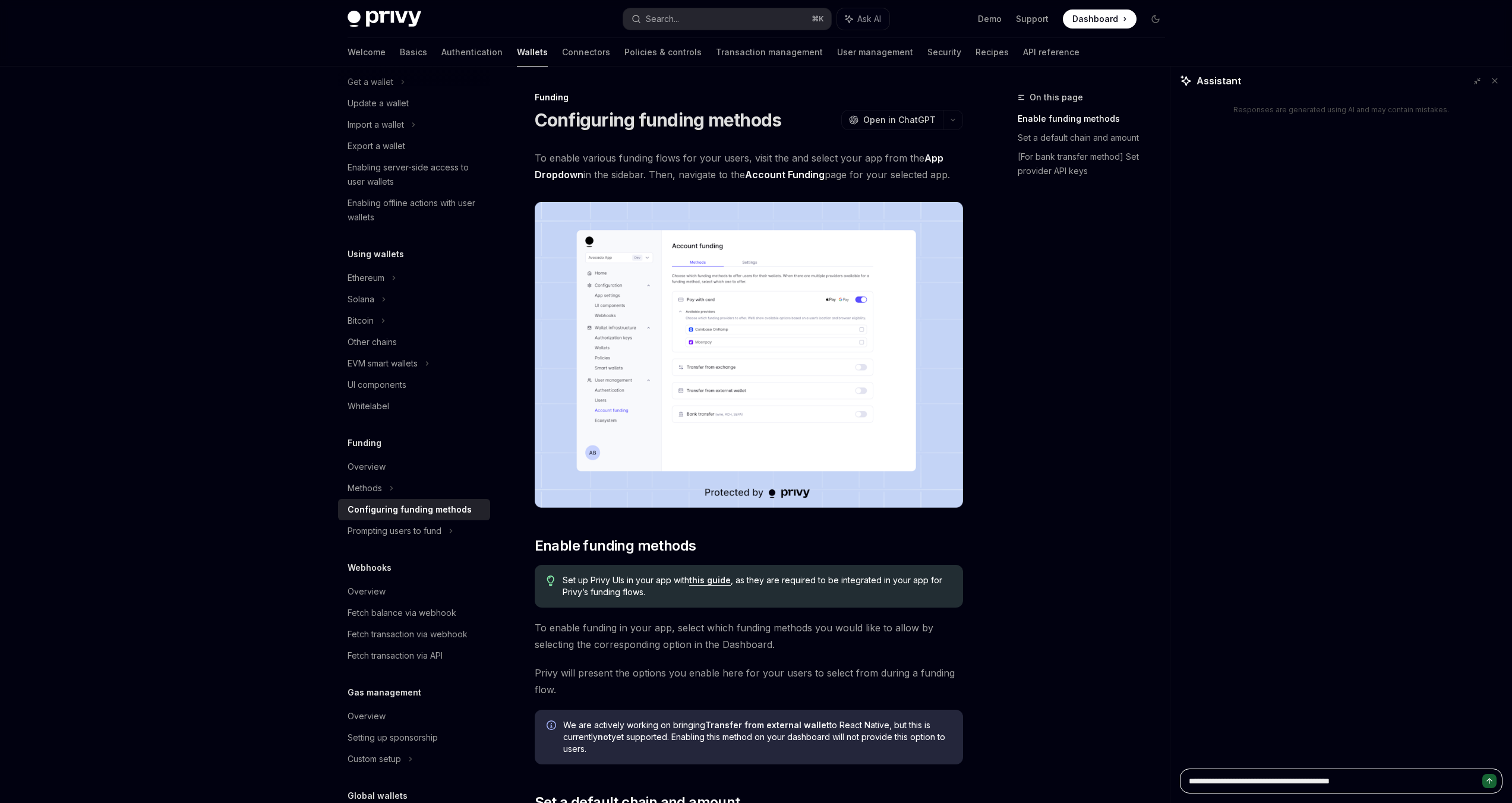
type textarea "**********"
type textarea "*"
type textarea "**********"
type textarea "*"
type textarea "**********"
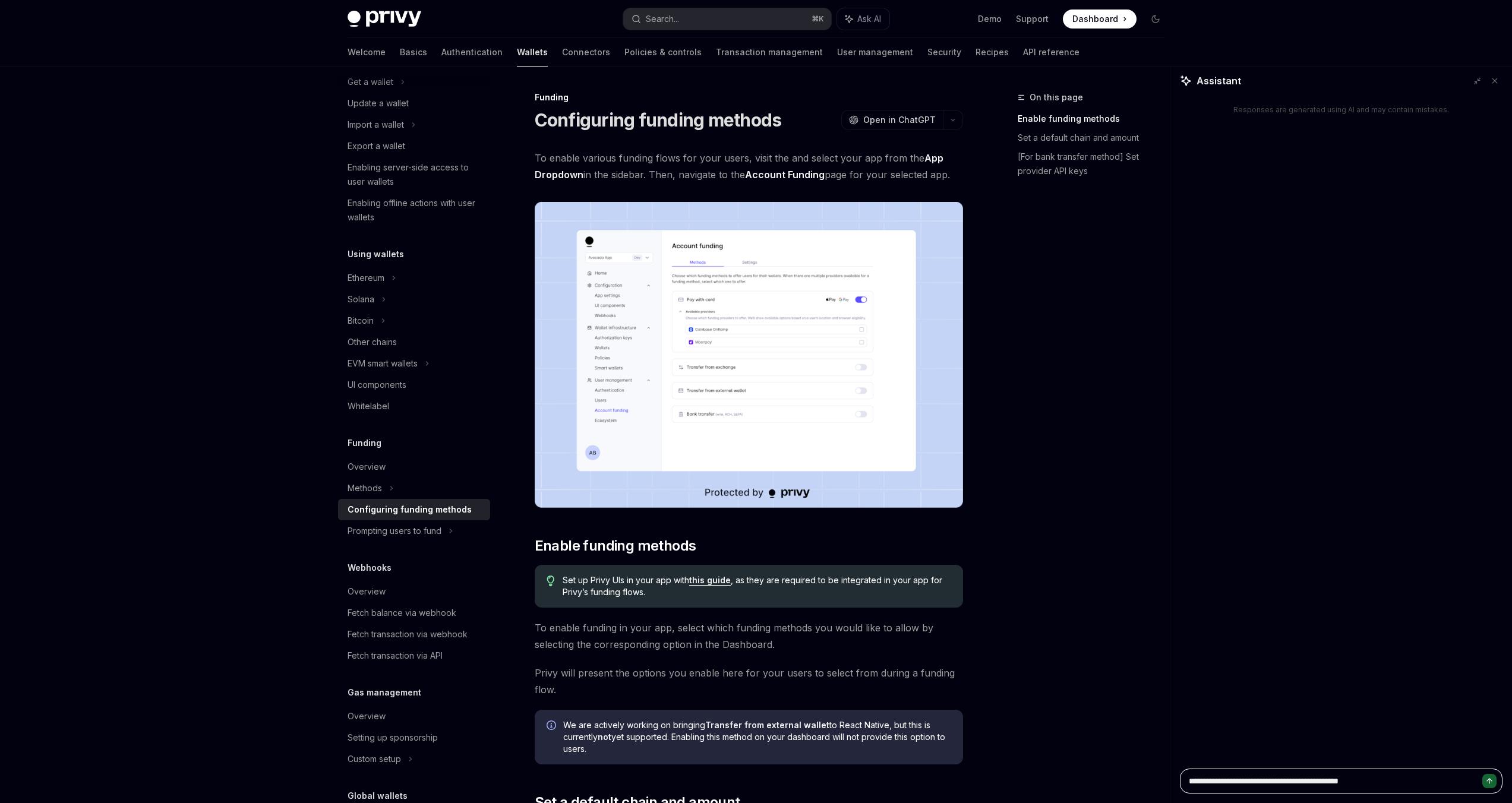
type textarea "*"
type textarea "**********"
type textarea "*"
type textarea "**********"
type textarea "*"
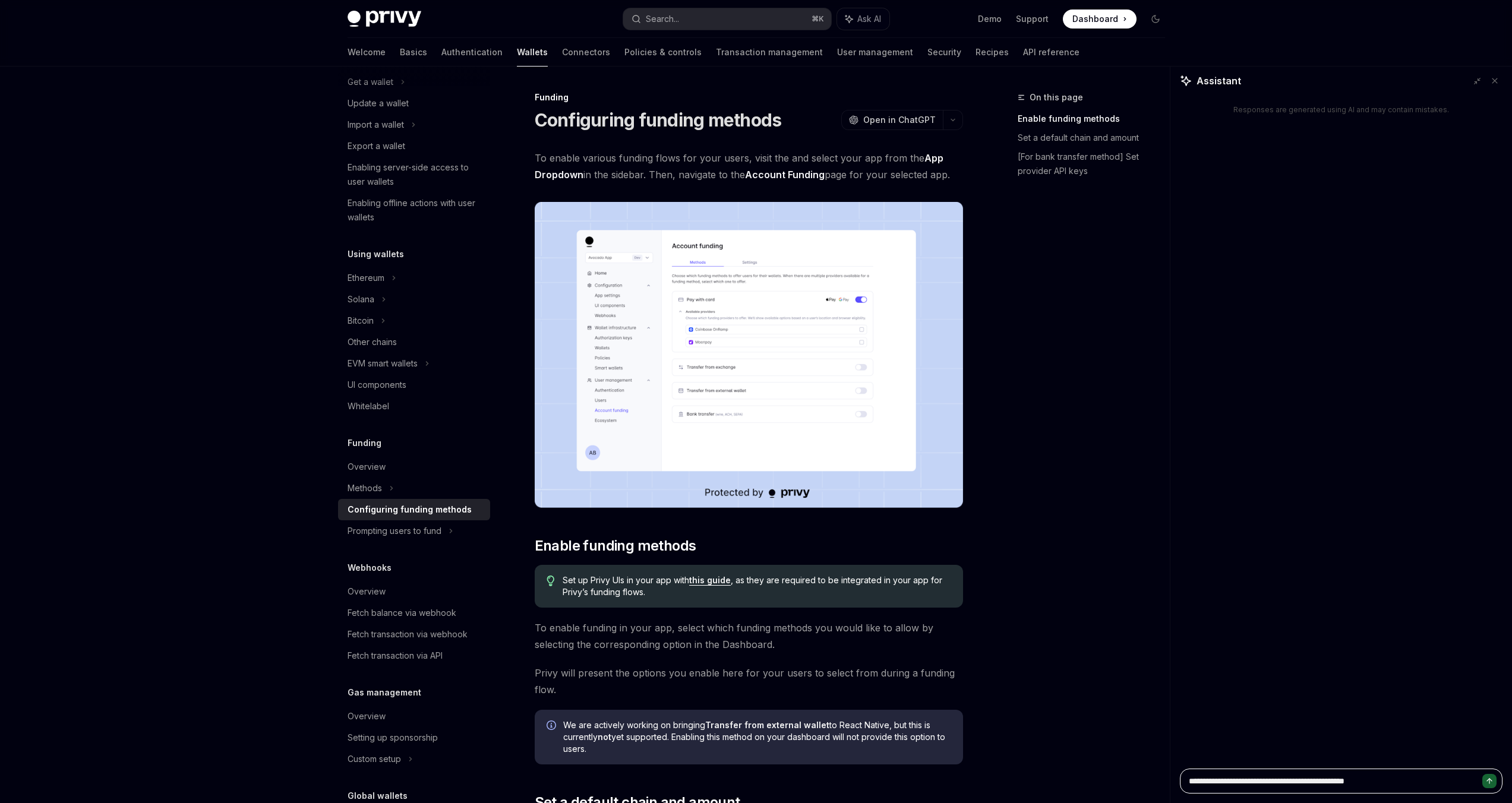
type textarea "**********"
type textarea "*"
type textarea "**********"
type textarea "*"
type textarea "**********"
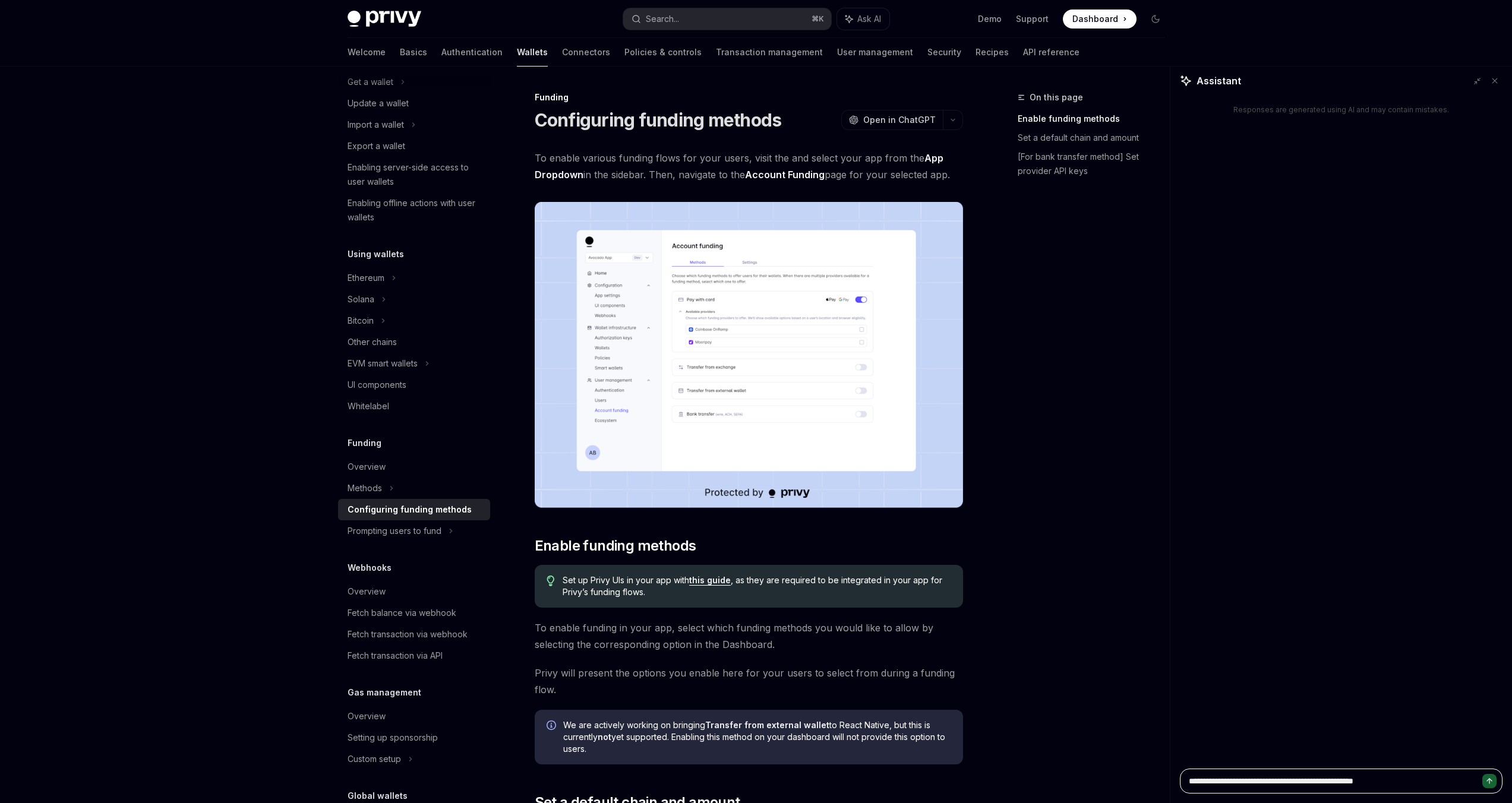
type textarea "*"
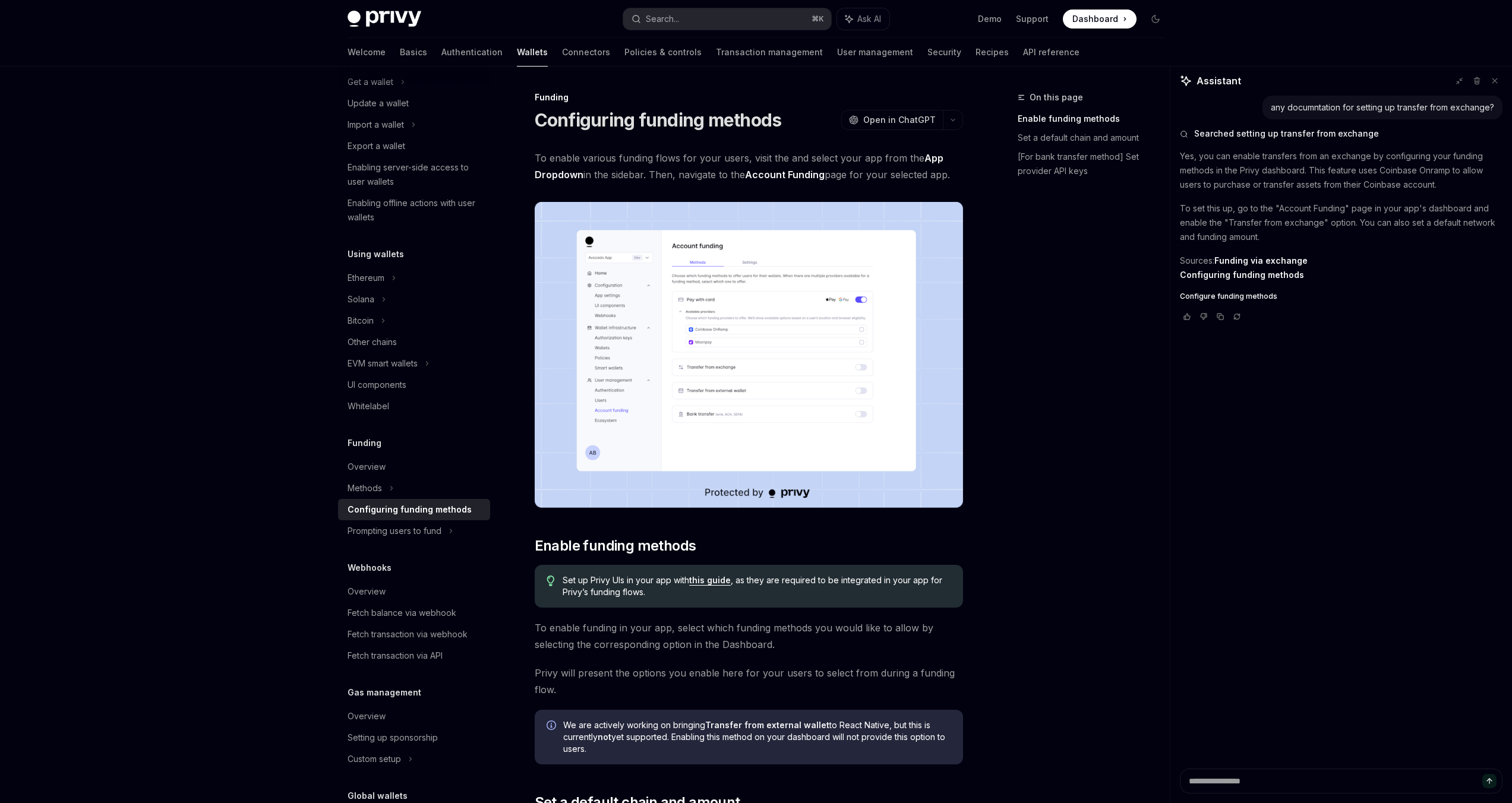
type textarea "*"
click at [1219, 266] on link "Funding via exchange" at bounding box center [1261, 260] width 93 height 11
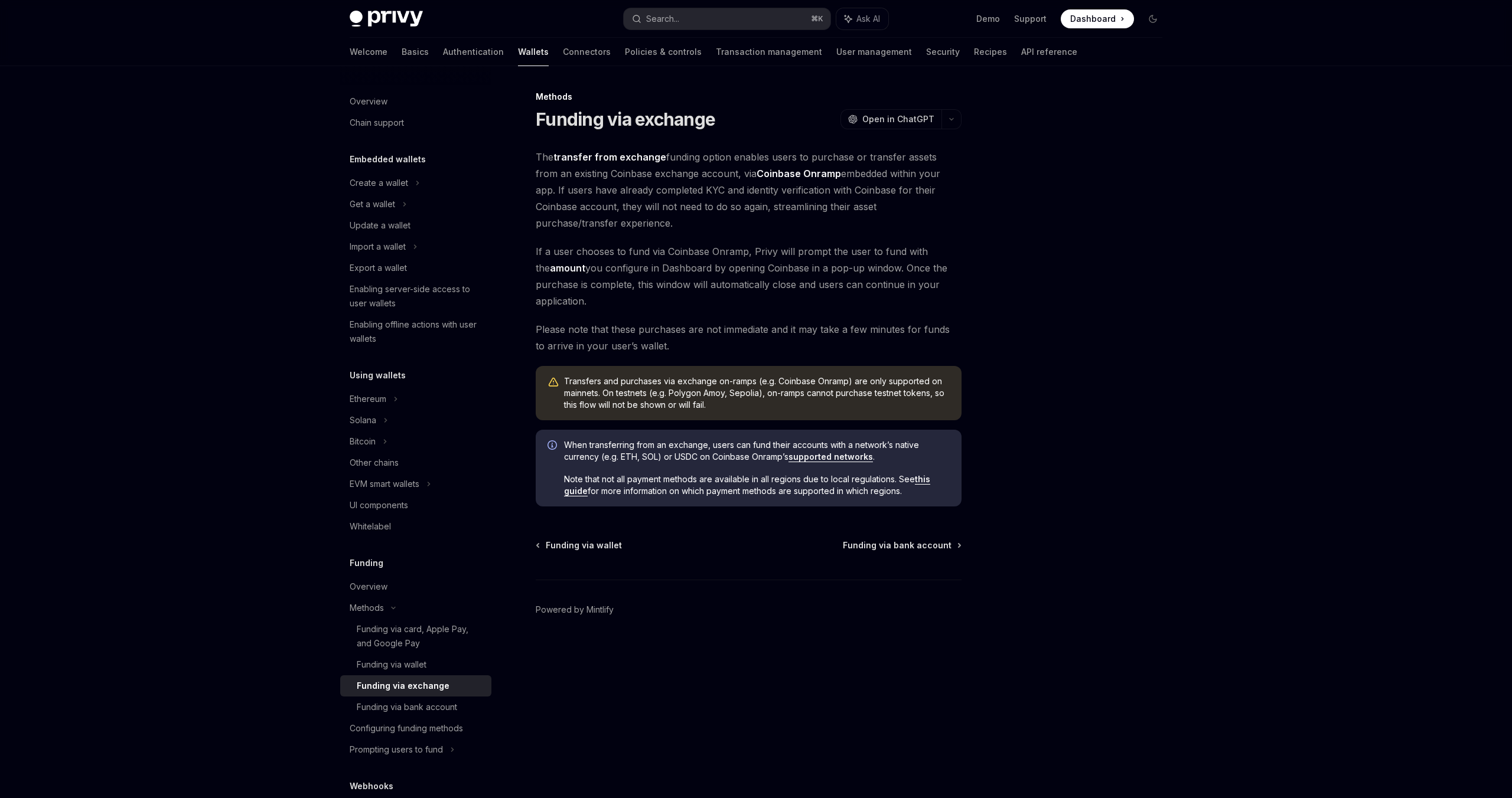
click at [1055, 284] on div at bounding box center [1082, 444] width 180 height 709
click at [956, 120] on button "button" at bounding box center [951, 120] width 20 height 20
click at [906, 205] on div "Copy page" at bounding box center [895, 200] width 115 height 12
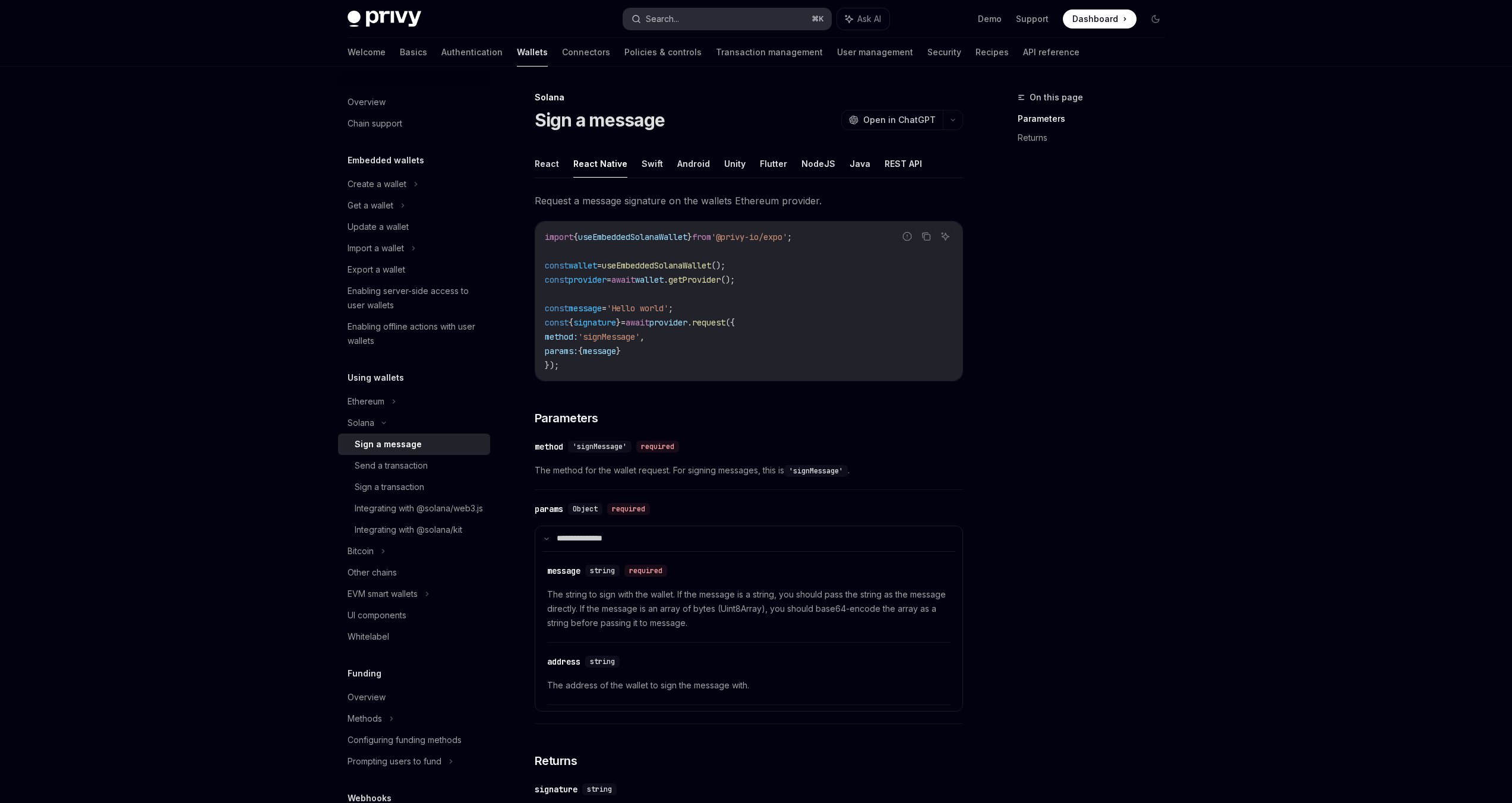
click at [691, 27] on button "Search... ⌘ K" at bounding box center [727, 19] width 208 height 22
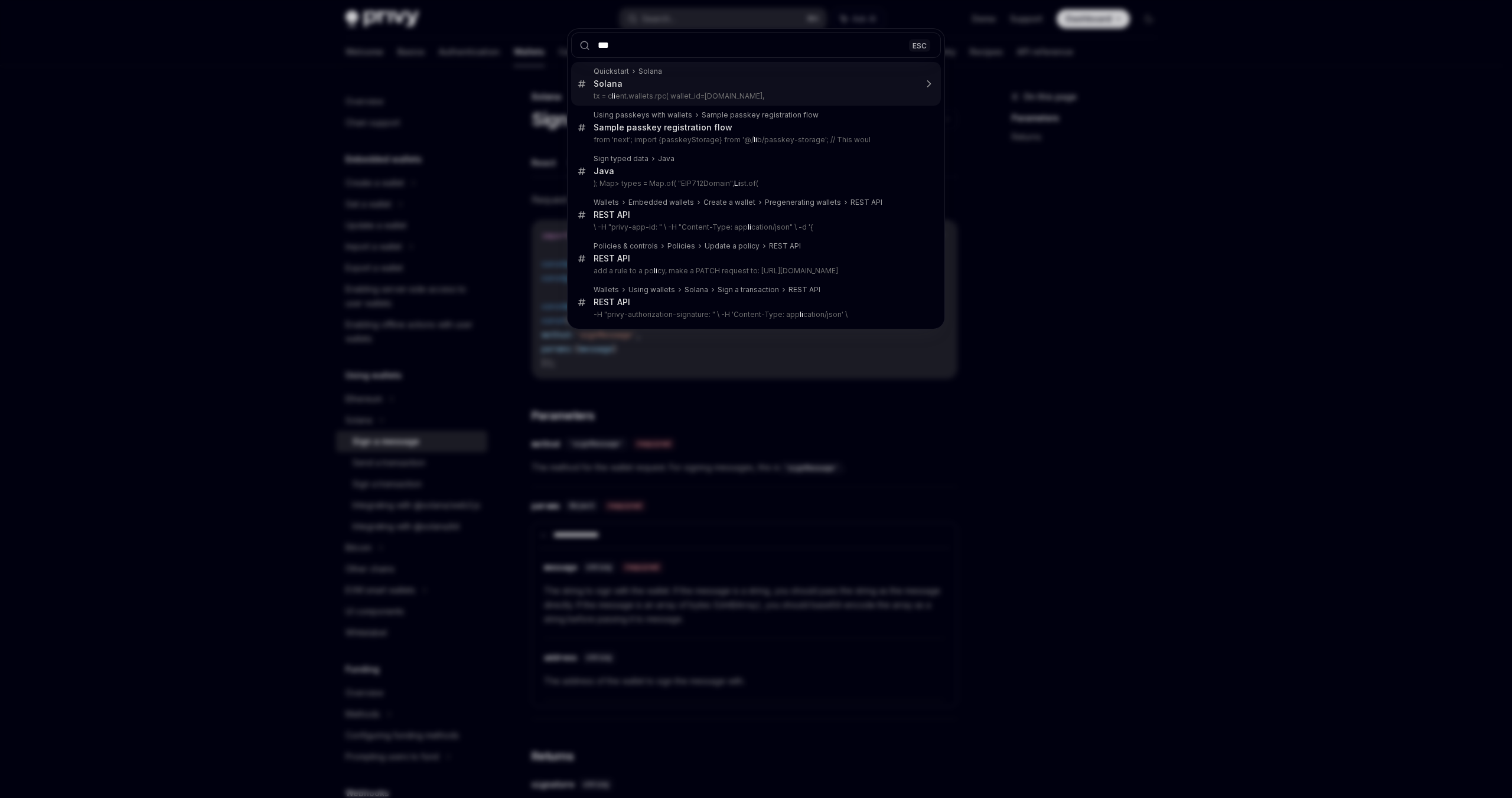
type input "****"
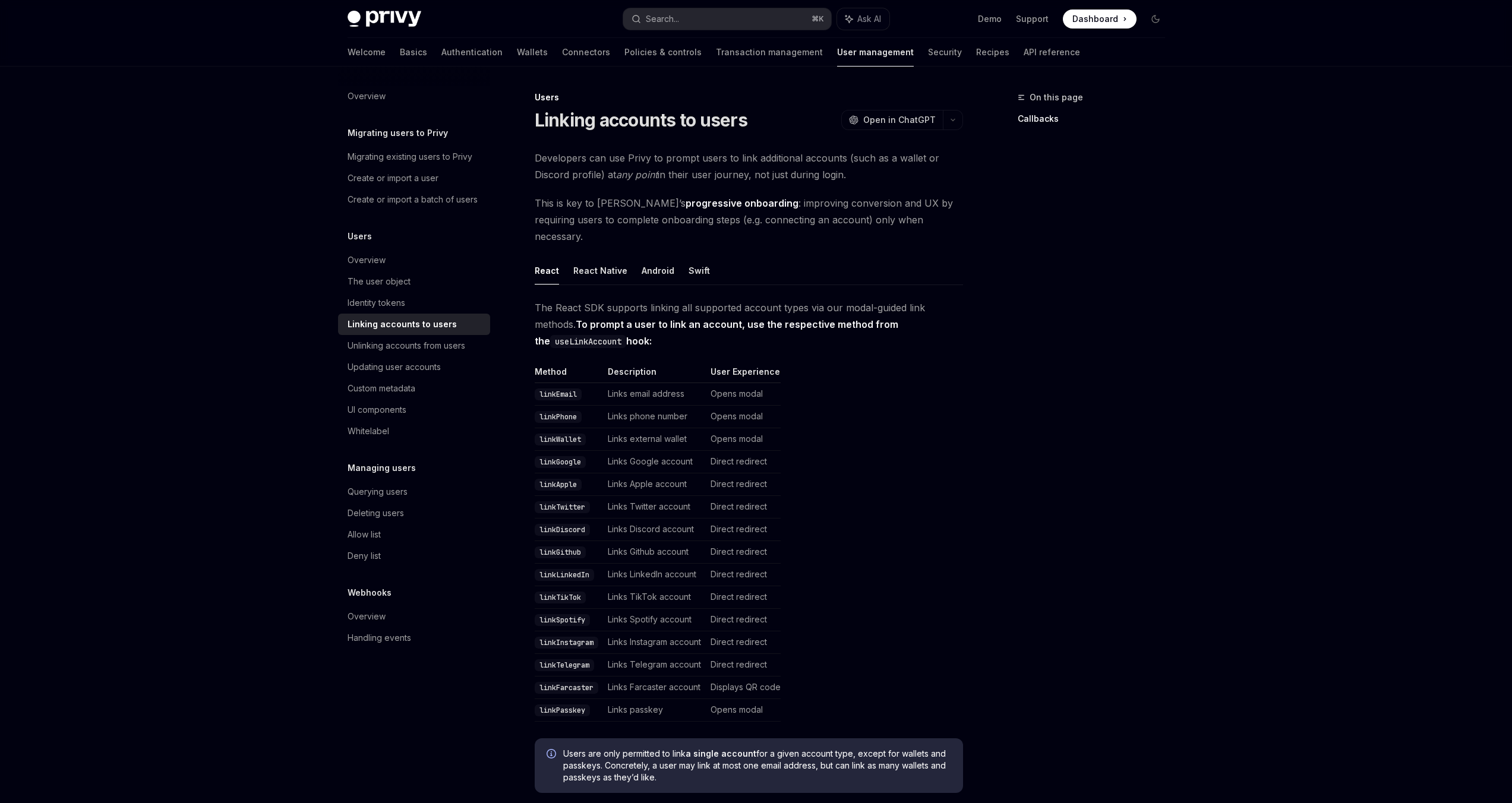
scroll to position [66, 0]
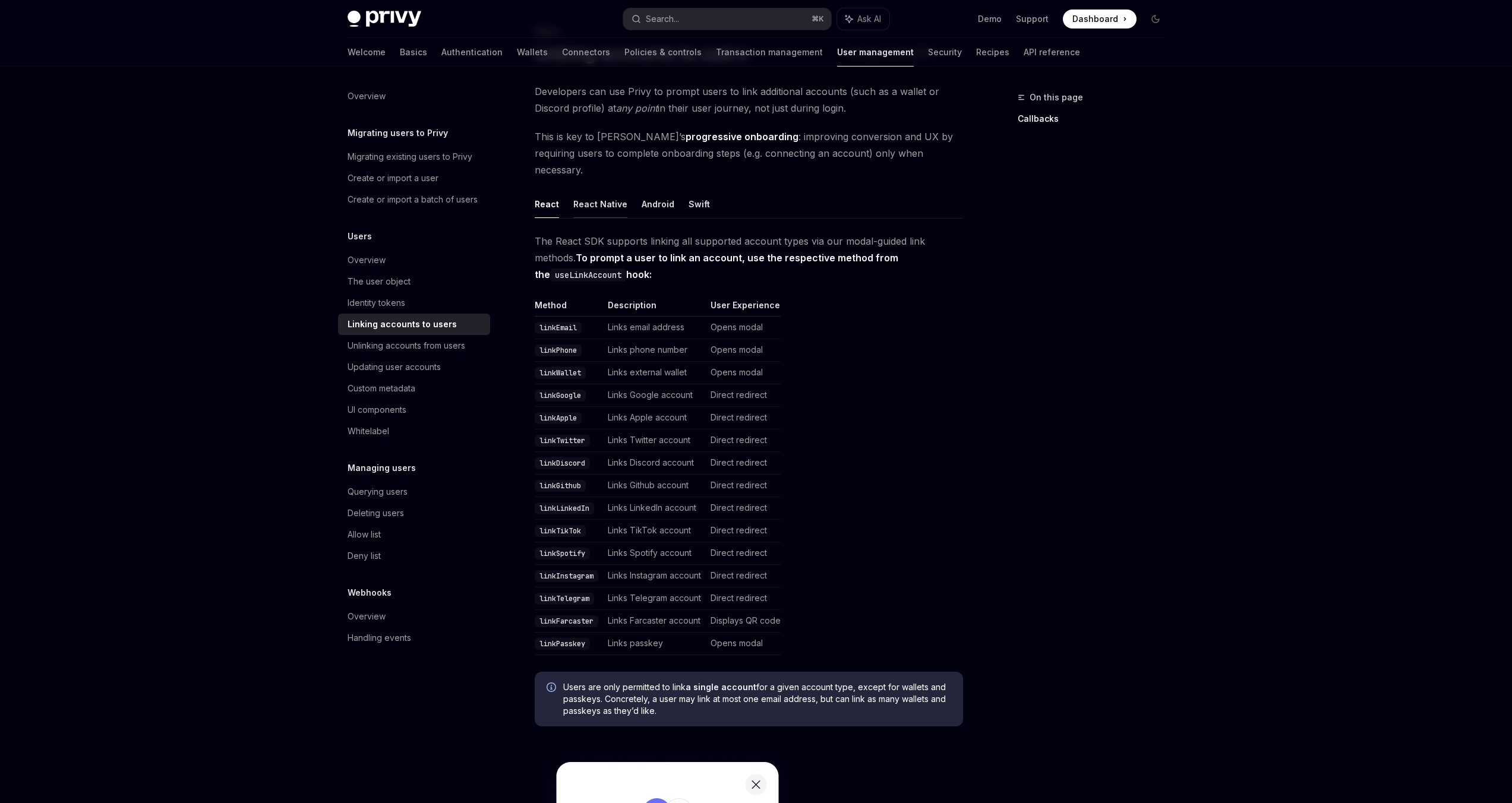
click at [598, 192] on button "React Native" at bounding box center [600, 204] width 54 height 28
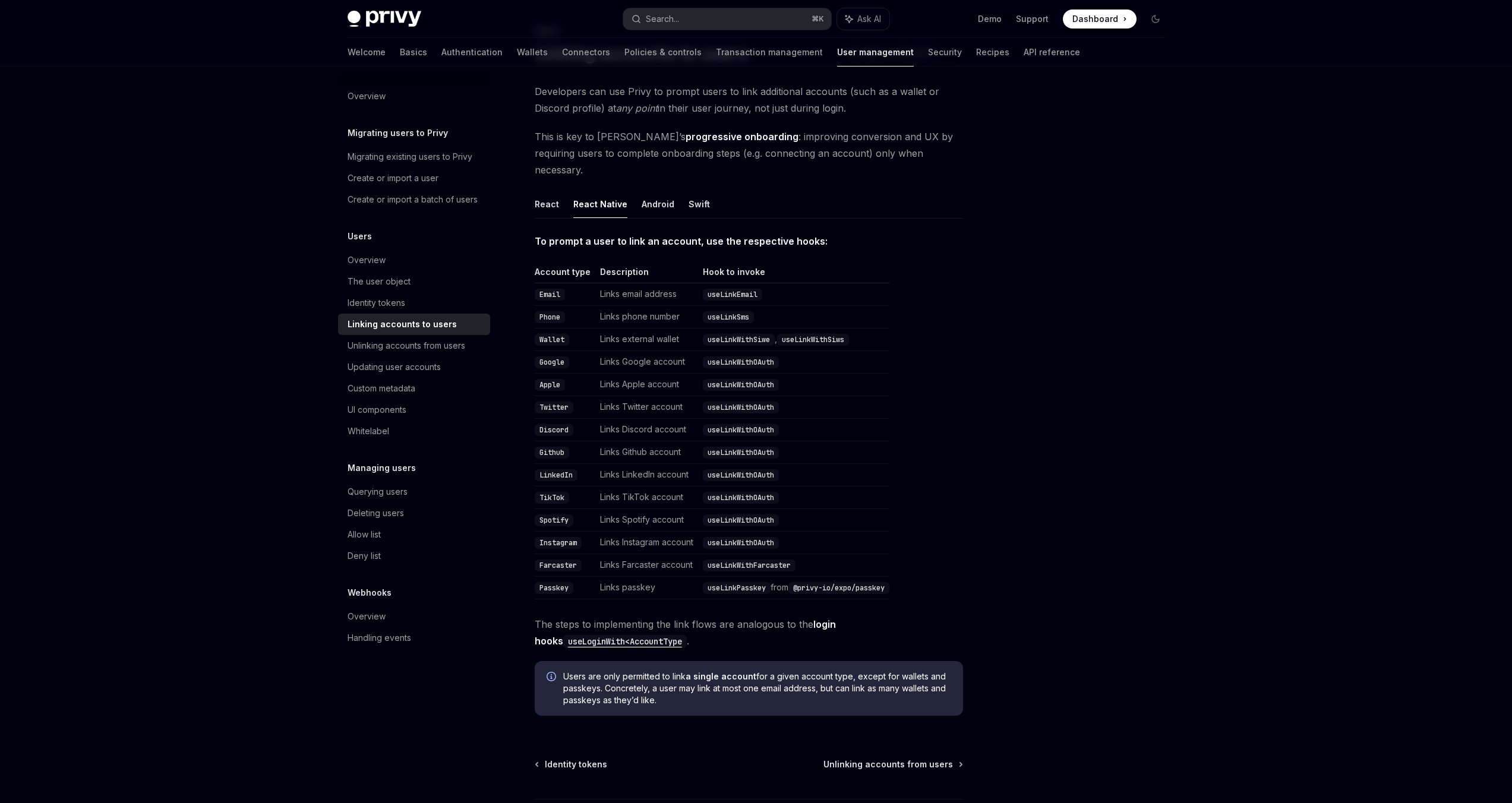
scroll to position [148, 0]
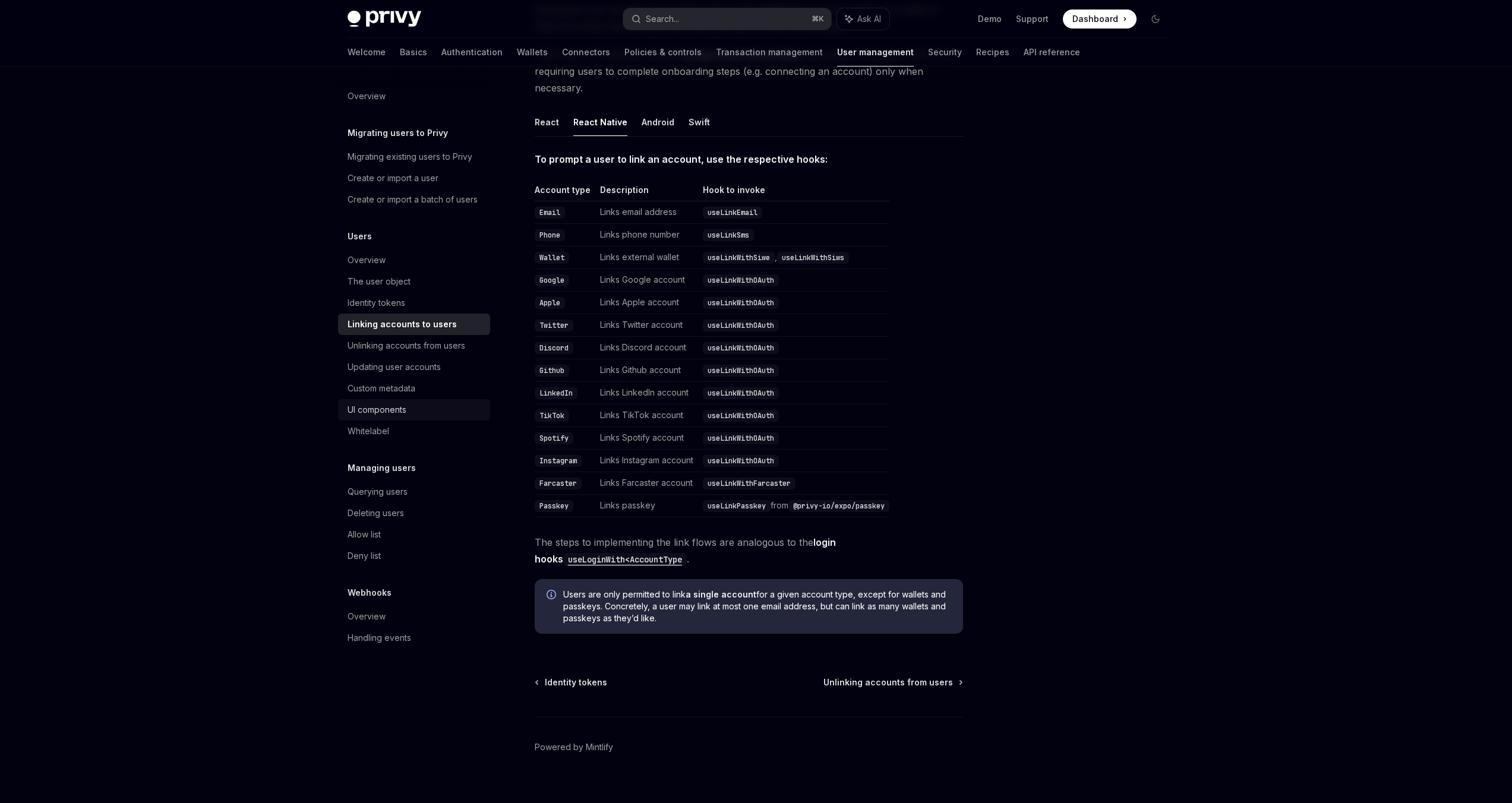
click at [397, 409] on div "UI components" at bounding box center [377, 410] width 59 height 14
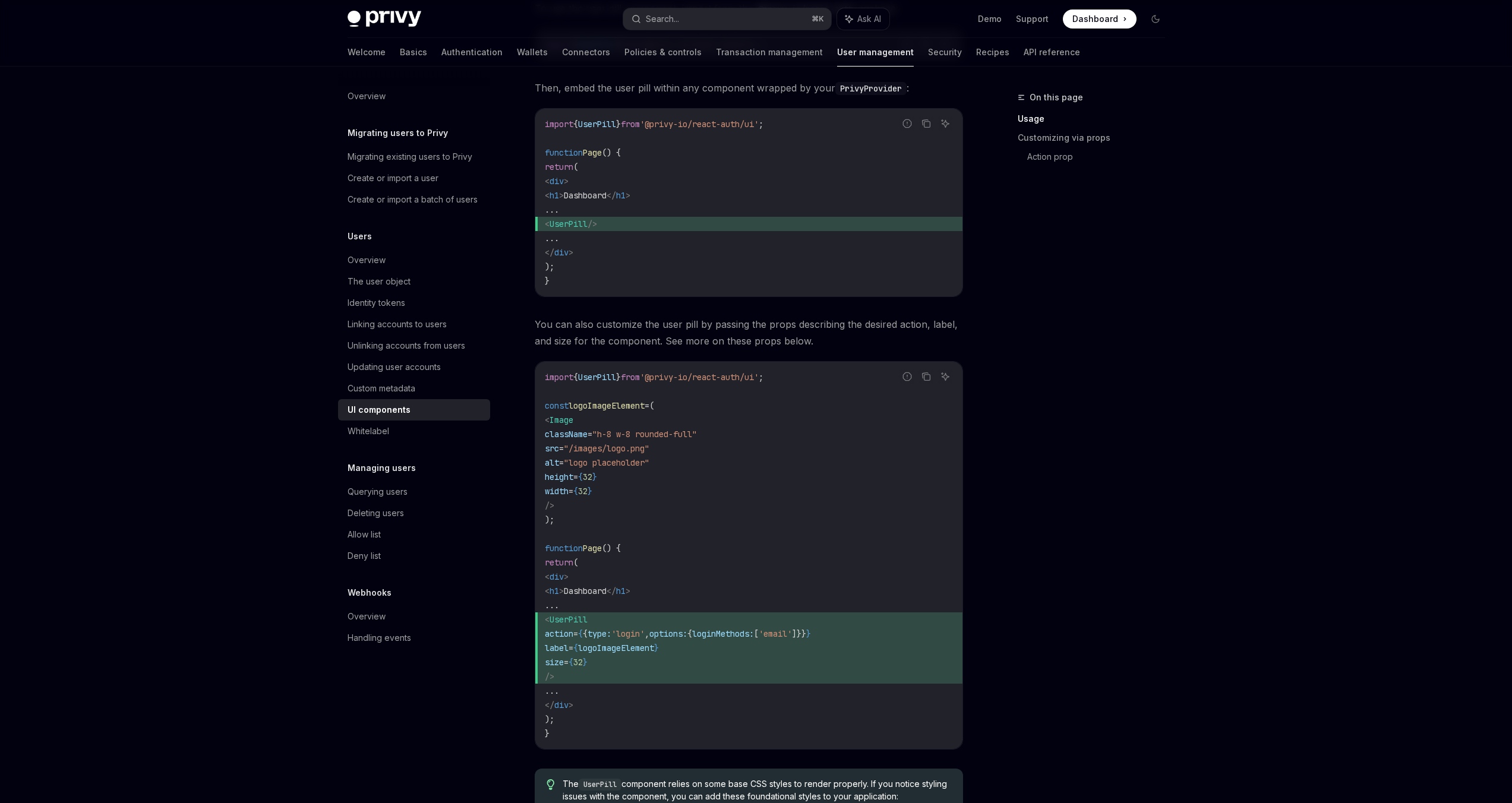
scroll to position [654, 0]
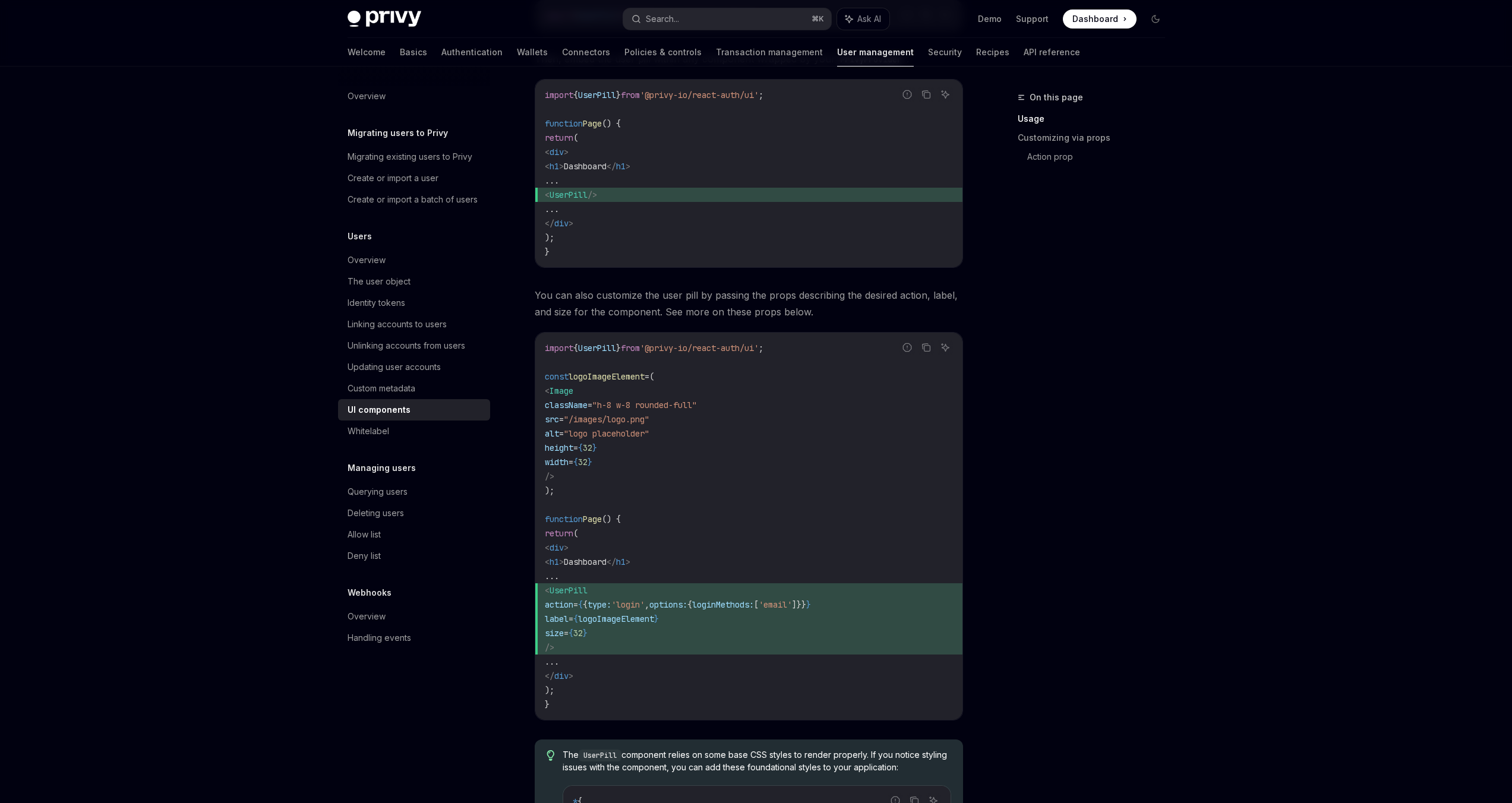
click at [1107, 534] on div "On this page Usage Customizing via props Action prop" at bounding box center [1084, 447] width 181 height 713
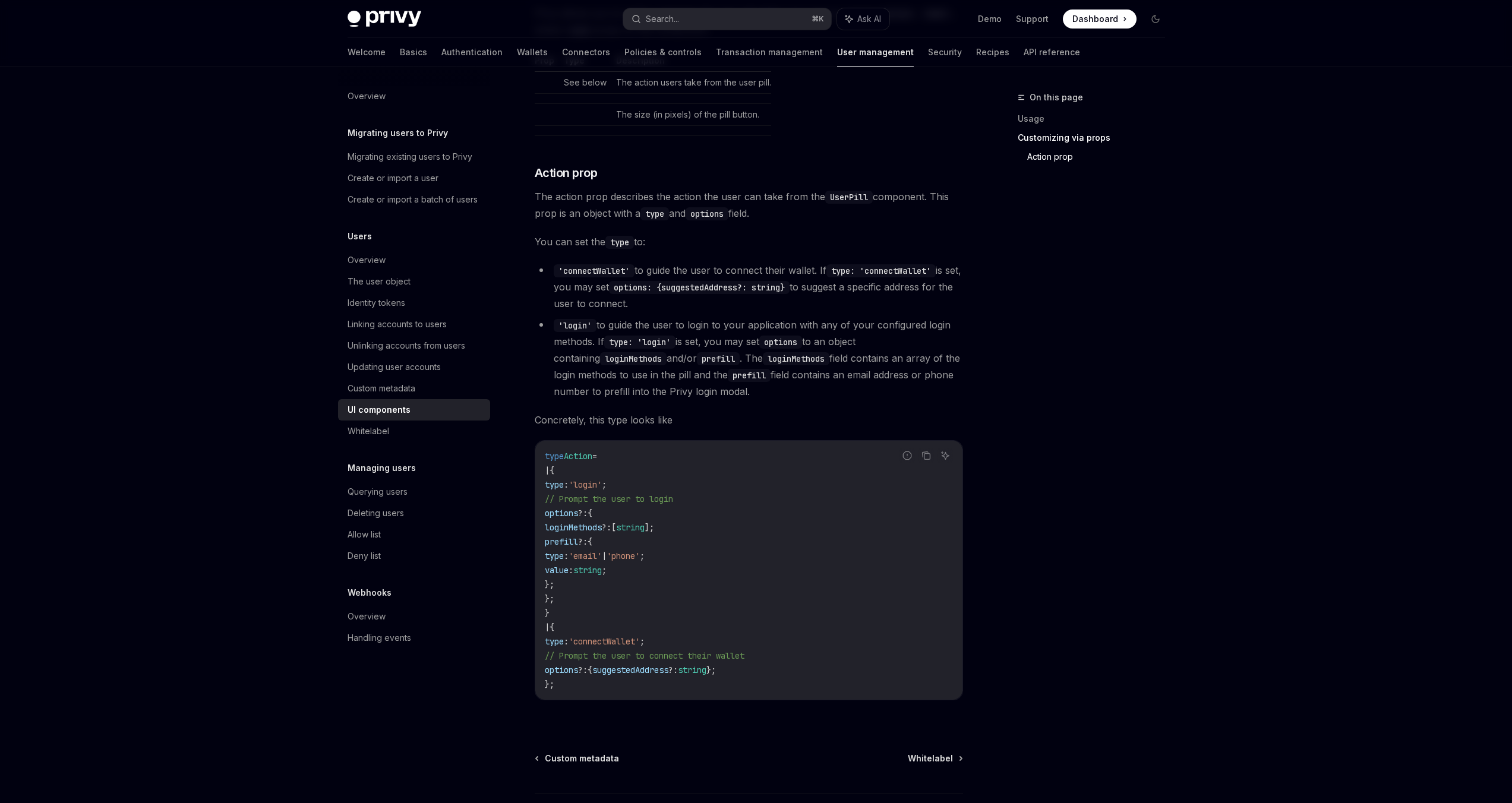
scroll to position [1844, 0]
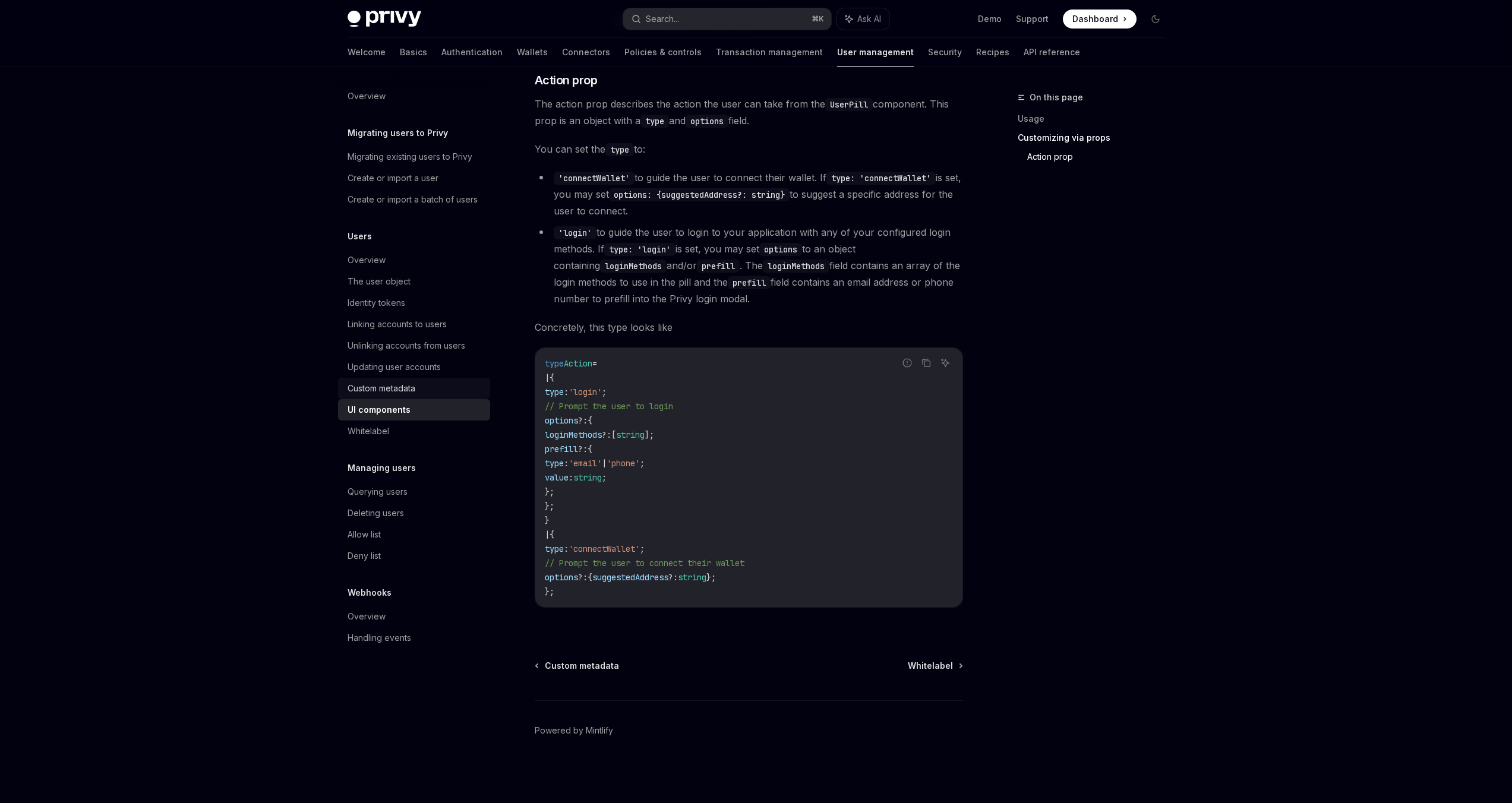
click at [406, 397] on link "Custom metadata" at bounding box center [414, 389] width 152 height 22
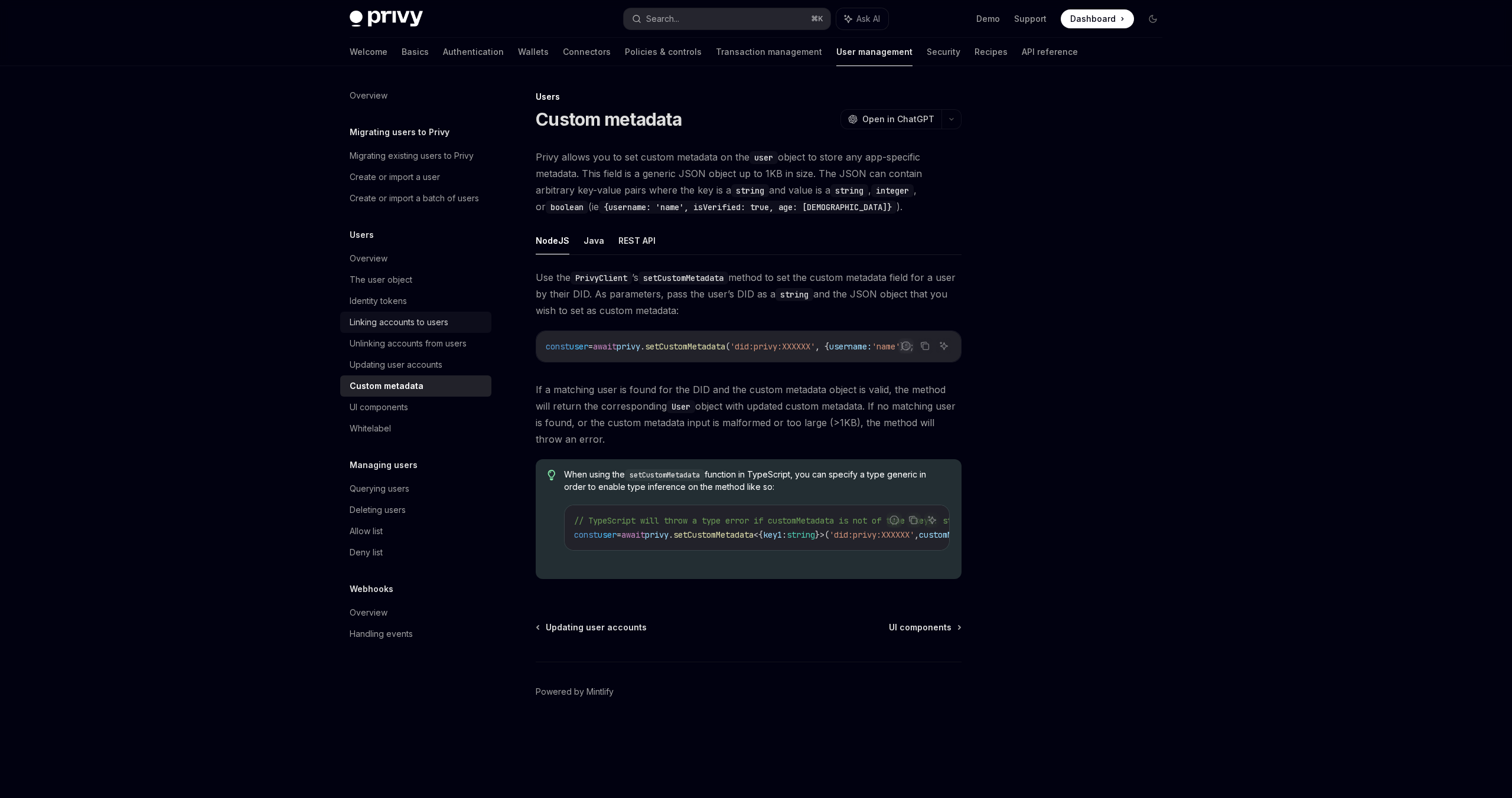
click at [388, 324] on div "Linking accounts to users" at bounding box center [399, 322] width 99 height 14
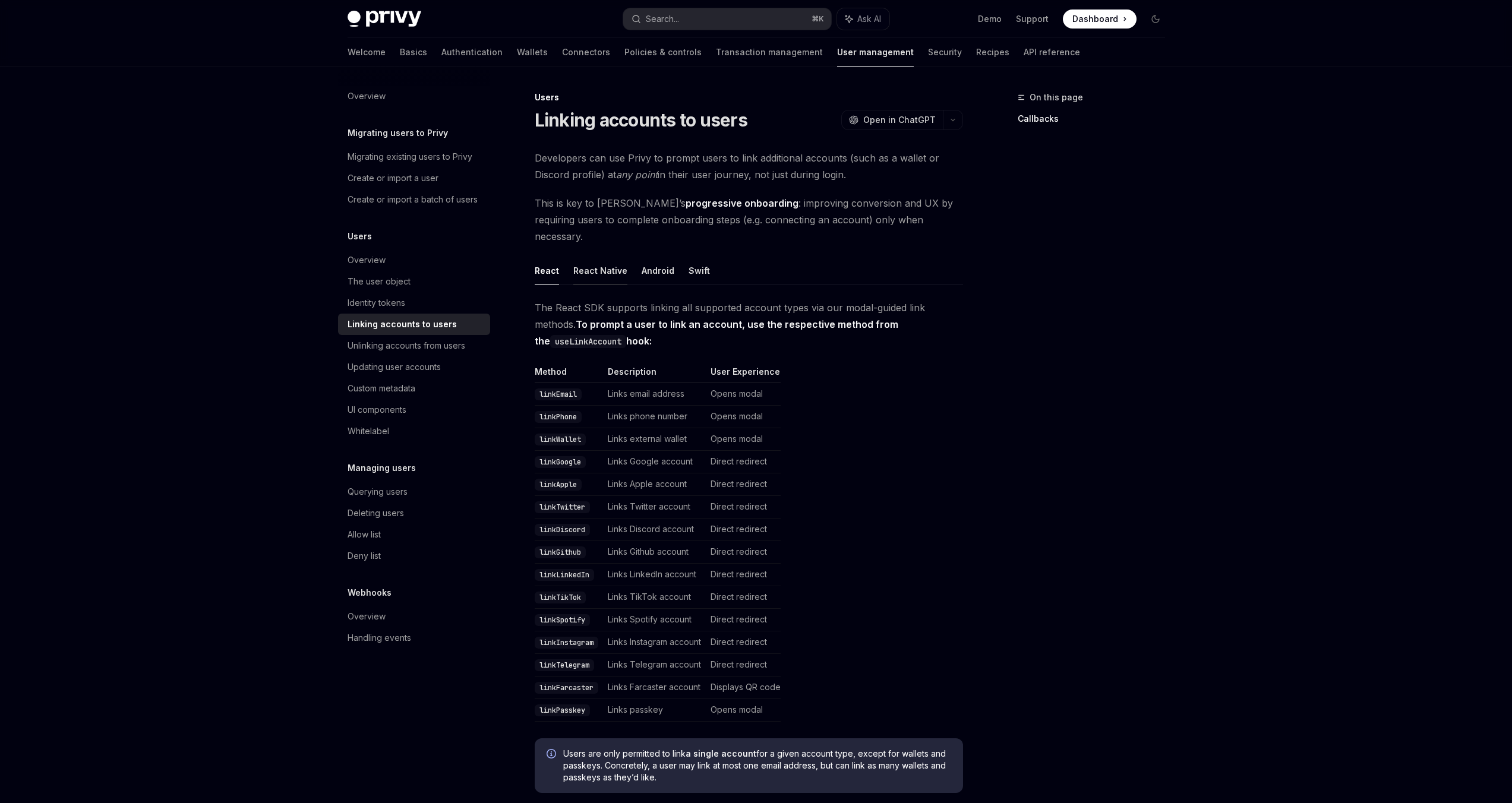
click at [597, 256] on button "React Native" at bounding box center [600, 270] width 54 height 28
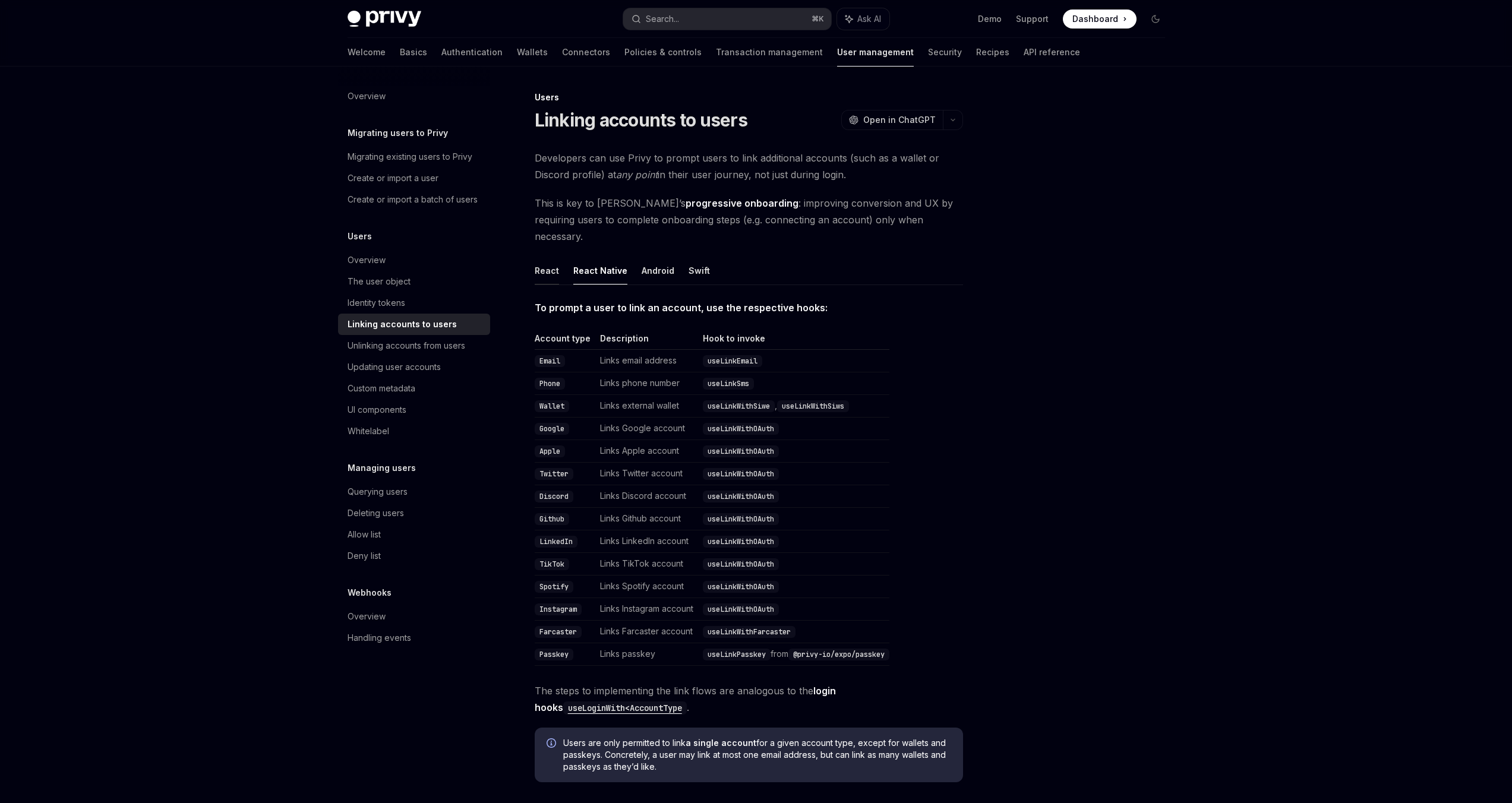
click at [543, 260] on button "React" at bounding box center [547, 270] width 24 height 28
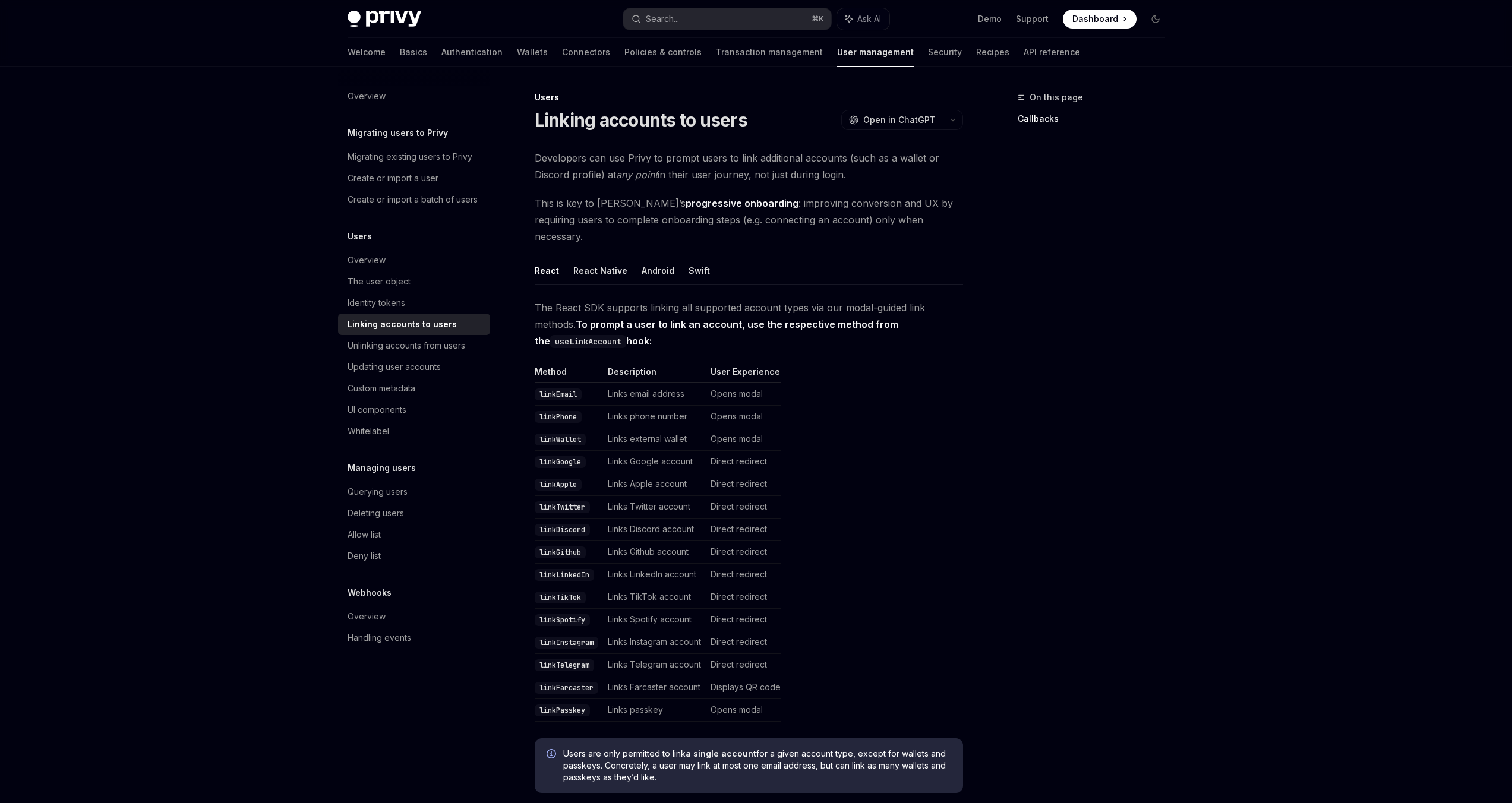
click at [580, 256] on button "React Native" at bounding box center [600, 270] width 54 height 28
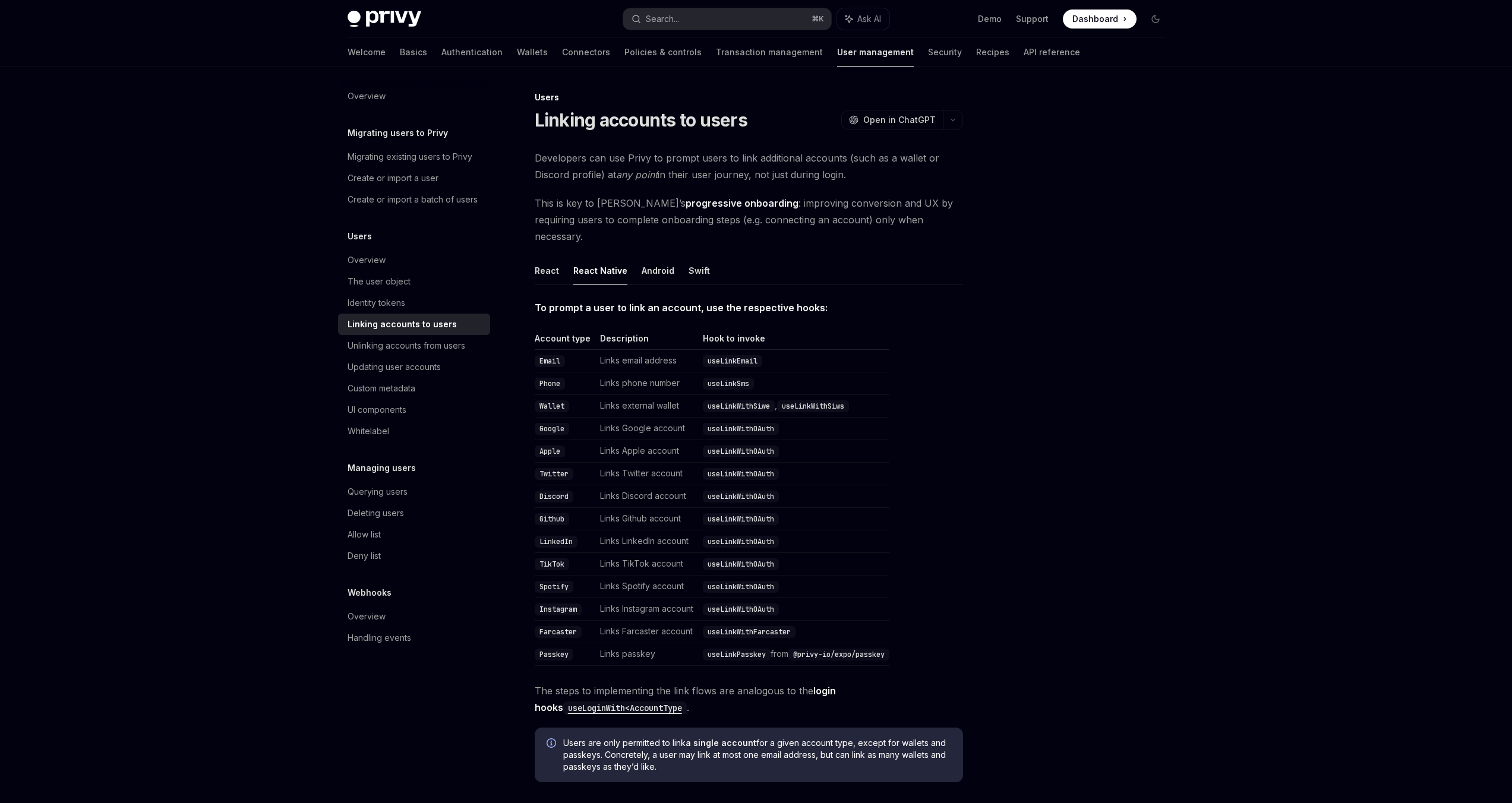
click at [564, 302] on strong "To prompt a user to link an account, use the respective hooks:" at bounding box center [681, 308] width 293 height 12
click at [566, 208] on span "This is key to Privy’s progressive onboarding : improving conversion and UX by …" at bounding box center [749, 220] width 428 height 50
click at [962, 117] on button "button" at bounding box center [953, 120] width 20 height 20
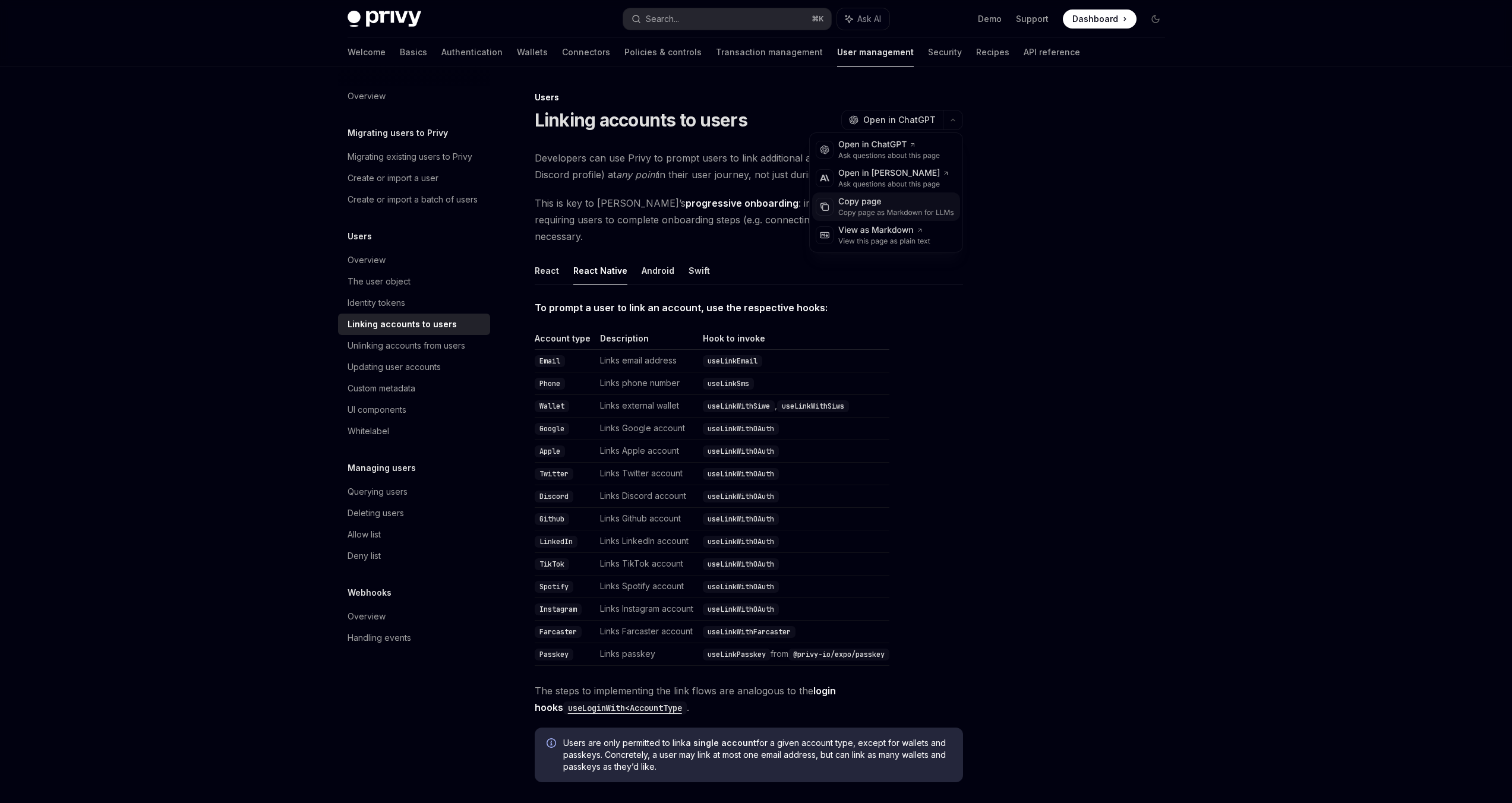
click at [889, 207] on div "Copy page" at bounding box center [897, 202] width 116 height 12
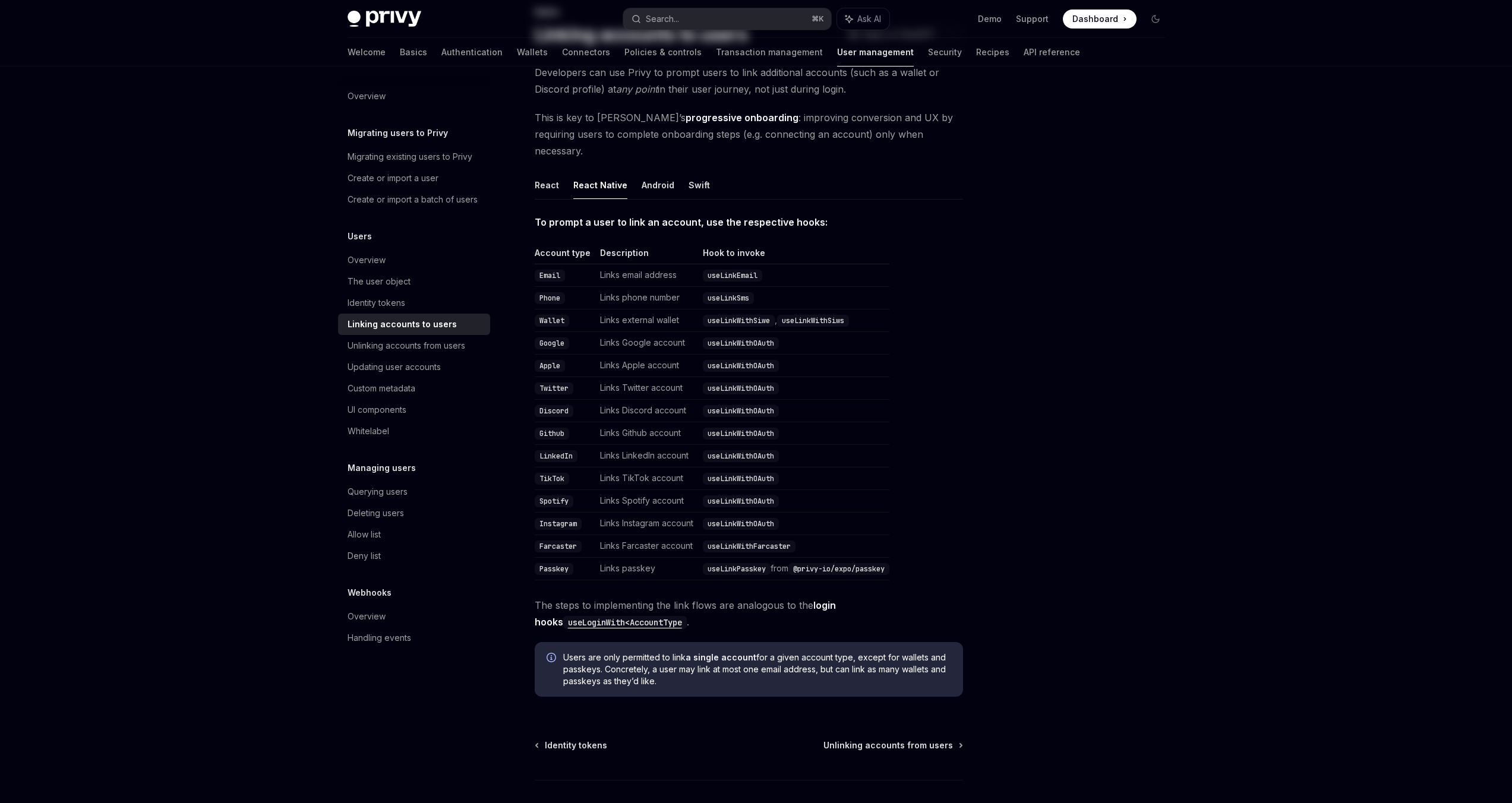
scroll to position [148, 0]
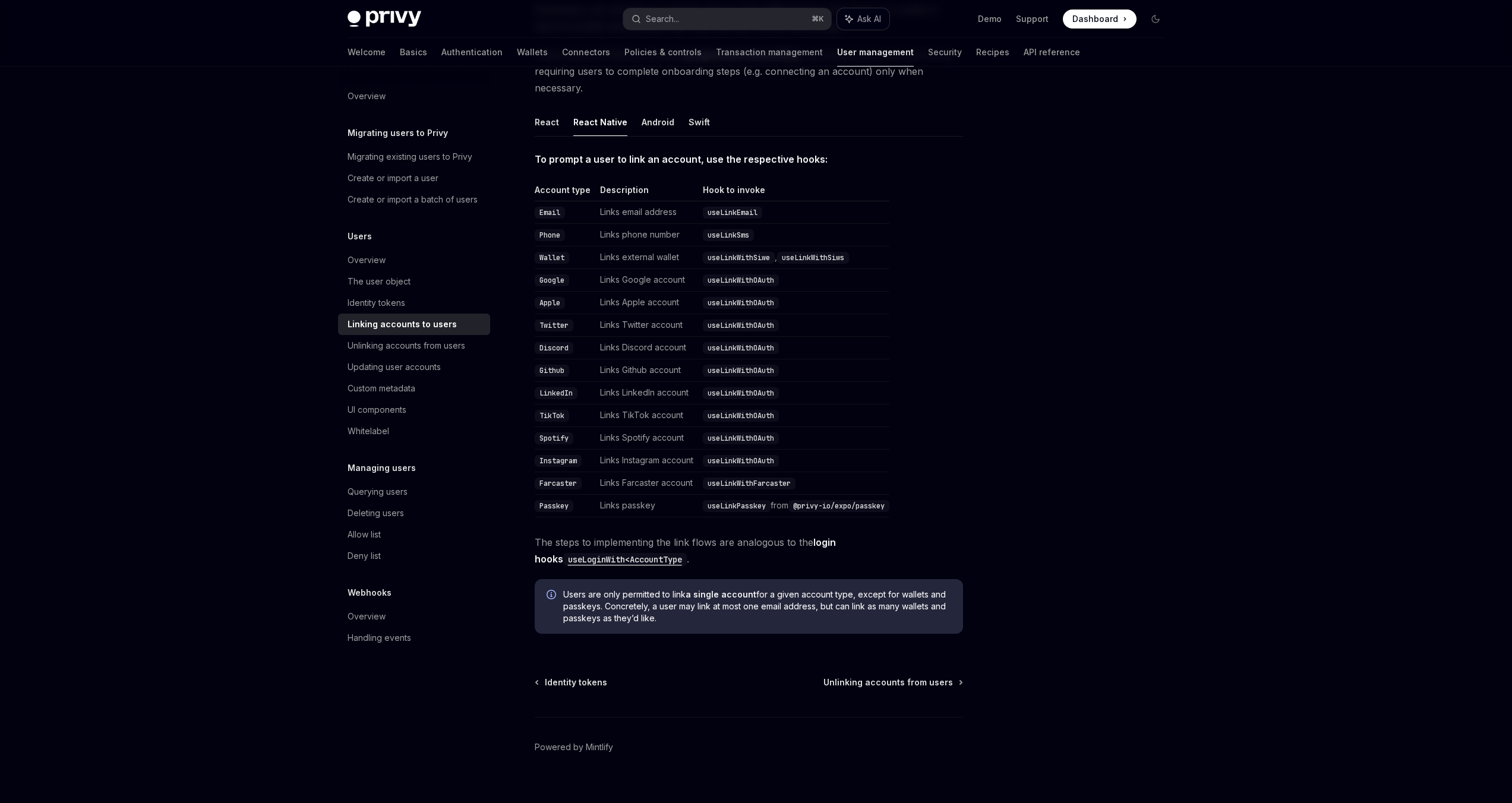
click at [872, 23] on span "Ask AI" at bounding box center [869, 19] width 24 height 12
type textarea "*"
click at [1274, 371] on div "Responses are generated using AI and may contain mistakes." at bounding box center [1341, 432] width 342 height 674
click at [1215, 759] on div "Responses are generated using AI and may contain mistakes." at bounding box center [1341, 432] width 342 height 674
click at [1212, 803] on div "Assistant Responses are generated using AI and may contain mistakes." at bounding box center [1341, 435] width 342 height 737
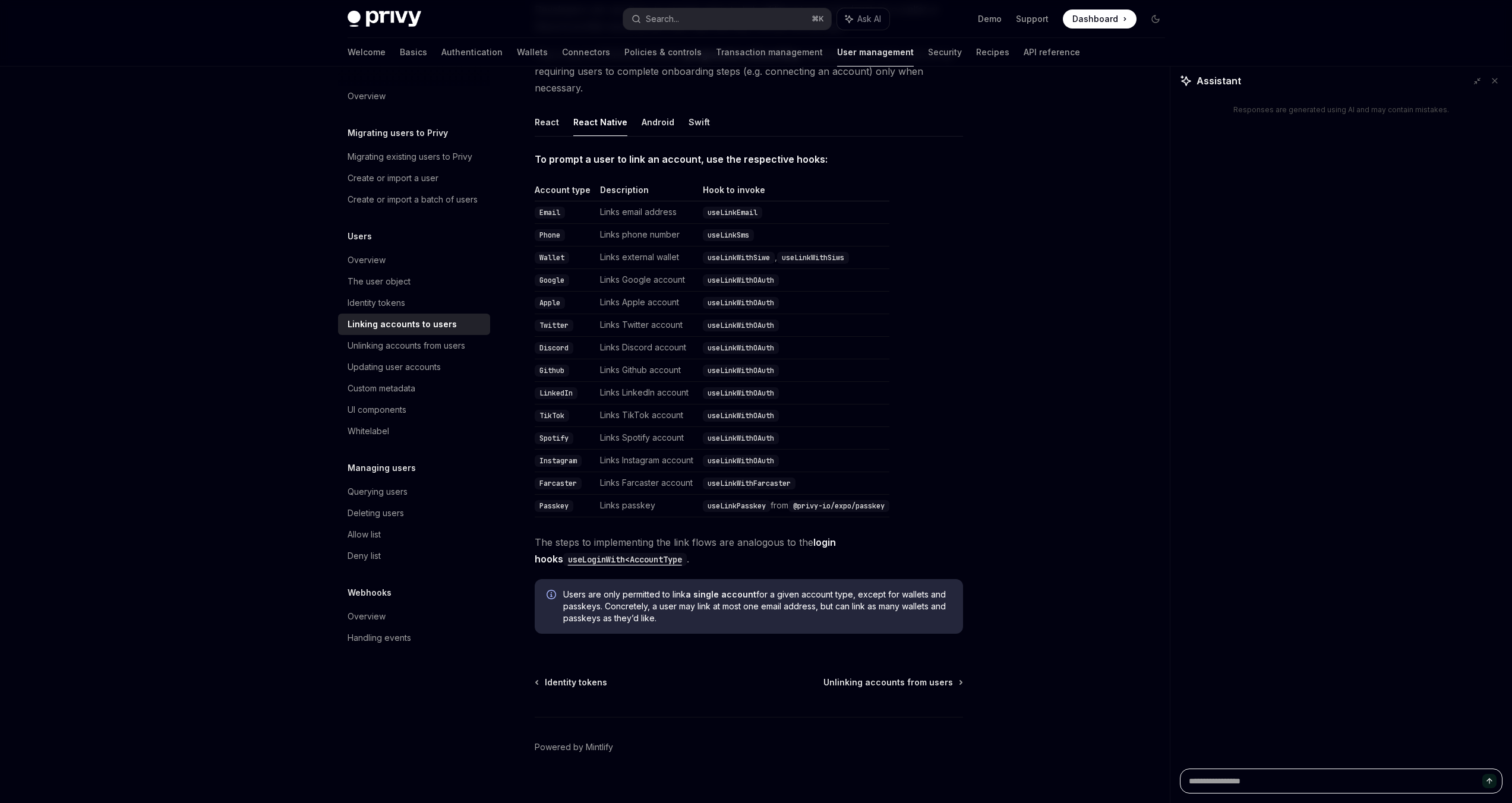
click at [1213, 786] on textarea at bounding box center [1341, 781] width 323 height 25
paste textarea "**********"
type textarea "**********"
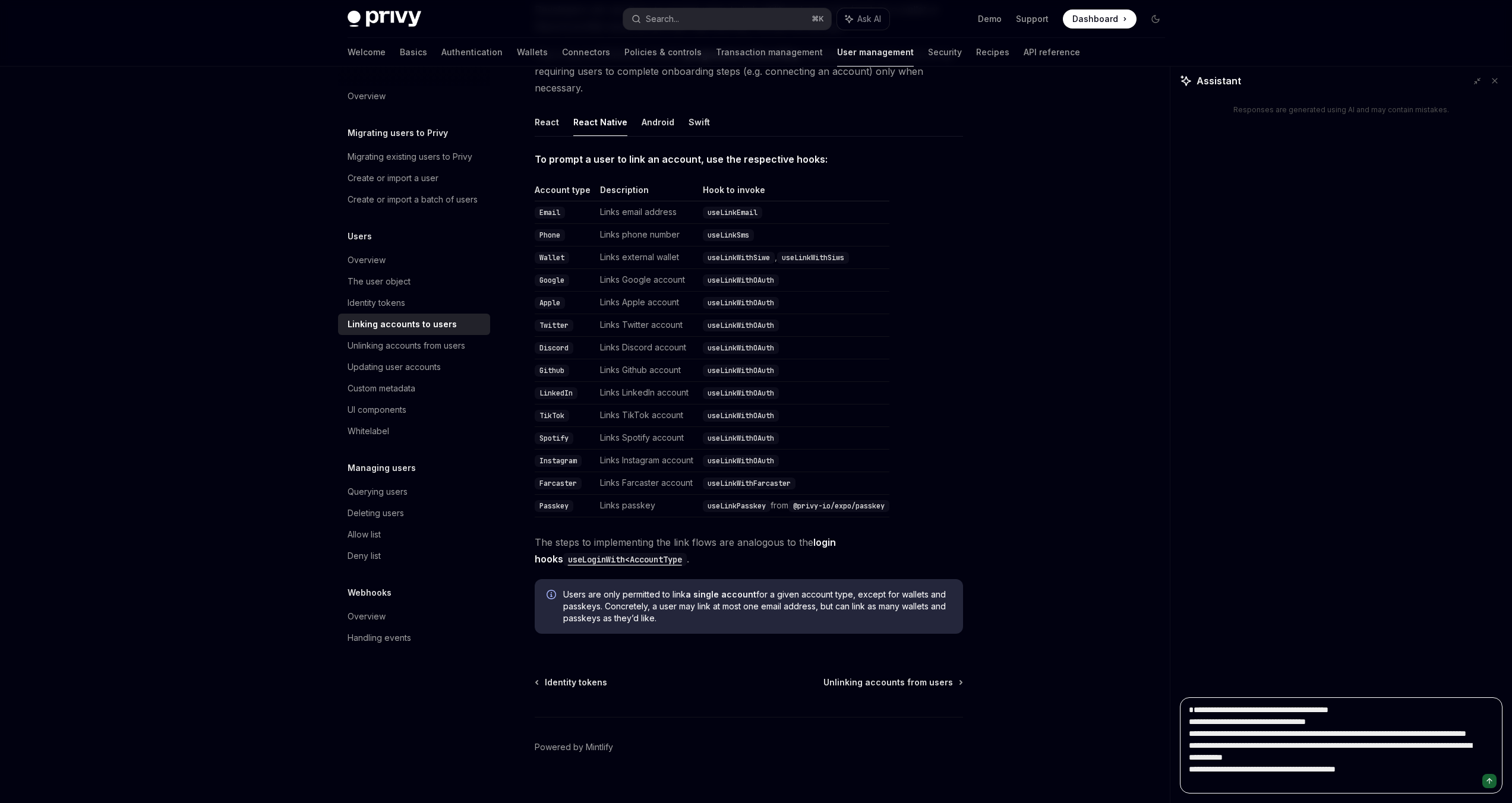
type textarea "*"
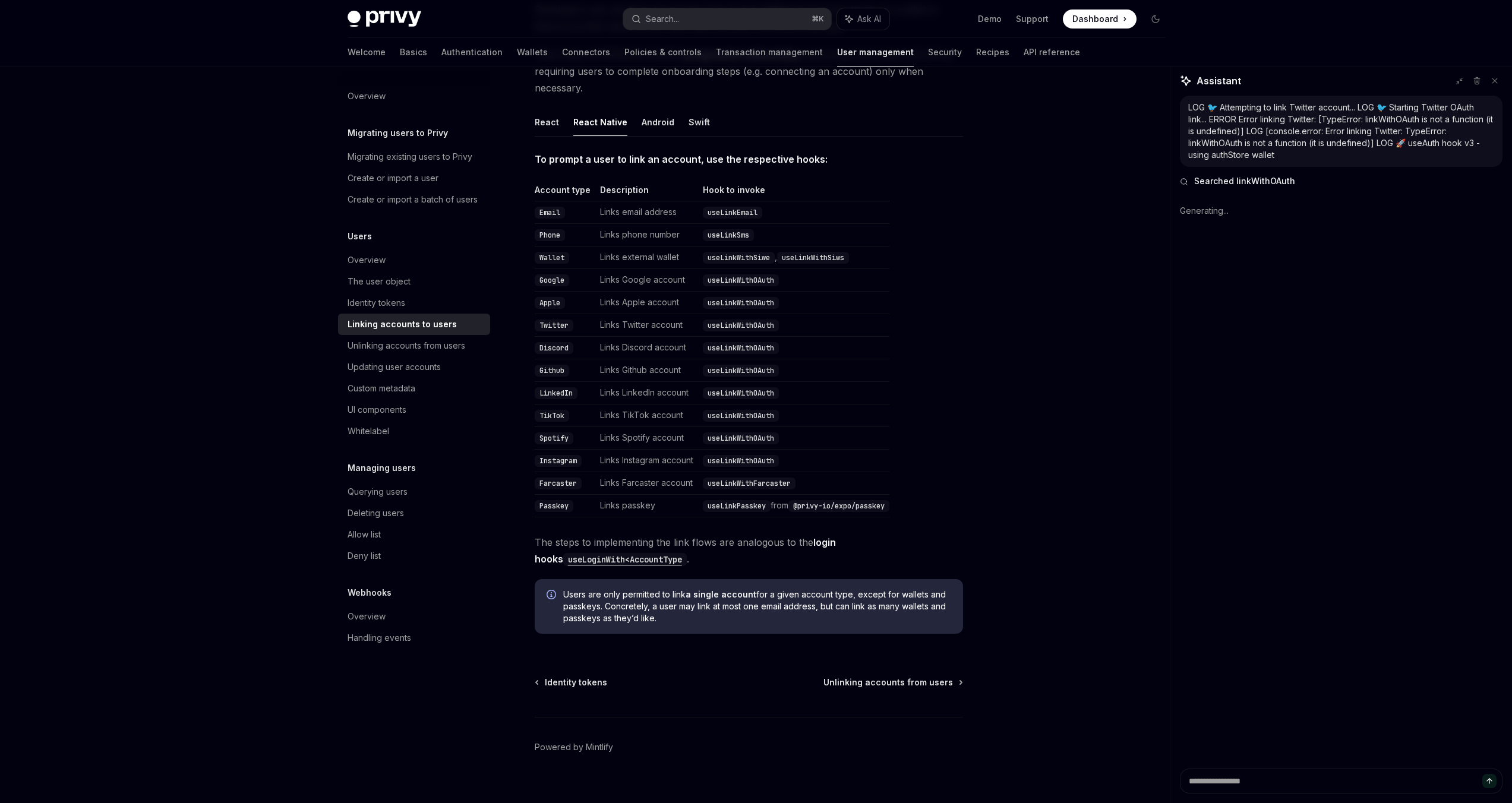
type textarea "*"
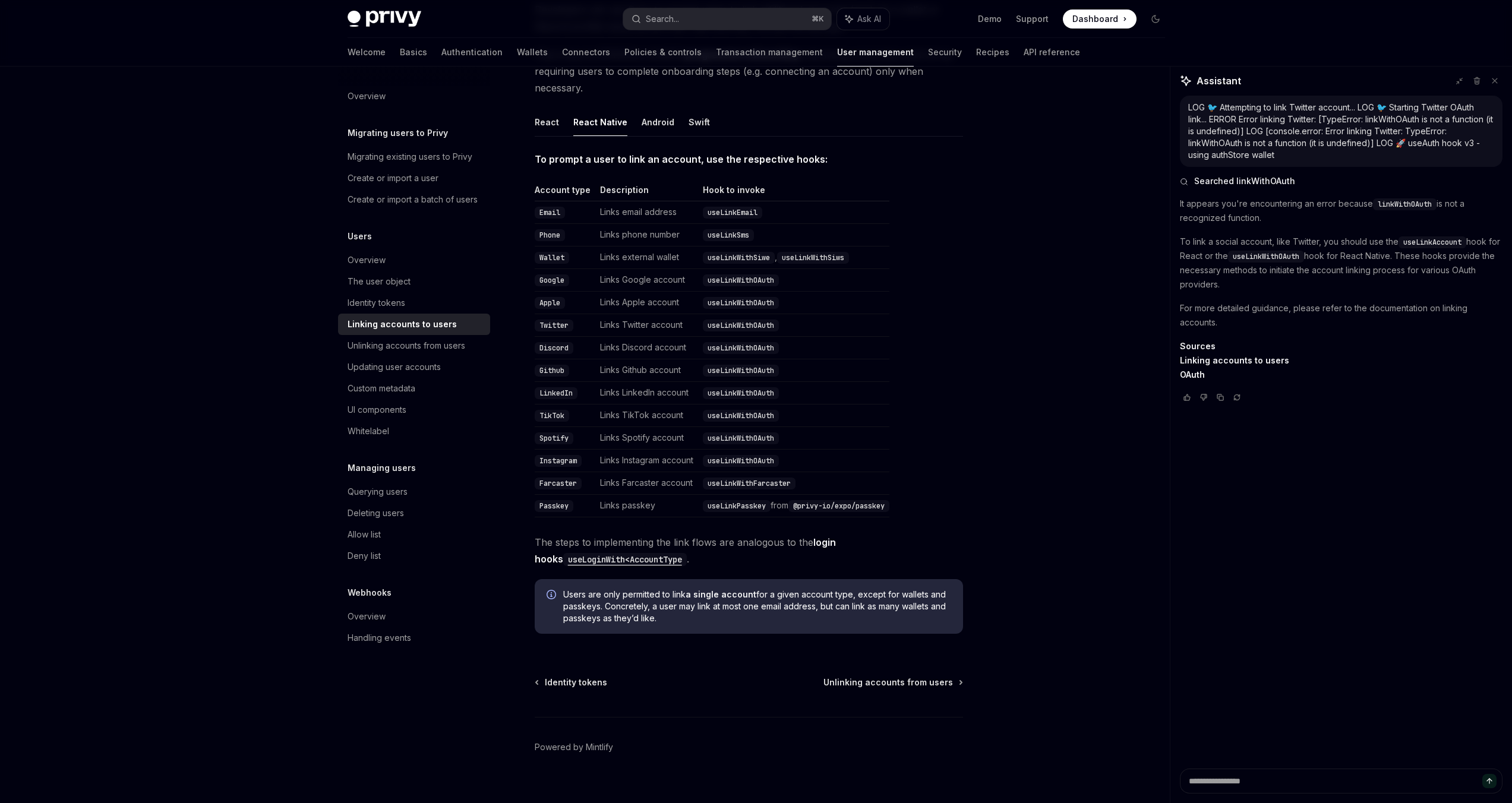
click at [1229, 207] on p "It appears you're encountering an error because linkWithOAuth is not a recogniz…" at bounding box center [1341, 211] width 323 height 28
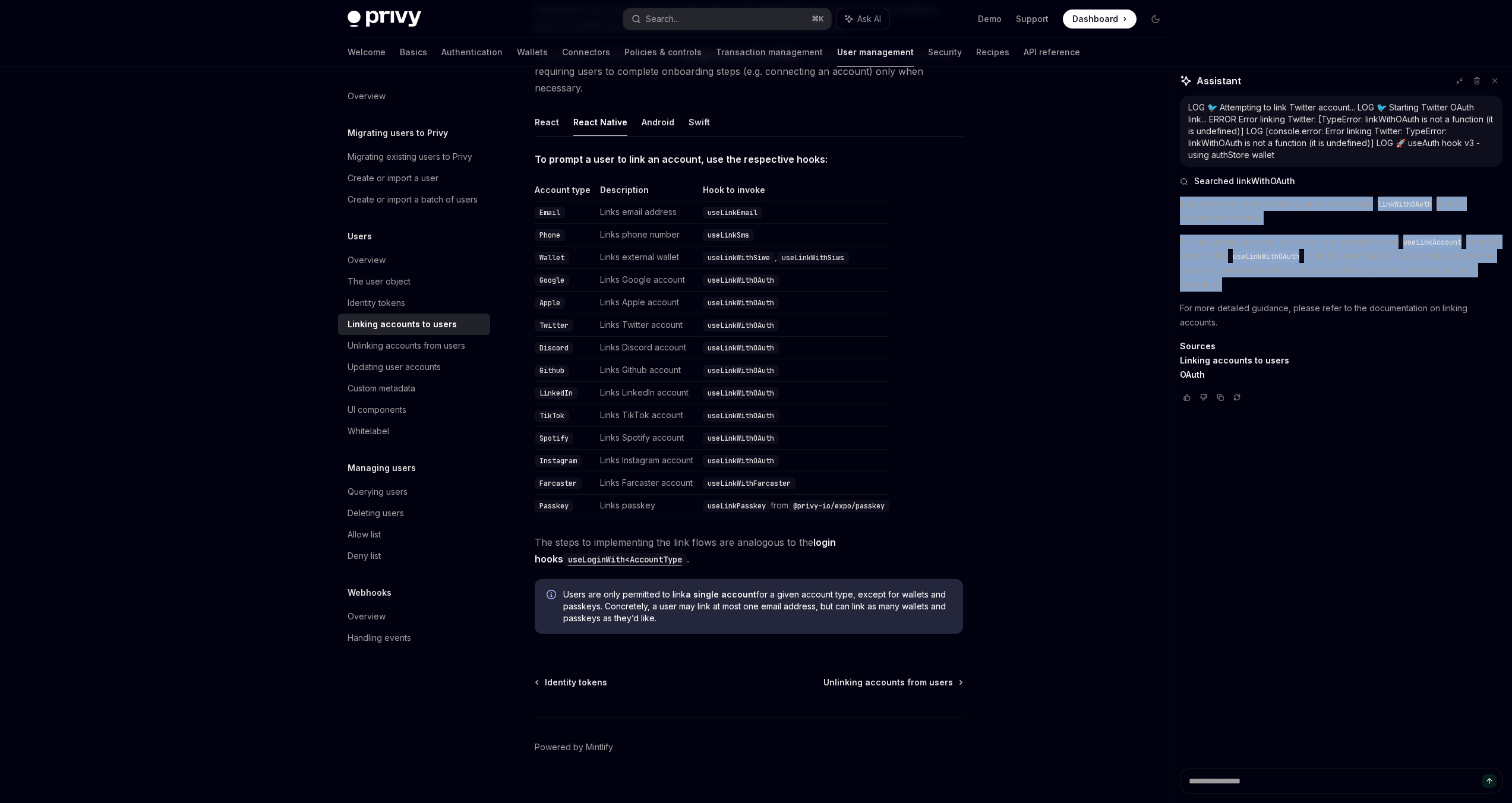
drag, startPoint x: 1229, startPoint y: 207, endPoint x: 1252, endPoint y: 262, distance: 59.6
click at [1252, 262] on div "It appears you're encountering an error because linkWithOAuth is not a recogniz…" at bounding box center [1341, 289] width 323 height 185
copy div "It appears you're encountering an error because linkWithOAuth is not a recogniz…"
click at [578, 314] on td "Twitter" at bounding box center [565, 325] width 61 height 22
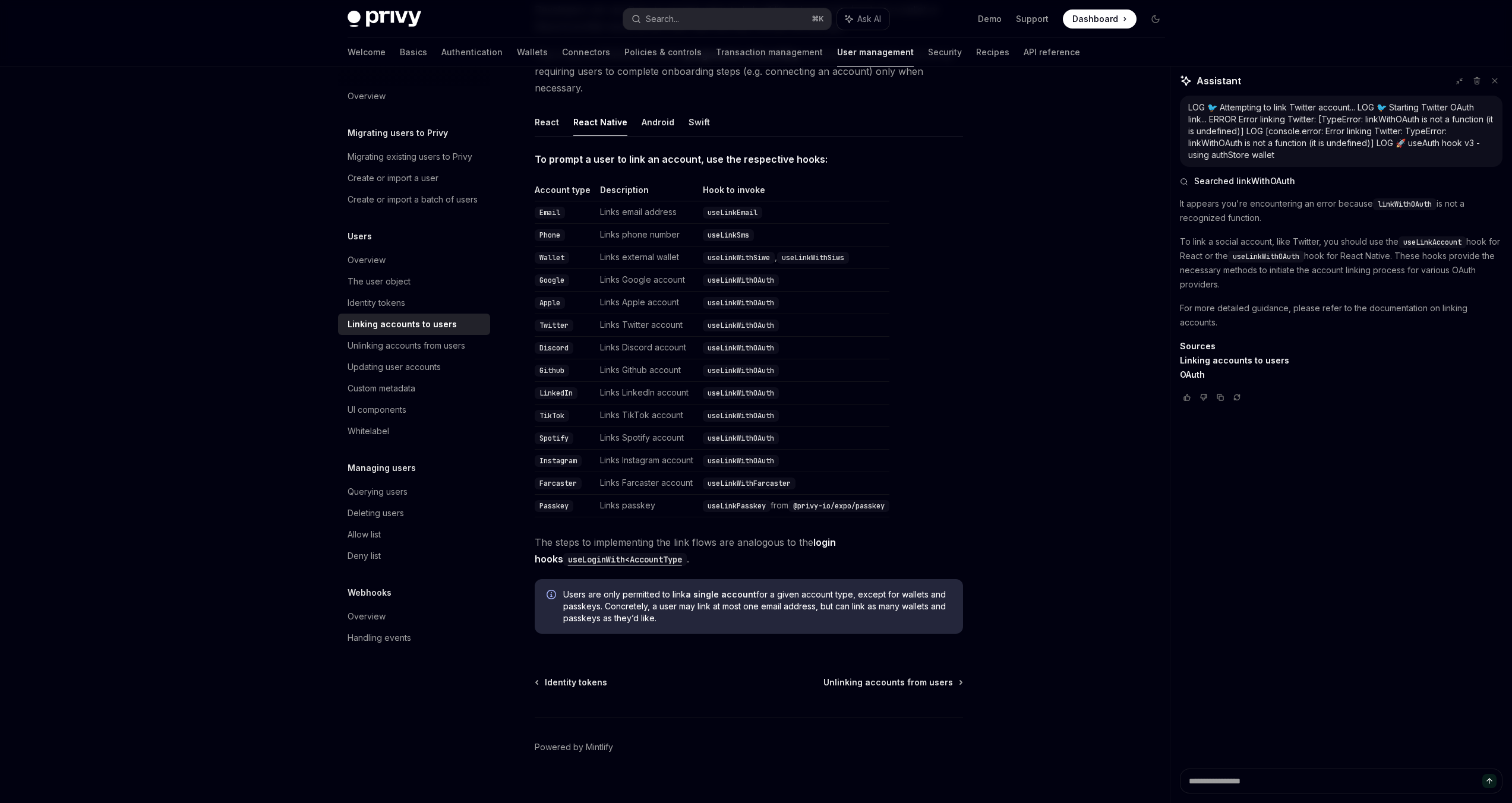
click at [578, 314] on td "Twitter" at bounding box center [565, 325] width 61 height 22
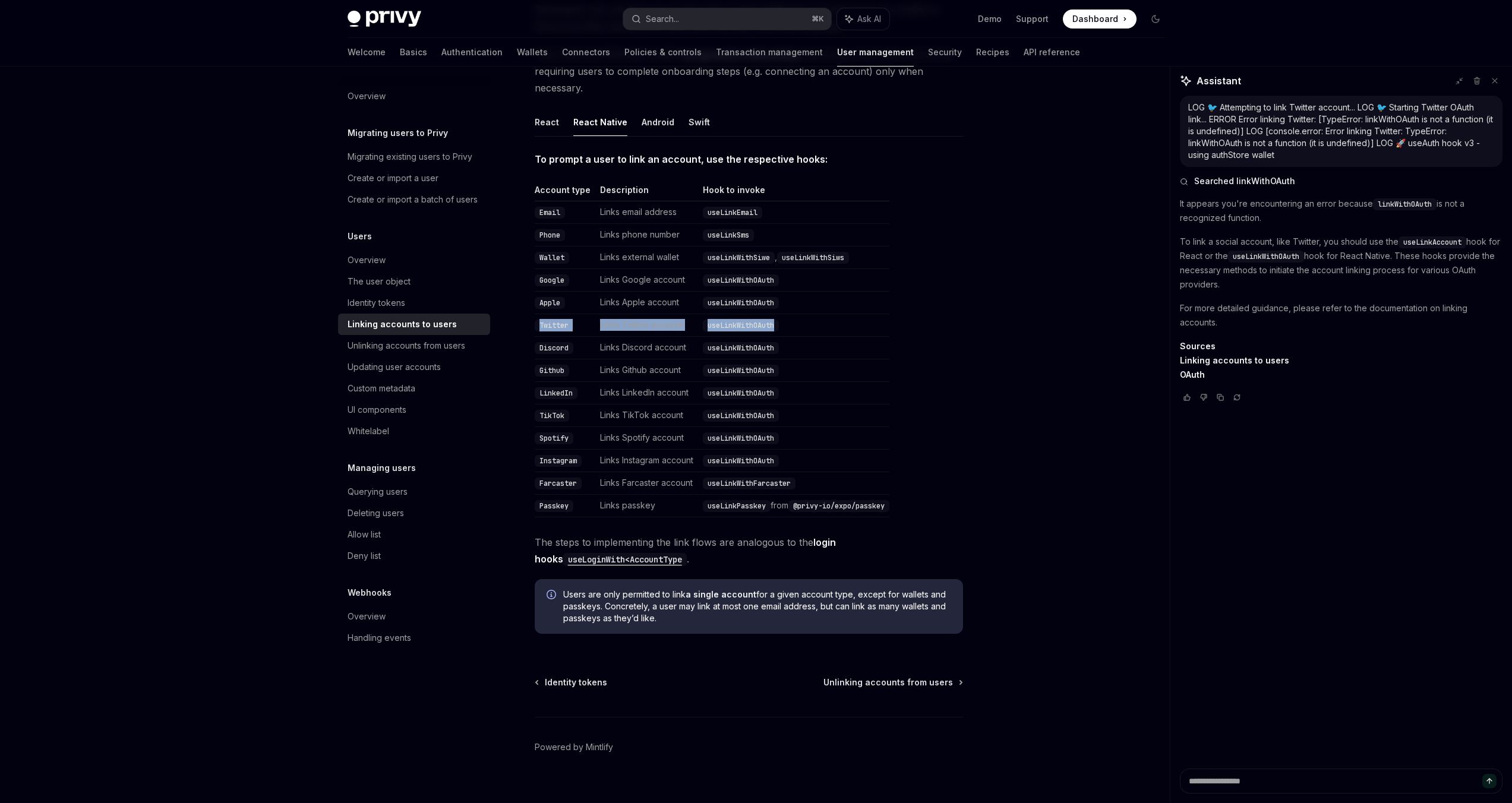
drag, startPoint x: 578, startPoint y: 308, endPoint x: 735, endPoint y: 309, distance: 157.0
click at [735, 314] on tr "Twitter Links Twitter account useLinkWithOAuth" at bounding box center [712, 325] width 355 height 22
copy tr "Twitter Links Twitter account useLinkWithOAuth"
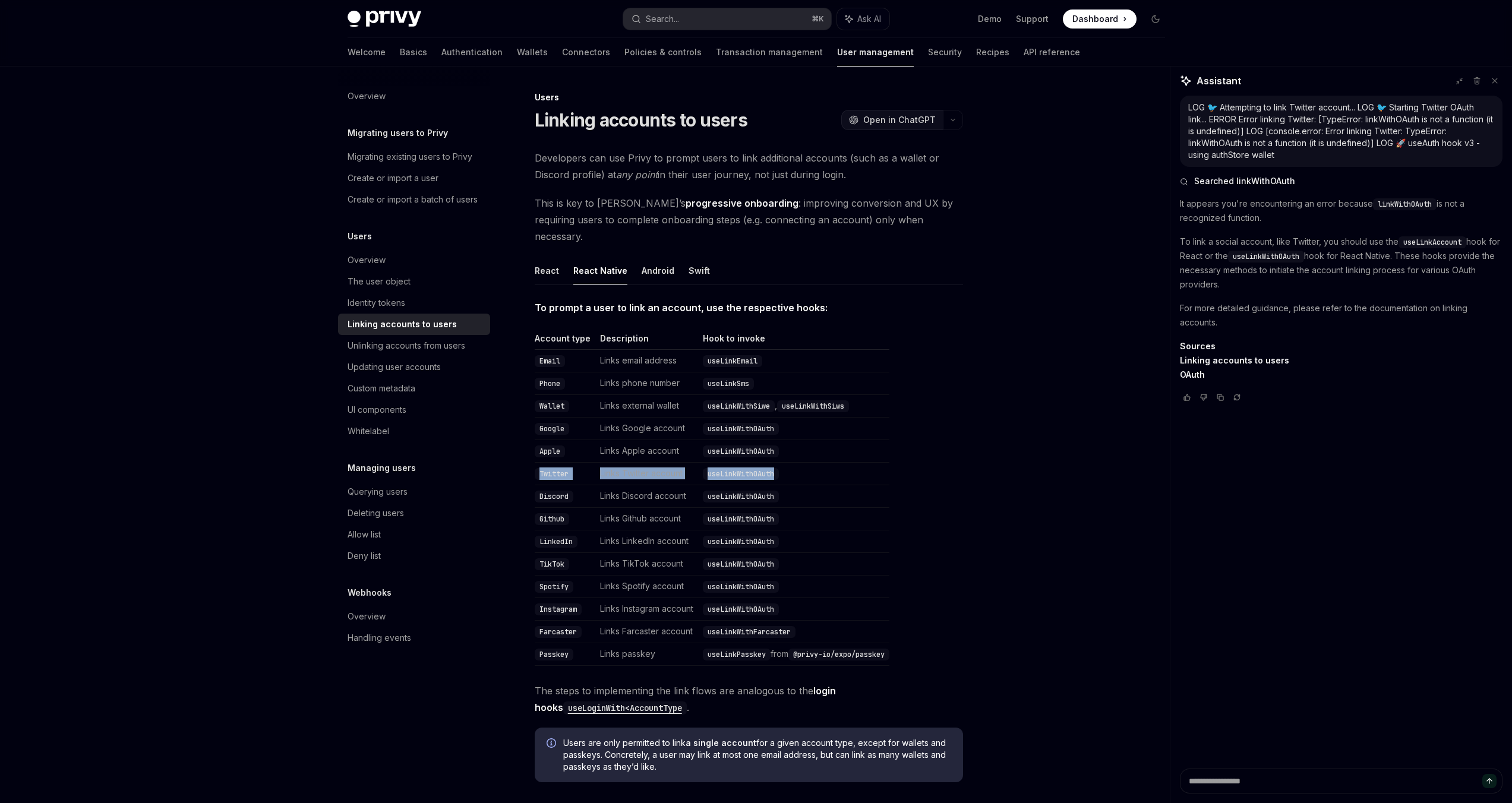
click at [928, 123] on span "Open in ChatGPT" at bounding box center [899, 120] width 72 height 12
click at [1254, 781] on textarea at bounding box center [1341, 781] width 323 height 25
paste textarea "**********"
type textarea "**********"
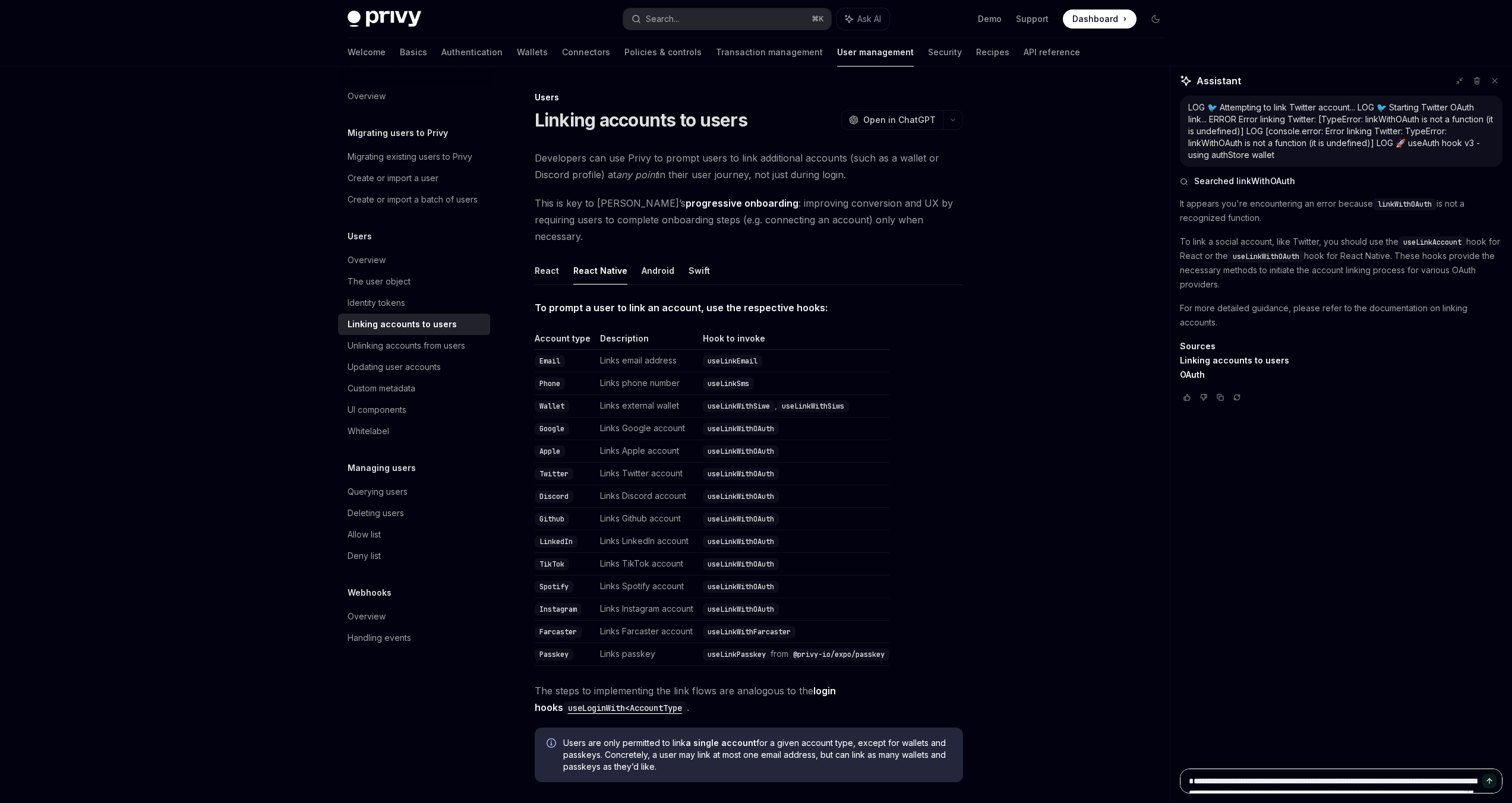
scroll to position [207, 0]
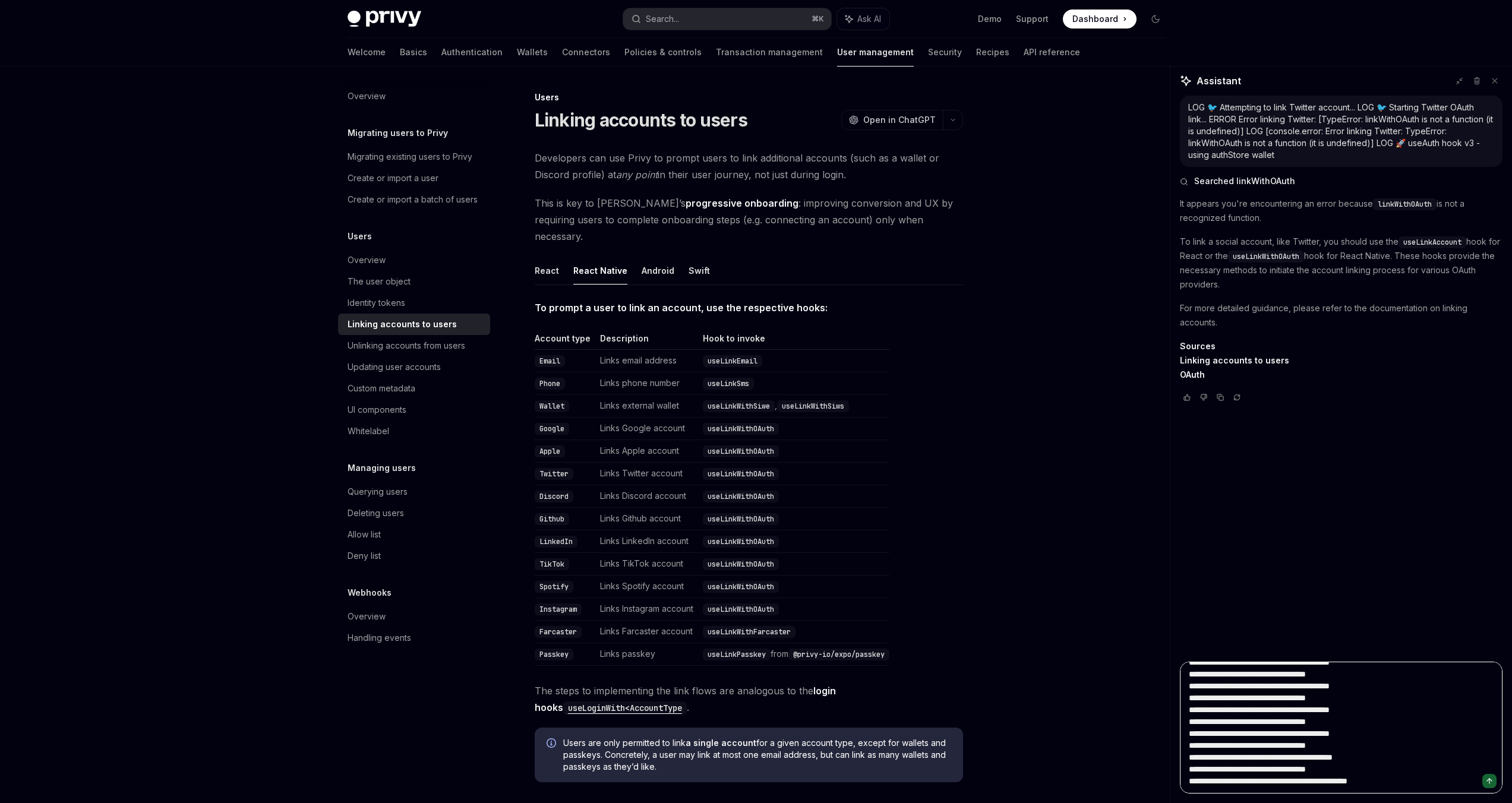
type textarea "*"
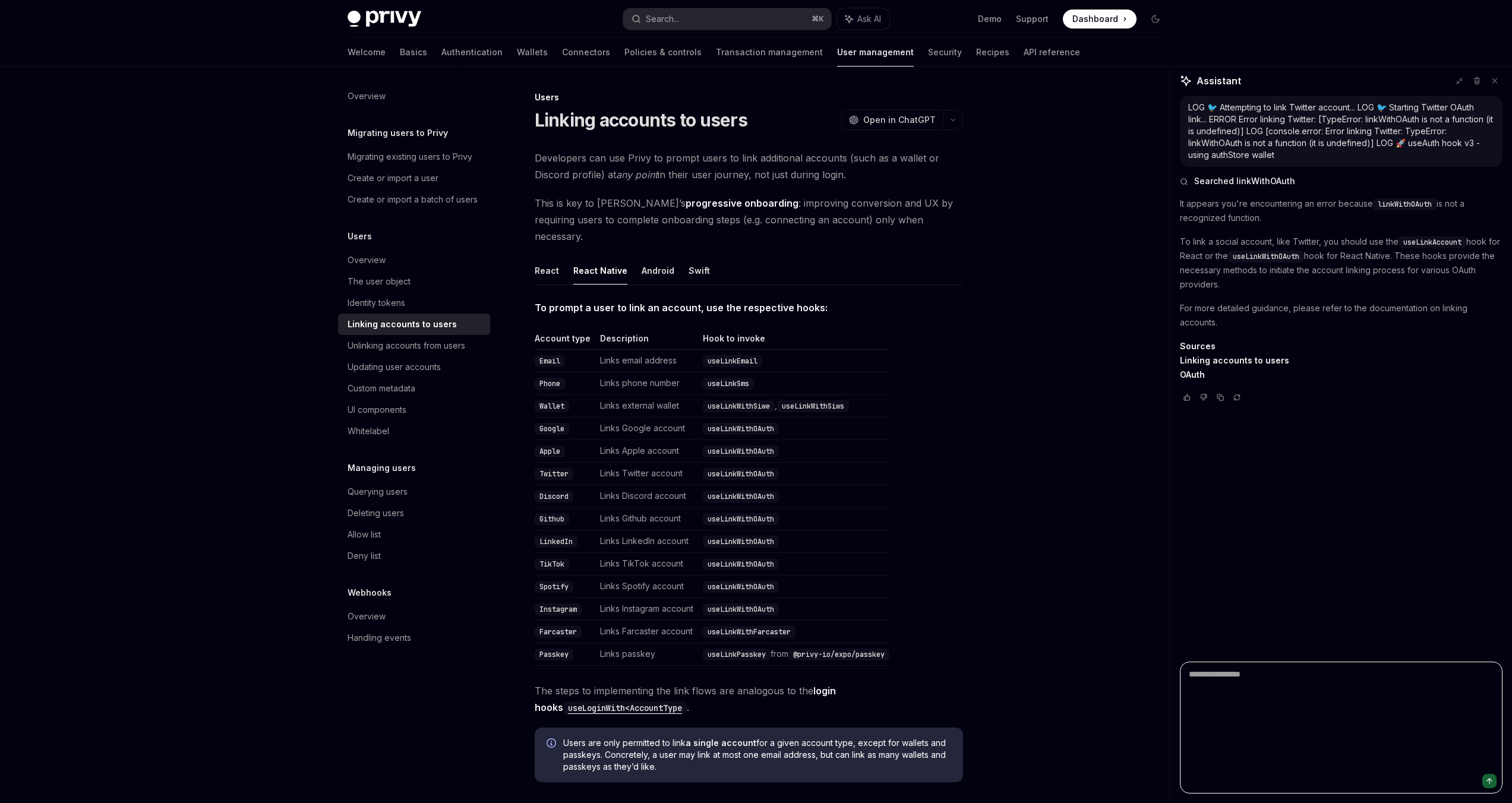
scroll to position [0, 0]
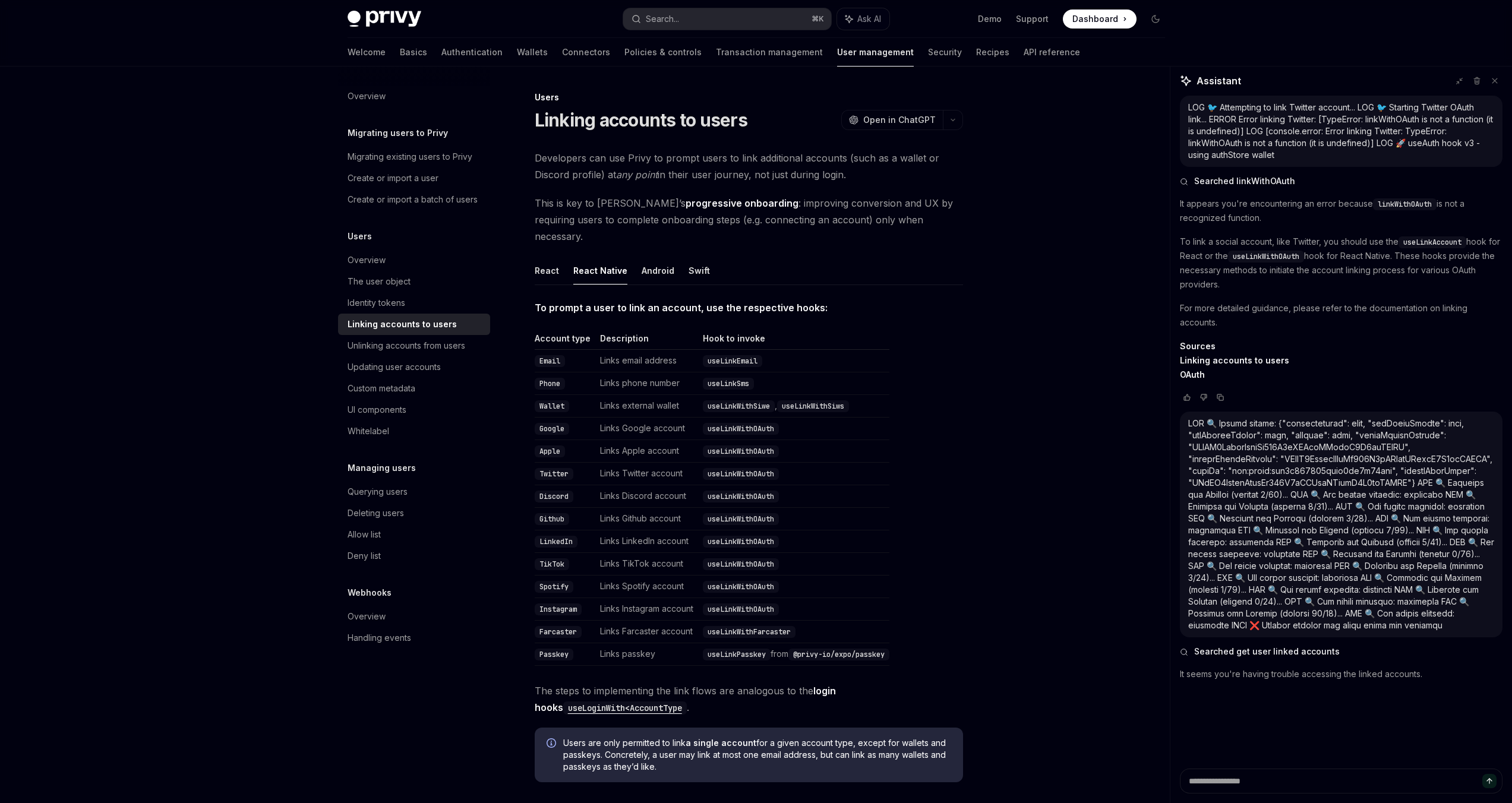
type textarea "*"
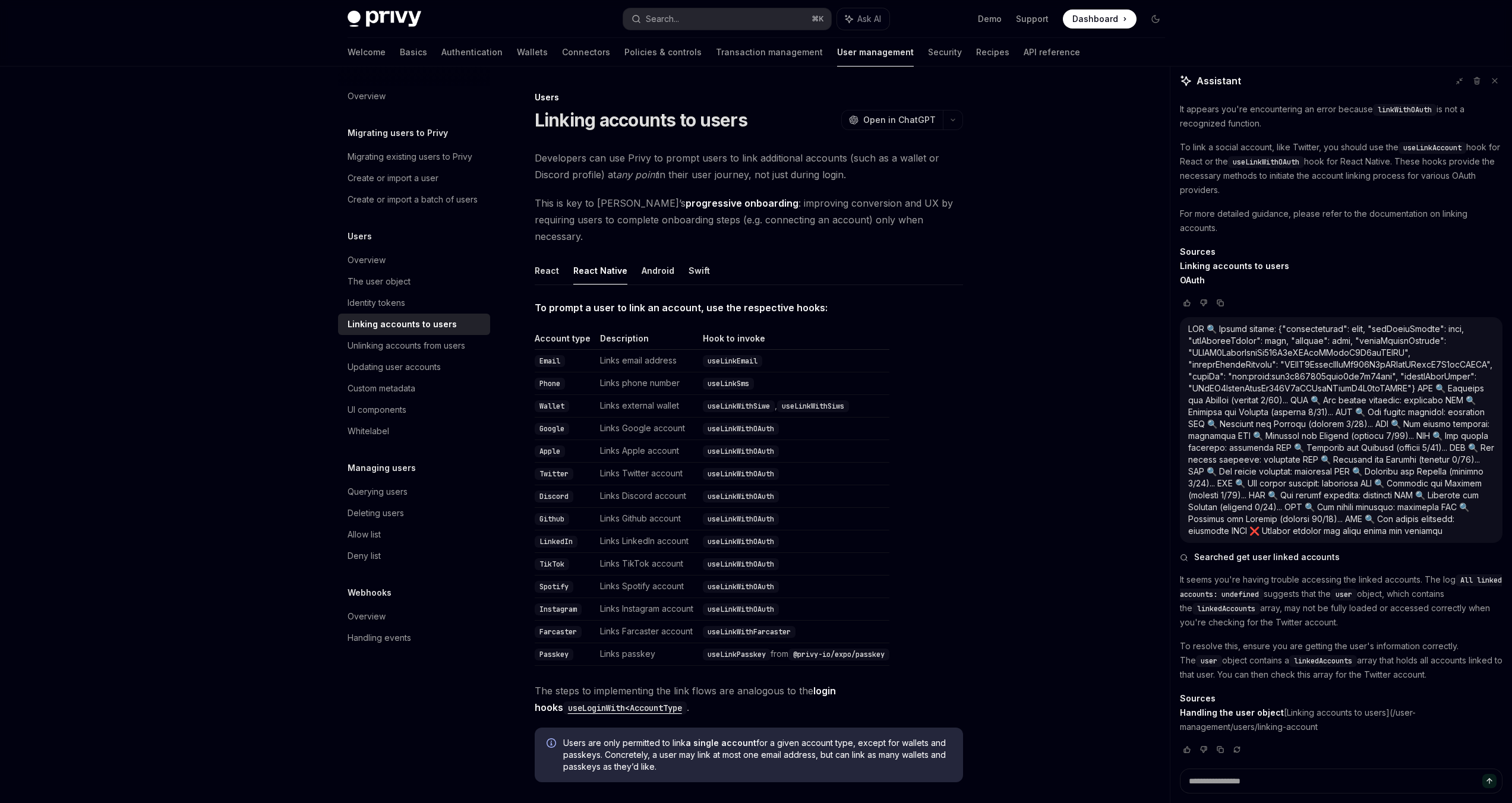
scroll to position [133, 0]
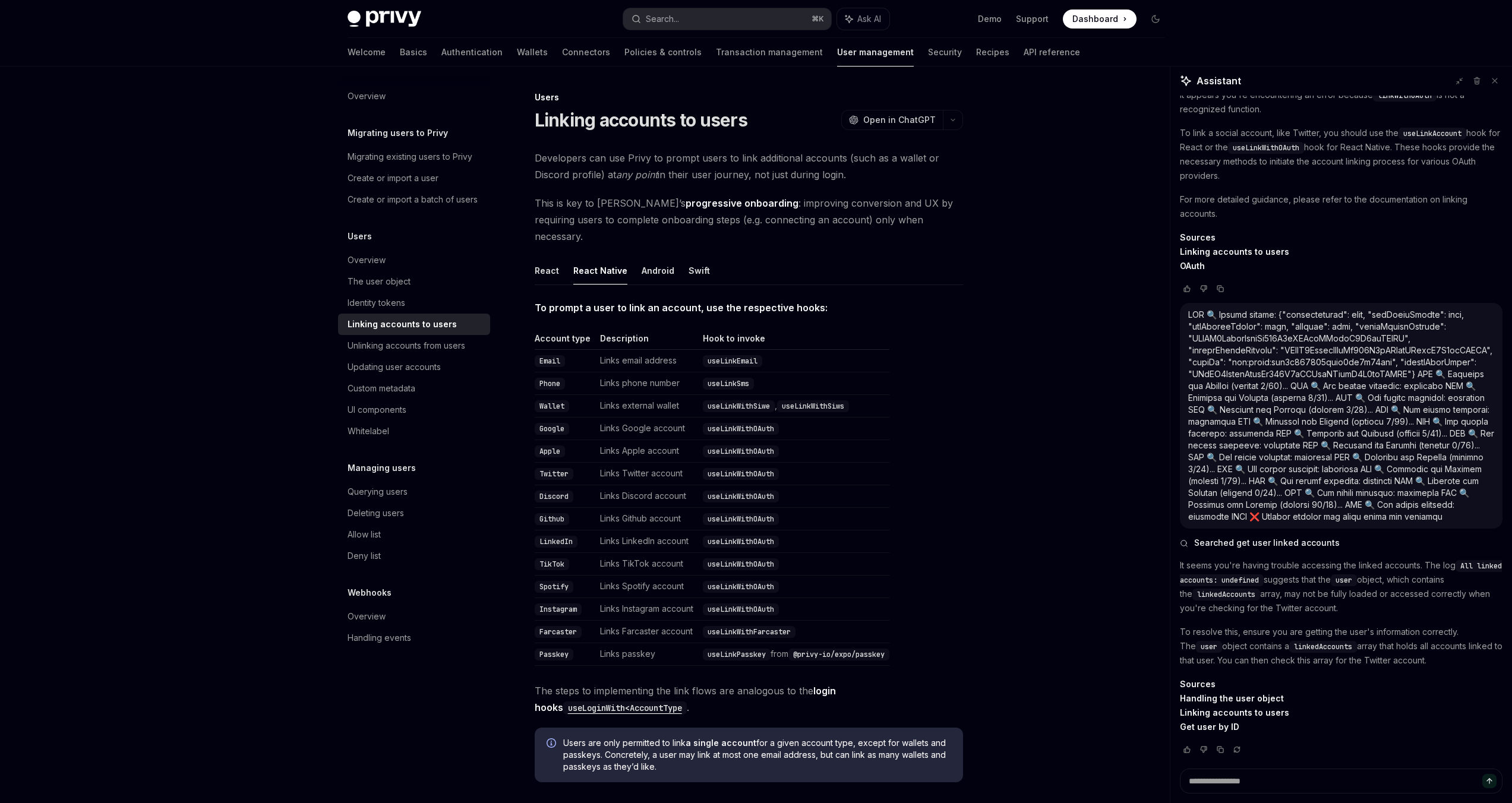
click at [1191, 570] on p "It seems you're having trouble accessing the linked accounts. The log All linke…" at bounding box center [1341, 586] width 323 height 57
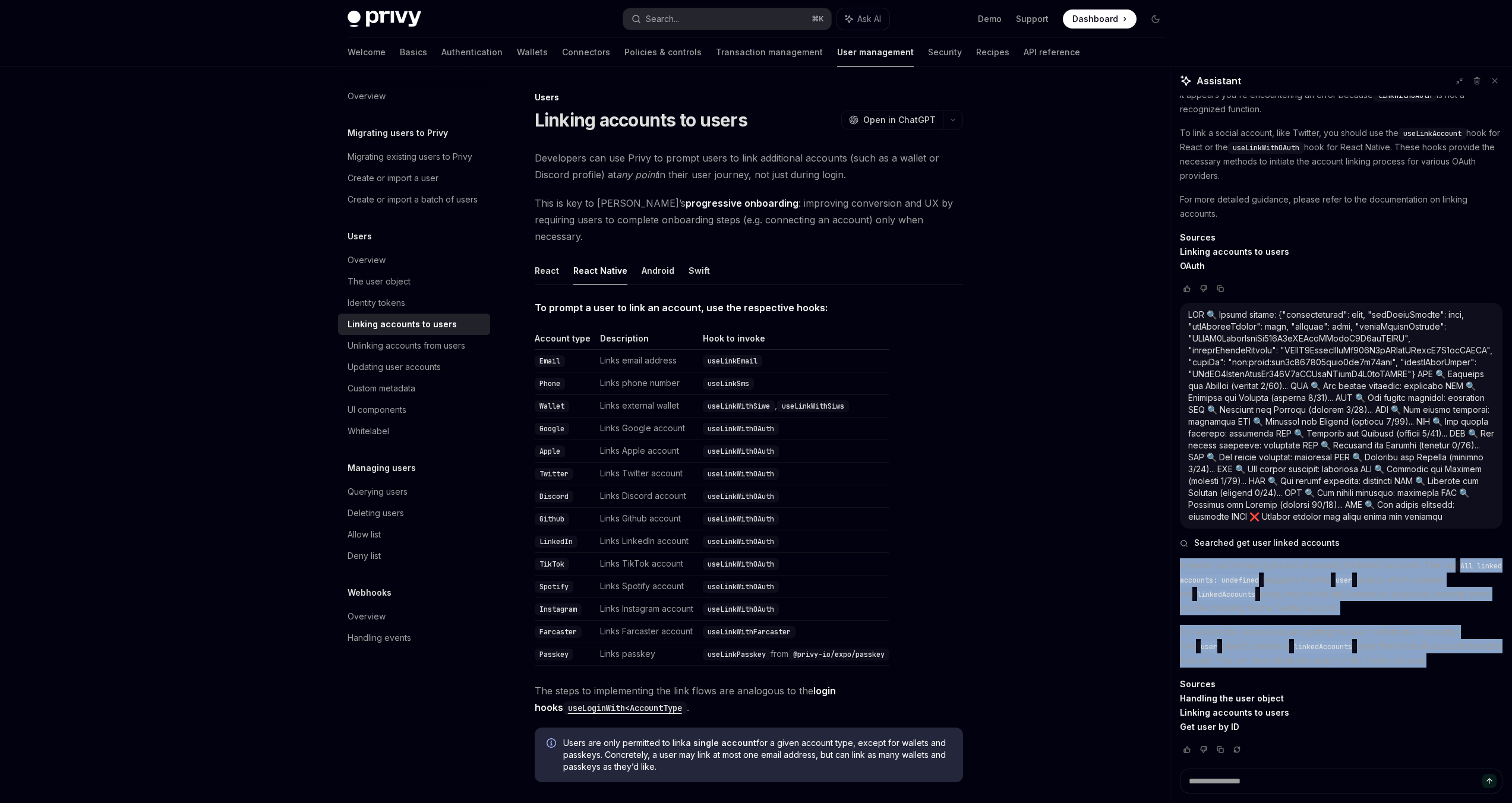
drag, startPoint x: 1191, startPoint y: 570, endPoint x: 1197, endPoint y: 616, distance: 46.4
click at [1197, 616] on div "It seems you're having trouble accessing the linked accounts. The log All linke…" at bounding box center [1341, 646] width 323 height 176
copy div "It seems you're having trouble accessing the linked accounts. The log All linke…"
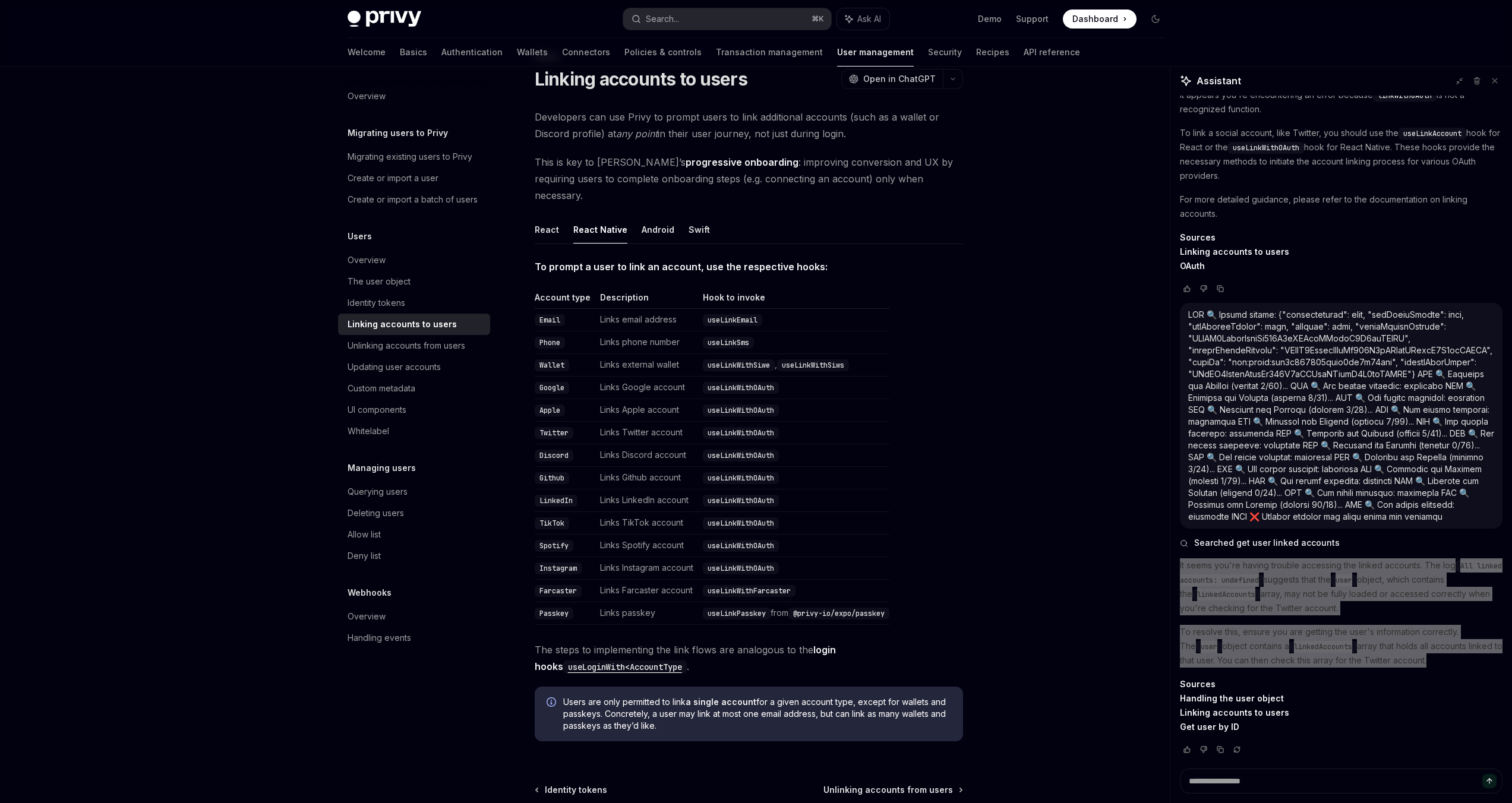
scroll to position [148, 0]
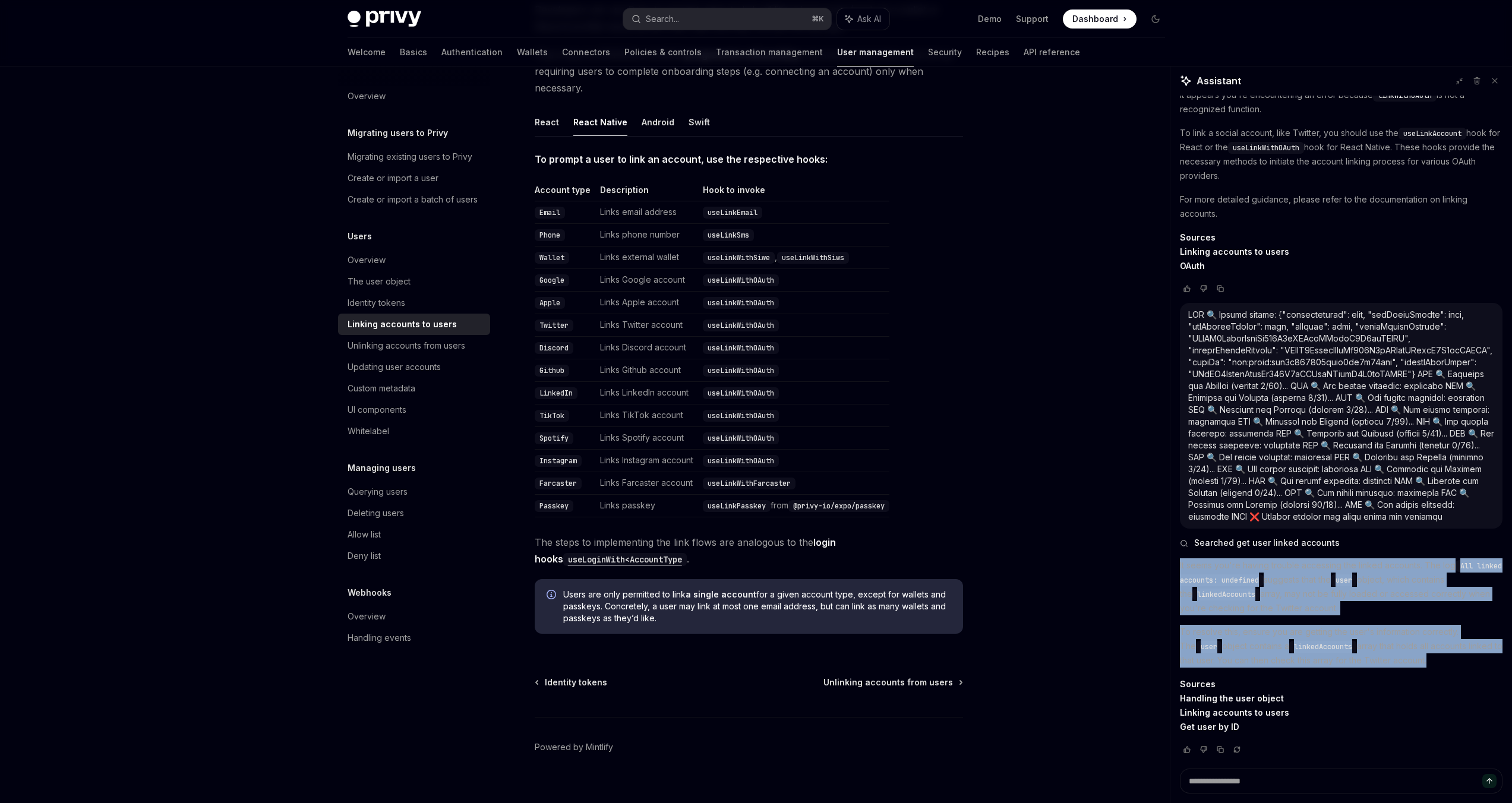
click at [1212, 702] on link "Handling the user object" at bounding box center [1232, 698] width 104 height 11
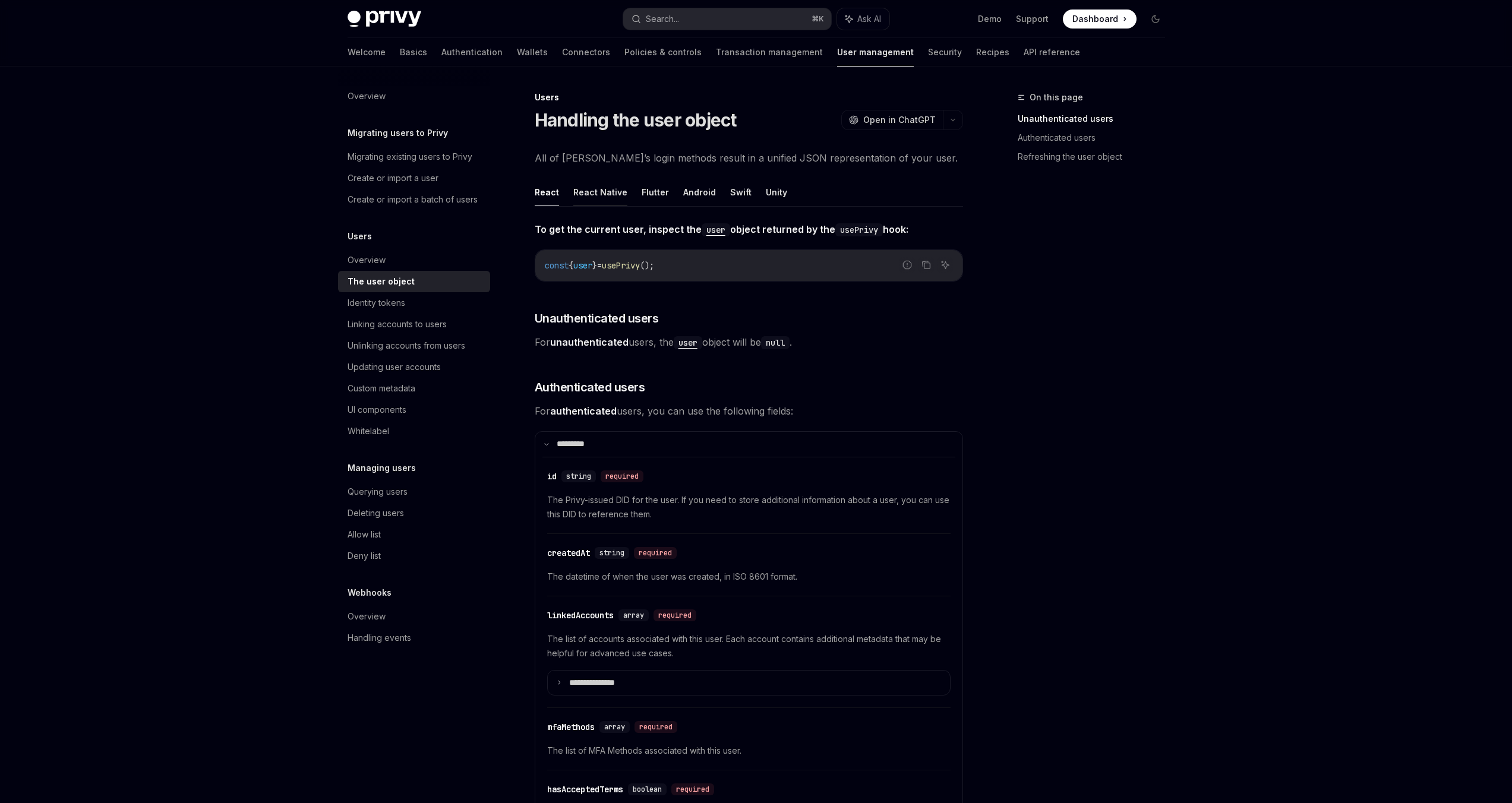
click at [586, 185] on button "React Native" at bounding box center [600, 192] width 54 height 28
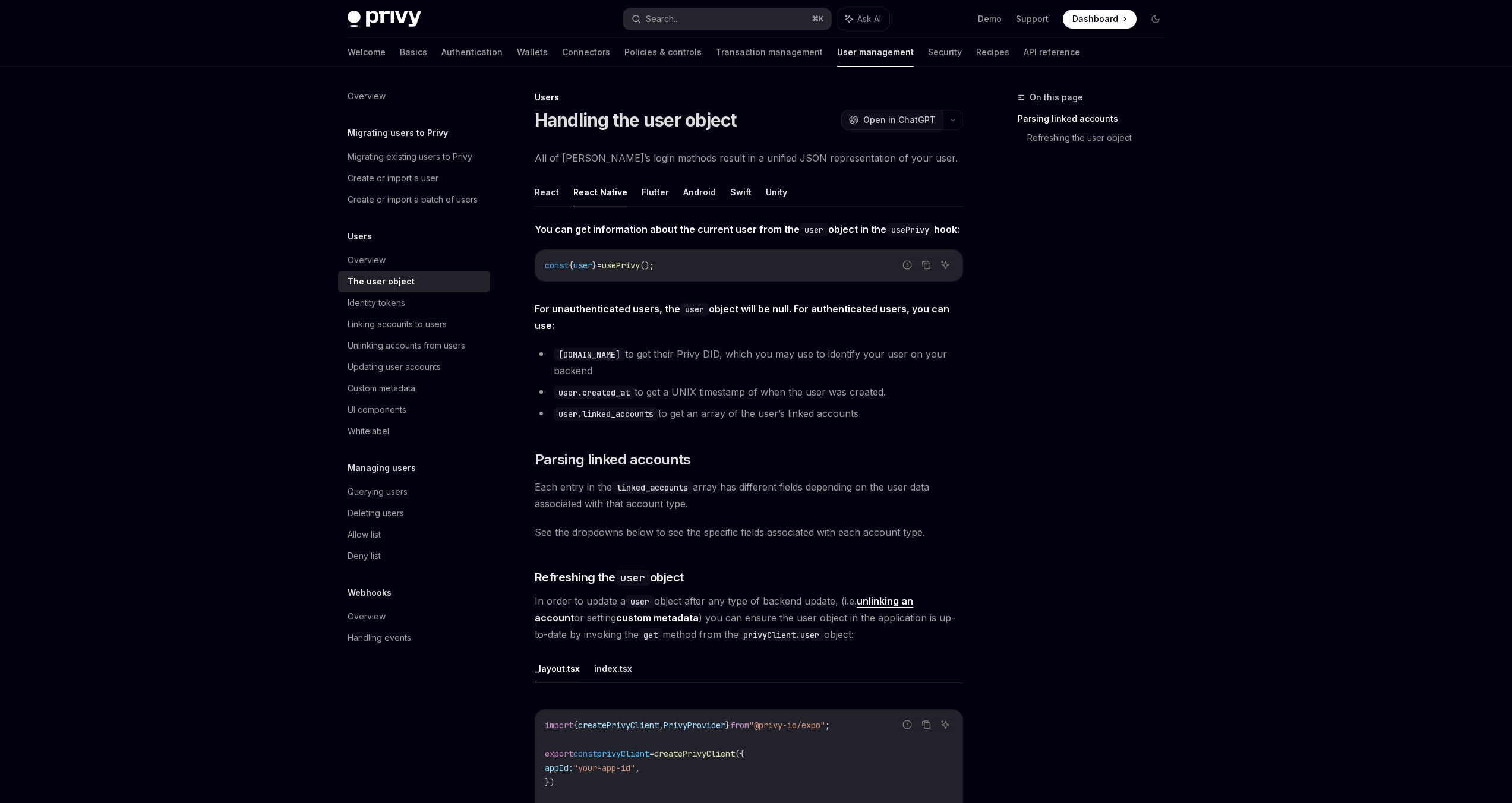
click at [918, 119] on span "Open in ChatGPT" at bounding box center [899, 120] width 72 height 12
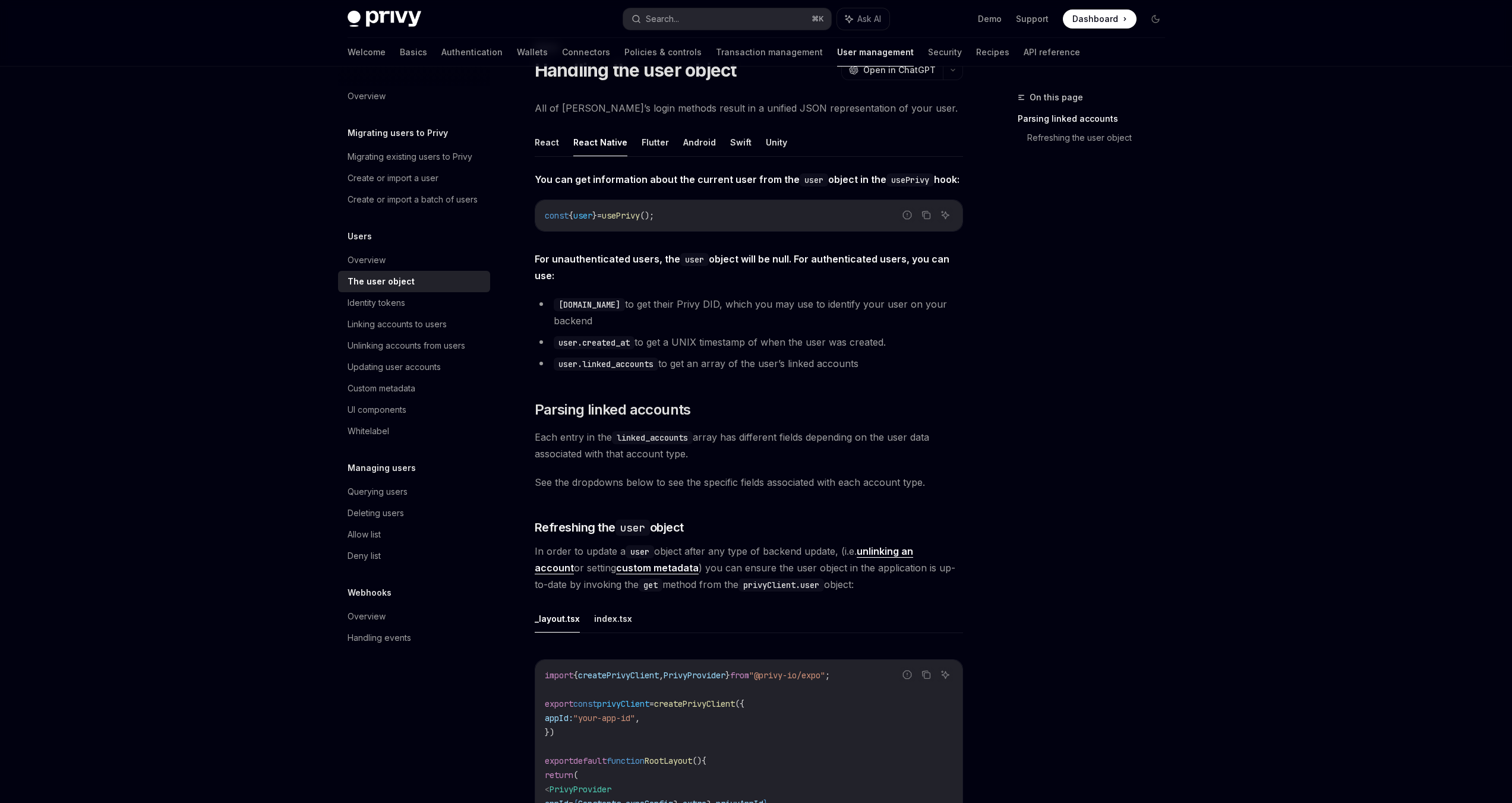
scroll to position [66, 0]
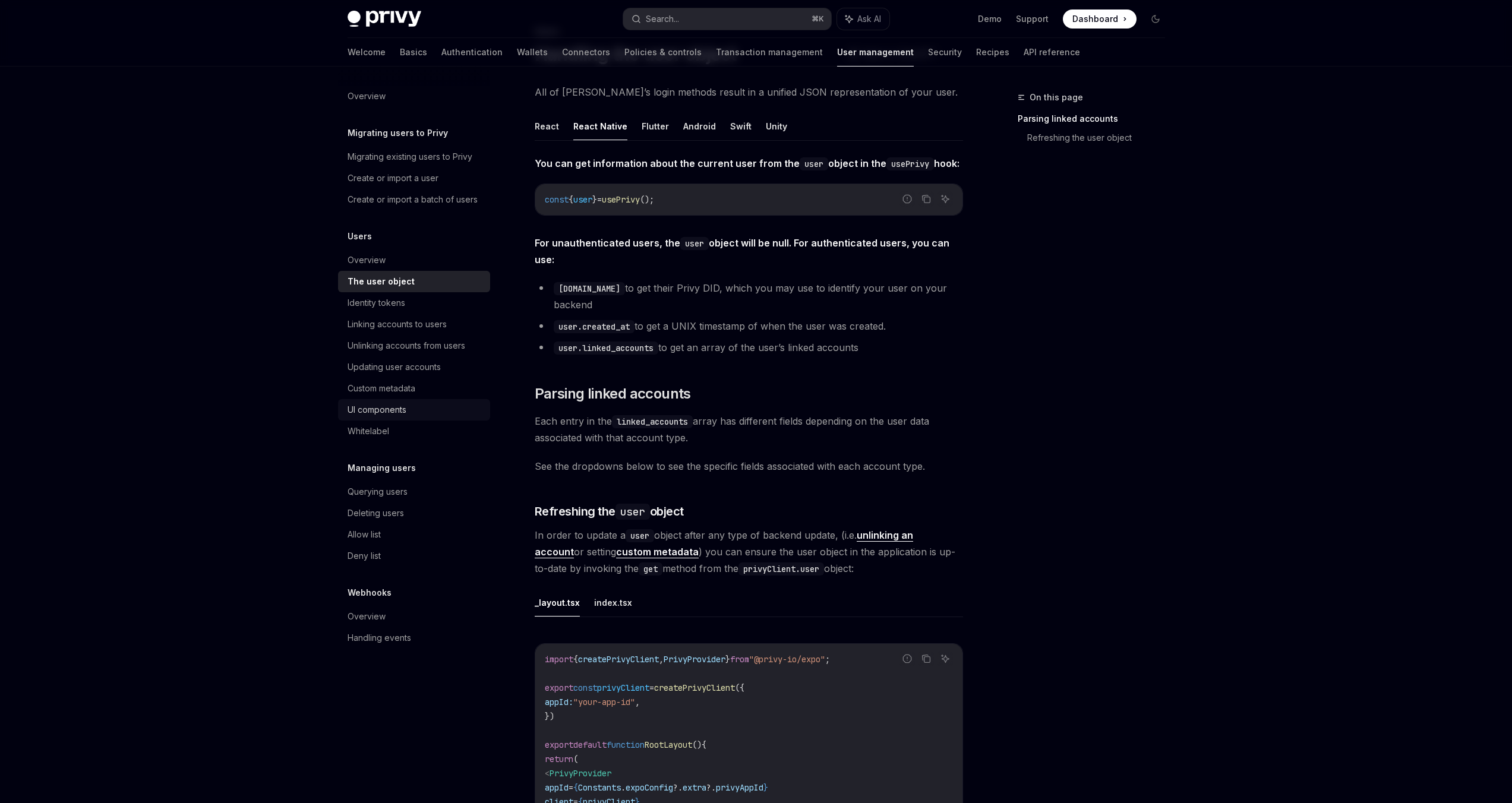
click at [389, 410] on div "UI components" at bounding box center [377, 410] width 59 height 14
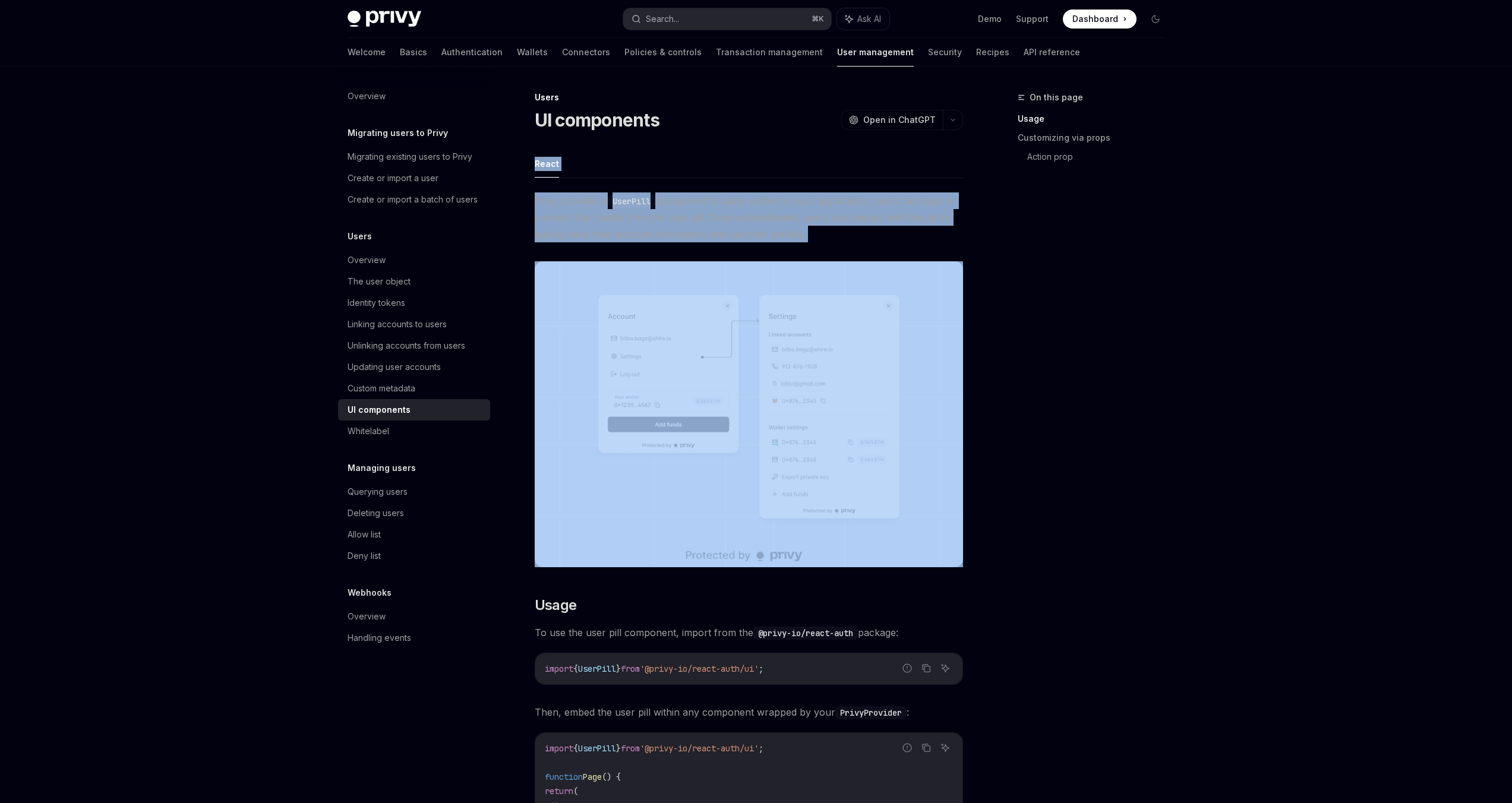
drag, startPoint x: 533, startPoint y: 148, endPoint x: 841, endPoint y: 244, distance: 322.6
copy div "React Privy provides a UserPill component to easily embed in your application. …"
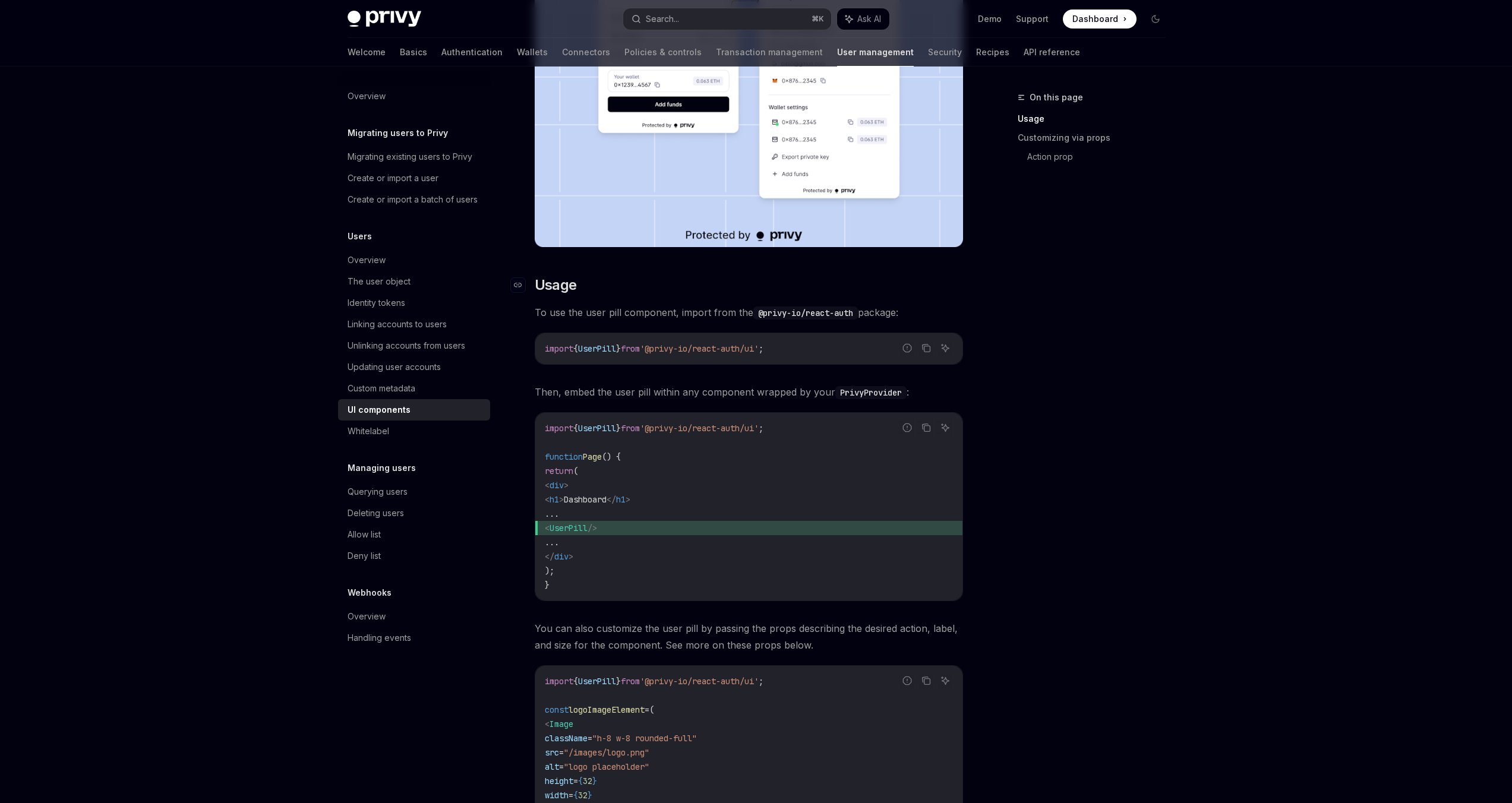
click at [544, 287] on span "Usage" at bounding box center [556, 285] width 42 height 19
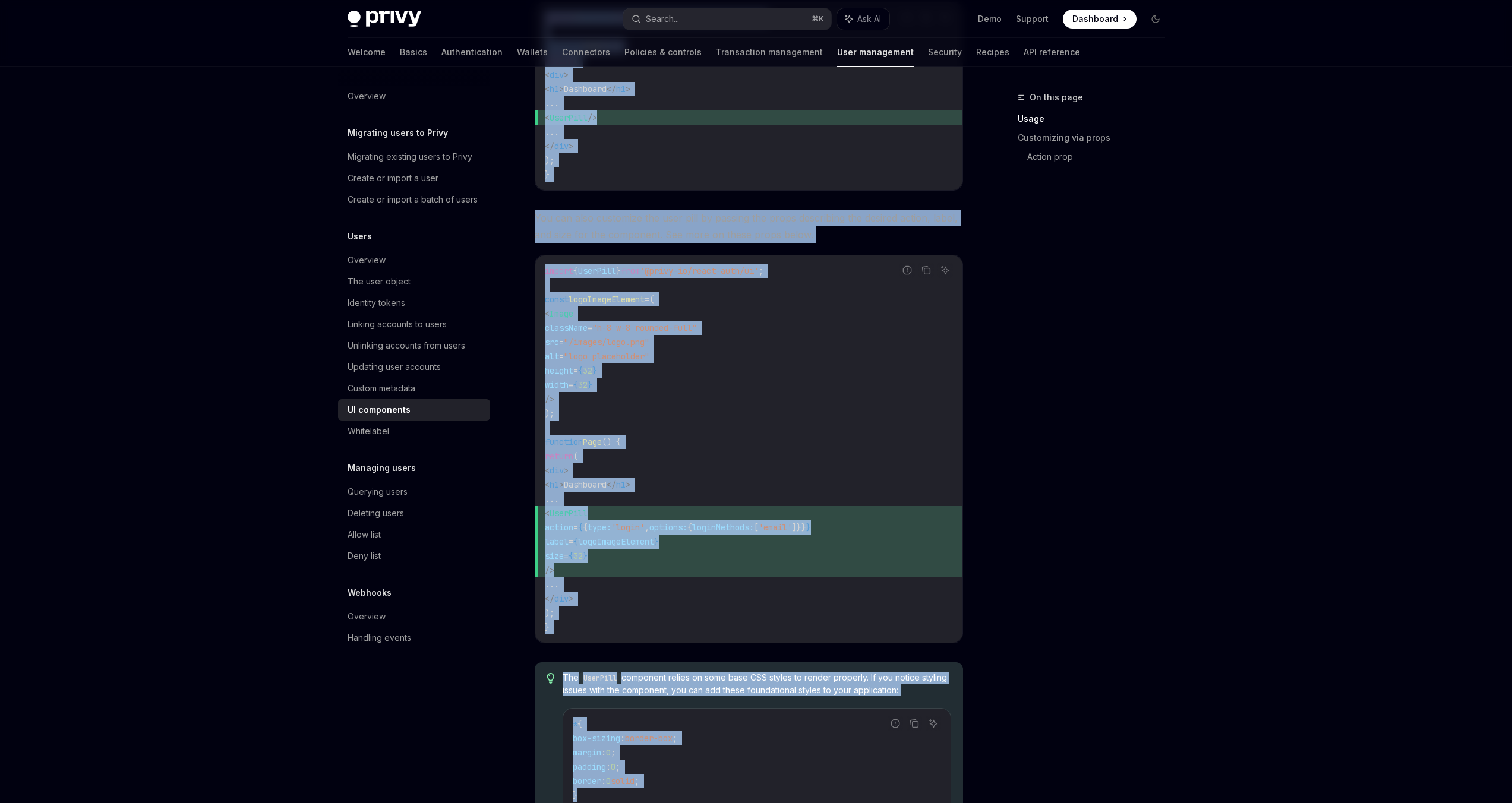
scroll to position [732, 0]
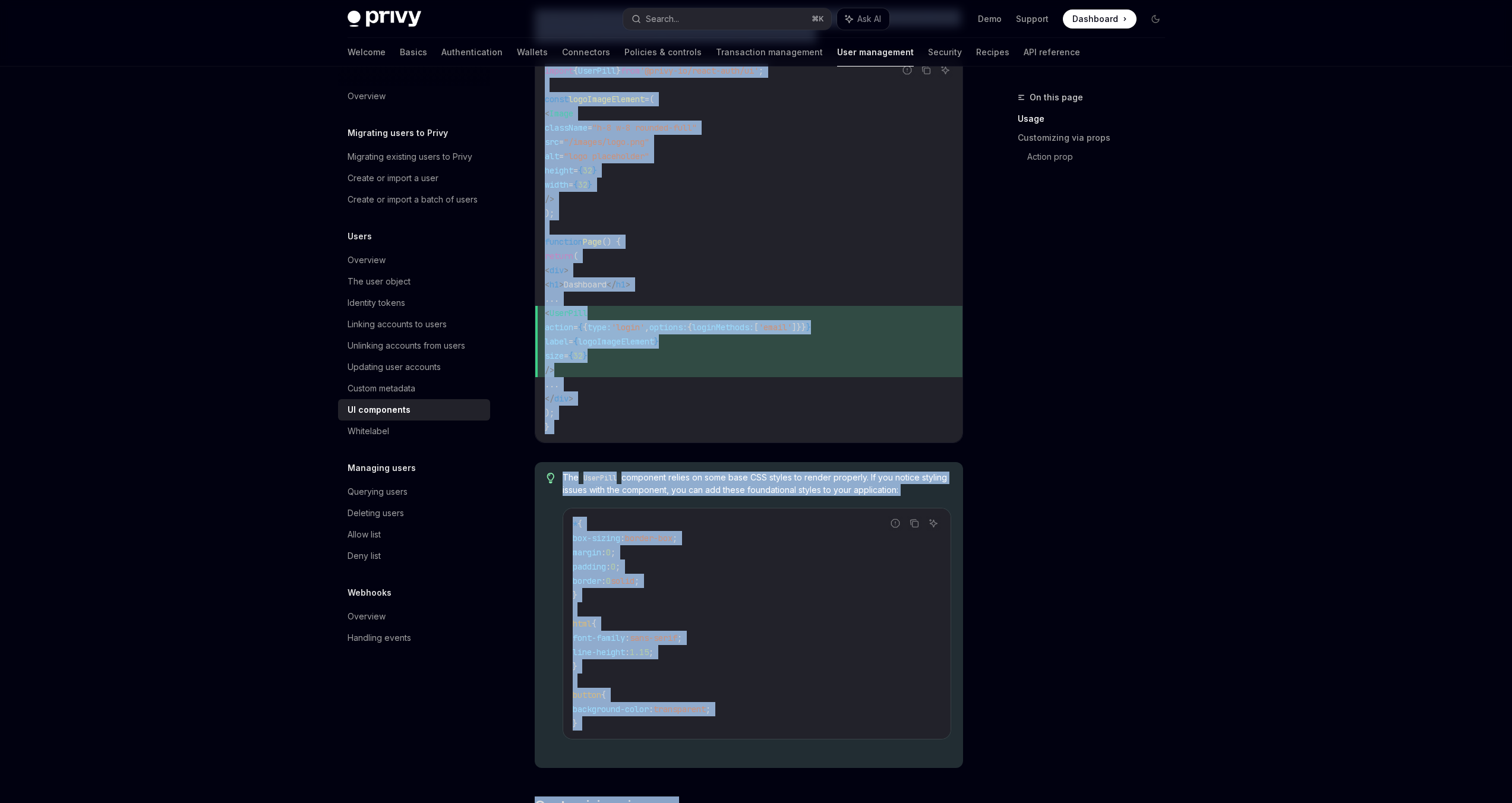
drag, startPoint x: 541, startPoint y: 81, endPoint x: 813, endPoint y: 803, distance: 771.5
click at [813, 803] on div "Privy provides a UserPill component to easily embed in your application. Users …" at bounding box center [749, 401] width 428 height 2279
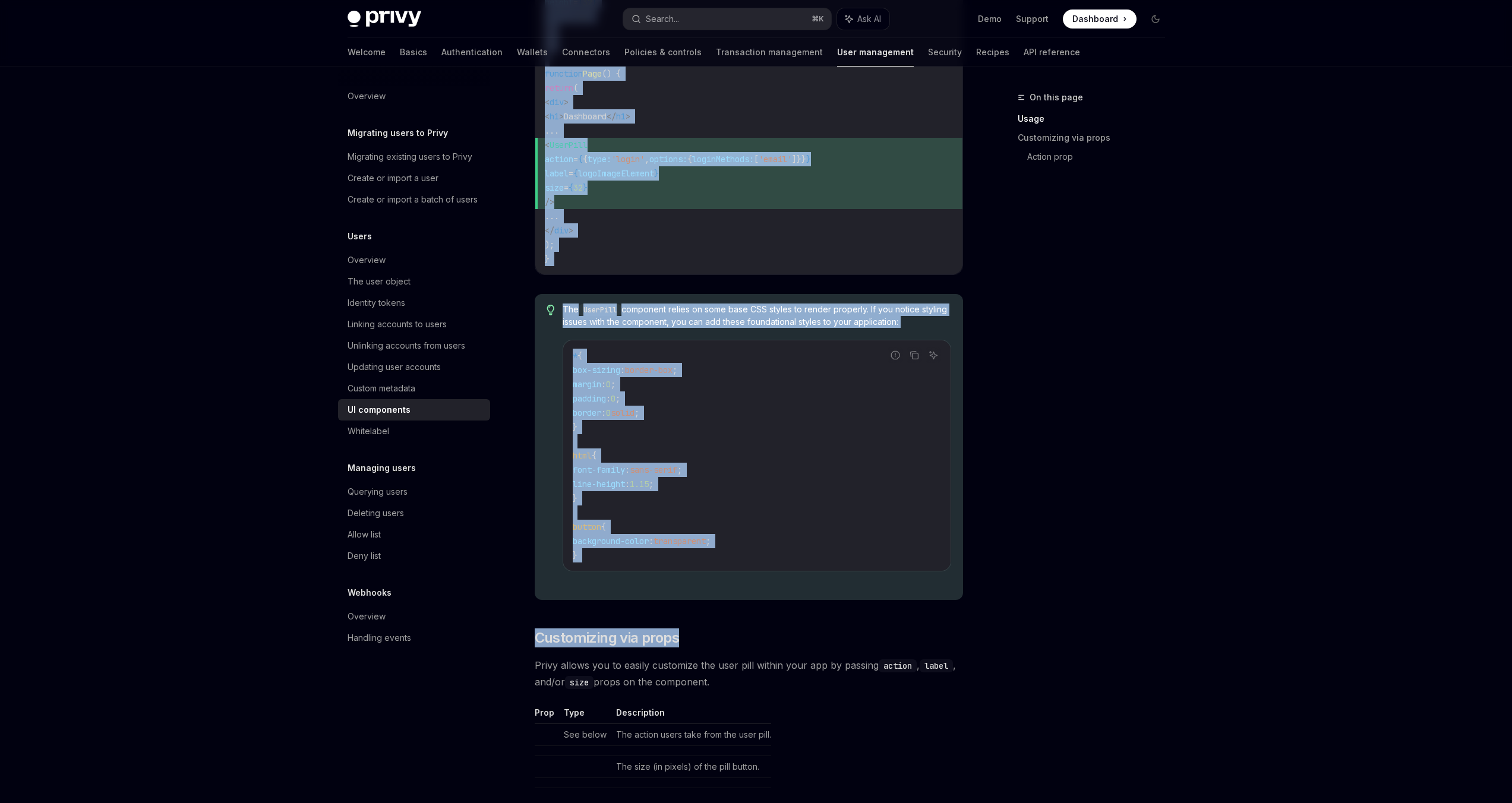
copy div "Usage To use the user pill component, import from the @privy-io/react-auth pack…"
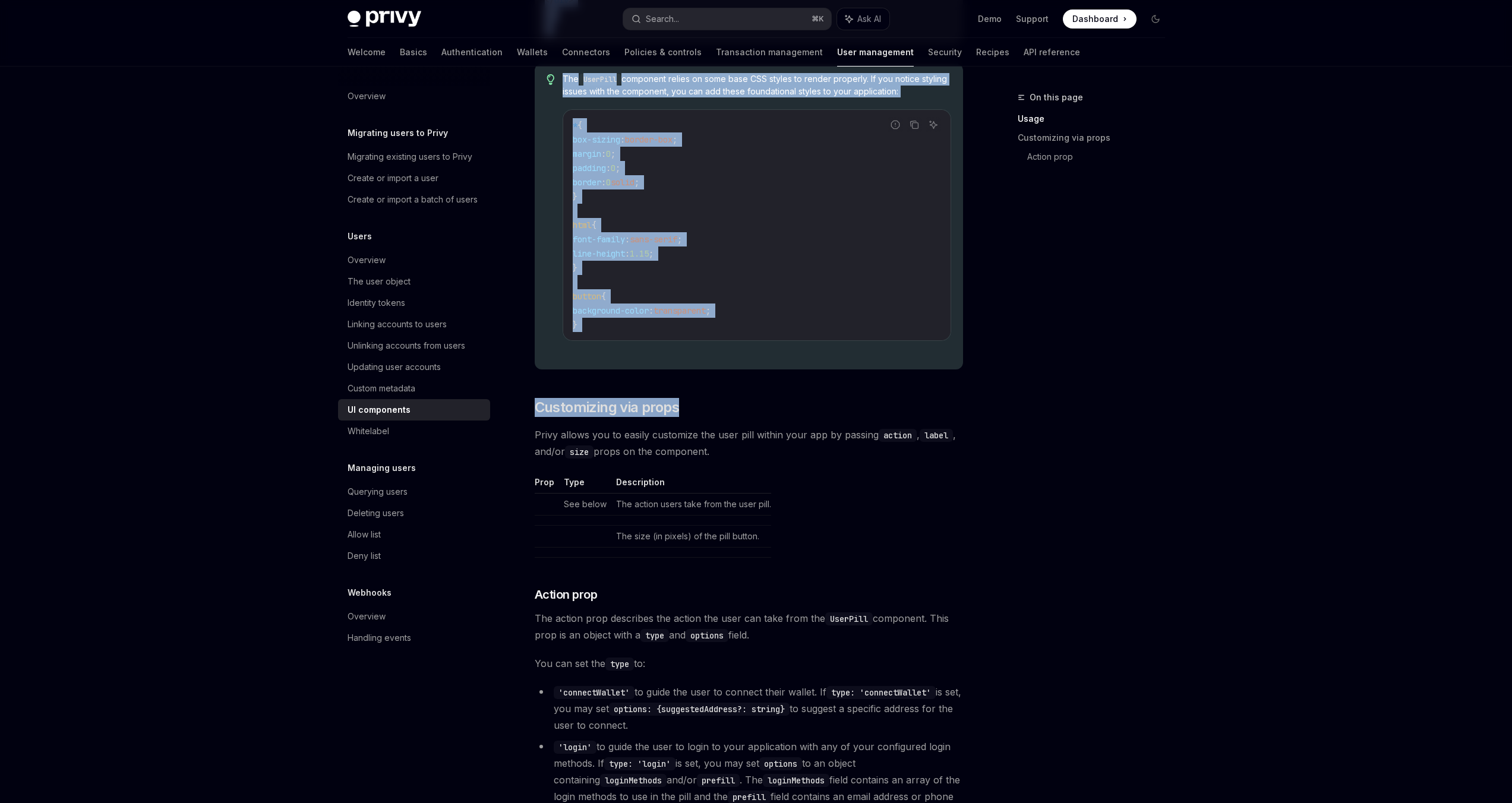
scroll to position [1353, 0]
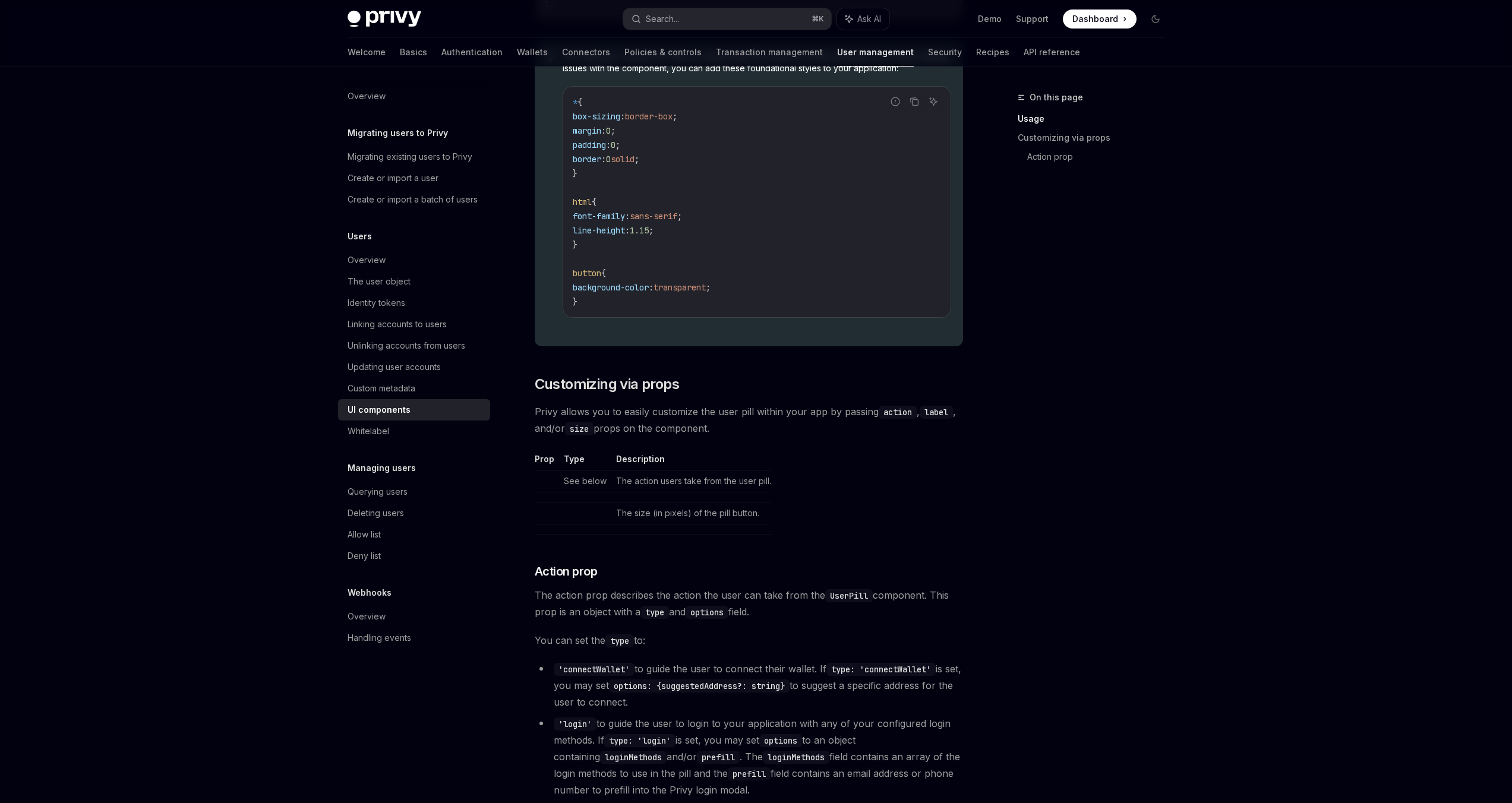
click at [550, 407] on span "Privy allows you to easily customize the user pill within your app by passing a…" at bounding box center [749, 420] width 428 height 33
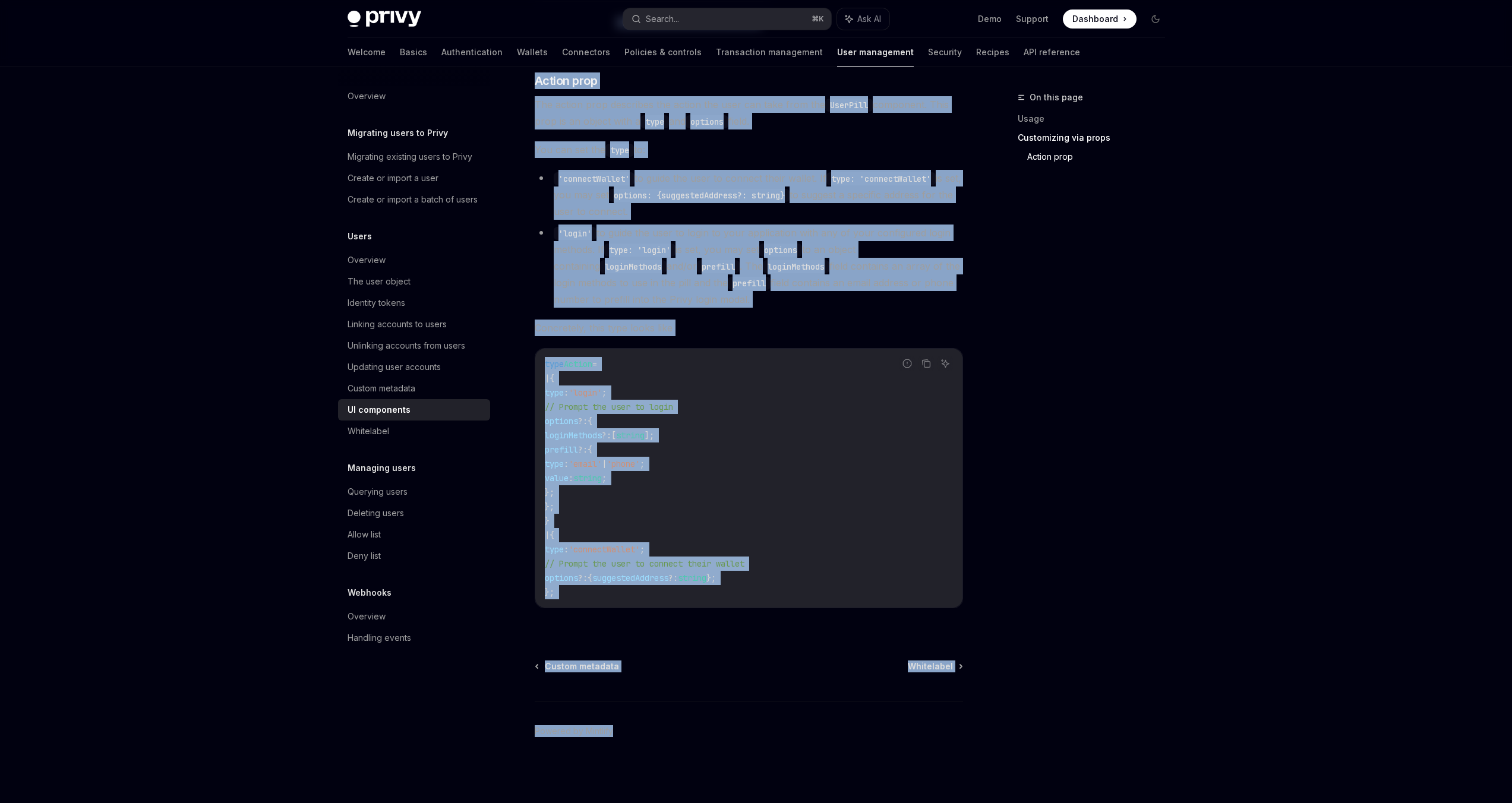
scroll to position [1844, 0]
drag, startPoint x: 550, startPoint y: 407, endPoint x: 669, endPoint y: 803, distance: 413.5
copy body "Lorem ipsumd sit am consec adipiscin eli sedd eius tempor inci utl et dolorem a…"
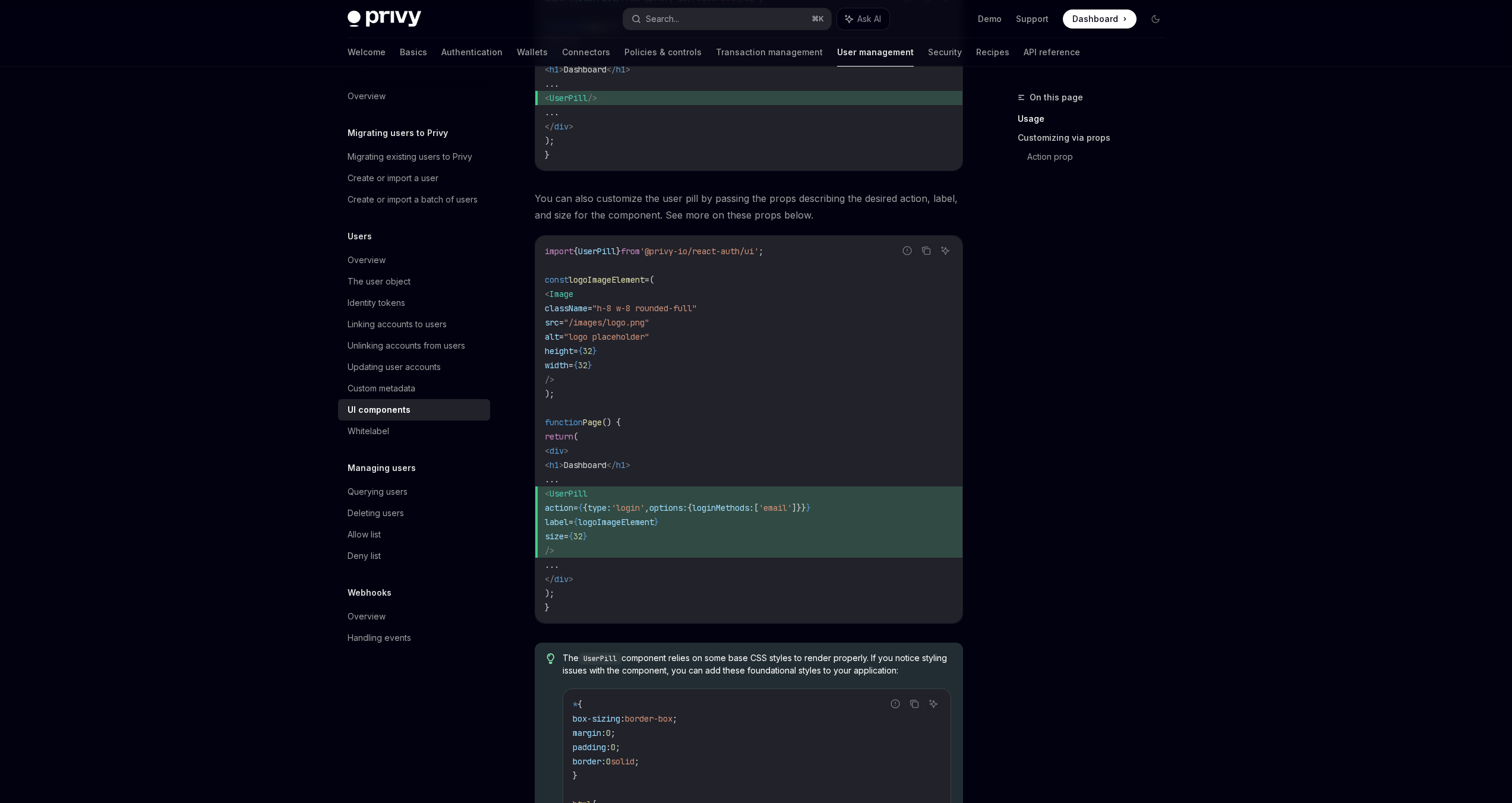
scroll to position [0, 0]
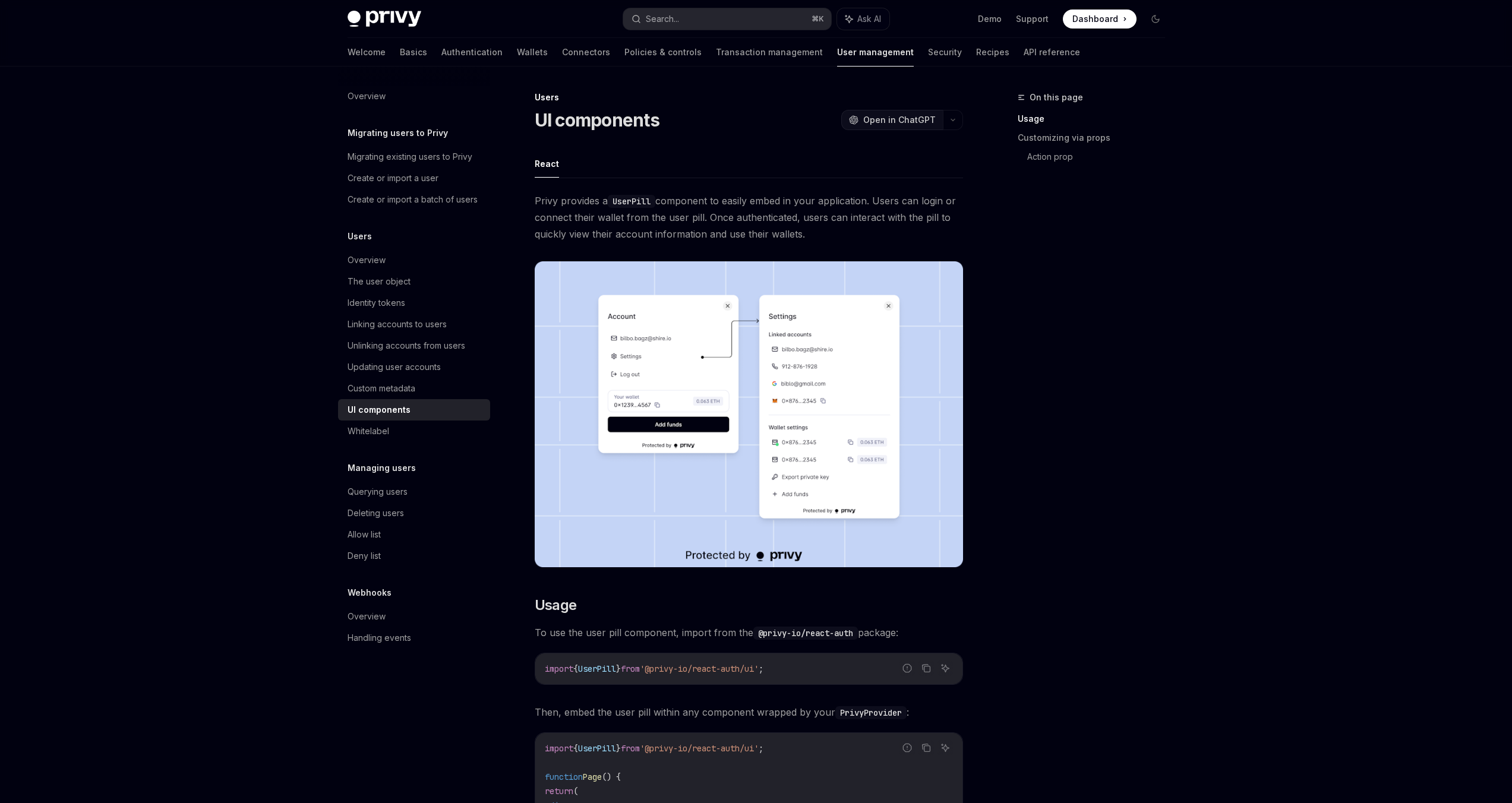
click at [909, 116] on span "Open in ChatGPT" at bounding box center [899, 120] width 72 height 12
click at [389, 493] on div "Querying users" at bounding box center [377, 491] width 60 height 14
type textarea "*"
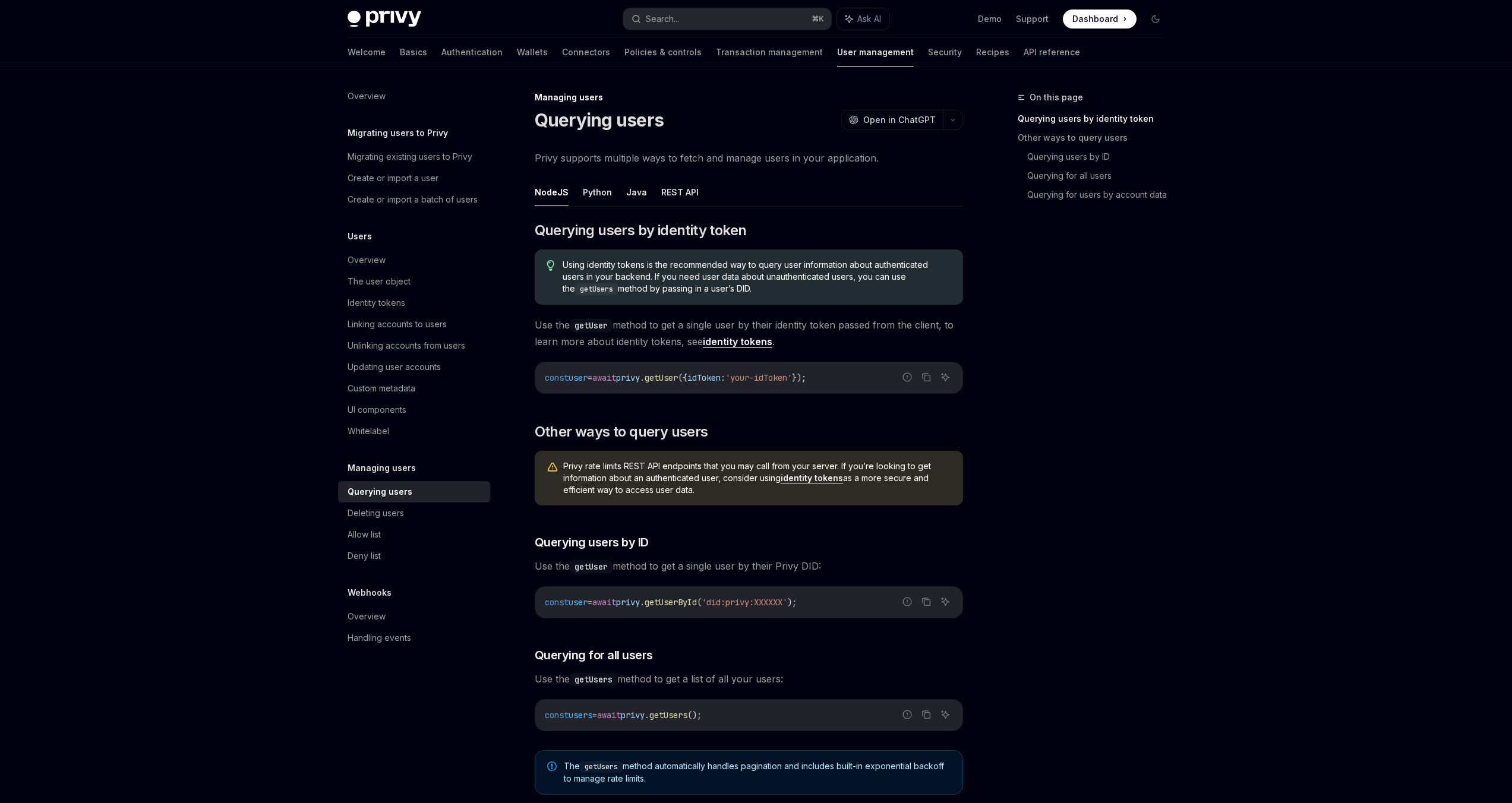
click at [765, 194] on ul "NodeJS Python Java REST API" at bounding box center [749, 192] width 428 height 28
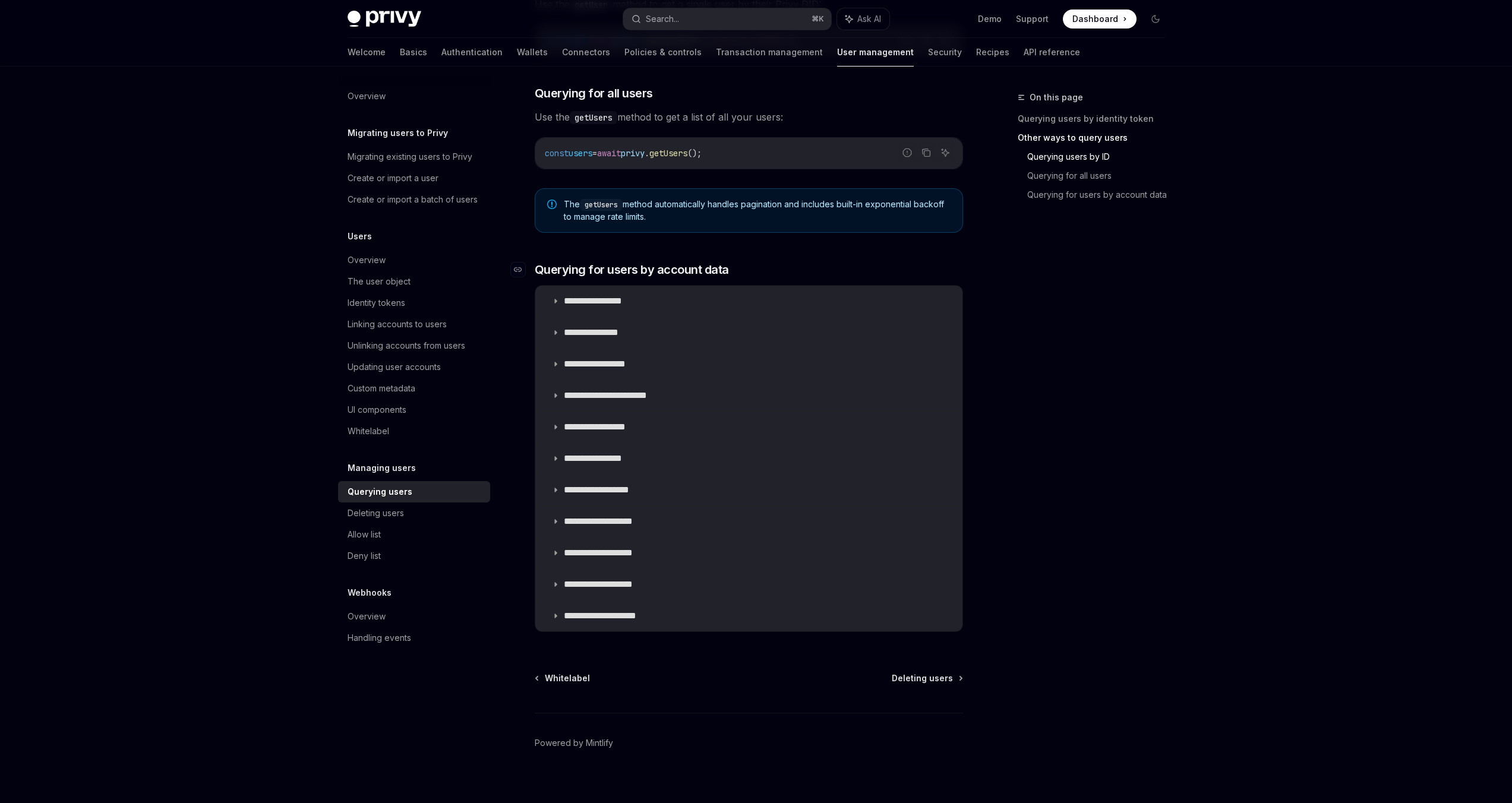
scroll to position [250, 0]
